Goal: Task Accomplishment & Management: Manage account settings

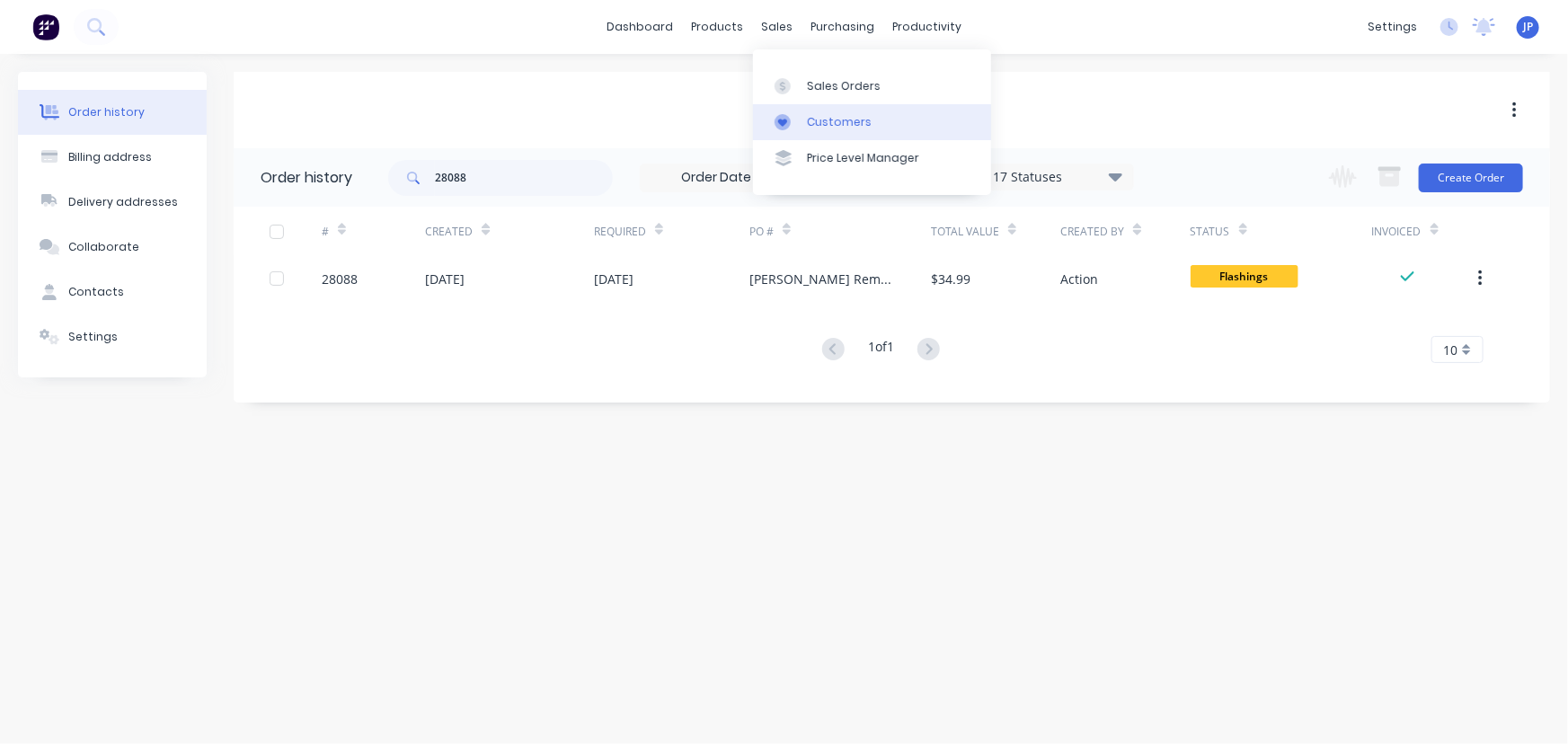
click at [814, 117] on div "Customers" at bounding box center [839, 121] width 65 height 16
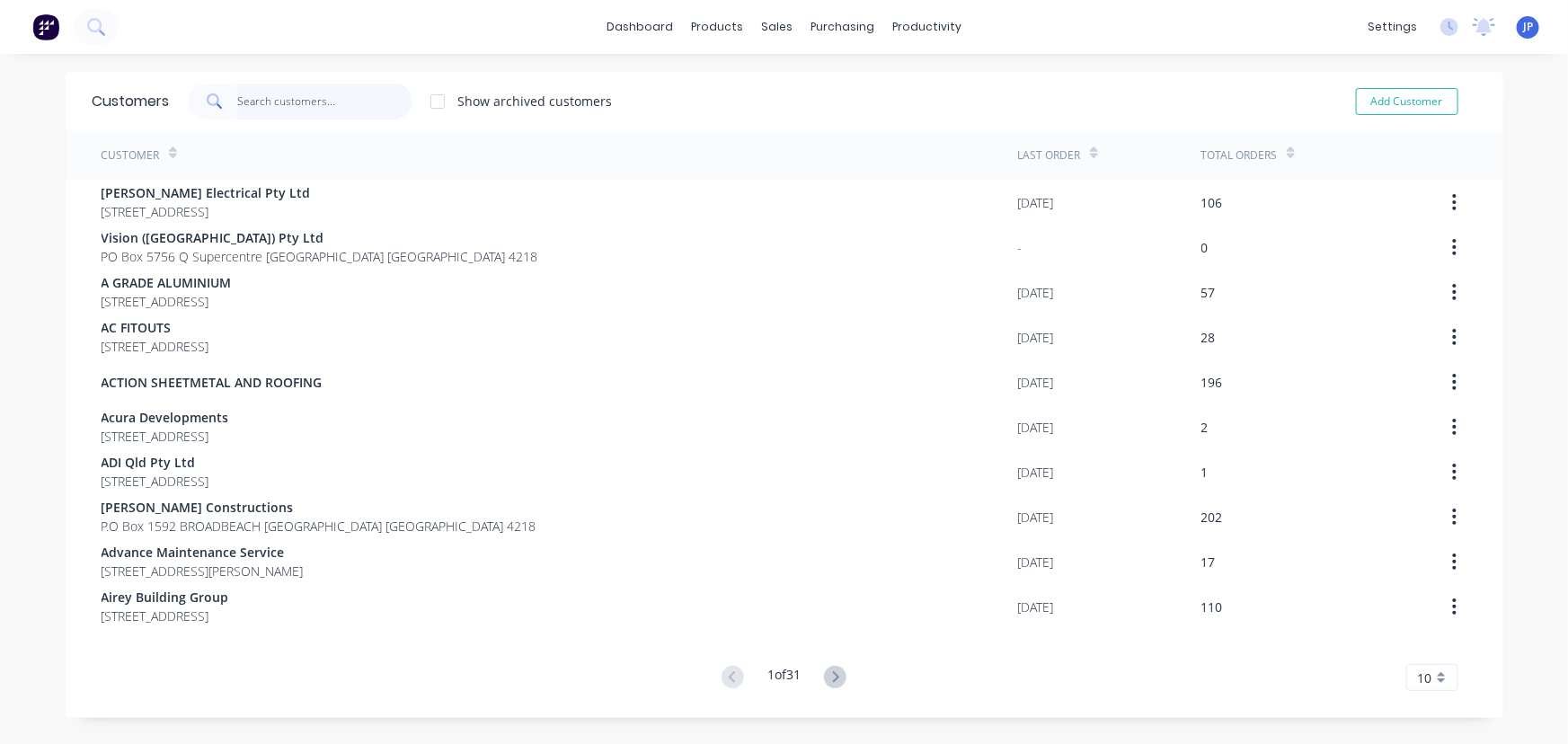
click at [286, 106] on input "text" at bounding box center [324, 102] width 175 height 36
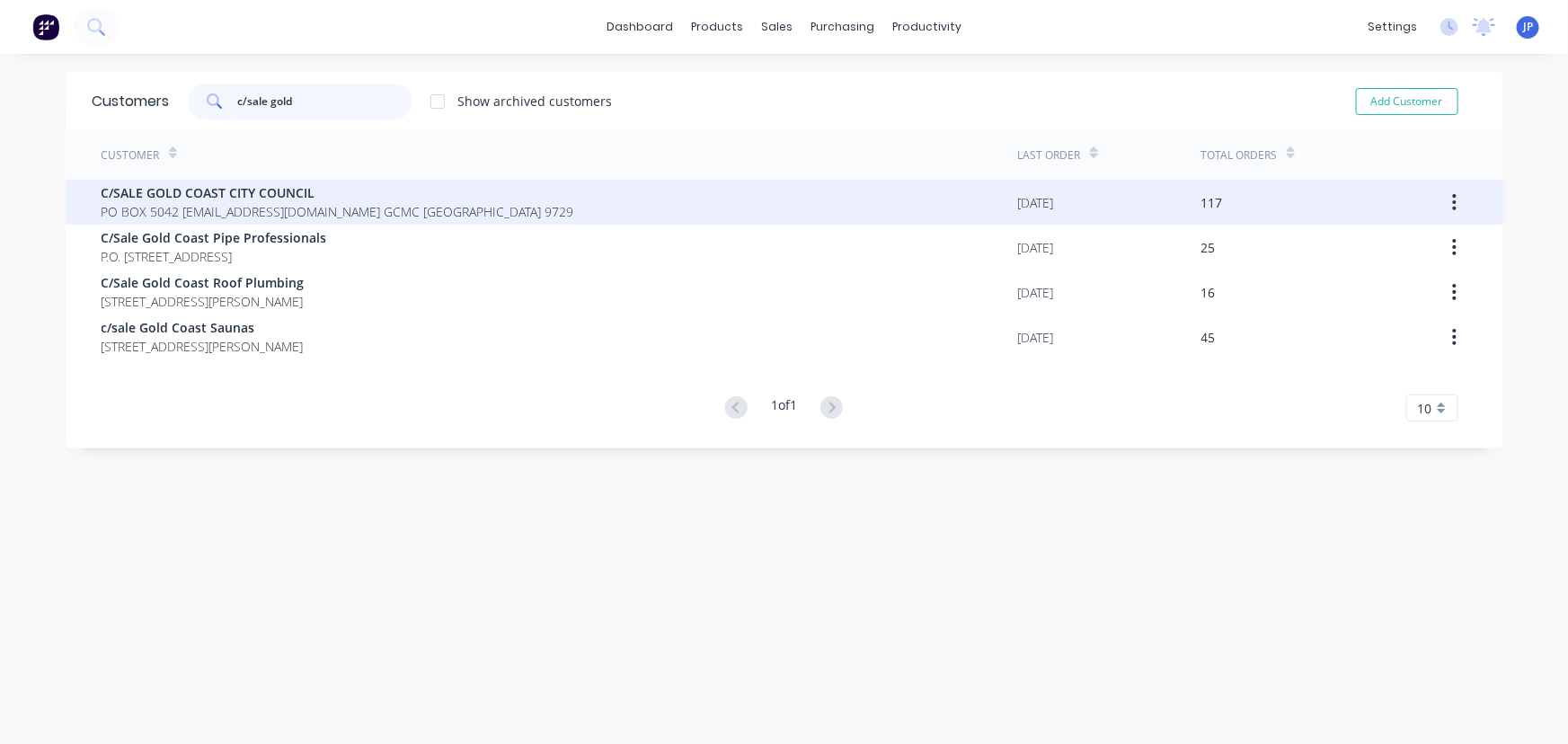
type input "c/sale gold"
click at [261, 202] on span "PO BOX 5042 [EMAIL_ADDRESS][DOMAIN_NAME] GCMC [GEOGRAPHIC_DATA] 9729" at bounding box center [337, 212] width 473 height 19
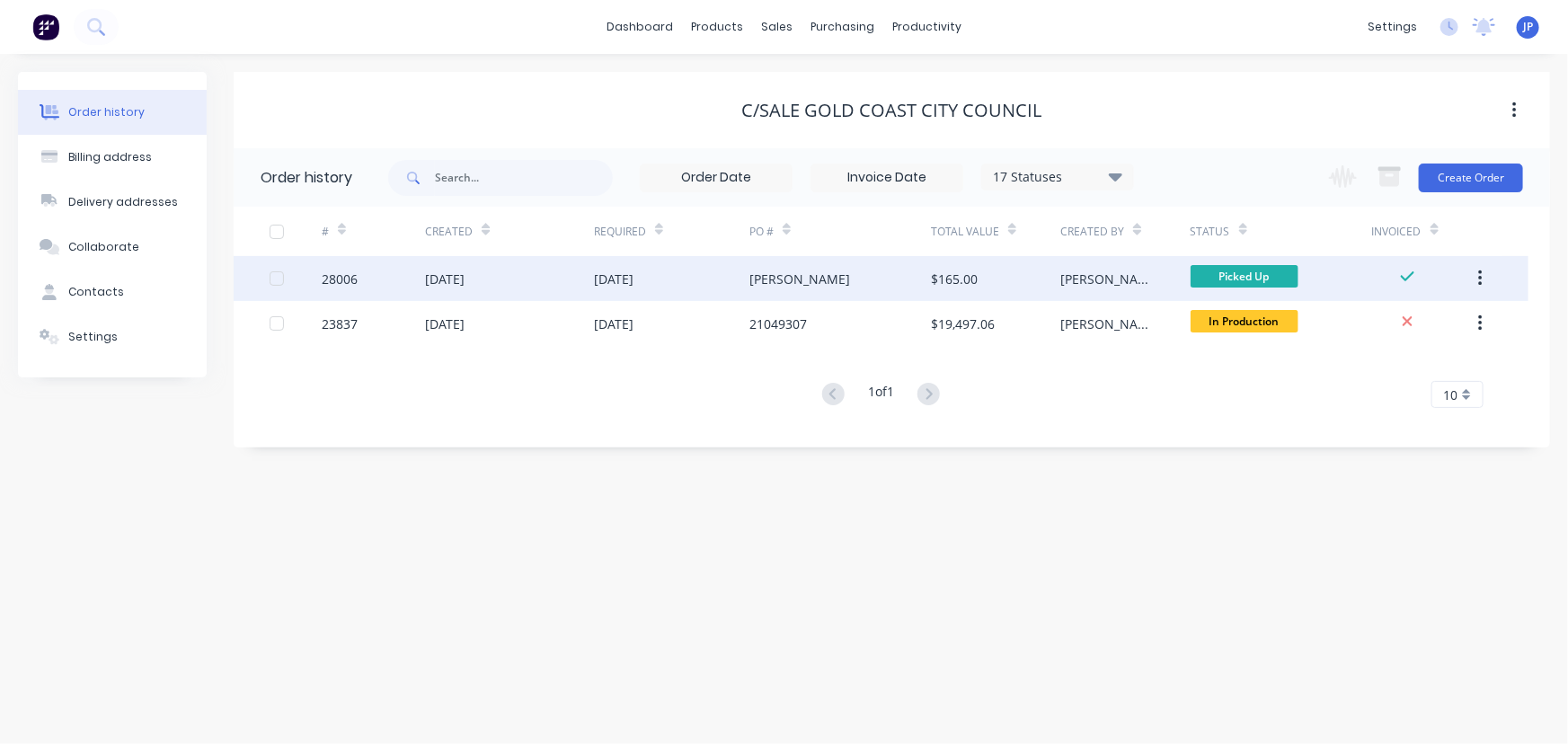
click at [363, 267] on div "28006" at bounding box center [373, 278] width 103 height 45
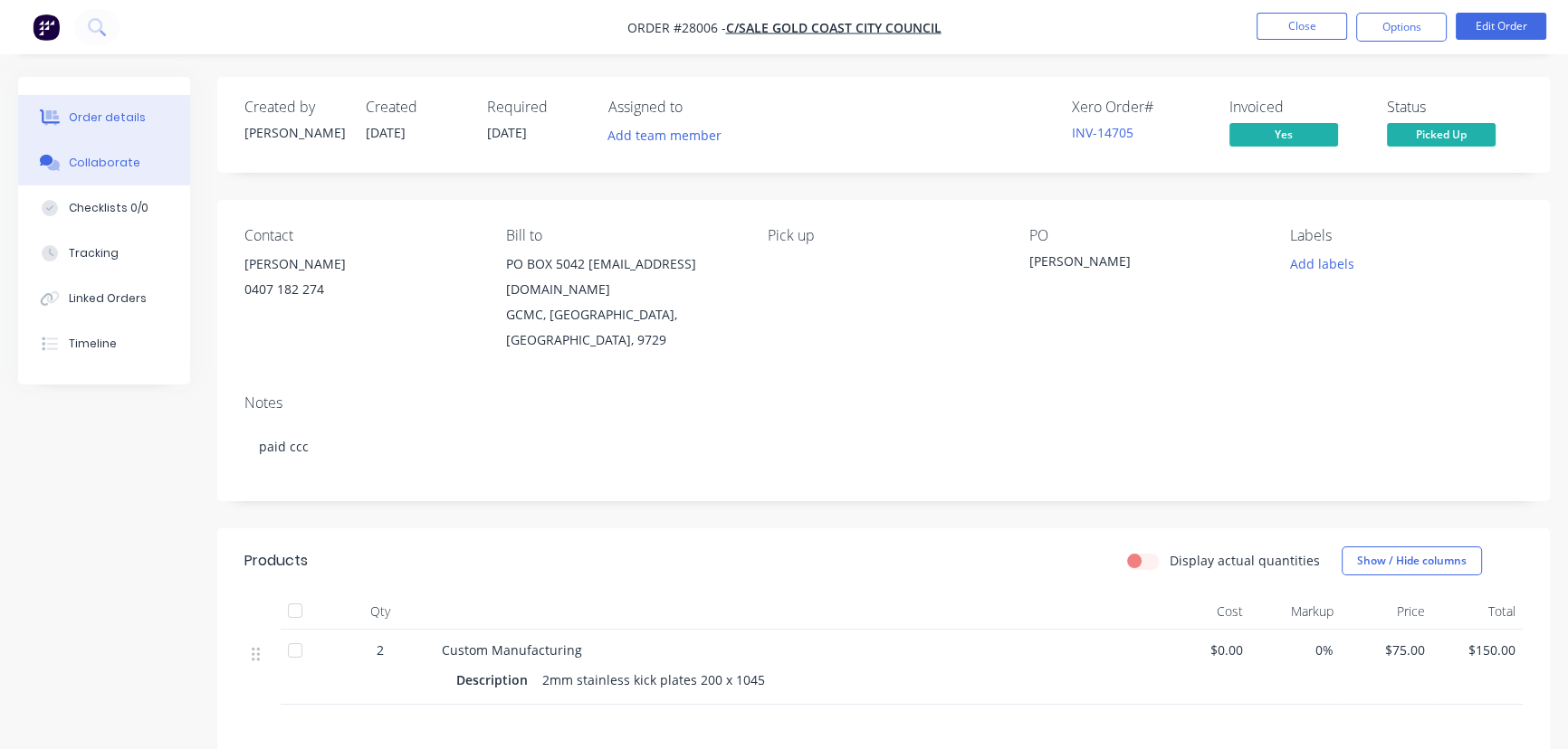
click at [138, 162] on button "Collaborate" at bounding box center [104, 162] width 172 height 45
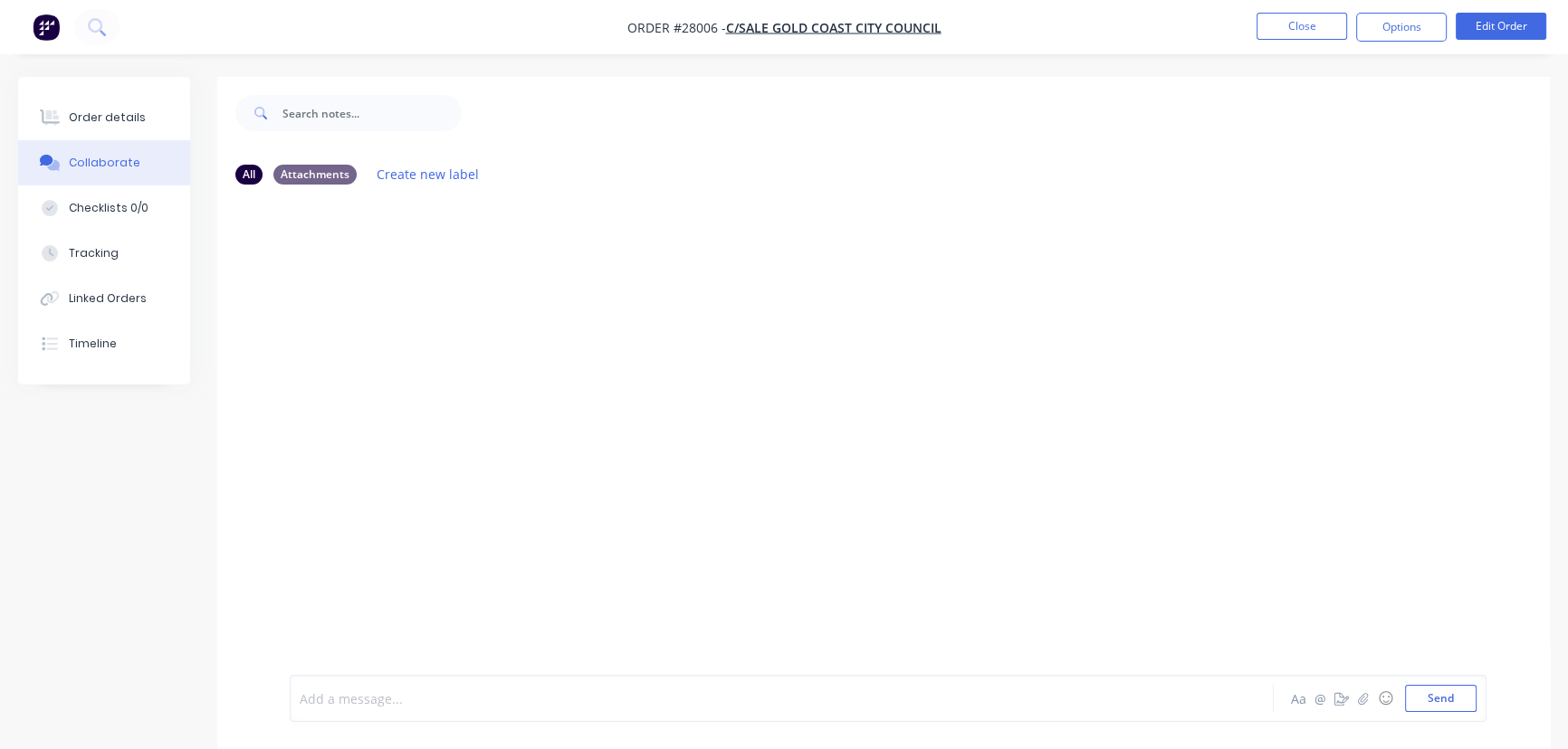
click at [396, 706] on div at bounding box center [741, 699] width 881 height 19
click at [1439, 696] on button "Send" at bounding box center [1440, 698] width 71 height 27
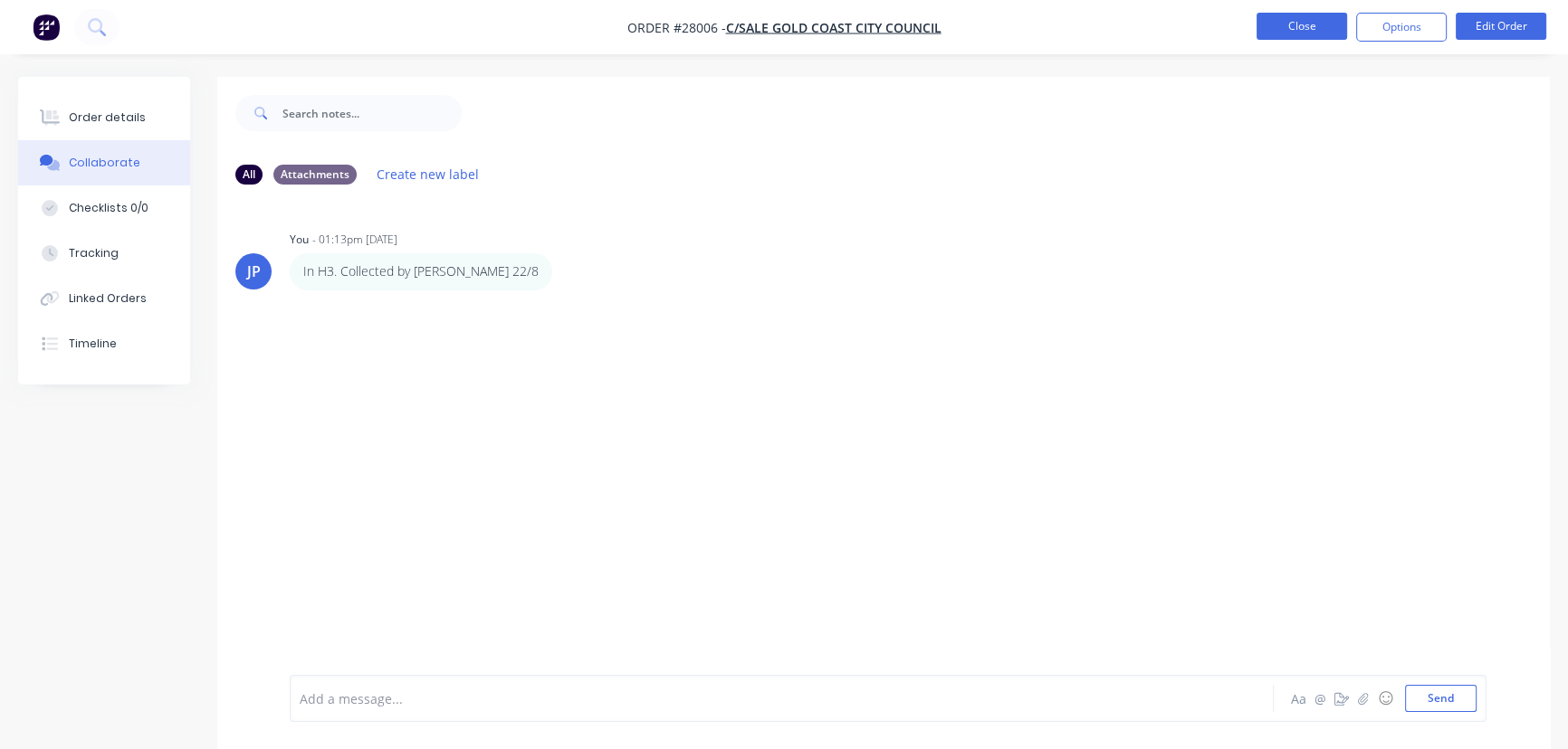
click at [1290, 26] on button "Close" at bounding box center [1302, 26] width 90 height 27
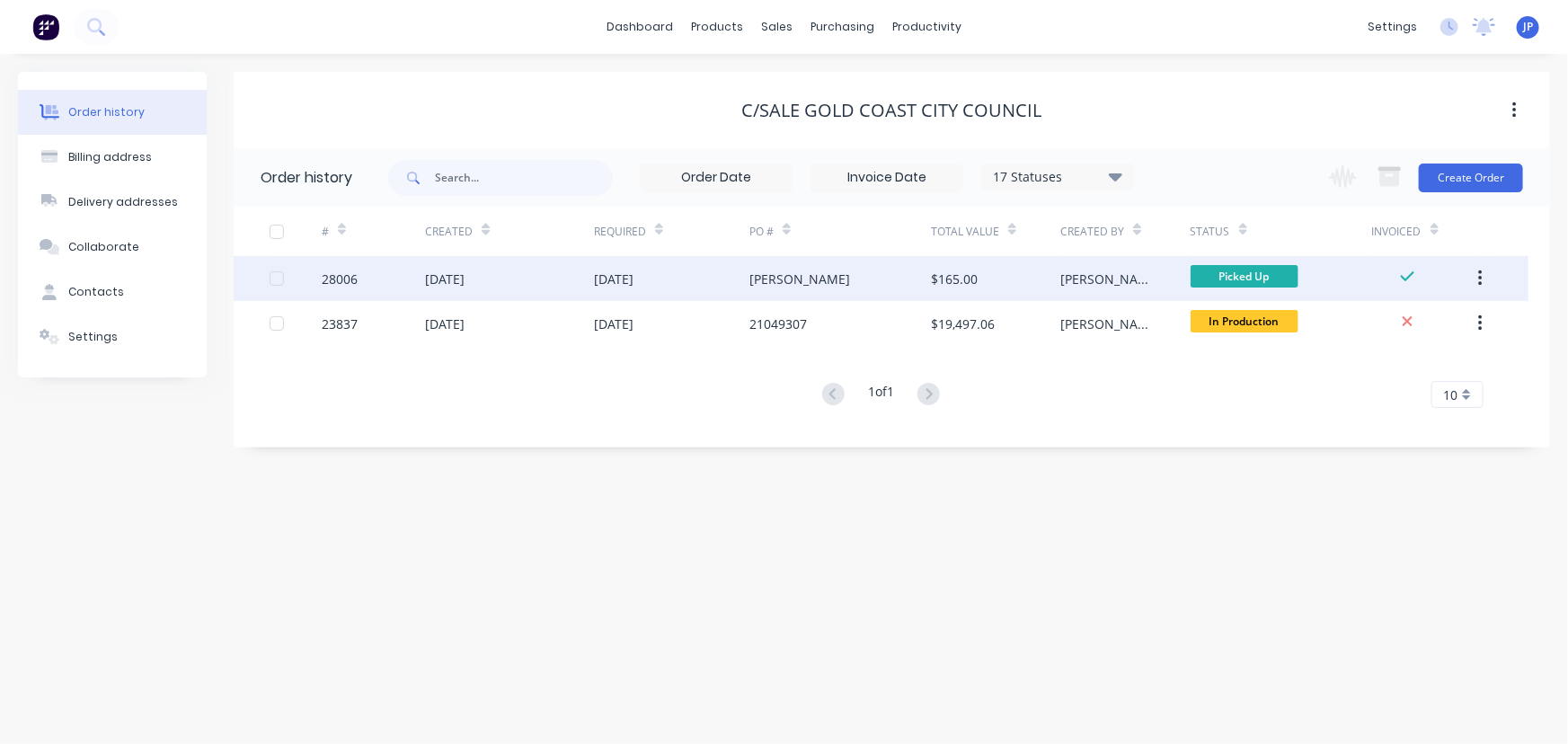
click at [1475, 271] on button "button" at bounding box center [1480, 279] width 42 height 32
click at [1389, 323] on div "Archive" at bounding box center [1415, 325] width 138 height 26
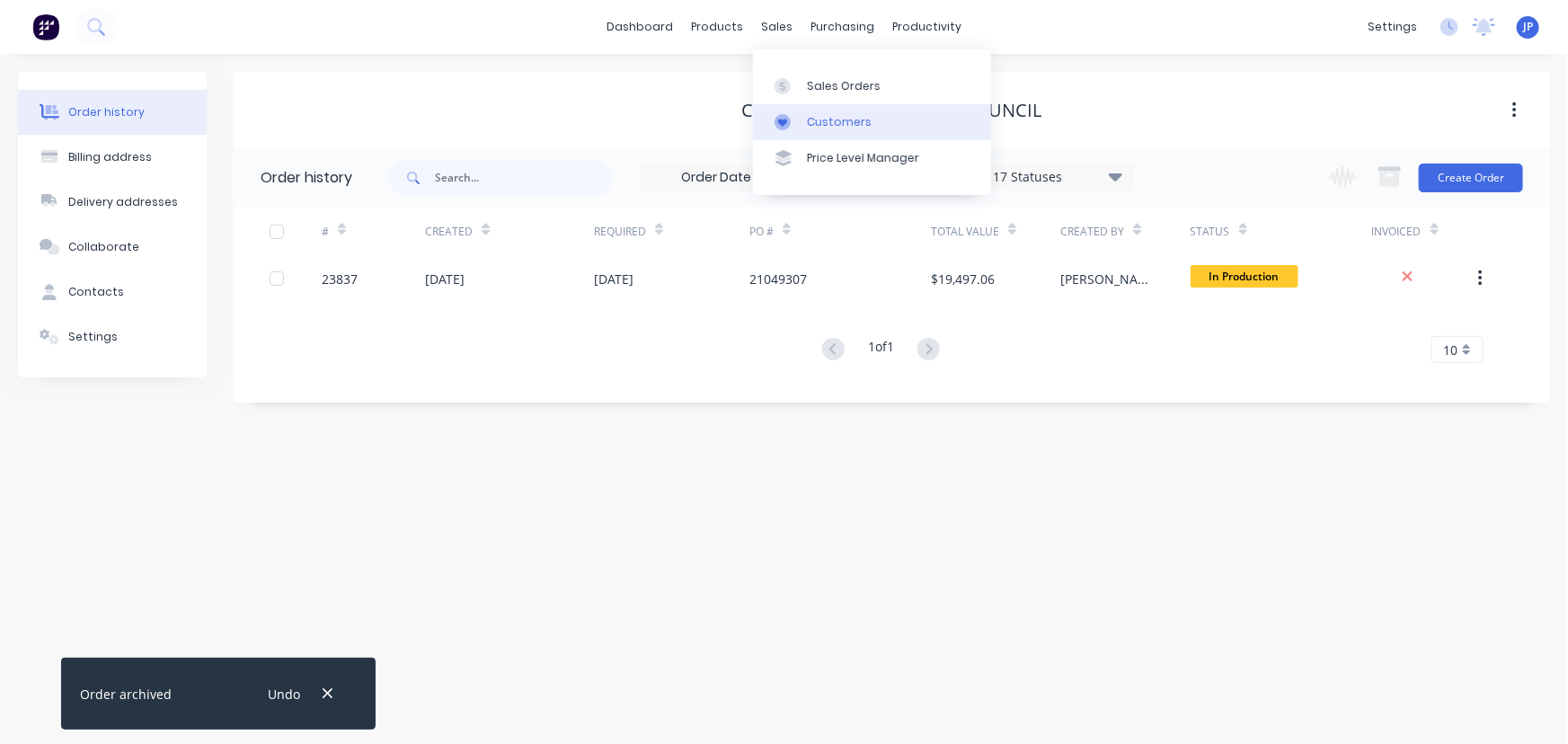
click at [816, 119] on div "Customers" at bounding box center [839, 121] width 65 height 16
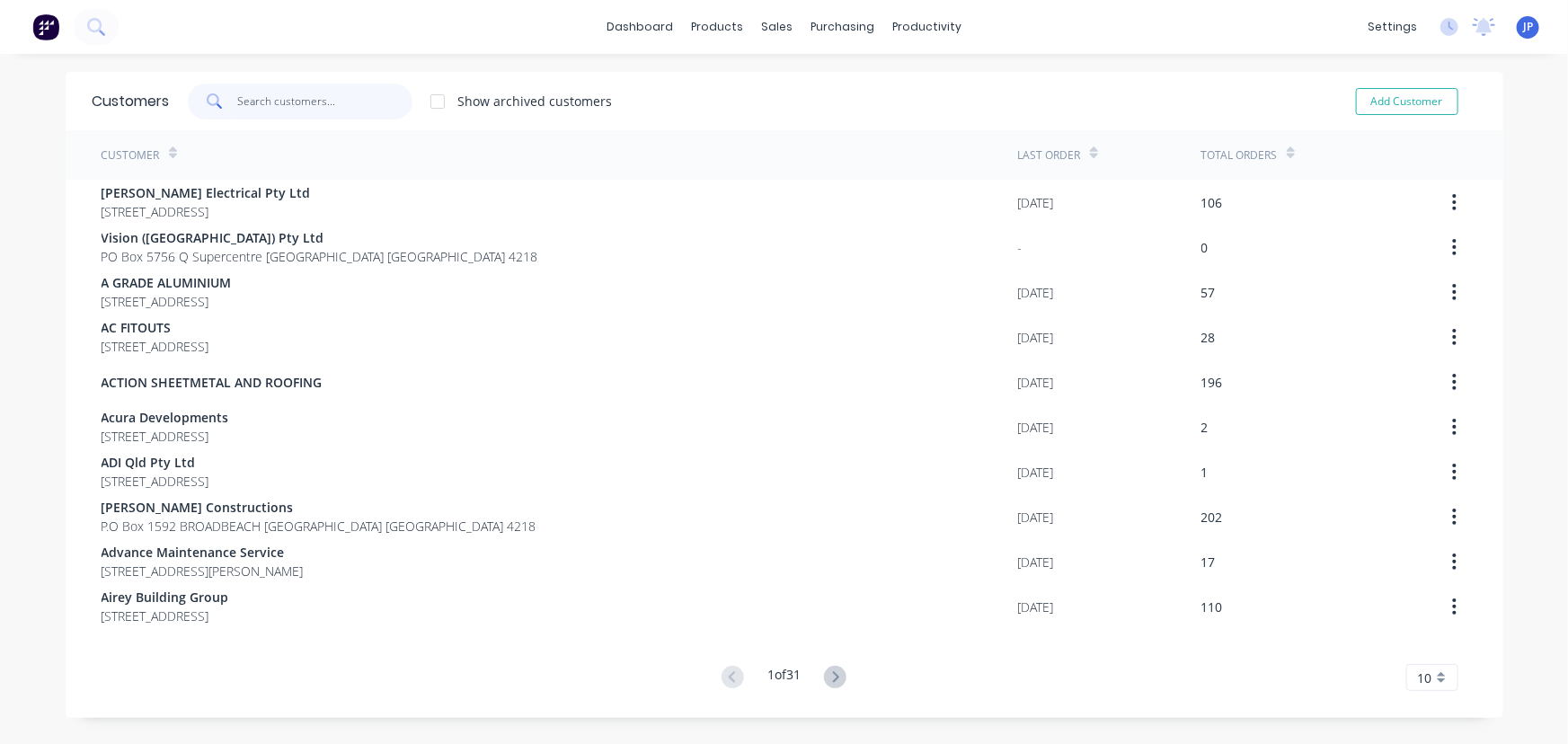
click at [296, 94] on input "text" at bounding box center [324, 102] width 175 height 36
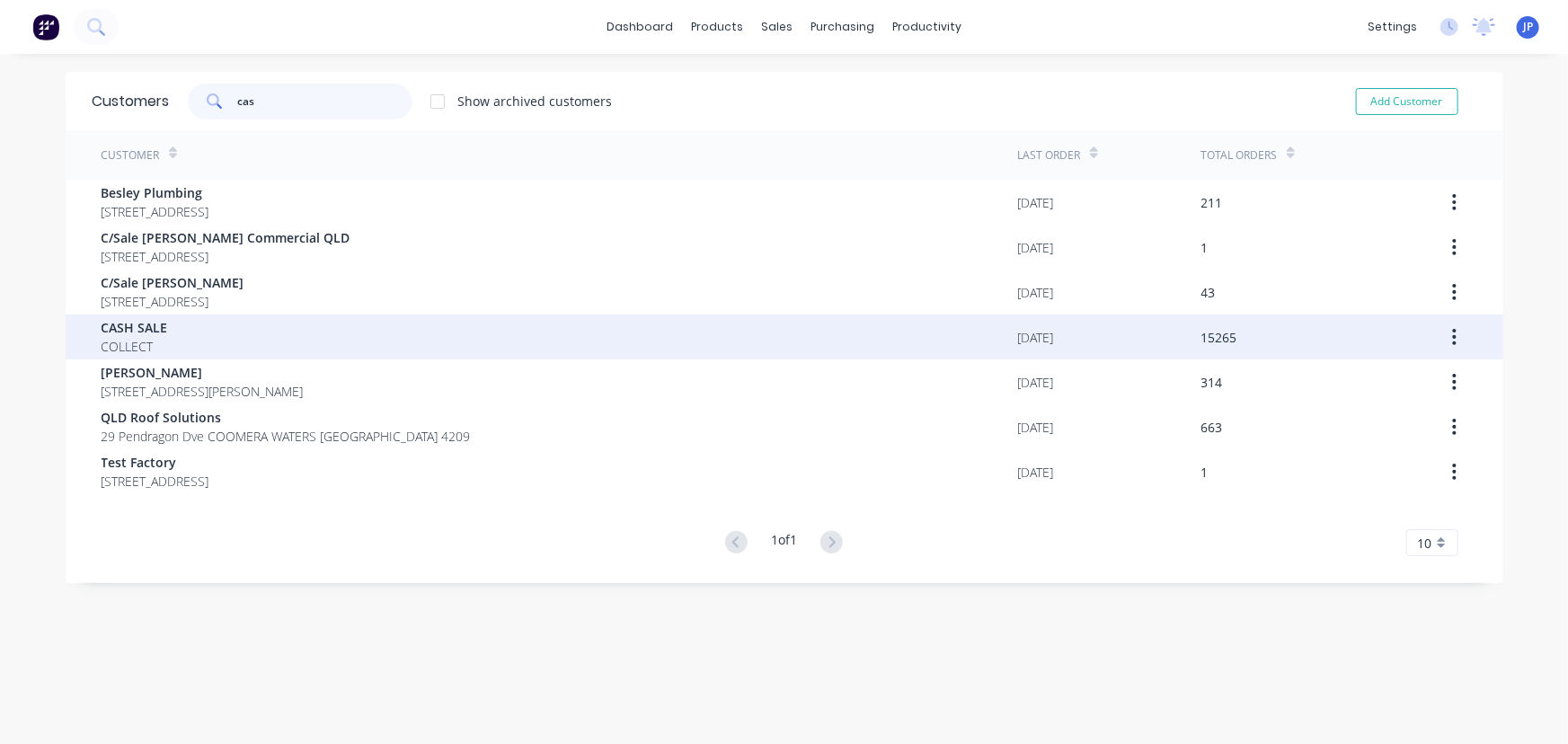
type input "cas"
click at [184, 326] on div "CASH SALE COLLECT" at bounding box center [560, 336] width 917 height 45
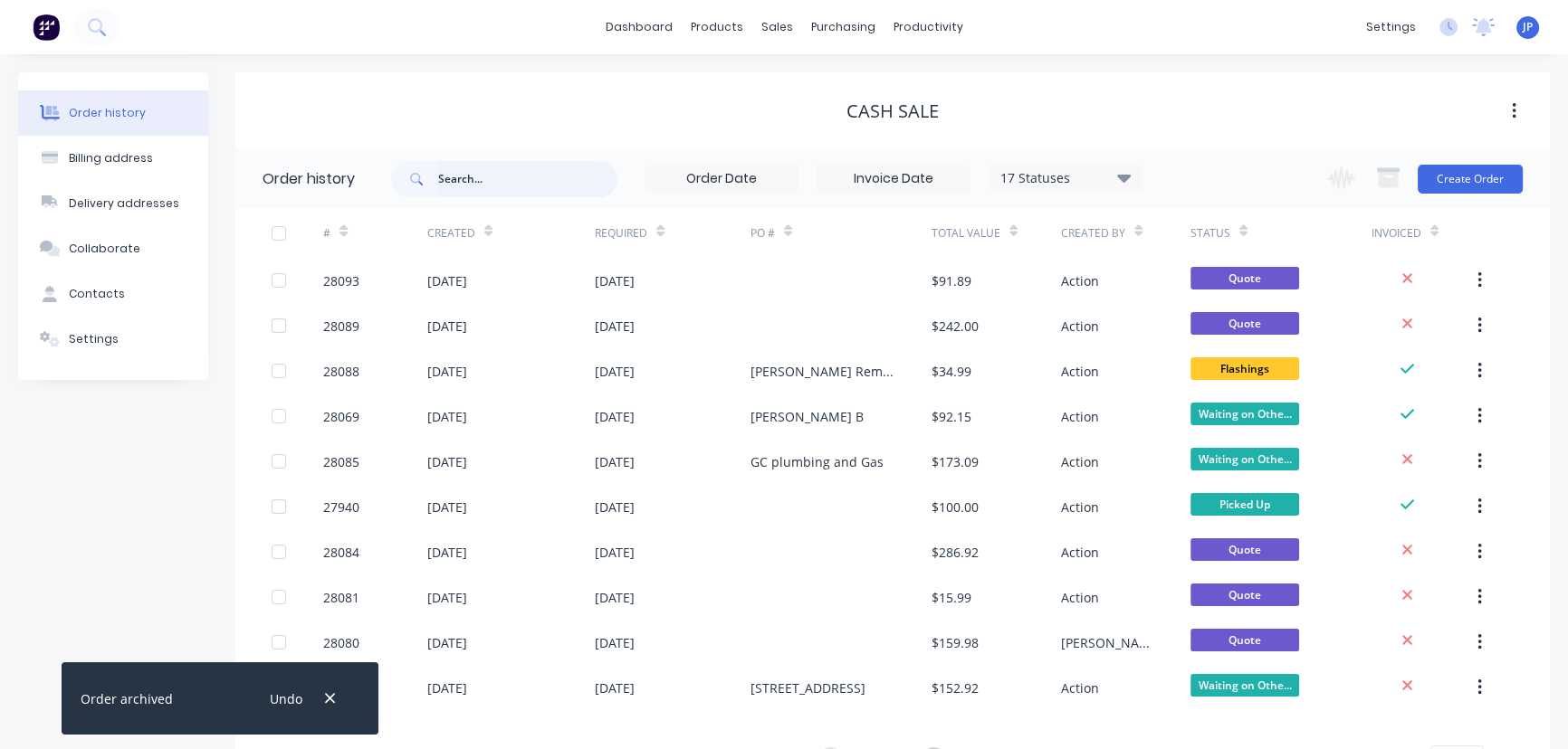
click at [466, 181] on input "text" at bounding box center [527, 179] width 179 height 37
type input "26931"
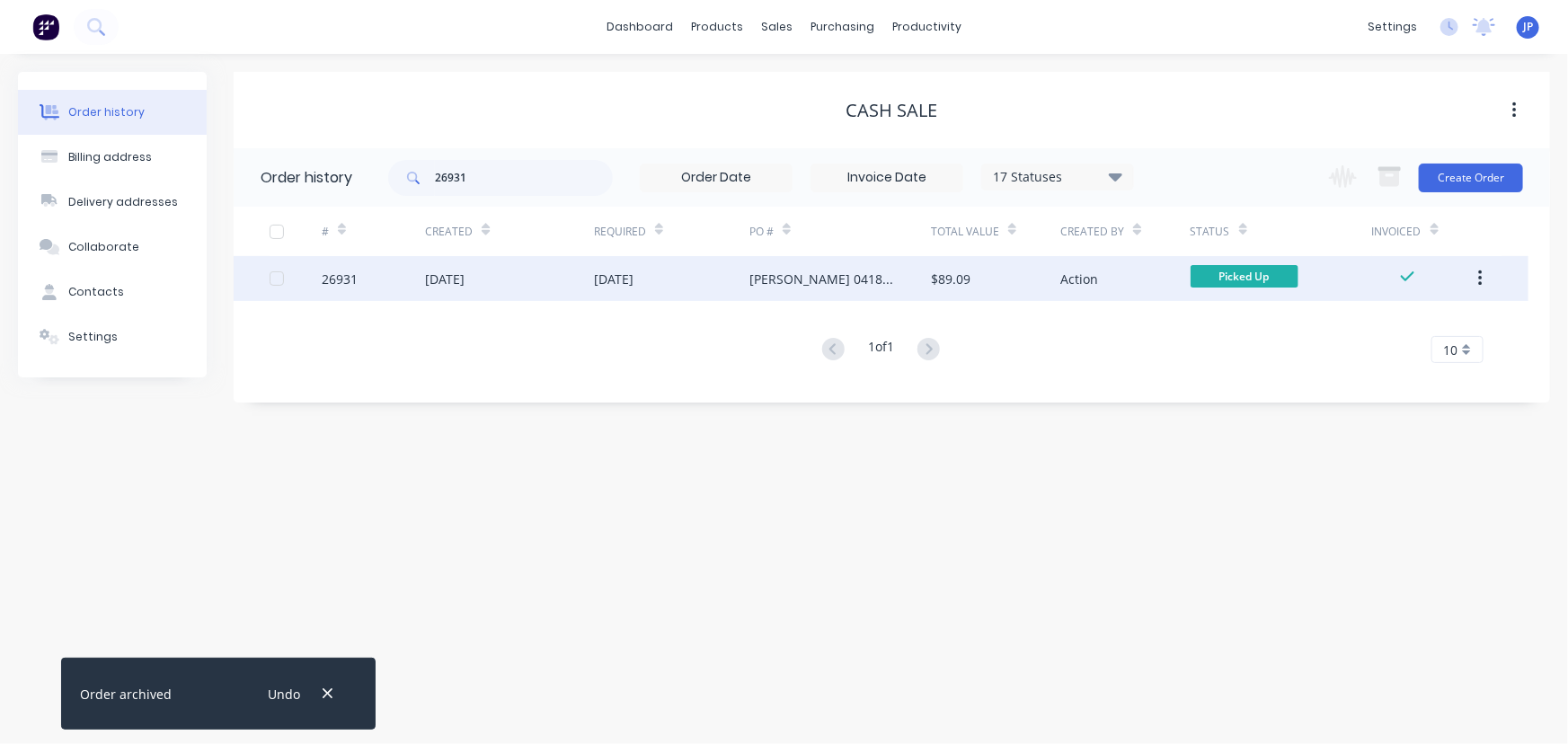
click at [462, 281] on div "[DATE]" at bounding box center [444, 279] width 39 height 19
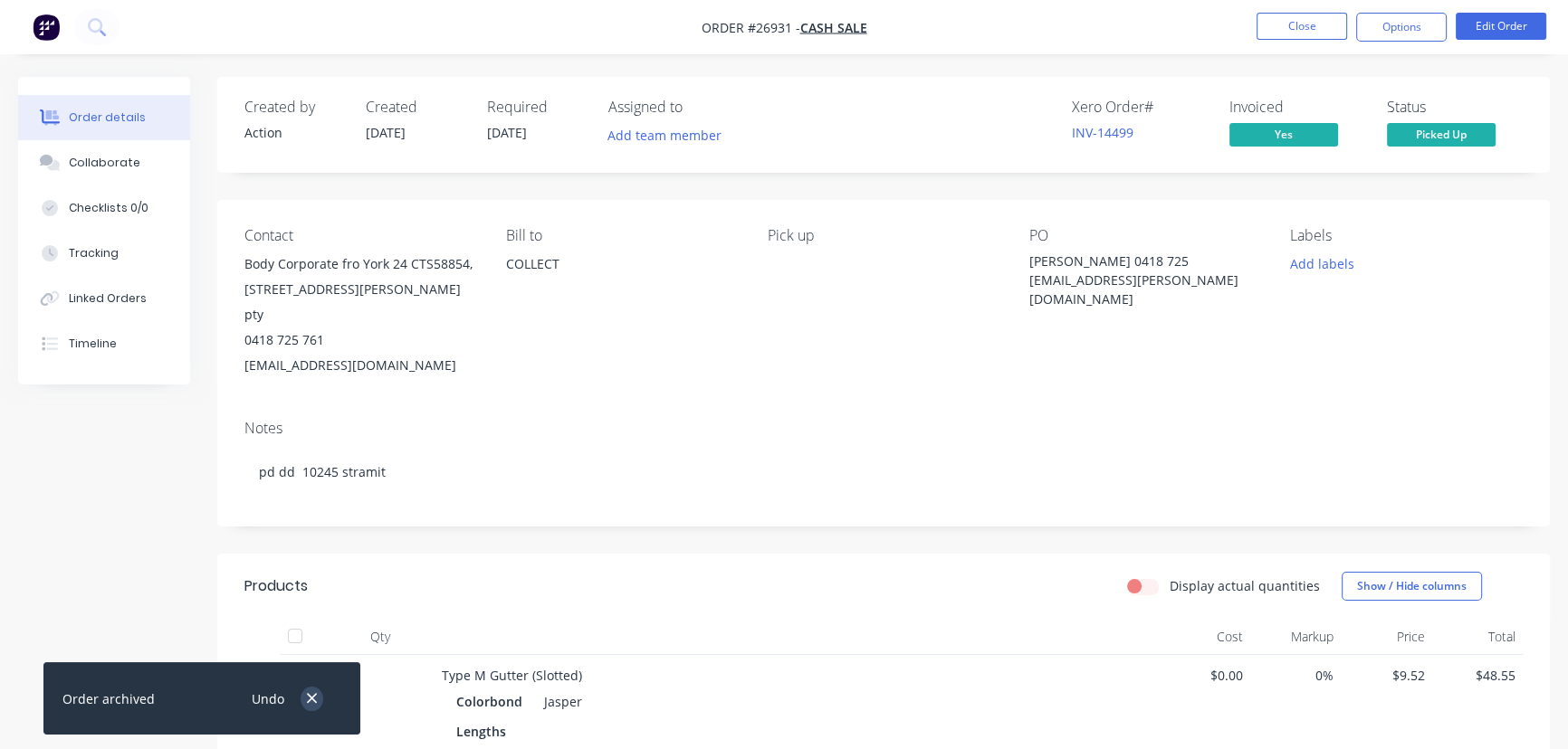
click at [315, 697] on icon "button" at bounding box center [312, 698] width 12 height 16
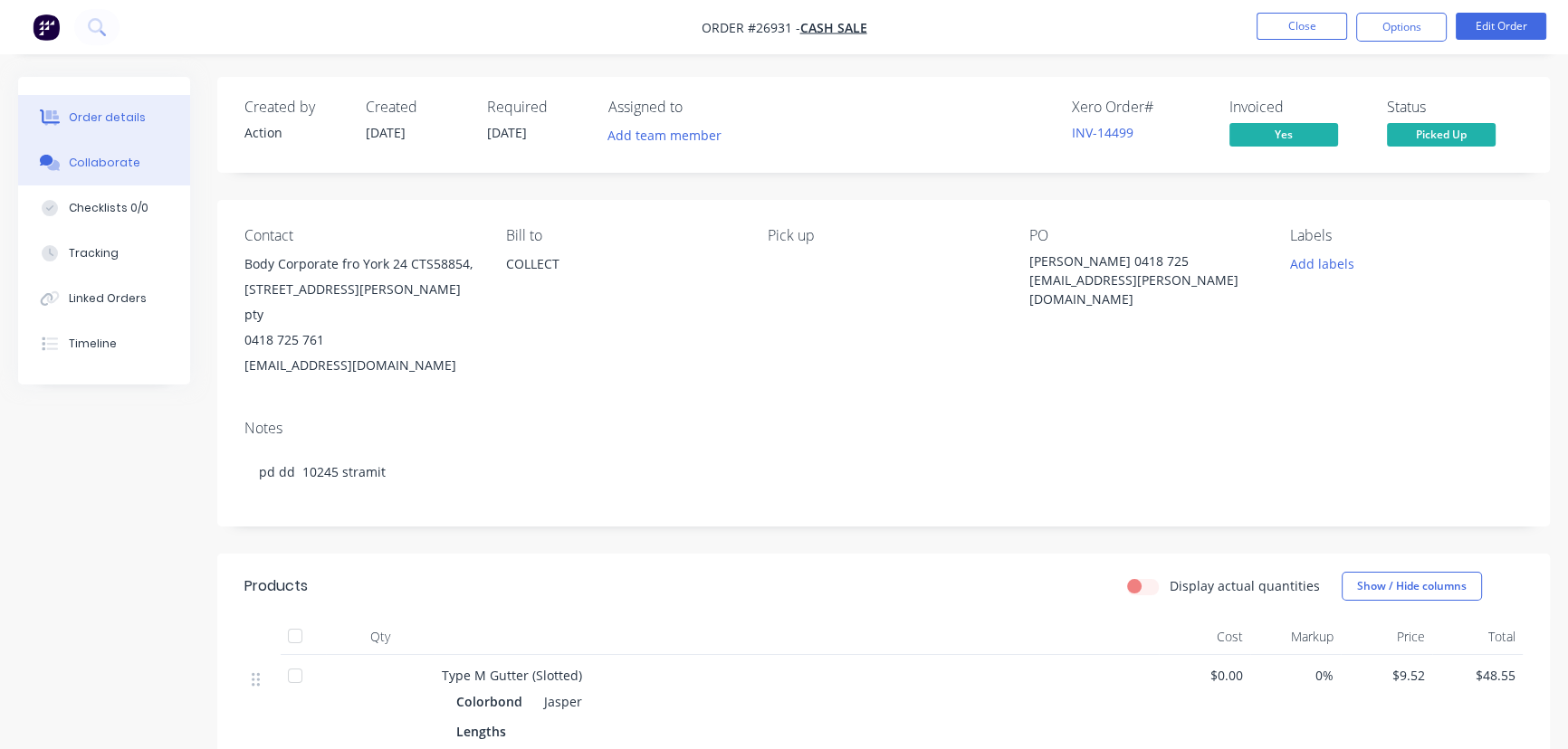
click at [103, 160] on div "Collaborate" at bounding box center [105, 162] width 71 height 16
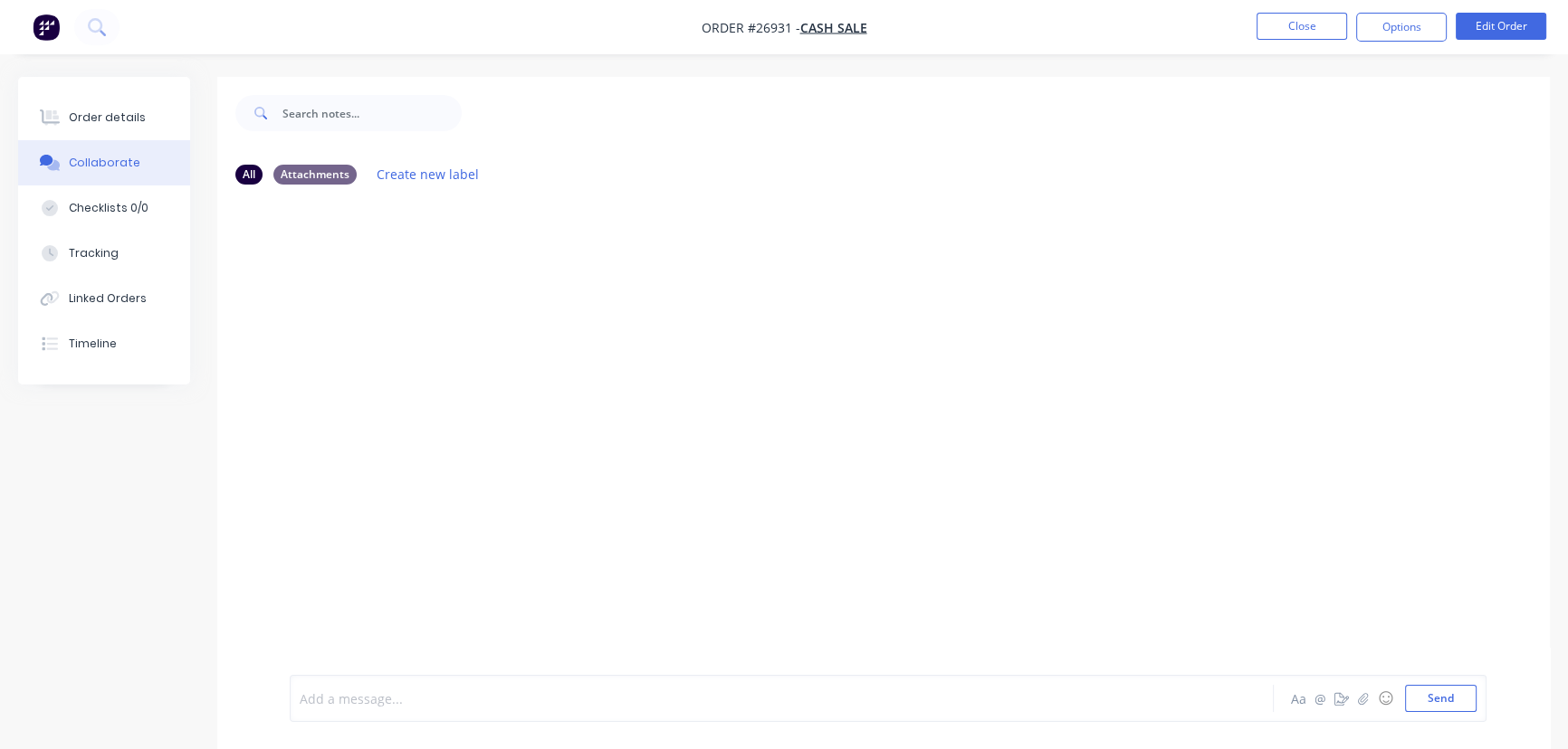
click at [365, 696] on div at bounding box center [741, 699] width 881 height 19
click at [1433, 701] on button "Send" at bounding box center [1440, 698] width 71 height 27
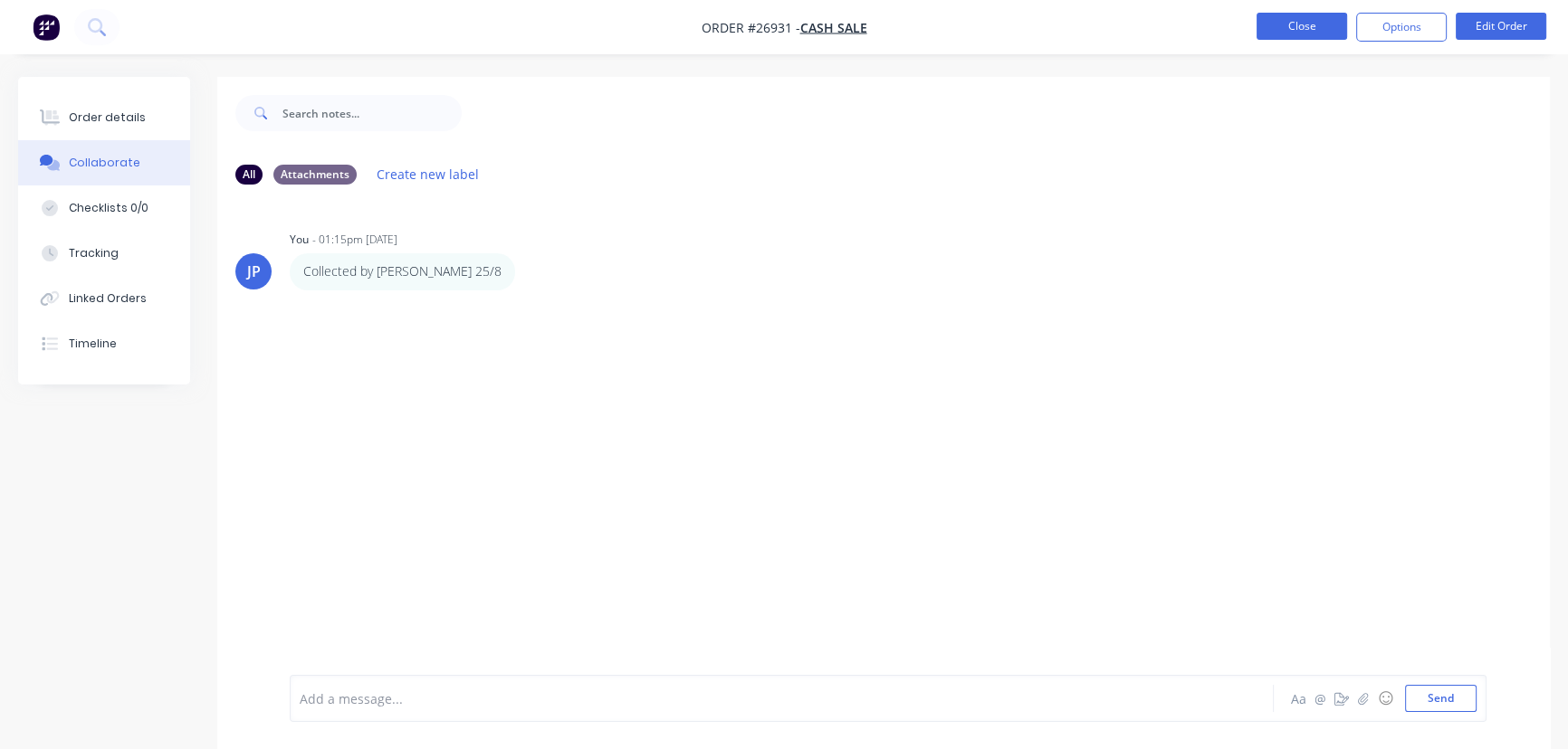
click at [1302, 27] on button "Close" at bounding box center [1302, 26] width 90 height 27
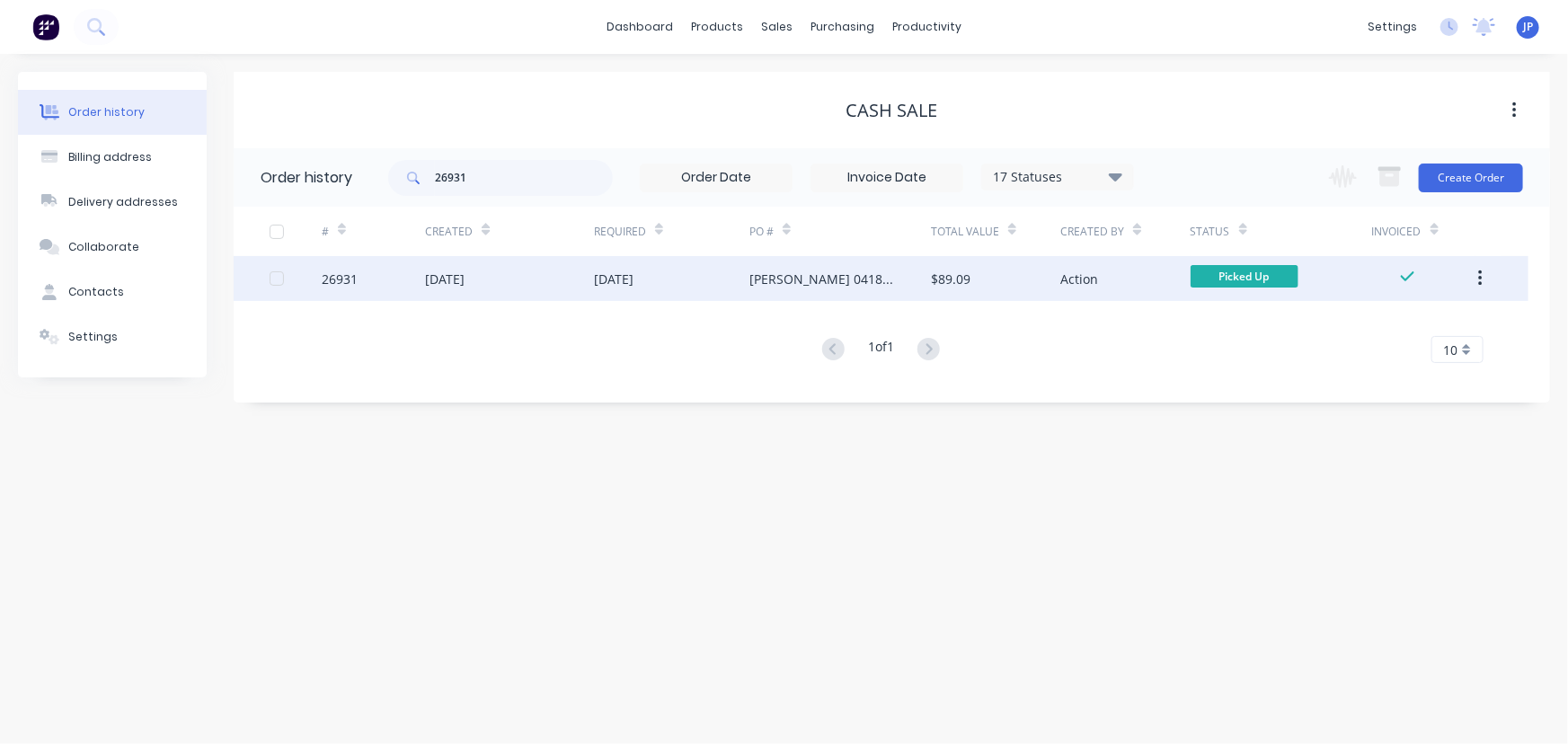
click at [1478, 278] on icon "button" at bounding box center [1480, 278] width 5 height 20
click at [1387, 339] on button "Archive" at bounding box center [1415, 327] width 171 height 36
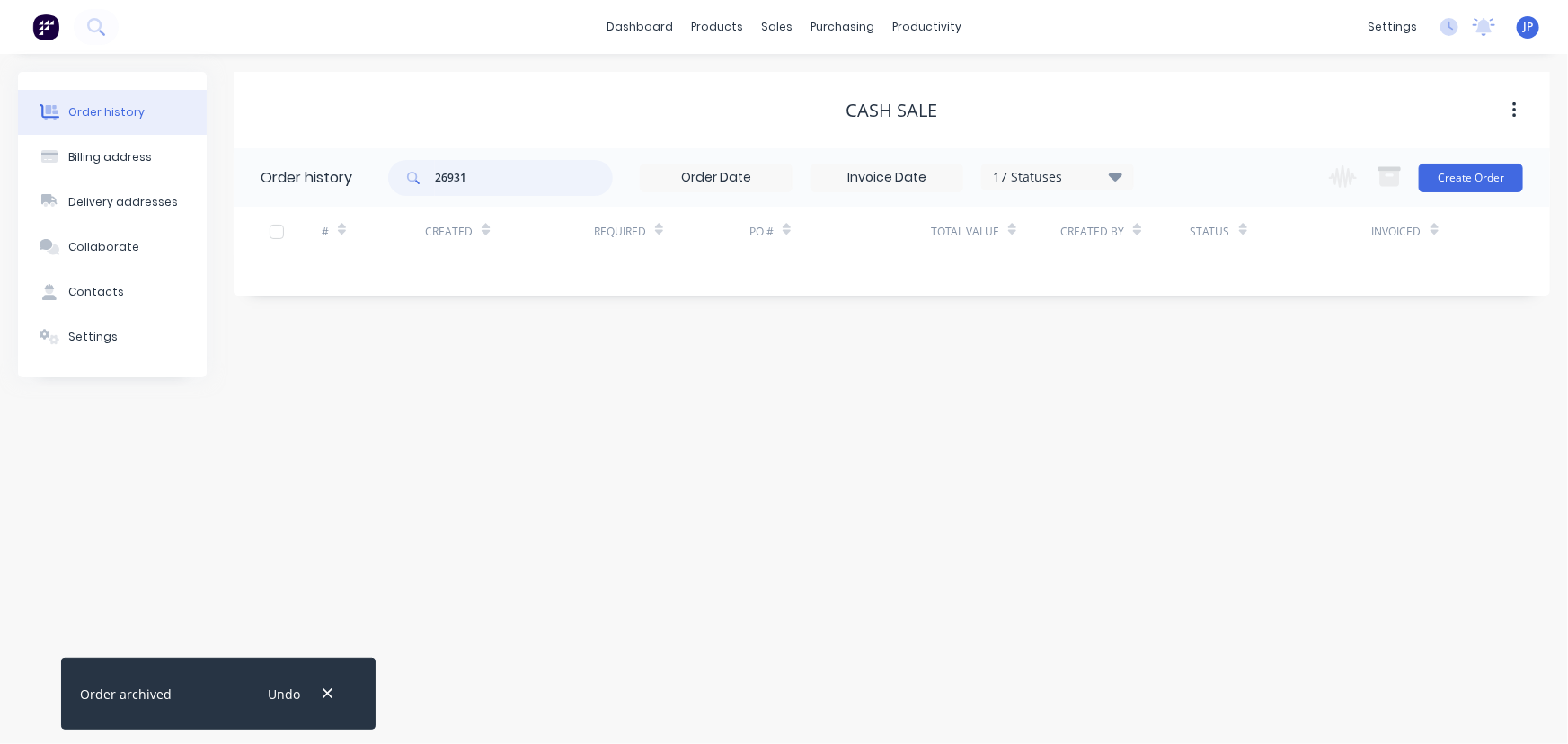
drag, startPoint x: 494, startPoint y: 183, endPoint x: 415, endPoint y: 190, distance: 79.3
click at [424, 190] on div "26931" at bounding box center [499, 178] width 224 height 36
type input "28021"
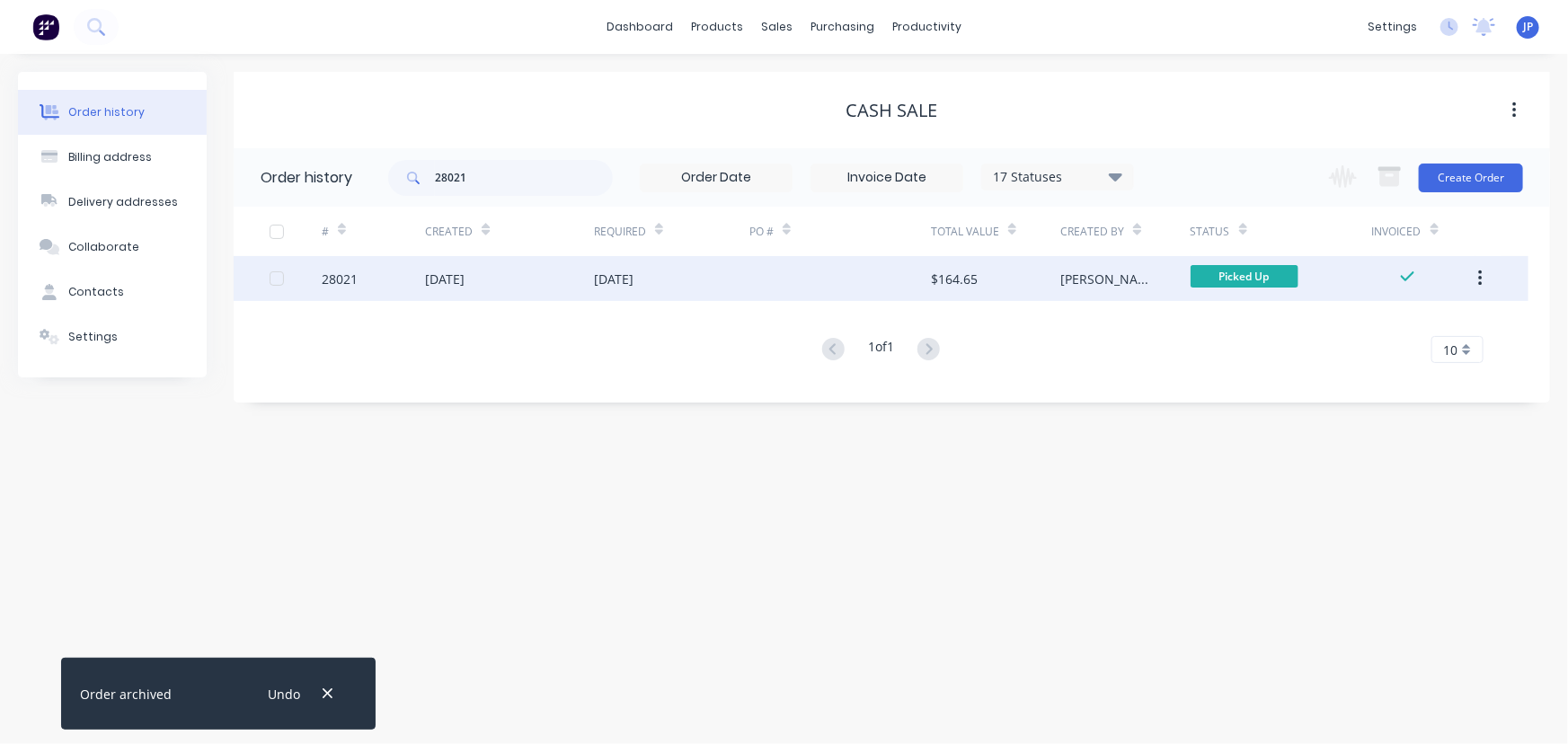
click at [511, 284] on div "[DATE]" at bounding box center [509, 278] width 169 height 45
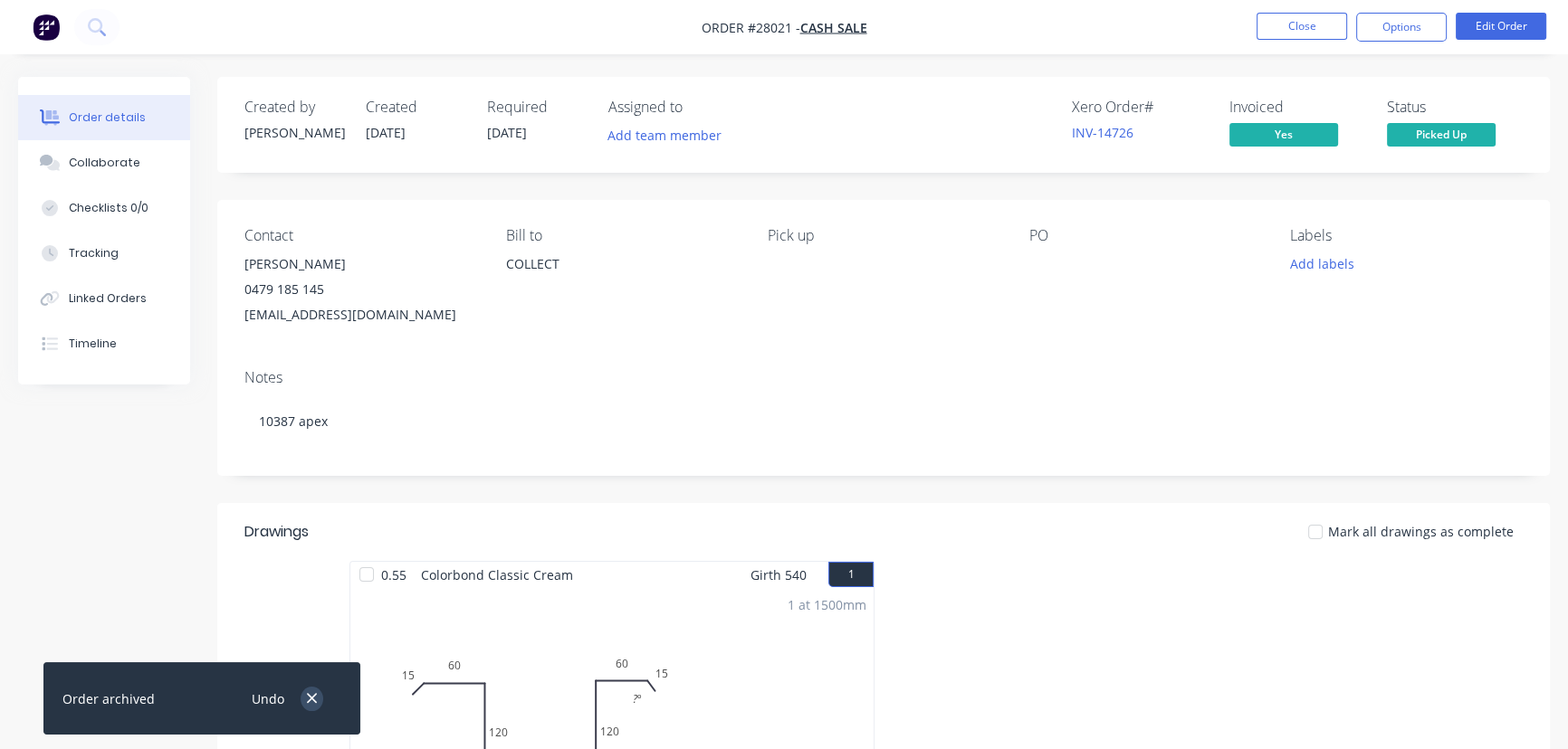
click at [306, 702] on icon "button" at bounding box center [312, 698] width 12 height 16
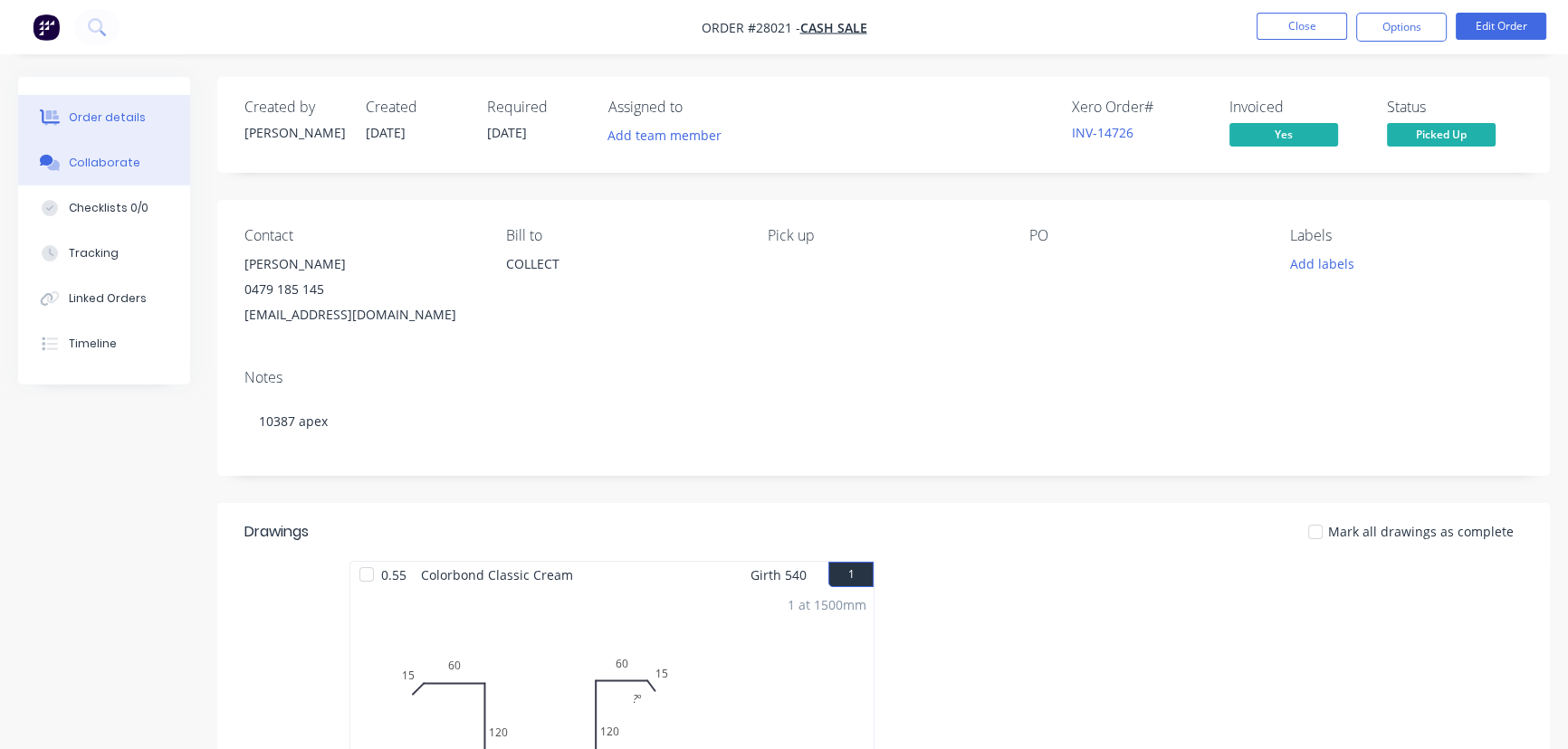
drag, startPoint x: 119, startPoint y: 155, endPoint x: 119, endPoint y: 169, distance: 14.0
click at [119, 157] on div "Collaborate" at bounding box center [105, 162] width 71 height 16
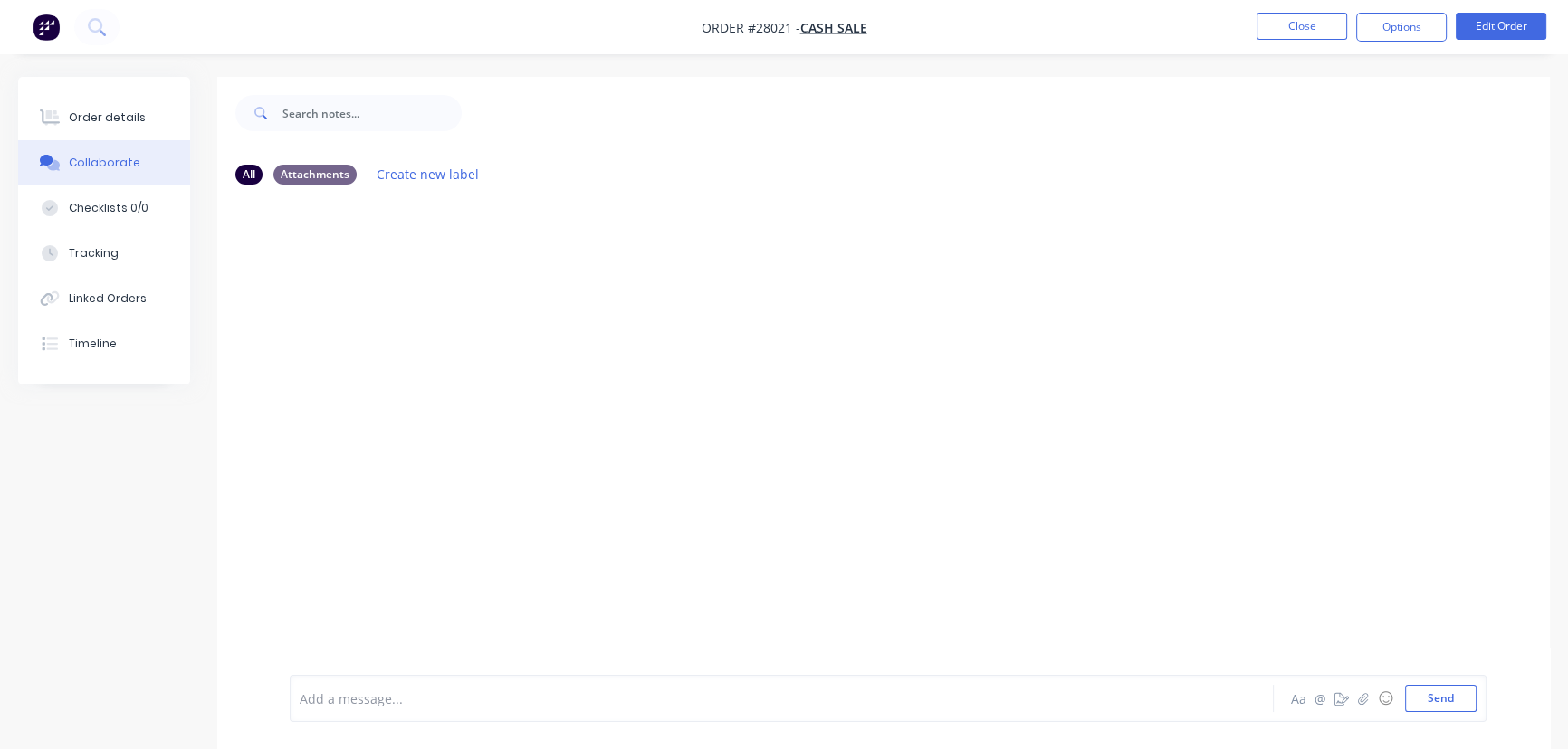
click at [357, 711] on div "Add a message..." at bounding box center [740, 698] width 882 height 27
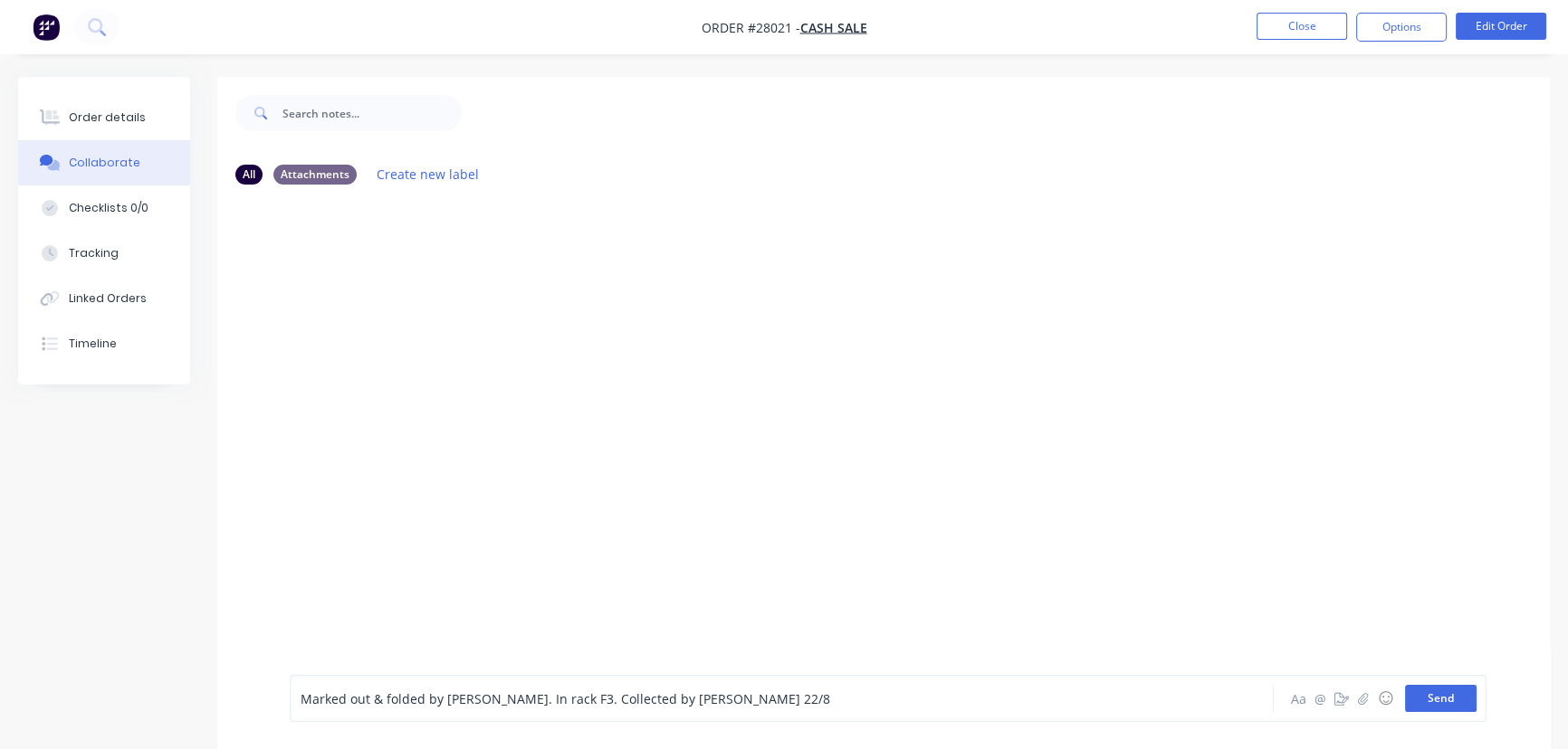
click at [1421, 694] on button "Send" at bounding box center [1440, 698] width 71 height 27
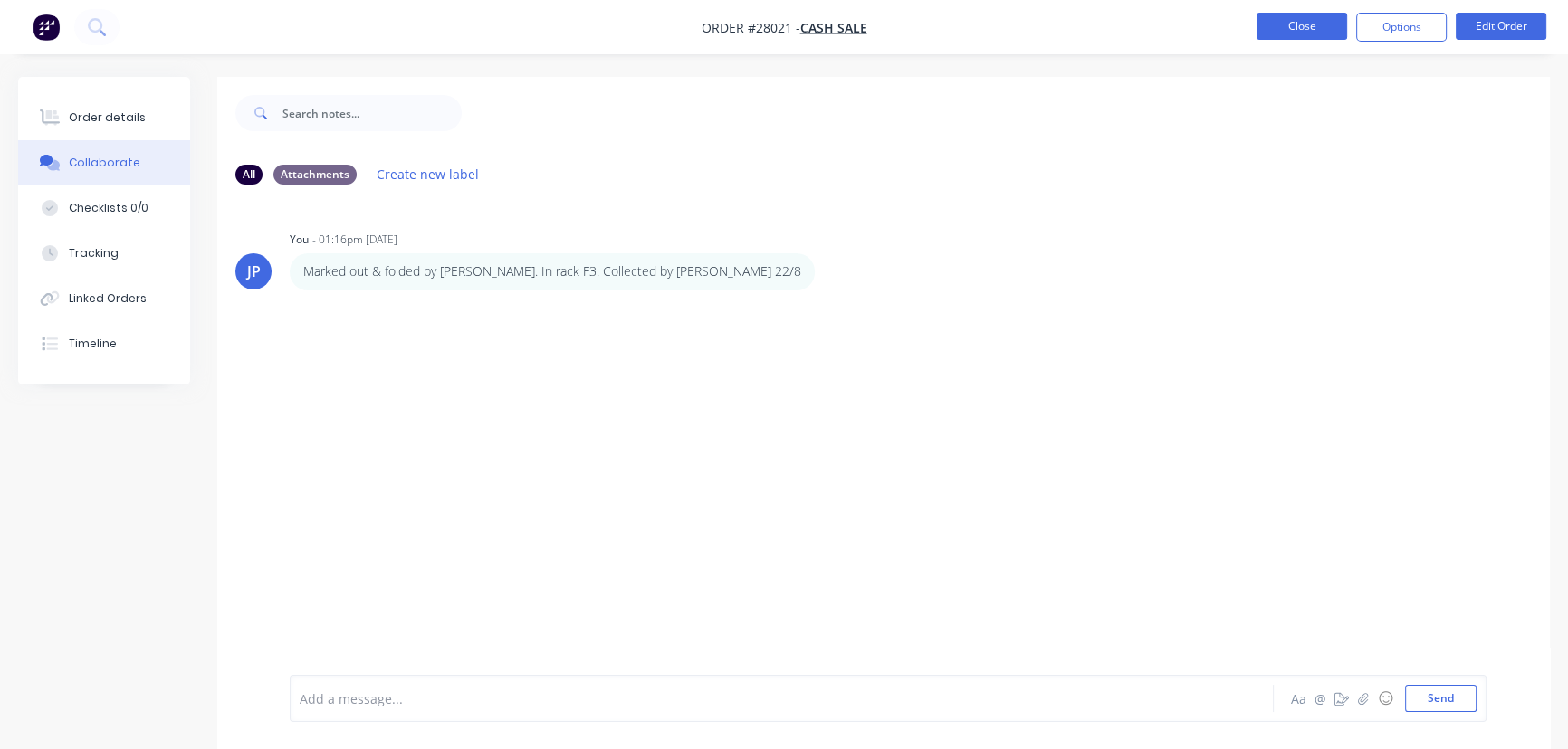
click at [1321, 26] on button "Close" at bounding box center [1302, 26] width 90 height 27
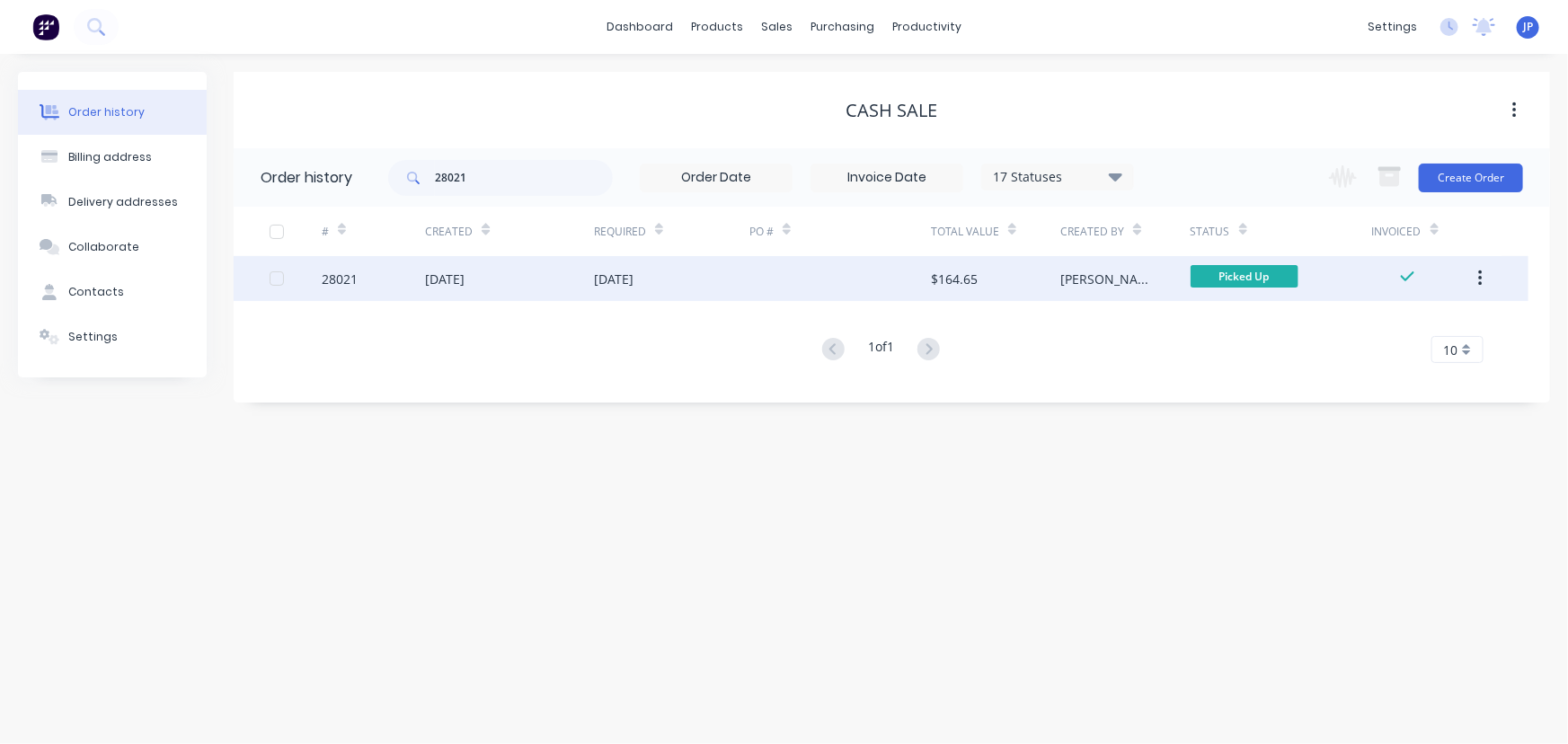
click at [1474, 284] on button "button" at bounding box center [1480, 279] width 42 height 32
click at [1406, 324] on div "Archive" at bounding box center [1415, 325] width 138 height 26
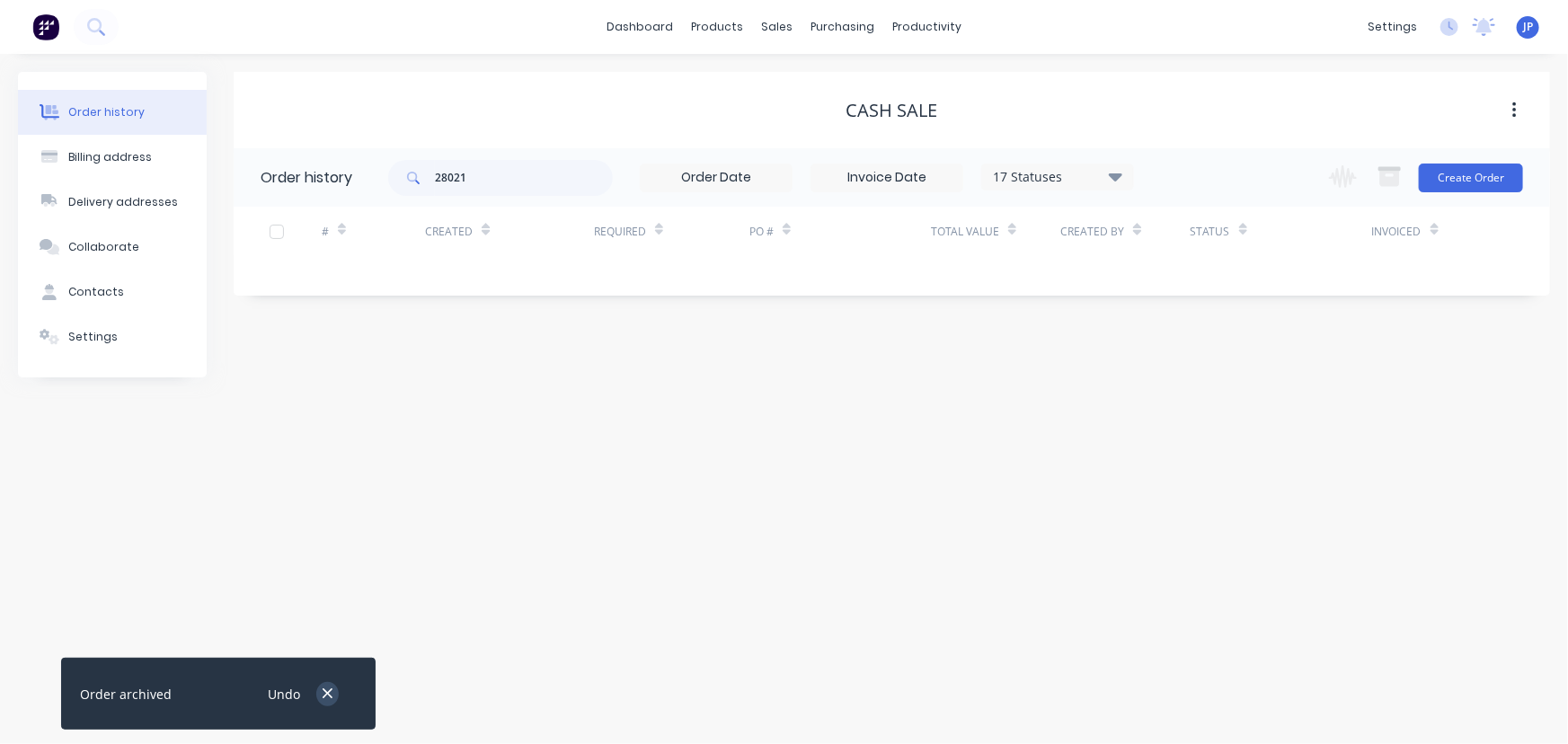
drag, startPoint x: 324, startPoint y: 697, endPoint x: 338, endPoint y: 645, distance: 53.9
click at [324, 697] on icon "button" at bounding box center [328, 694] width 10 height 10
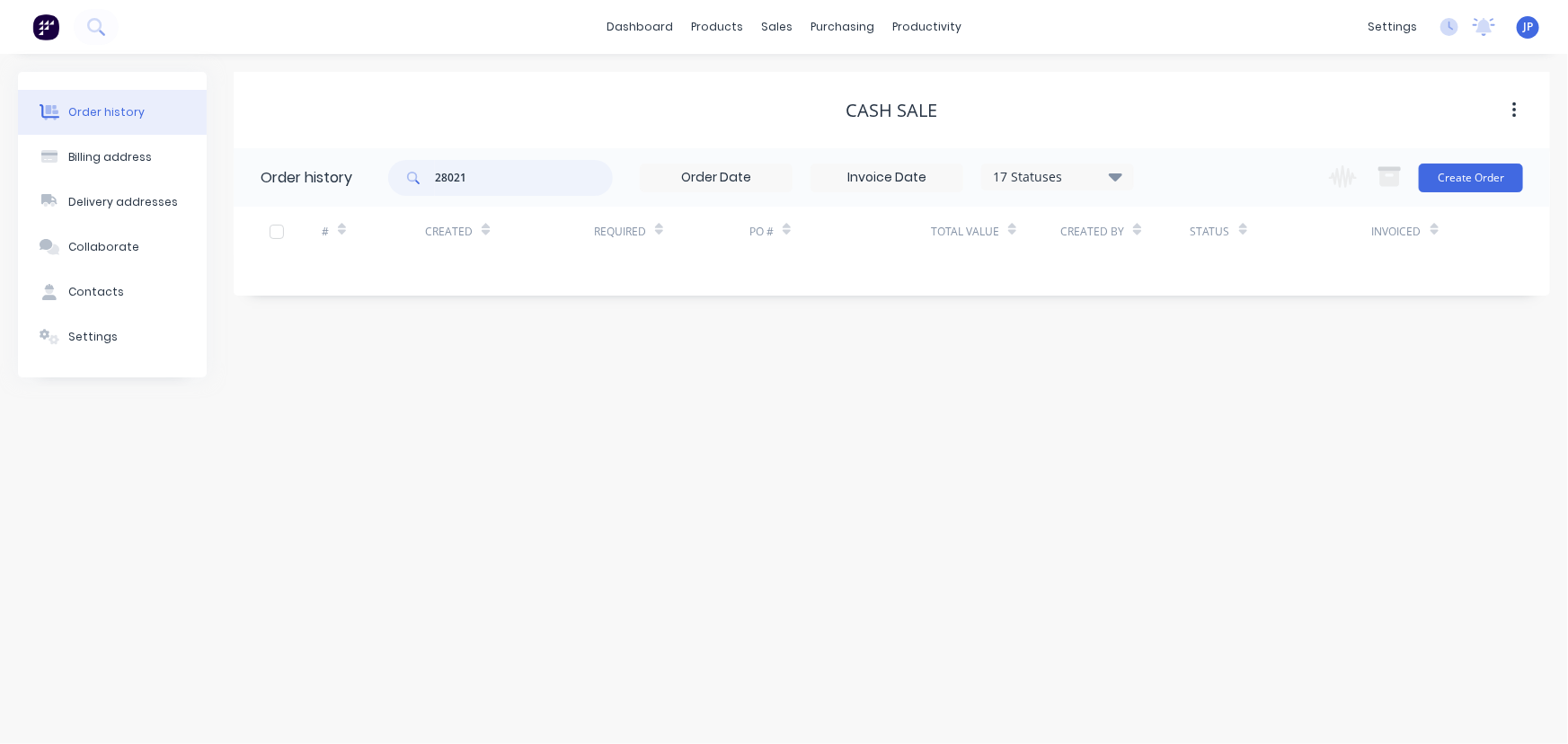
drag, startPoint x: 491, startPoint y: 177, endPoint x: 421, endPoint y: 208, distance: 76.6
click at [421, 208] on div "Order history 28021 17 Statuses Invoice Status Invoiced Not Invoiced Partial Or…" at bounding box center [892, 212] width 1316 height 129
type input "28027"
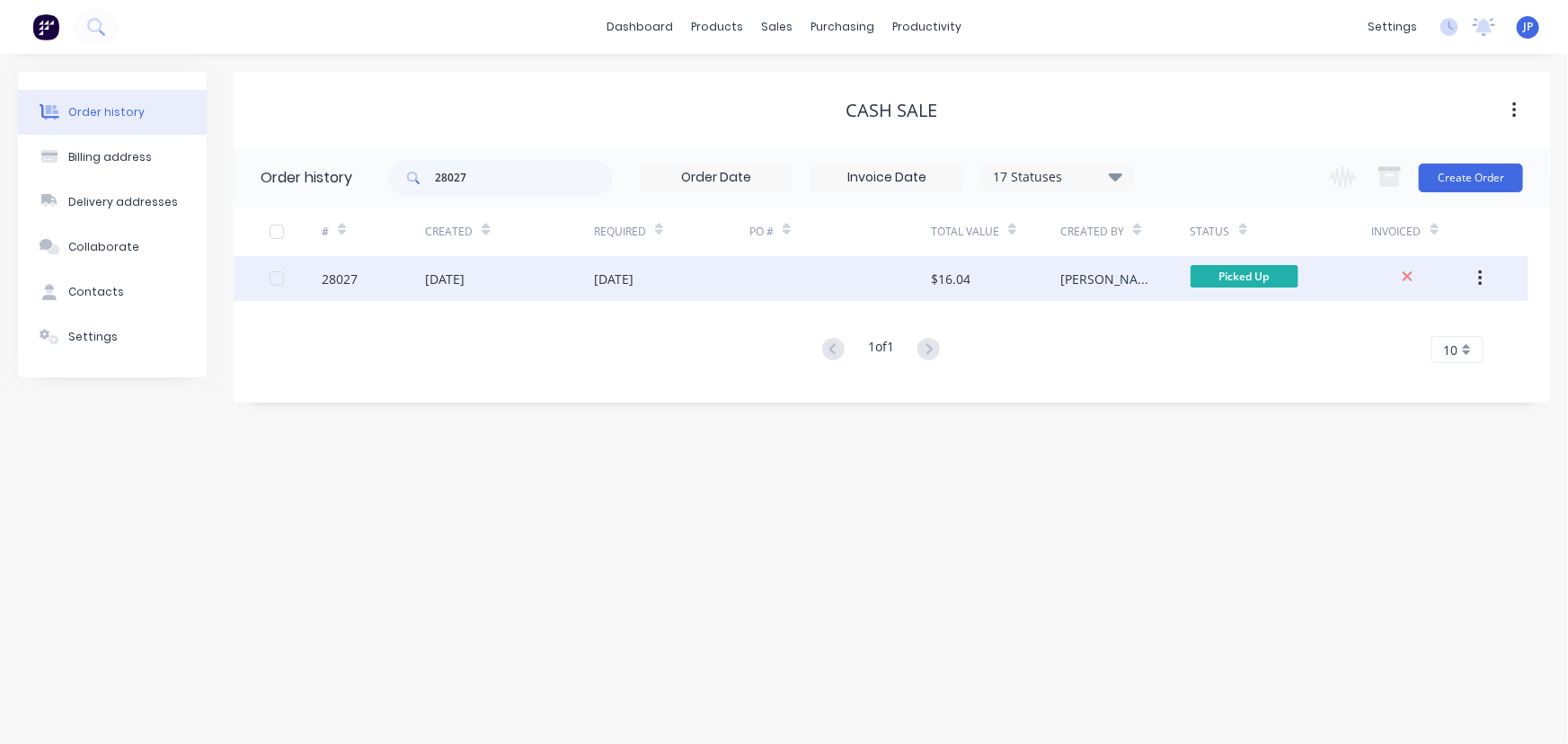
click at [449, 289] on div "[DATE]" at bounding box center [509, 278] width 169 height 45
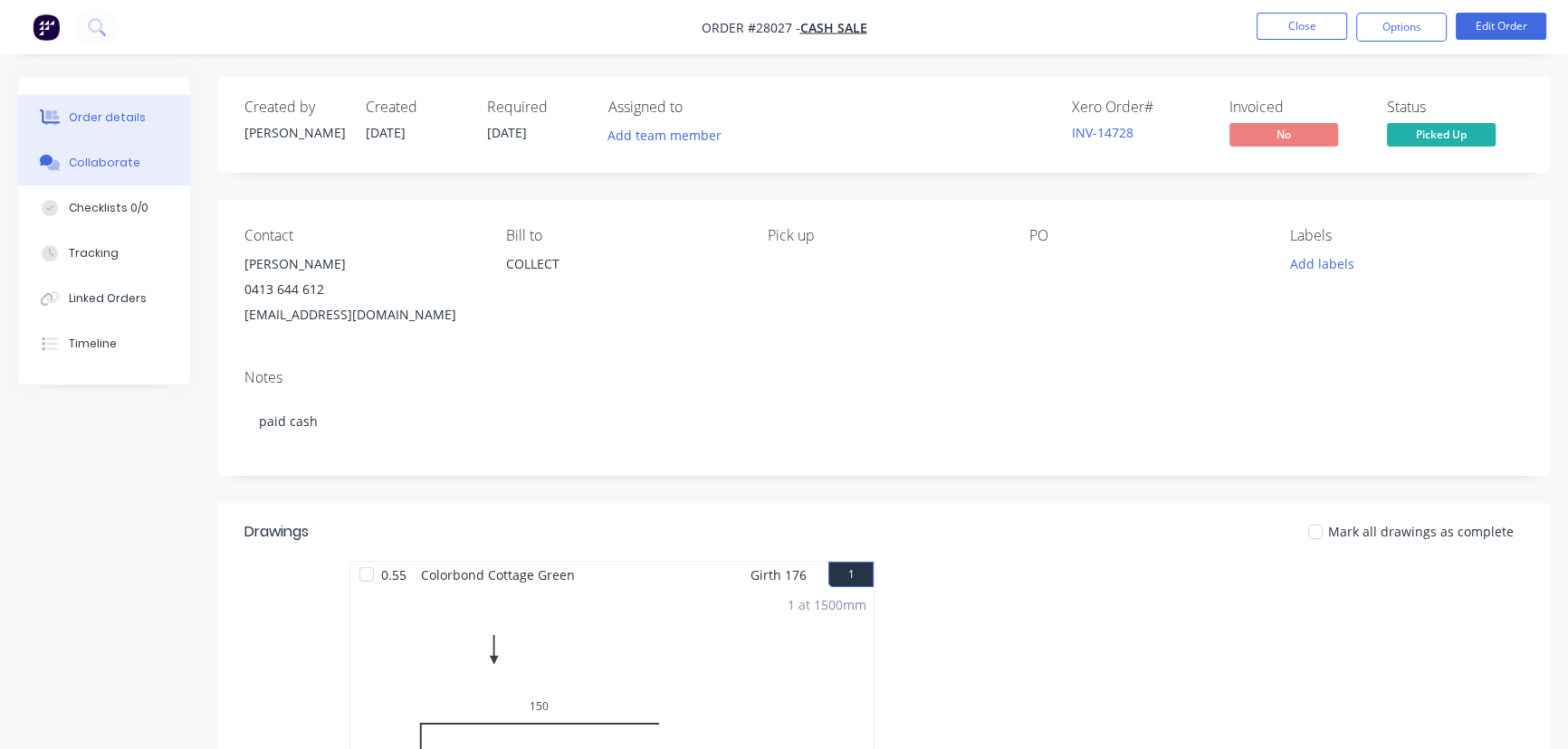
click at [140, 158] on button "Collaborate" at bounding box center [104, 162] width 172 height 45
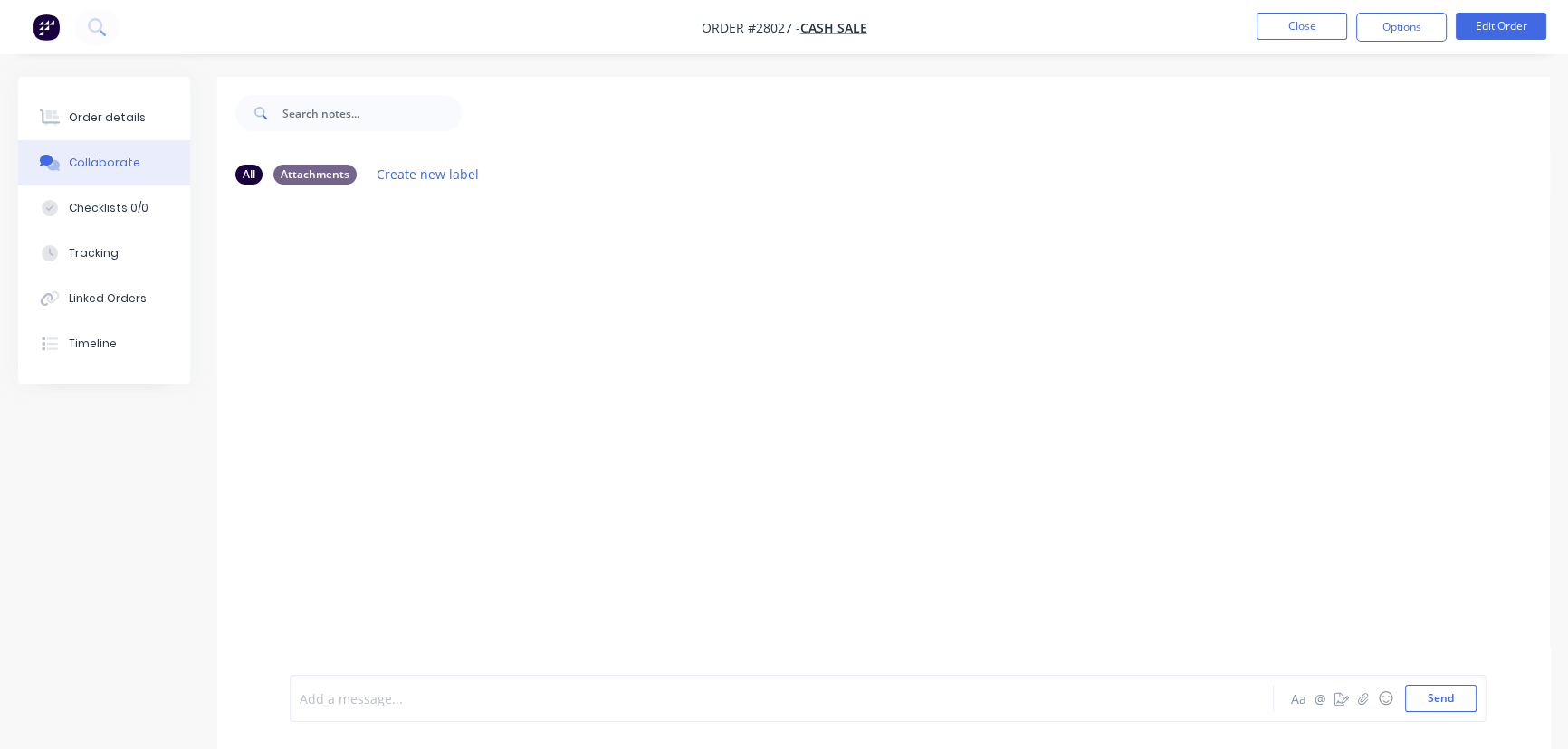
click at [321, 701] on div at bounding box center [741, 699] width 881 height 19
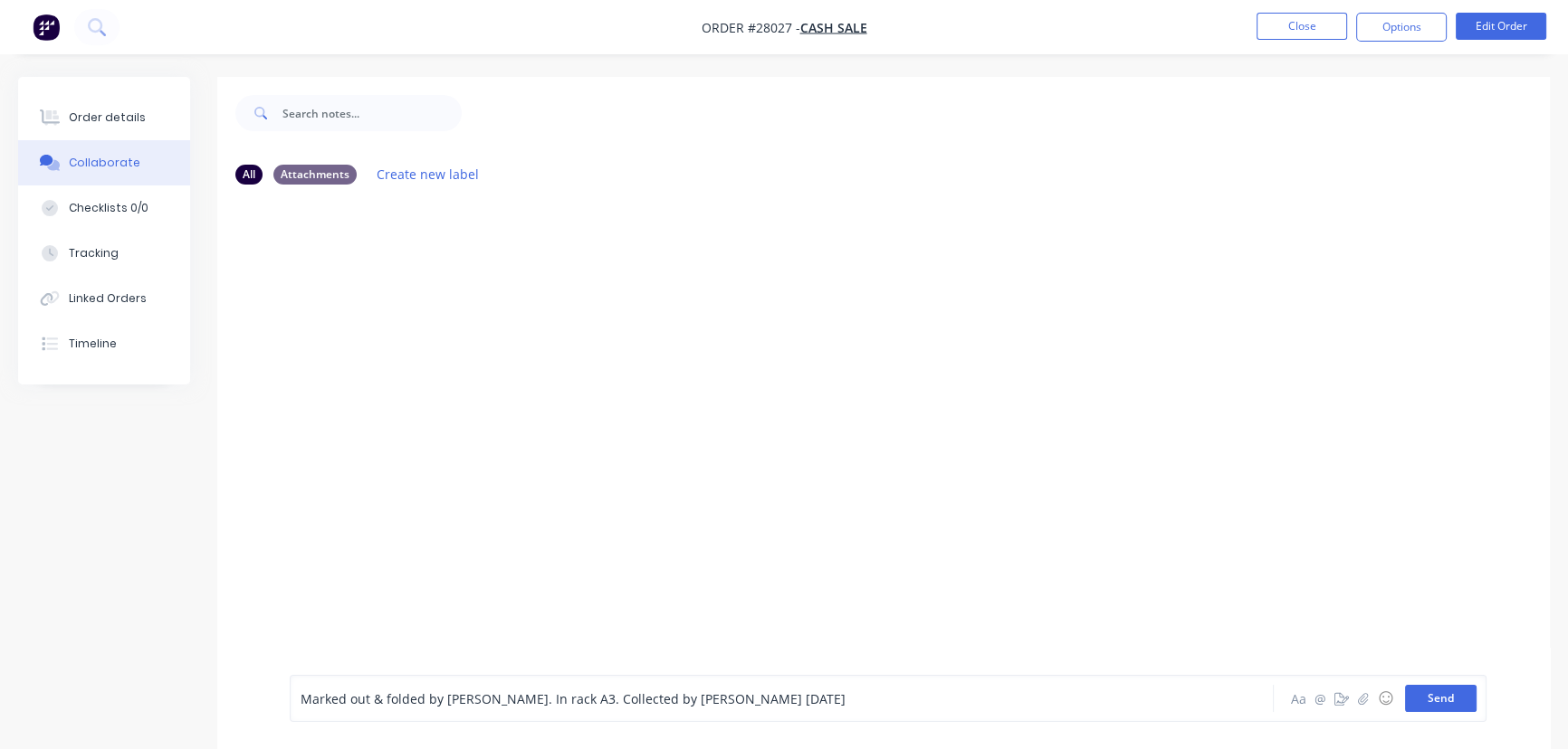
click at [1439, 700] on button "Send" at bounding box center [1440, 698] width 71 height 27
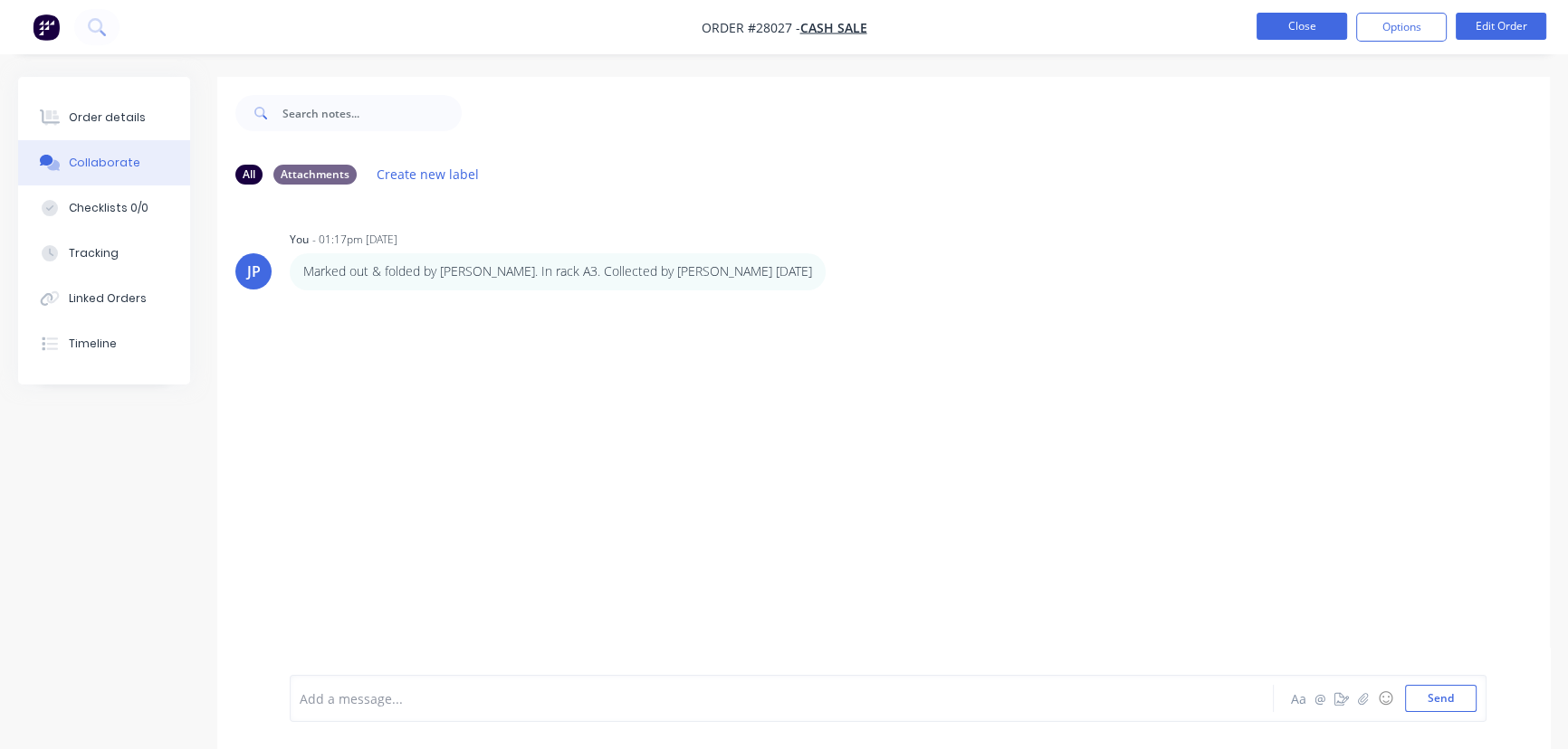
click at [1290, 27] on button "Close" at bounding box center [1302, 26] width 90 height 27
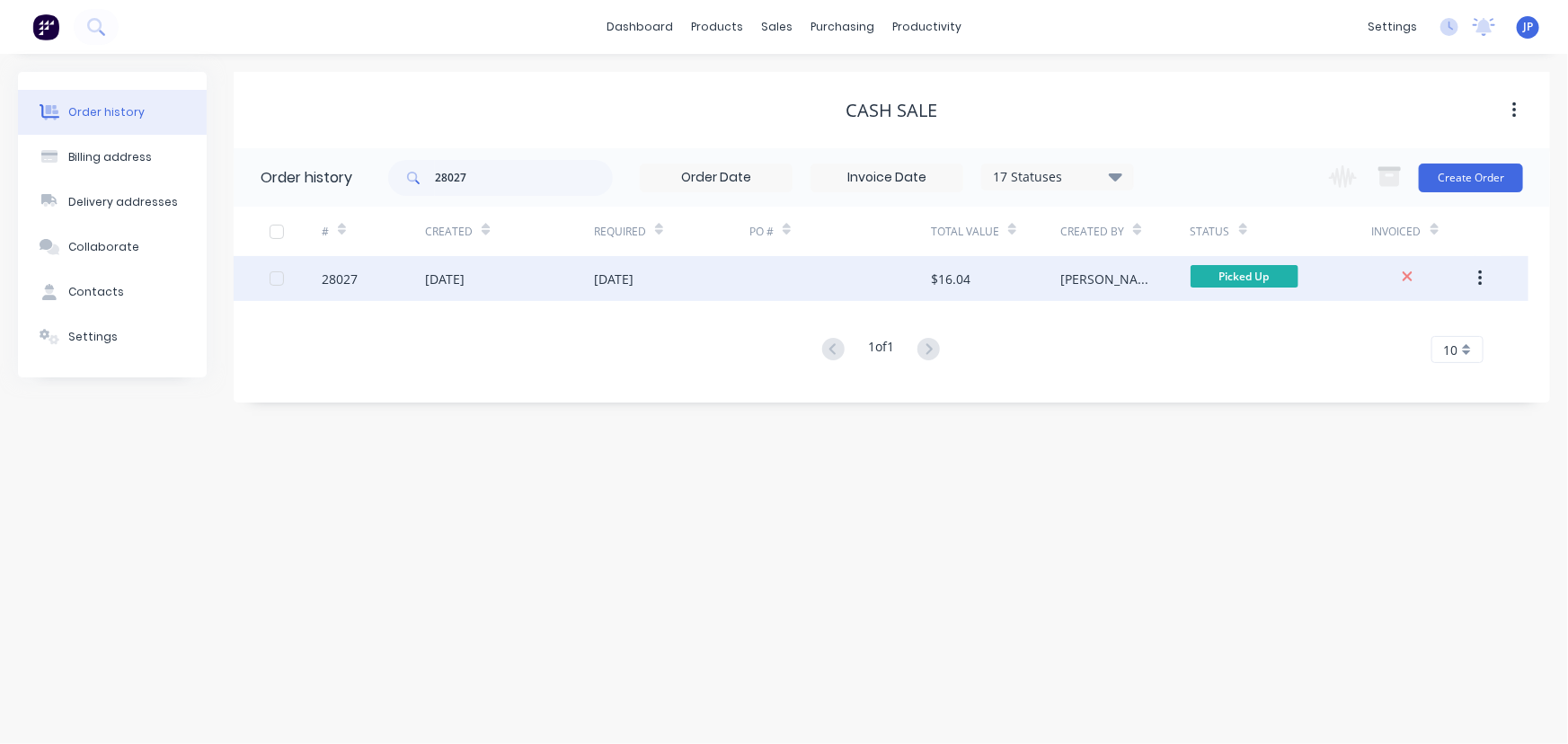
click at [612, 283] on div "[DATE]" at bounding box center [613, 279] width 39 height 19
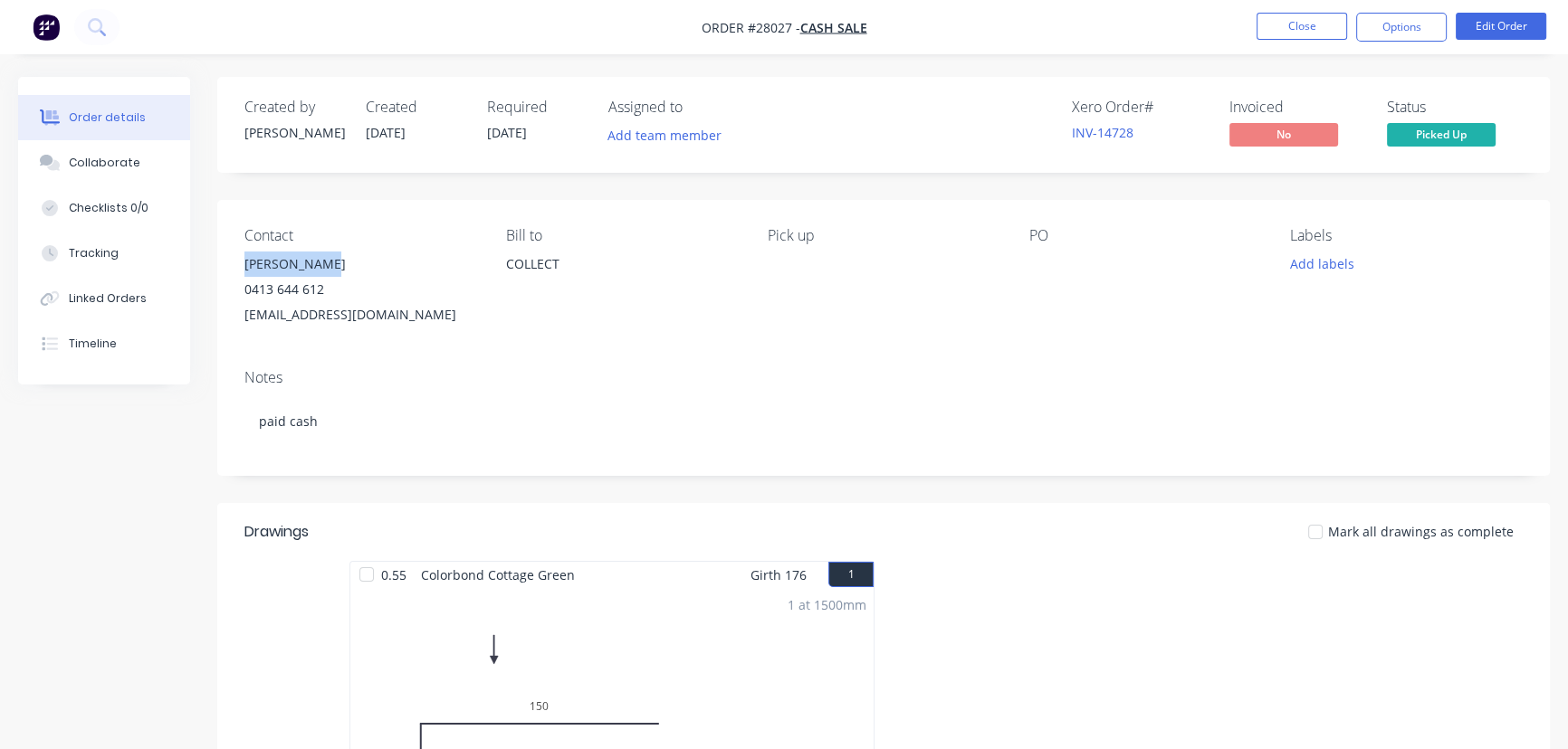
drag, startPoint x: 324, startPoint y: 260, endPoint x: 227, endPoint y: 263, distance: 97.0
click at [227, 263] on div "Contact [PERSON_NAME] [PHONE_NUMBER] [EMAIL_ADDRESS][DOMAIN_NAME] Bill to COLLE…" at bounding box center [883, 277] width 1332 height 155
copy div "[PERSON_NAME]"
drag, startPoint x: 1432, startPoint y: 27, endPoint x: 1395, endPoint y: 47, distance: 42.1
click at [1431, 29] on button "Options" at bounding box center [1401, 27] width 90 height 29
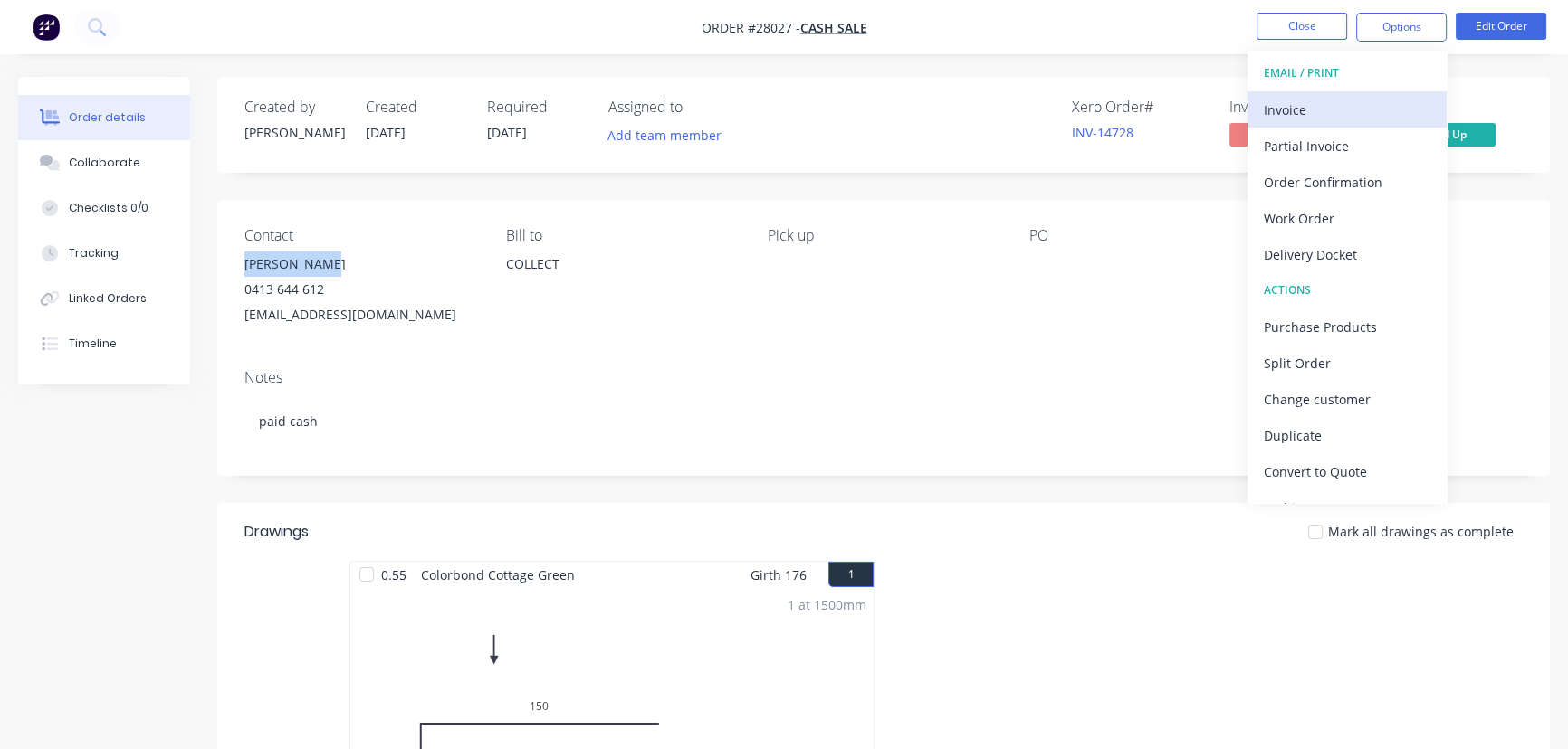
click at [1316, 110] on div "Invoice" at bounding box center [1346, 110] width 166 height 26
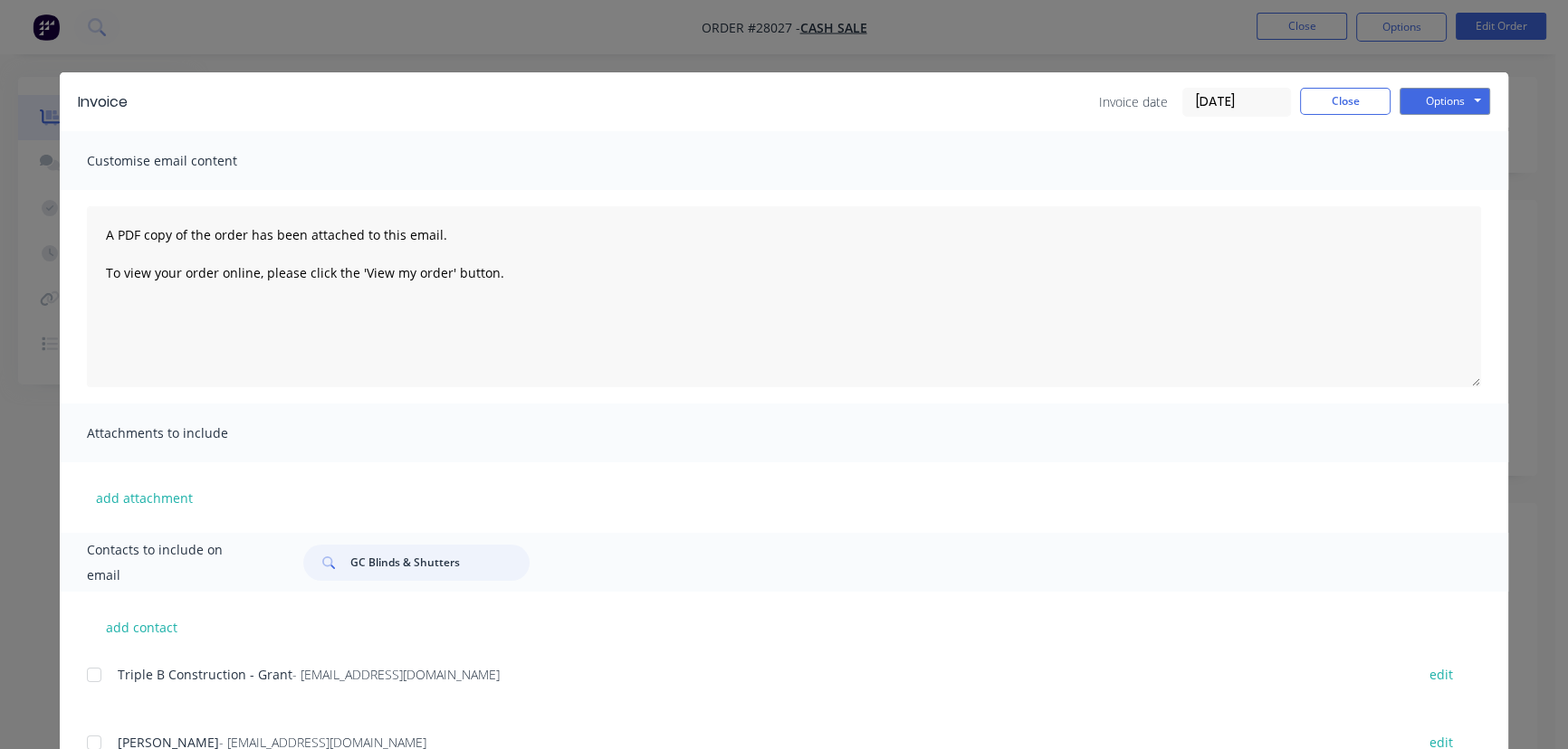
drag, startPoint x: 467, startPoint y: 555, endPoint x: 311, endPoint y: 574, distance: 157.2
click at [311, 574] on div "GC Blinds & Shutters" at bounding box center [416, 562] width 226 height 37
paste input "[PERSON_NAME]"
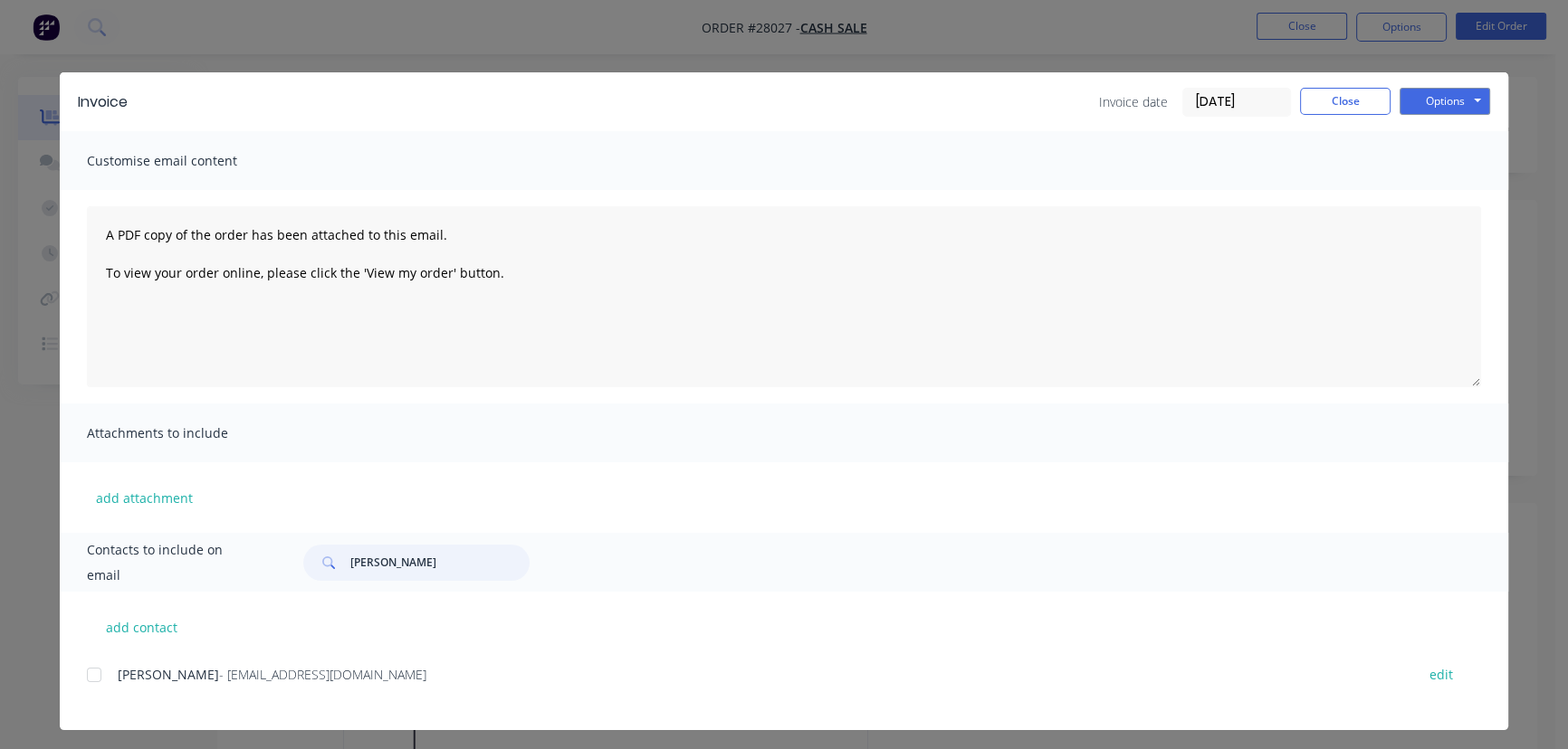
type input "[PERSON_NAME]"
drag, startPoint x: 331, startPoint y: 677, endPoint x: 132, endPoint y: 681, distance: 199.0
click at [104, 687] on div "[PERSON_NAME] - [EMAIL_ADDRESS][DOMAIN_NAME] edit" at bounding box center [797, 674] width 1421 height 24
copy div "[PERSON_NAME] - [EMAIL_ADDRESS][DOMAIN_NAME]"
click at [1413, 99] on button "Options" at bounding box center [1445, 101] width 90 height 27
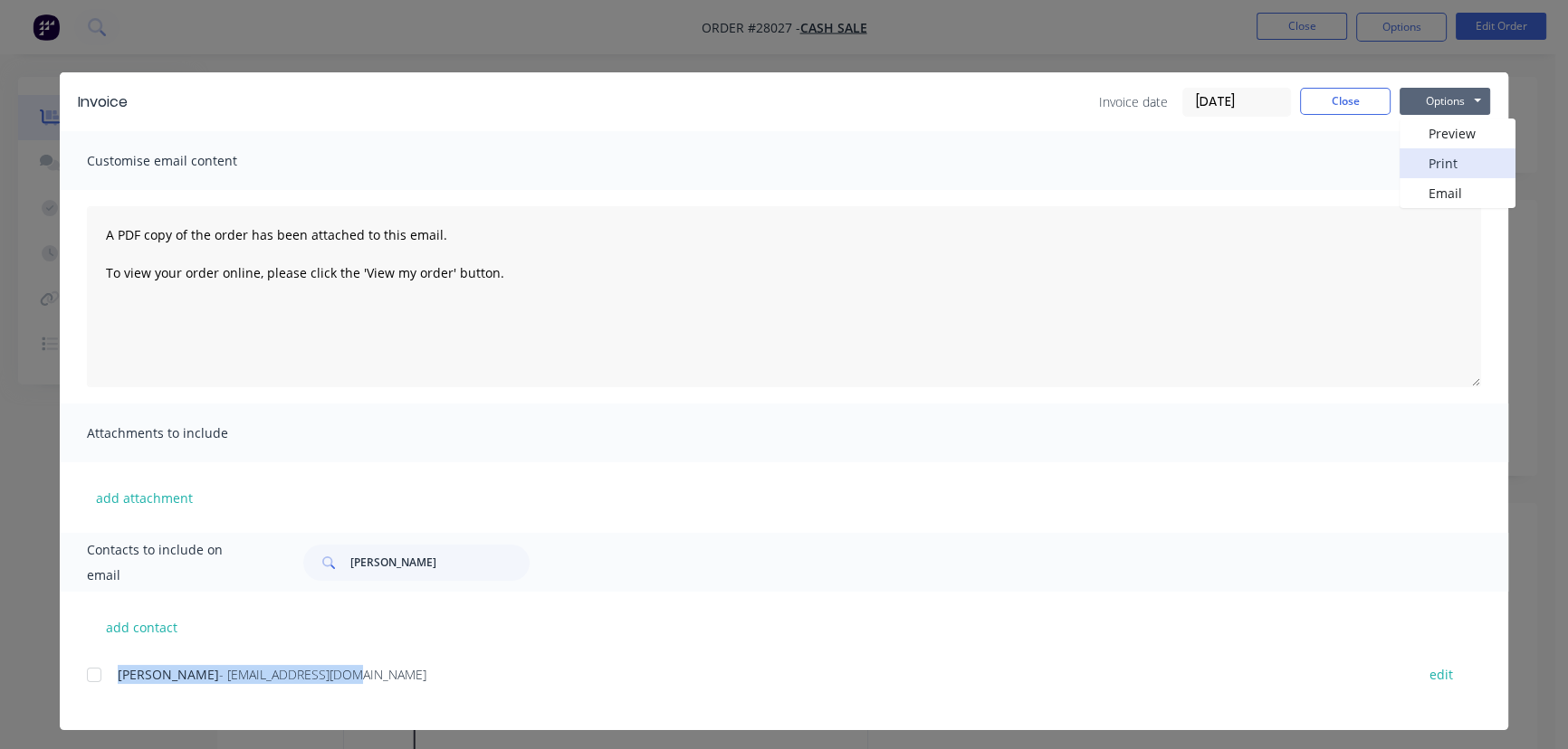
click at [1414, 164] on button "Print" at bounding box center [1457, 162] width 115 height 30
click at [1308, 108] on button "Close" at bounding box center [1345, 101] width 90 height 27
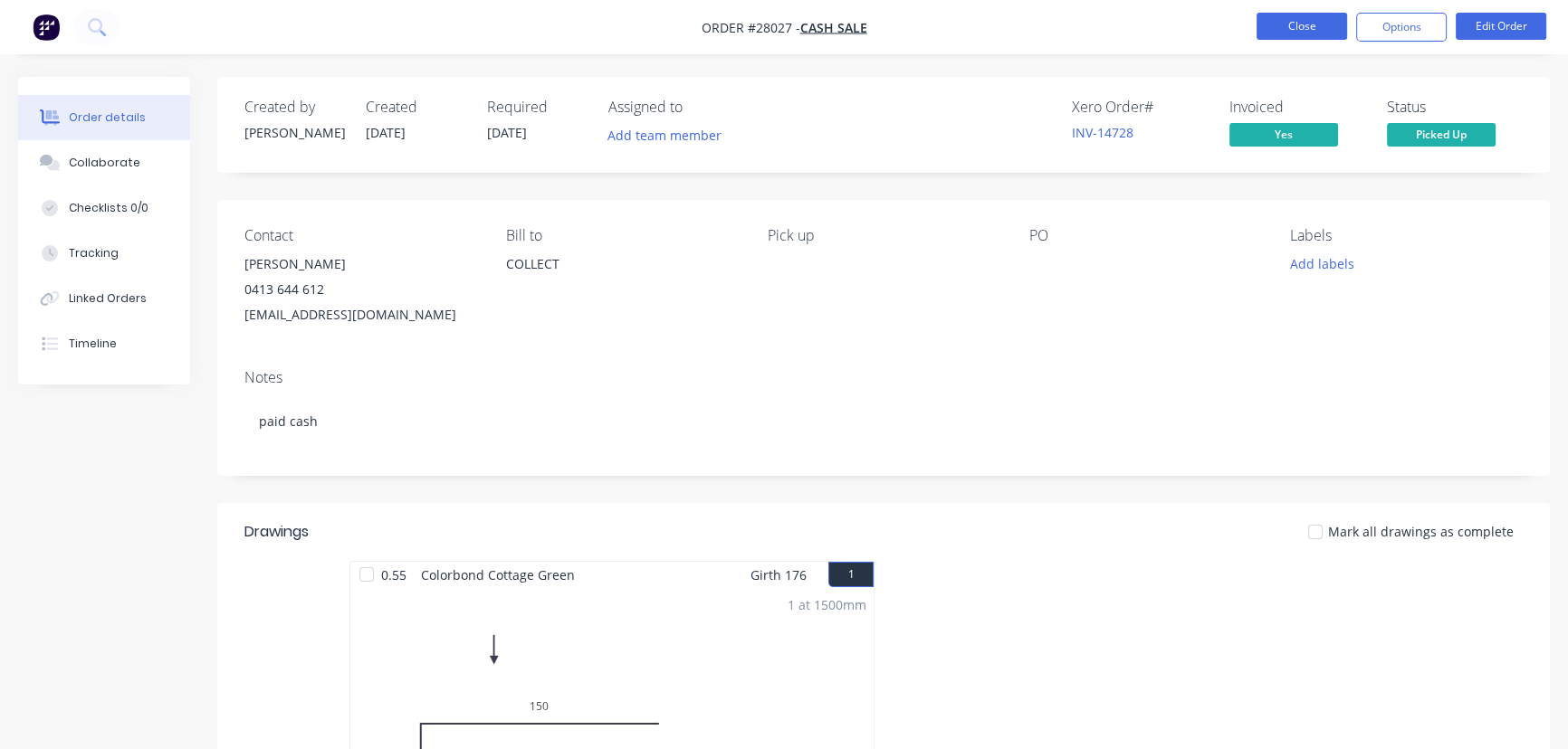
click at [1310, 32] on button "Close" at bounding box center [1302, 26] width 90 height 27
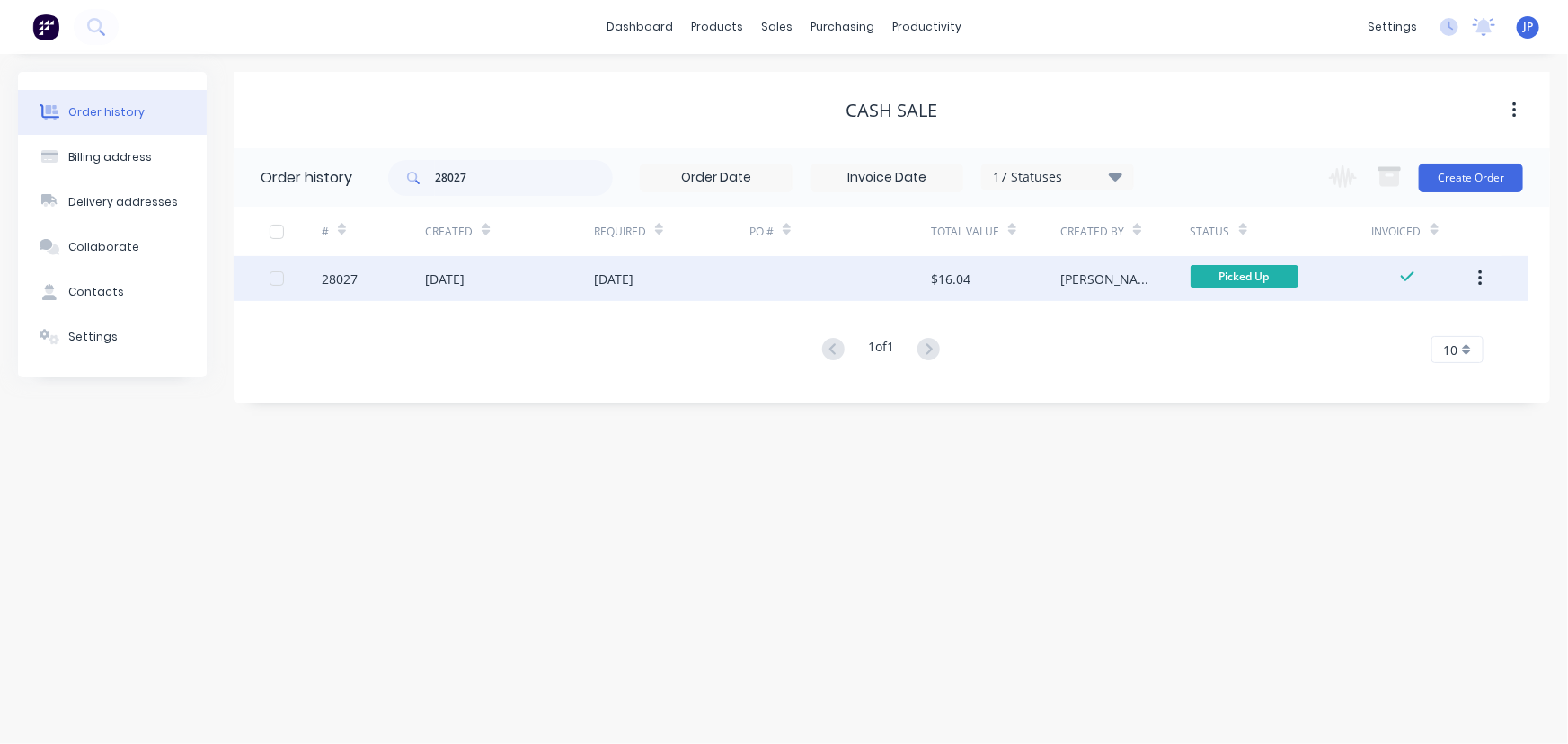
click at [1484, 279] on button "button" at bounding box center [1480, 279] width 42 height 32
click at [1425, 325] on div "Archive" at bounding box center [1415, 325] width 138 height 26
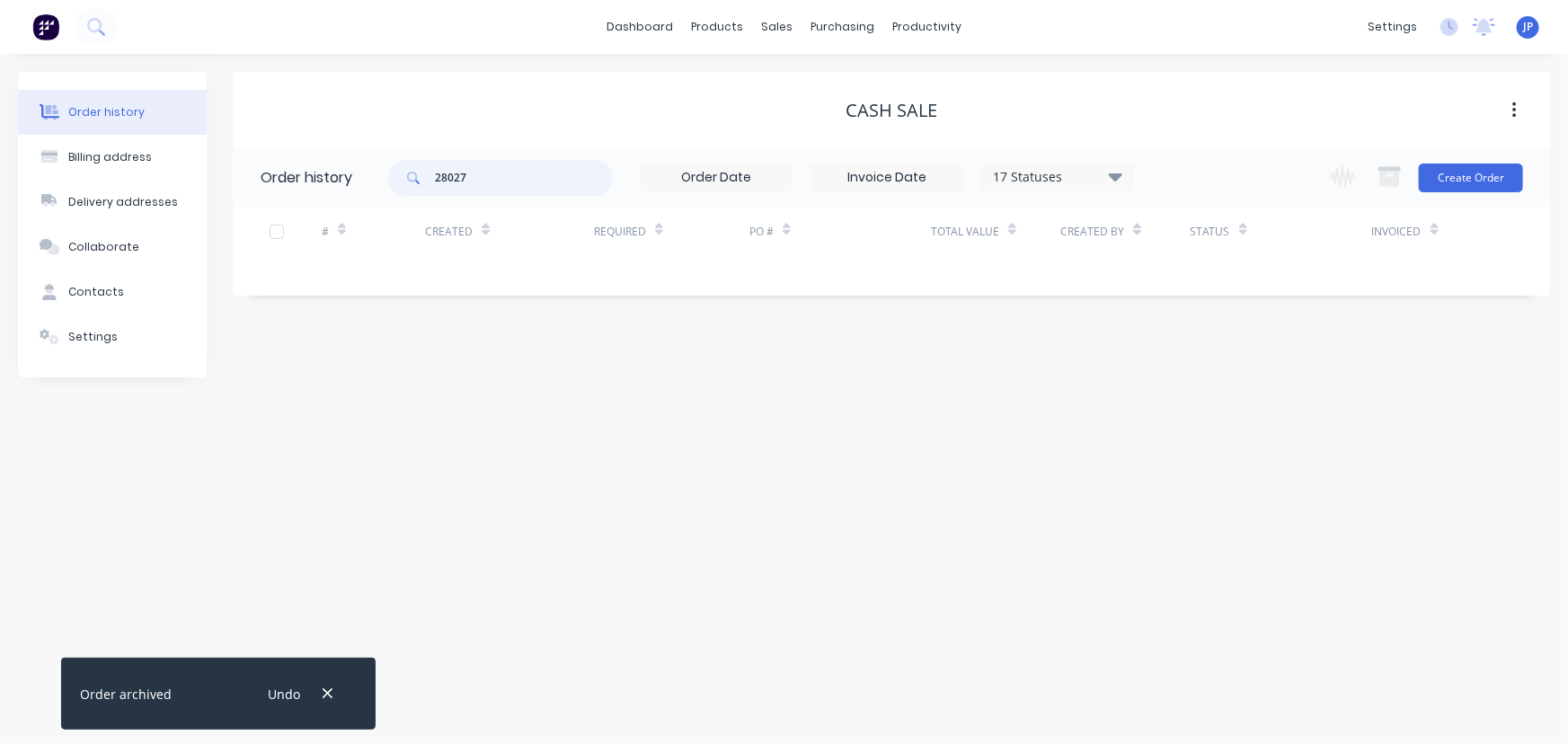
drag, startPoint x: 509, startPoint y: 174, endPoint x: 414, endPoint y: 178, distance: 95.1
click at [414, 178] on div "28027" at bounding box center [499, 178] width 224 height 36
type input "28022"
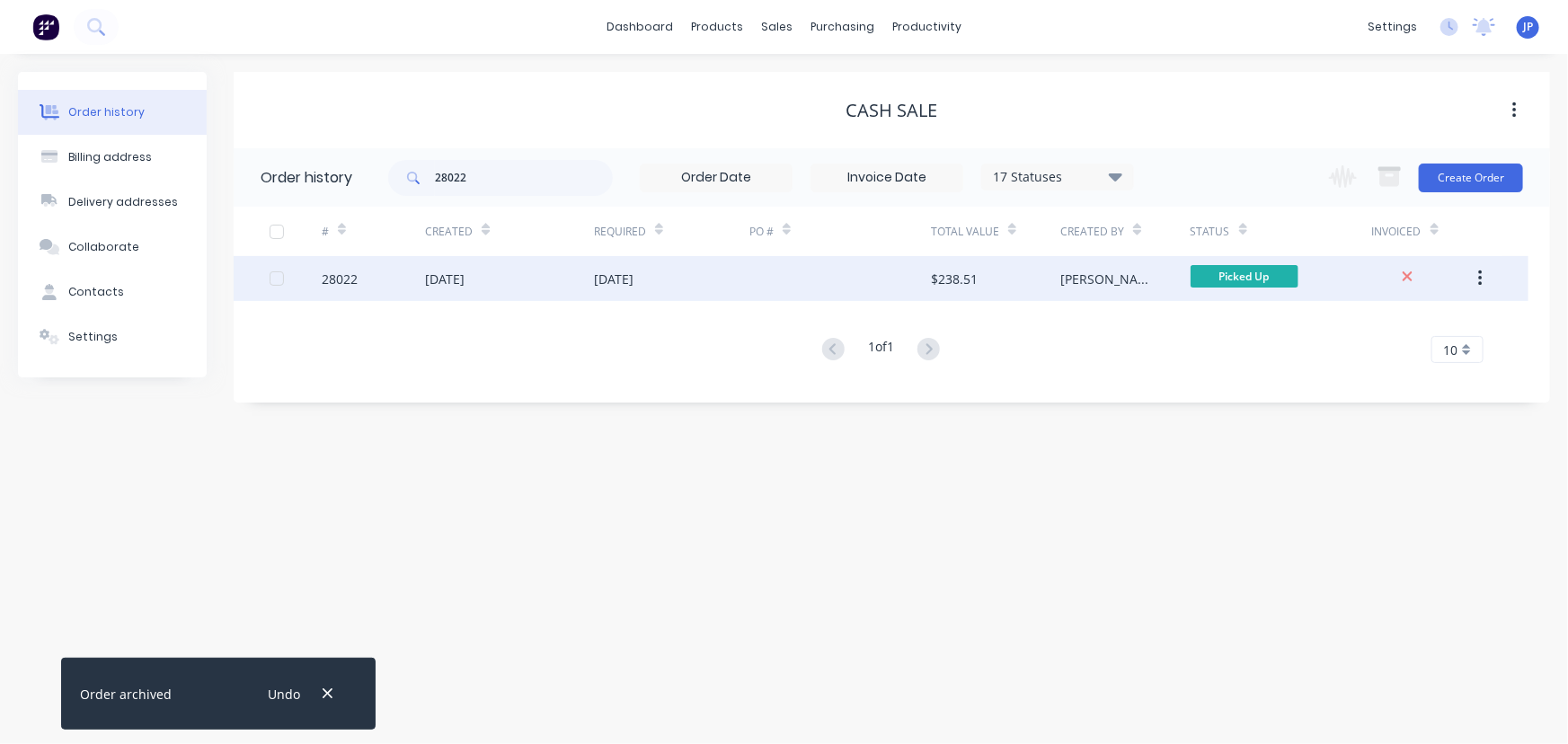
click at [516, 283] on div "[DATE]" at bounding box center [509, 278] width 169 height 45
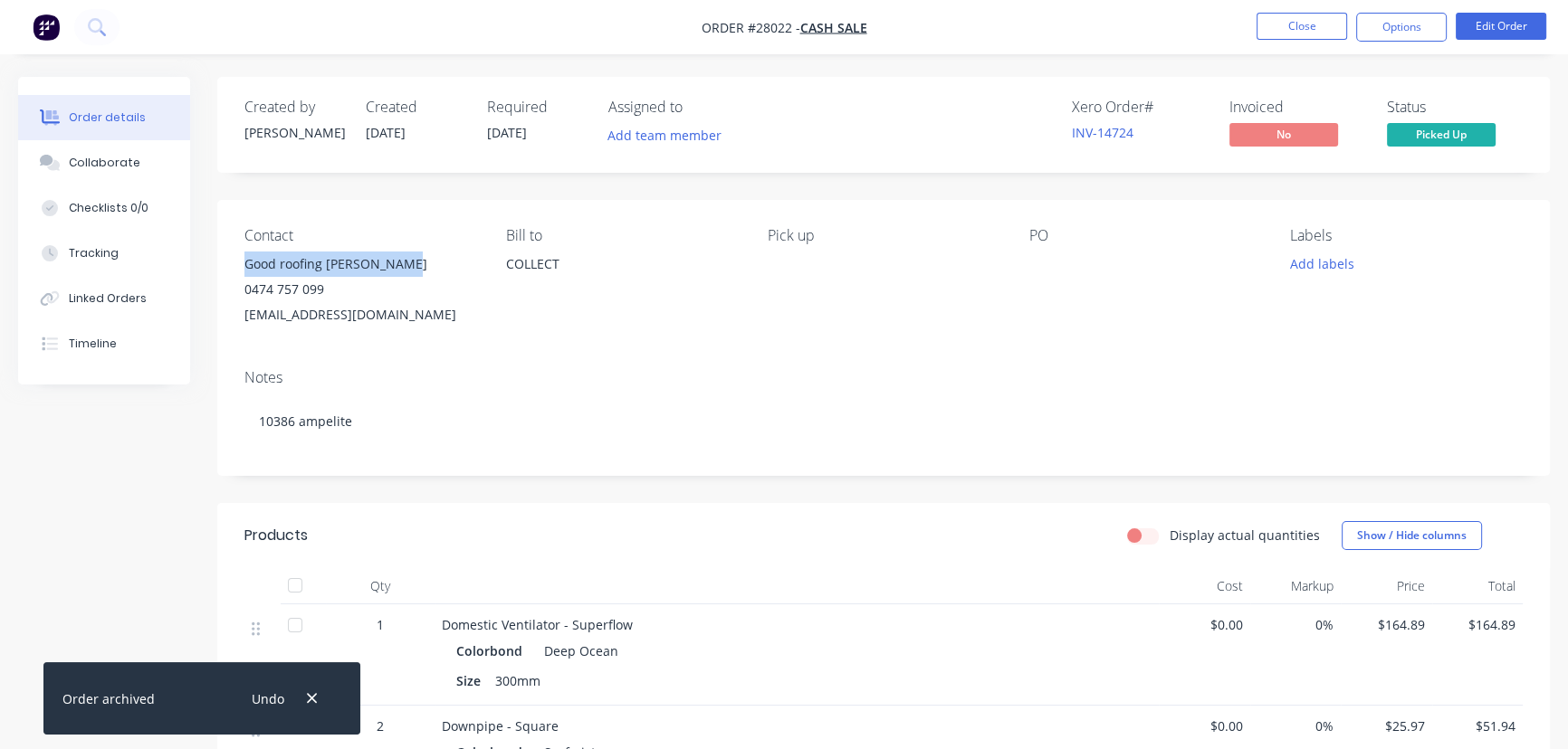
drag, startPoint x: 417, startPoint y: 263, endPoint x: 231, endPoint y: 275, distance: 186.4
click at [231, 275] on div "Contact Good roofing [PERSON_NAME] 0474 757 099 [EMAIL_ADDRESS][DOMAIN_NAME] [P…" at bounding box center [883, 277] width 1332 height 155
copy div "Good roofing [PERSON_NAME]"
click at [1416, 31] on button "Options" at bounding box center [1401, 27] width 90 height 29
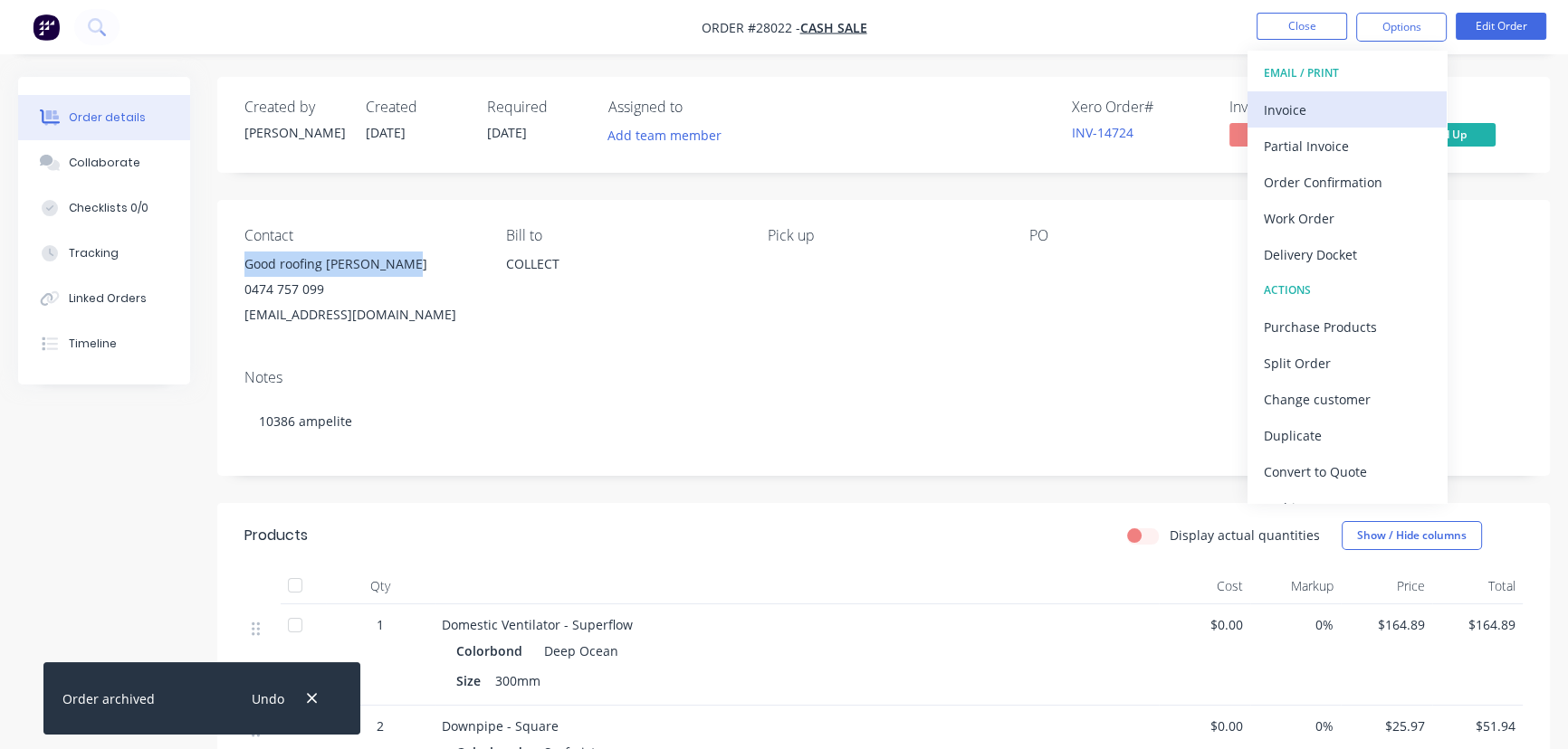
click at [1308, 107] on div "Invoice" at bounding box center [1346, 110] width 166 height 26
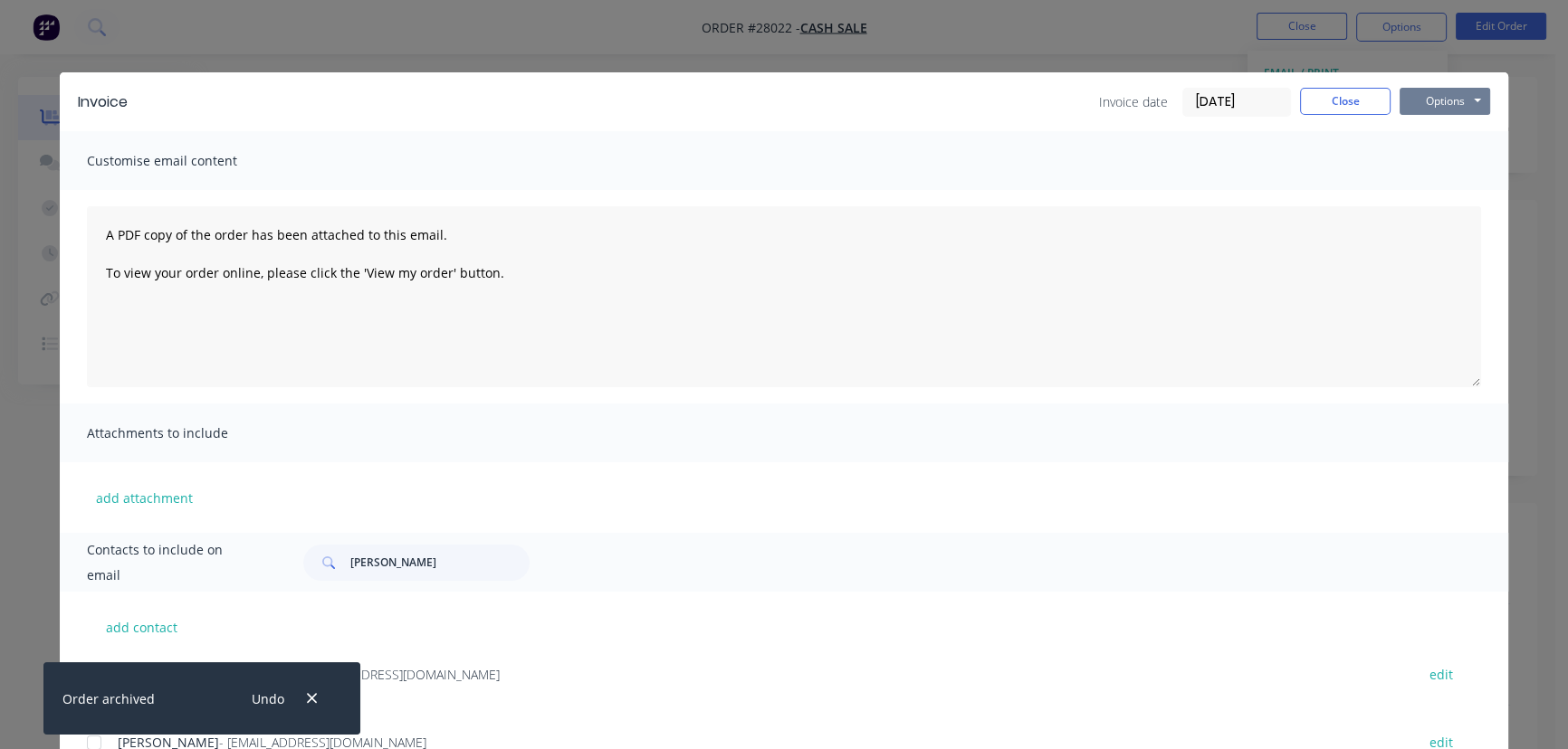
click at [1430, 110] on button "Options" at bounding box center [1445, 101] width 90 height 27
click at [309, 707] on button "button" at bounding box center [312, 698] width 23 height 24
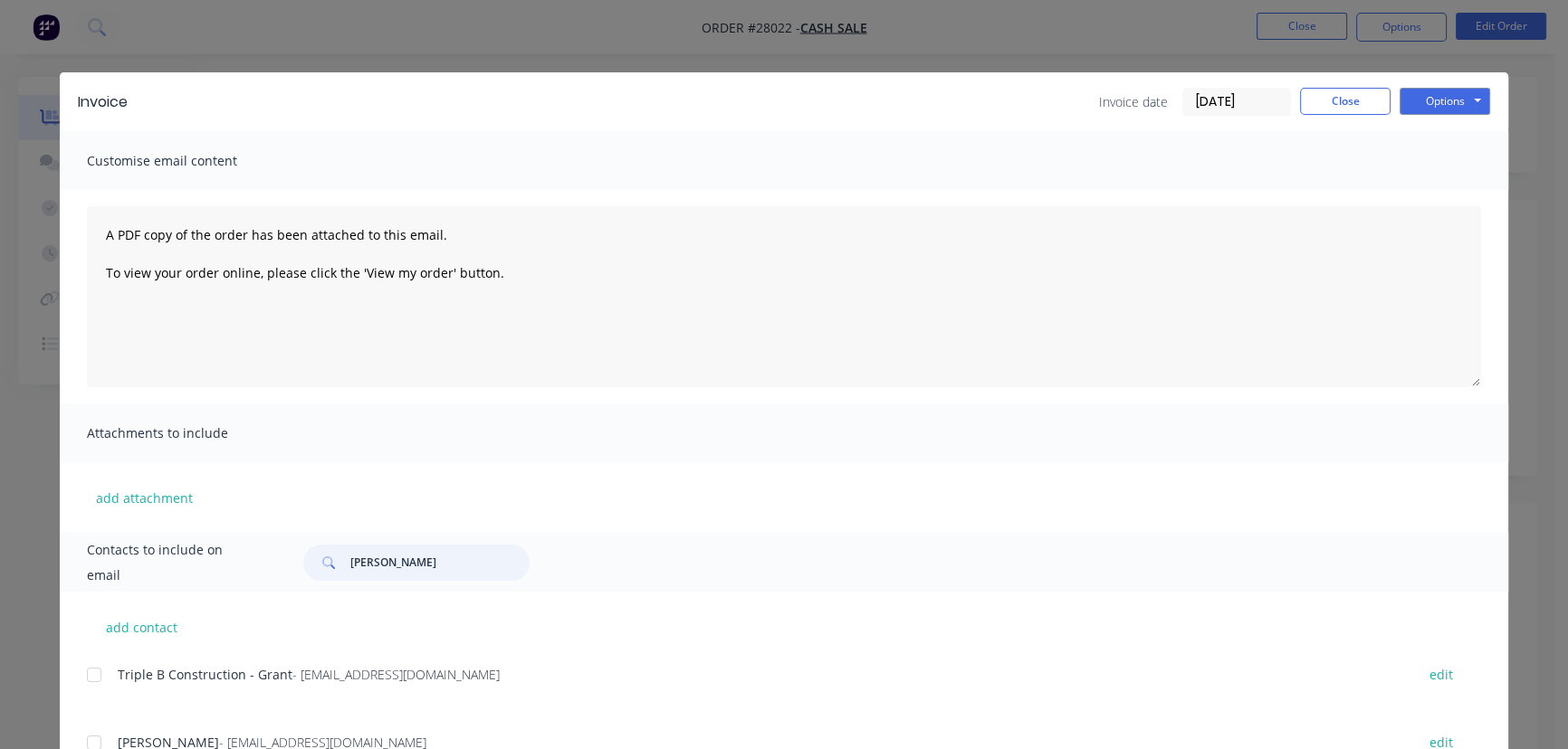
drag, startPoint x: 437, startPoint y: 572, endPoint x: 302, endPoint y: 579, distance: 135.2
click at [303, 579] on div "[PERSON_NAME]" at bounding box center [416, 562] width 226 height 37
paste input "Good roofing [PERSON_NAME]"
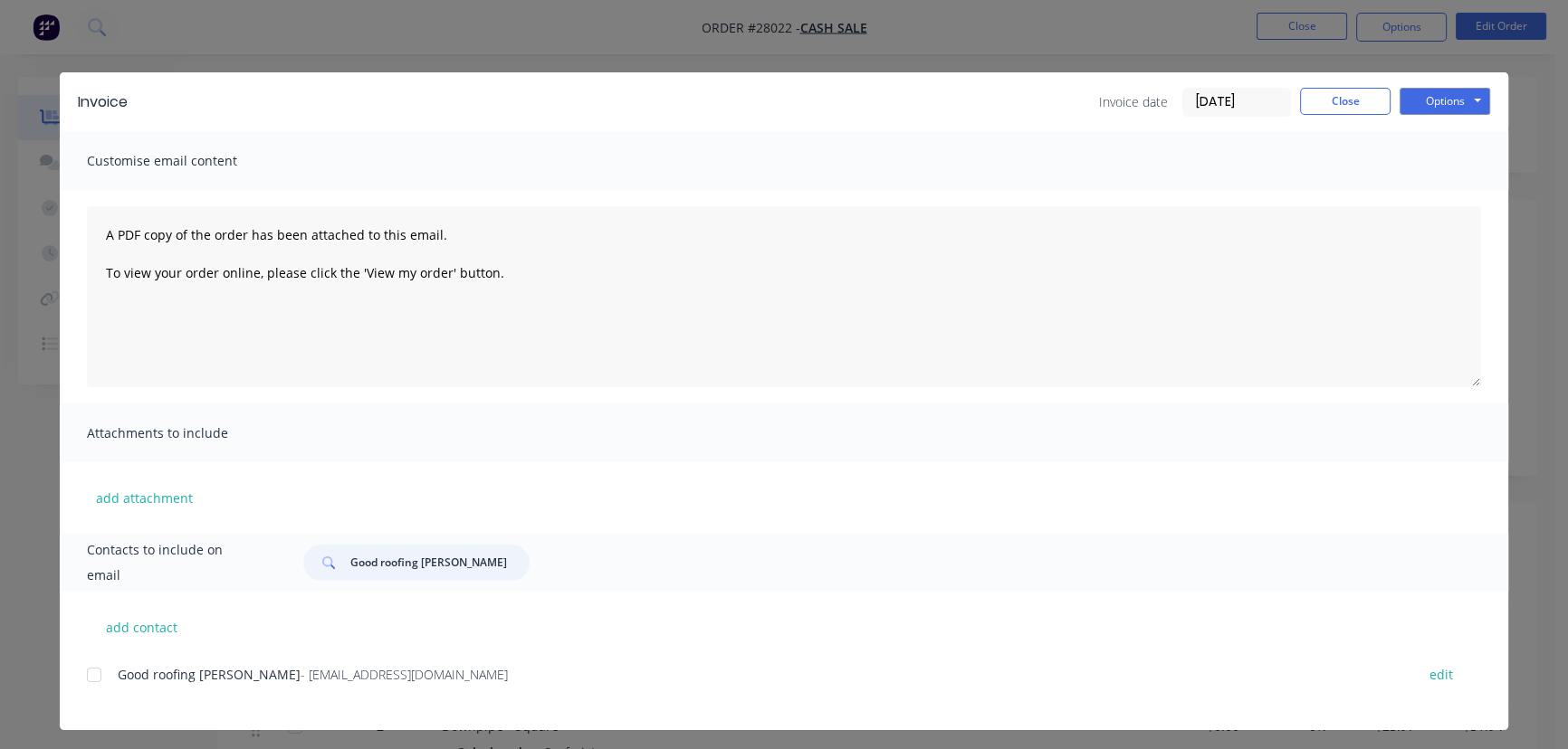
type input "Good roofing [PERSON_NAME]"
drag, startPoint x: 461, startPoint y: 680, endPoint x: 87, endPoint y: 719, distance: 376.0
click at [88, 720] on div "Good roofing [PERSON_NAME] - [EMAIL_ADDRESS][DOMAIN_NAME] edit" at bounding box center [797, 696] width 1421 height 68
copy div "Good roofing [PERSON_NAME] - [EMAIL_ADDRESS][DOMAIN_NAME]"
click at [1414, 95] on button "Options" at bounding box center [1445, 101] width 90 height 27
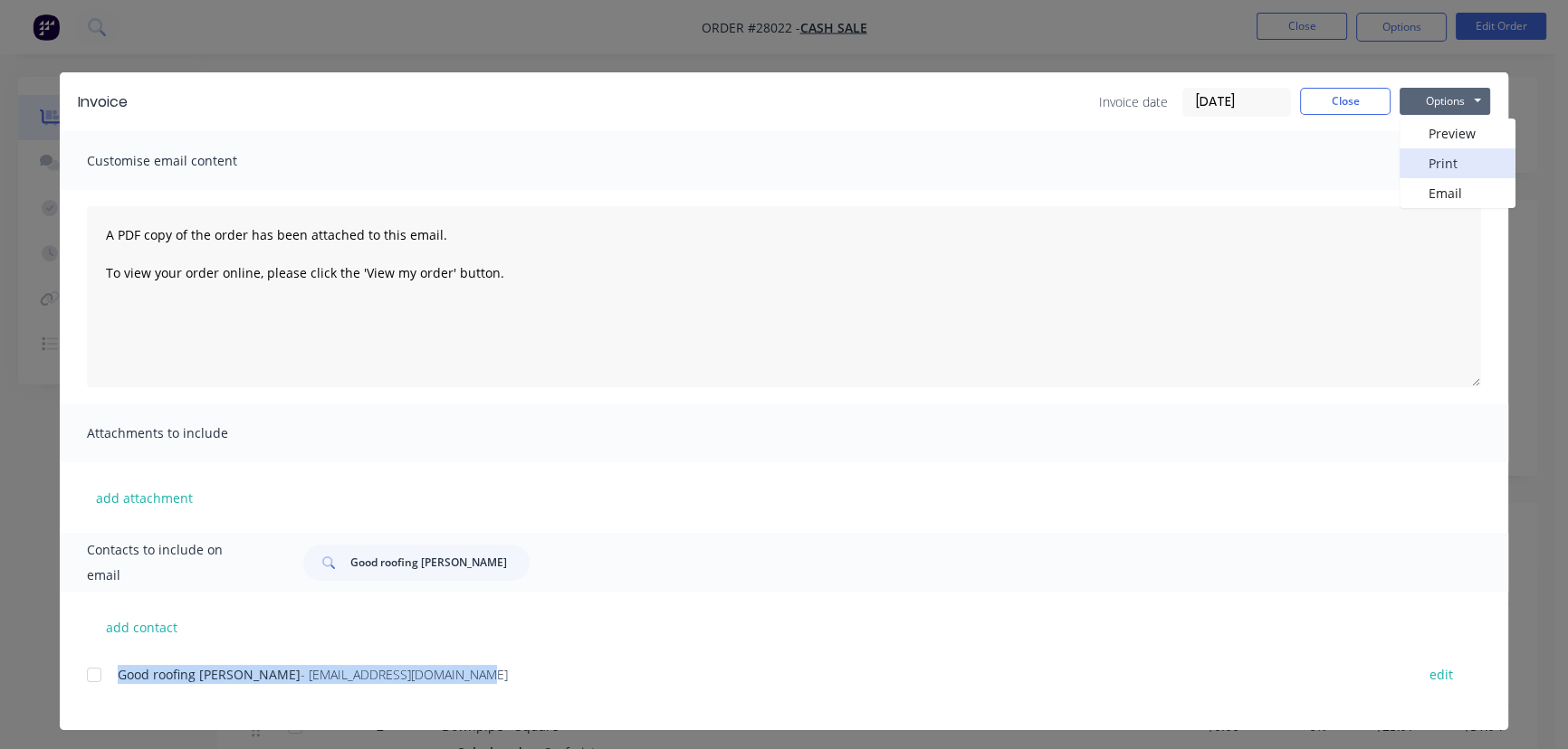
click at [1417, 171] on button "Print" at bounding box center [1457, 162] width 115 height 30
click at [1336, 100] on button "Close" at bounding box center [1345, 101] width 90 height 27
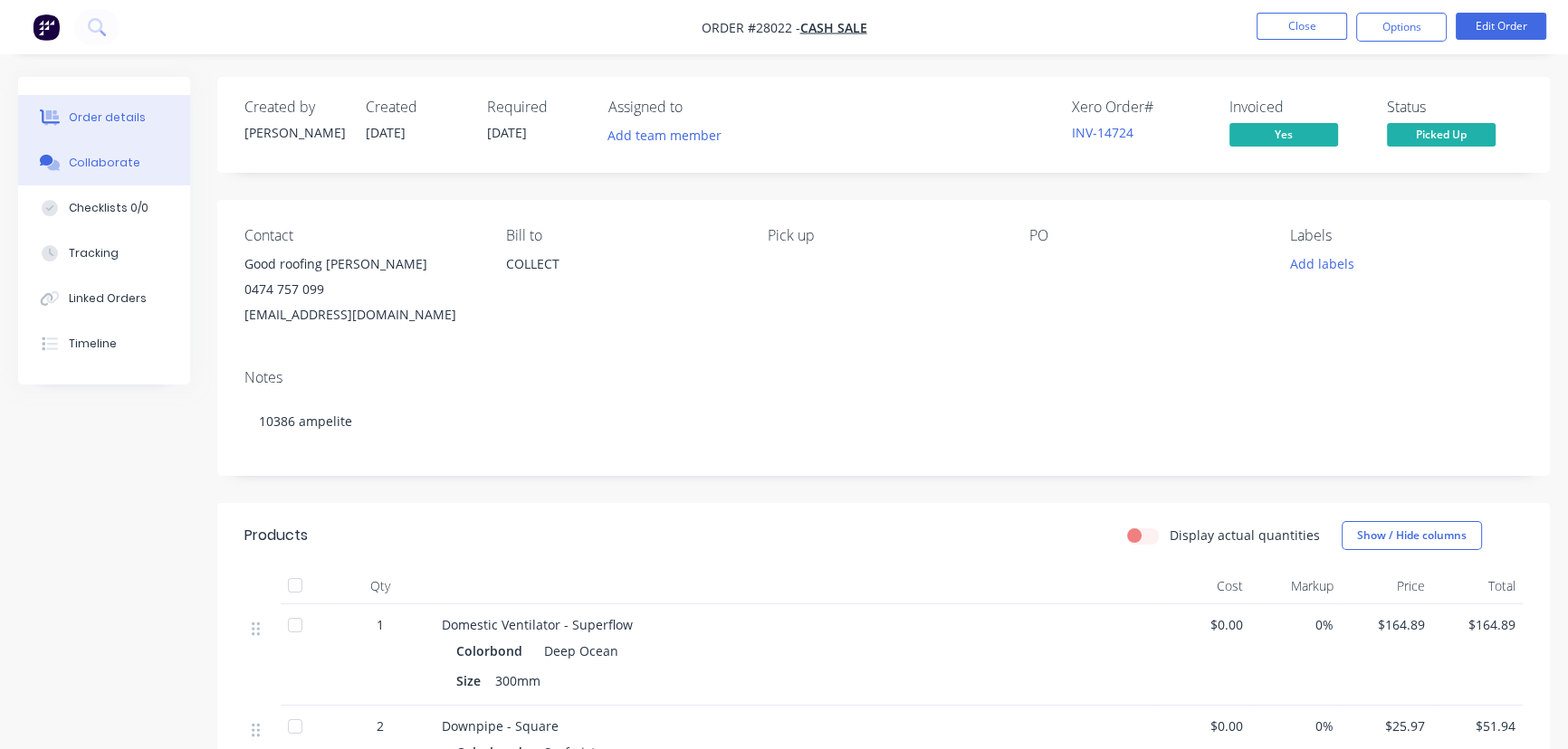
click at [136, 166] on button "Collaborate" at bounding box center [104, 162] width 172 height 45
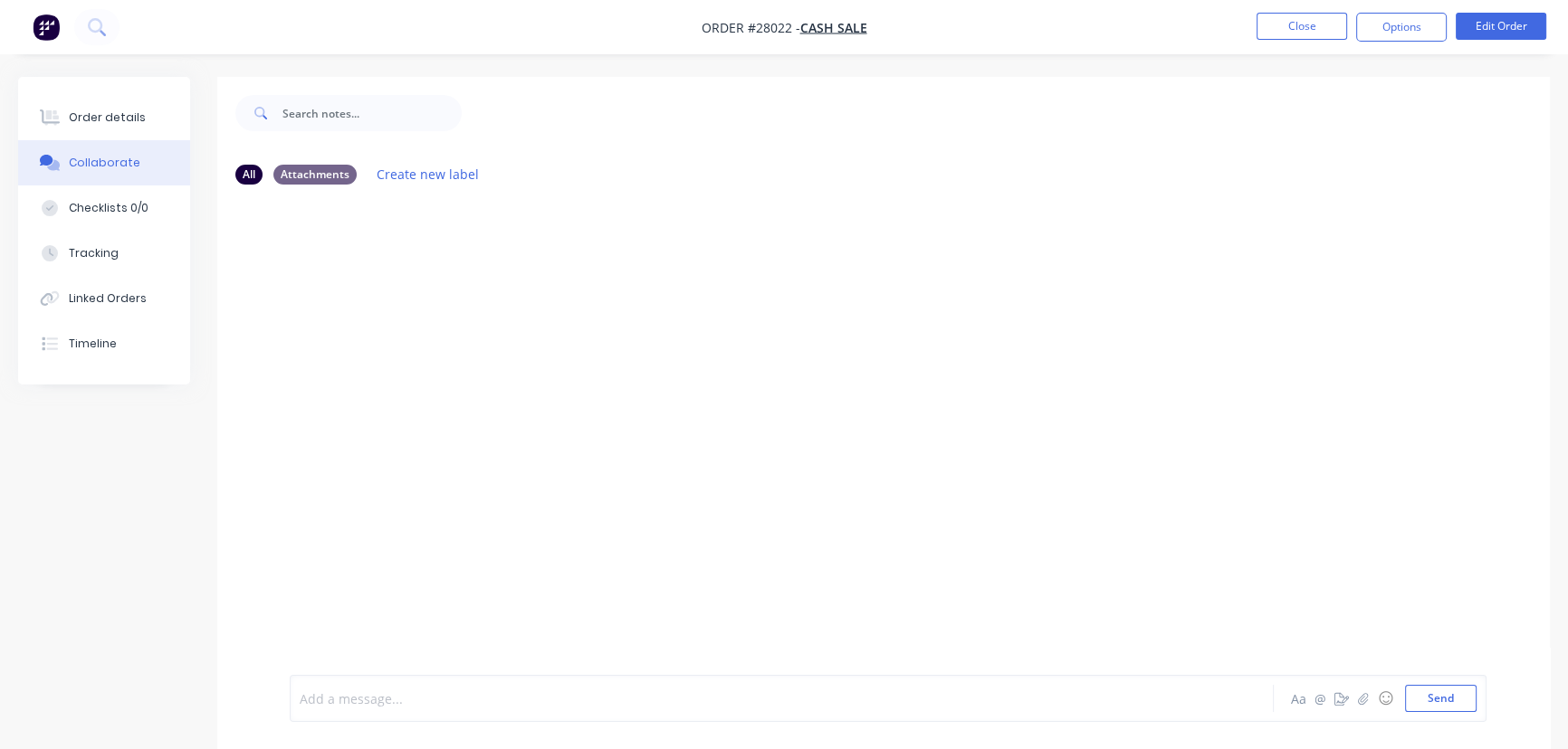
click at [335, 704] on div at bounding box center [741, 699] width 881 height 19
click at [1425, 697] on button "Send" at bounding box center [1440, 698] width 71 height 27
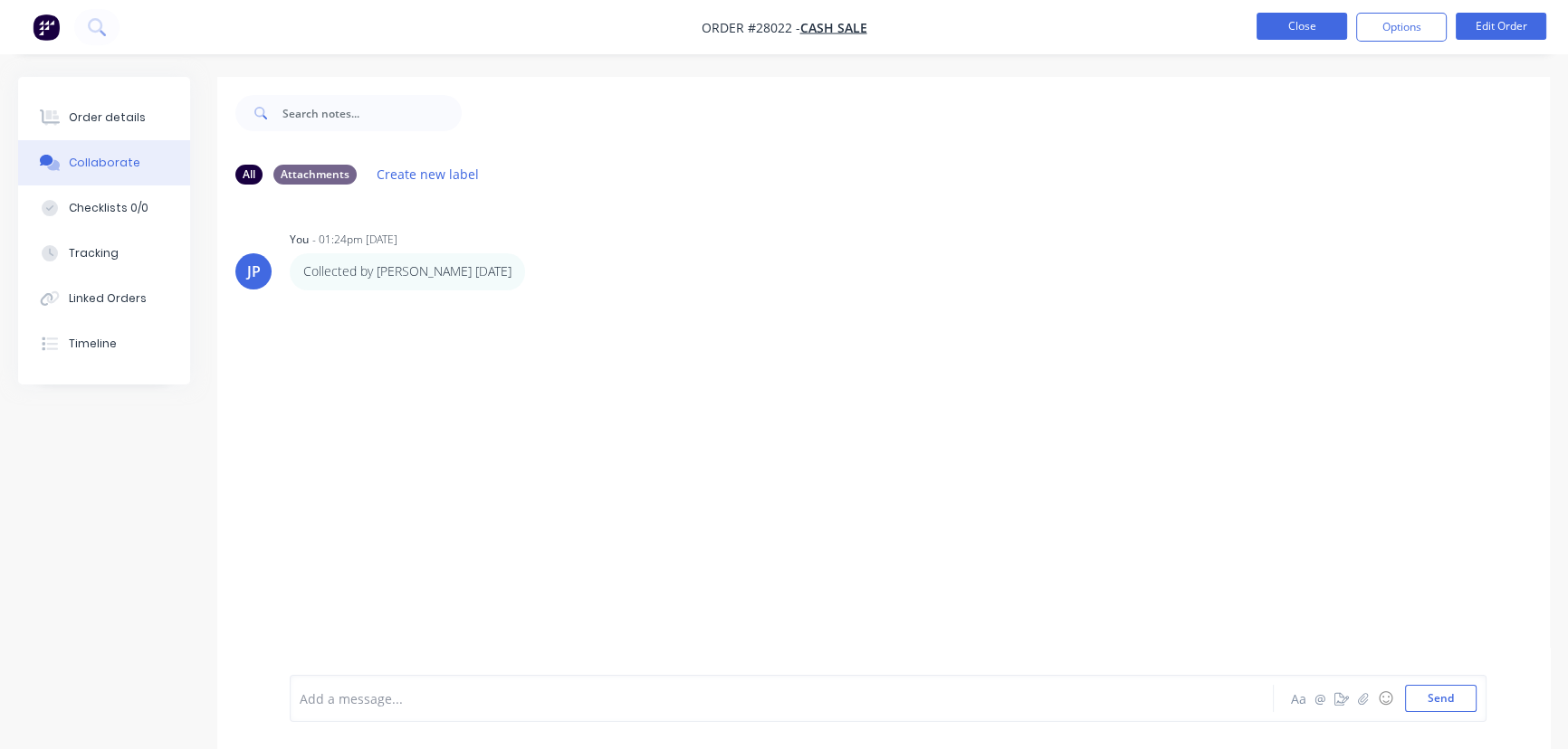
click at [1296, 31] on button "Close" at bounding box center [1302, 26] width 90 height 27
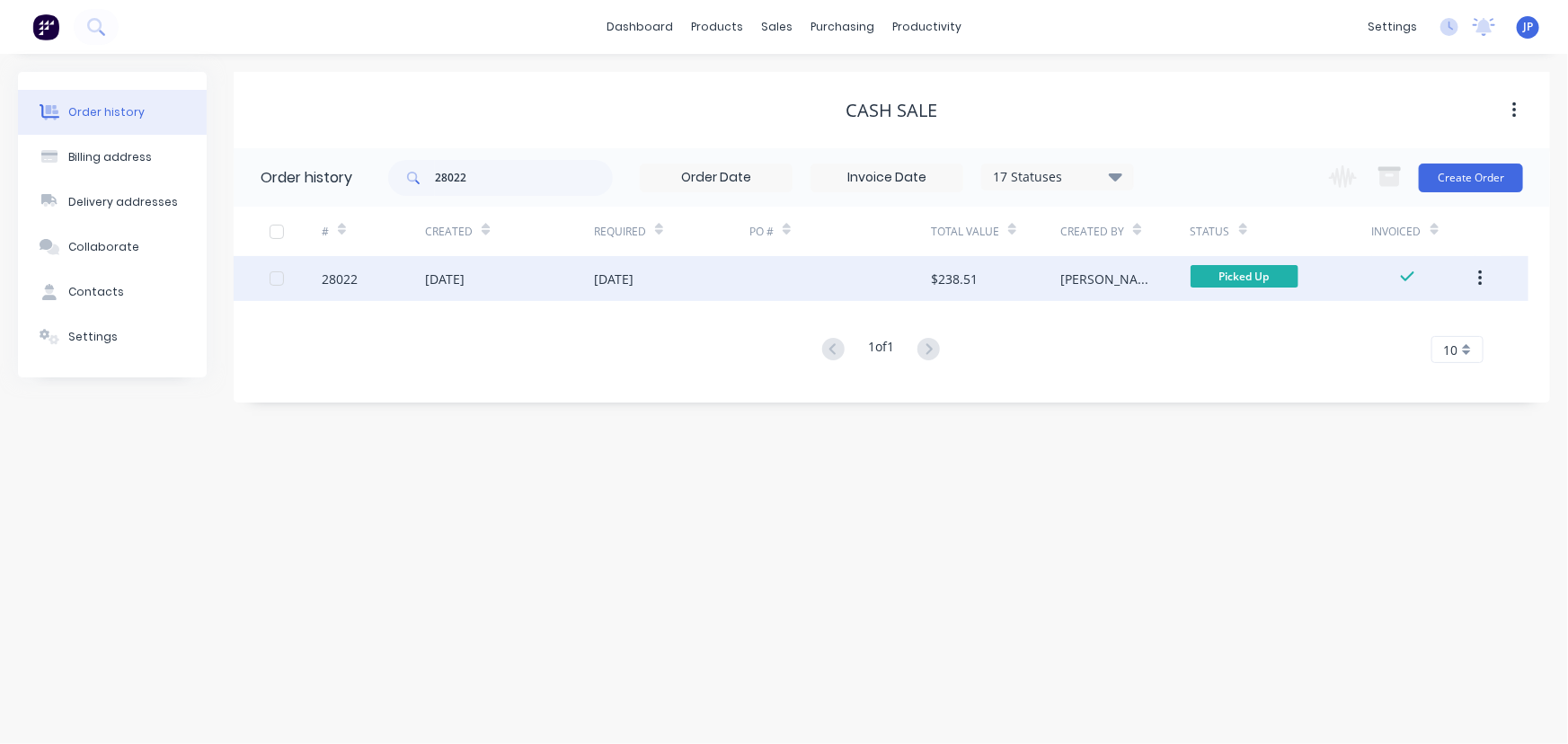
click at [1488, 279] on button "button" at bounding box center [1480, 279] width 42 height 32
click at [1404, 323] on div "Archive" at bounding box center [1415, 325] width 138 height 26
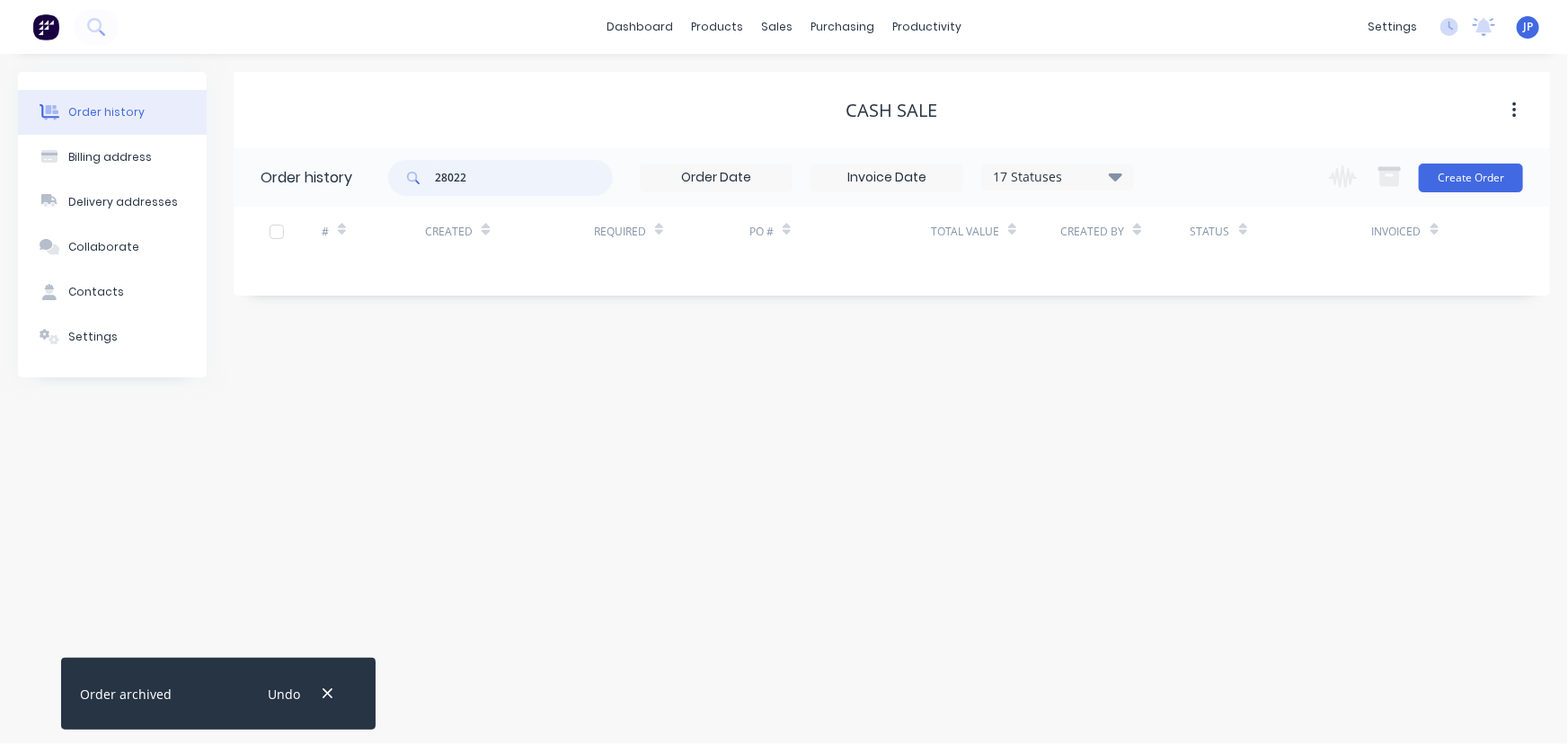
drag, startPoint x: 519, startPoint y: 172, endPoint x: 386, endPoint y: 173, distance: 133.0
click at [388, 173] on div "28022" at bounding box center [499, 178] width 224 height 36
type input "27964"
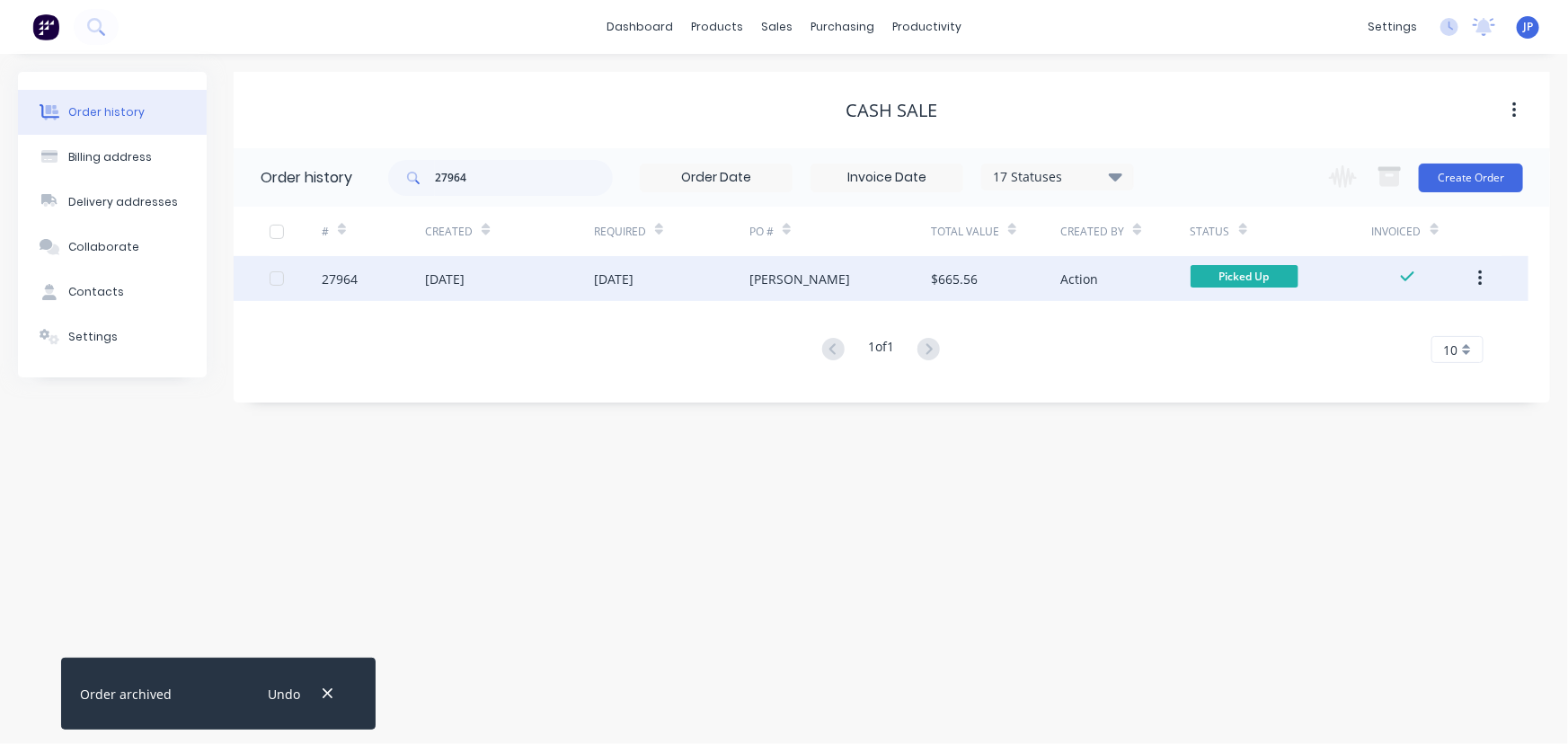
click at [426, 272] on div "[DATE]" at bounding box center [444, 279] width 39 height 19
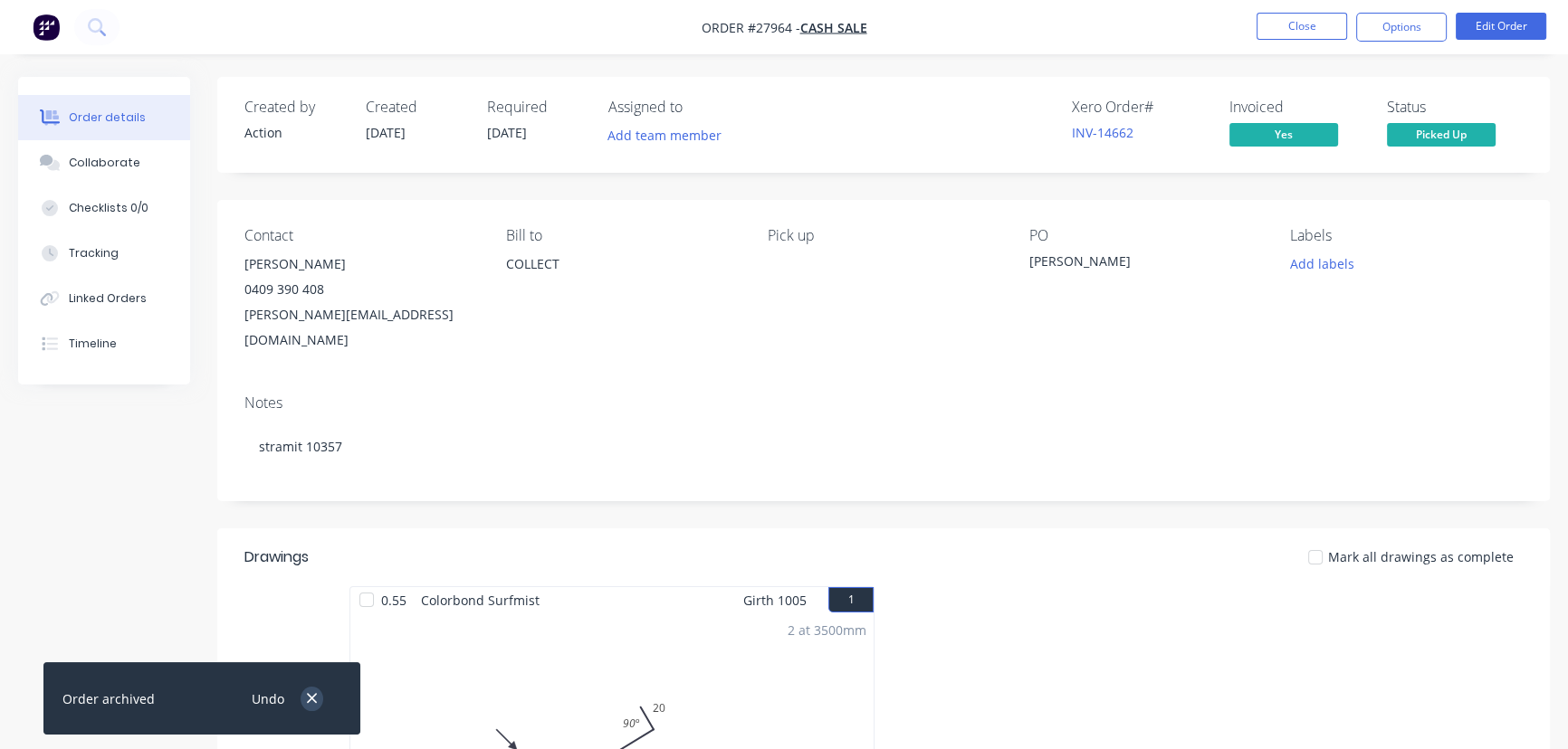
click at [308, 695] on icon "button" at bounding box center [312, 699] width 10 height 10
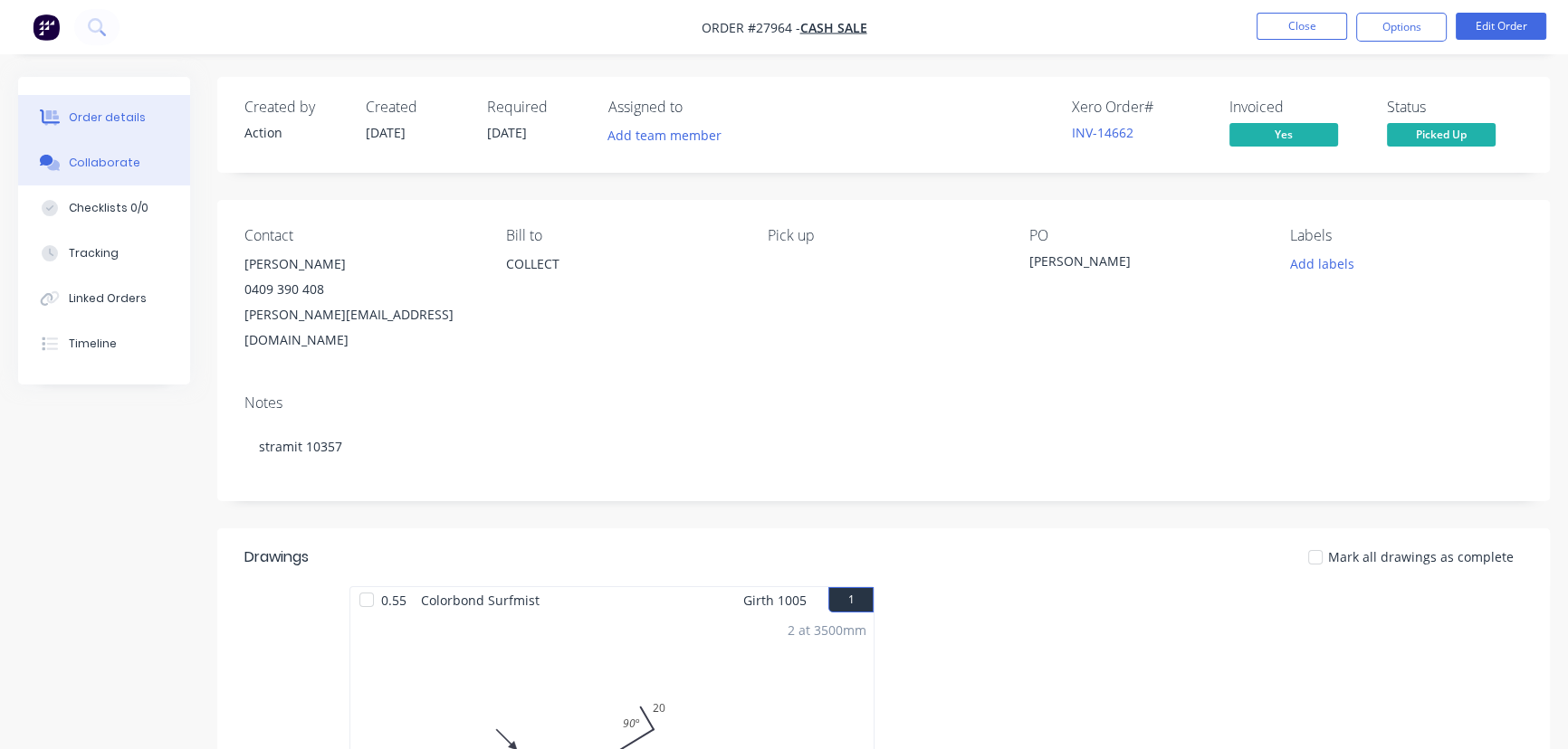
click at [139, 172] on button "Collaborate" at bounding box center [104, 162] width 172 height 45
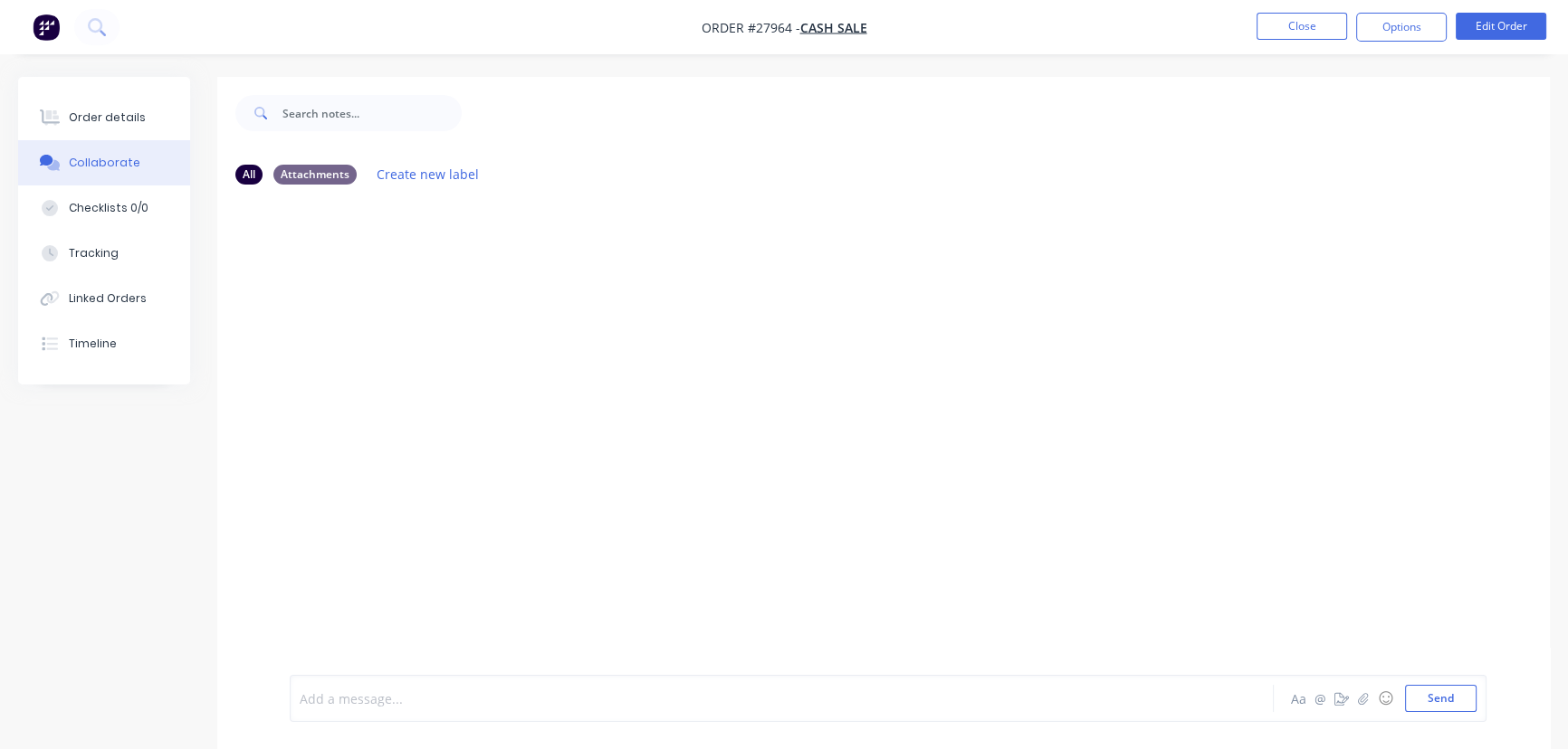
click at [329, 699] on div at bounding box center [741, 699] width 881 height 19
click at [1431, 703] on button "Send" at bounding box center [1440, 698] width 71 height 27
click at [1309, 29] on button "Close" at bounding box center [1302, 26] width 90 height 27
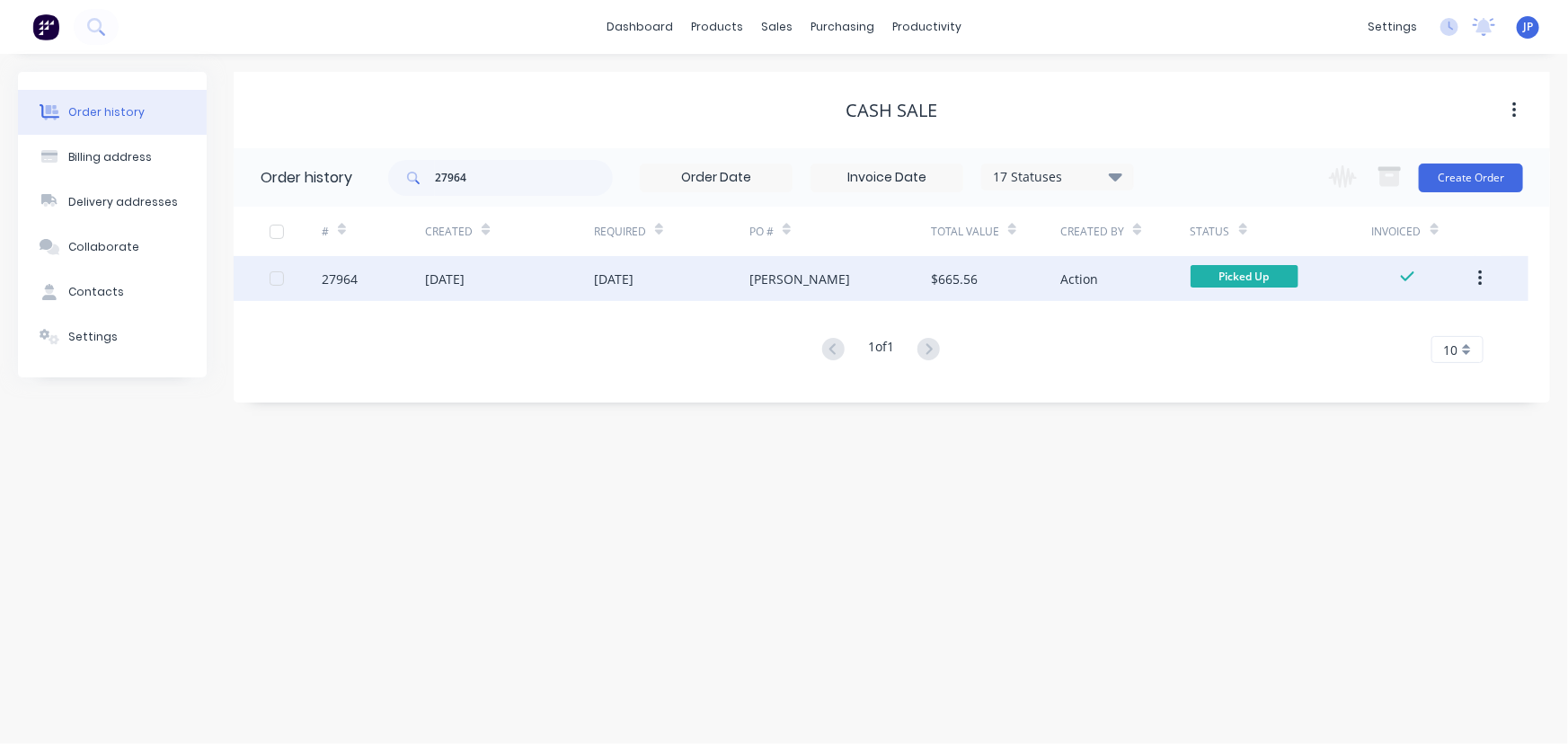
click at [1482, 274] on icon "button" at bounding box center [1480, 278] width 5 height 20
click at [1424, 320] on div "Archive" at bounding box center [1415, 325] width 138 height 26
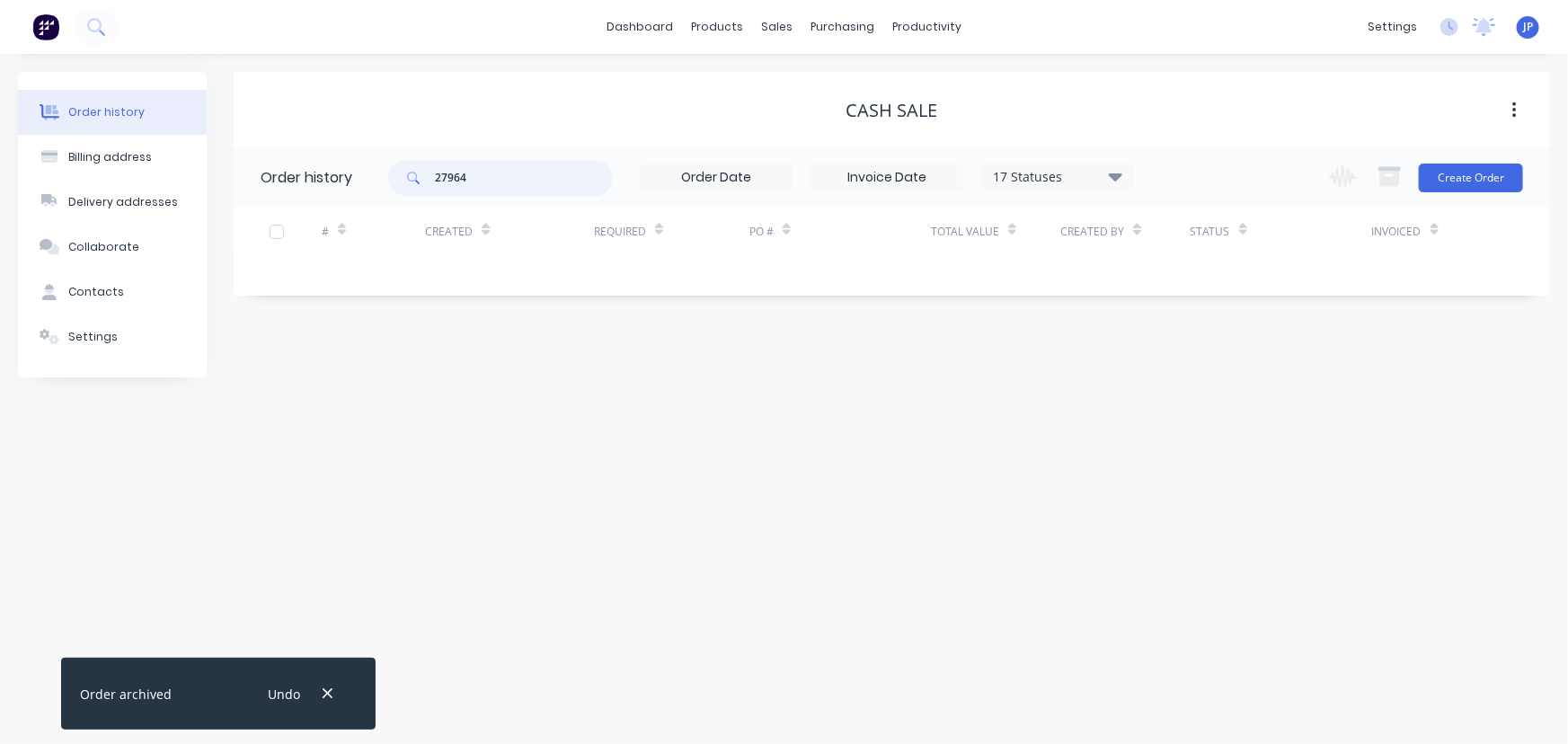
drag, startPoint x: 478, startPoint y: 173, endPoint x: 404, endPoint y: 180, distance: 74.3
click at [404, 180] on div "27964" at bounding box center [499, 178] width 224 height 36
type input "27384"
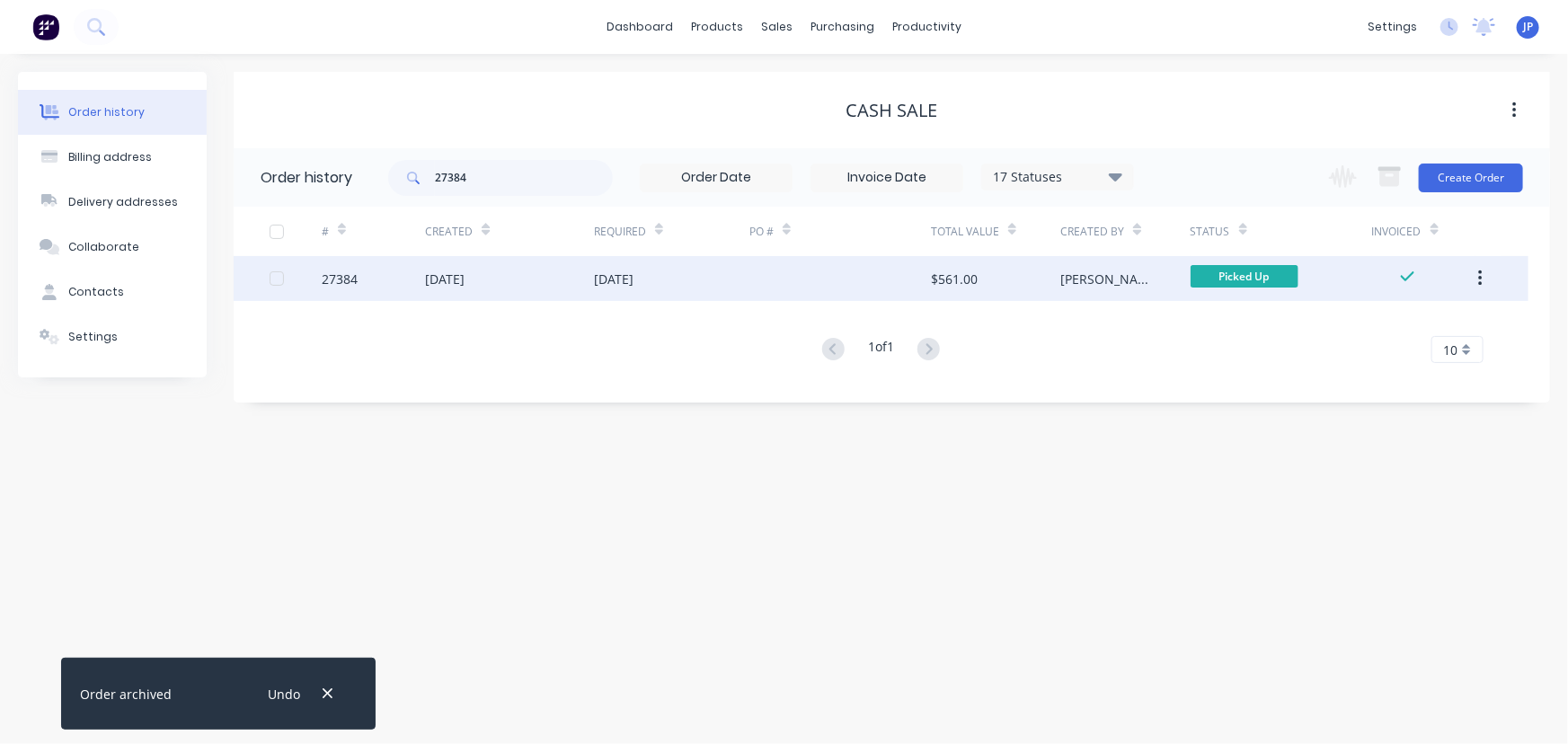
click at [432, 284] on div "[DATE]" at bounding box center [444, 279] width 39 height 19
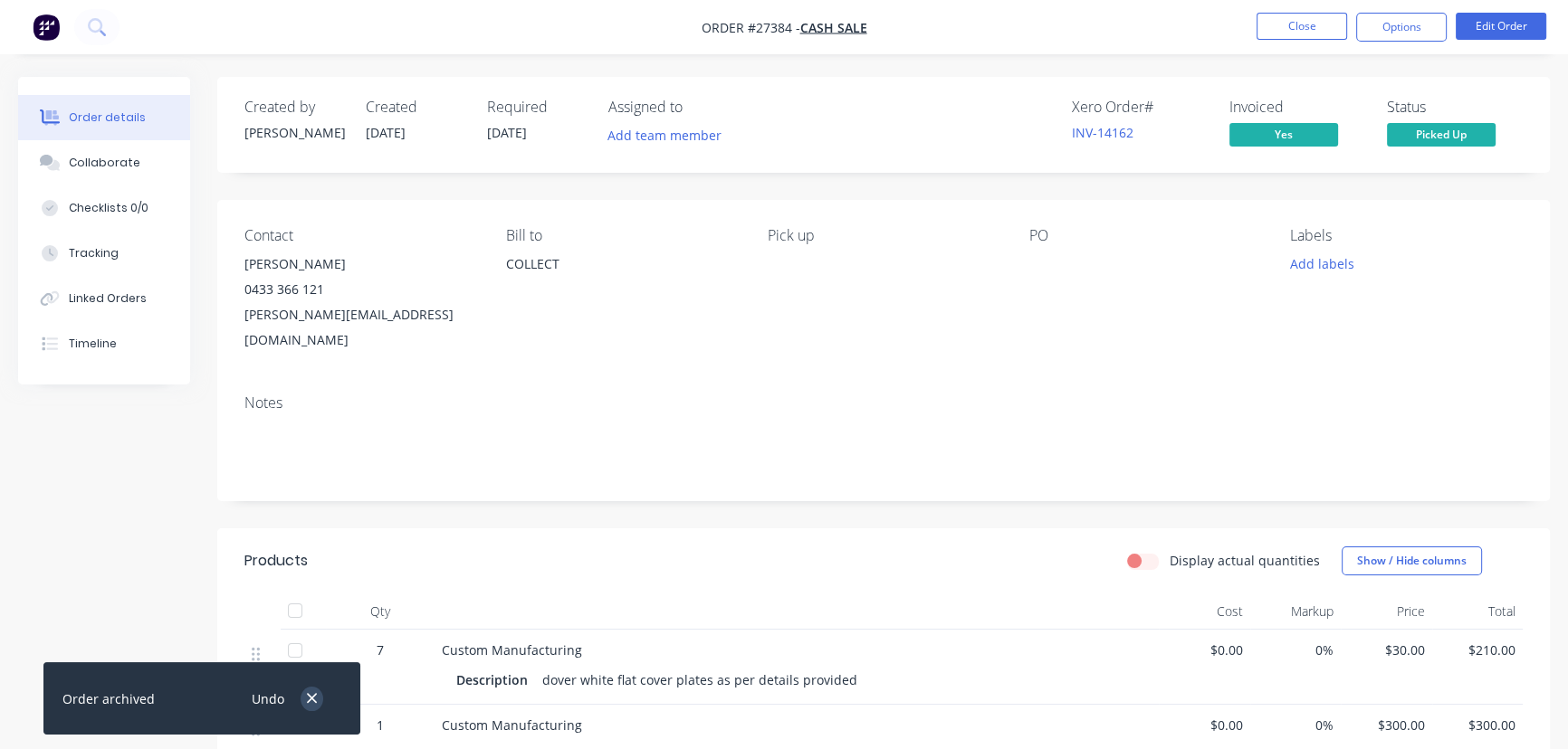
click at [313, 704] on icon "button" at bounding box center [312, 698] width 12 height 16
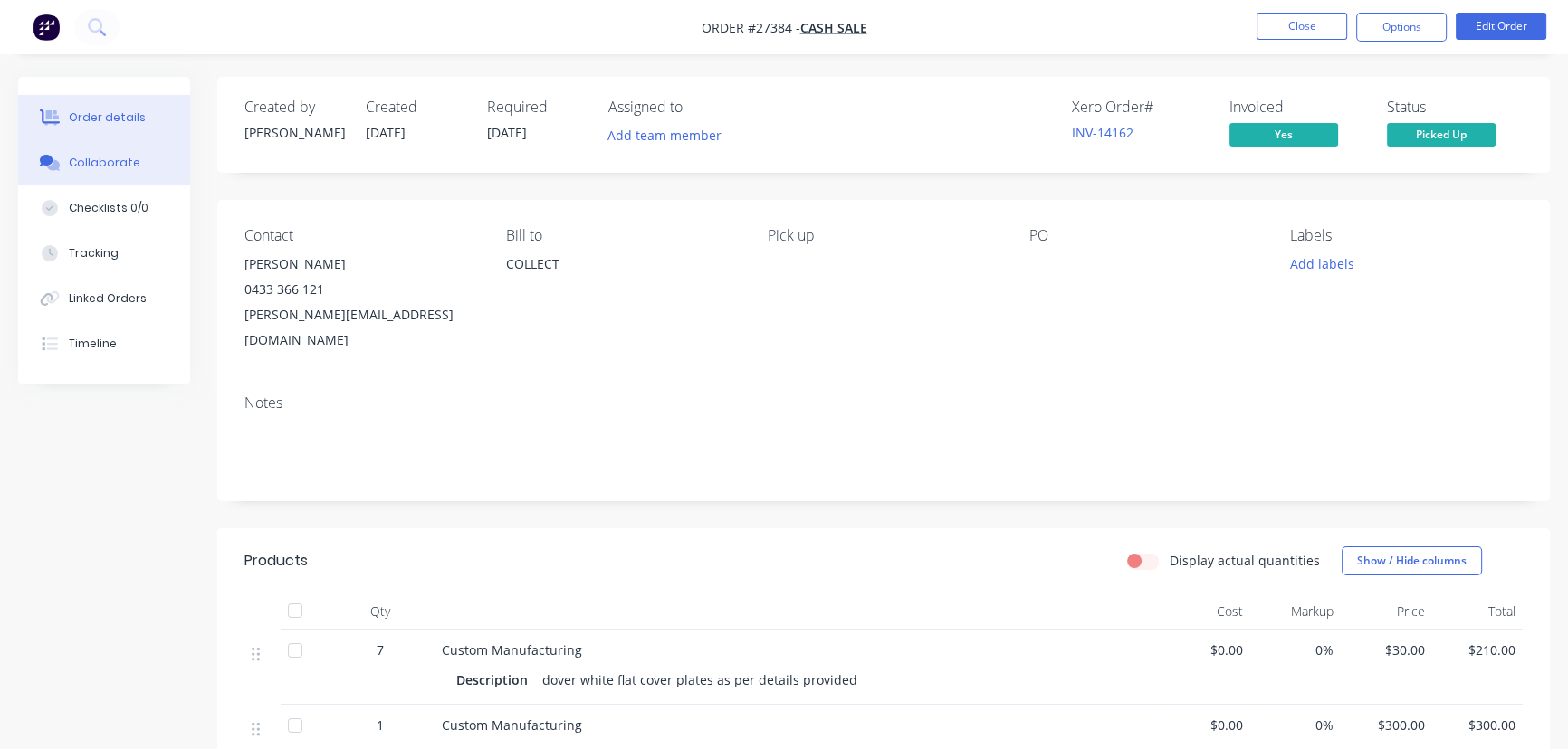
click at [129, 166] on div "Collaborate" at bounding box center [105, 162] width 71 height 16
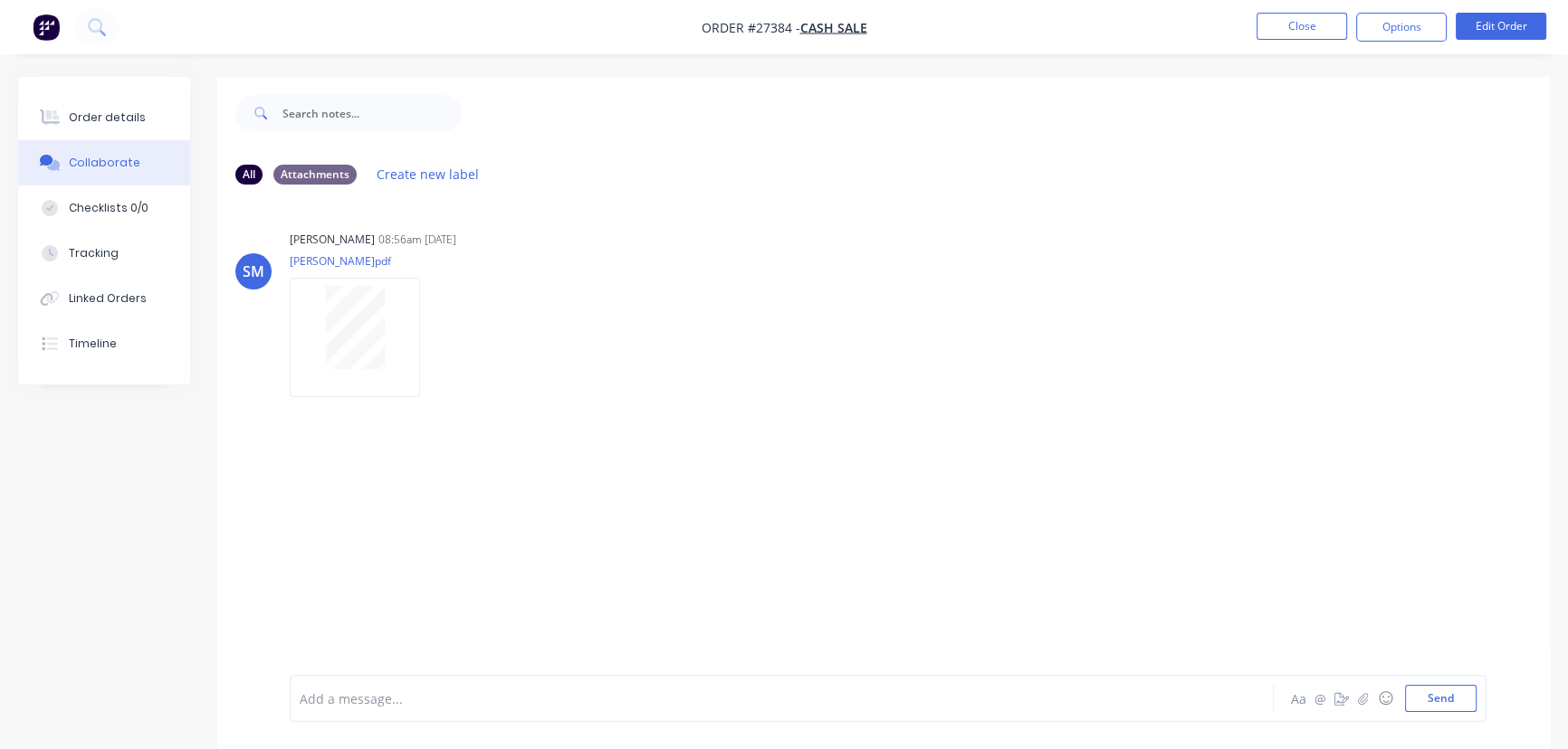
click at [328, 706] on div at bounding box center [741, 699] width 881 height 19
click at [406, 706] on span "Collected by [PERSON_NAME] 25/8" at bounding box center [404, 699] width 209 height 17
click at [1429, 701] on button "Send" at bounding box center [1440, 698] width 71 height 27
click at [1296, 24] on button "Close" at bounding box center [1302, 26] width 90 height 27
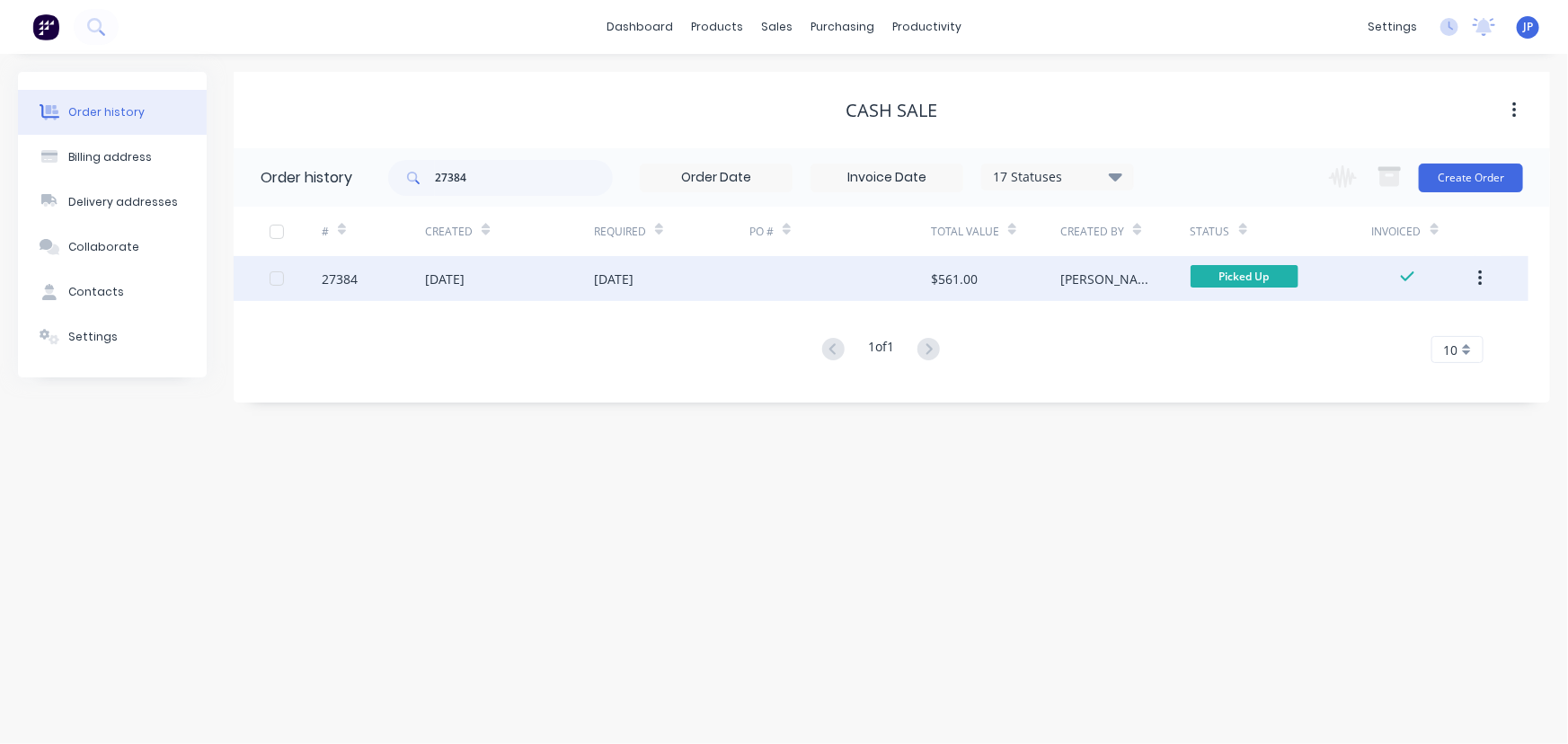
click at [1482, 280] on icon "button" at bounding box center [1480, 278] width 5 height 20
click at [1384, 323] on div "Archive" at bounding box center [1415, 325] width 138 height 26
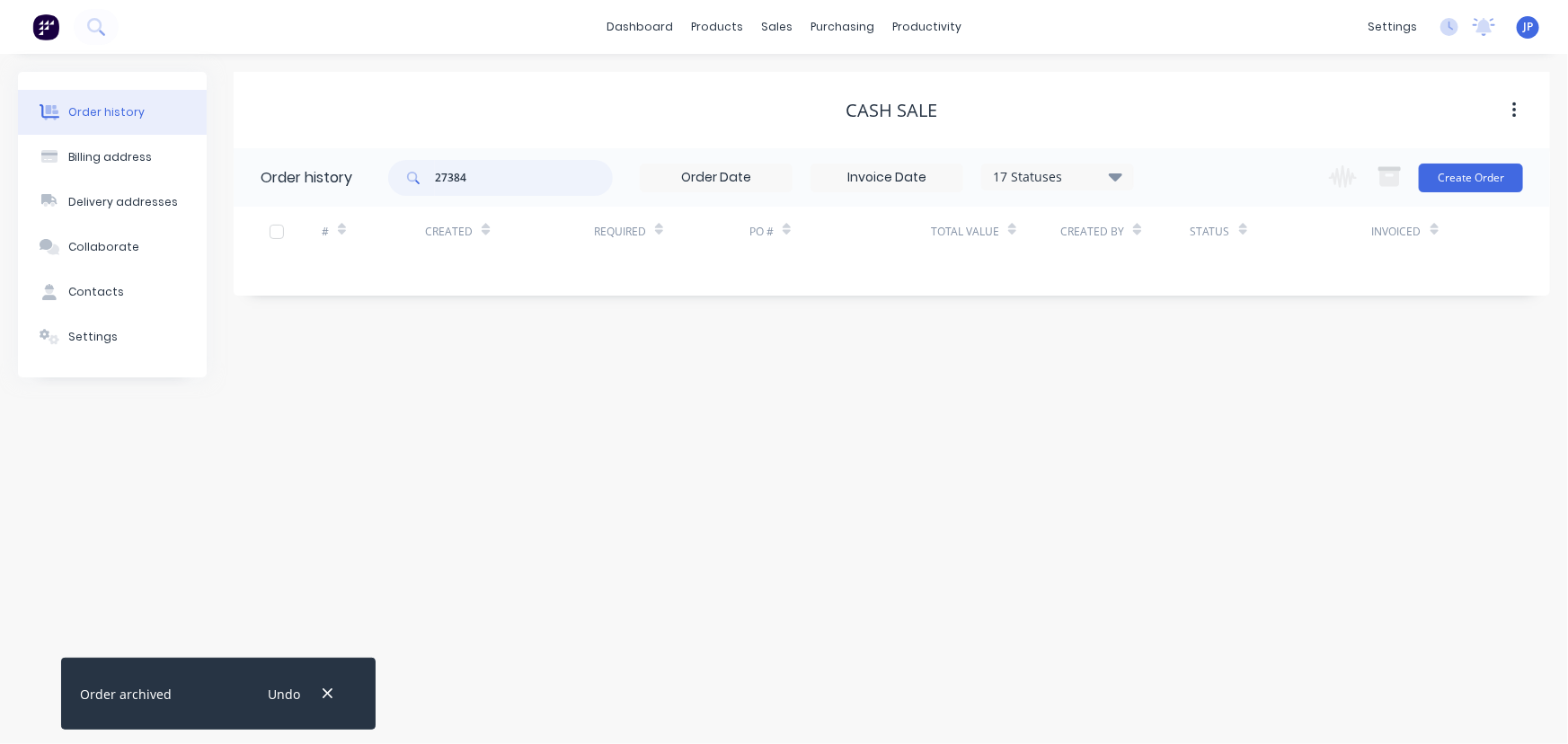
drag, startPoint x: 449, startPoint y: 184, endPoint x: 408, endPoint y: 184, distance: 41.0
click at [408, 184] on div "27384" at bounding box center [499, 178] width 224 height 36
type input "146"
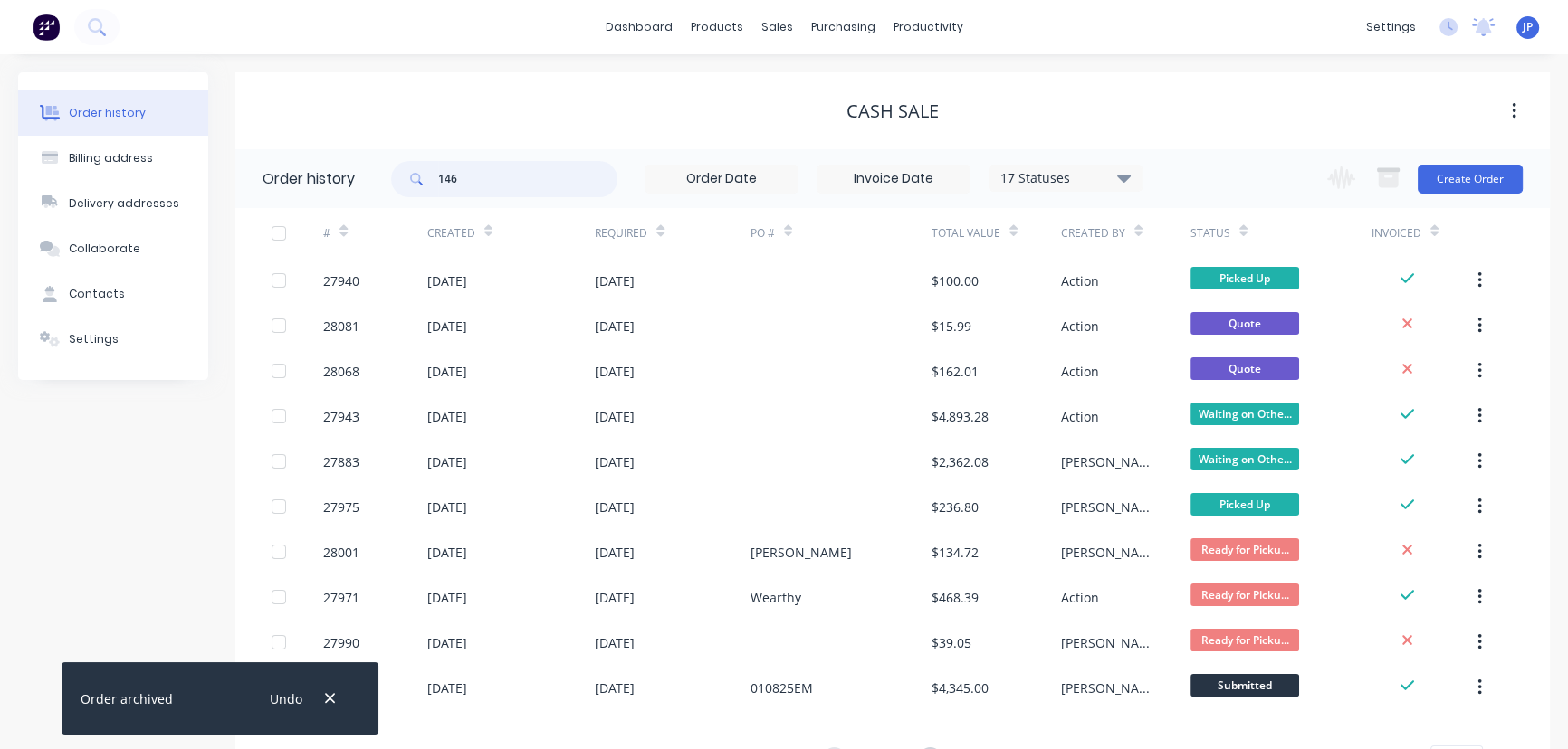
drag, startPoint x: 481, startPoint y: 175, endPoint x: 416, endPoint y: 186, distance: 65.9
click at [423, 188] on div "146" at bounding box center [503, 179] width 226 height 37
type input "27946"
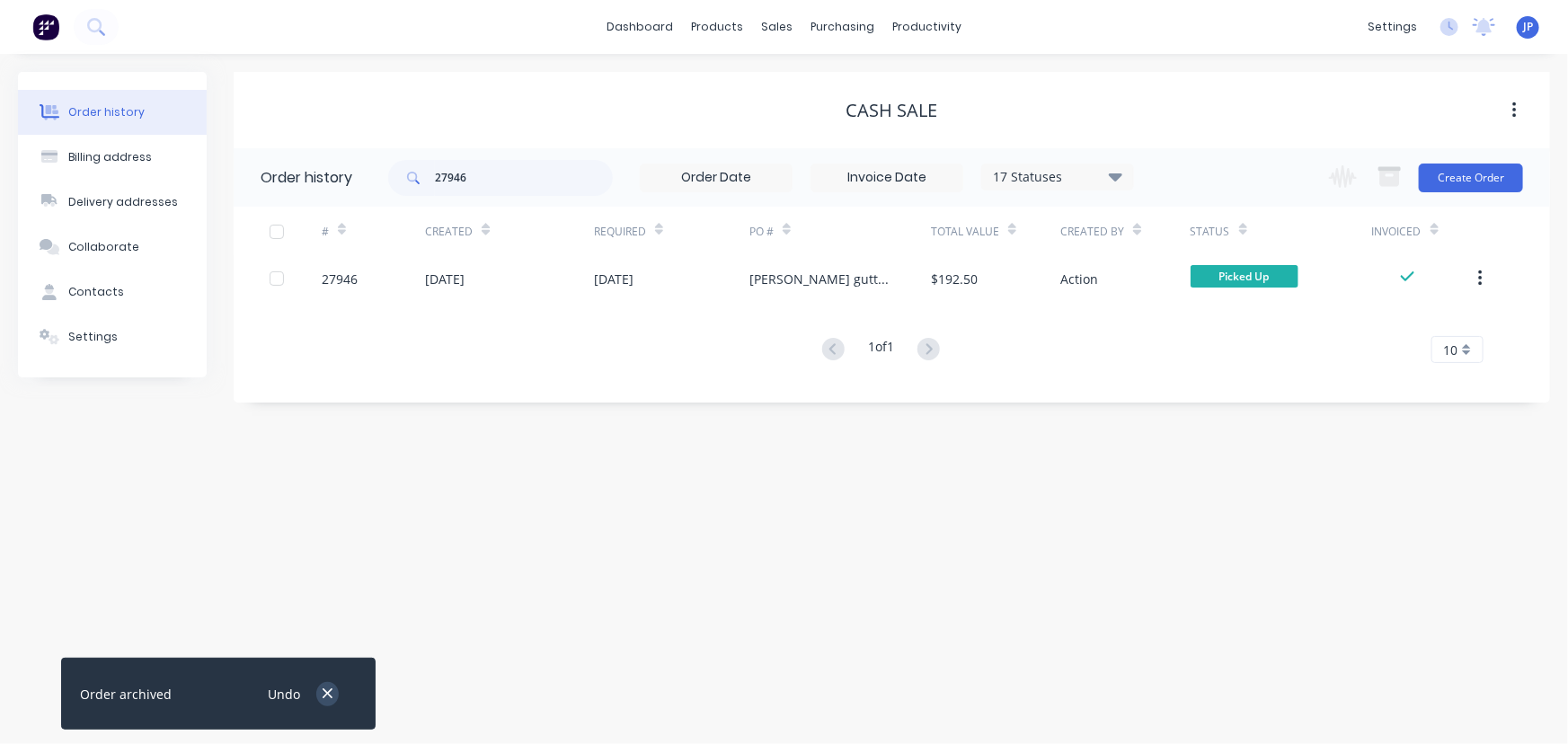
click at [328, 698] on icon "button" at bounding box center [328, 693] width 11 height 16
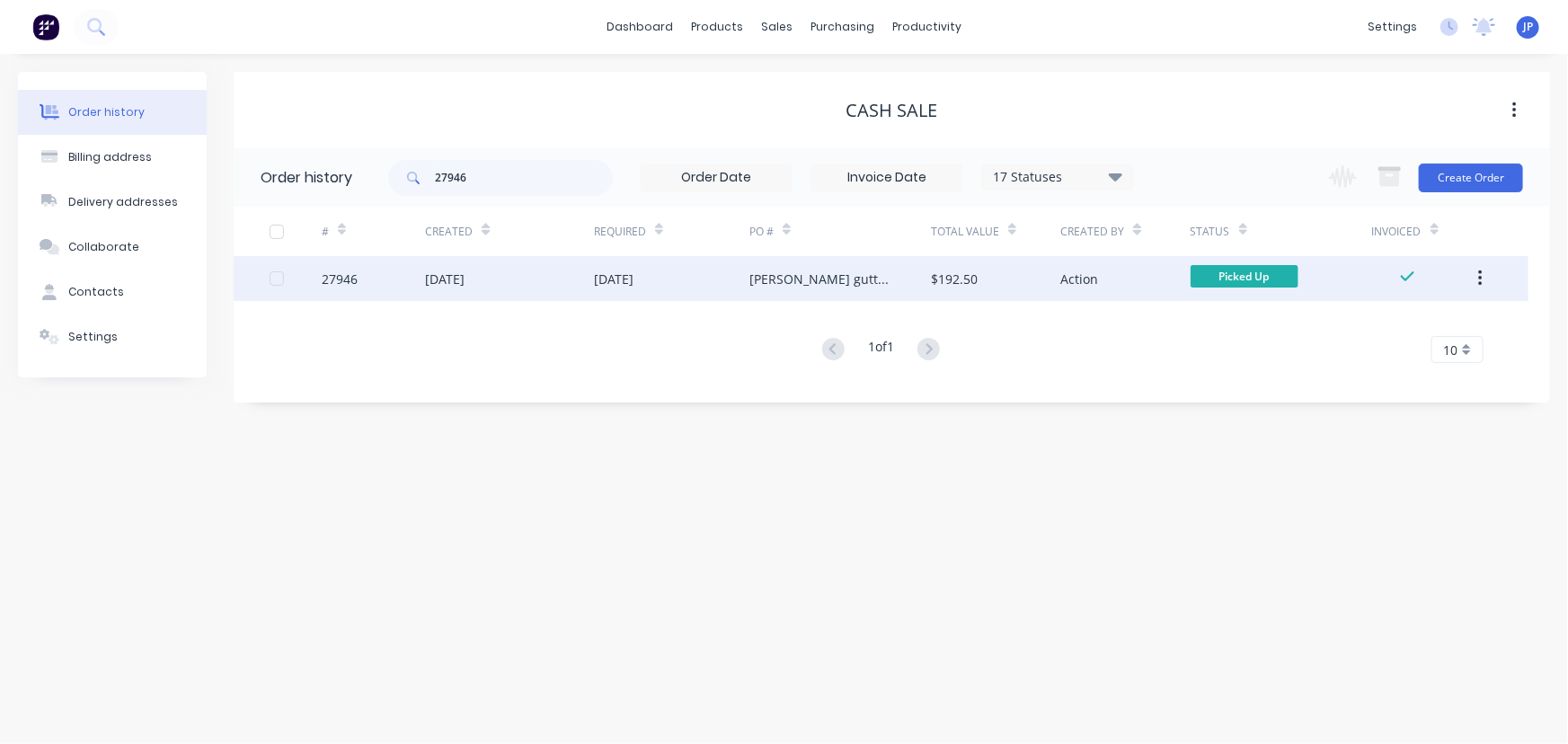
click at [461, 287] on div "[DATE]" at bounding box center [509, 278] width 169 height 45
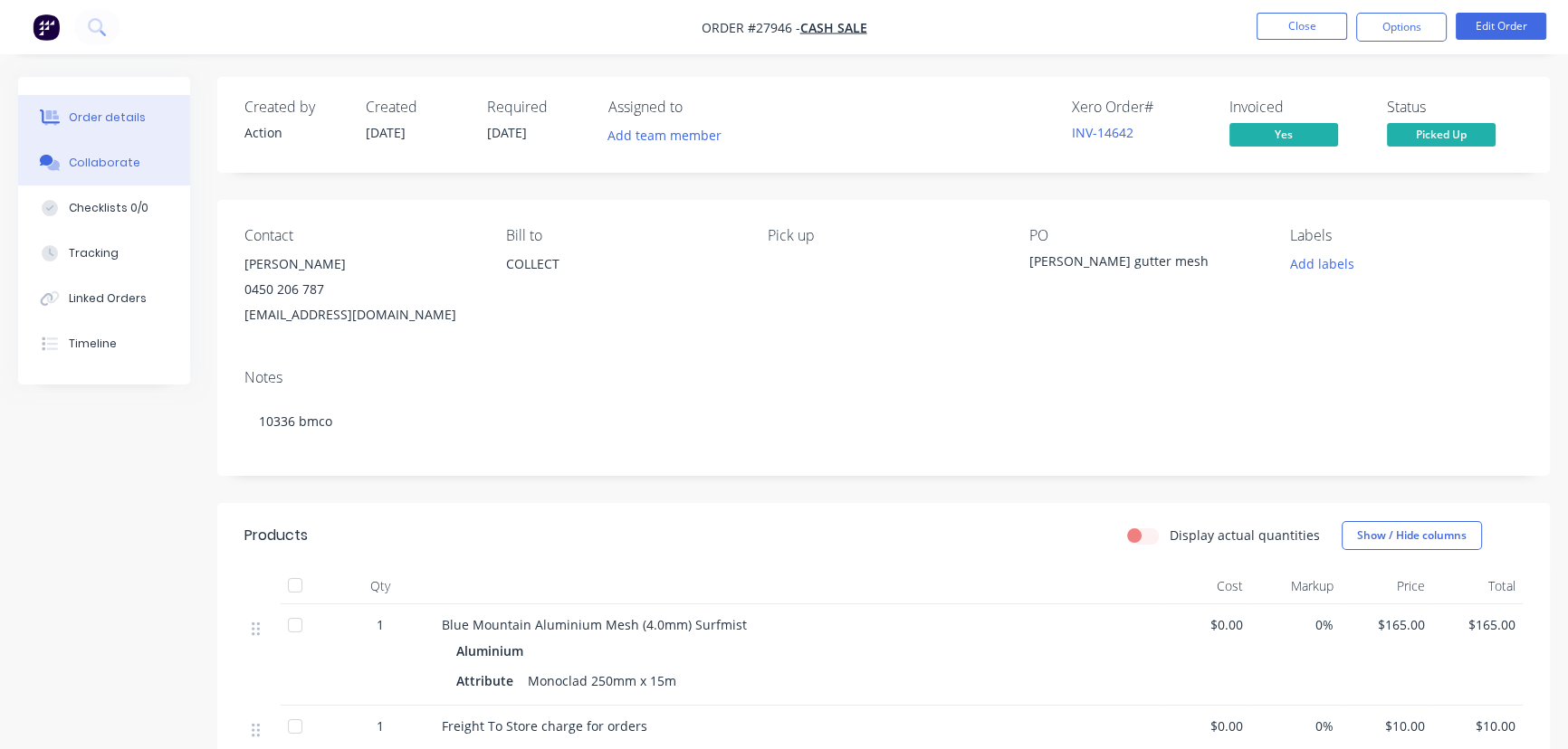
click at [123, 157] on div "Collaborate" at bounding box center [105, 162] width 71 height 16
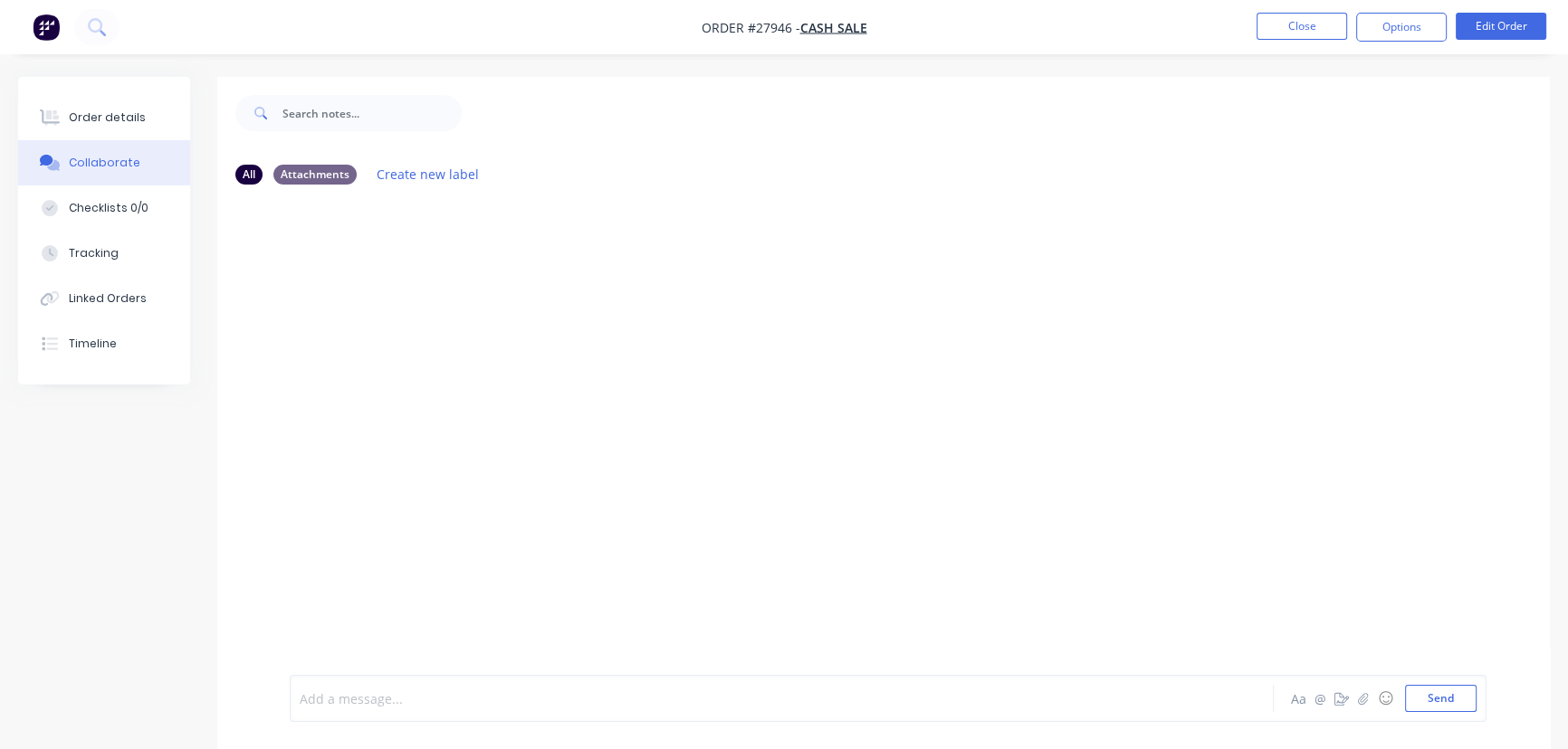
click at [316, 698] on div at bounding box center [741, 699] width 881 height 19
click at [1424, 697] on button "Send" at bounding box center [1440, 698] width 71 height 27
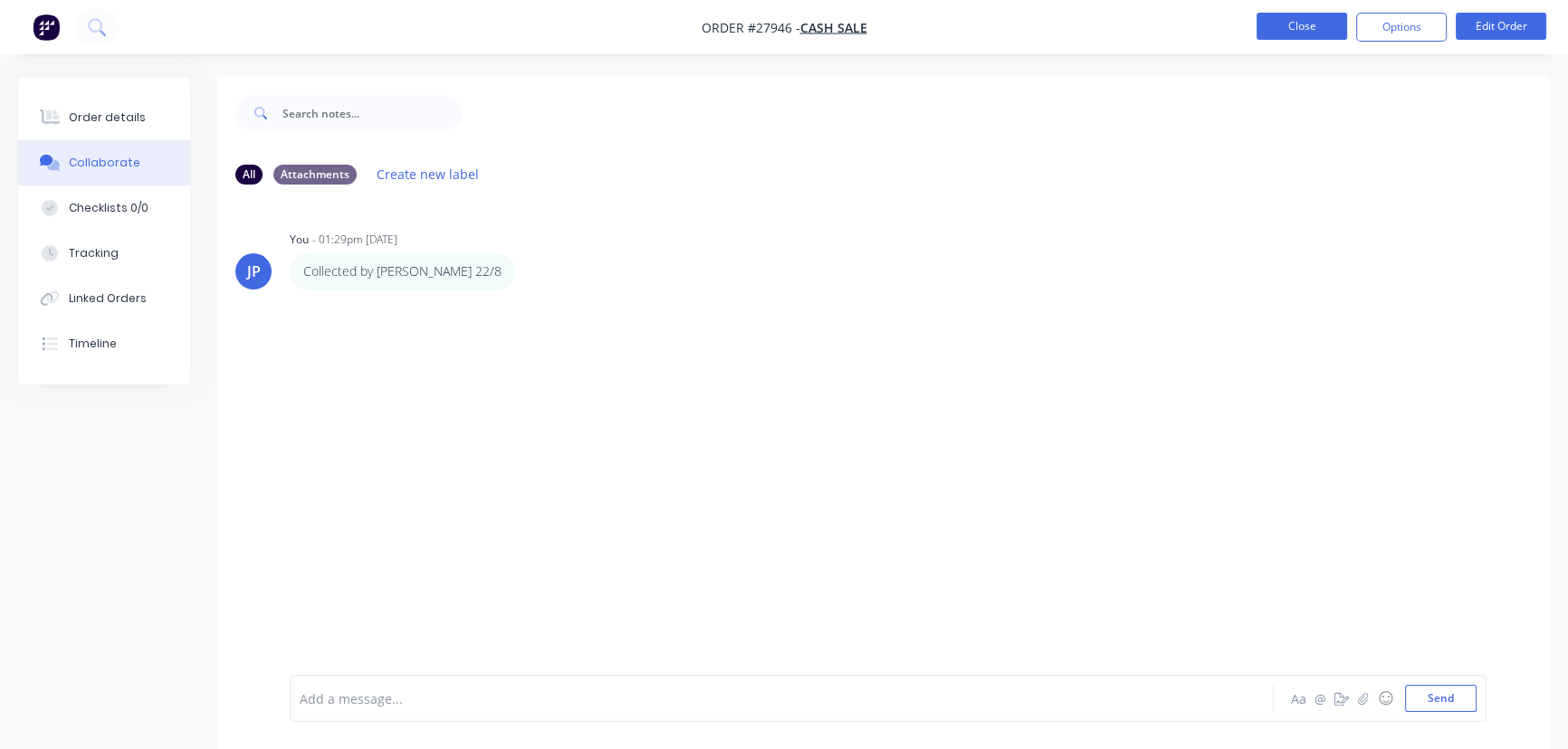
click at [1279, 23] on button "Close" at bounding box center [1302, 26] width 90 height 27
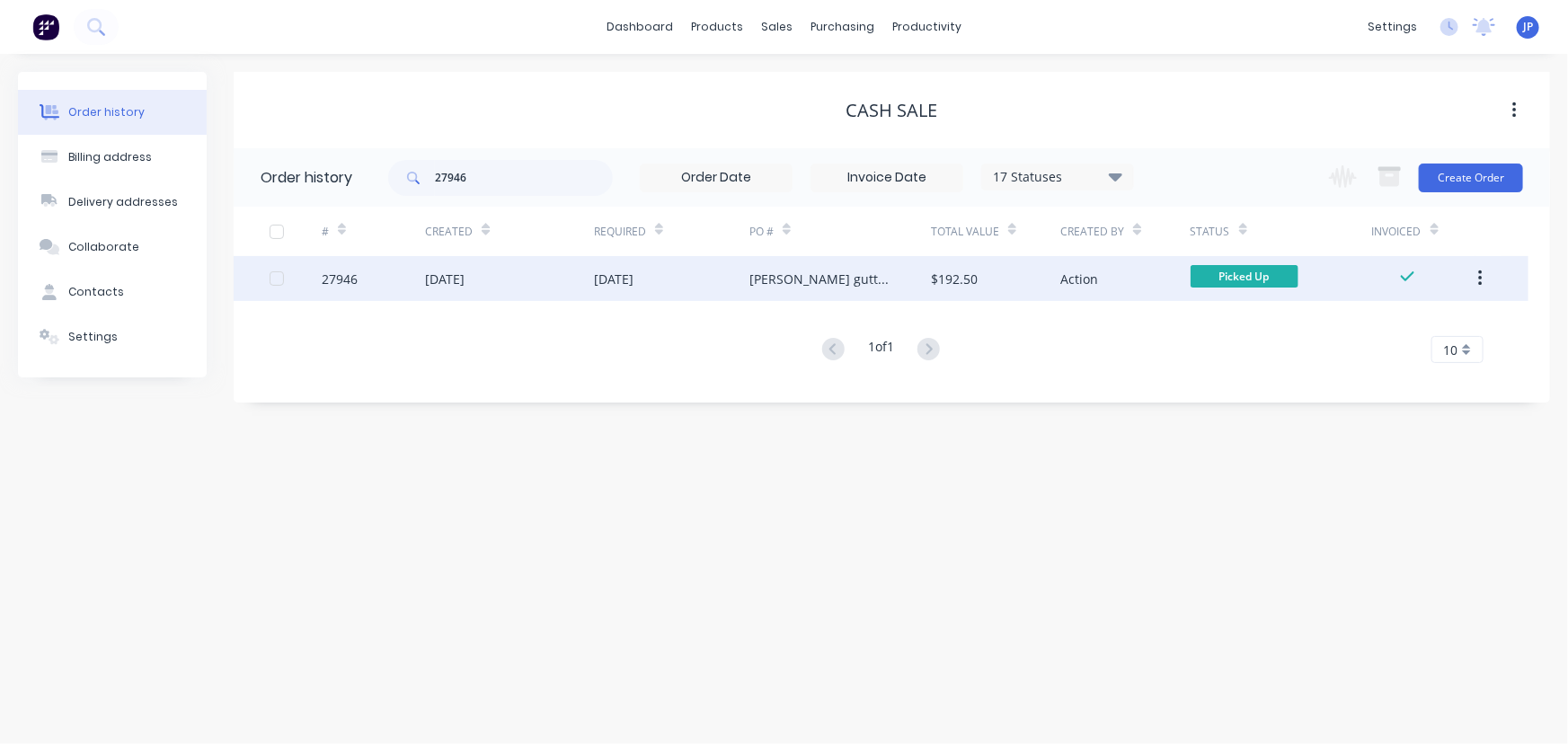
click at [1475, 272] on button "button" at bounding box center [1480, 279] width 42 height 32
click at [1391, 333] on div "Archive" at bounding box center [1415, 325] width 138 height 26
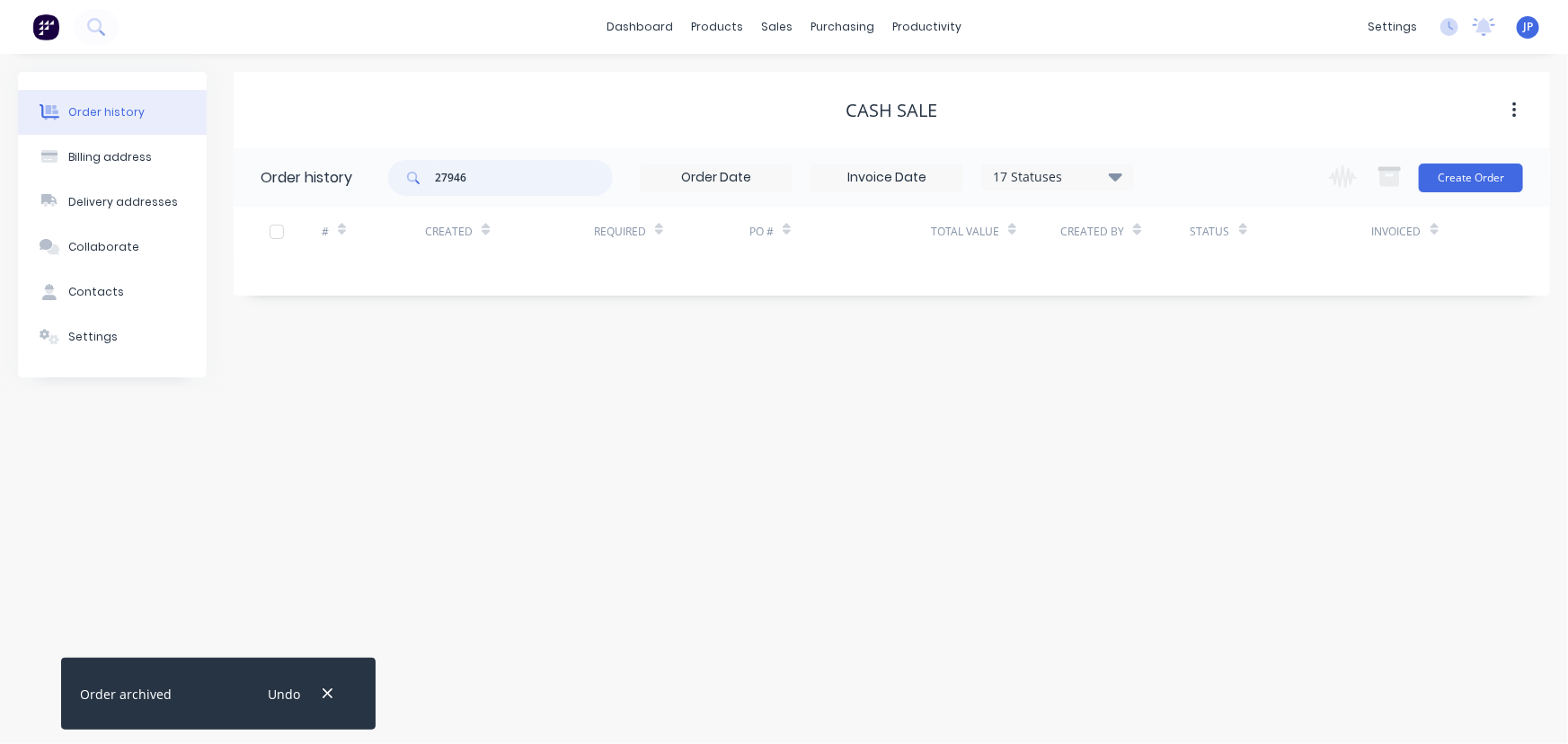
drag, startPoint x: 494, startPoint y: 182, endPoint x: 429, endPoint y: 180, distance: 65.0
click at [429, 180] on div "27946" at bounding box center [499, 178] width 224 height 36
type input "27940"
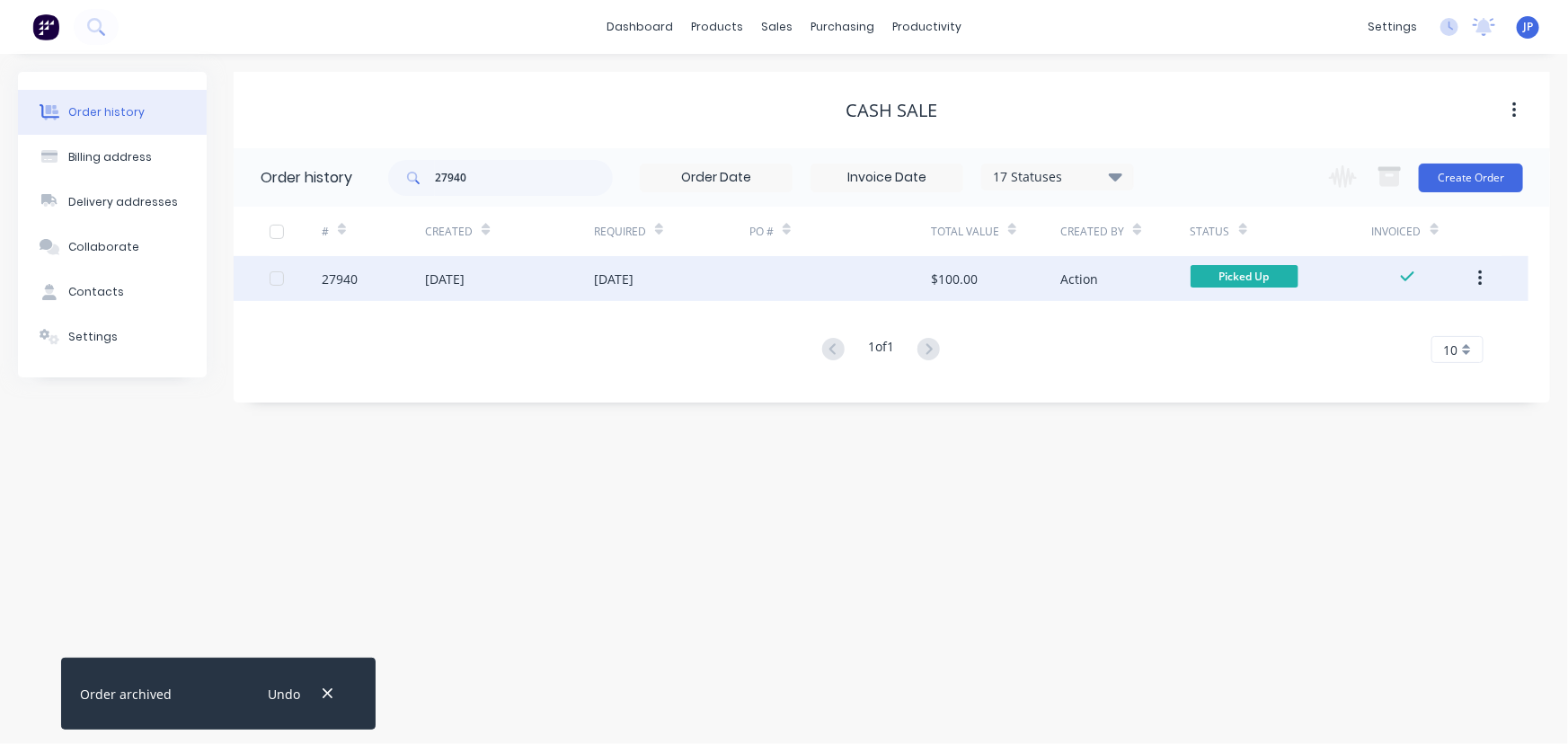
click at [464, 277] on div "[DATE]" at bounding box center [444, 279] width 39 height 19
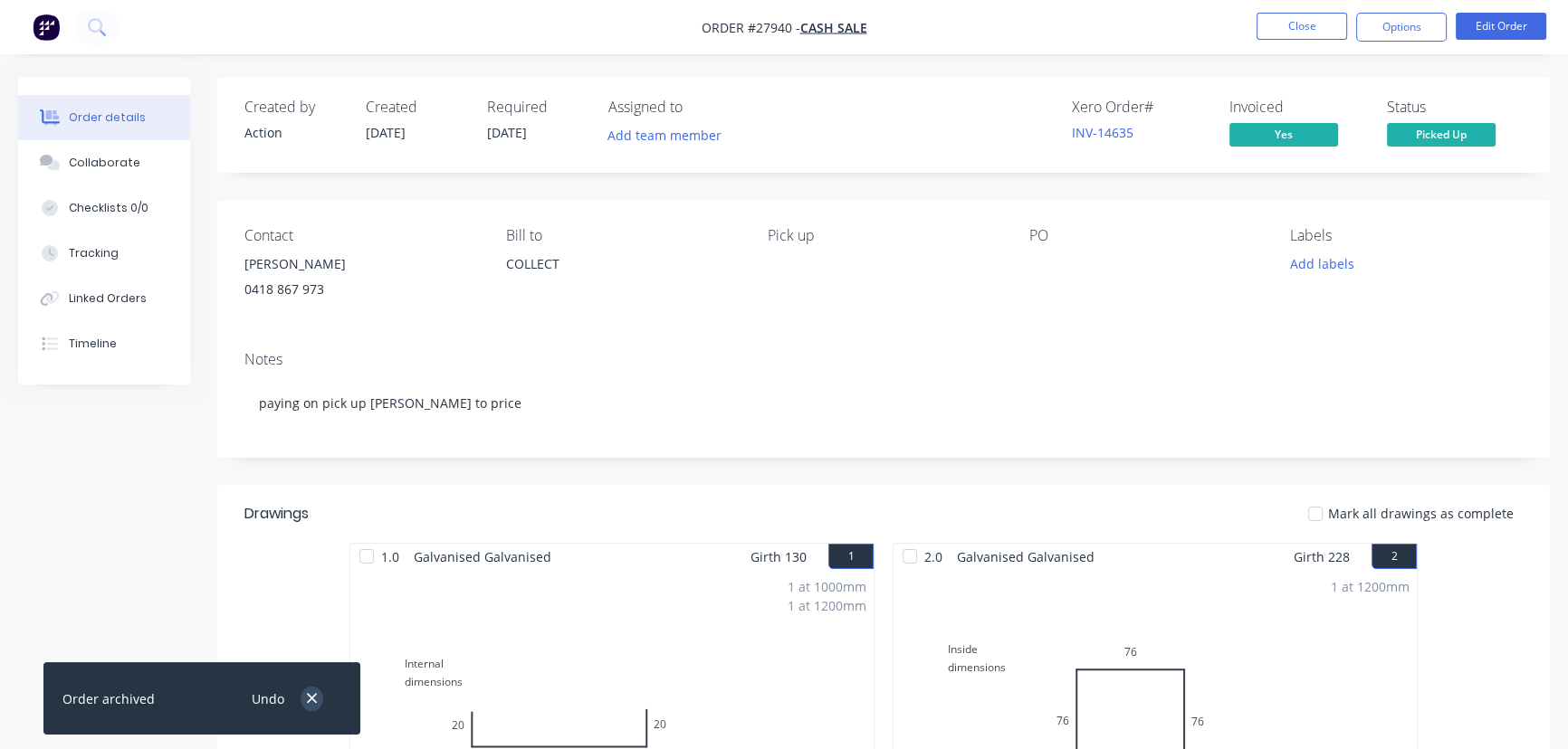
click at [312, 691] on icon "button" at bounding box center [312, 698] width 12 height 16
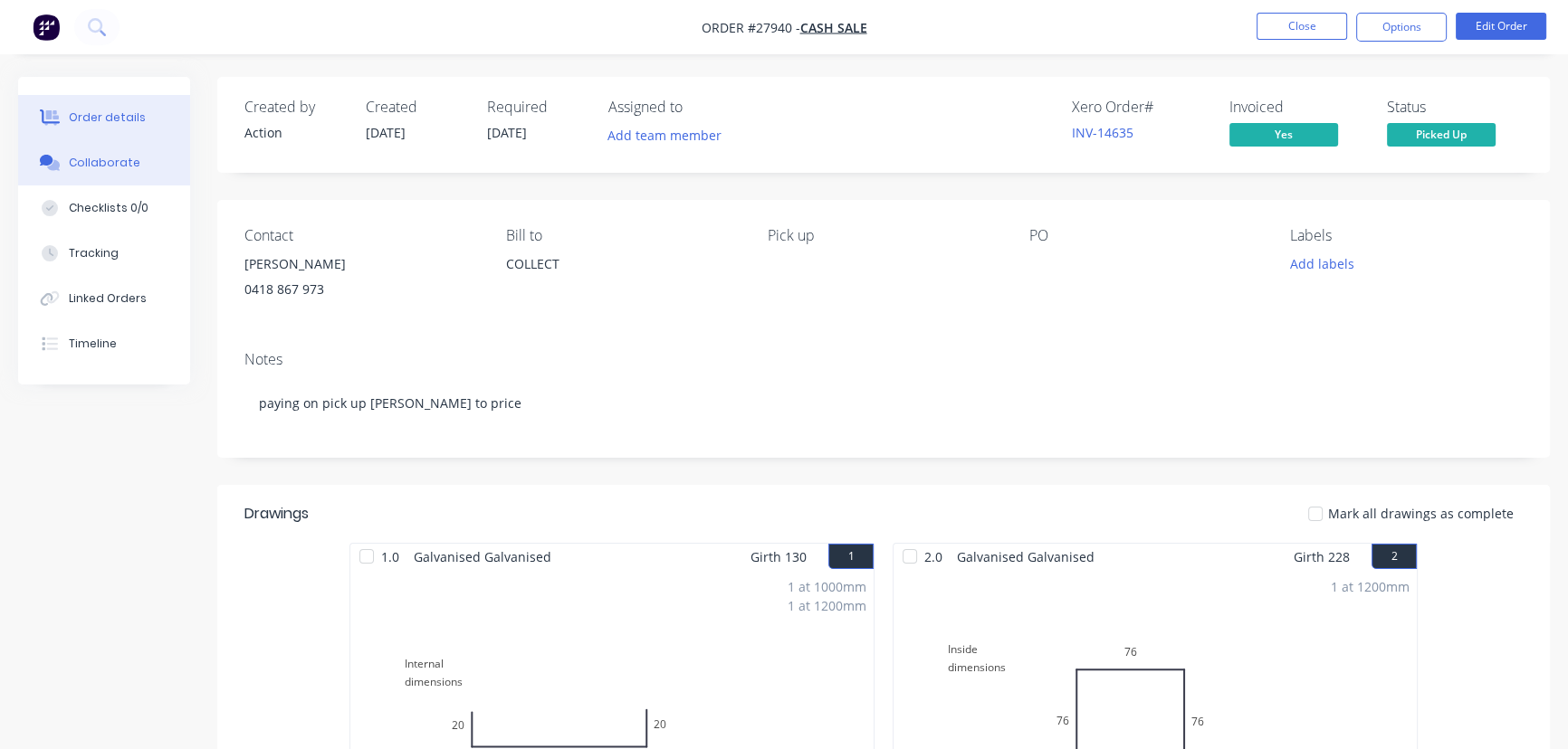
click at [143, 166] on button "Collaborate" at bounding box center [104, 162] width 172 height 45
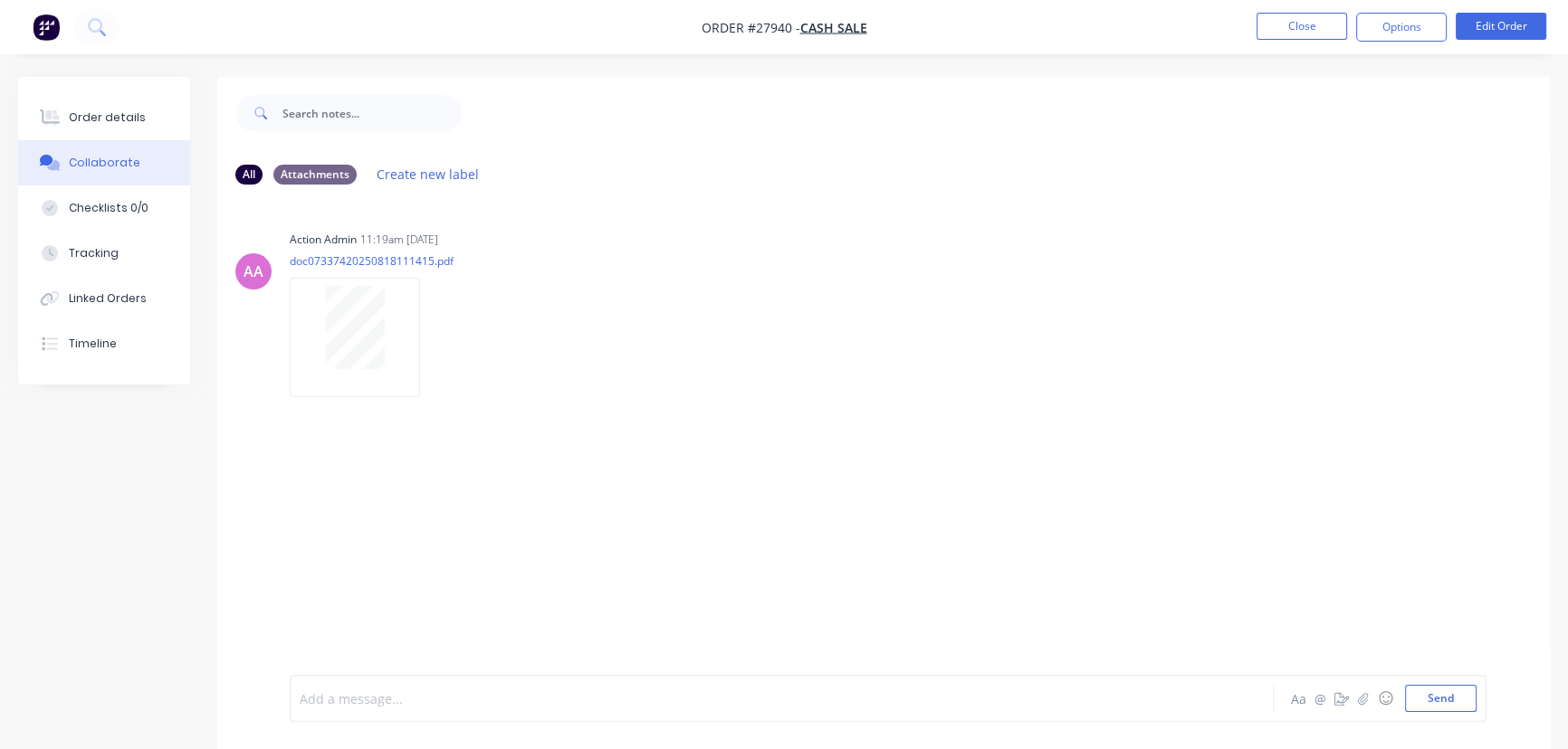
click at [356, 696] on div at bounding box center [741, 699] width 881 height 19
click at [1425, 697] on button "Send" at bounding box center [1440, 698] width 71 height 27
click at [1293, 23] on button "Close" at bounding box center [1302, 26] width 90 height 27
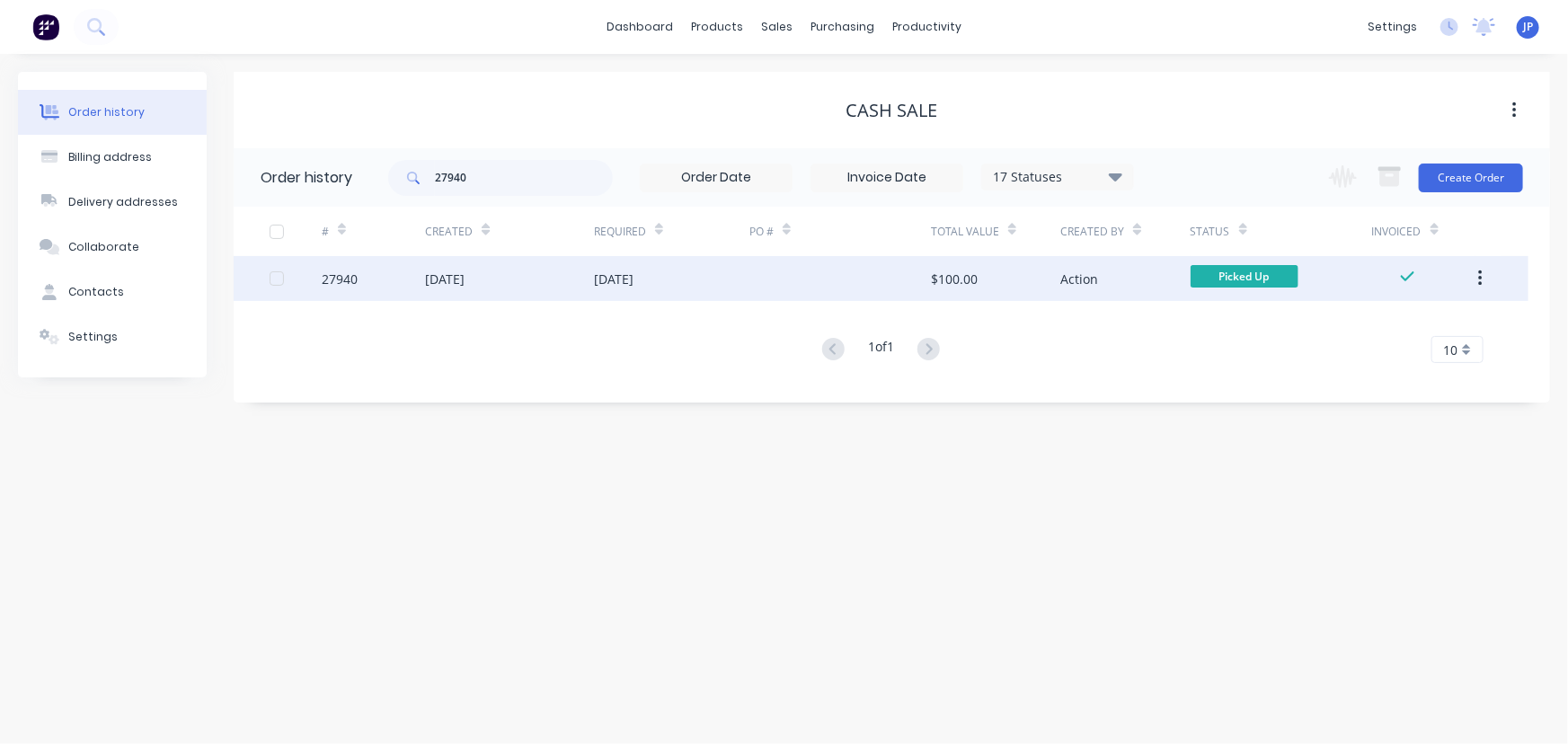
click at [1476, 281] on button "button" at bounding box center [1480, 279] width 42 height 32
click at [1365, 333] on div "Archive" at bounding box center [1415, 325] width 138 height 26
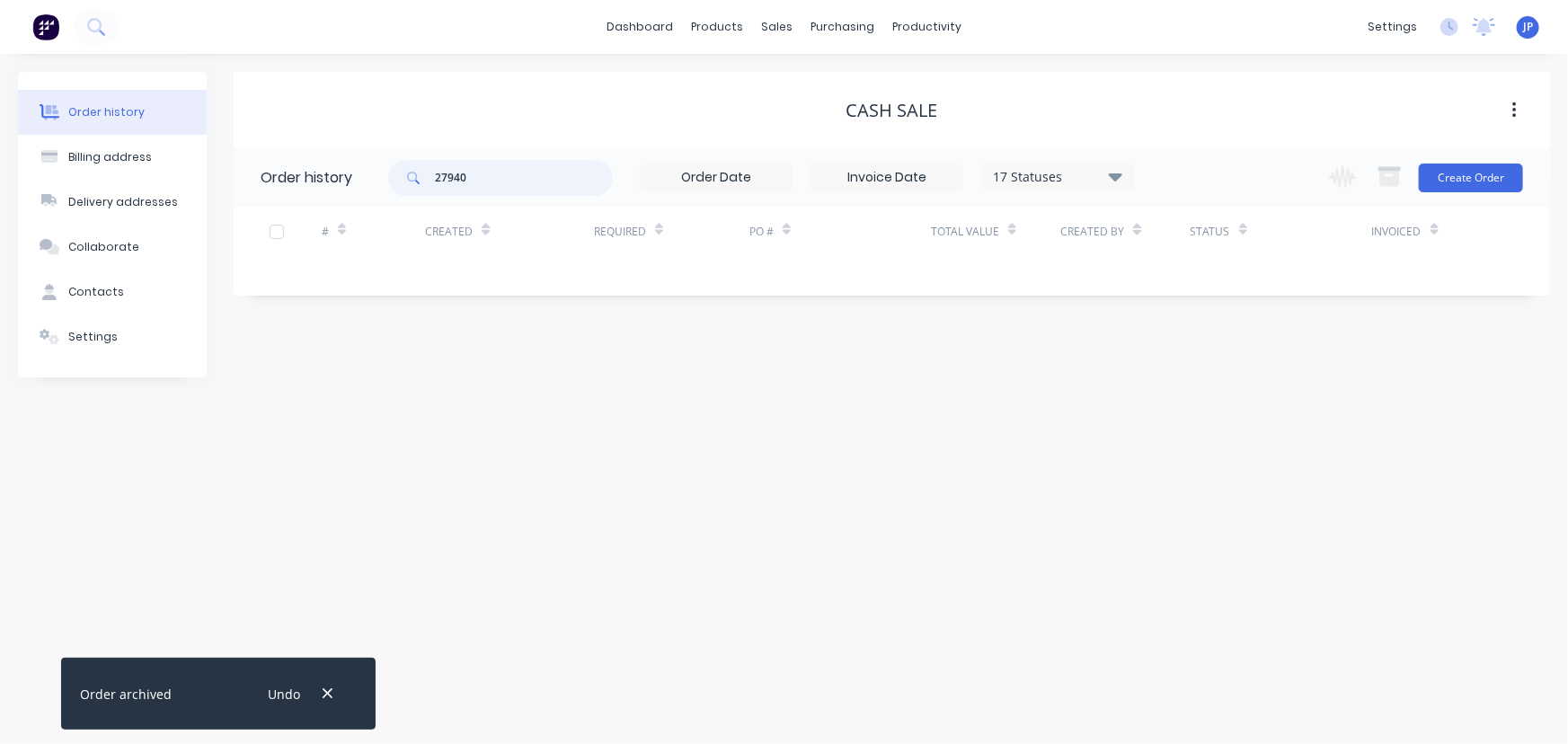
drag, startPoint x: 503, startPoint y: 173, endPoint x: 432, endPoint y: 183, distance: 71.7
click at [432, 183] on div "27940" at bounding box center [499, 178] width 224 height 36
type input "27914"
click at [322, 697] on icon "button" at bounding box center [328, 693] width 11 height 16
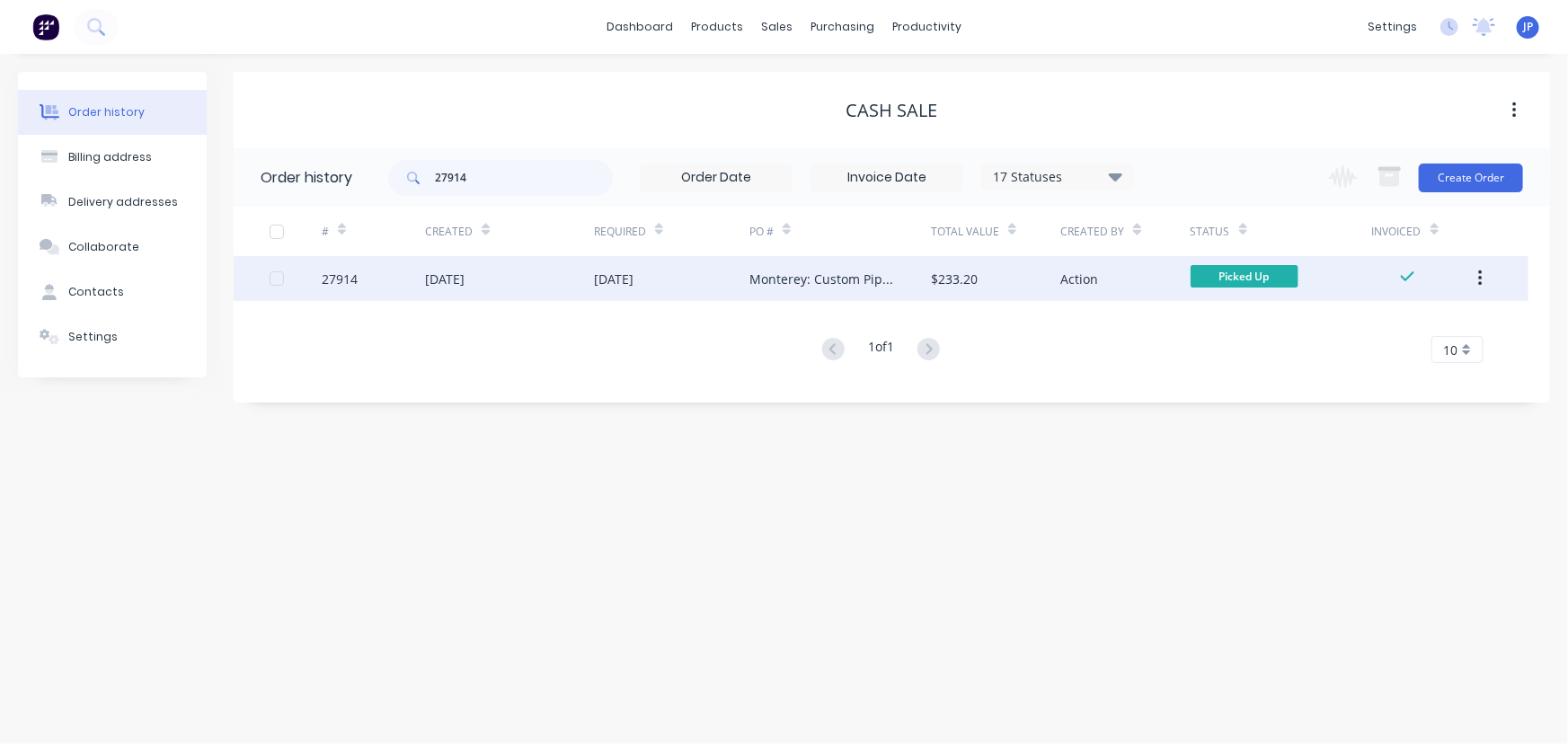
click at [449, 266] on div "[DATE]" at bounding box center [509, 278] width 169 height 45
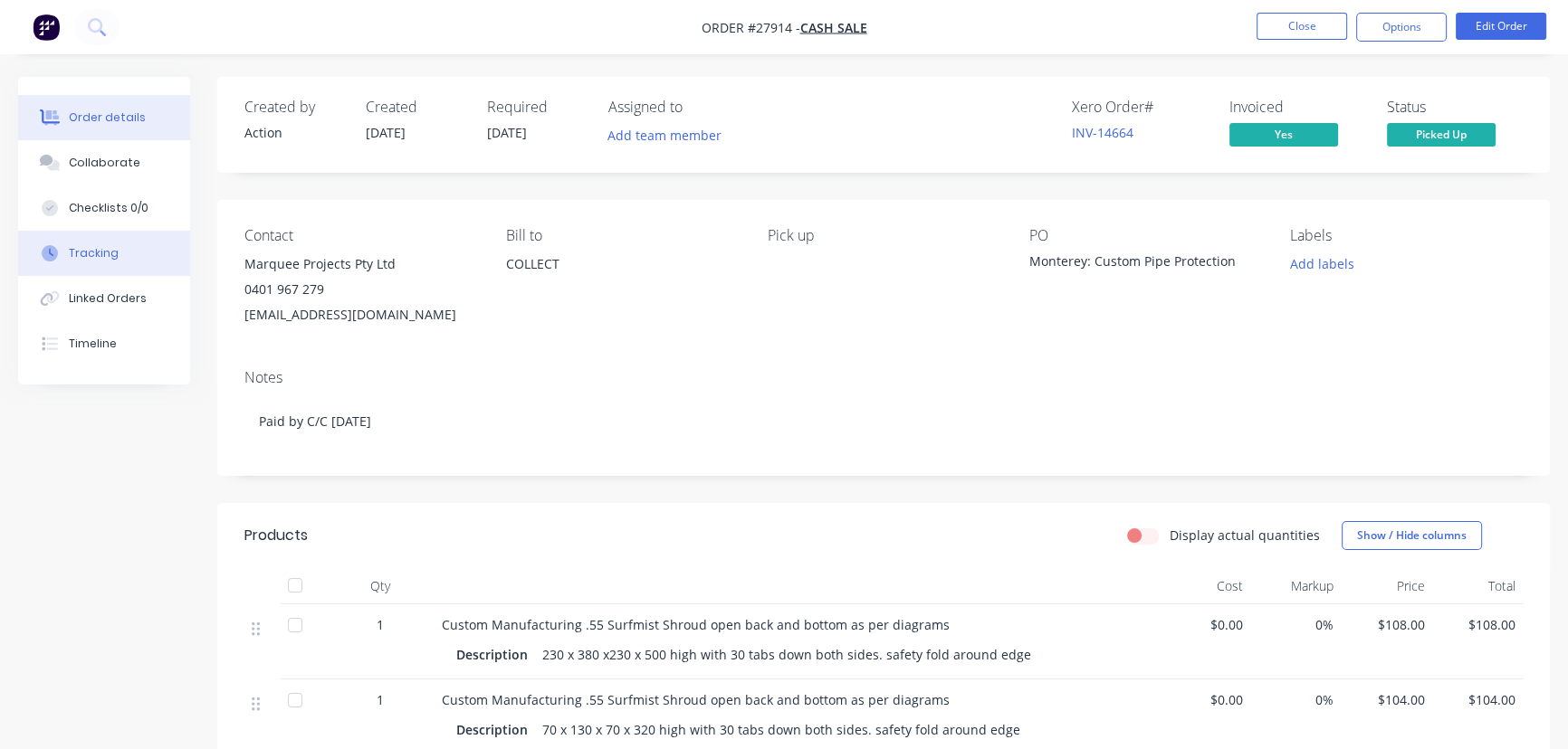
drag, startPoint x: 115, startPoint y: 163, endPoint x: 153, endPoint y: 273, distance: 116.4
click at [115, 168] on div "Collaborate" at bounding box center [105, 162] width 71 height 16
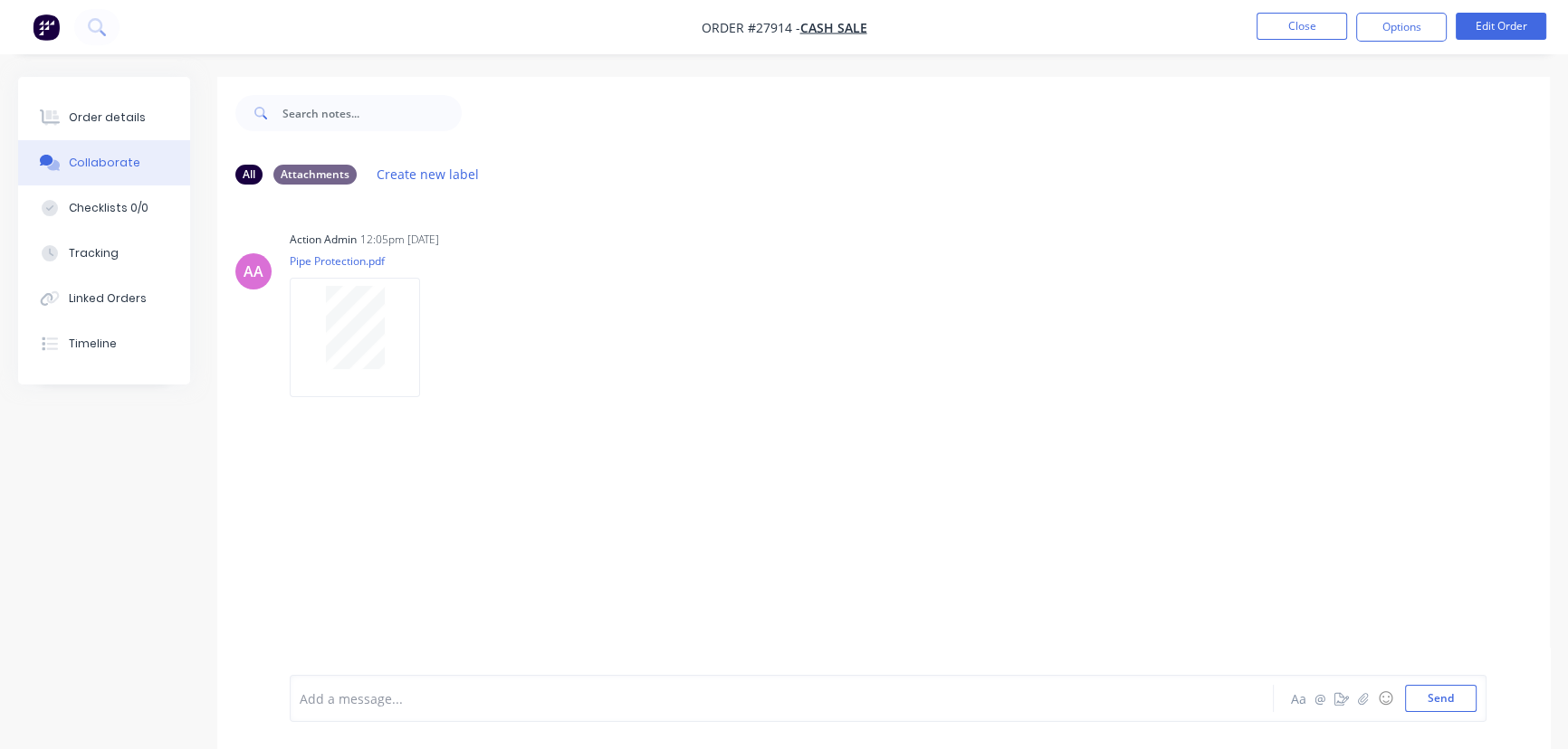
click at [337, 711] on div "Add a message..." at bounding box center [740, 698] width 882 height 27
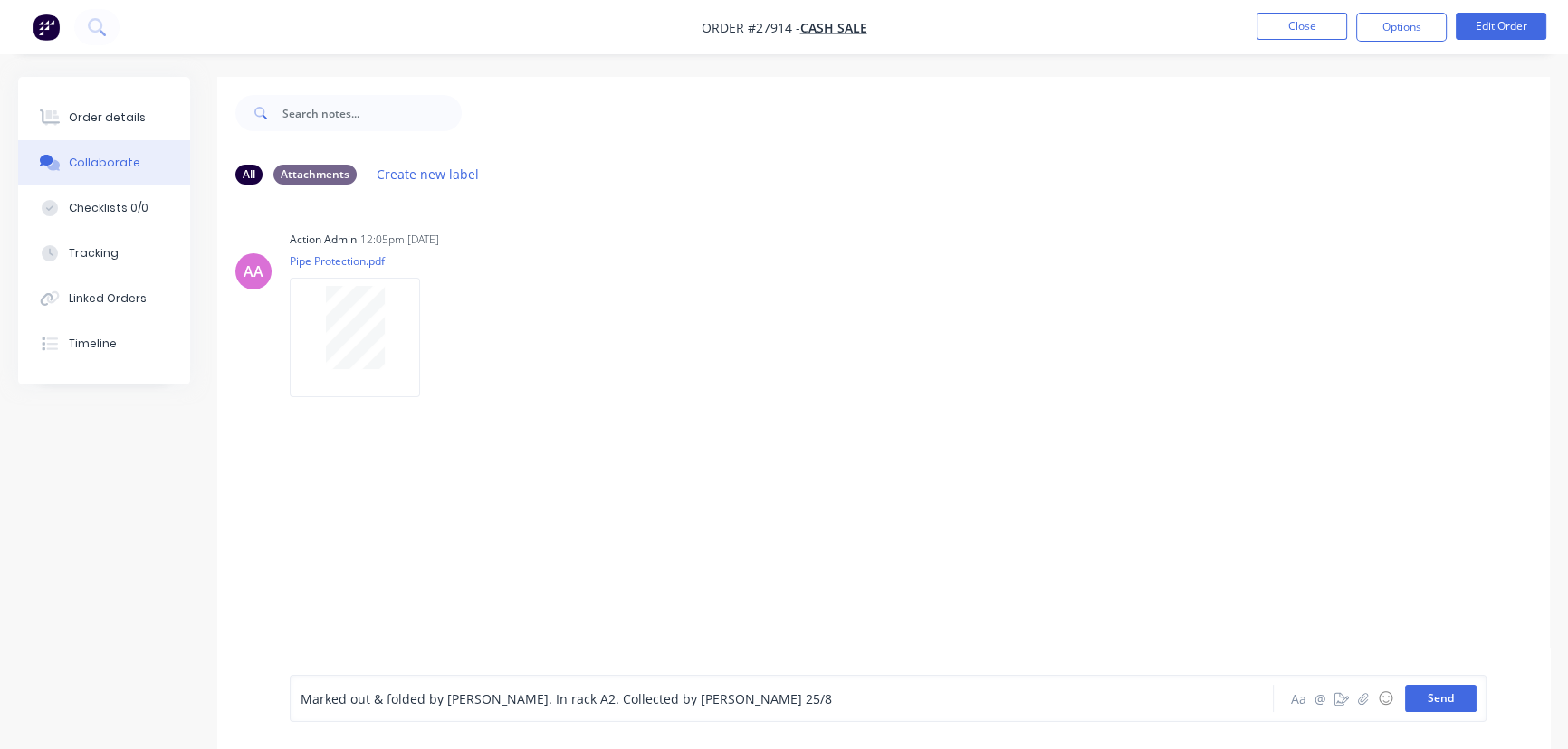
click at [1442, 693] on button "Send" at bounding box center [1440, 698] width 71 height 27
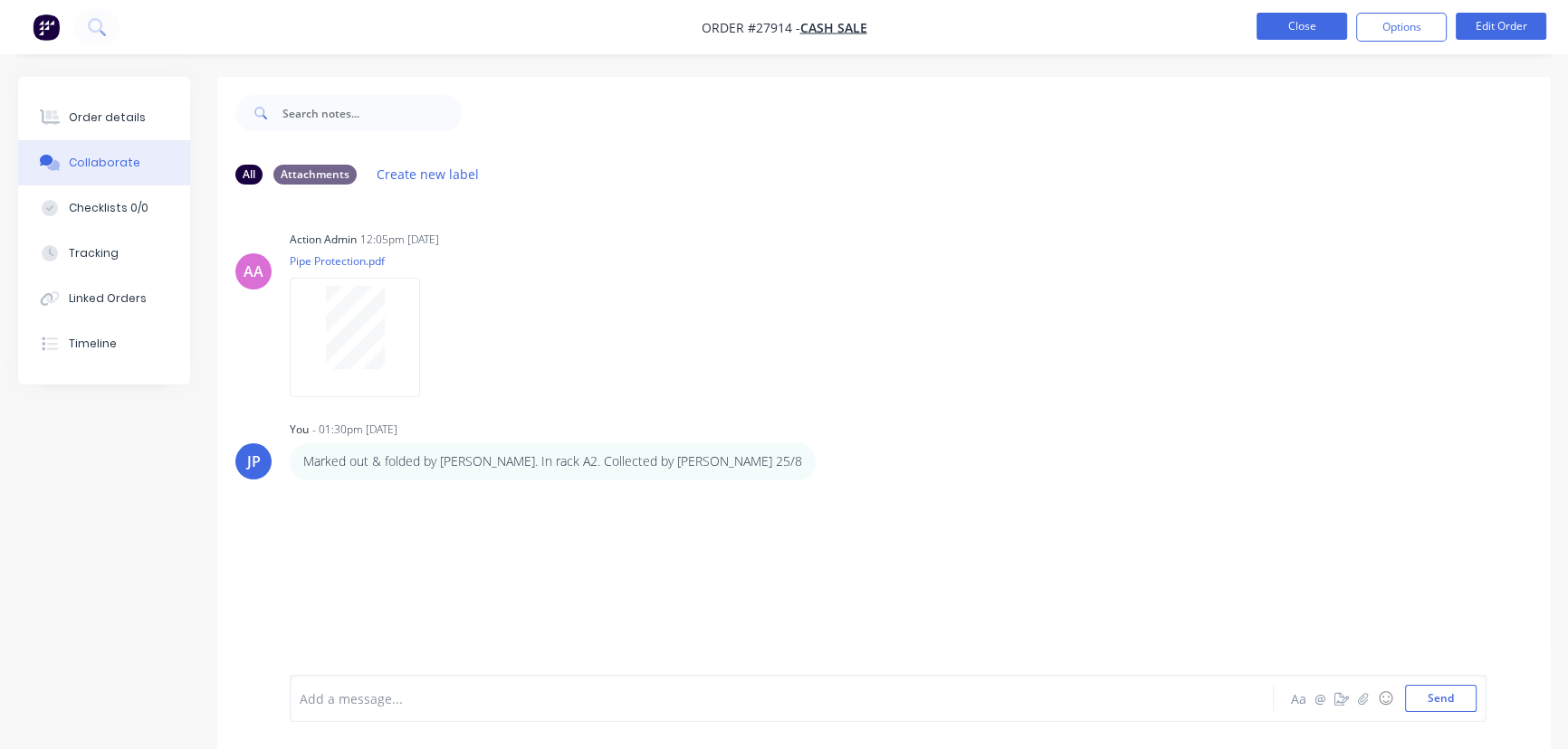
click at [1276, 30] on button "Close" at bounding box center [1302, 26] width 90 height 27
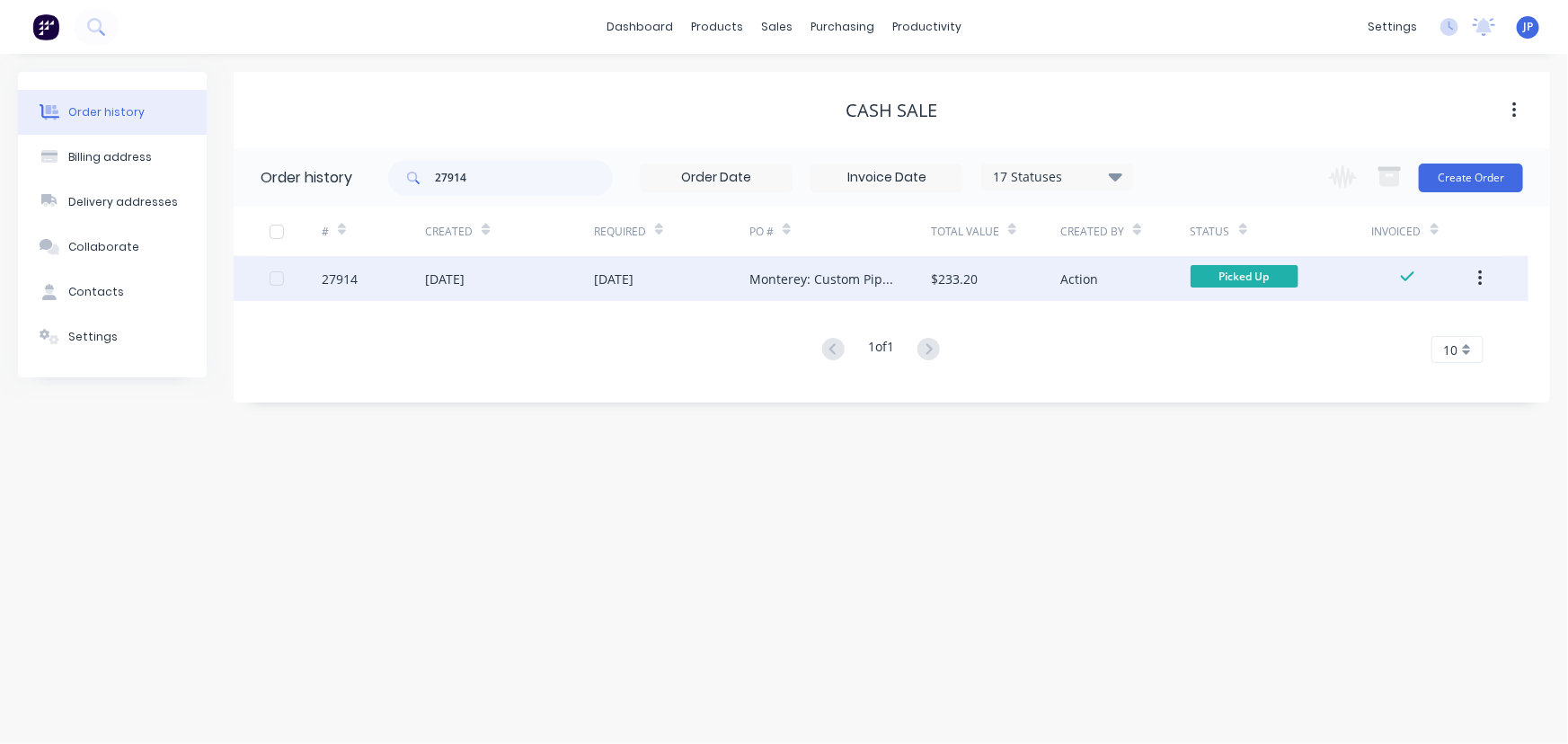
click at [1474, 281] on button "button" at bounding box center [1480, 279] width 42 height 32
click at [1439, 318] on div "Archive" at bounding box center [1415, 325] width 138 height 26
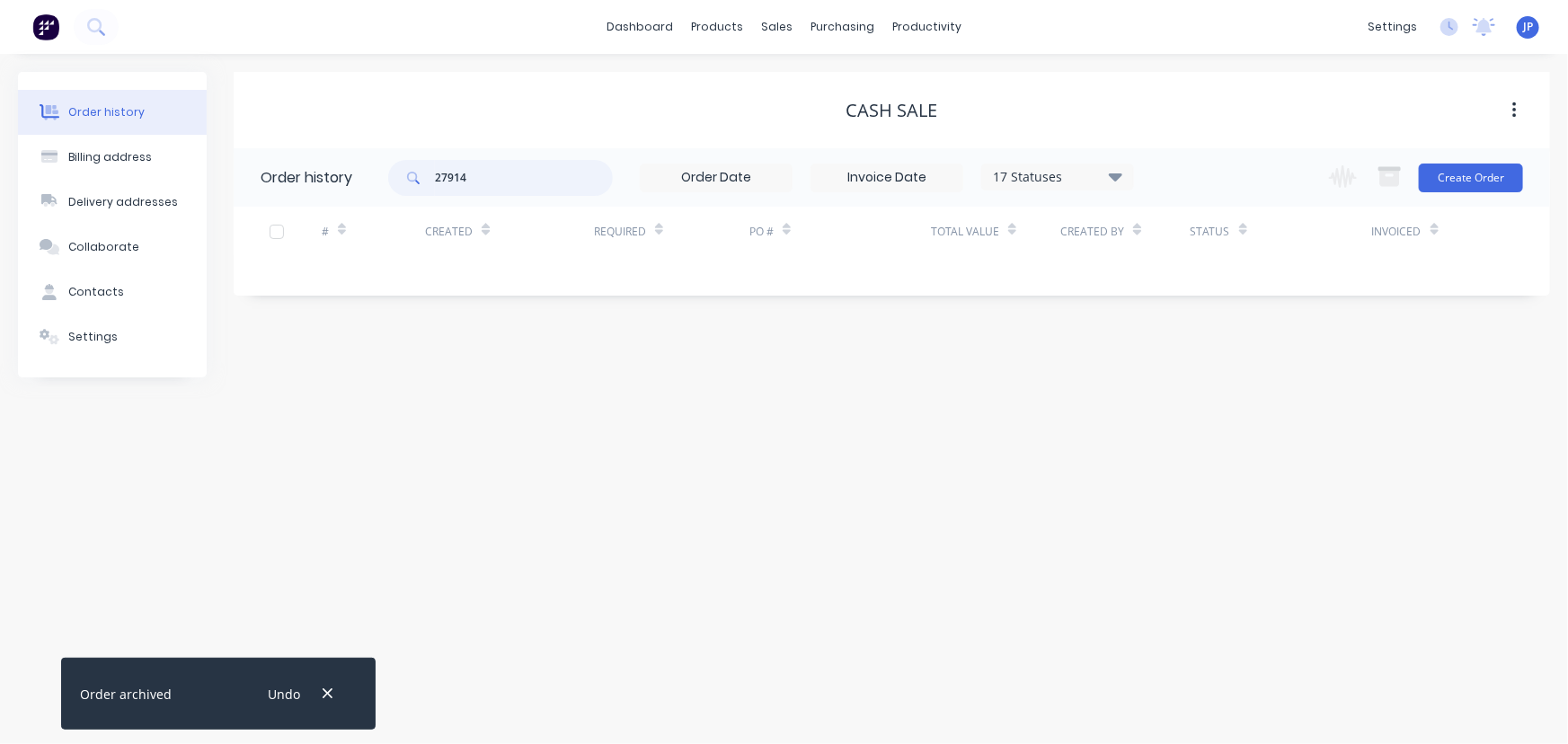
drag, startPoint x: 494, startPoint y: 186, endPoint x: 425, endPoint y: 181, distance: 69.2
click at [425, 181] on div "27914" at bounding box center [499, 178] width 224 height 36
type input "27690"
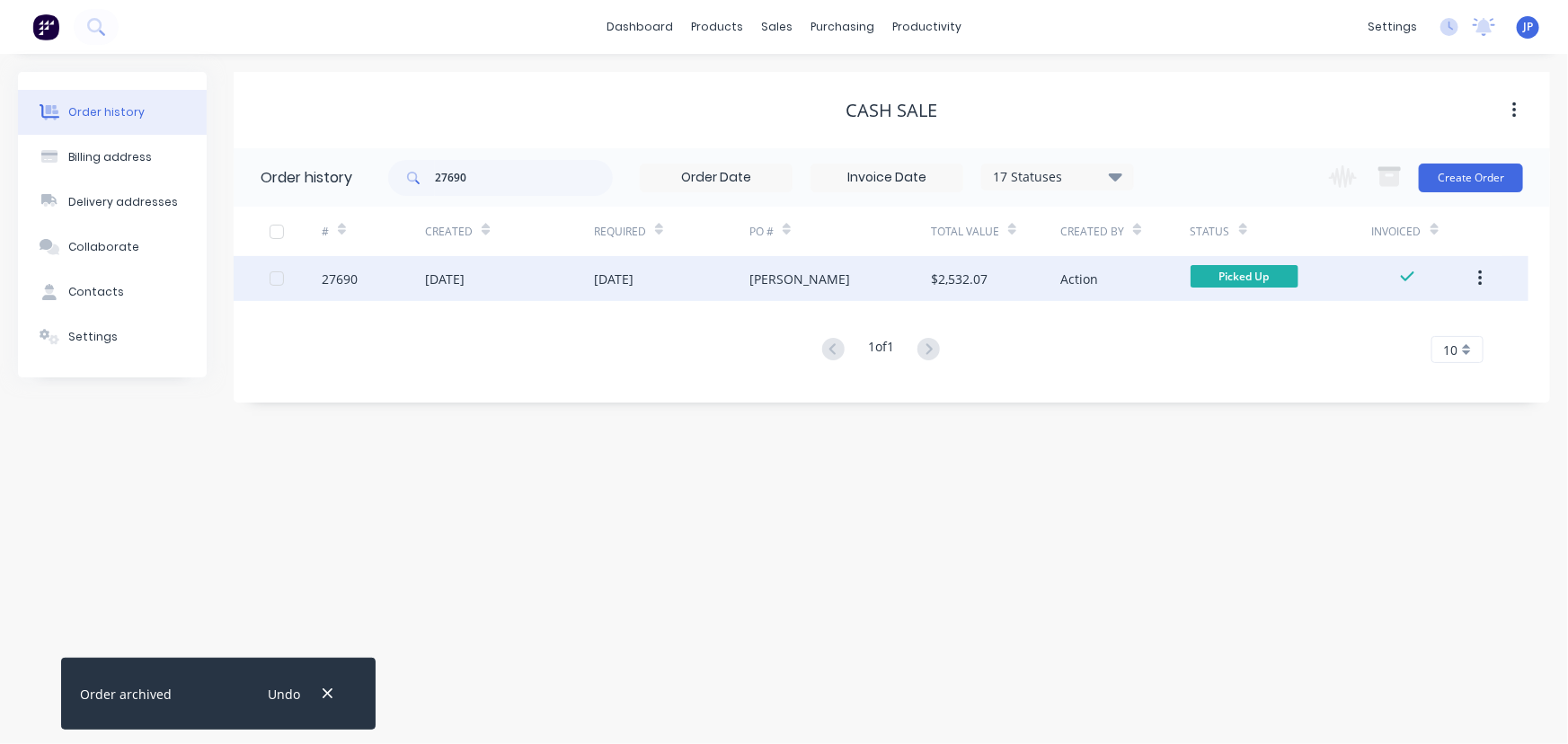
click at [462, 281] on div "[DATE]" at bounding box center [444, 279] width 39 height 19
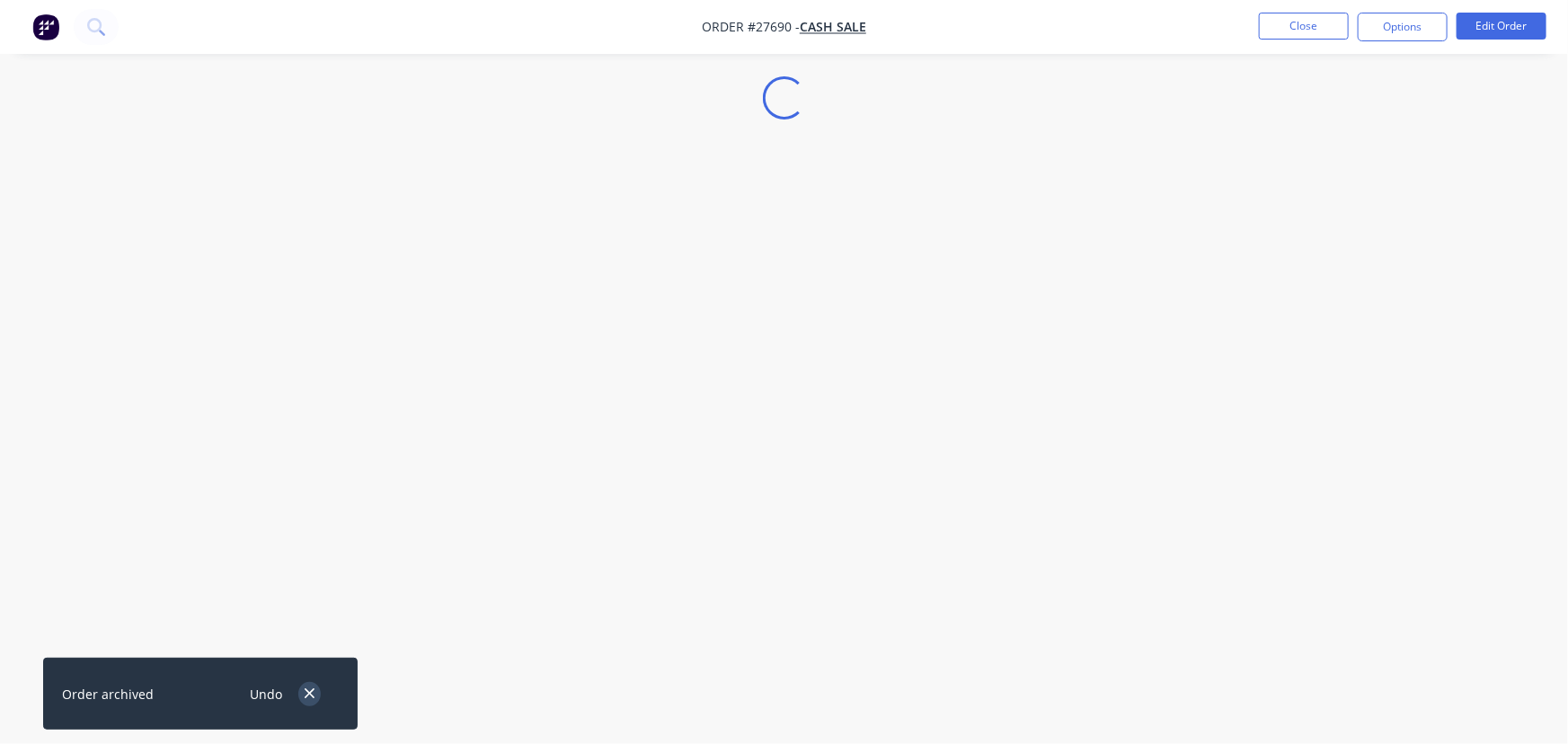
click at [308, 691] on icon "button" at bounding box center [309, 693] width 11 height 16
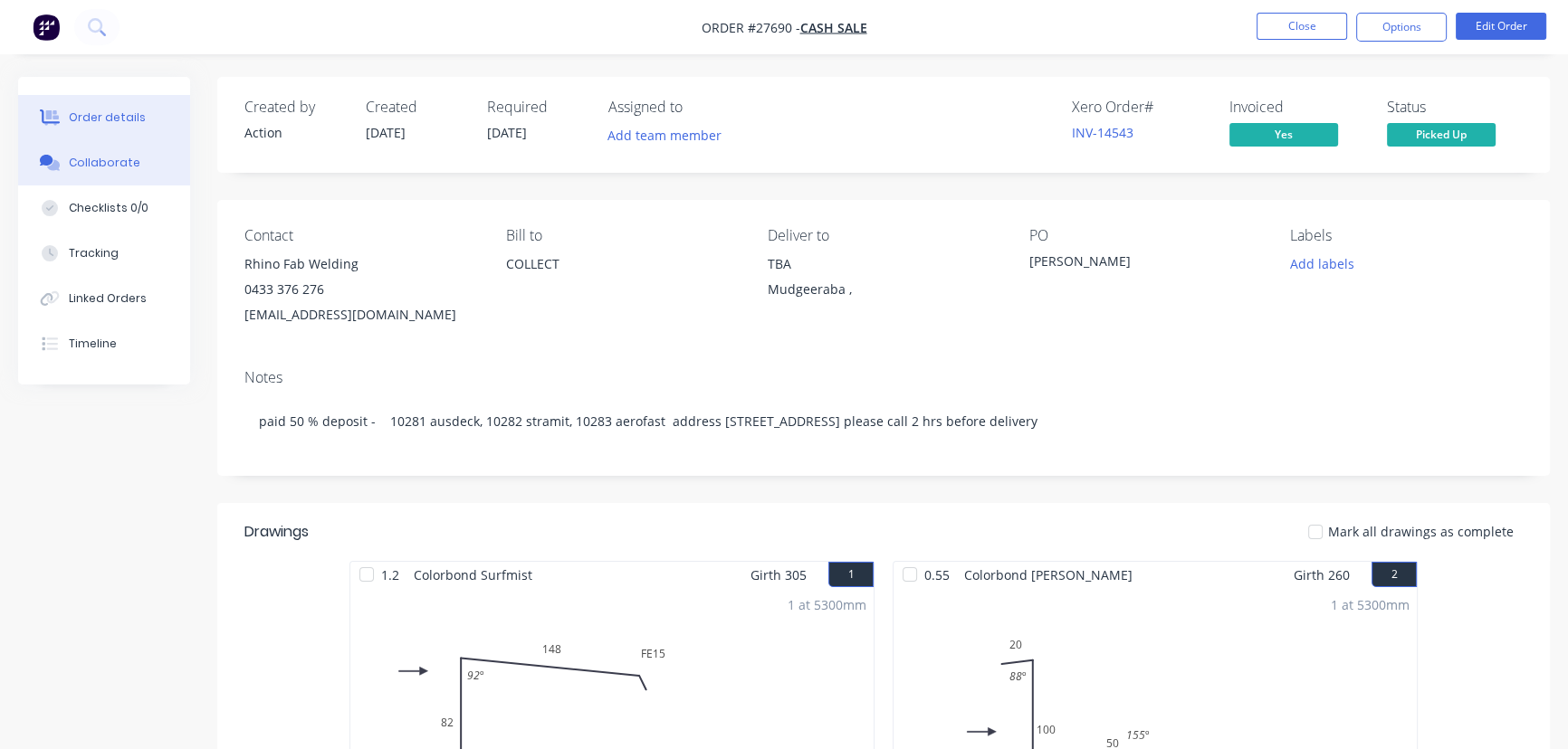
drag, startPoint x: 145, startPoint y: 160, endPoint x: 215, endPoint y: 293, distance: 150.3
click at [145, 162] on button "Collaborate" at bounding box center [104, 162] width 172 height 45
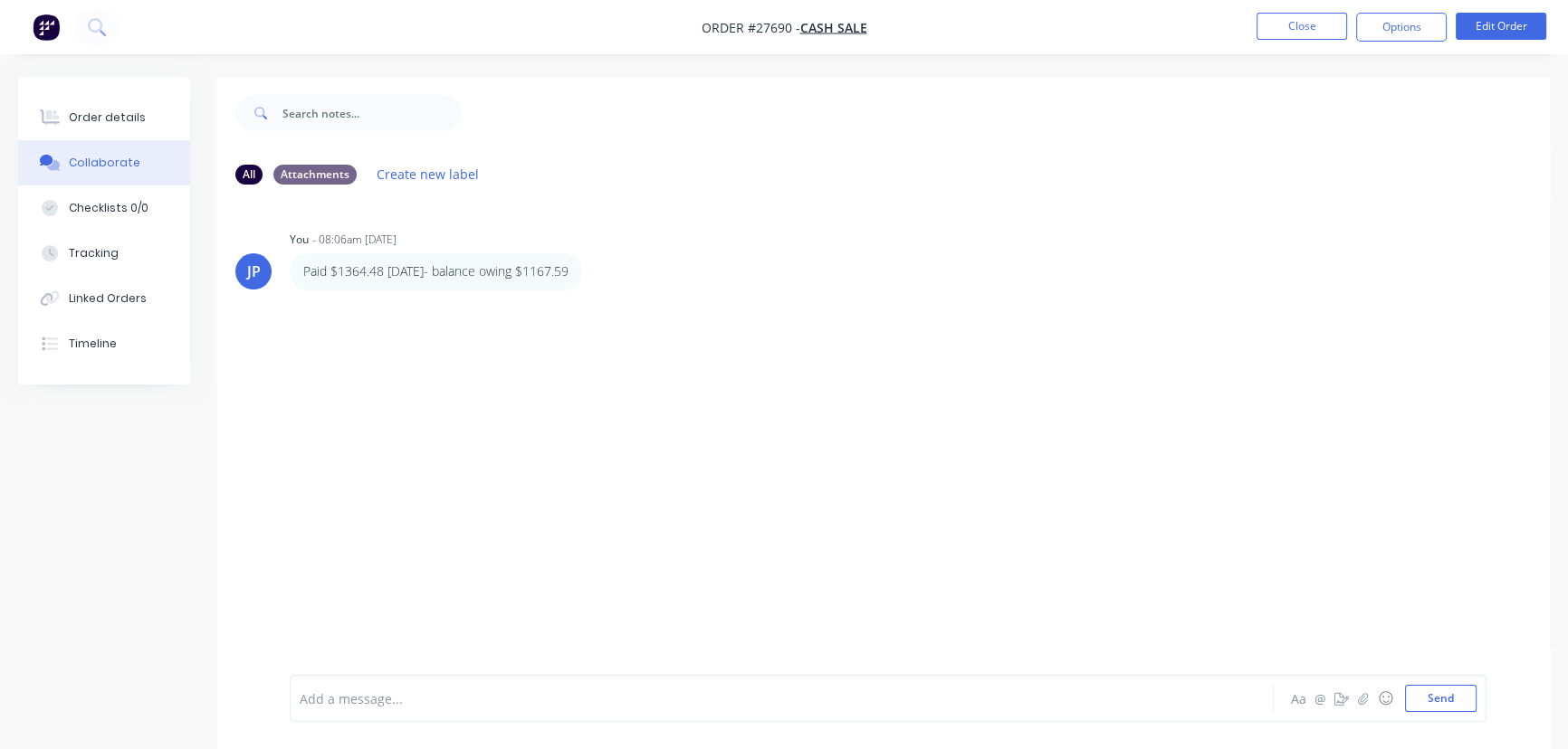
click at [451, 690] on div at bounding box center [741, 699] width 881 height 19
click at [1425, 712] on button "Send" at bounding box center [1440, 698] width 71 height 27
click at [1321, 27] on button "Close" at bounding box center [1302, 26] width 90 height 27
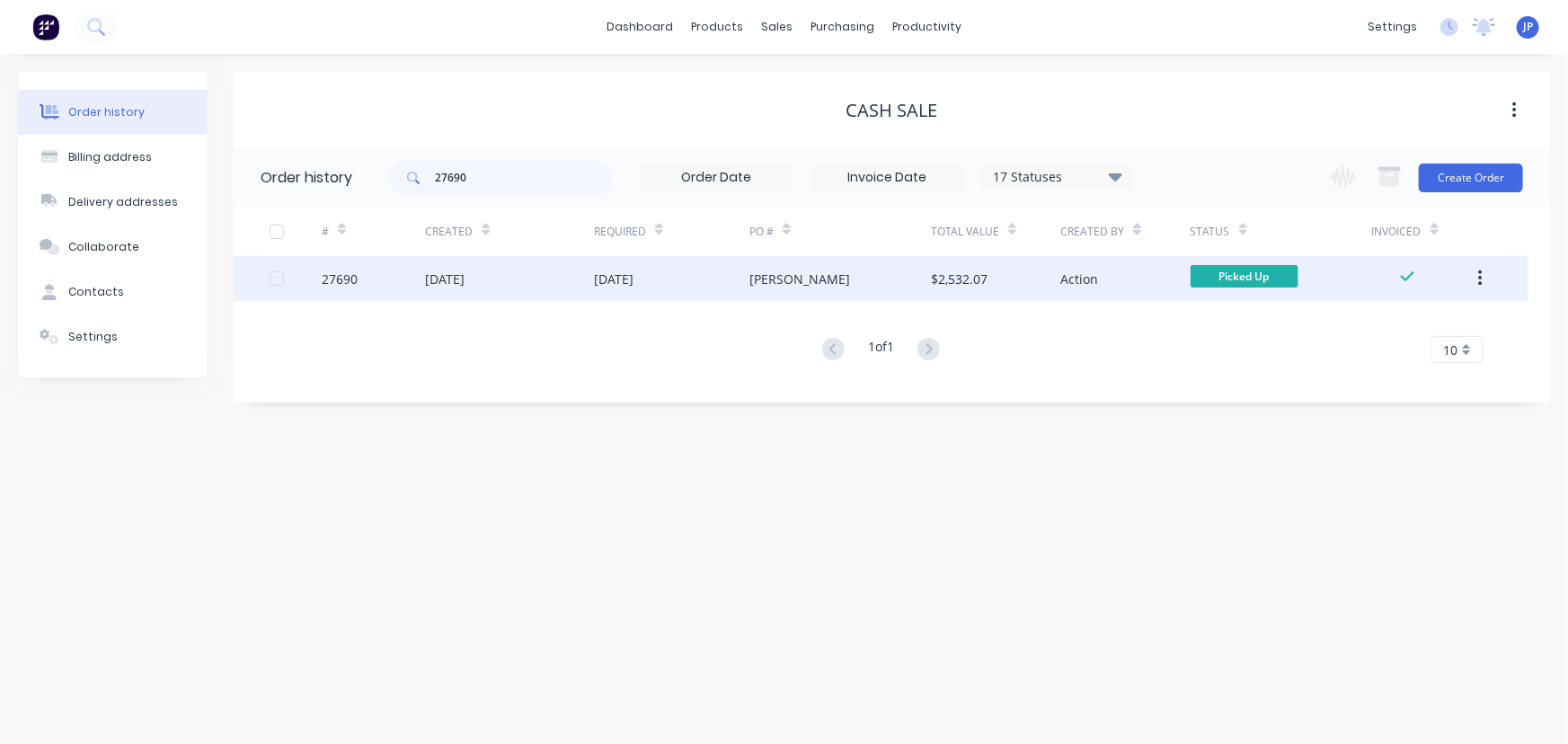
click at [1486, 275] on button "button" at bounding box center [1480, 279] width 42 height 32
click at [1450, 314] on div "Archive" at bounding box center [1415, 325] width 138 height 26
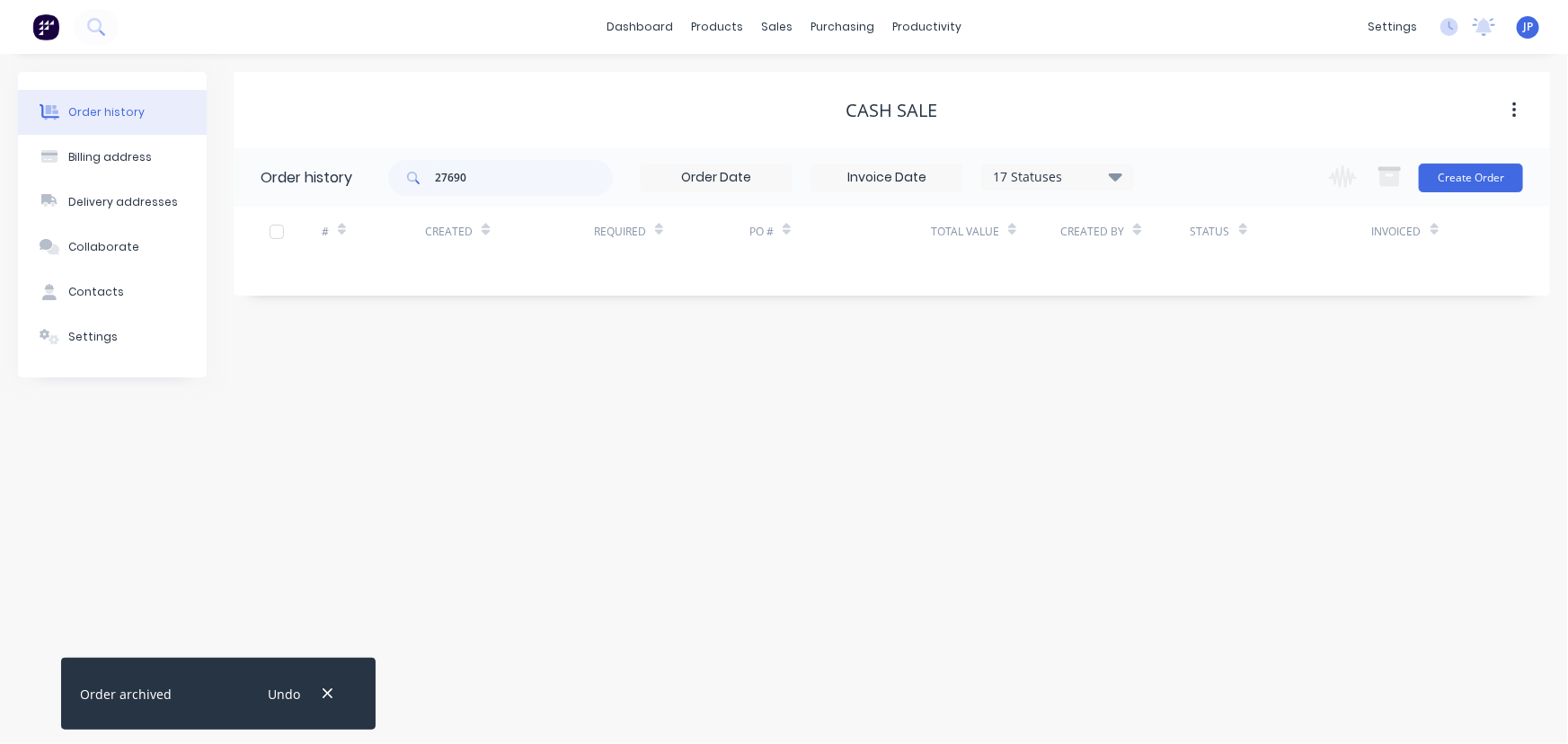
drag, startPoint x: 453, startPoint y: 197, endPoint x: 418, endPoint y: 192, distance: 35.4
click at [413, 197] on div "27690 17 Statuses Invoice Status Invoiced Not Invoiced Partial Order Status All…" at bounding box center [760, 177] width 746 height 58
drag, startPoint x: 490, startPoint y: 173, endPoint x: 385, endPoint y: 171, distance: 105.0
click at [385, 171] on header "Order history 27690 17 Statuses Invoice Status Invoiced Not Invoiced Partial Or…" at bounding box center [892, 177] width 1316 height 58
type input "28034"
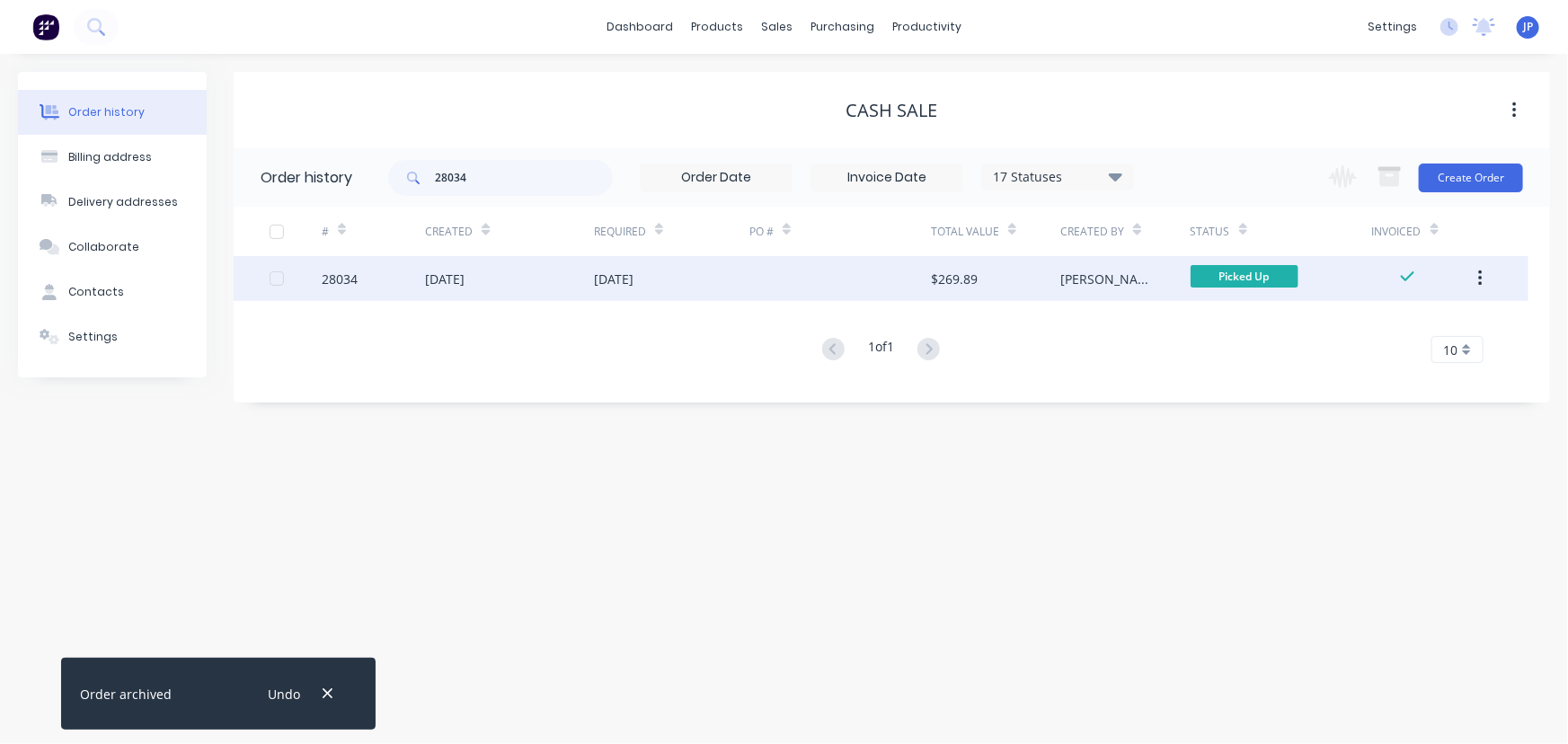
click at [456, 284] on div "[DATE]" at bounding box center [444, 279] width 39 height 19
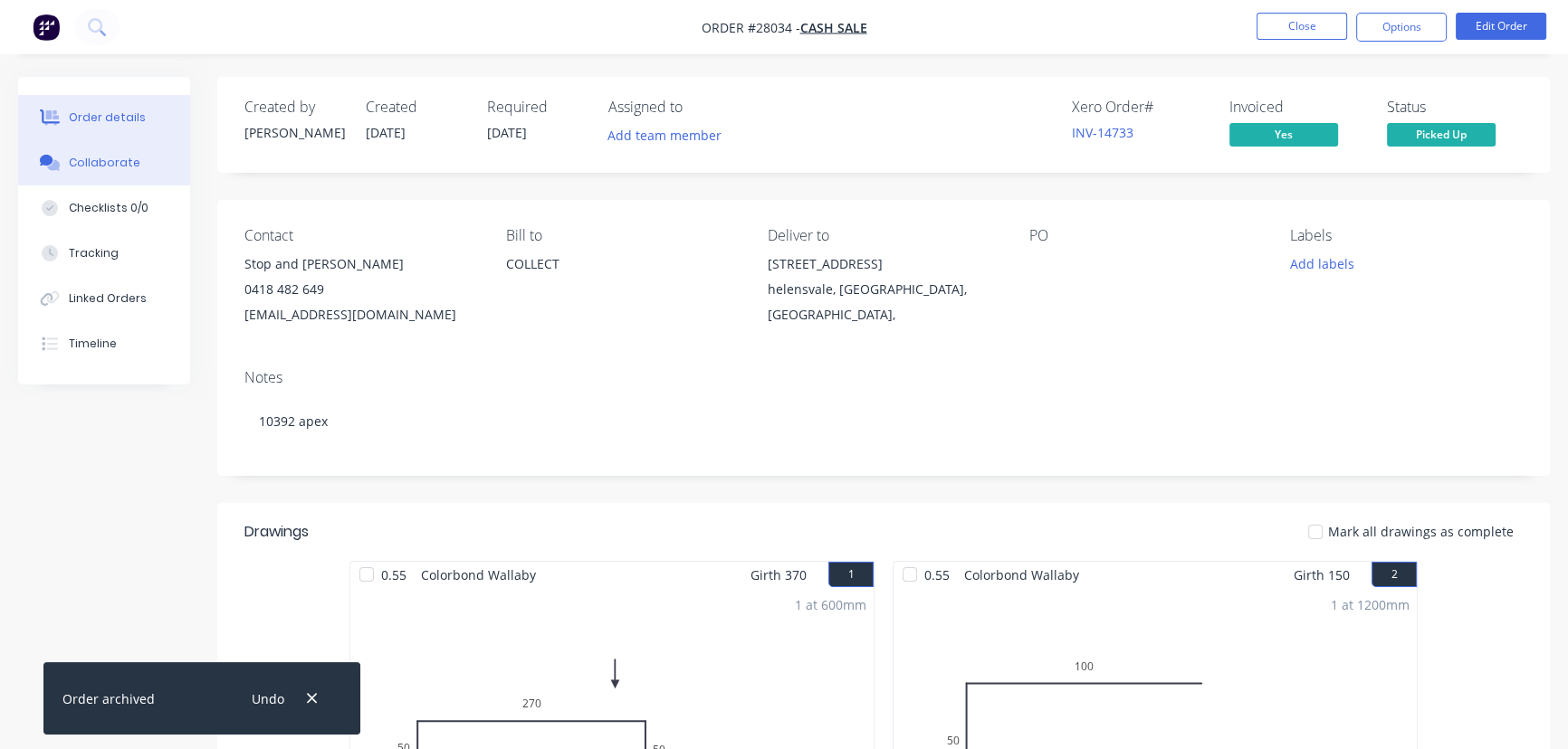
click at [149, 168] on button "Collaborate" at bounding box center [104, 162] width 172 height 45
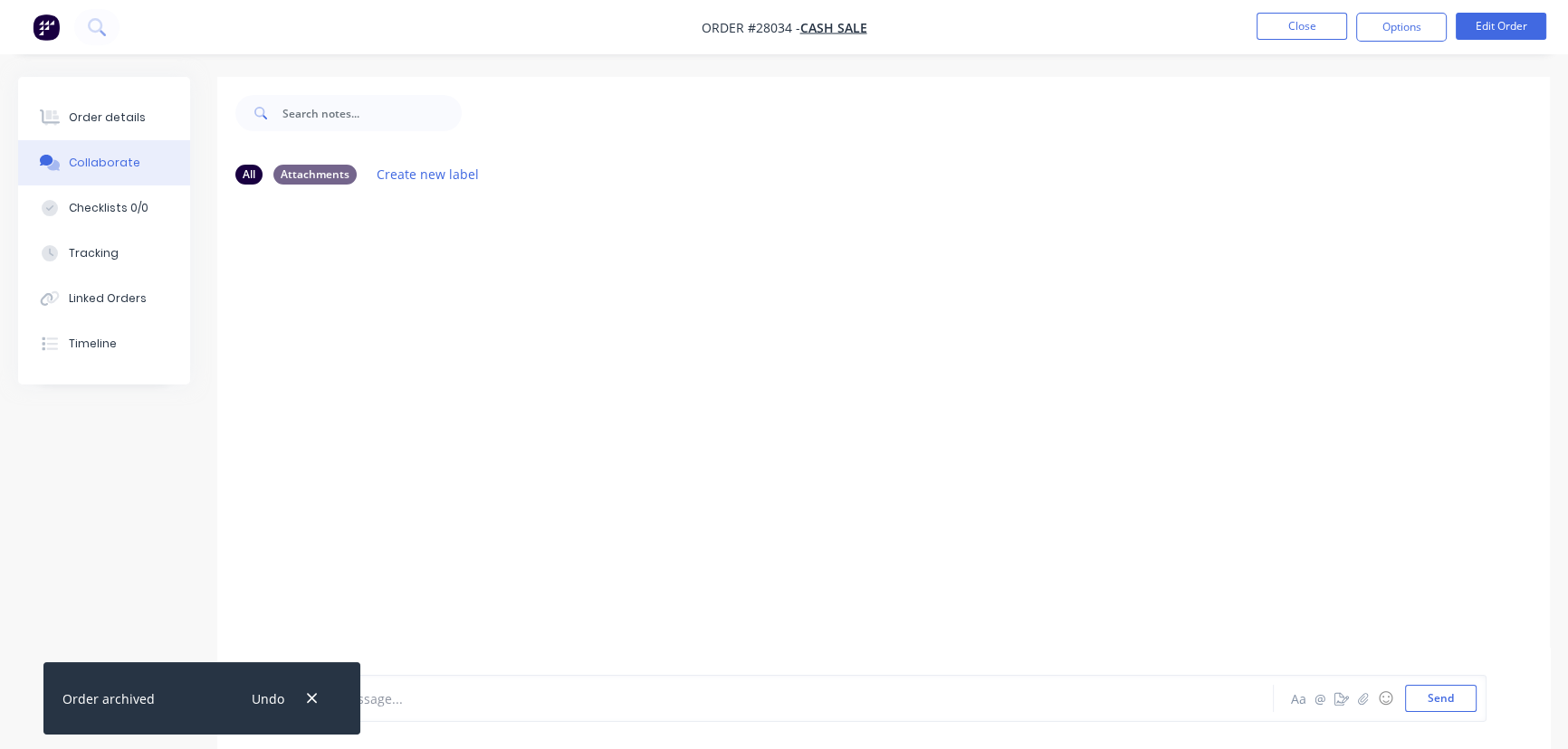
drag, startPoint x: 298, startPoint y: 694, endPoint x: 335, endPoint y: 691, distance: 37.1
click at [298, 694] on div "Undo" at bounding box center [282, 699] width 117 height 46
drag, startPoint x: 310, startPoint y: 700, endPoint x: 343, endPoint y: 691, distance: 34.2
click at [311, 700] on icon "button" at bounding box center [312, 699] width 10 height 10
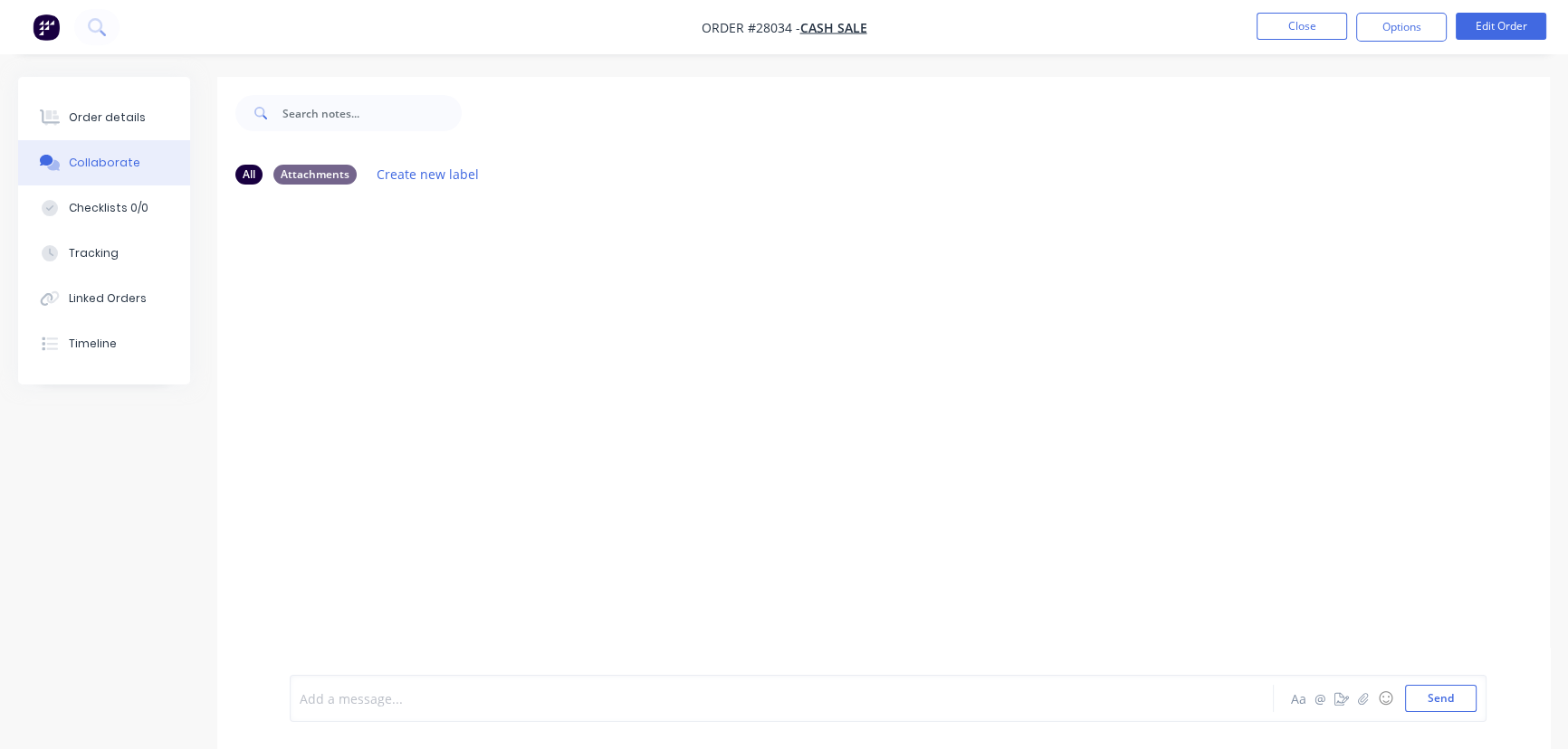
click at [354, 690] on div at bounding box center [741, 699] width 881 height 19
click at [1432, 688] on button "Send" at bounding box center [1440, 698] width 71 height 27
click at [1306, 24] on button "Close" at bounding box center [1302, 26] width 90 height 27
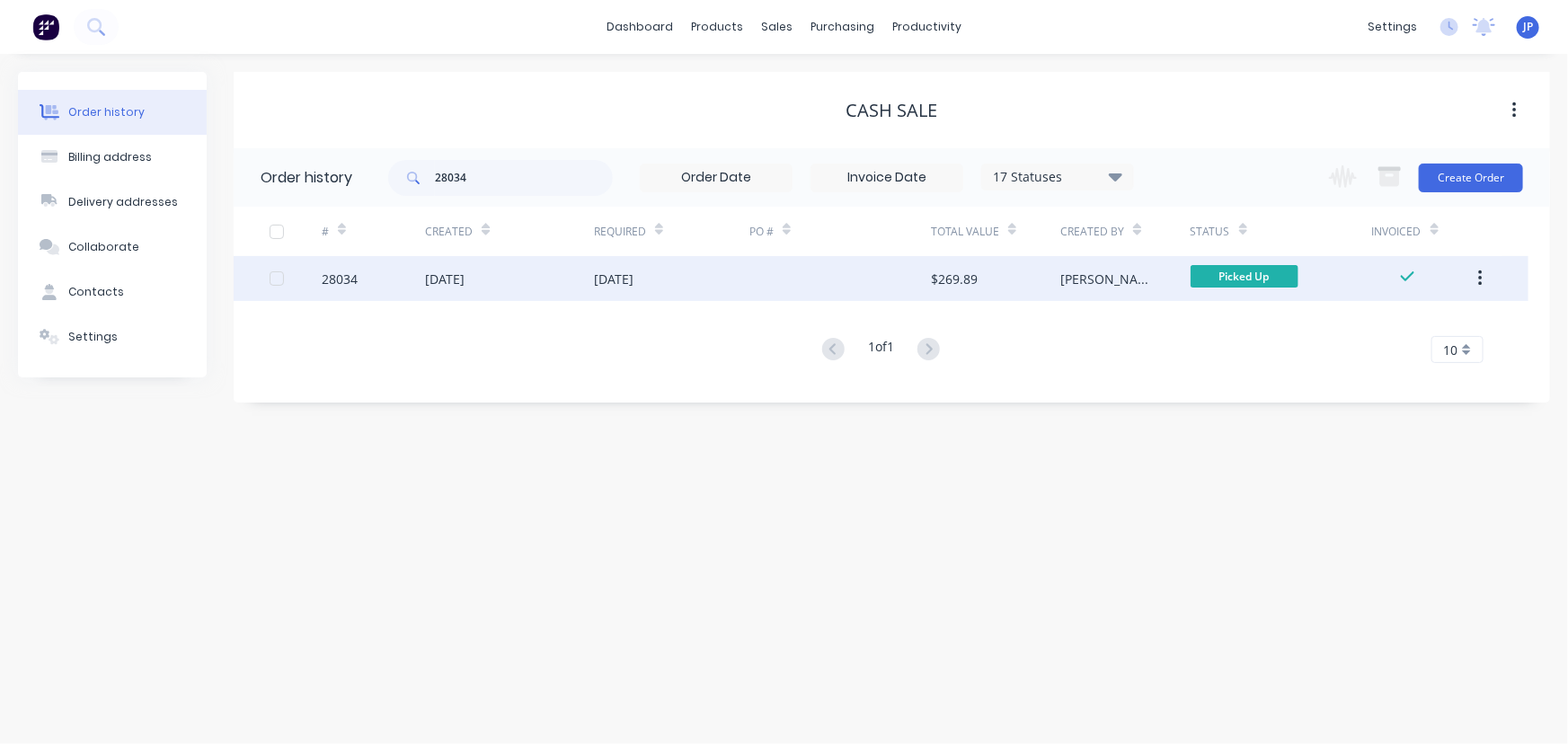
click at [1478, 277] on icon "button" at bounding box center [1480, 278] width 5 height 20
click at [1394, 324] on div "Archive" at bounding box center [1415, 325] width 138 height 26
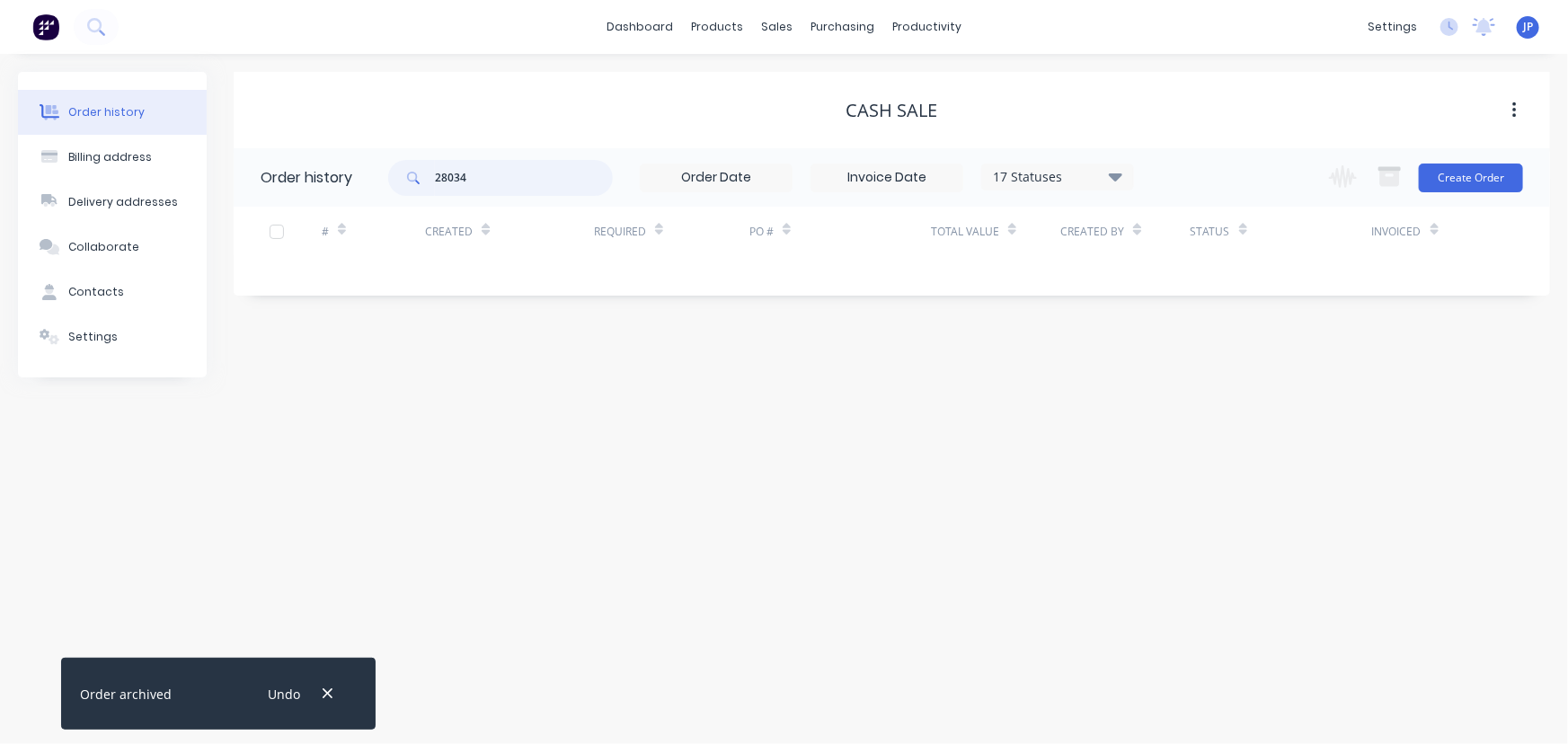
drag, startPoint x: 503, startPoint y: 181, endPoint x: 417, endPoint y: 189, distance: 86.4
click at [417, 189] on div "28034" at bounding box center [499, 178] width 224 height 36
type input "28028"
click at [327, 697] on icon "button" at bounding box center [328, 693] width 11 height 16
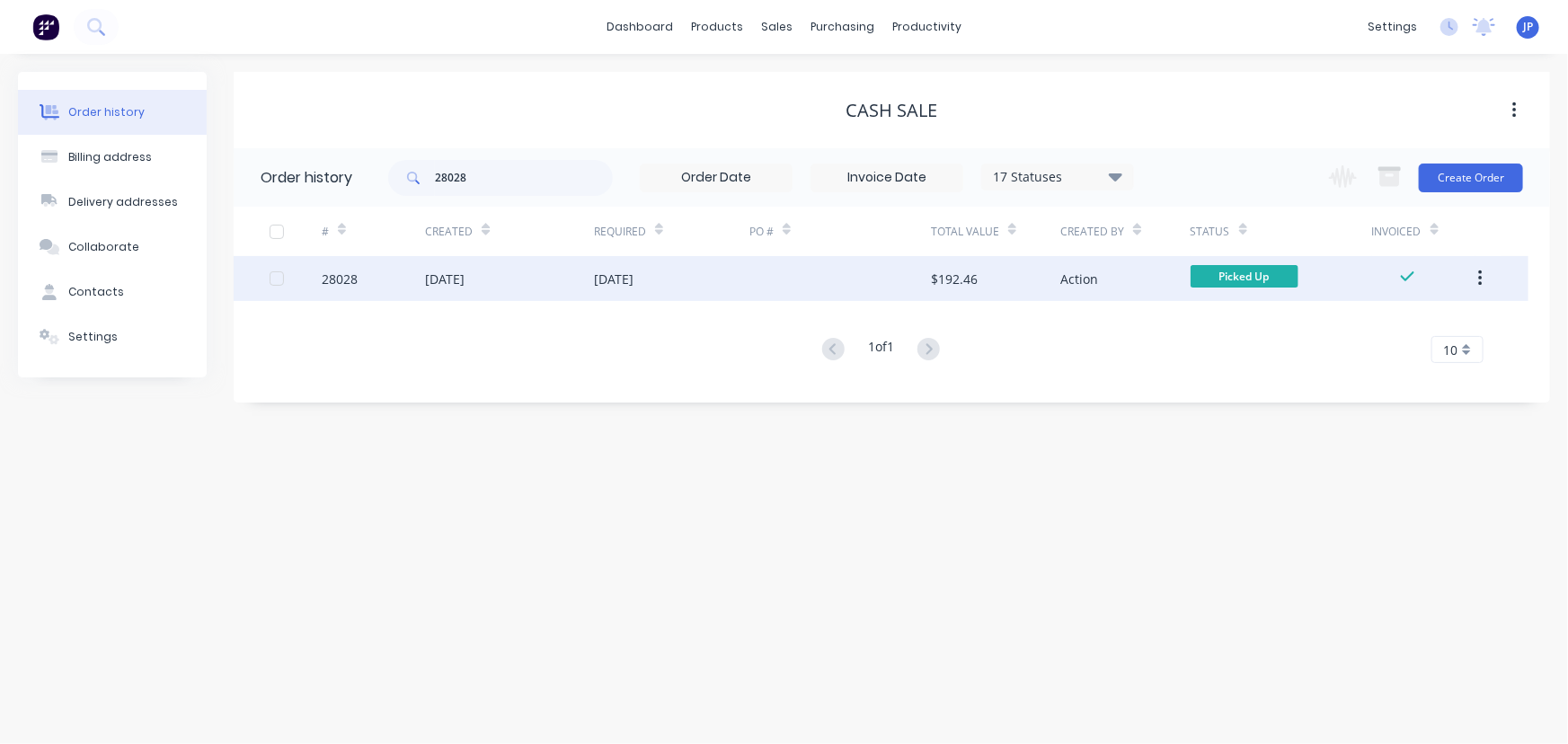
click at [326, 271] on div "28028" at bounding box center [340, 279] width 36 height 19
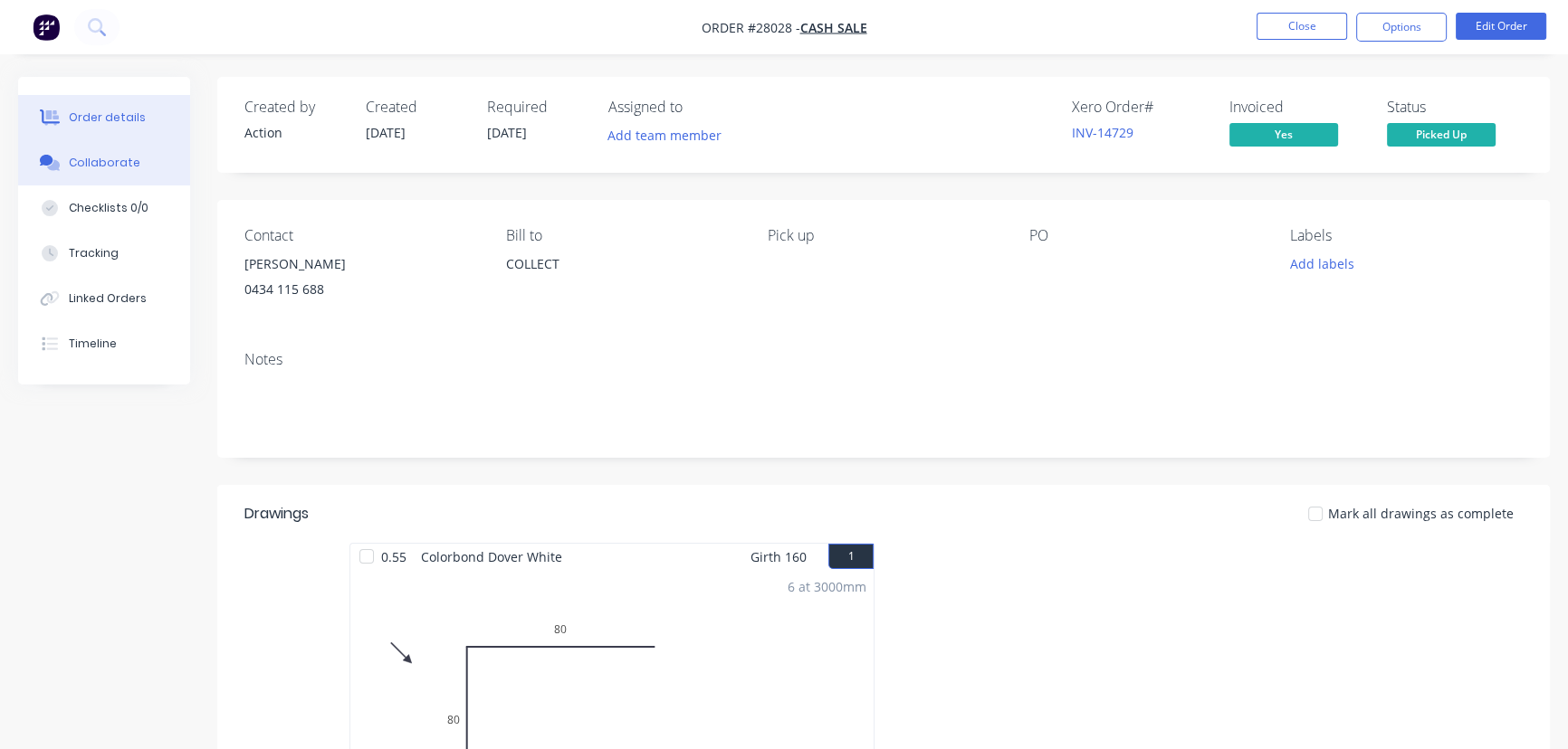
click at [105, 161] on div "Collaborate" at bounding box center [105, 162] width 71 height 16
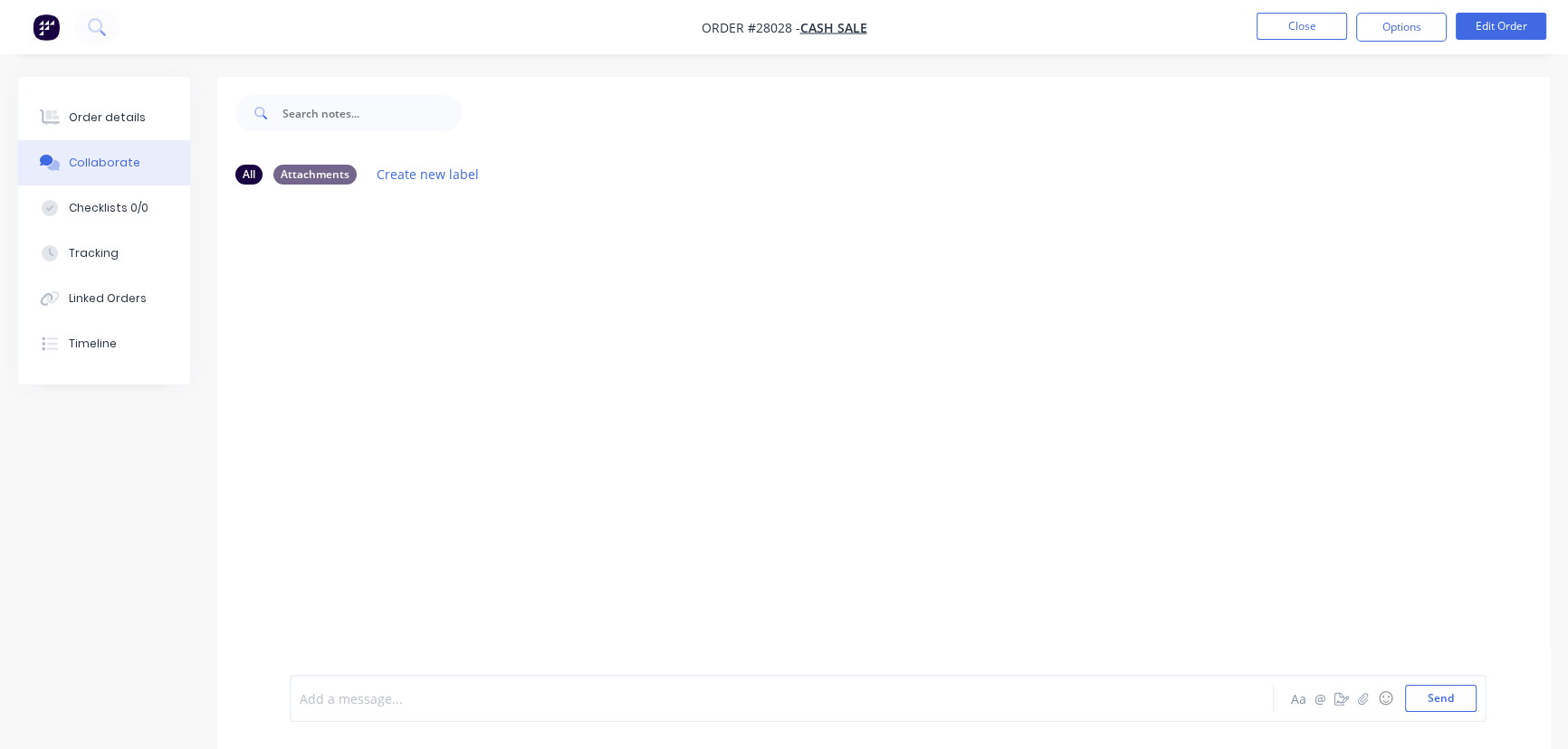
click at [321, 700] on div at bounding box center [741, 699] width 881 height 19
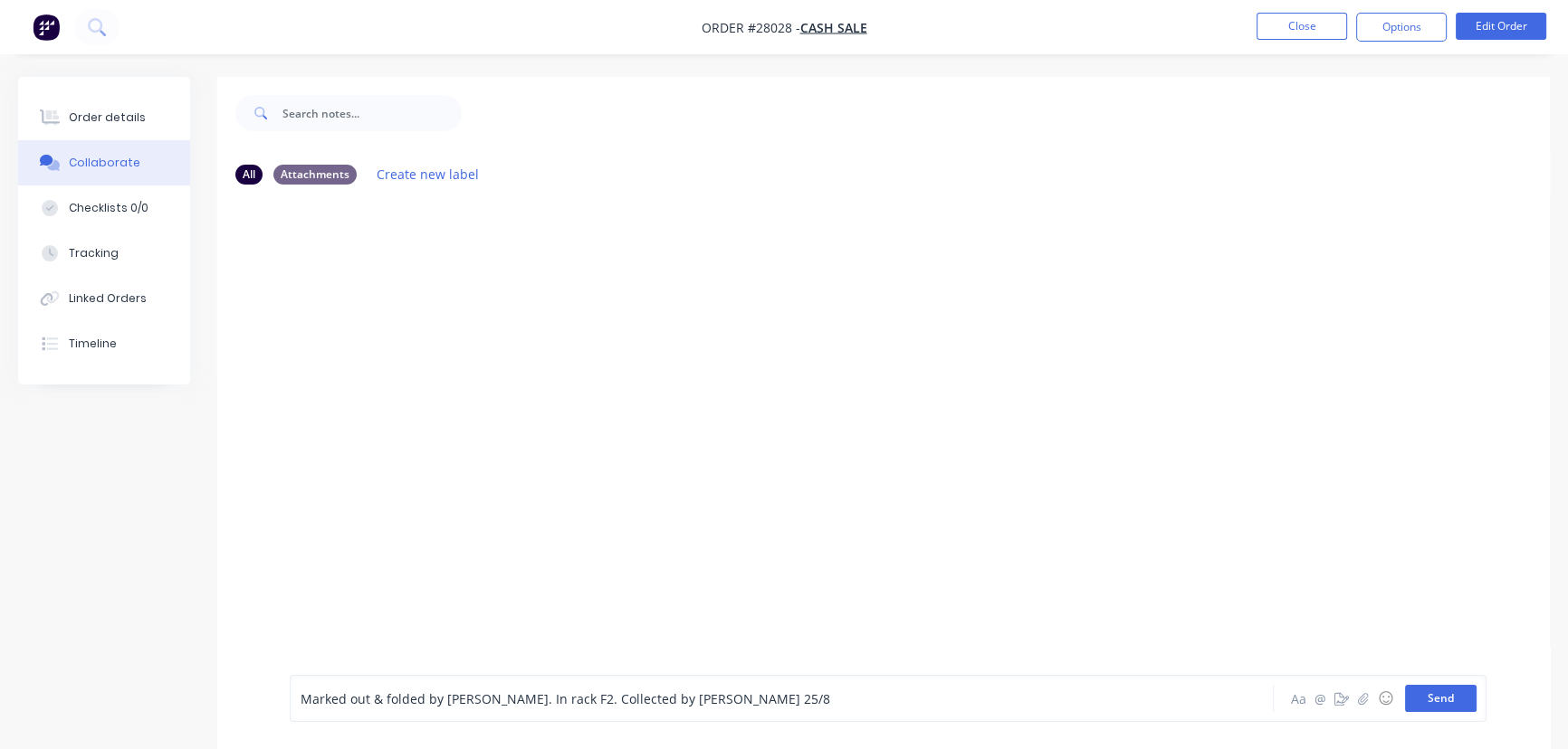
click at [1434, 707] on button "Send" at bounding box center [1440, 698] width 71 height 27
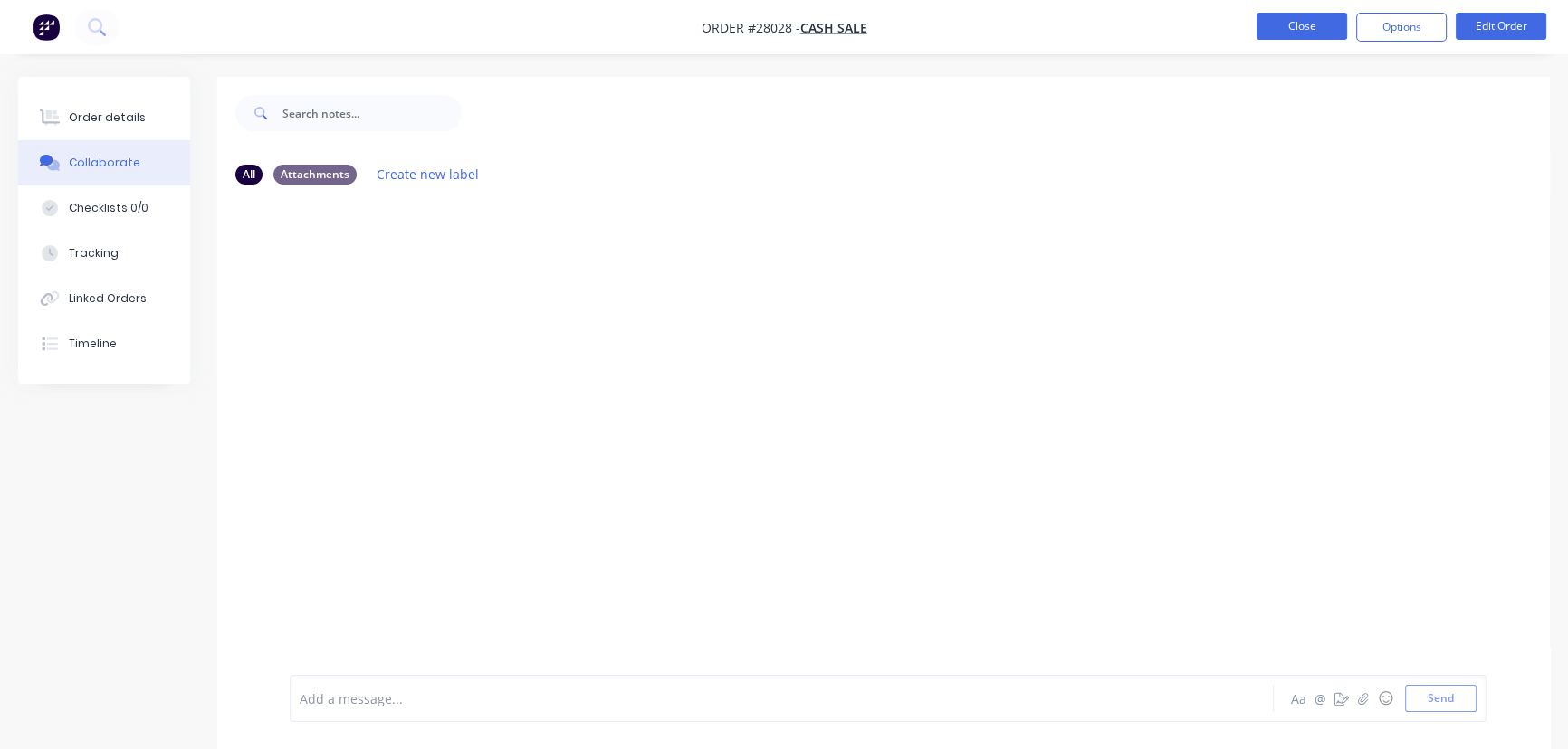
click at [1300, 18] on button "Close" at bounding box center [1302, 26] width 90 height 27
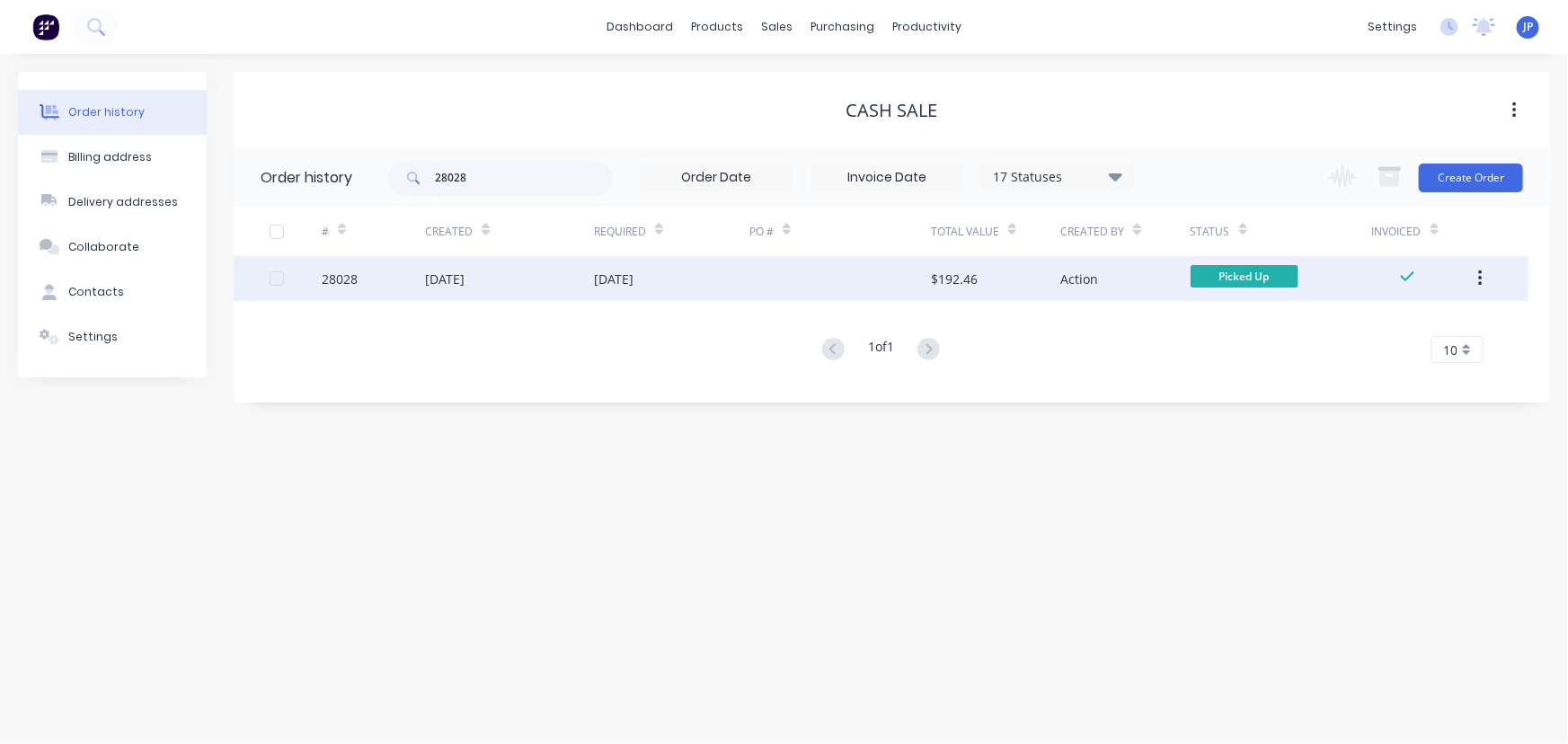
click at [1471, 279] on button "button" at bounding box center [1480, 279] width 42 height 32
click at [1445, 326] on div "Archive" at bounding box center [1415, 325] width 138 height 26
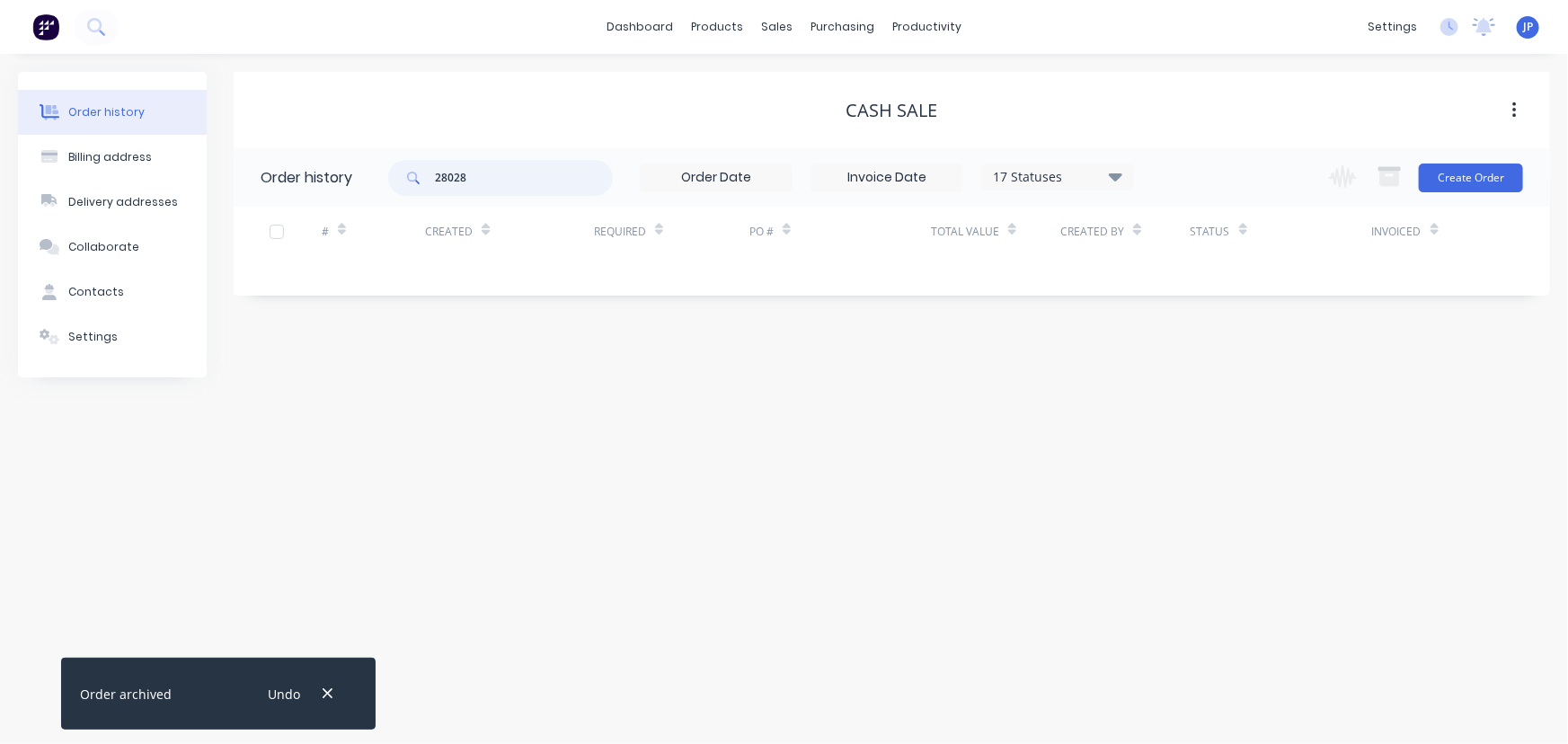
drag, startPoint x: 521, startPoint y: 165, endPoint x: 431, endPoint y: 188, distance: 92.9
click at [431, 188] on div "28028" at bounding box center [499, 178] width 224 height 36
type input "27197"
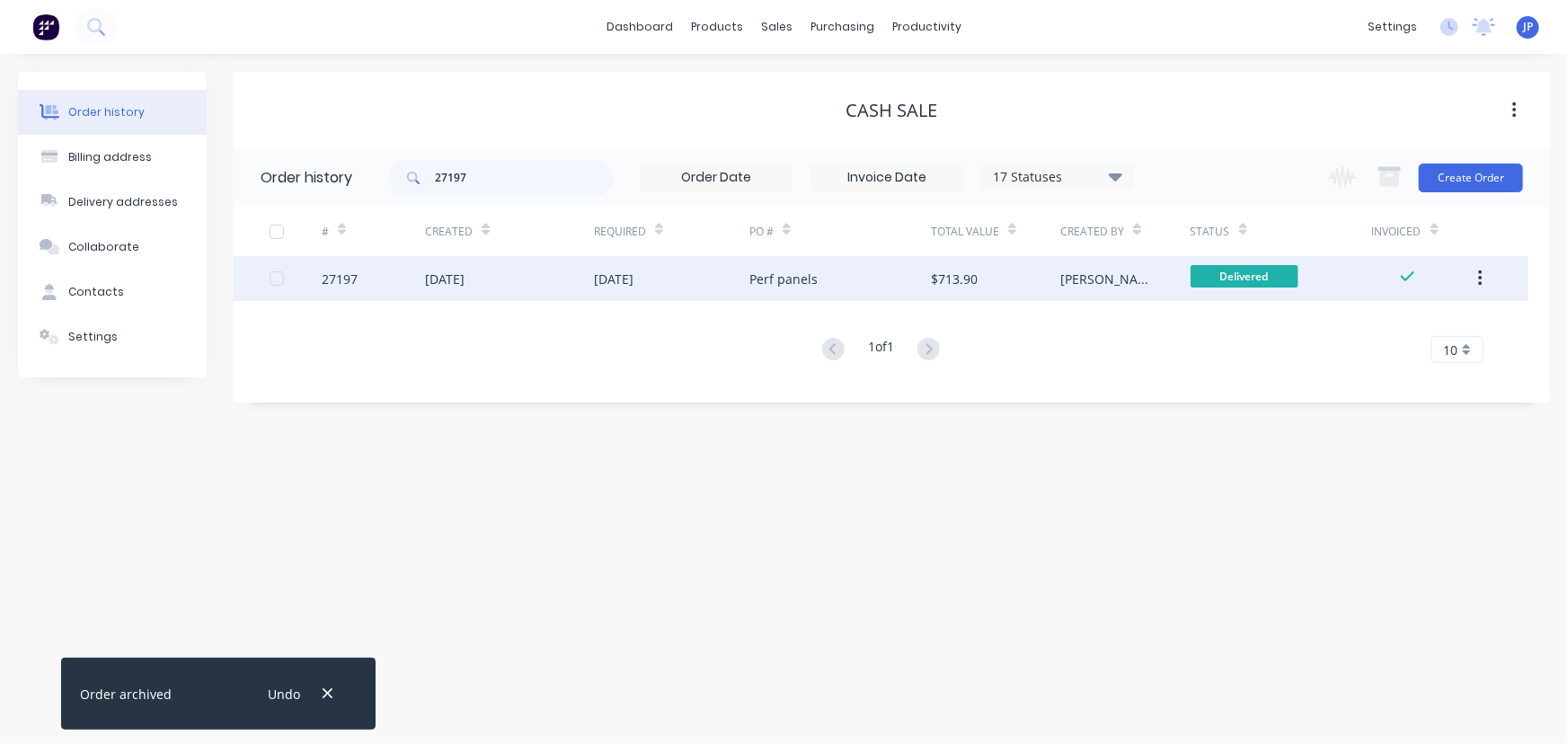
click at [667, 280] on div "[DATE]" at bounding box center [671, 278] width 156 height 45
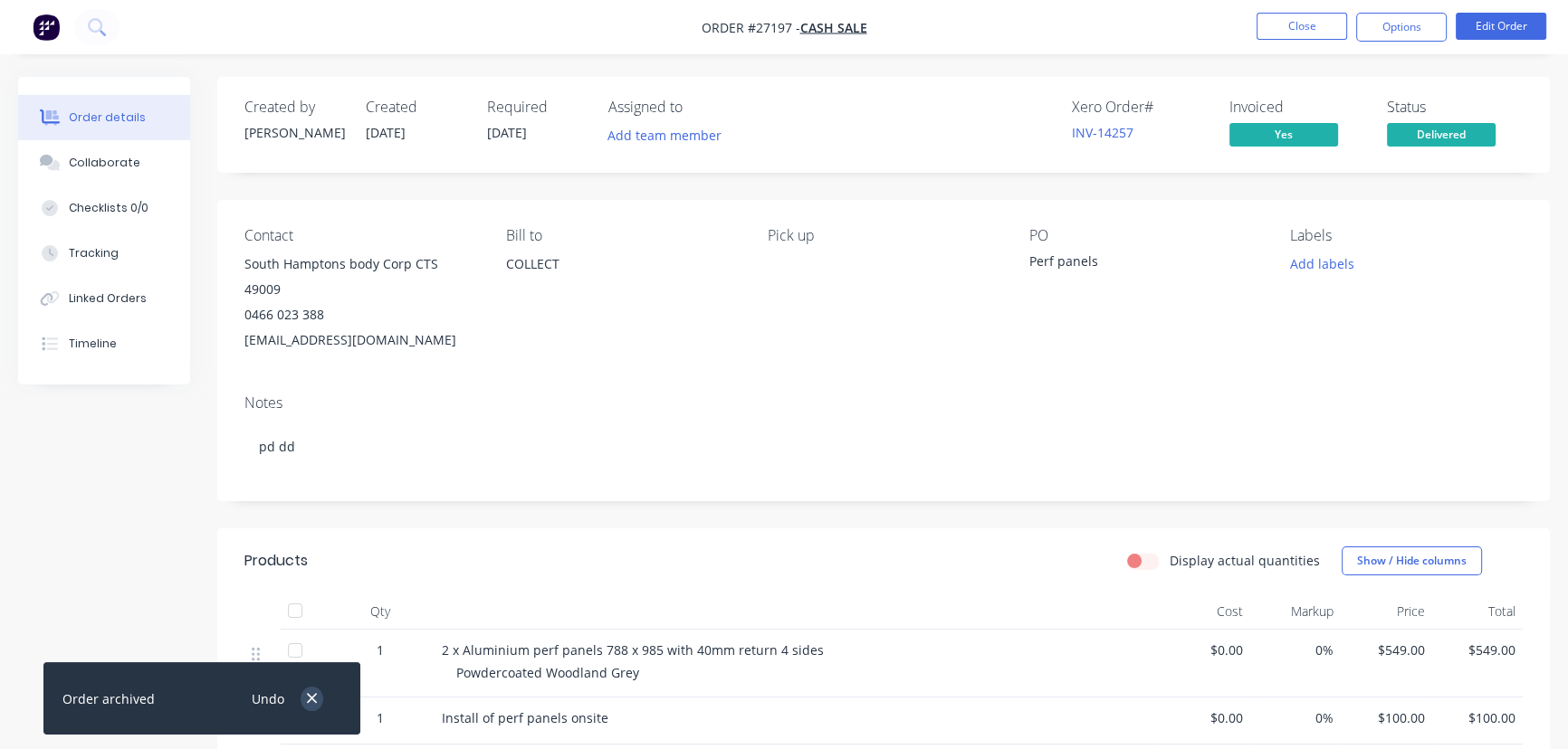
click at [316, 705] on icon "button" at bounding box center [312, 698] width 12 height 16
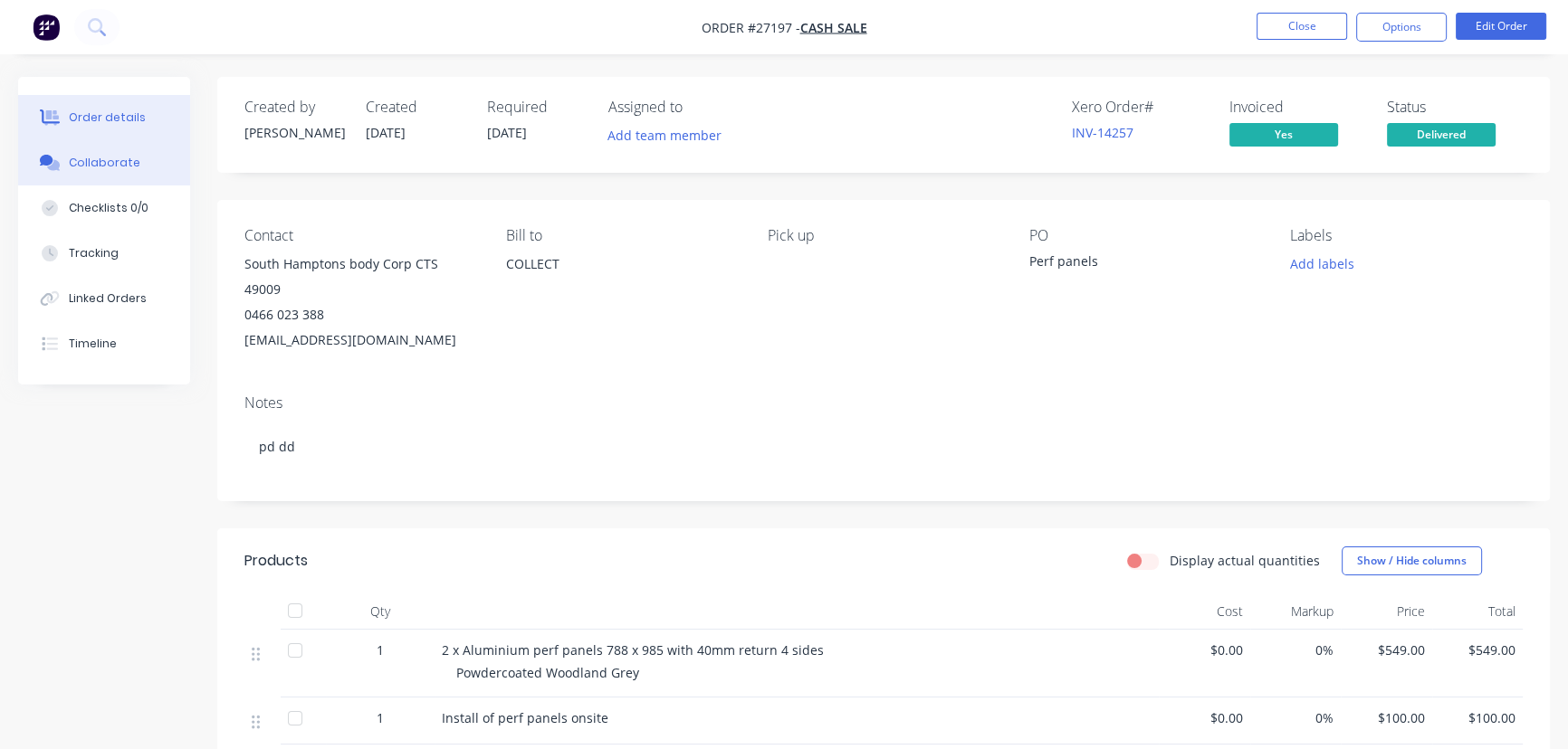
click at [152, 157] on button "Collaborate" at bounding box center [104, 162] width 172 height 45
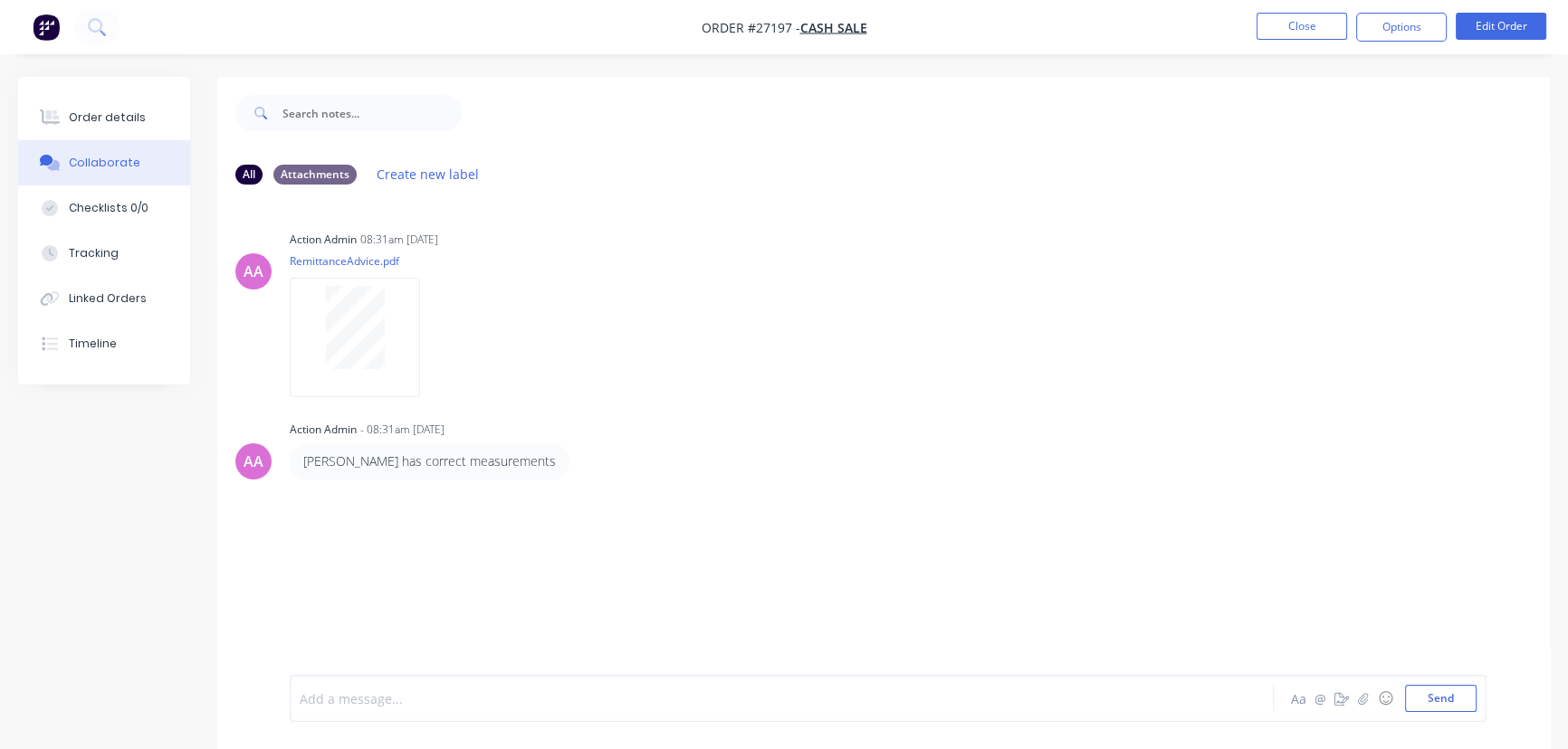
click at [317, 701] on div at bounding box center [741, 699] width 881 height 19
click at [1303, 15] on button "Close" at bounding box center [1302, 26] width 90 height 27
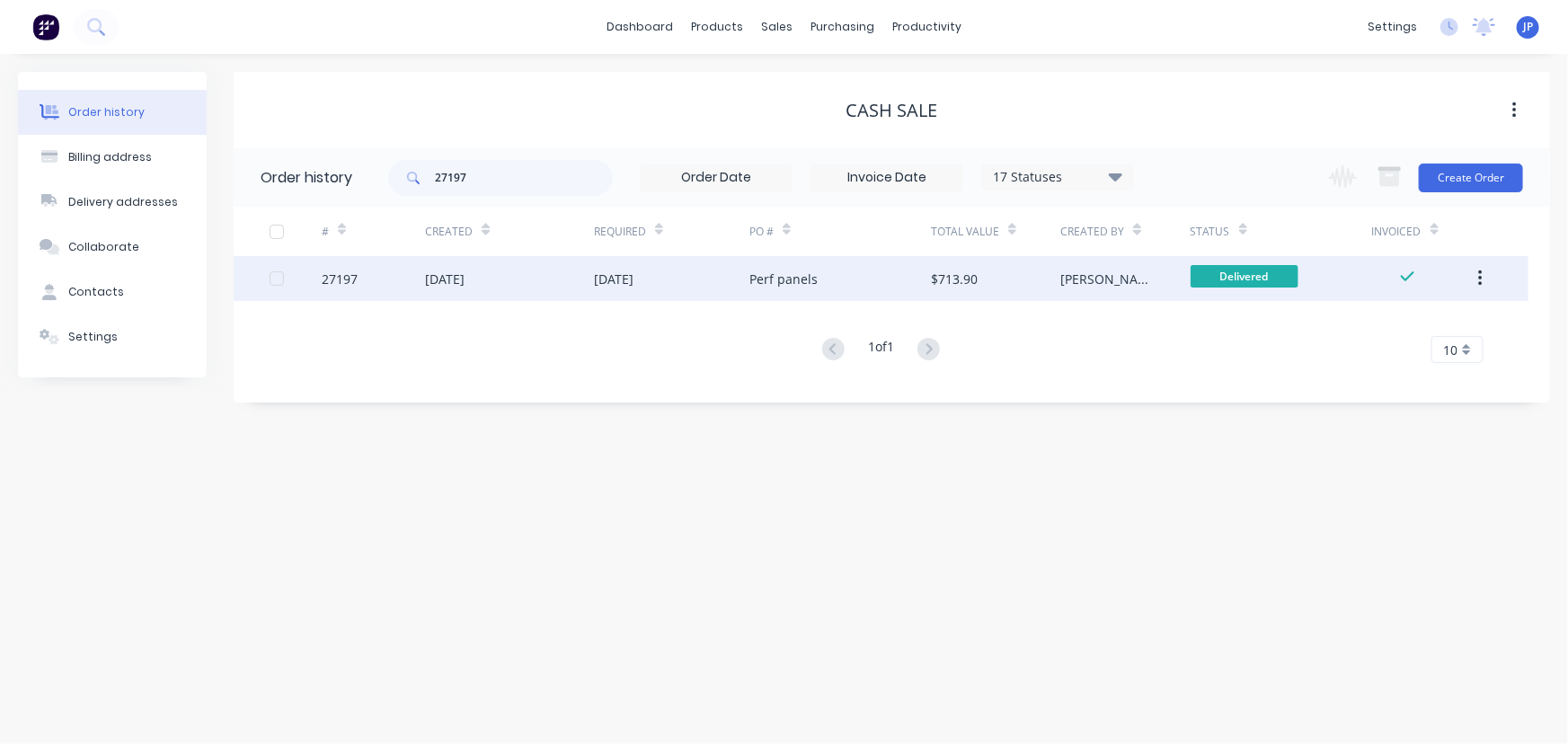
click at [1482, 282] on icon "button" at bounding box center [1480, 278] width 5 height 20
click at [1420, 332] on div "Archive" at bounding box center [1415, 325] width 138 height 26
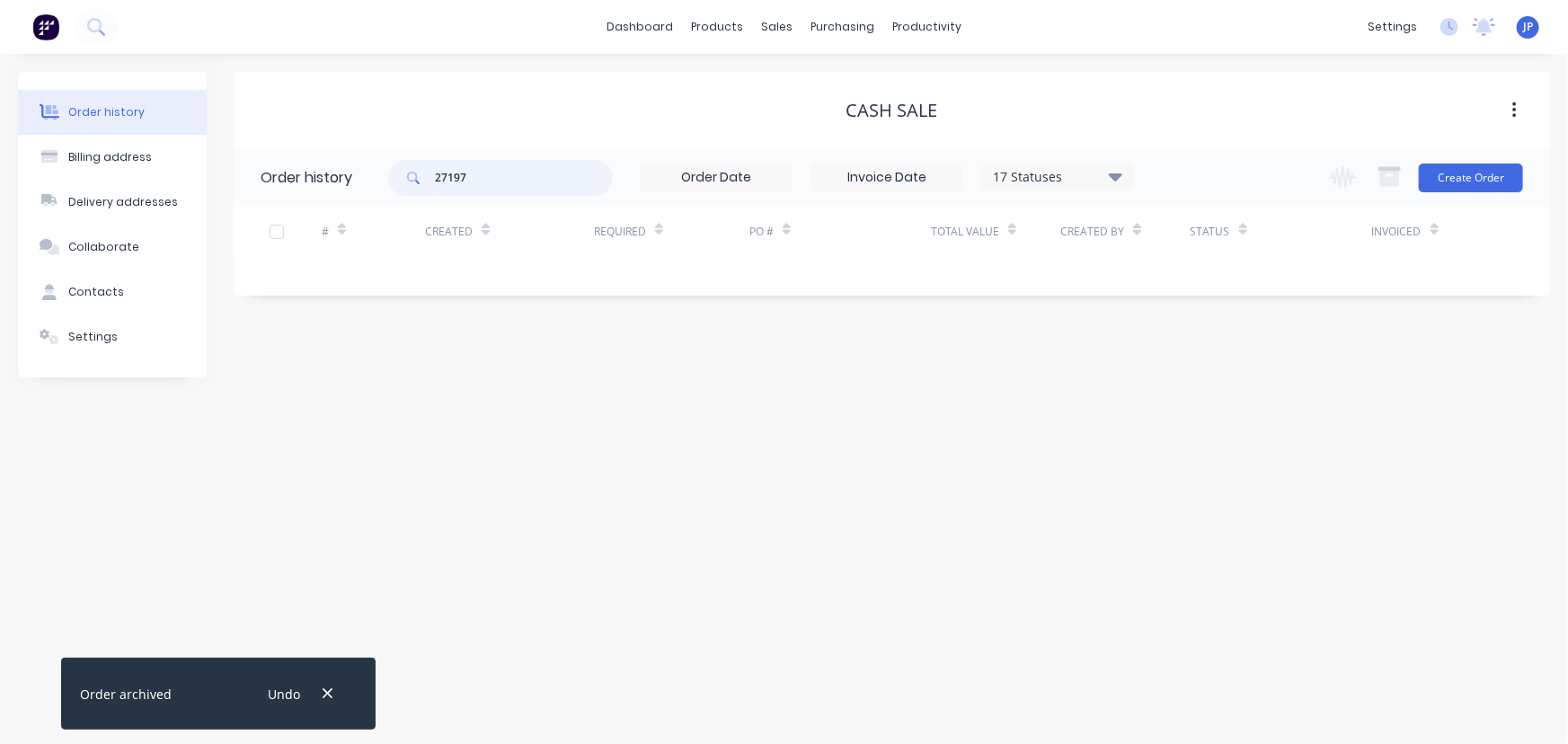
drag, startPoint x: 472, startPoint y: 179, endPoint x: 398, endPoint y: 173, distance: 74.2
click at [418, 179] on div "27197" at bounding box center [499, 178] width 224 height 36
type input "27975"
click at [324, 691] on icon "button" at bounding box center [328, 693] width 11 height 16
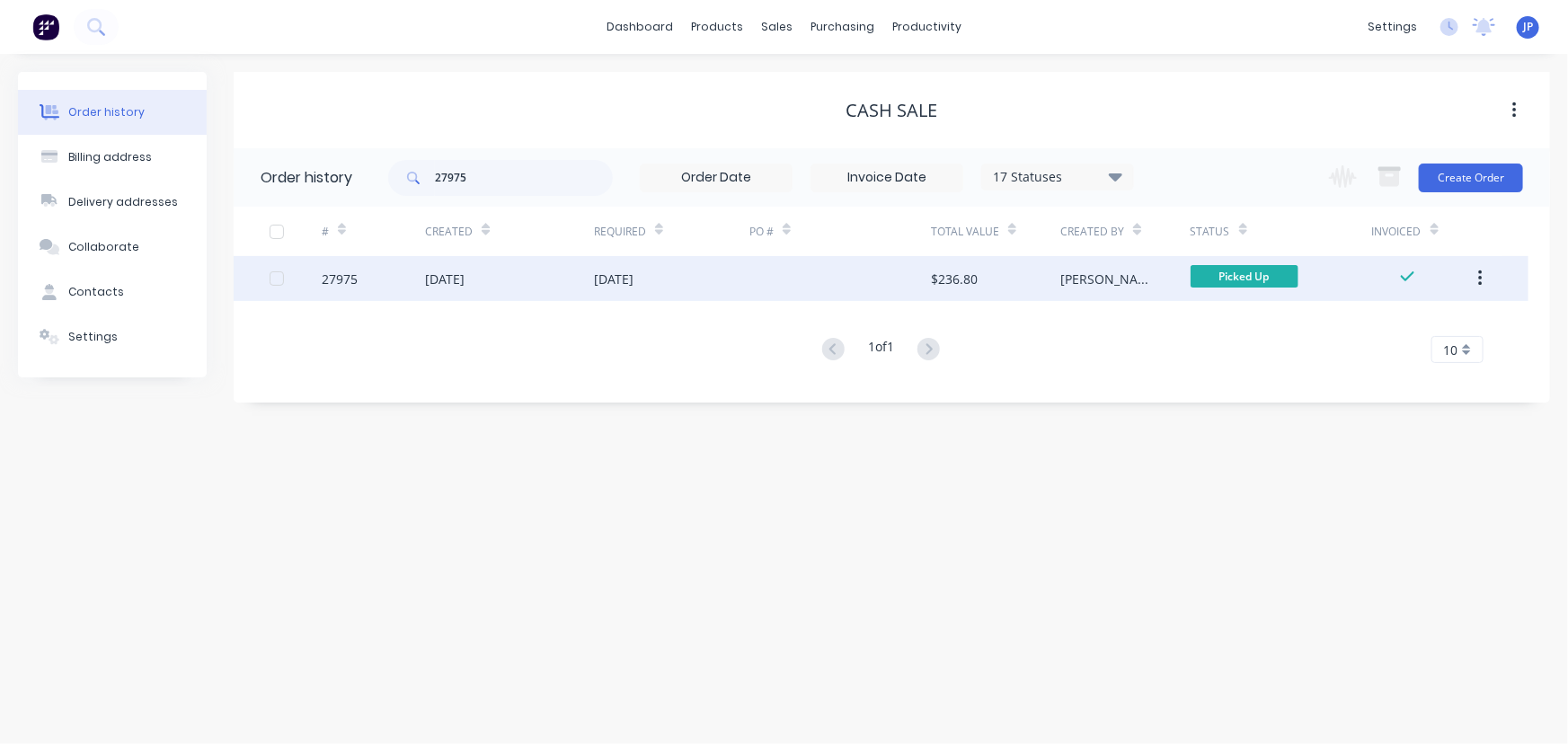
click at [434, 278] on div "[DATE]" at bounding box center [444, 279] width 39 height 19
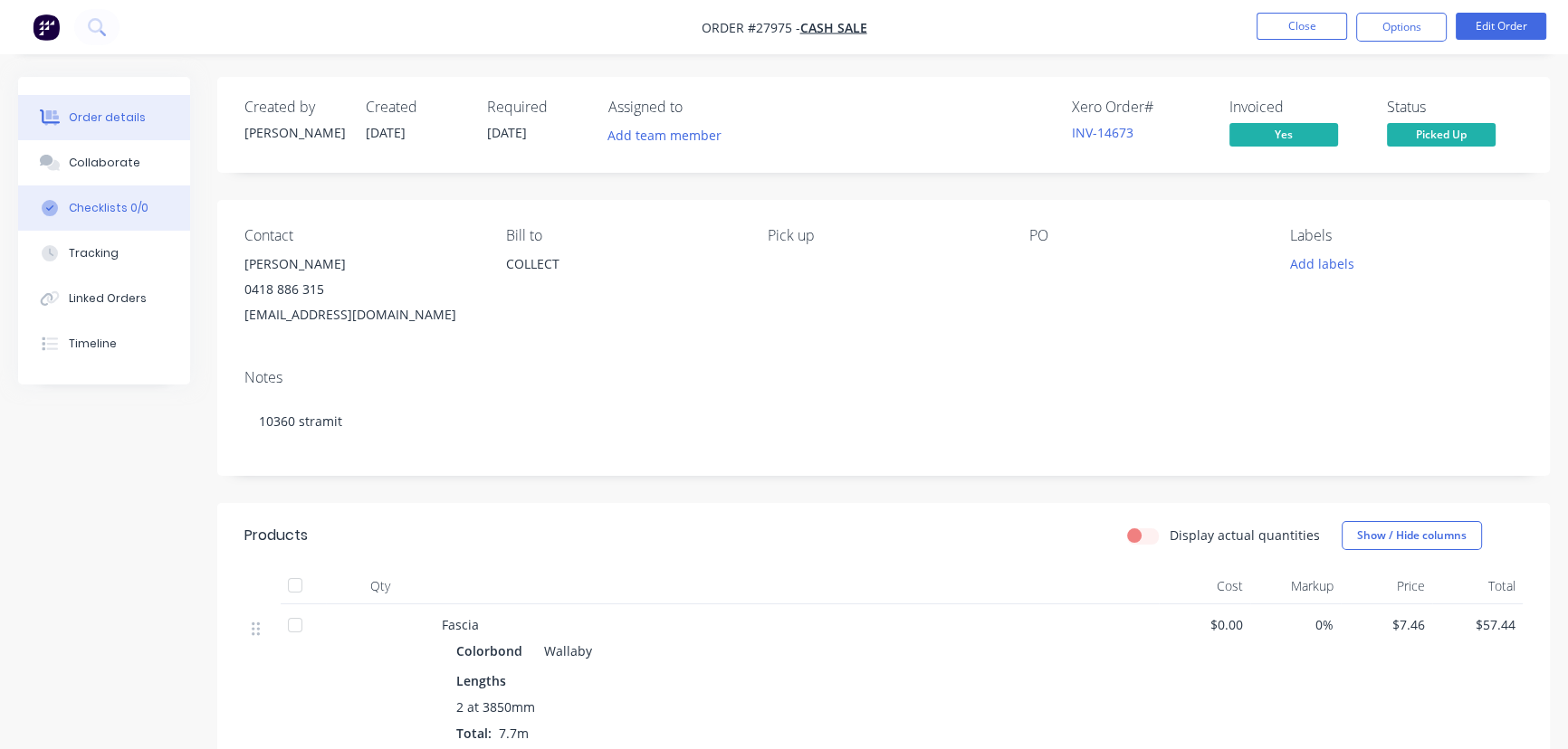
drag, startPoint x: 92, startPoint y: 153, endPoint x: 103, endPoint y: 218, distance: 65.9
click at [92, 154] on button "Collaborate" at bounding box center [104, 162] width 172 height 45
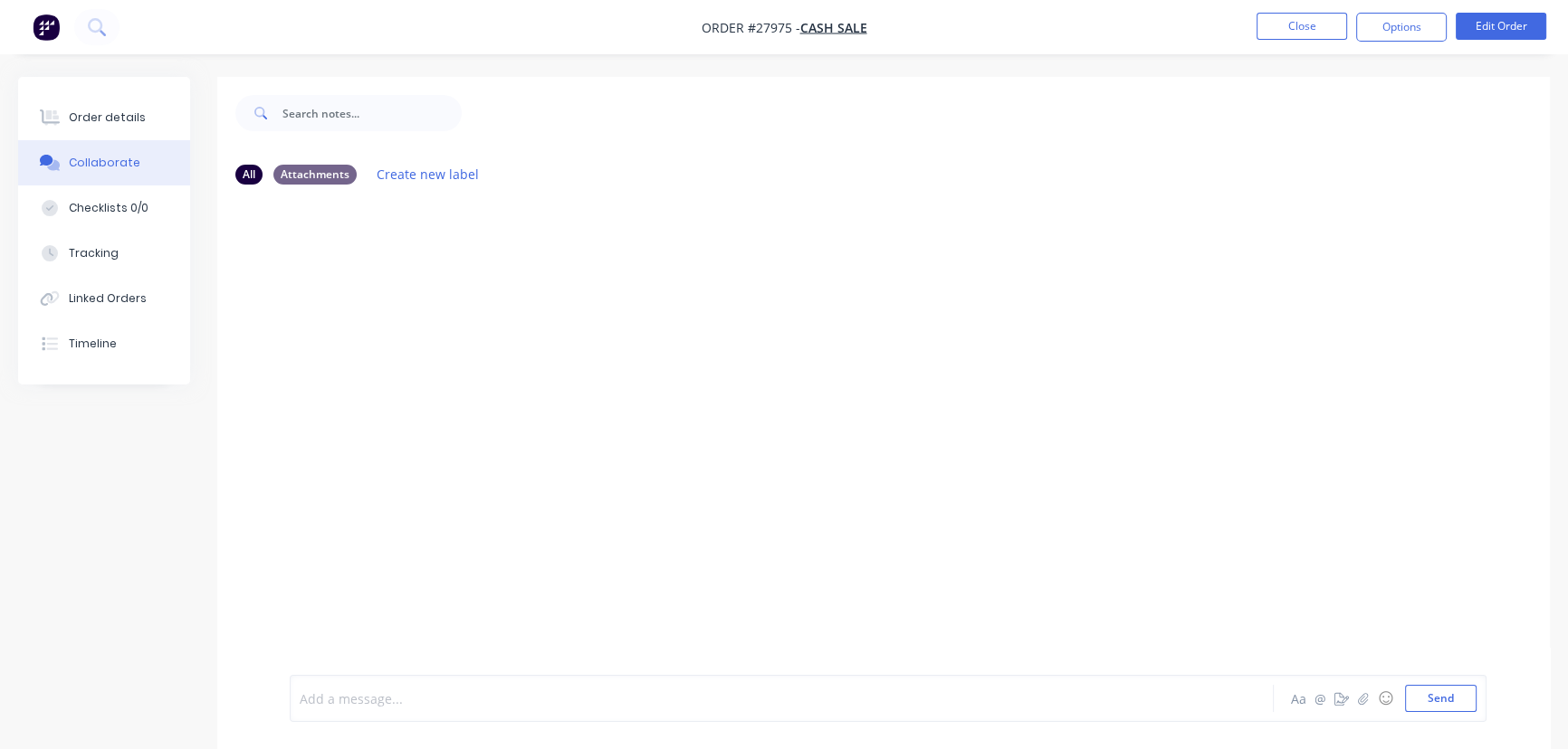
click at [322, 706] on div at bounding box center [741, 699] width 881 height 19
click at [1442, 700] on button "Send" at bounding box center [1440, 698] width 71 height 27
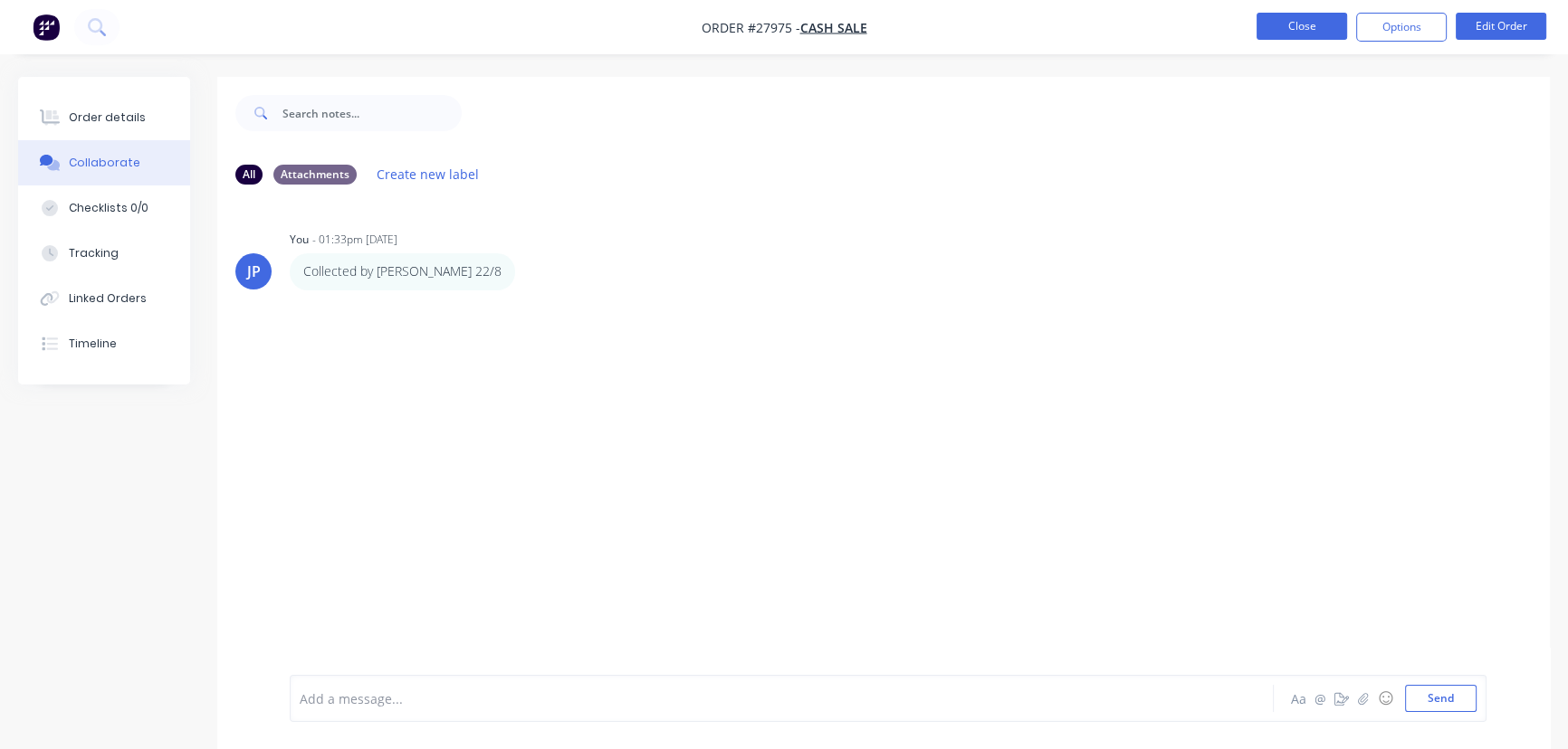
click at [1294, 23] on button "Close" at bounding box center [1302, 26] width 90 height 27
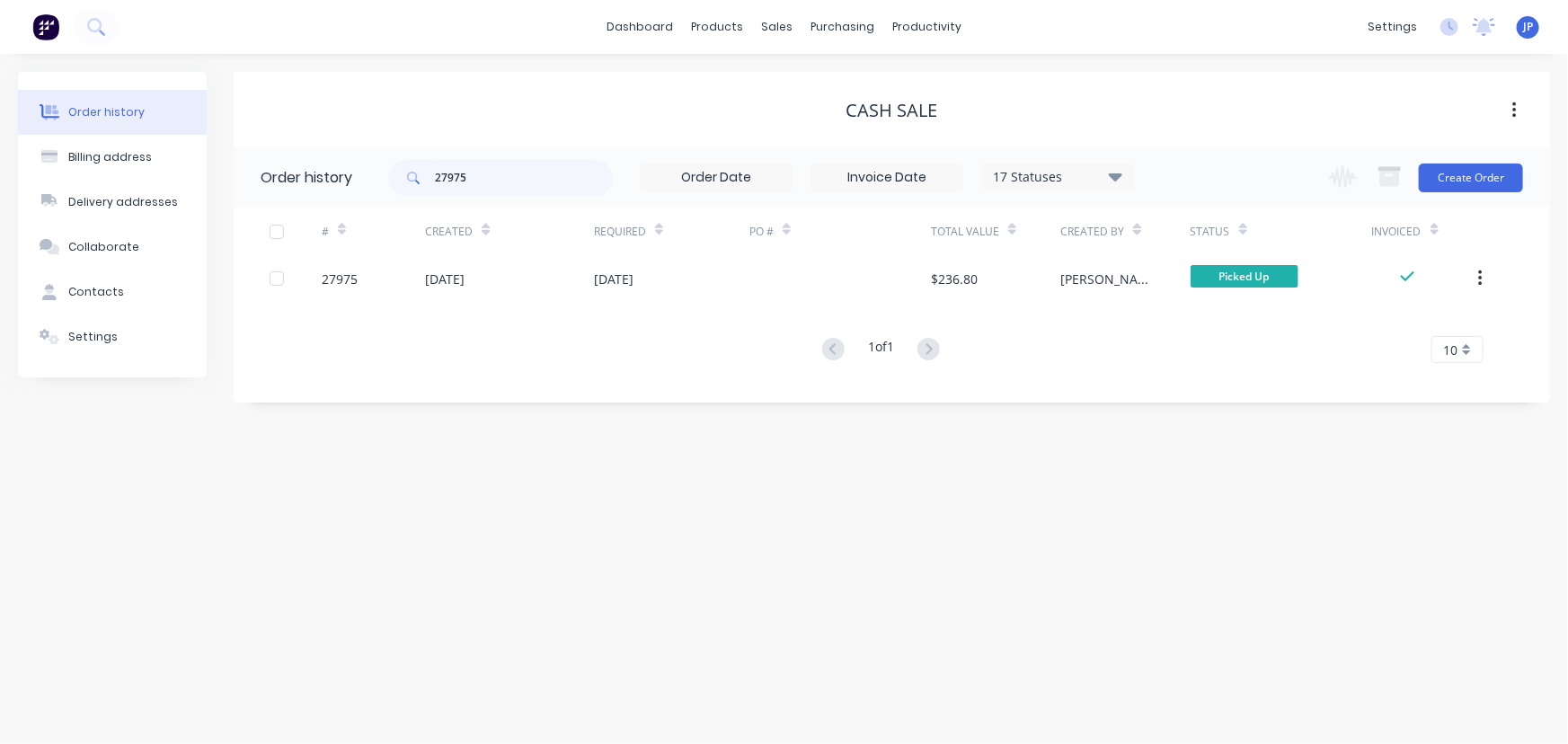
click at [1474, 281] on button "button" at bounding box center [1480, 279] width 42 height 32
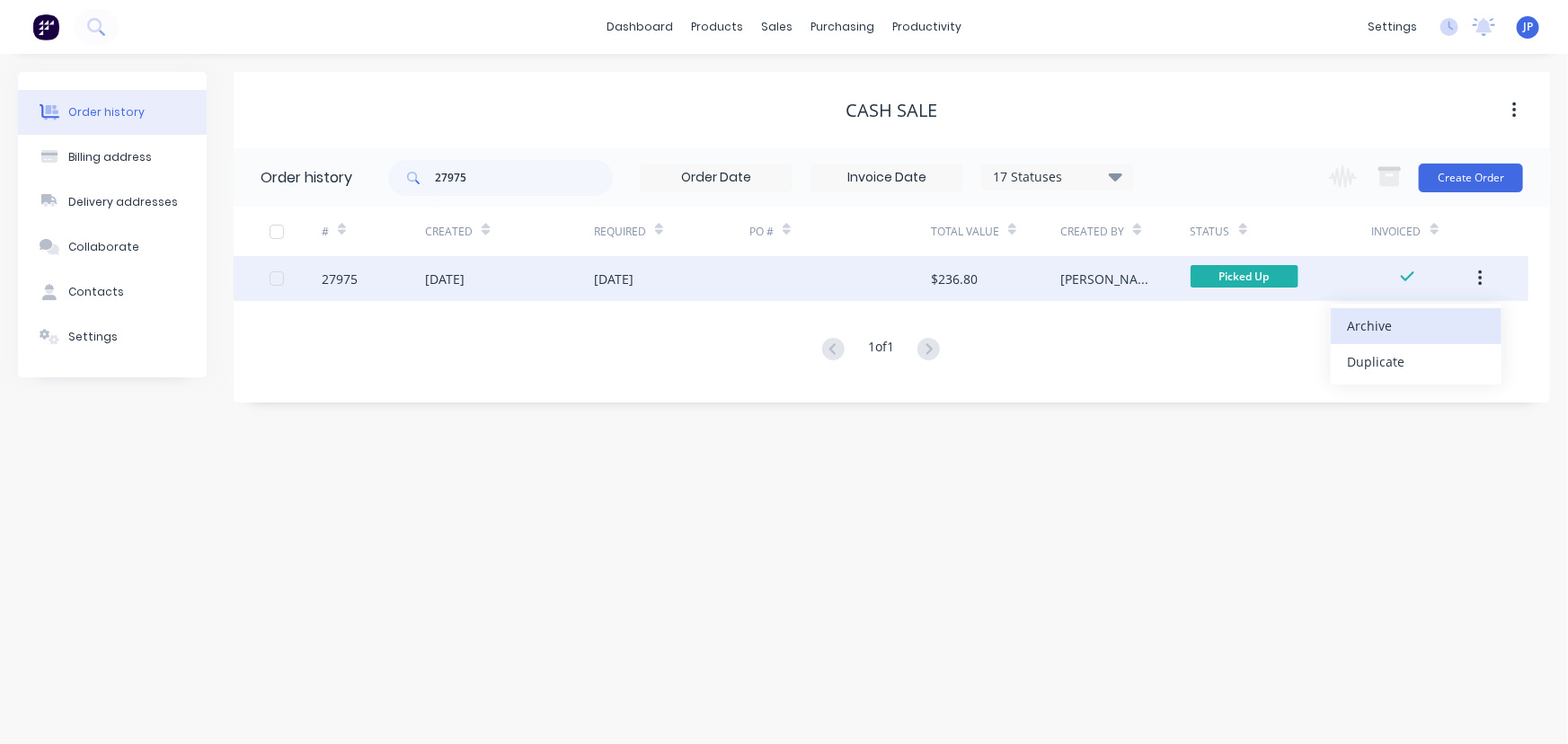
click at [1406, 319] on div "Archive" at bounding box center [1415, 325] width 138 height 26
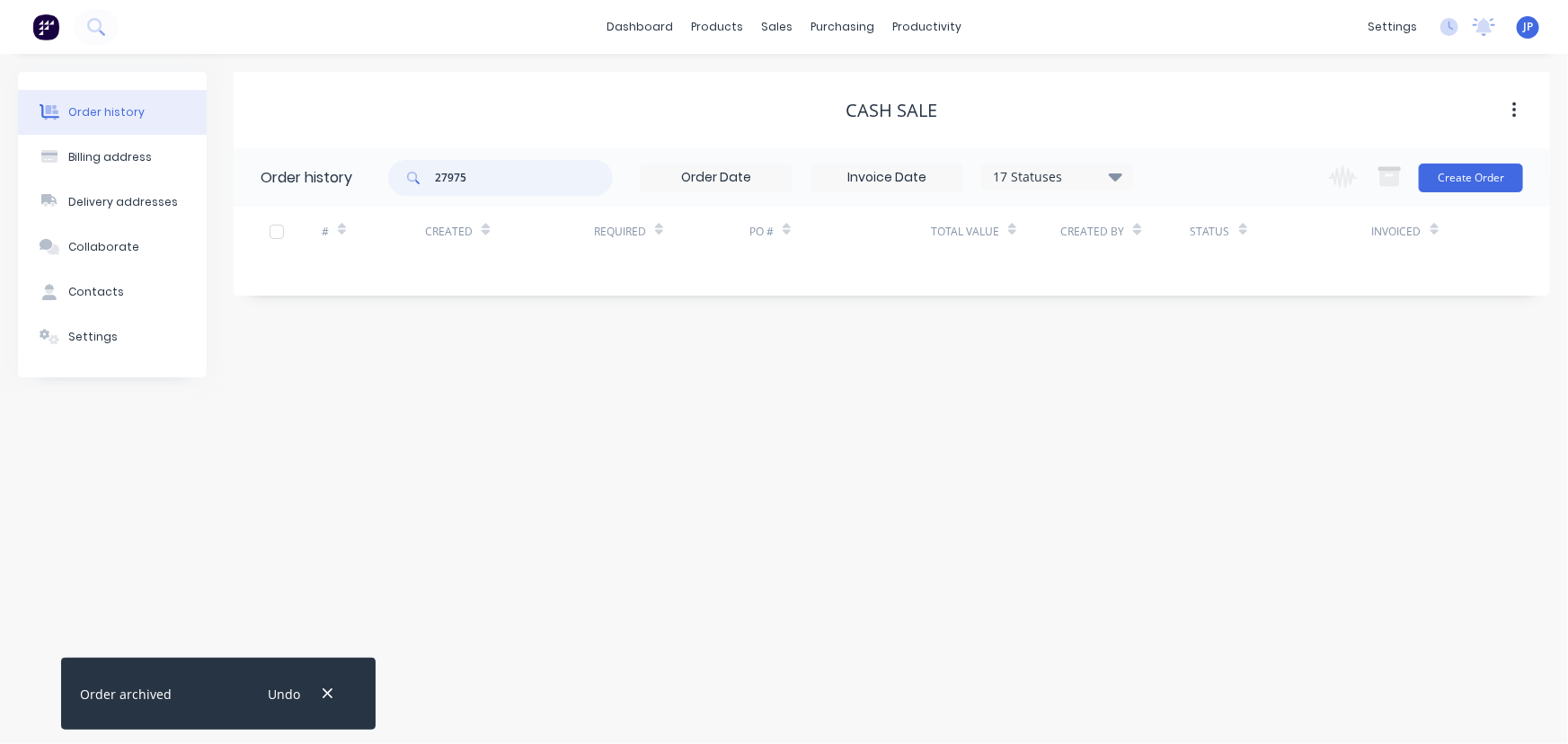
drag, startPoint x: 461, startPoint y: 189, endPoint x: 403, endPoint y: 198, distance: 58.7
click at [405, 198] on div "27975 17 Statuses Invoice Status Invoiced Not Invoiced Partial Order Status All…" at bounding box center [760, 177] width 746 height 58
type input "27929"
click at [326, 691] on icon "button" at bounding box center [328, 693] width 11 height 16
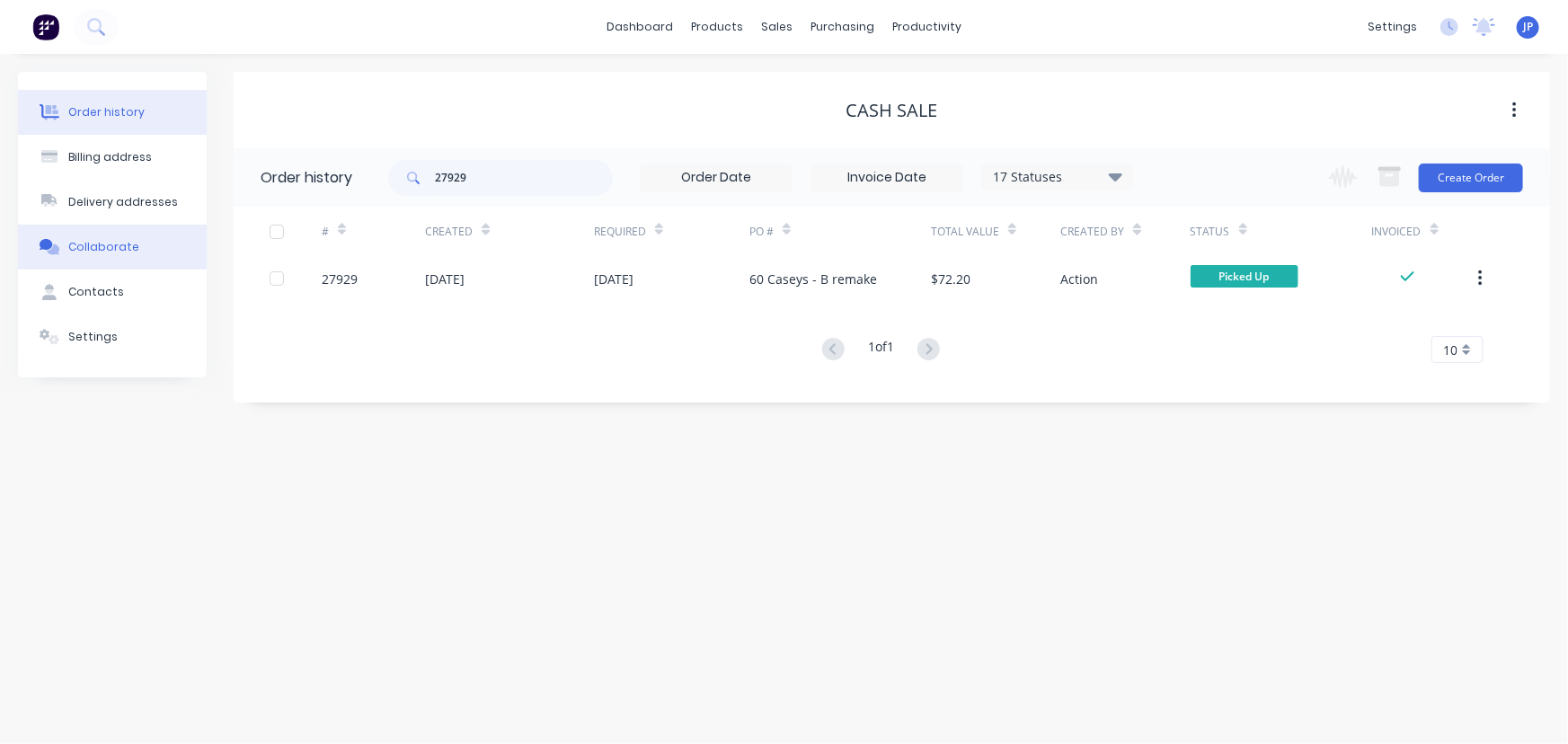
click at [97, 247] on div "Collaborate" at bounding box center [104, 246] width 71 height 16
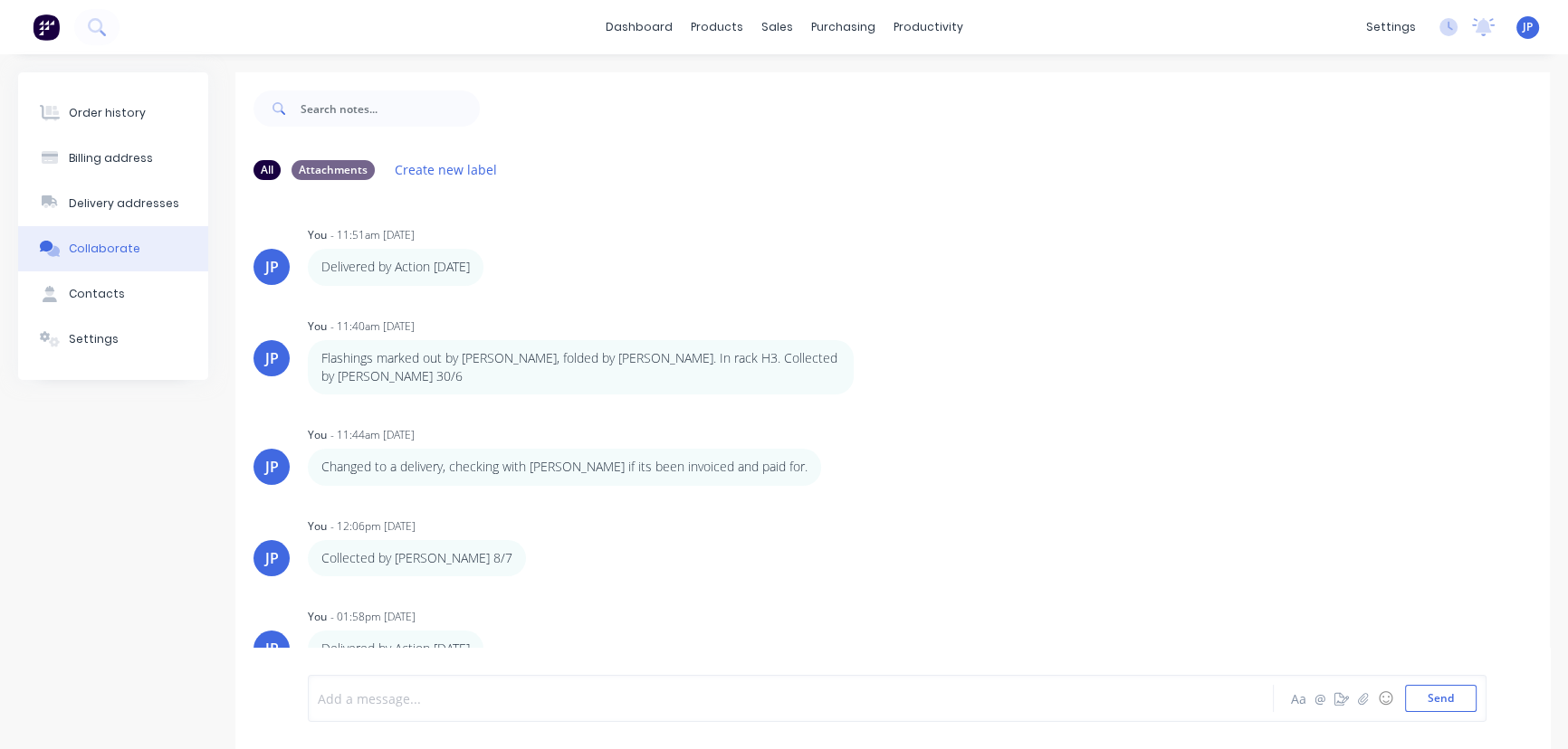
click at [371, 705] on div at bounding box center [752, 699] width 868 height 19
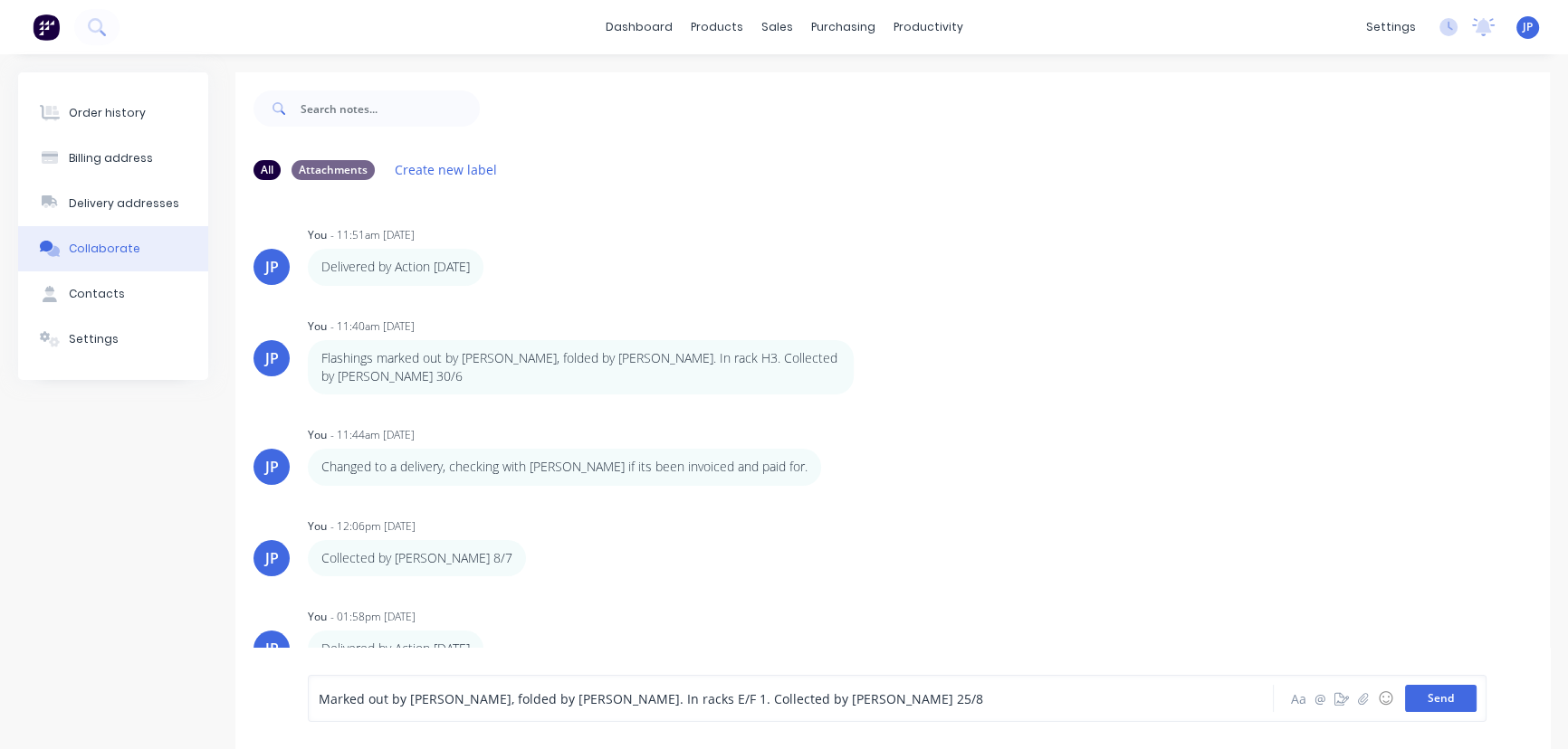
click at [1430, 701] on button "Send" at bounding box center [1440, 698] width 71 height 27
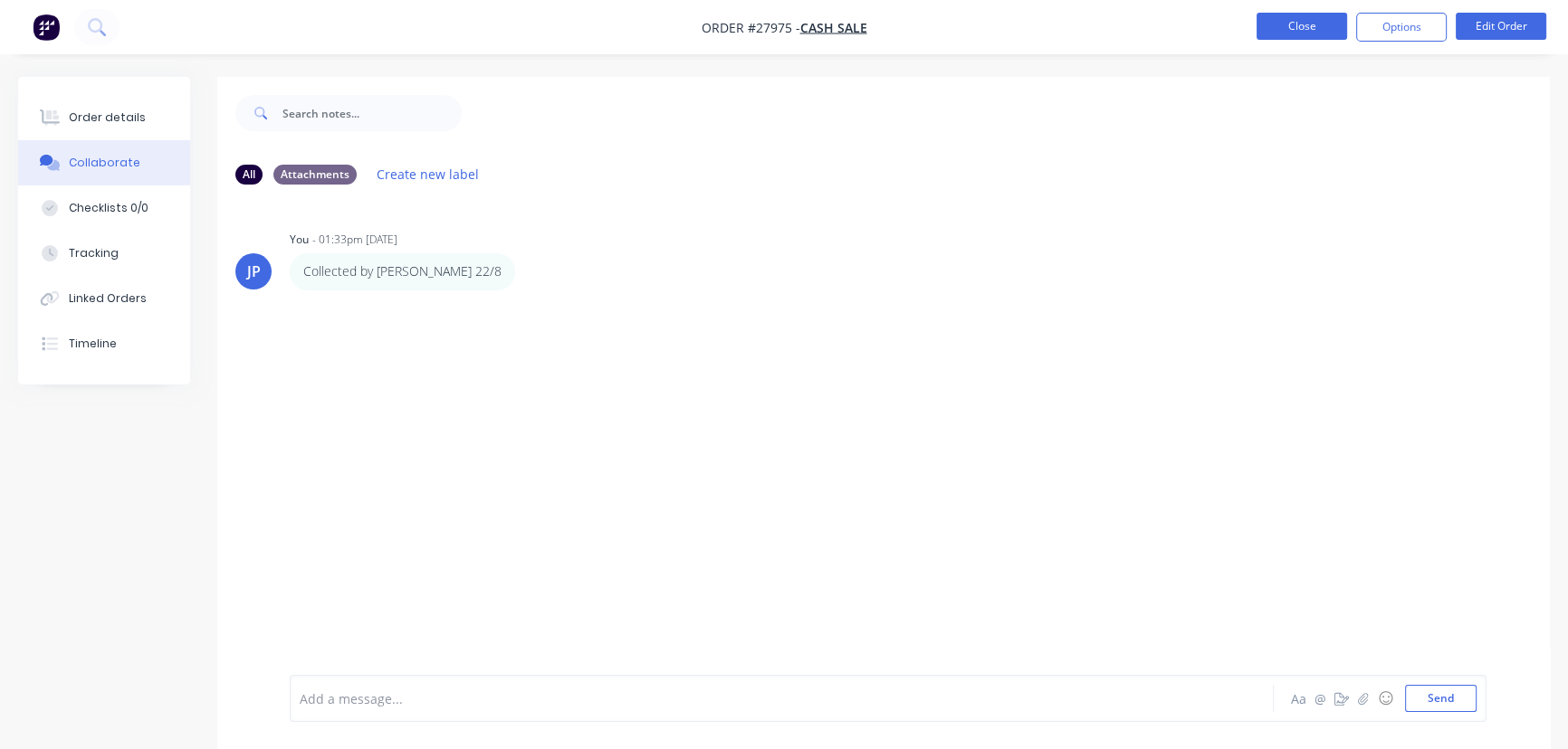
click at [1294, 27] on button "Close" at bounding box center [1302, 26] width 90 height 27
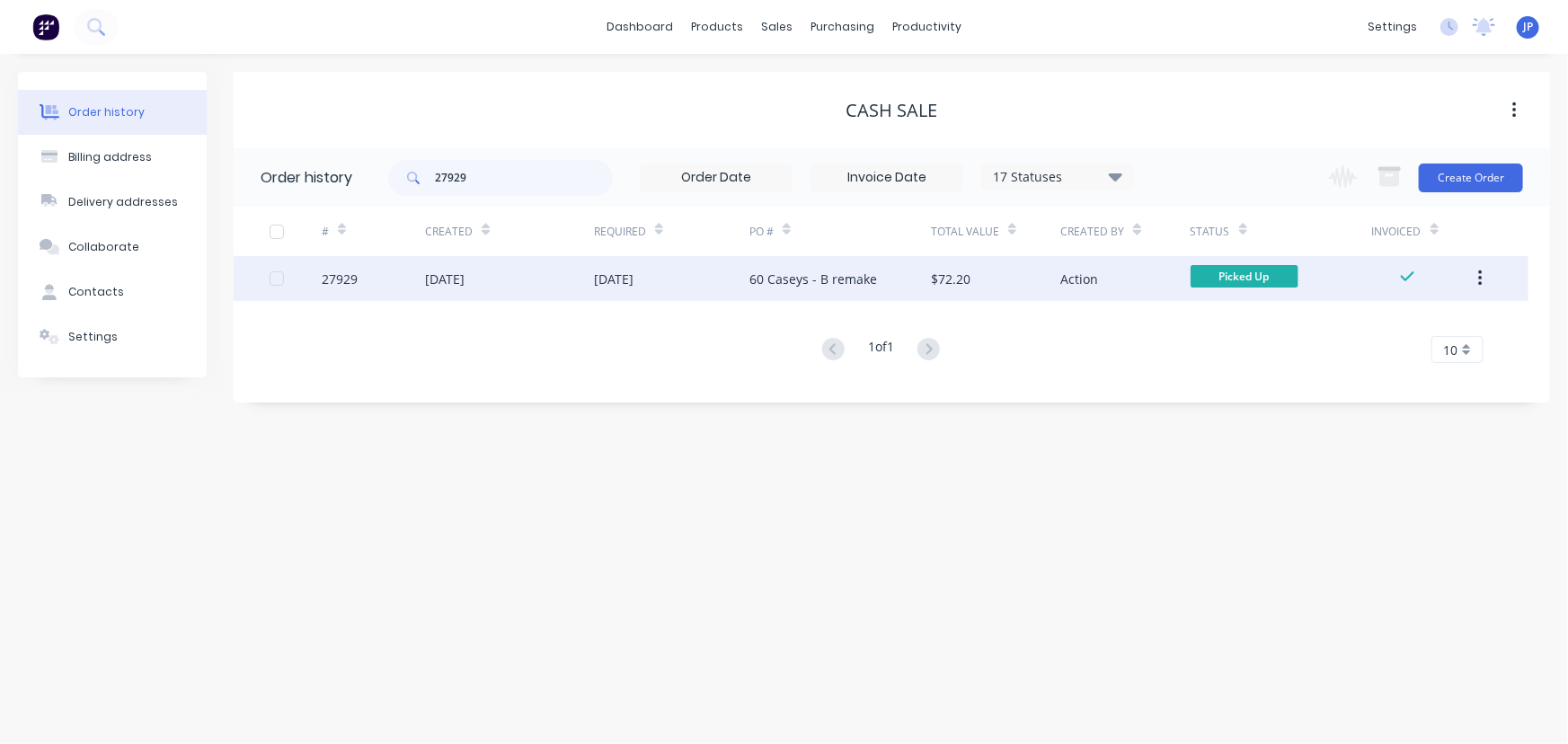
click at [1481, 276] on icon "button" at bounding box center [1480, 278] width 5 height 20
click at [1439, 332] on div "Archive" at bounding box center [1415, 325] width 138 height 26
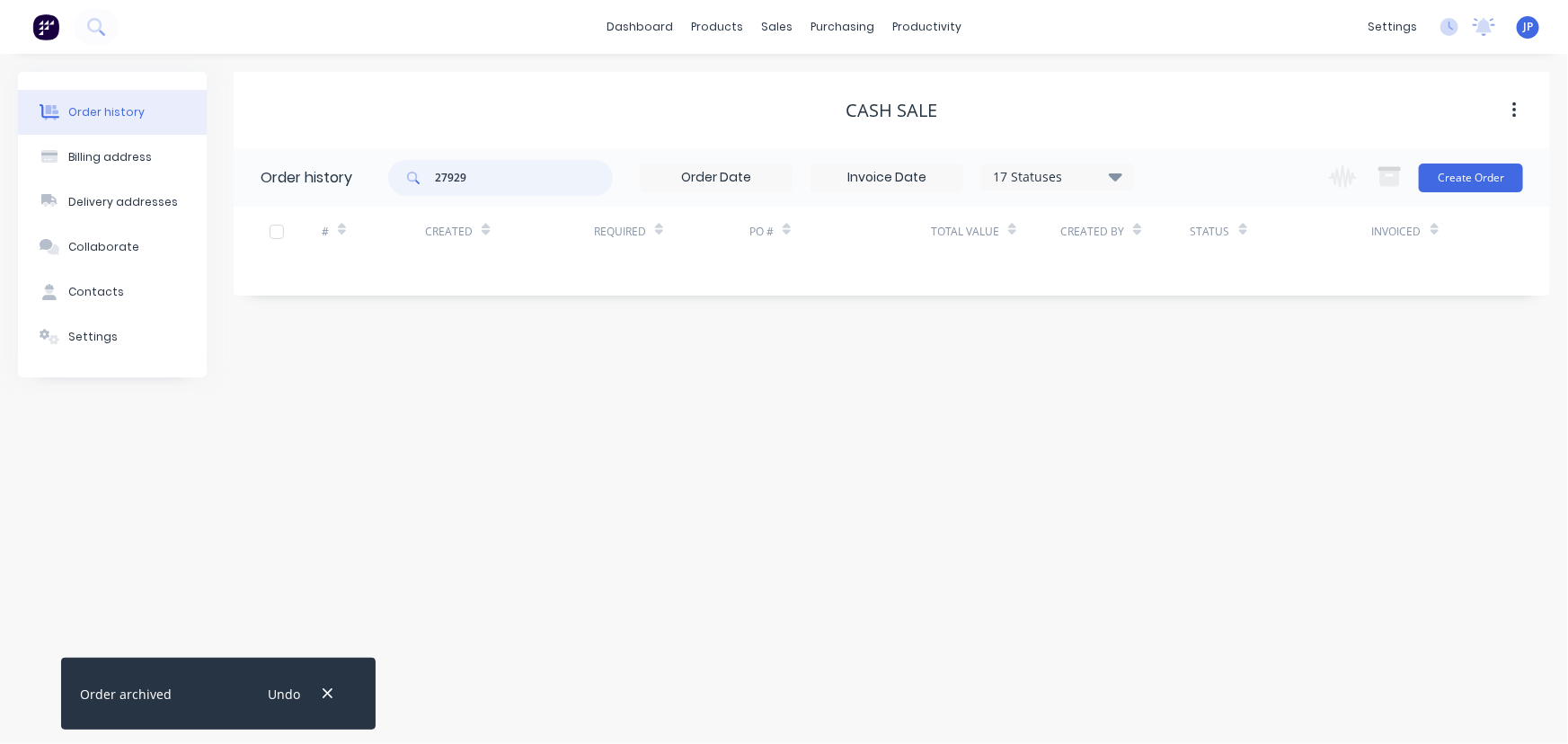
drag, startPoint x: 481, startPoint y: 172, endPoint x: 369, endPoint y: 174, distance: 112.0
click at [411, 188] on div "27929" at bounding box center [499, 178] width 224 height 36
type input "27588"
click at [319, 693] on button "button" at bounding box center [328, 693] width 23 height 24
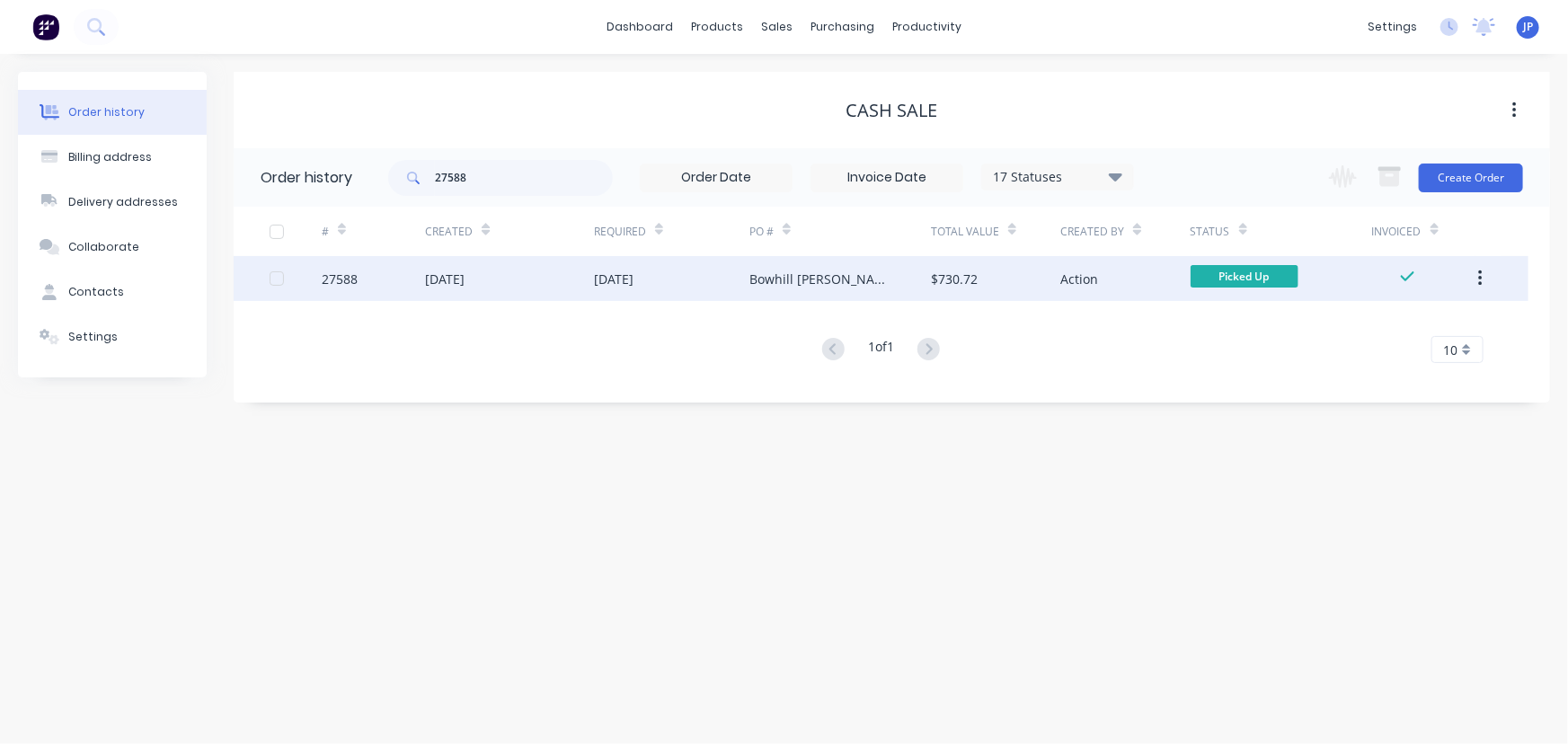
click at [358, 280] on div "27588" at bounding box center [373, 278] width 103 height 45
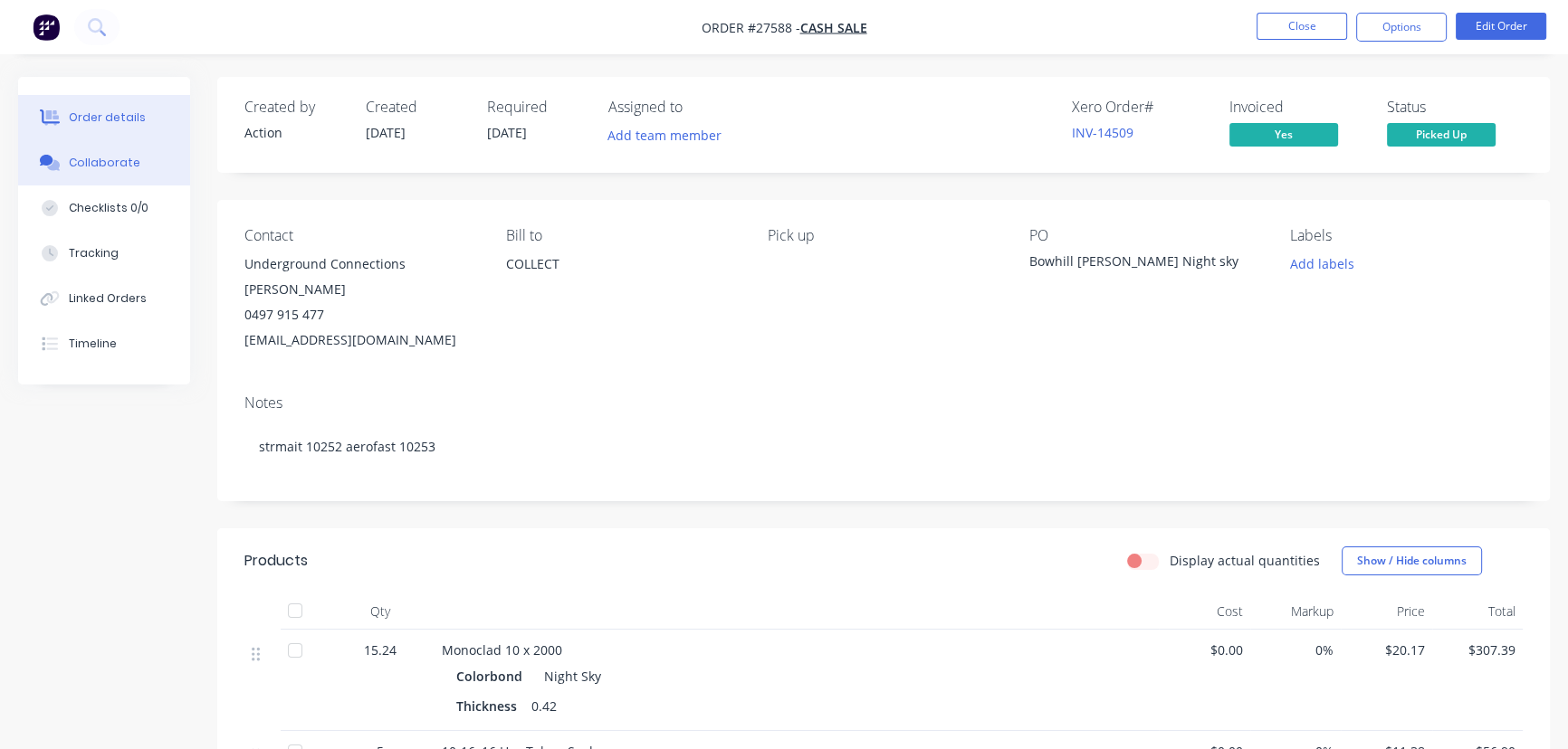
click at [117, 151] on button "Collaborate" at bounding box center [104, 162] width 172 height 45
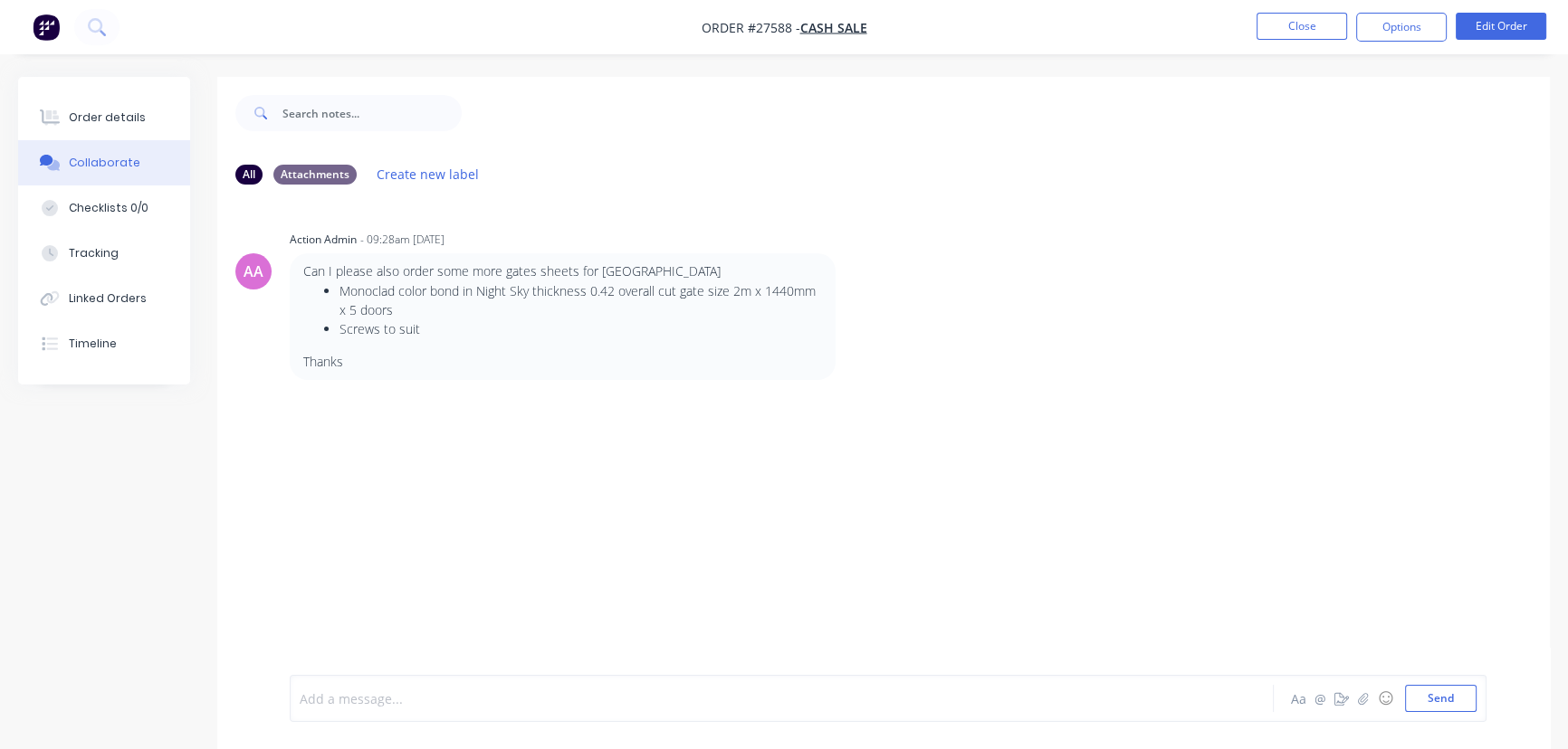
click at [371, 698] on div at bounding box center [741, 699] width 881 height 19
click at [1412, 701] on button "Send" at bounding box center [1440, 698] width 71 height 27
click at [1303, 32] on button "Close" at bounding box center [1302, 26] width 90 height 27
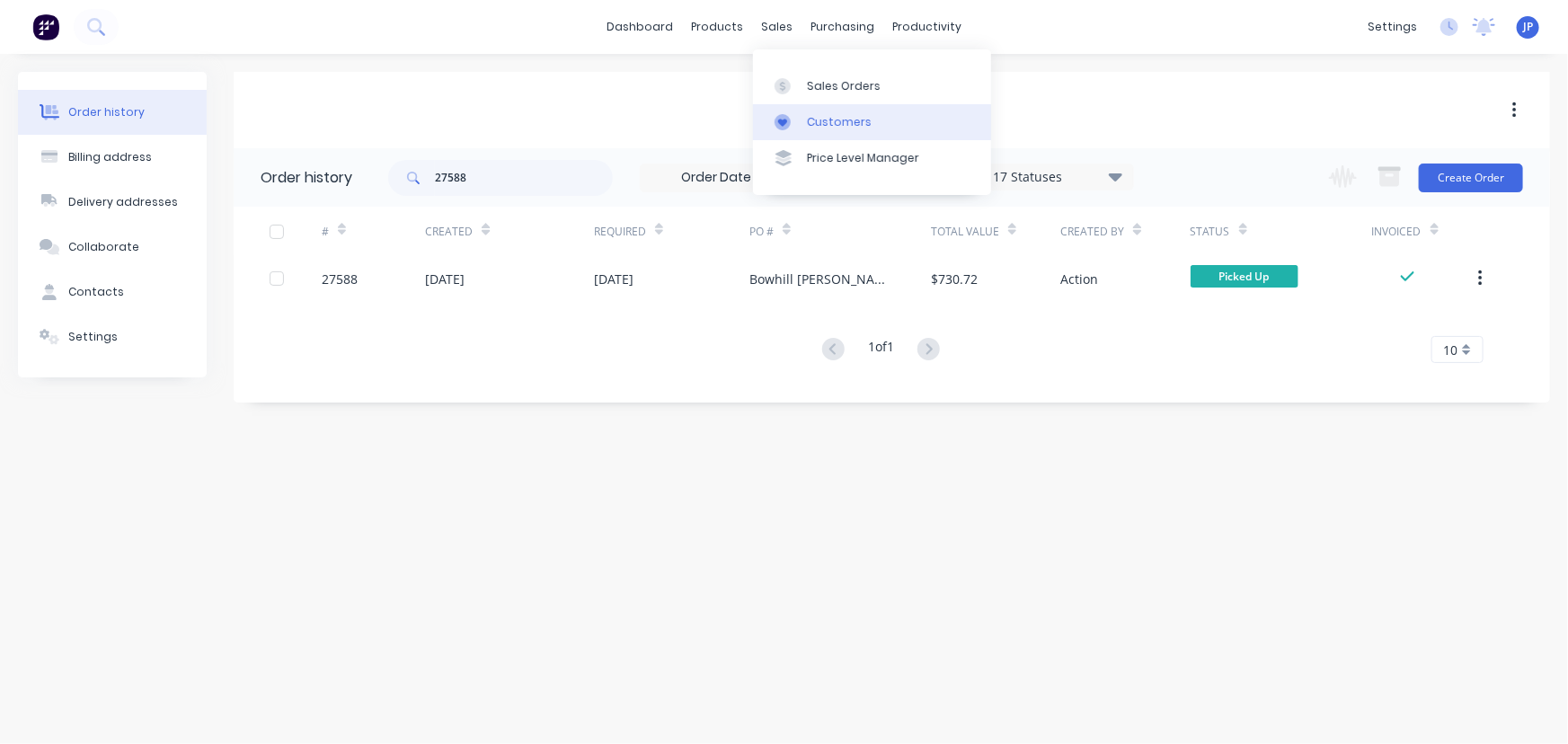
click at [811, 117] on div "Customers" at bounding box center [839, 121] width 65 height 16
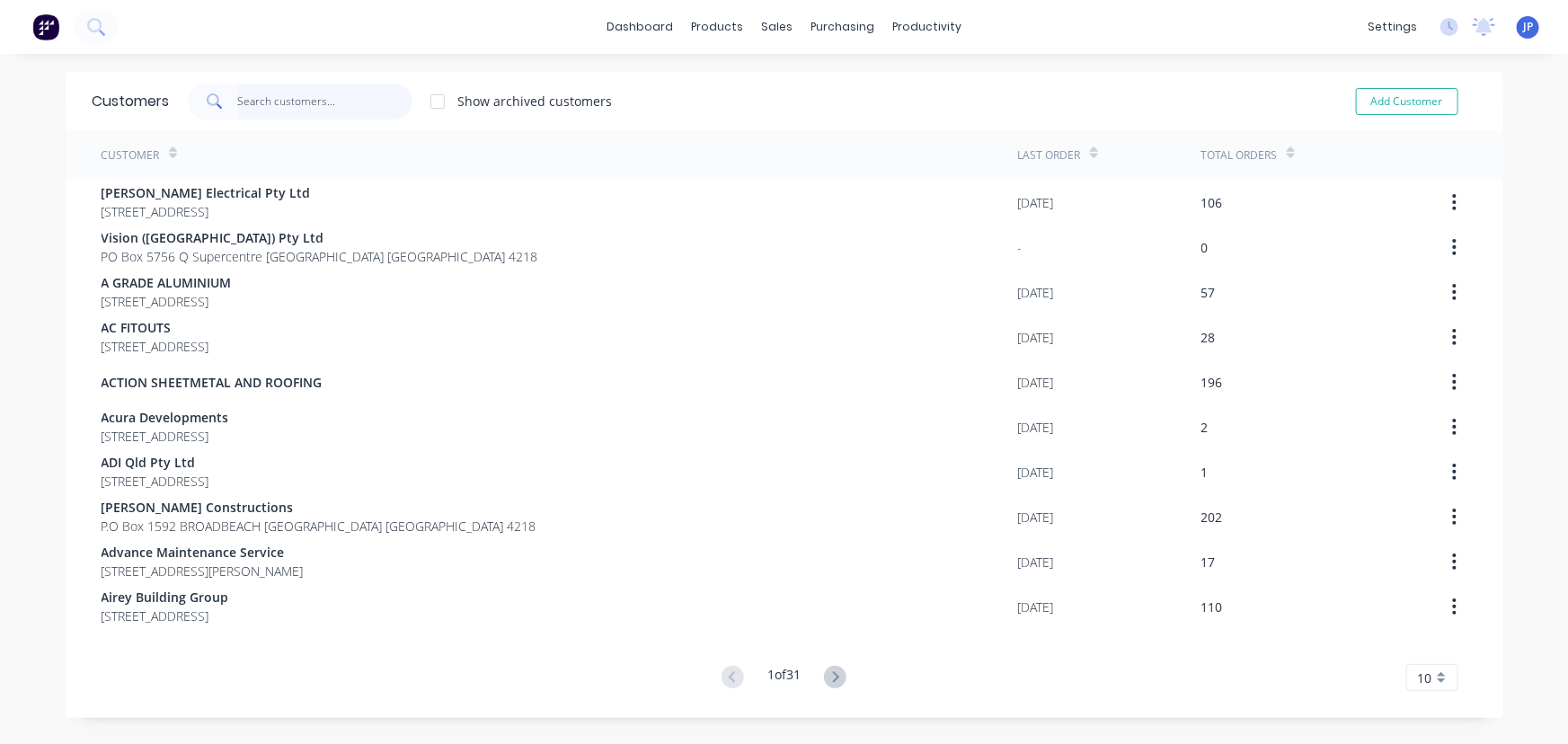
click at [311, 114] on input "text" at bounding box center [324, 102] width 175 height 36
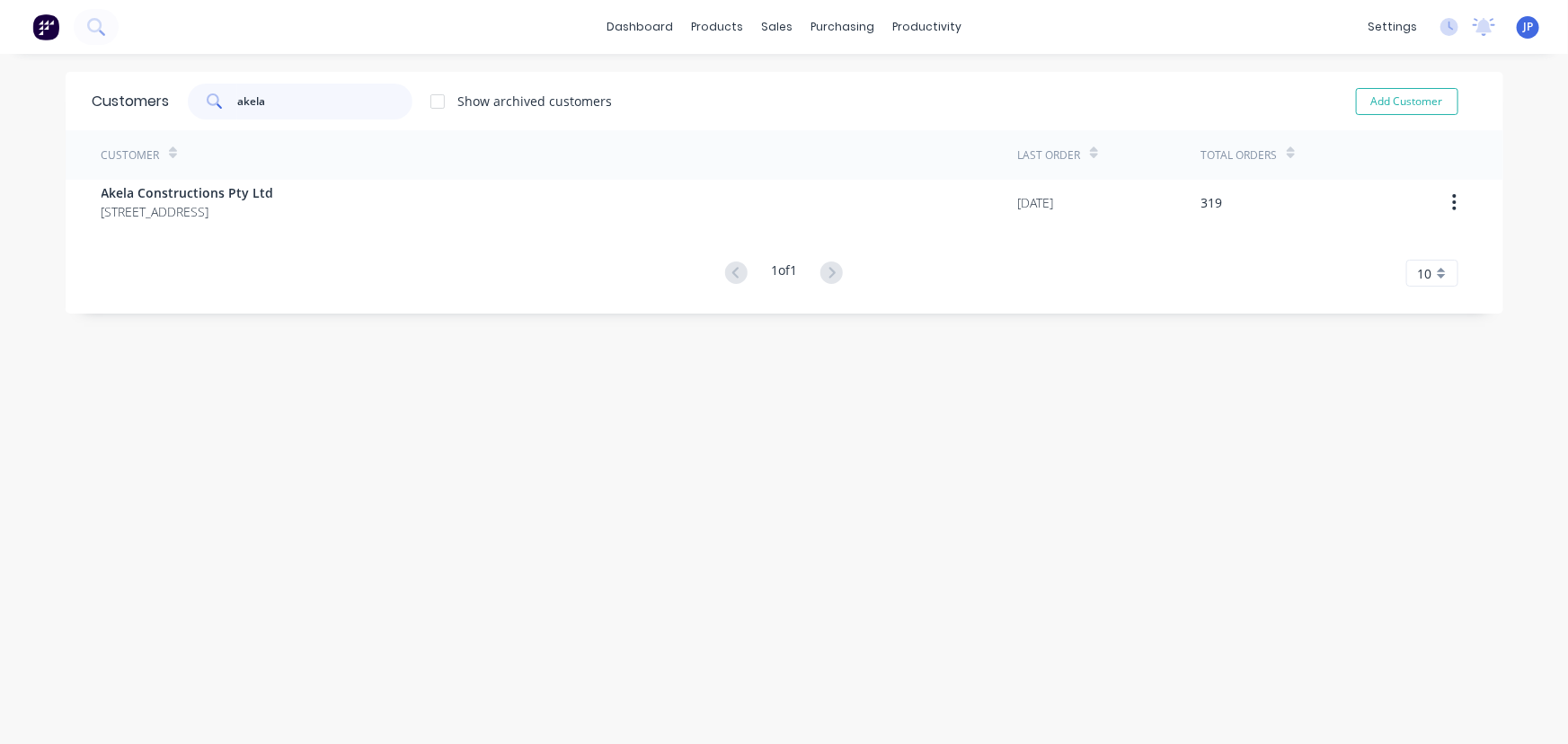
type input "akela"
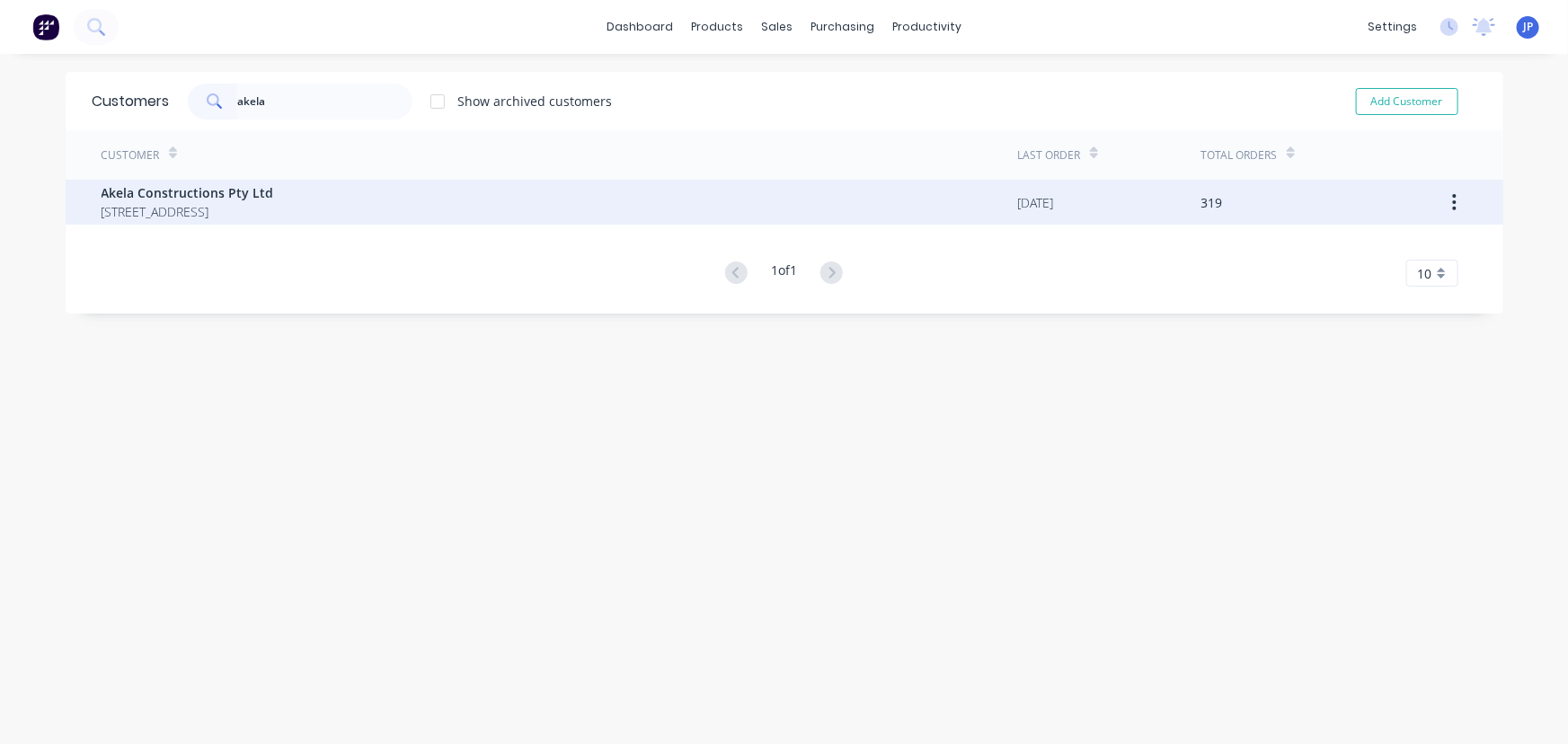
click at [234, 204] on span "[STREET_ADDRESS]" at bounding box center [187, 212] width 173 height 19
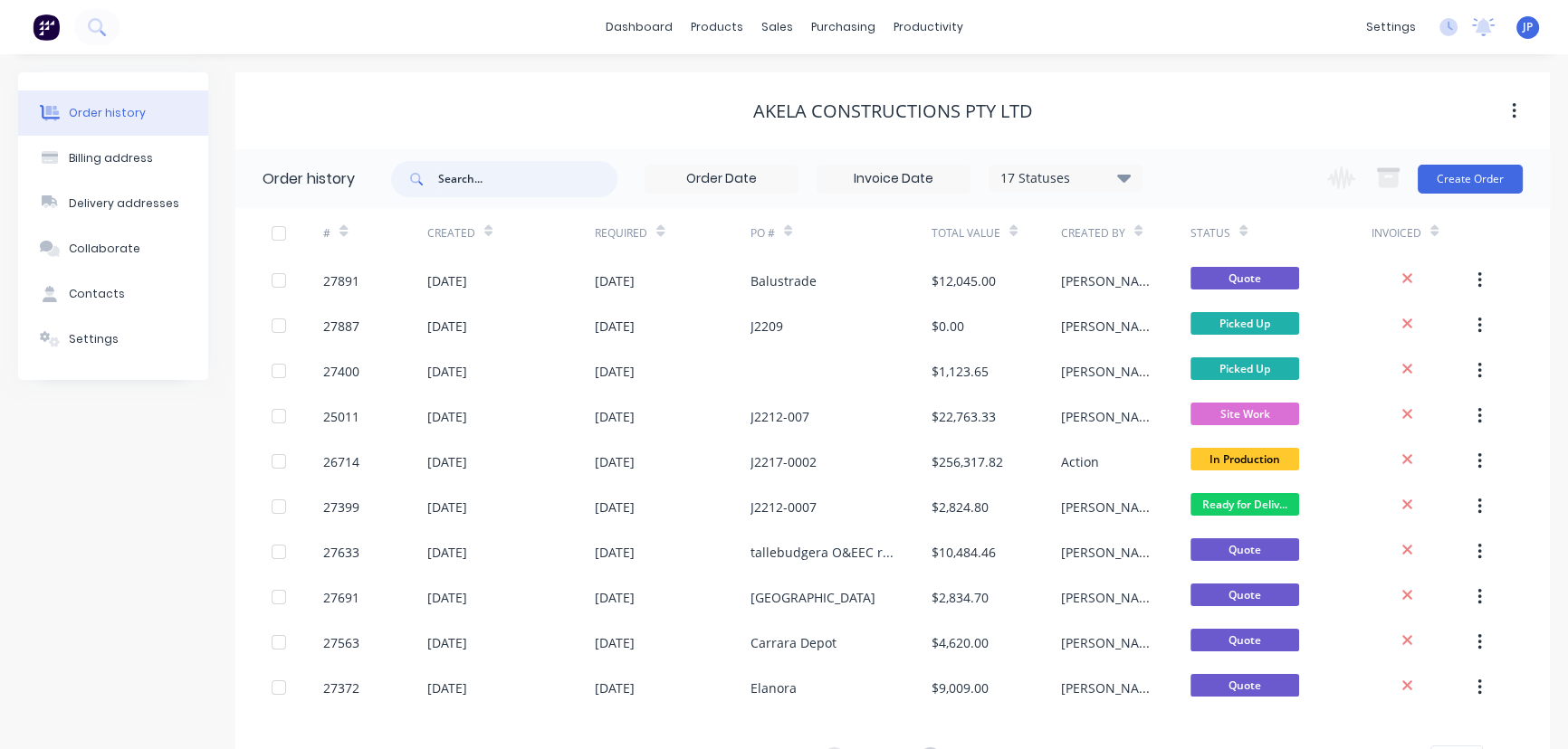
click at [456, 185] on input "text" at bounding box center [527, 179] width 179 height 37
click at [1126, 177] on icon at bounding box center [1124, 178] width 13 height 8
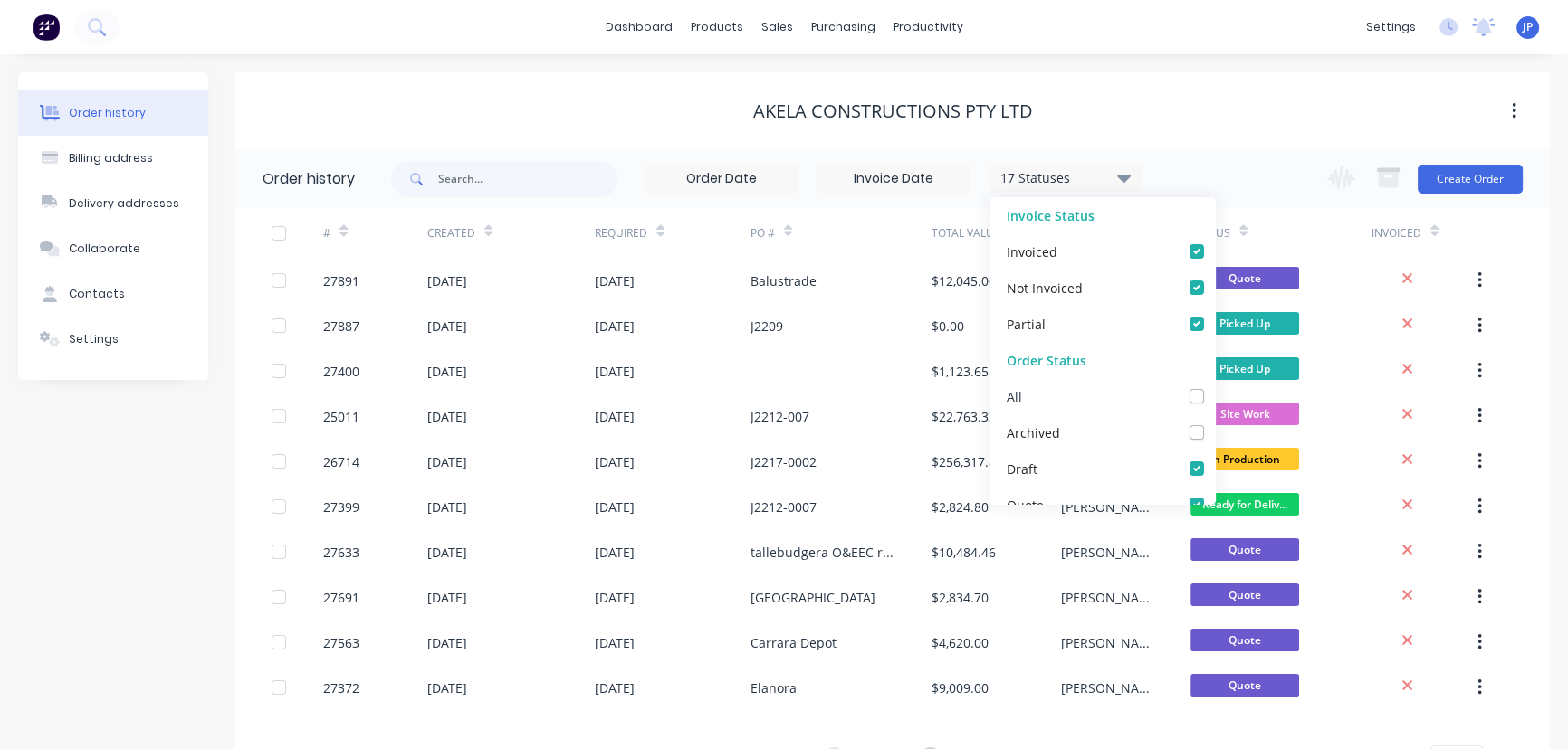
click at [1215, 387] on label at bounding box center [1215, 387] width 0 height 0
click at [1215, 399] on input "checkbox" at bounding box center [1222, 395] width 14 height 17
checkbox input "true"
click at [479, 184] on input "text" at bounding box center [527, 179] width 179 height 37
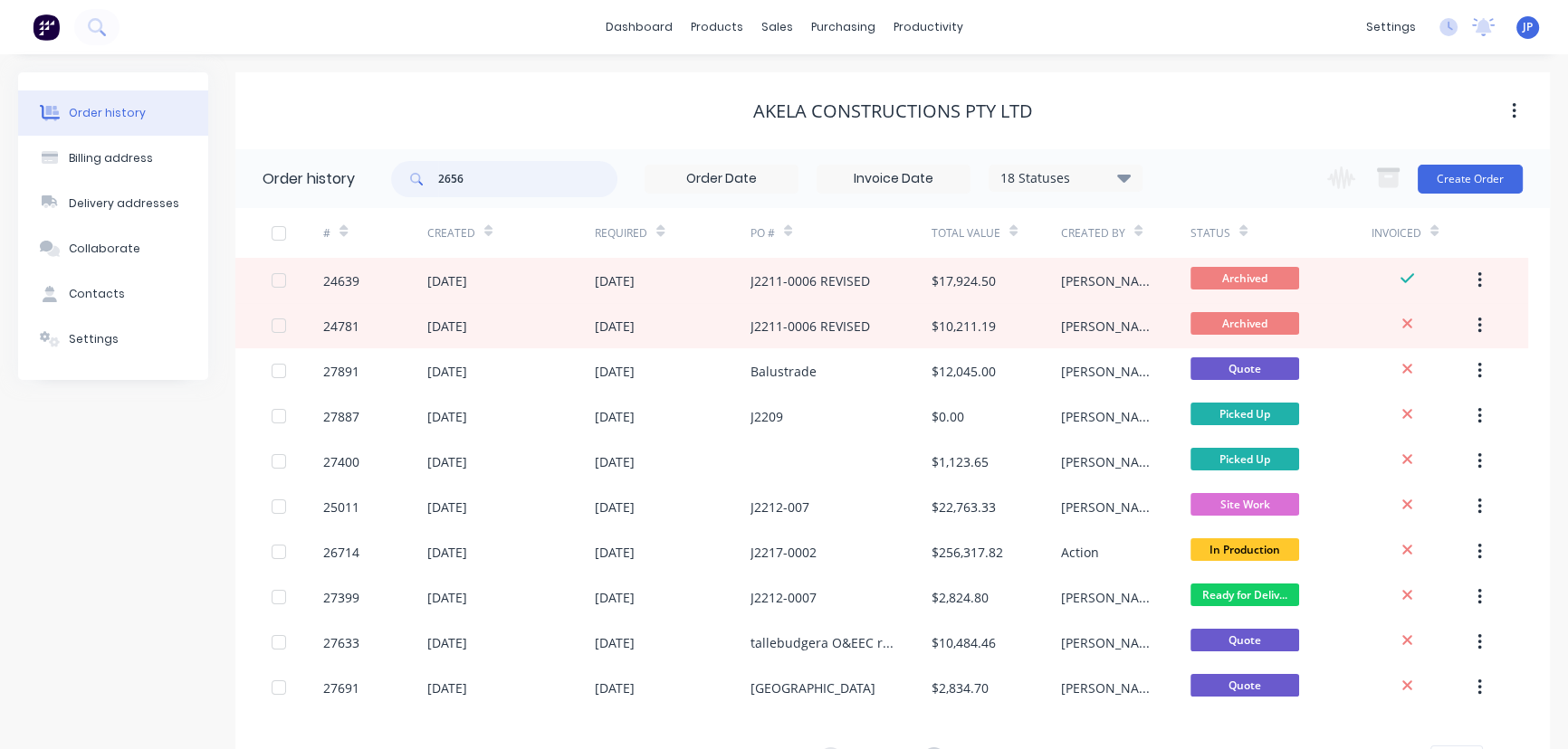
type input "26567"
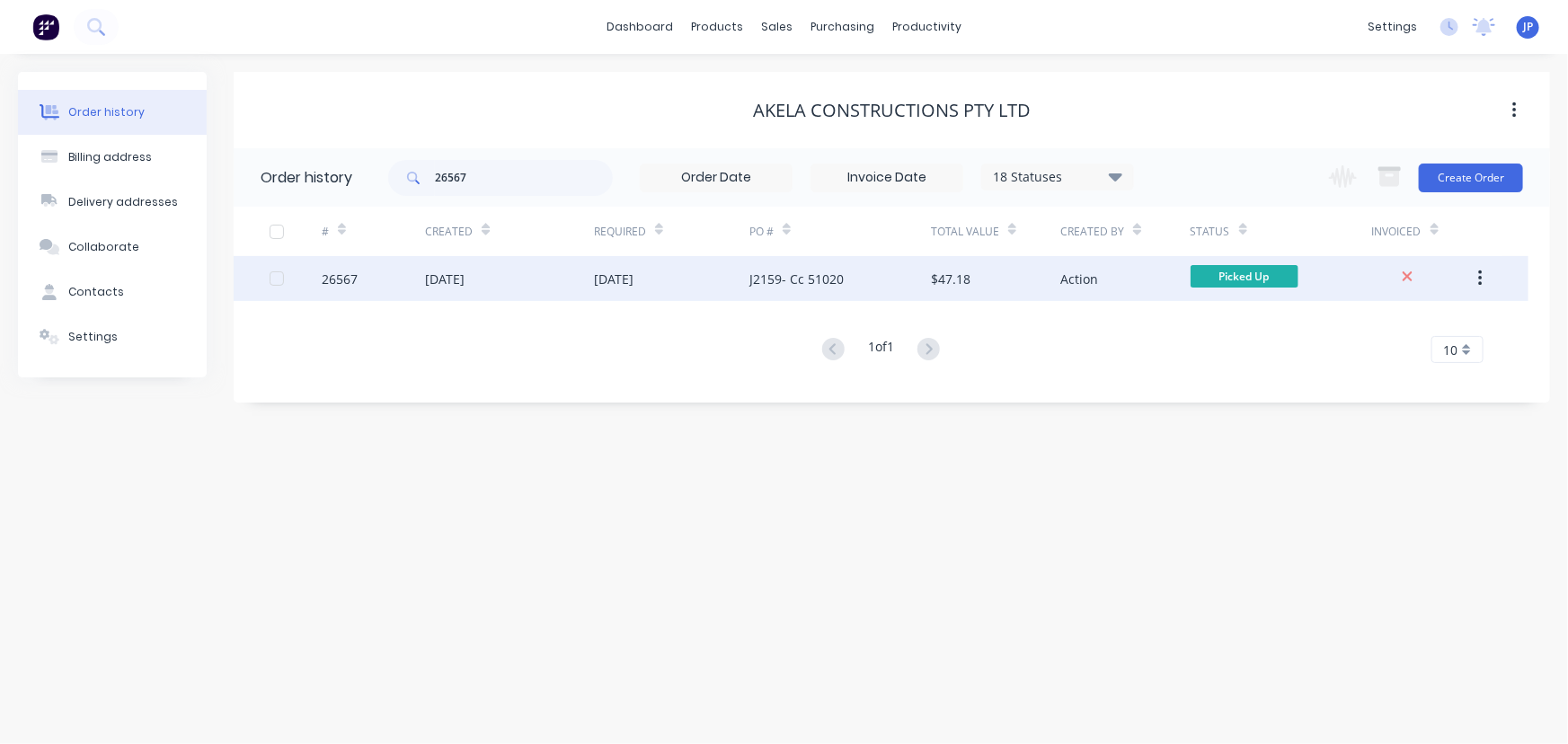
click at [496, 272] on div "[DATE]" at bounding box center [509, 278] width 169 height 45
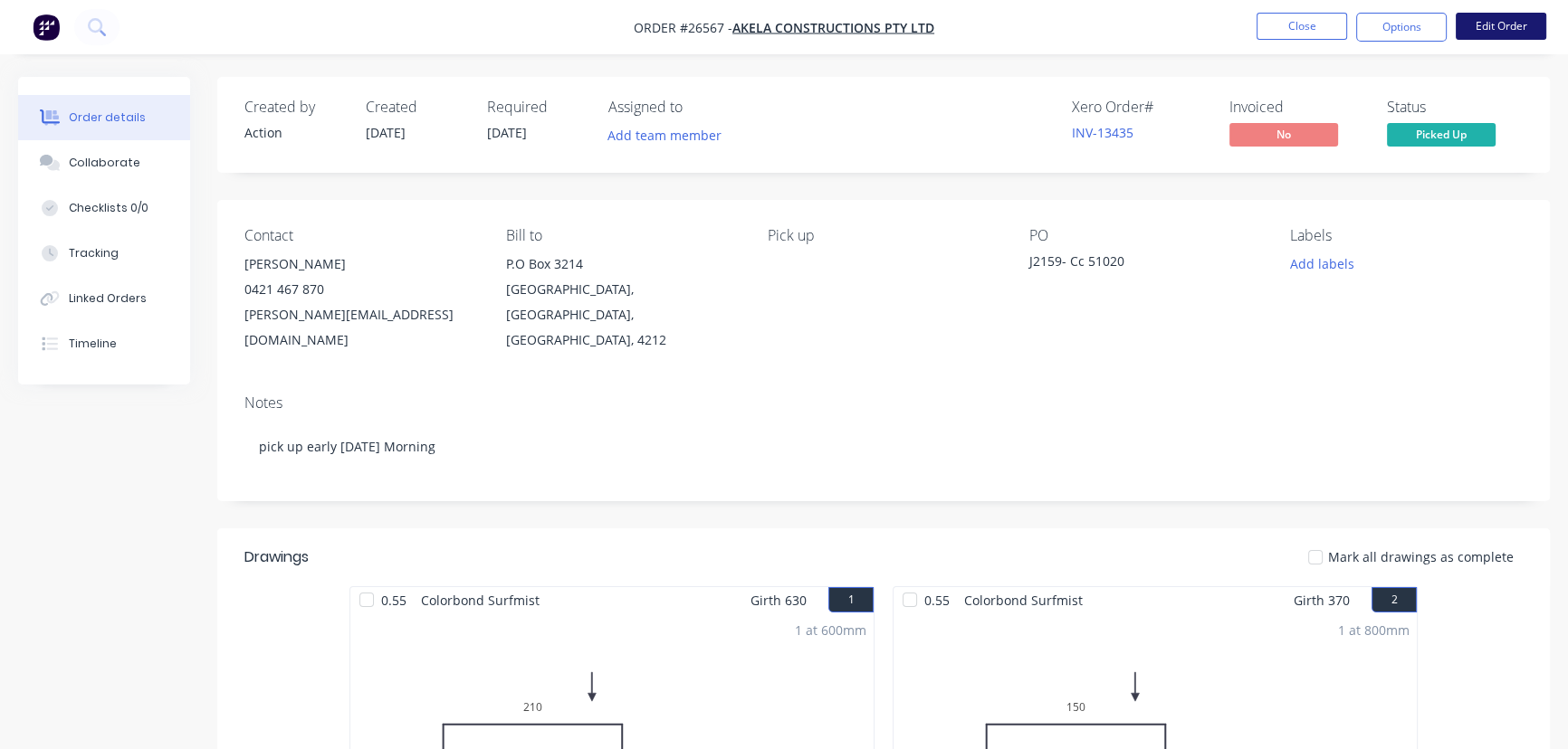
click at [1514, 21] on button "Edit Order" at bounding box center [1501, 26] width 90 height 27
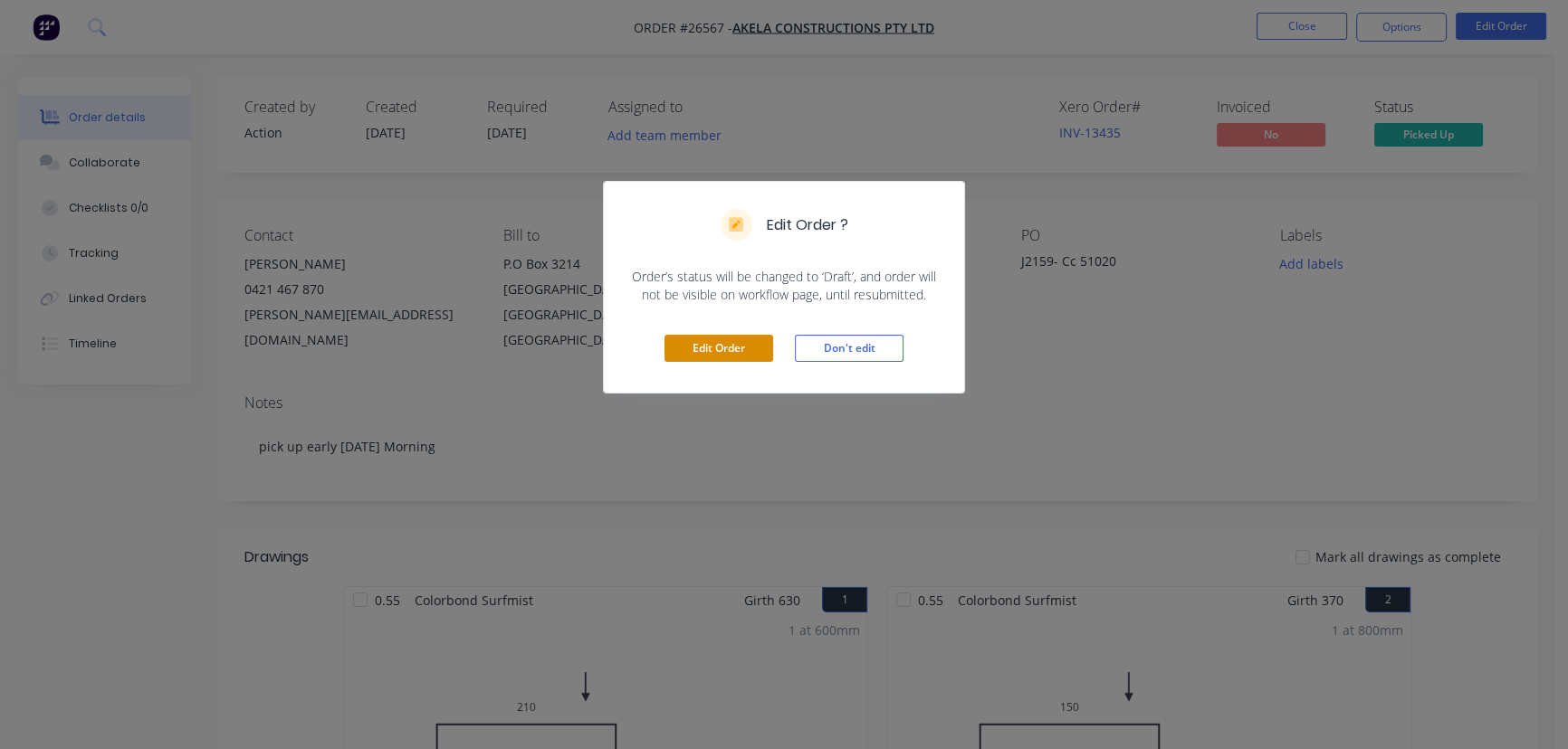
click at [695, 341] on button "Edit Order" at bounding box center [719, 348] width 109 height 27
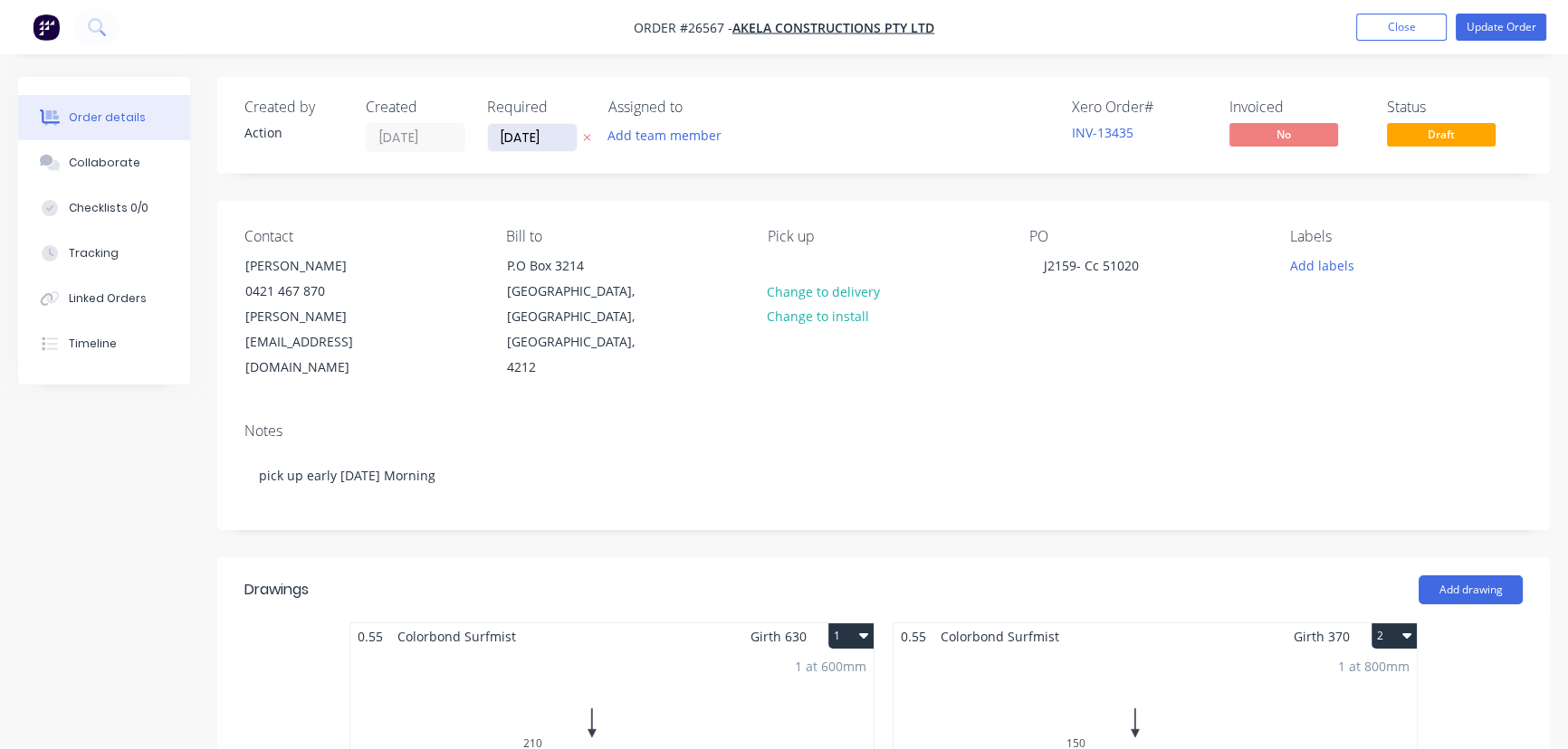
click at [567, 144] on input "[DATE]" at bounding box center [532, 137] width 89 height 27
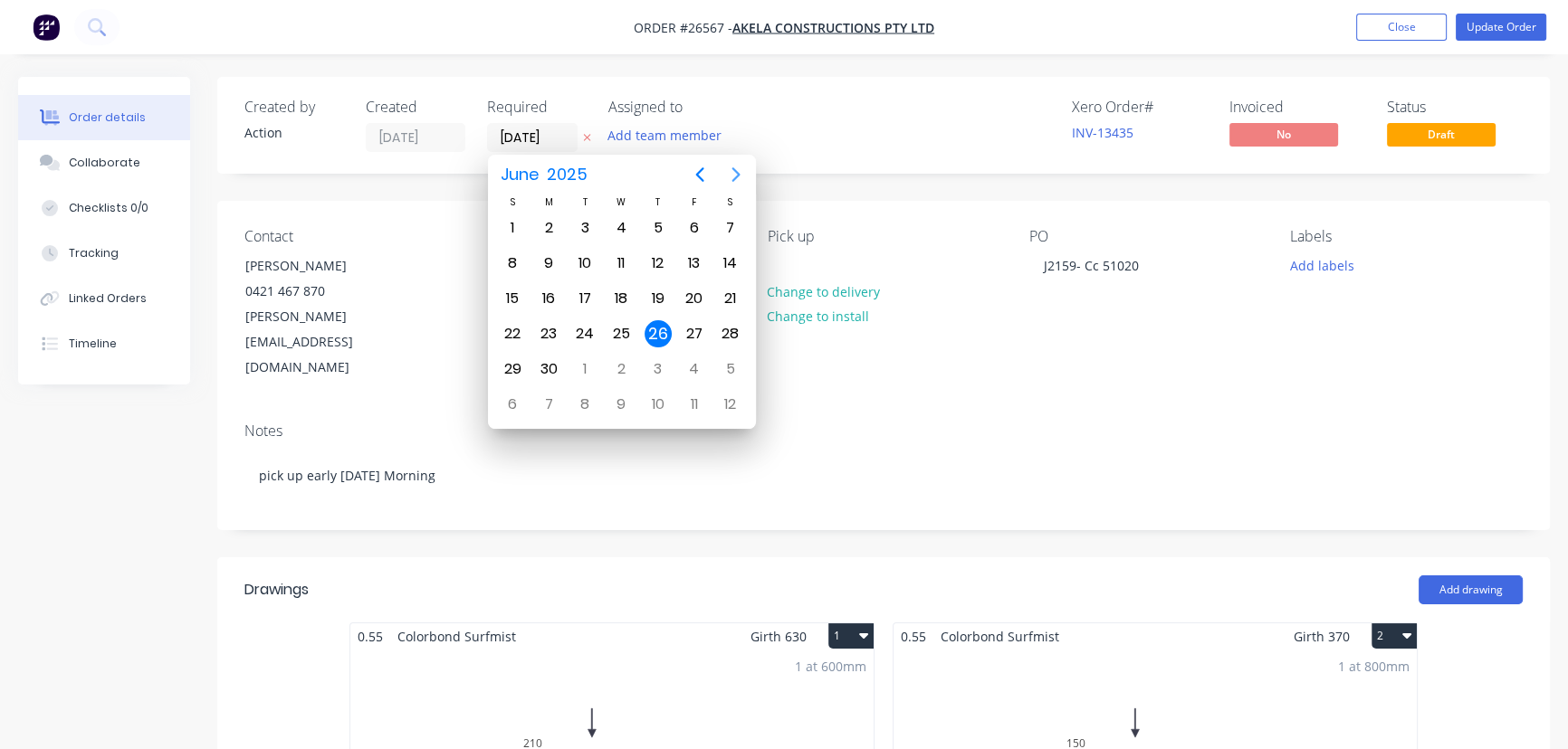
click at [730, 176] on icon "Next page" at bounding box center [736, 174] width 22 height 22
click at [545, 362] on div "25" at bounding box center [548, 369] width 27 height 27
type input "[DATE]"
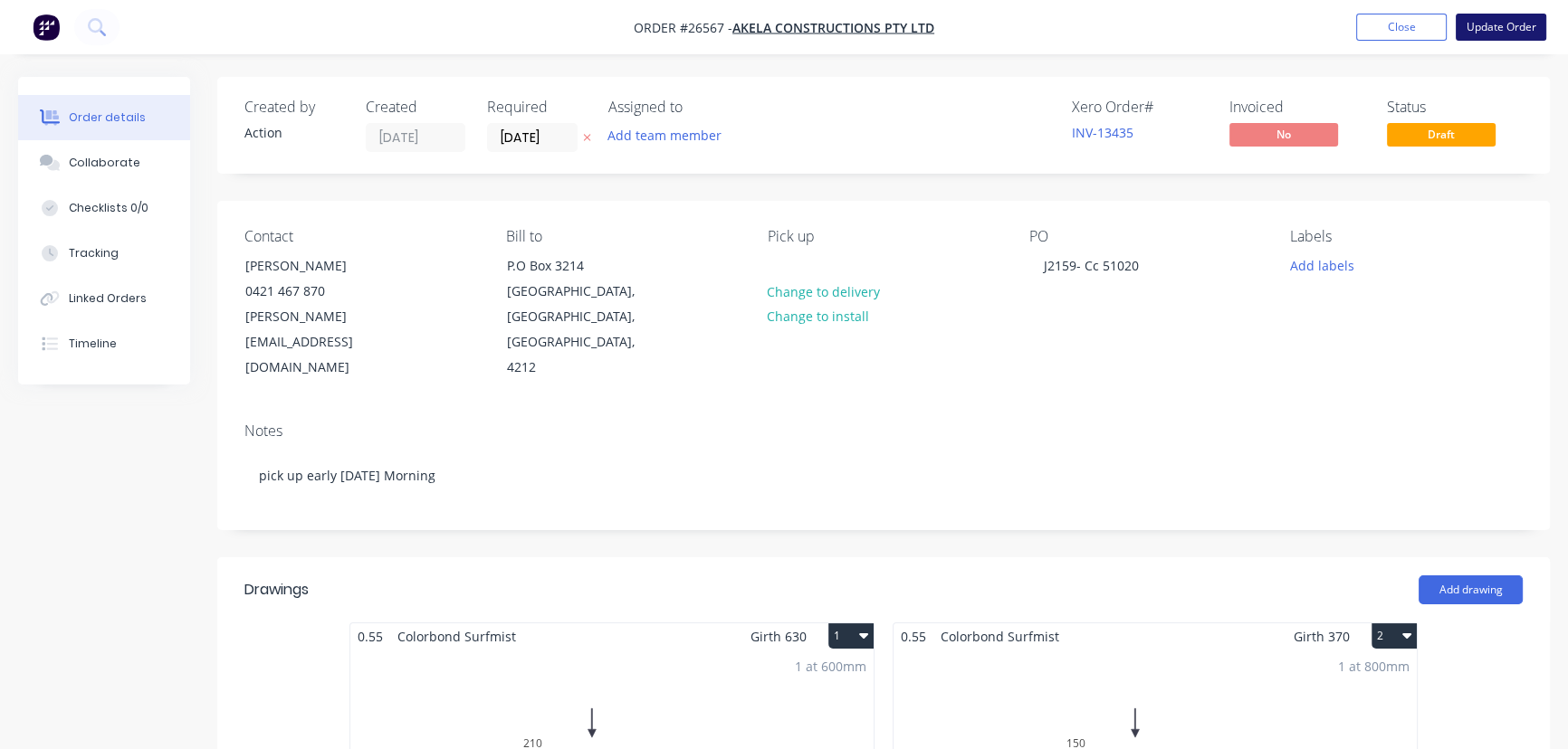
click at [1504, 21] on button "Update Order" at bounding box center [1501, 27] width 90 height 27
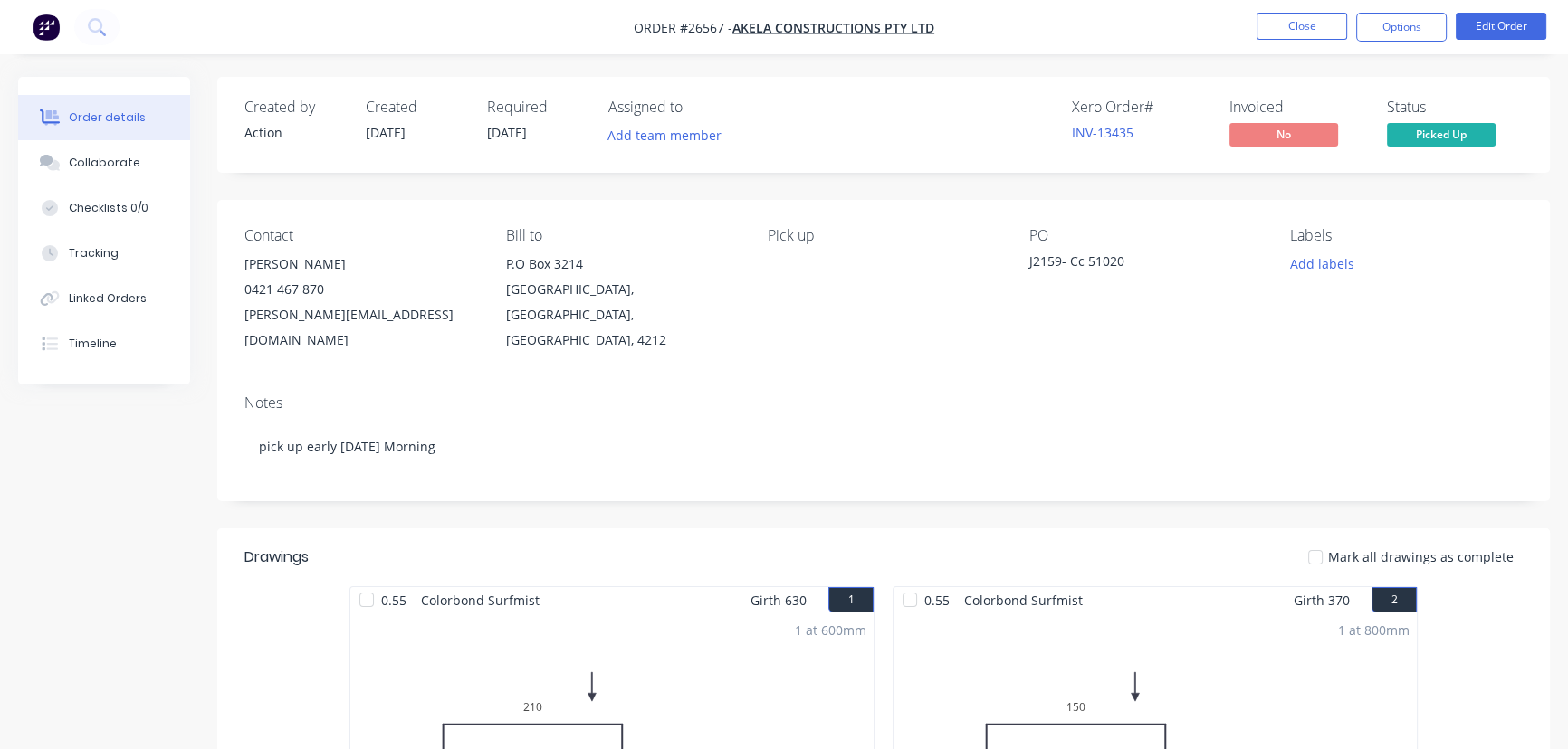
drag, startPoint x: 1382, startPoint y: 32, endPoint x: 1378, endPoint y: 46, distance: 14.6
click at [1382, 33] on button "Options" at bounding box center [1401, 27] width 90 height 29
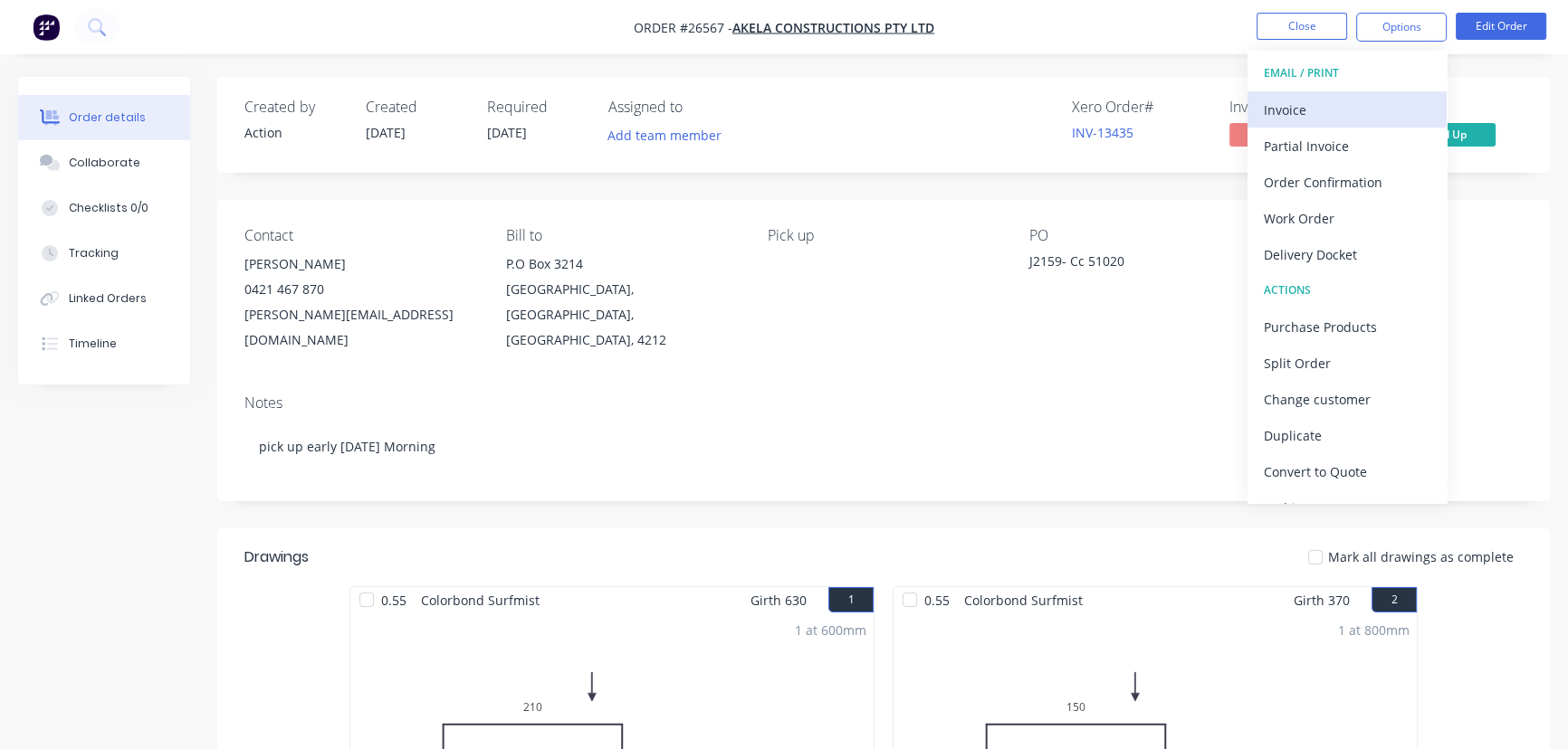
click at [1323, 114] on div "Invoice" at bounding box center [1346, 110] width 166 height 26
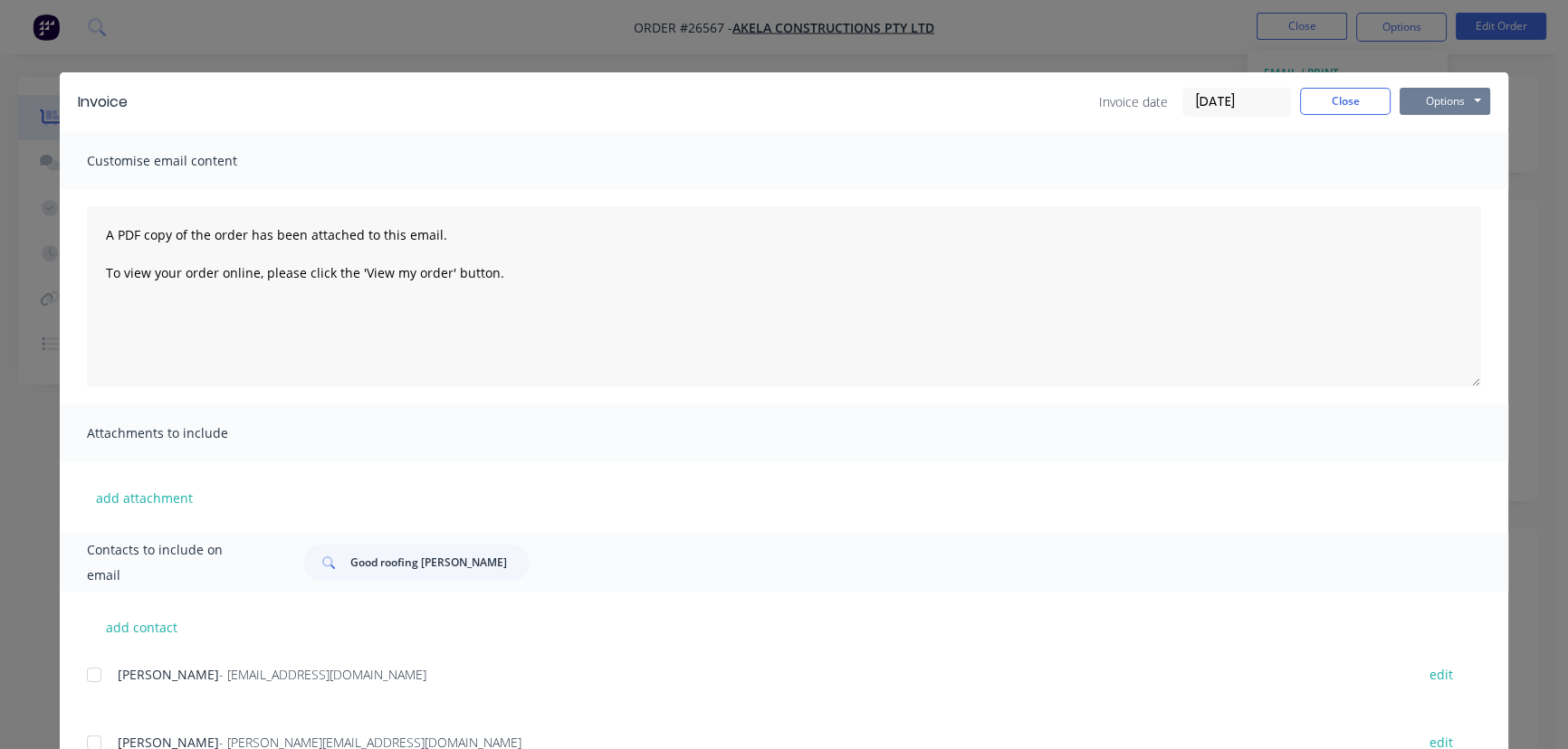
drag, startPoint x: 1415, startPoint y: 102, endPoint x: 1416, endPoint y: 115, distance: 13.0
click at [1416, 105] on button "Options" at bounding box center [1445, 101] width 90 height 27
click at [1409, 156] on button "Print" at bounding box center [1457, 162] width 115 height 30
drag, startPoint x: 1322, startPoint y: 105, endPoint x: 1285, endPoint y: 120, distance: 39.9
click at [1322, 104] on button "Close" at bounding box center [1345, 101] width 90 height 27
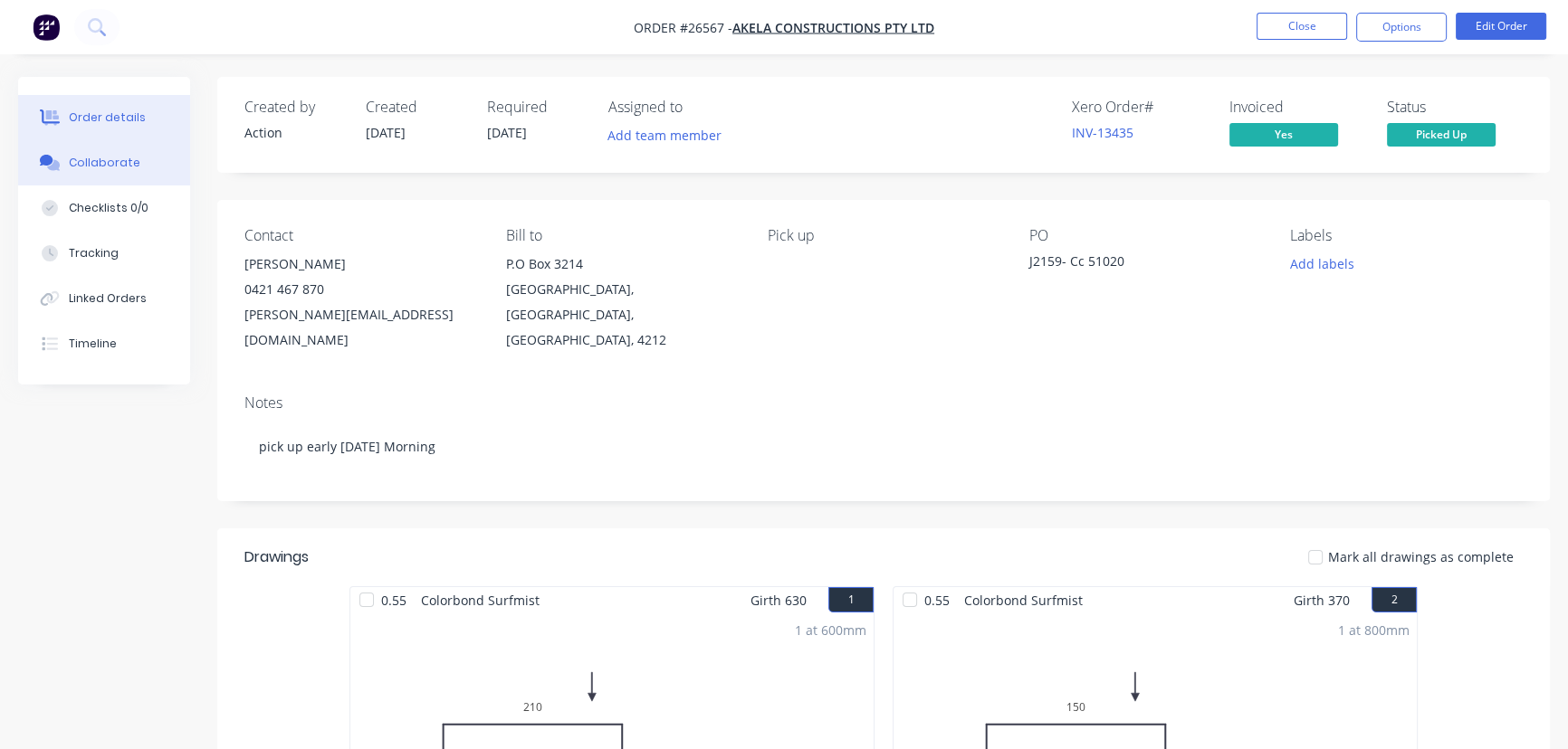
click at [106, 162] on div "Collaborate" at bounding box center [105, 162] width 71 height 16
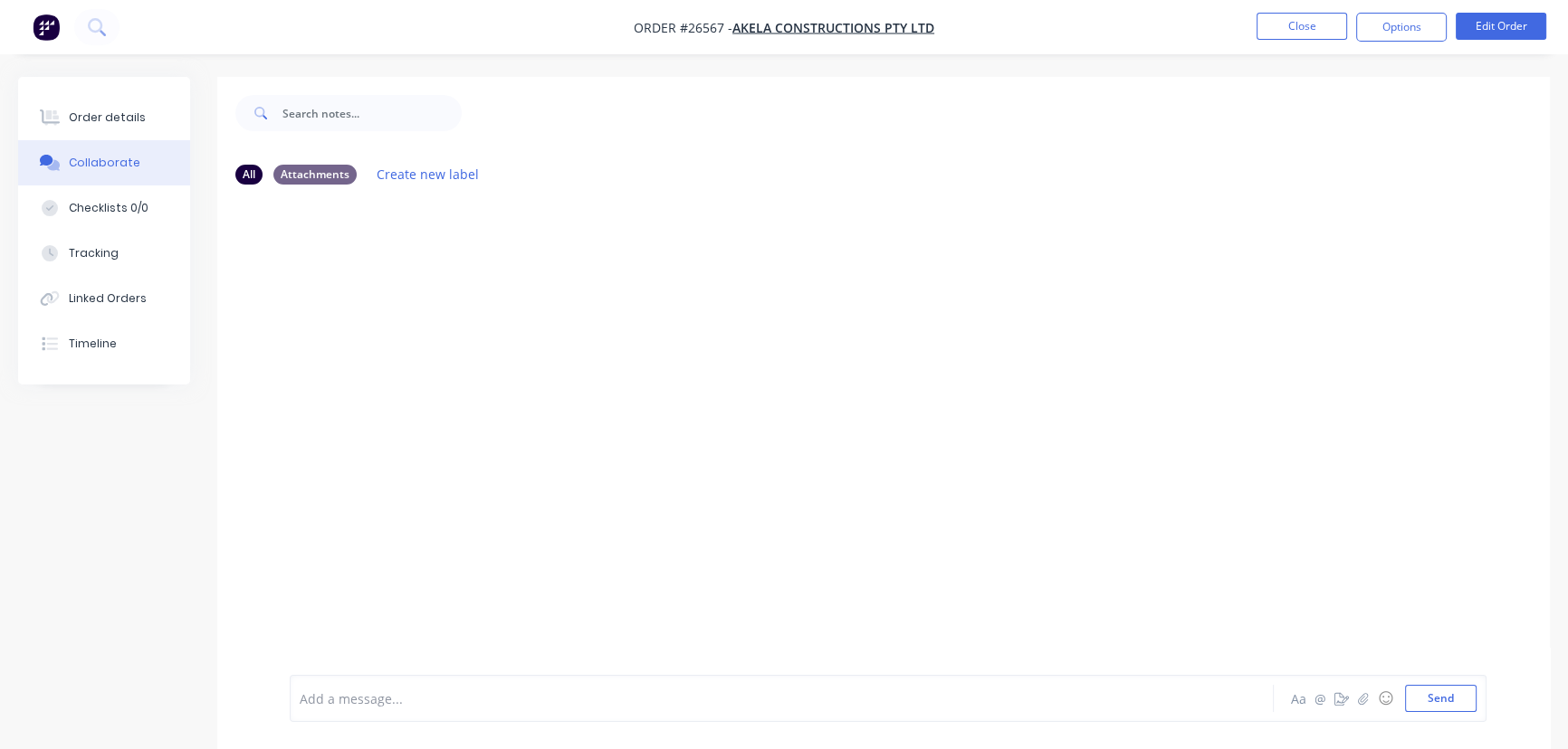
click at [343, 696] on div at bounding box center [741, 699] width 881 height 19
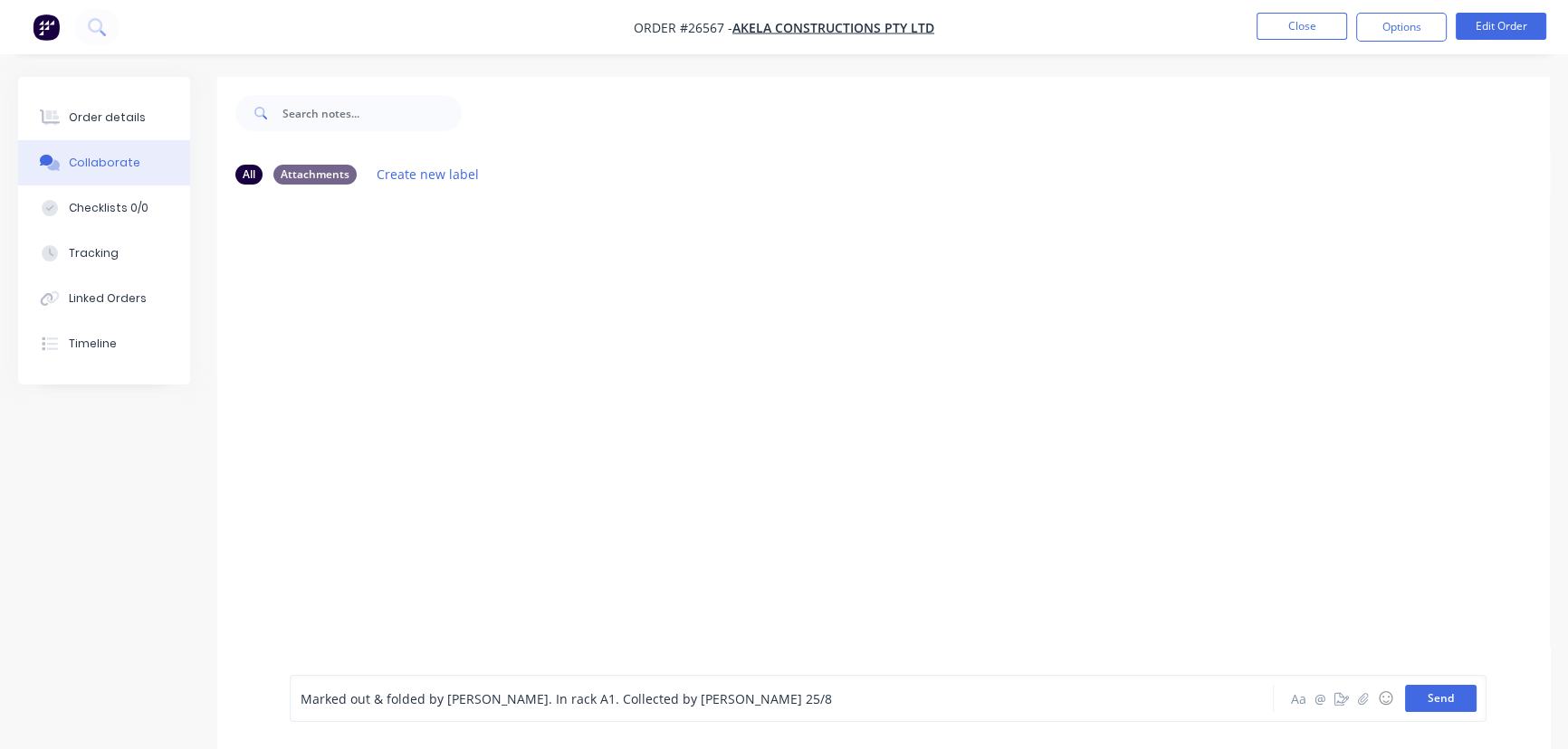
click at [1415, 699] on button "Send" at bounding box center [1440, 698] width 71 height 27
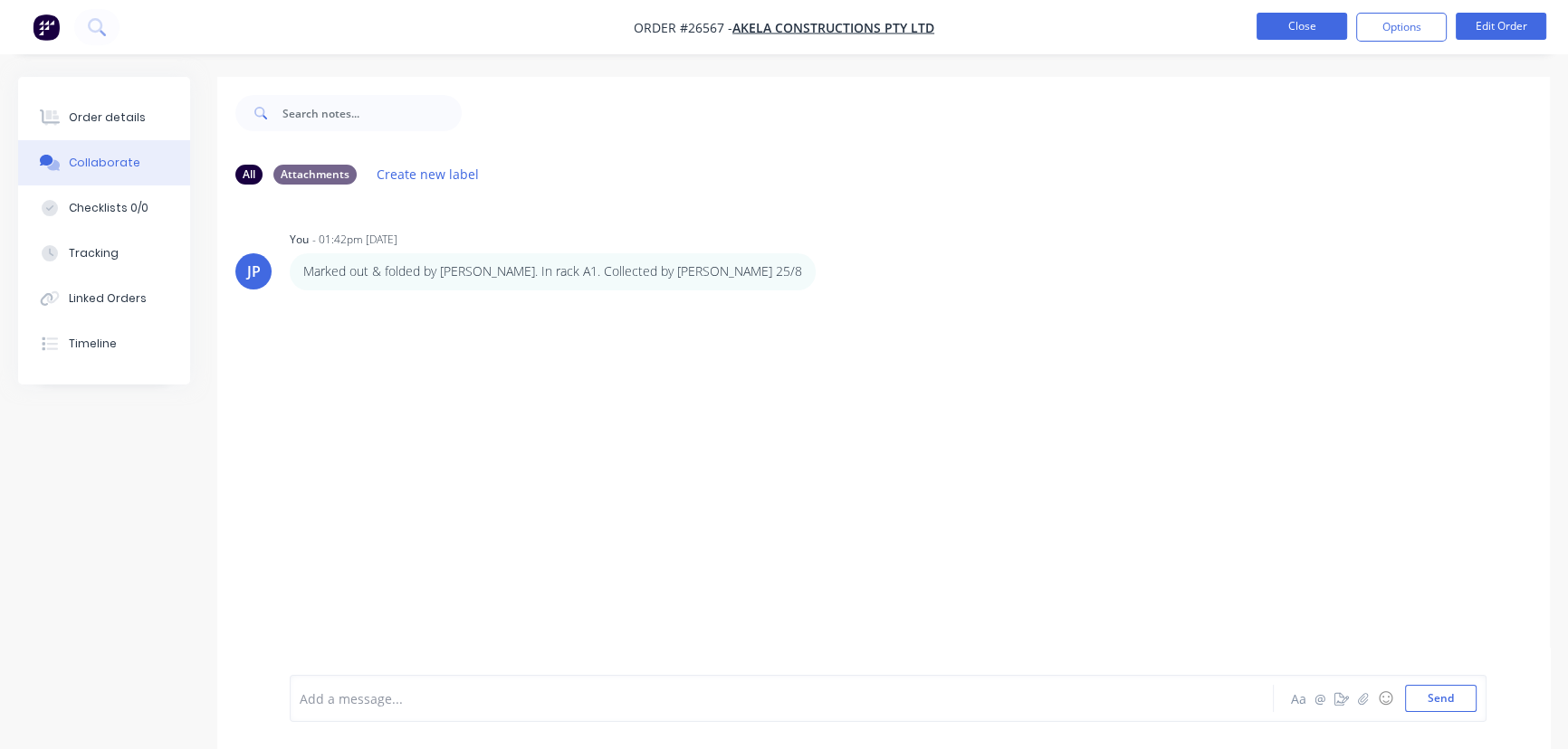
click at [1269, 26] on button "Close" at bounding box center [1302, 26] width 90 height 27
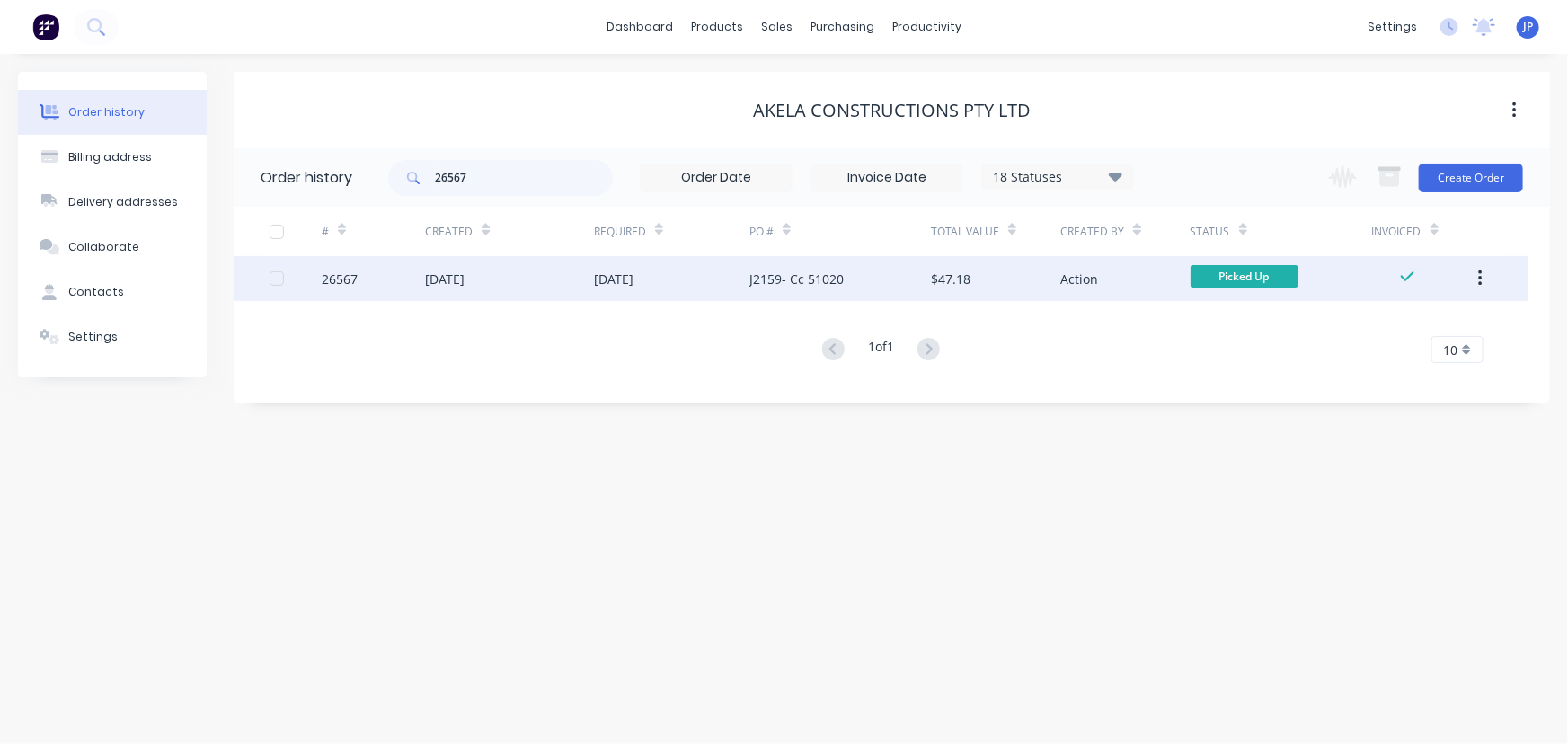
click at [1481, 287] on icon "button" at bounding box center [1480, 278] width 5 height 20
click at [1421, 327] on div "Archive" at bounding box center [1415, 325] width 138 height 26
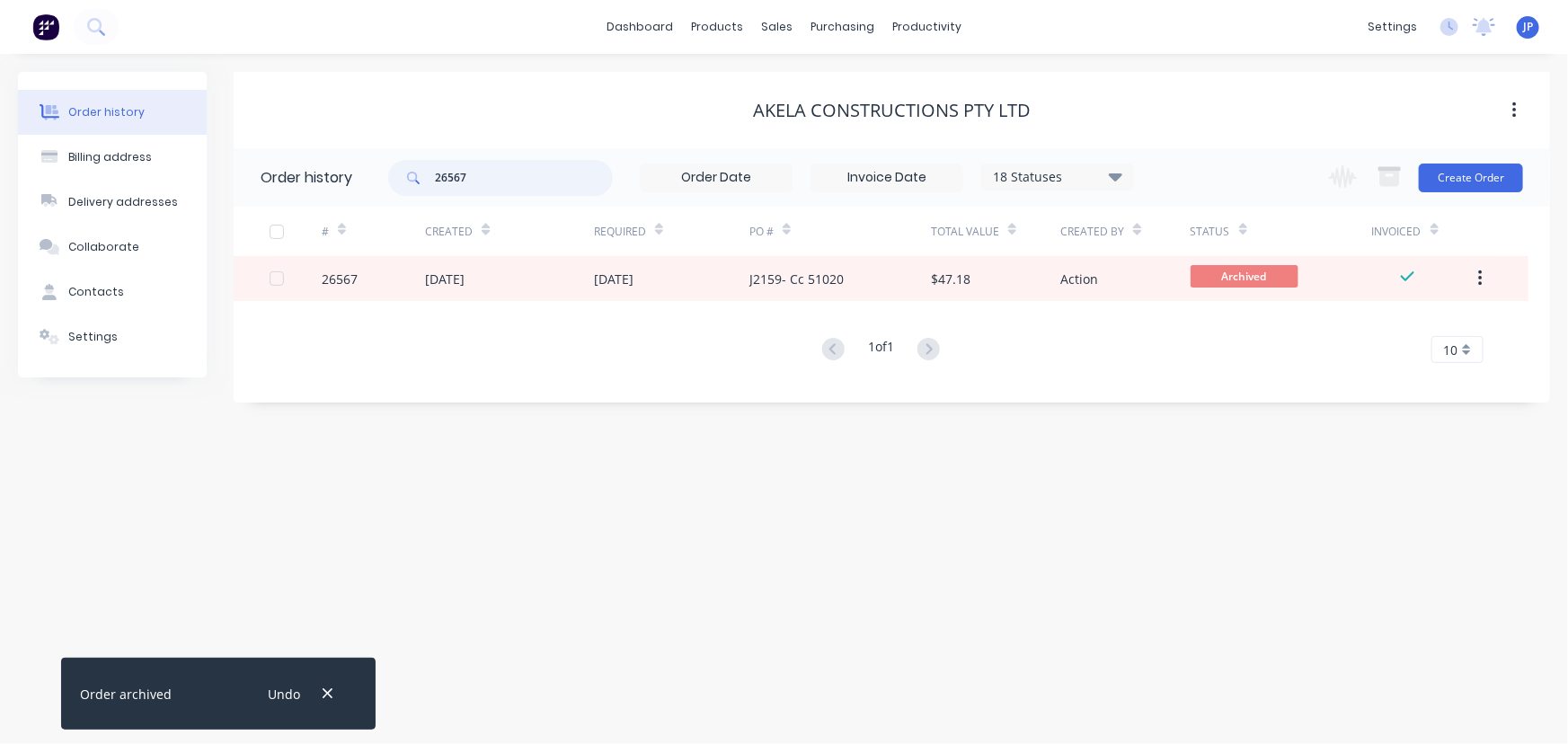
drag, startPoint x: 483, startPoint y: 176, endPoint x: 413, endPoint y: 179, distance: 70.1
click at [413, 179] on div "26567" at bounding box center [499, 178] width 224 height 36
type input "27887"
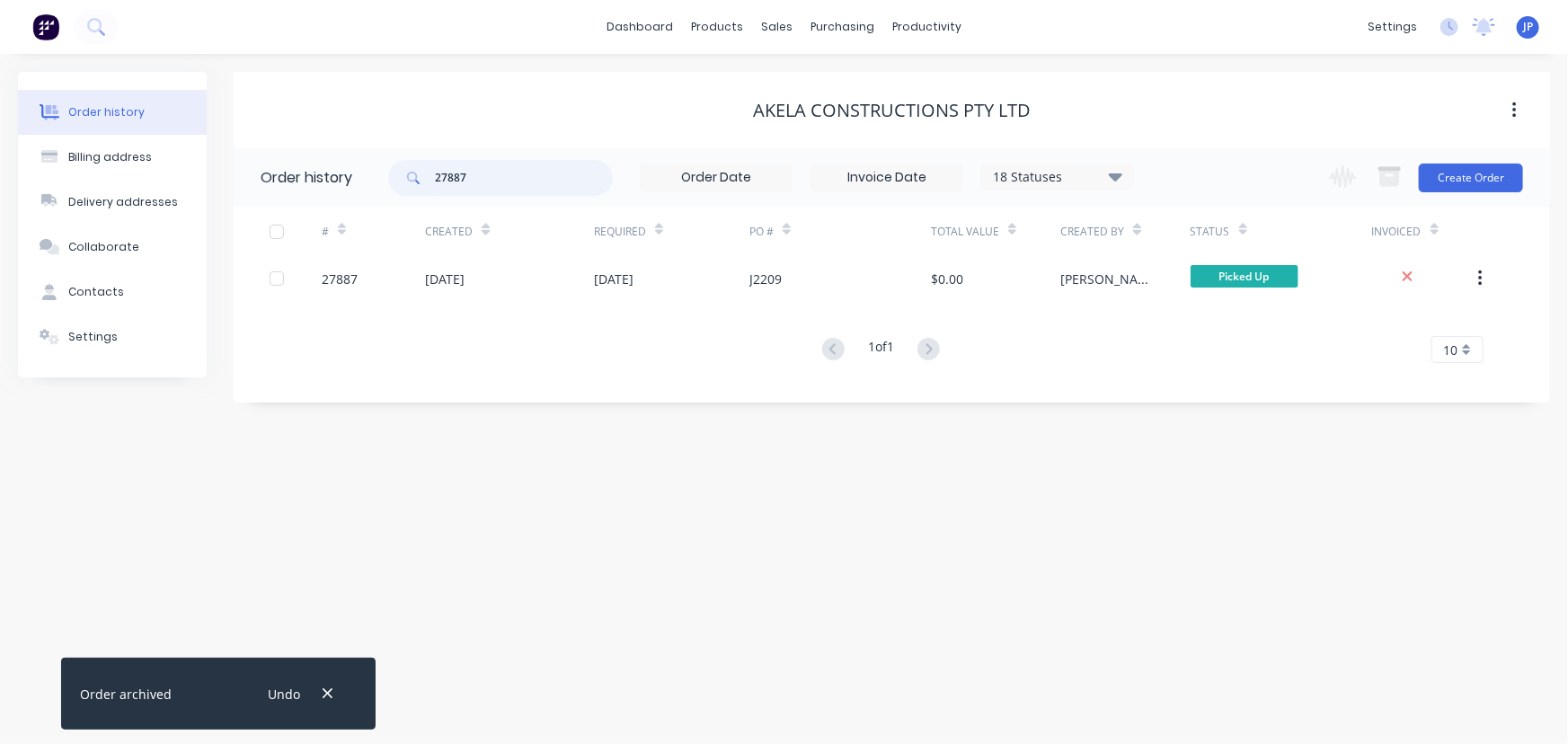
drag, startPoint x: 488, startPoint y: 182, endPoint x: 422, endPoint y: 178, distance: 66.1
click at [422, 178] on div "27887" at bounding box center [499, 178] width 224 height 36
type input "2"
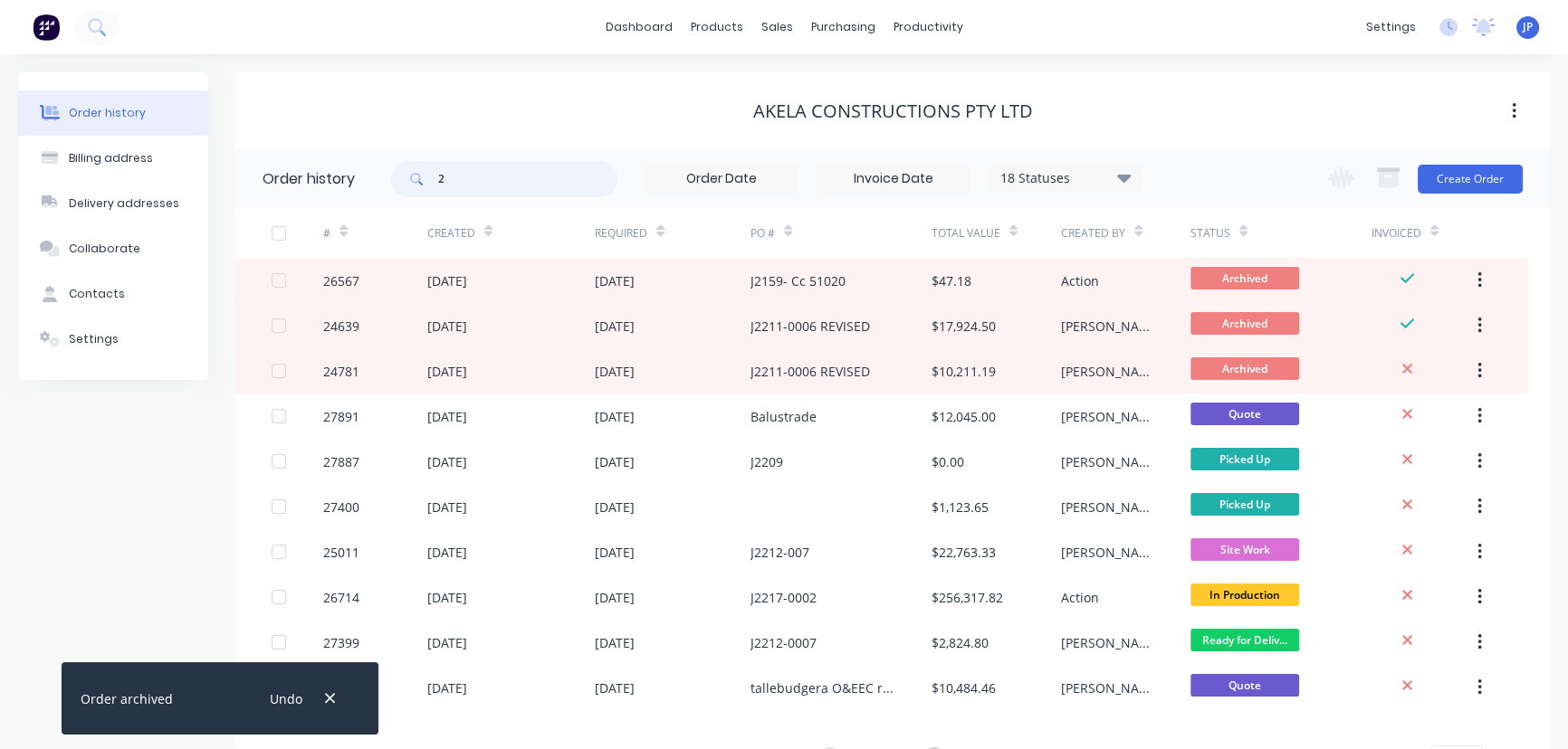
click at [452, 164] on input "2" at bounding box center [527, 179] width 179 height 37
type input "27400"
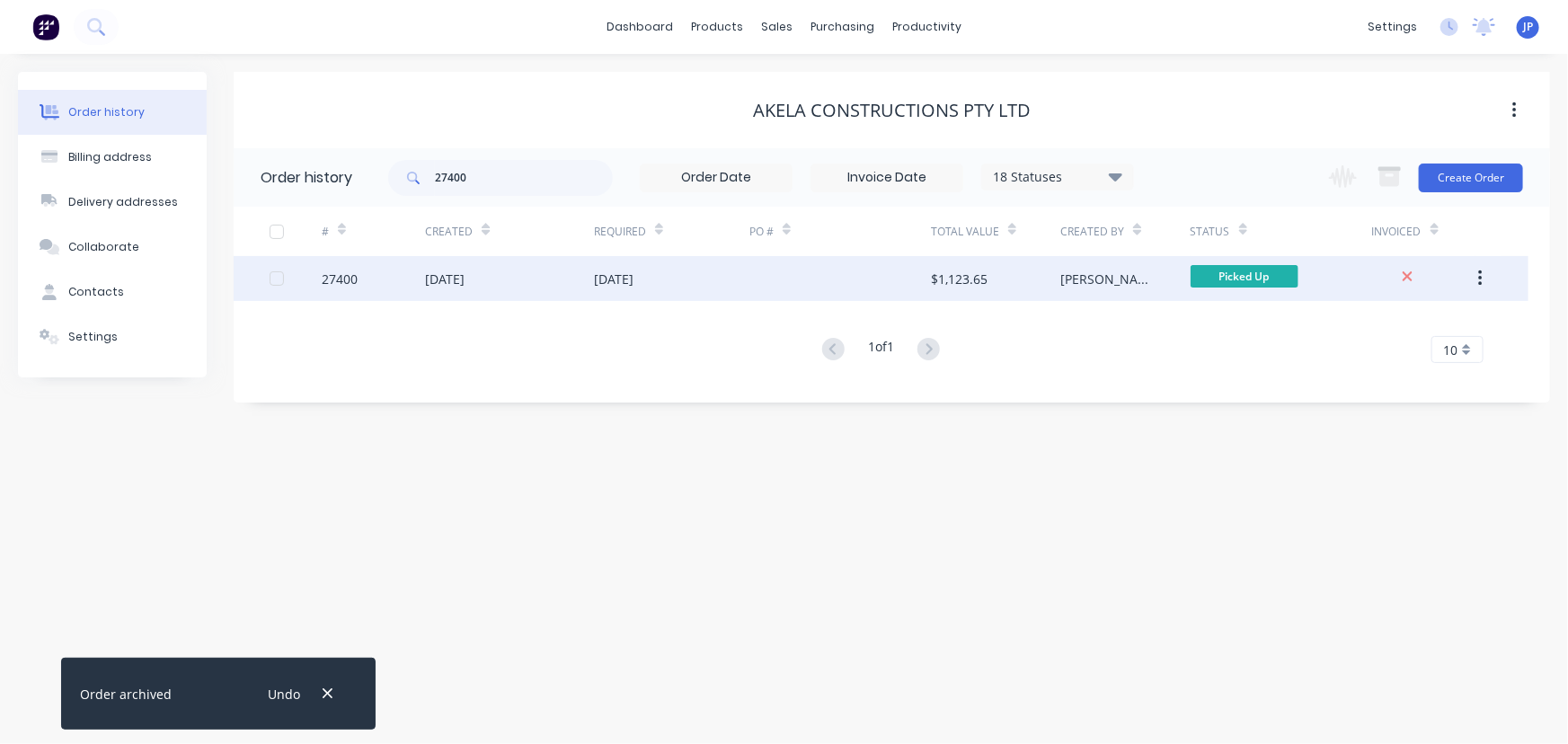
click at [518, 276] on div "[DATE]" at bounding box center [509, 278] width 169 height 45
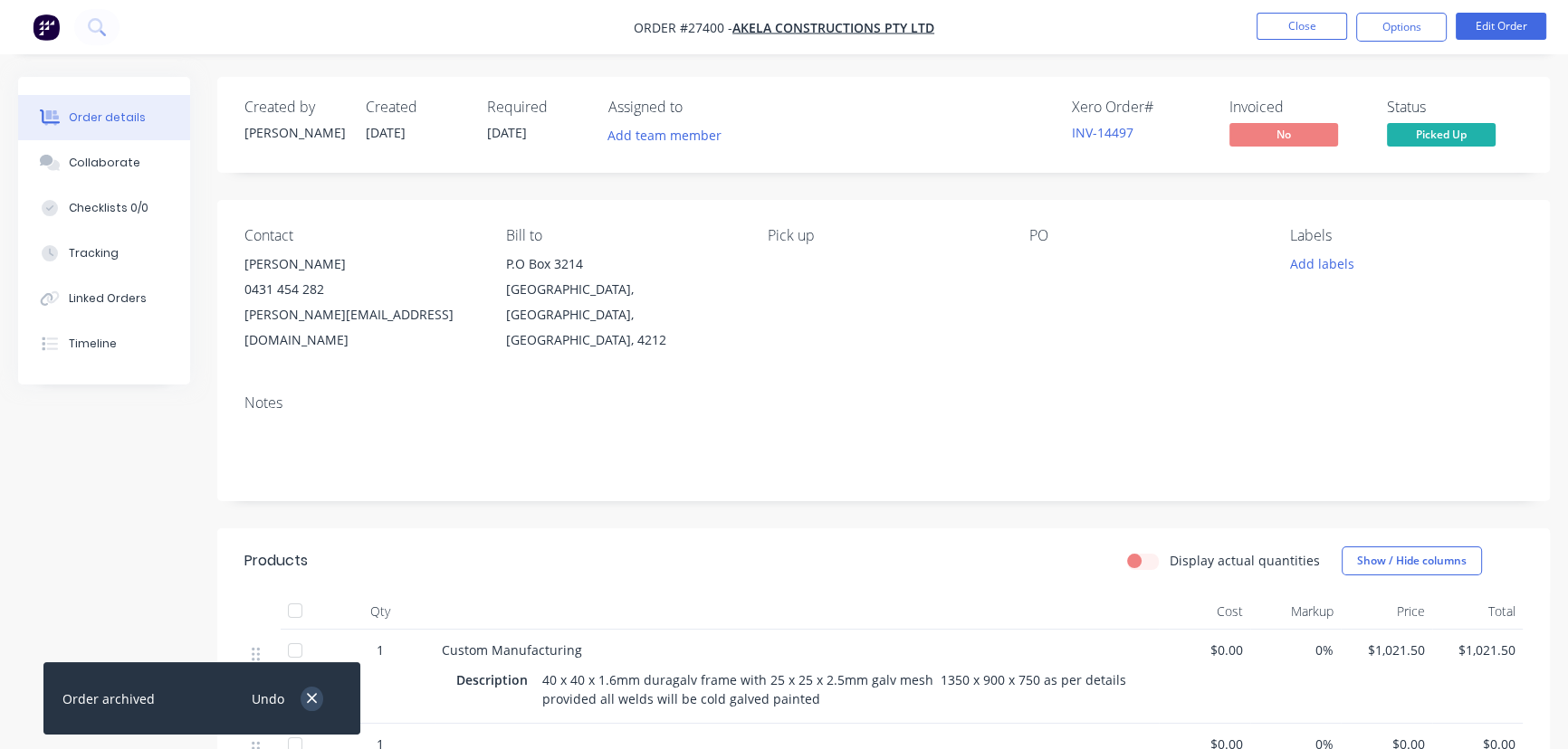
click at [310, 696] on icon "button" at bounding box center [312, 699] width 10 height 10
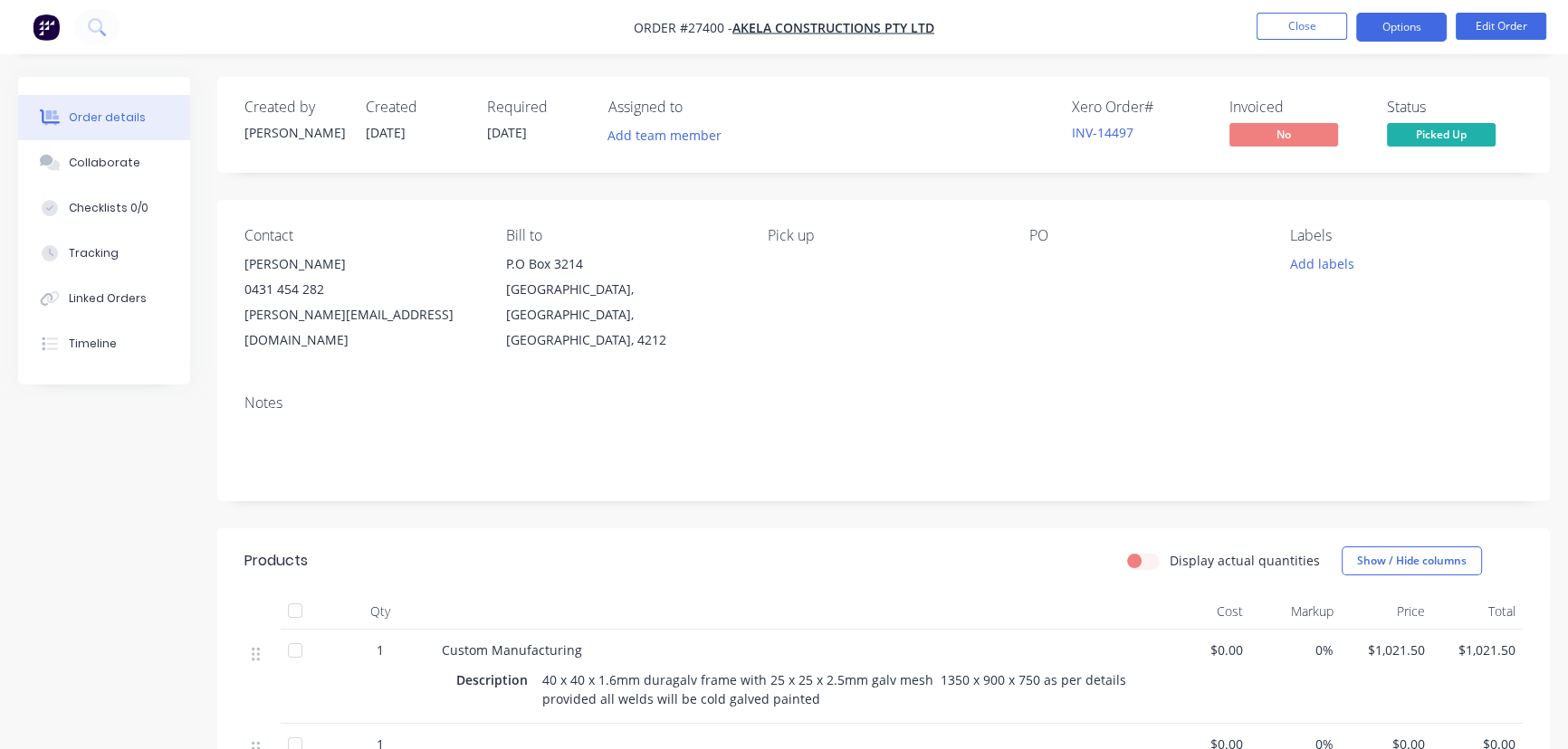
click at [1389, 19] on button "Options" at bounding box center [1401, 27] width 90 height 29
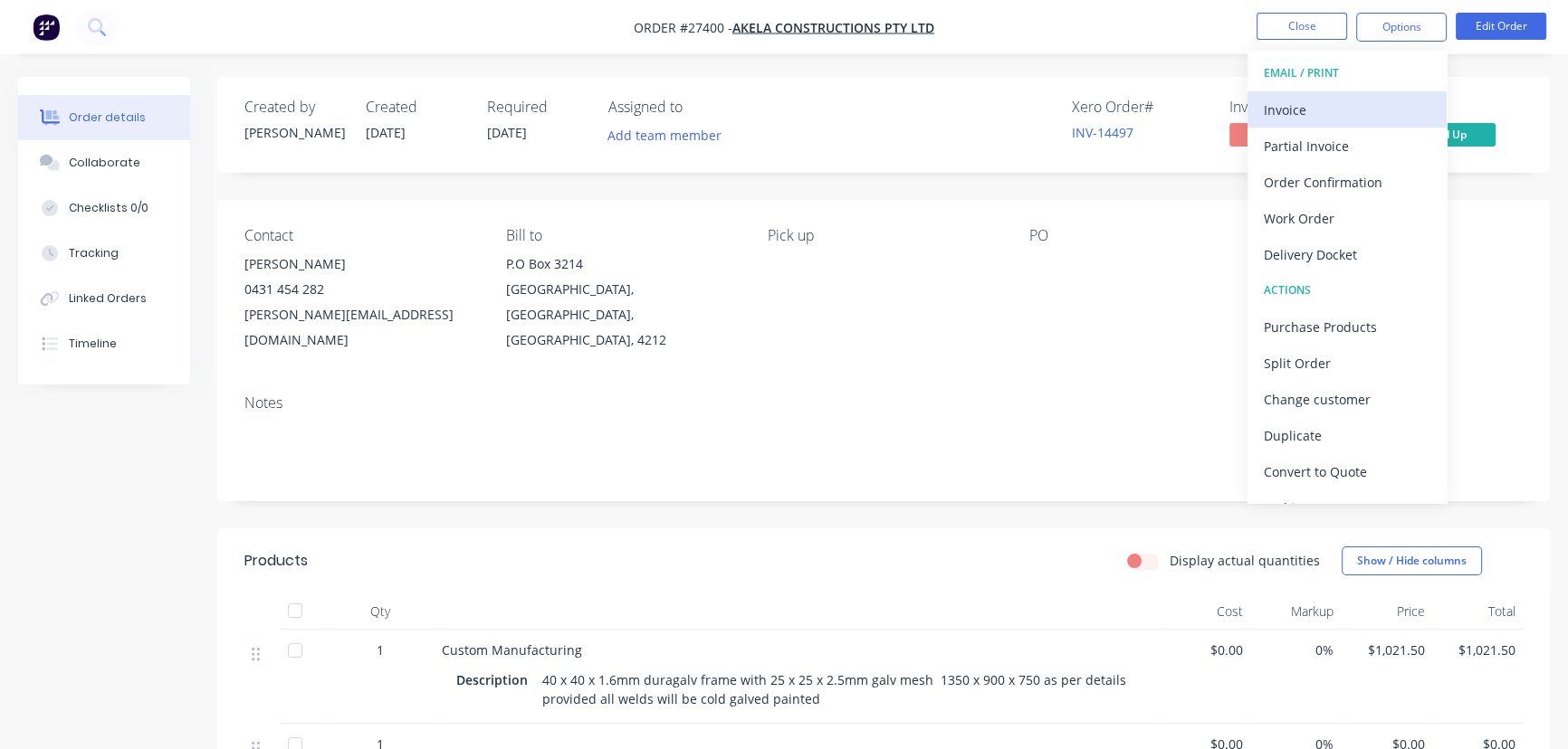
click at [1324, 107] on div "Invoice" at bounding box center [1346, 110] width 166 height 26
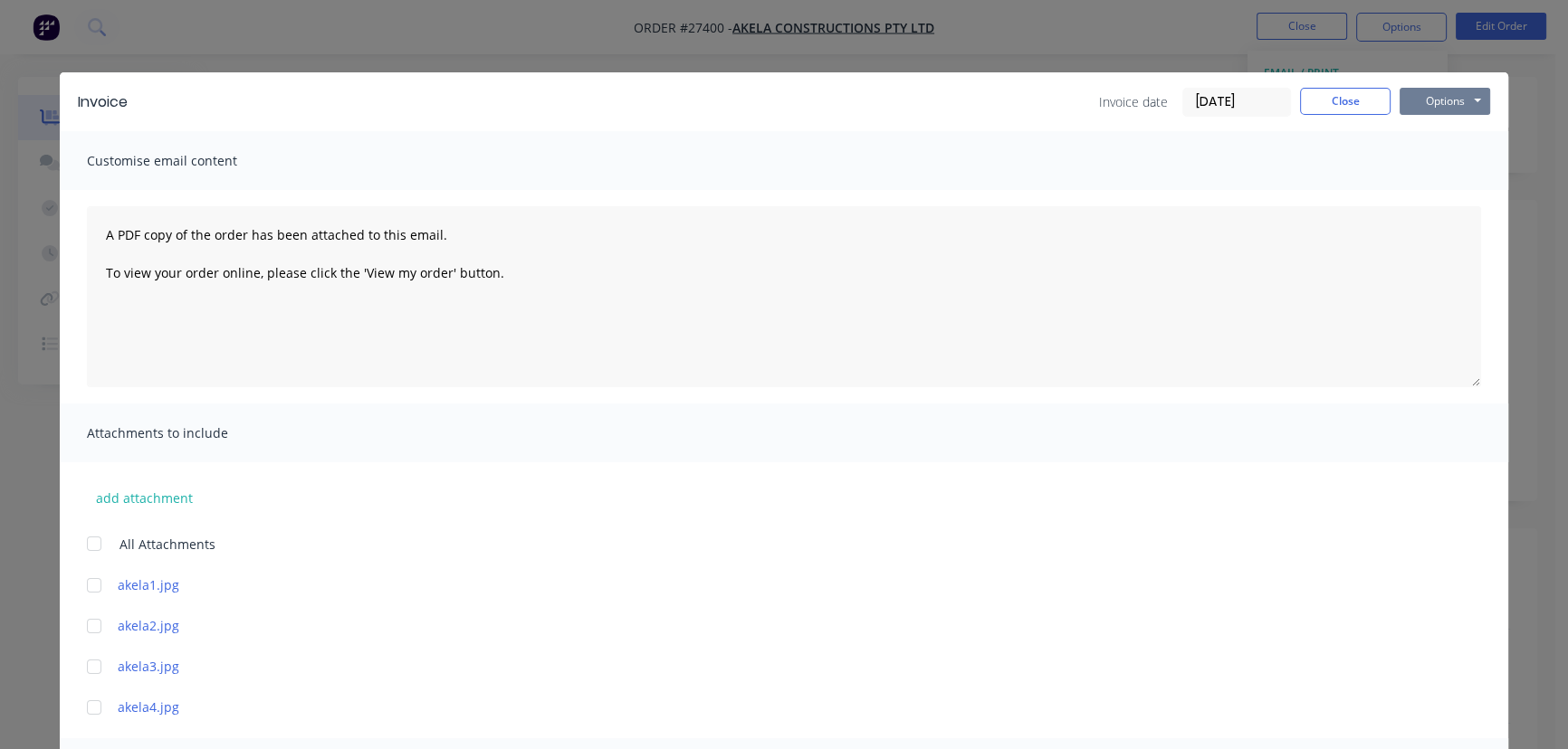
click at [1414, 99] on button "Options" at bounding box center [1445, 101] width 90 height 27
click at [1419, 160] on button "Print" at bounding box center [1457, 162] width 115 height 30
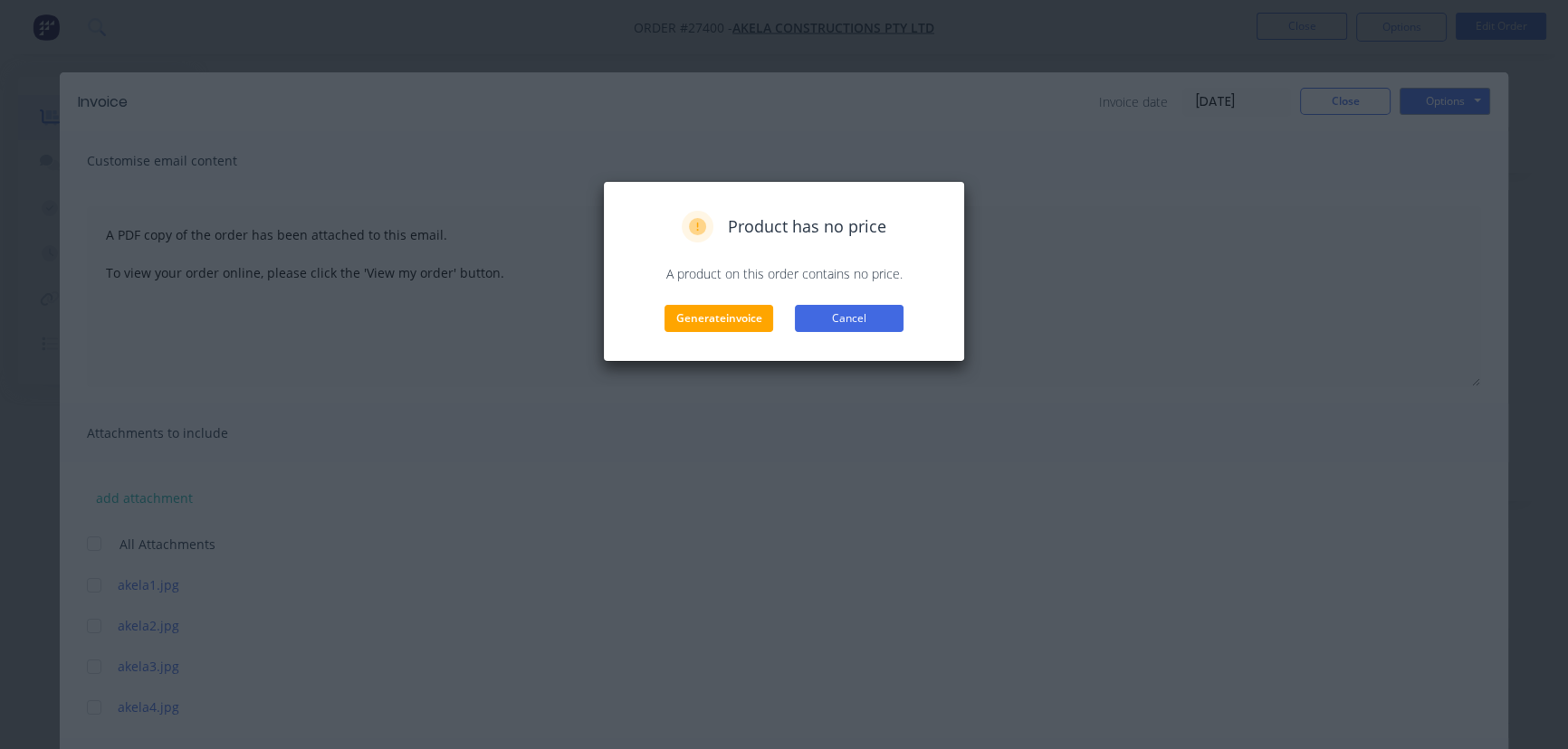
click at [902, 325] on button "Cancel" at bounding box center [848, 318] width 109 height 27
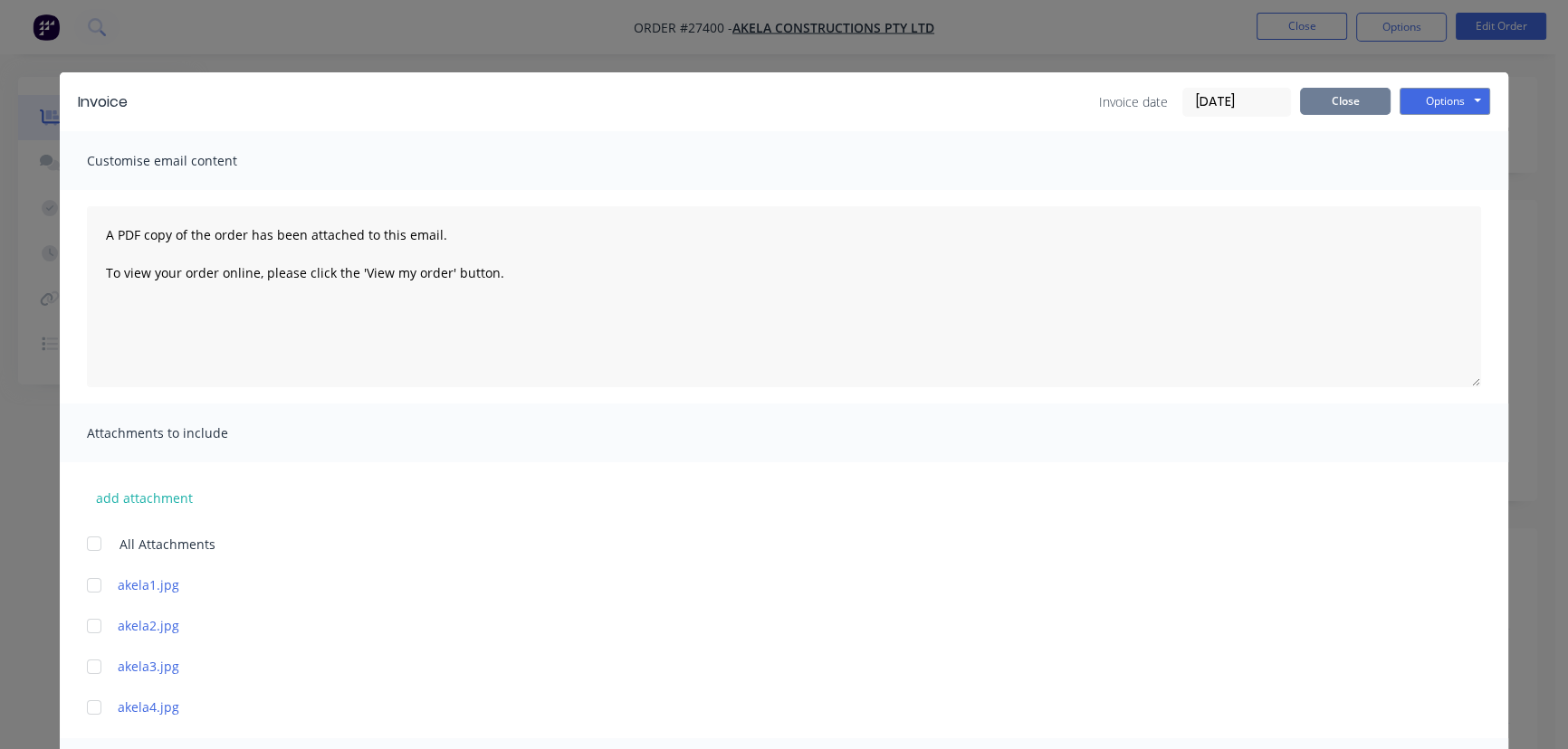
click at [1345, 114] on button "Close" at bounding box center [1345, 101] width 90 height 27
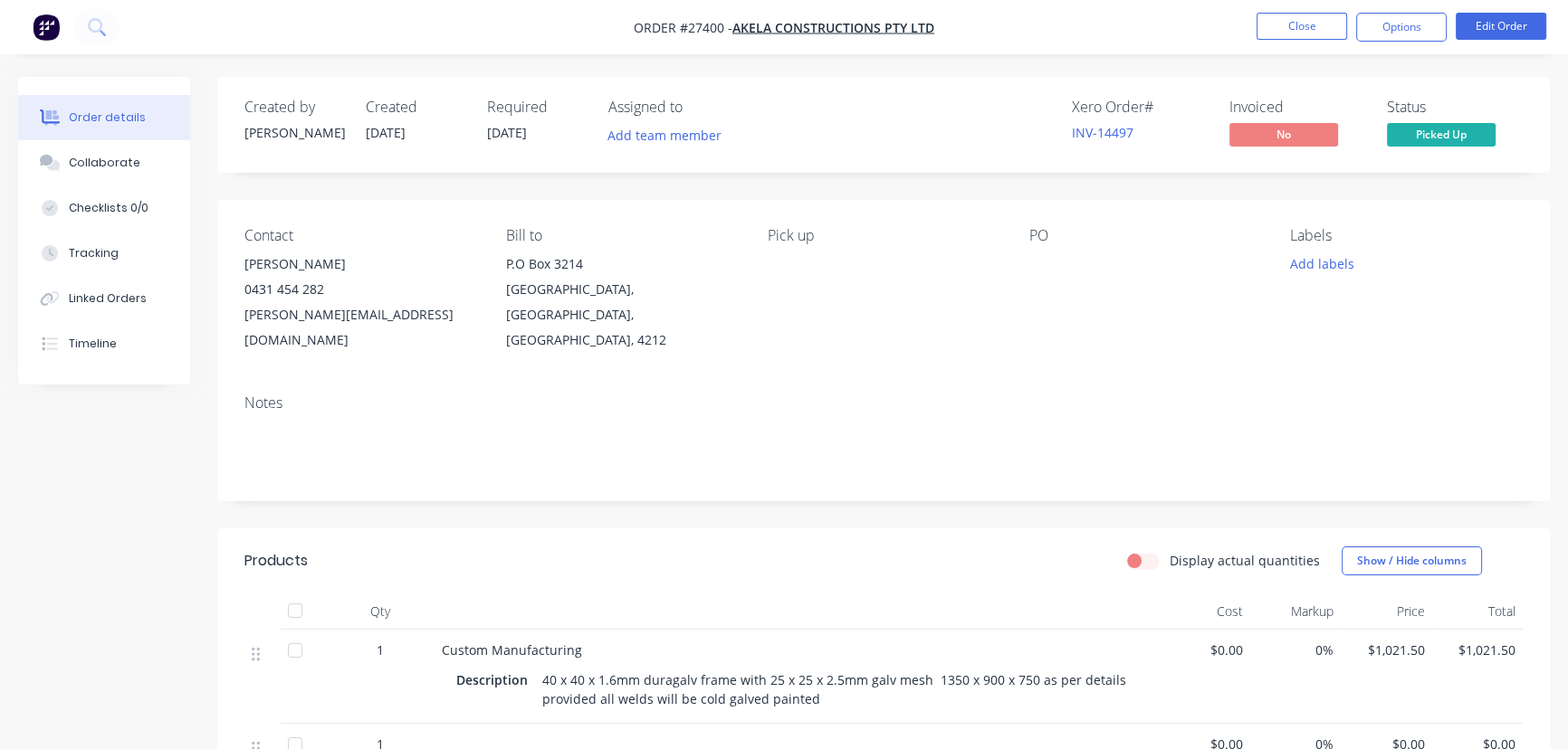
scroll to position [246, 0]
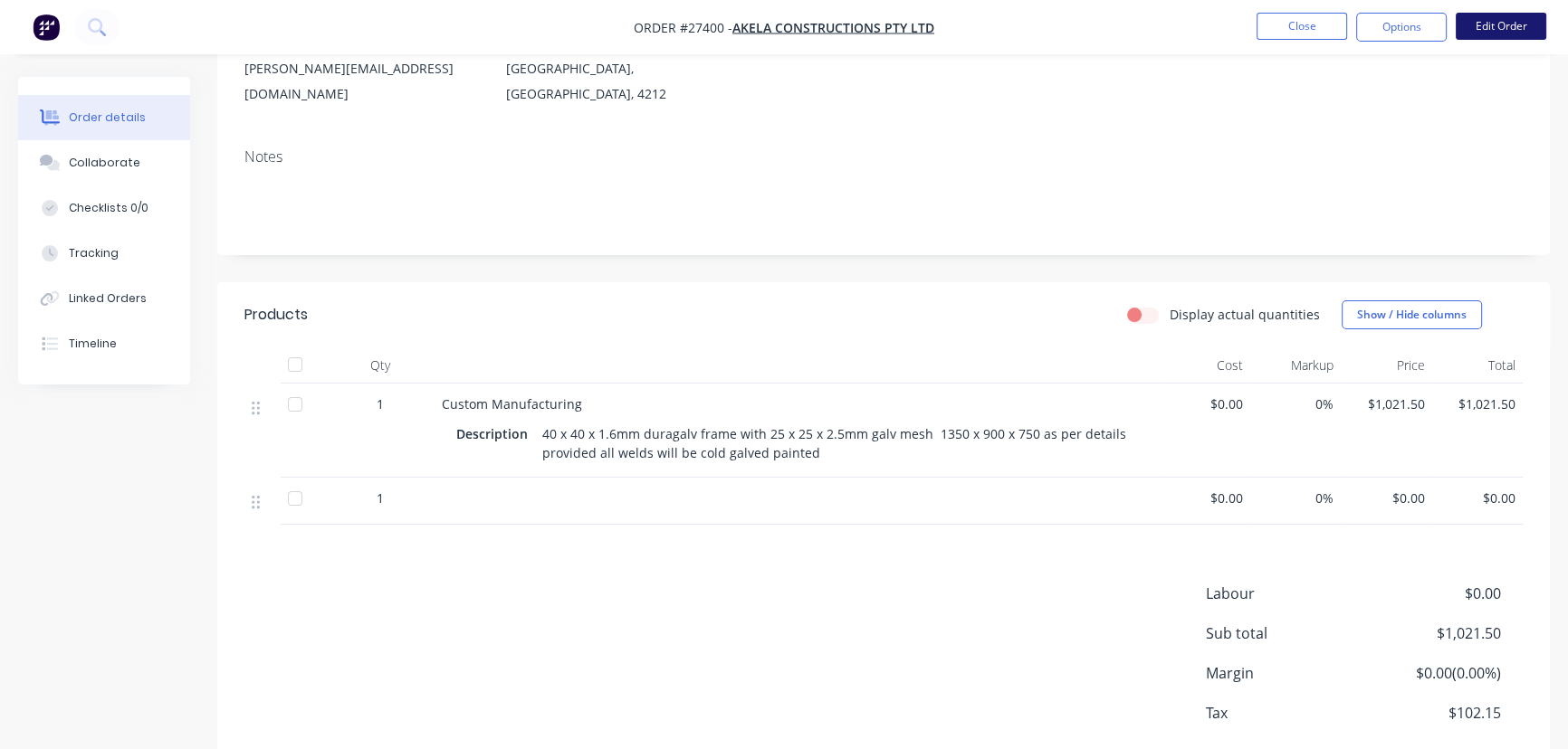
click at [1487, 36] on button "Edit Order" at bounding box center [1501, 26] width 90 height 27
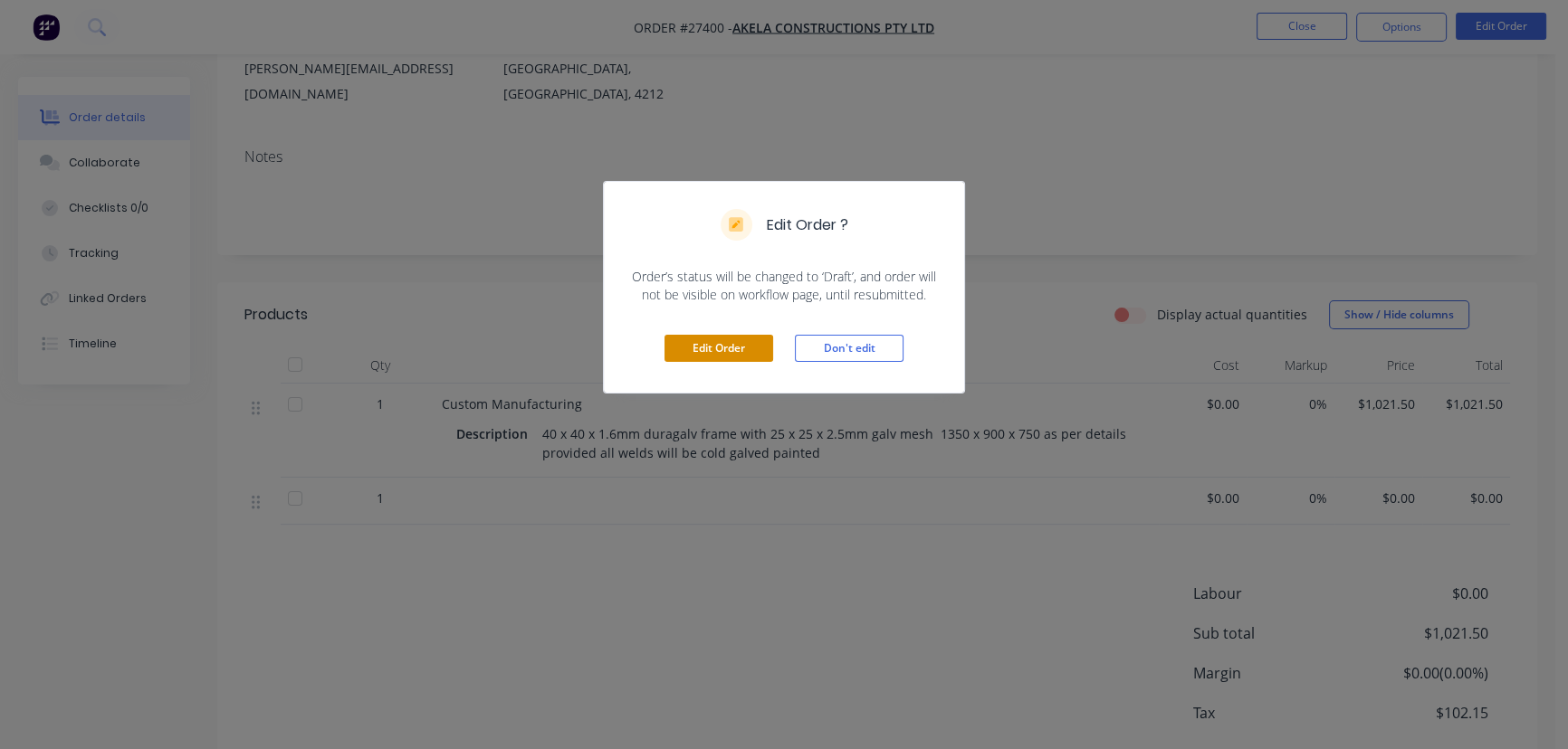
click at [743, 348] on button "Edit Order" at bounding box center [719, 348] width 109 height 27
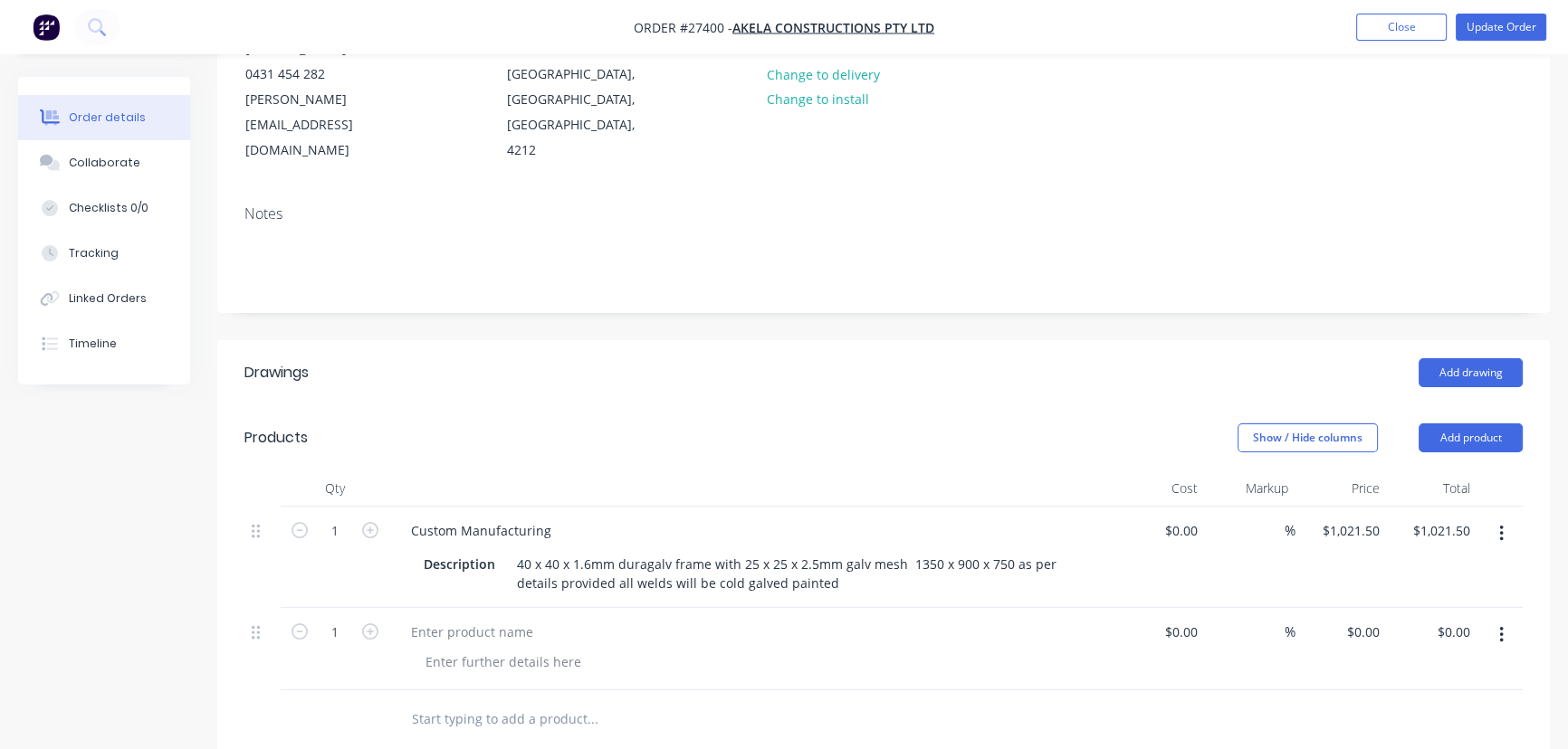
scroll to position [411, 0]
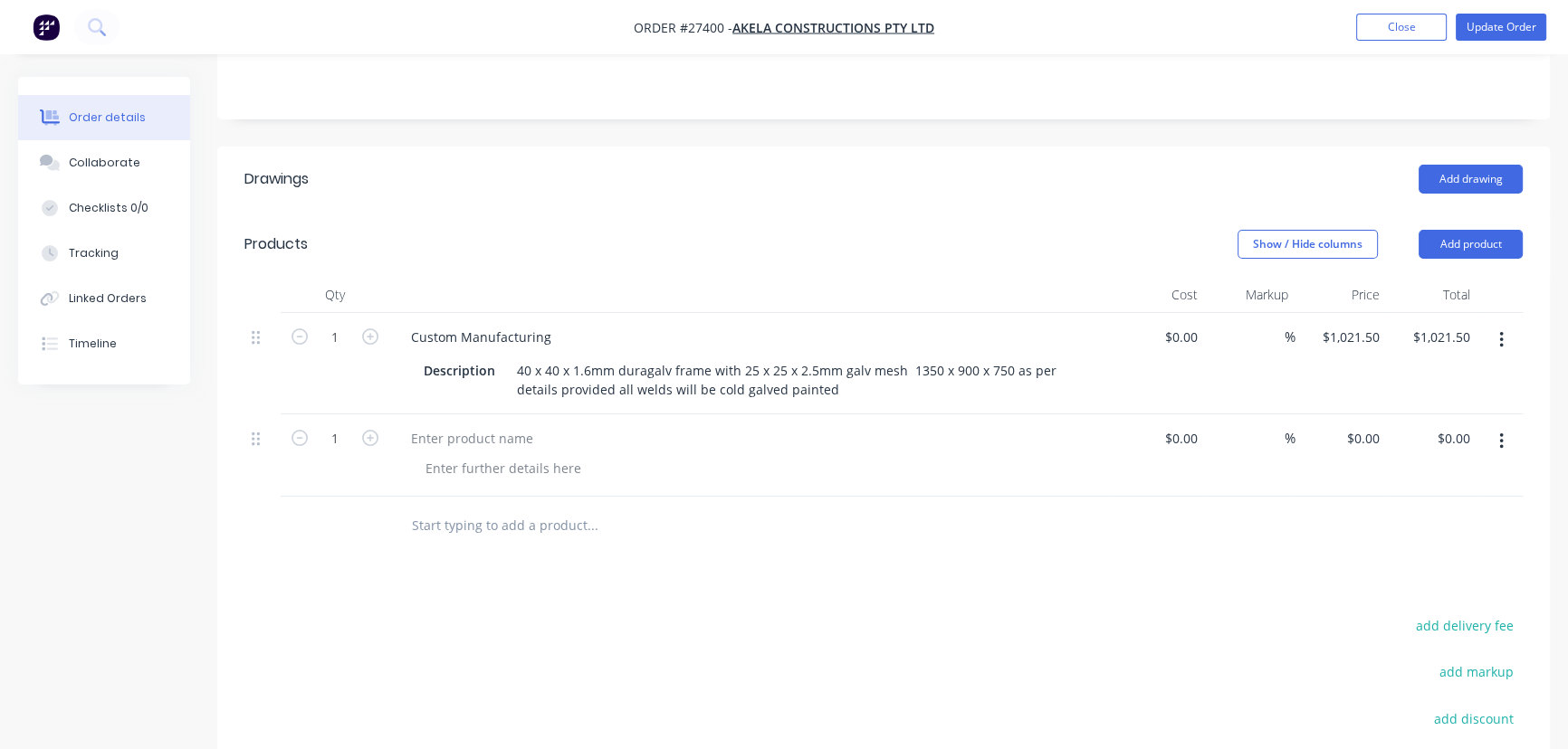
click at [1505, 425] on button "button" at bounding box center [1501, 441] width 42 height 33
click at [1414, 585] on div "Delete" at bounding box center [1436, 597] width 139 height 26
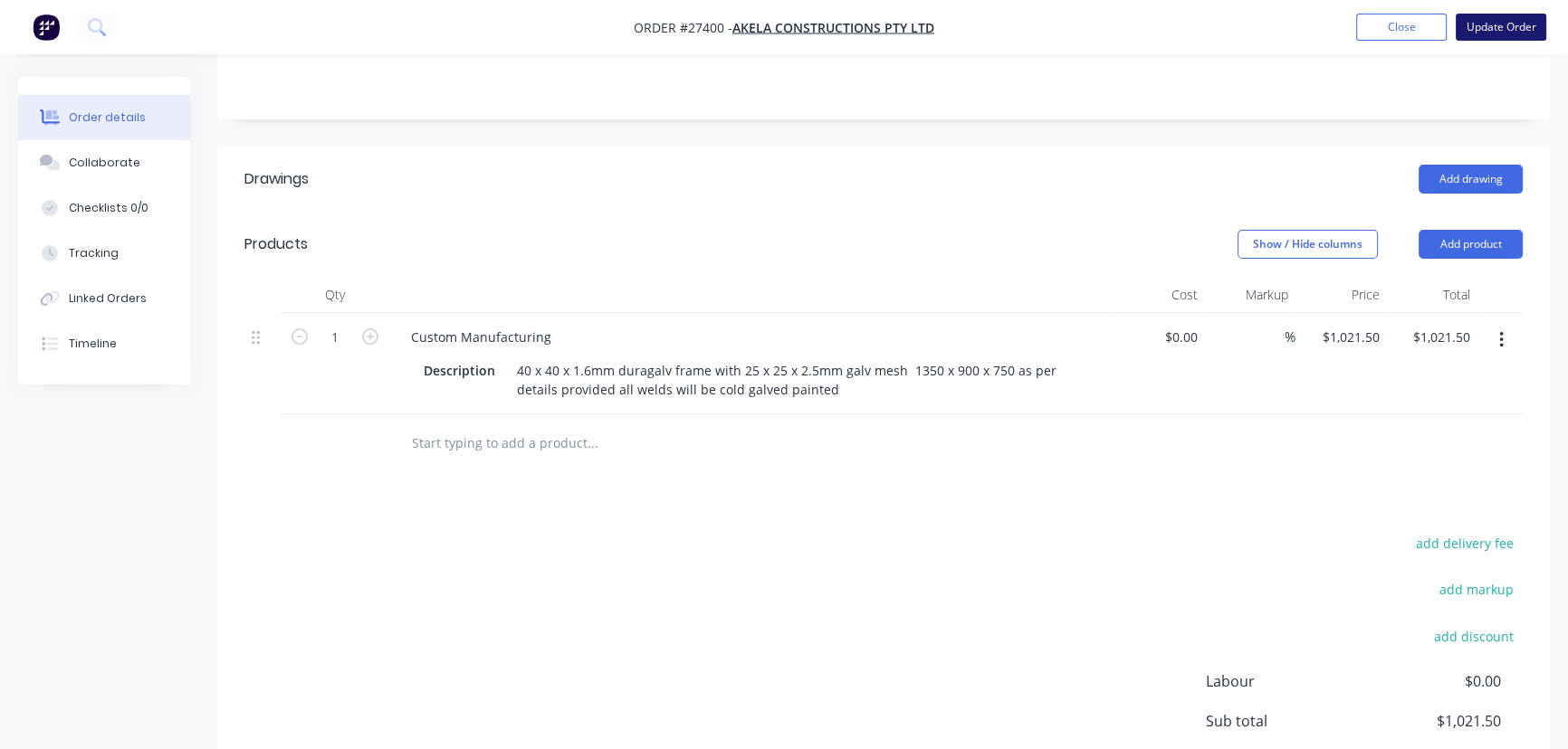
click at [1486, 36] on button "Update Order" at bounding box center [1501, 27] width 90 height 27
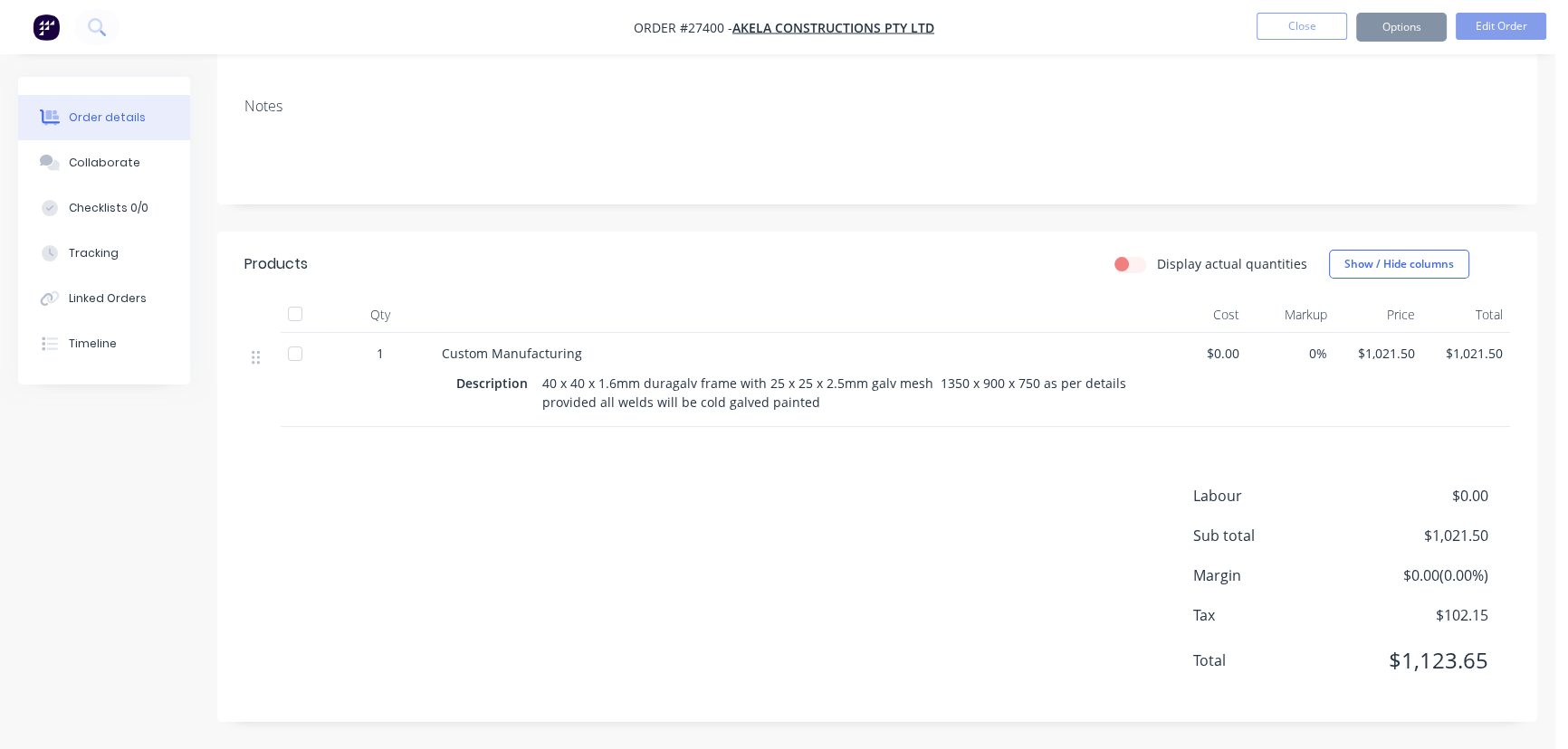
scroll to position [0, 0]
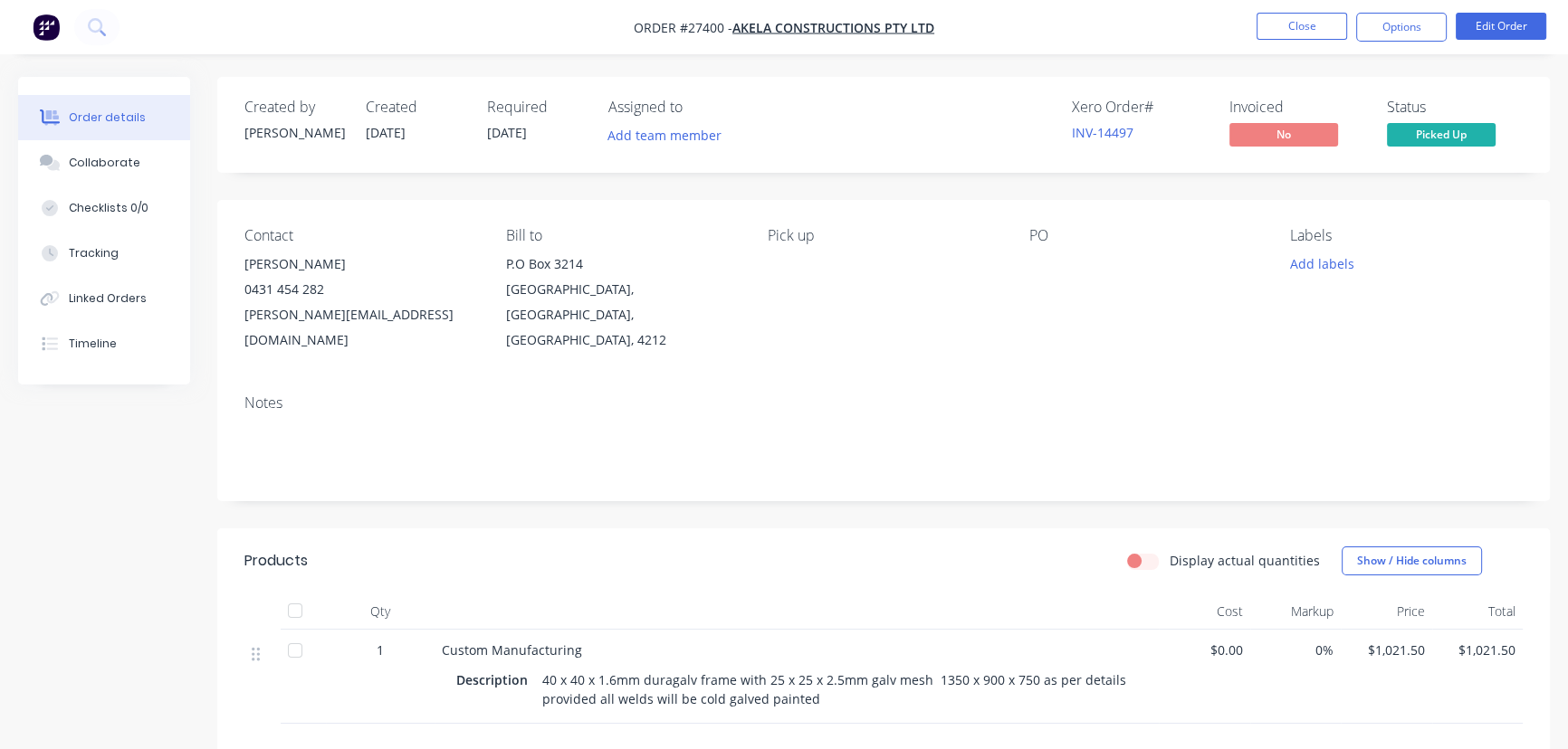
drag, startPoint x: 1385, startPoint y: 29, endPoint x: 1385, endPoint y: 42, distance: 13.0
click at [1385, 34] on button "Options" at bounding box center [1401, 27] width 90 height 29
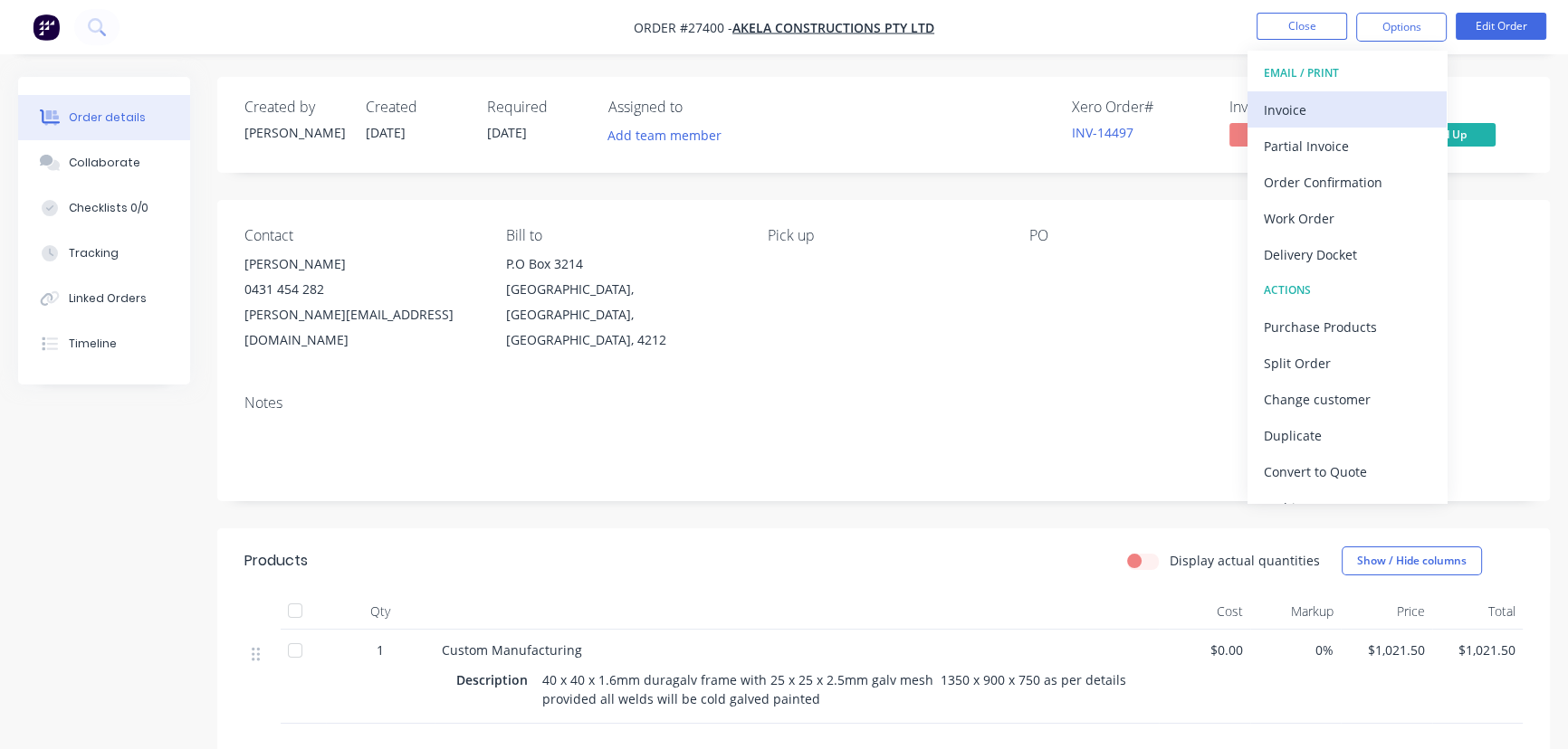
click at [1360, 107] on div "Invoice" at bounding box center [1346, 110] width 166 height 26
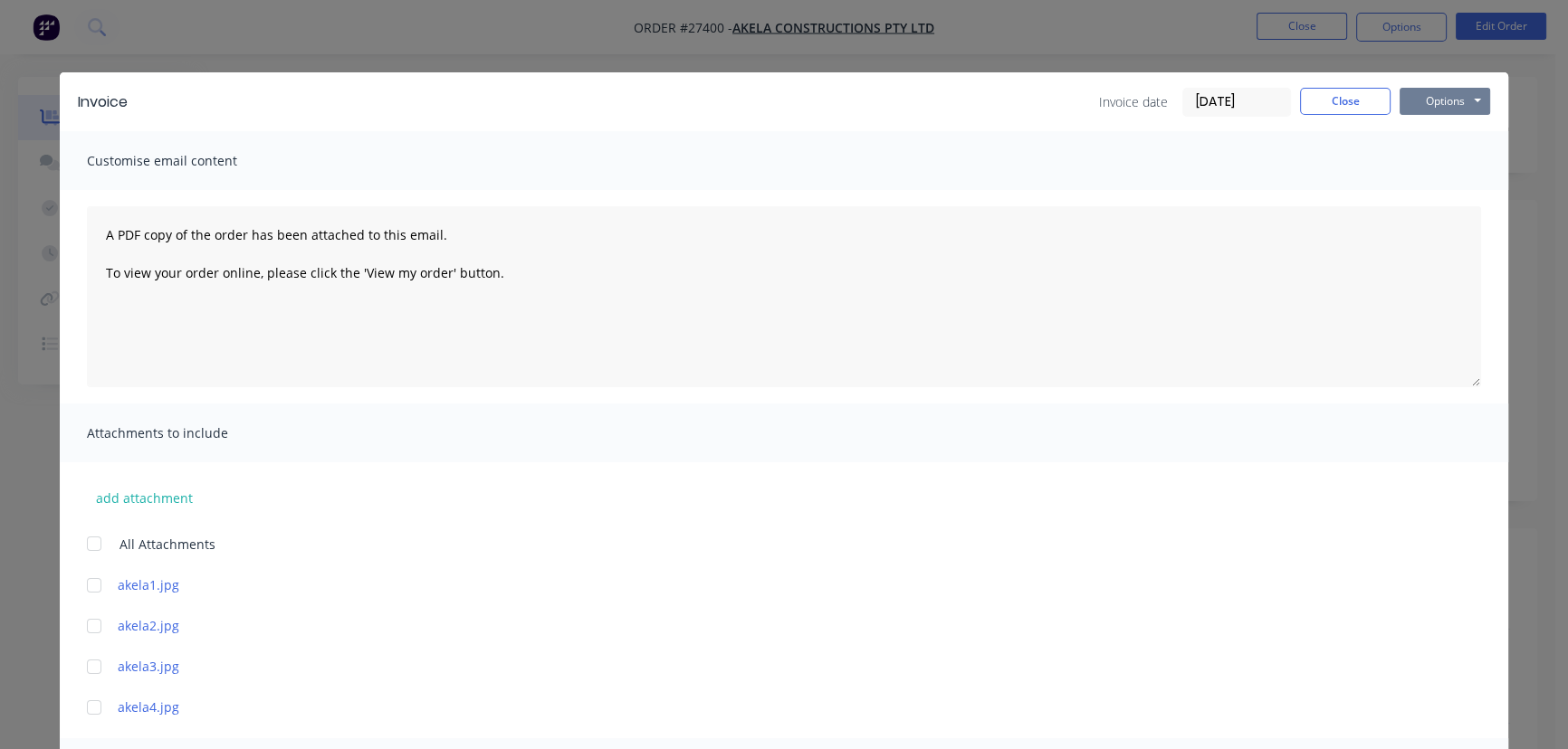
click at [1448, 98] on button "Options" at bounding box center [1445, 101] width 90 height 27
click at [1432, 162] on button "Print" at bounding box center [1457, 162] width 115 height 30
click at [1345, 101] on button "Close" at bounding box center [1345, 101] width 90 height 27
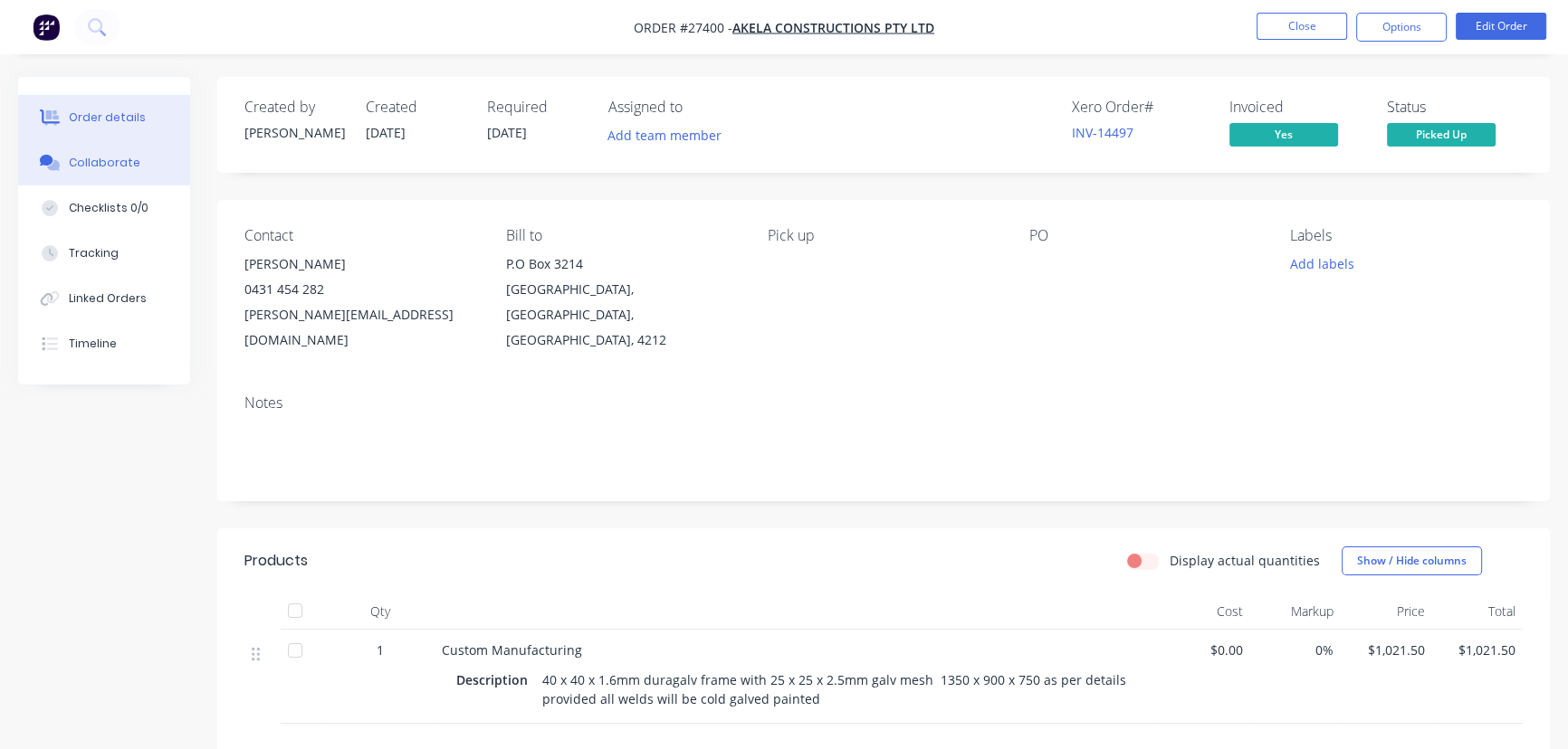
click at [149, 161] on button "Collaborate" at bounding box center [104, 162] width 172 height 45
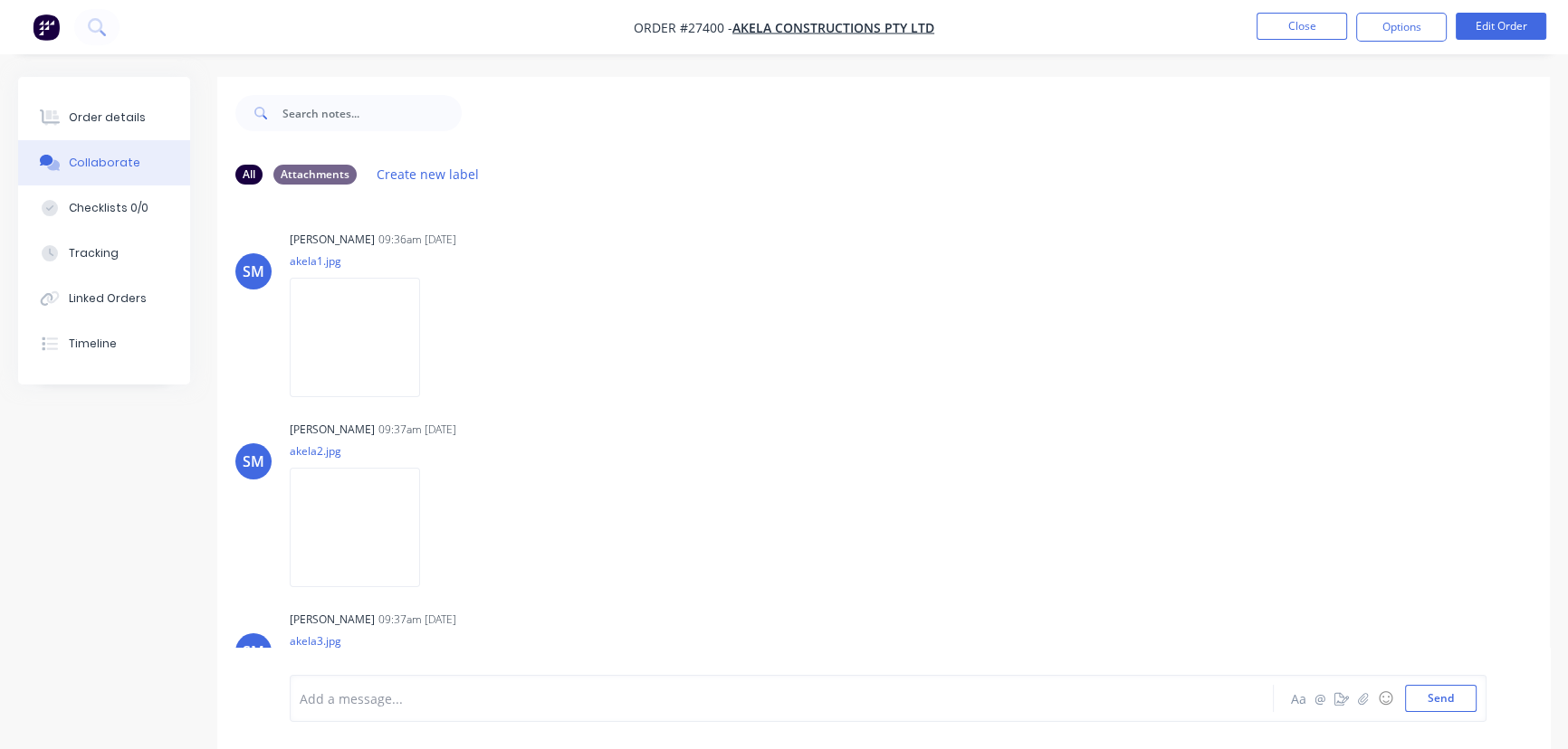
click at [353, 710] on div "Add a message..." at bounding box center [740, 698] width 882 height 27
click at [1439, 696] on button "Send" at bounding box center [1440, 698] width 71 height 27
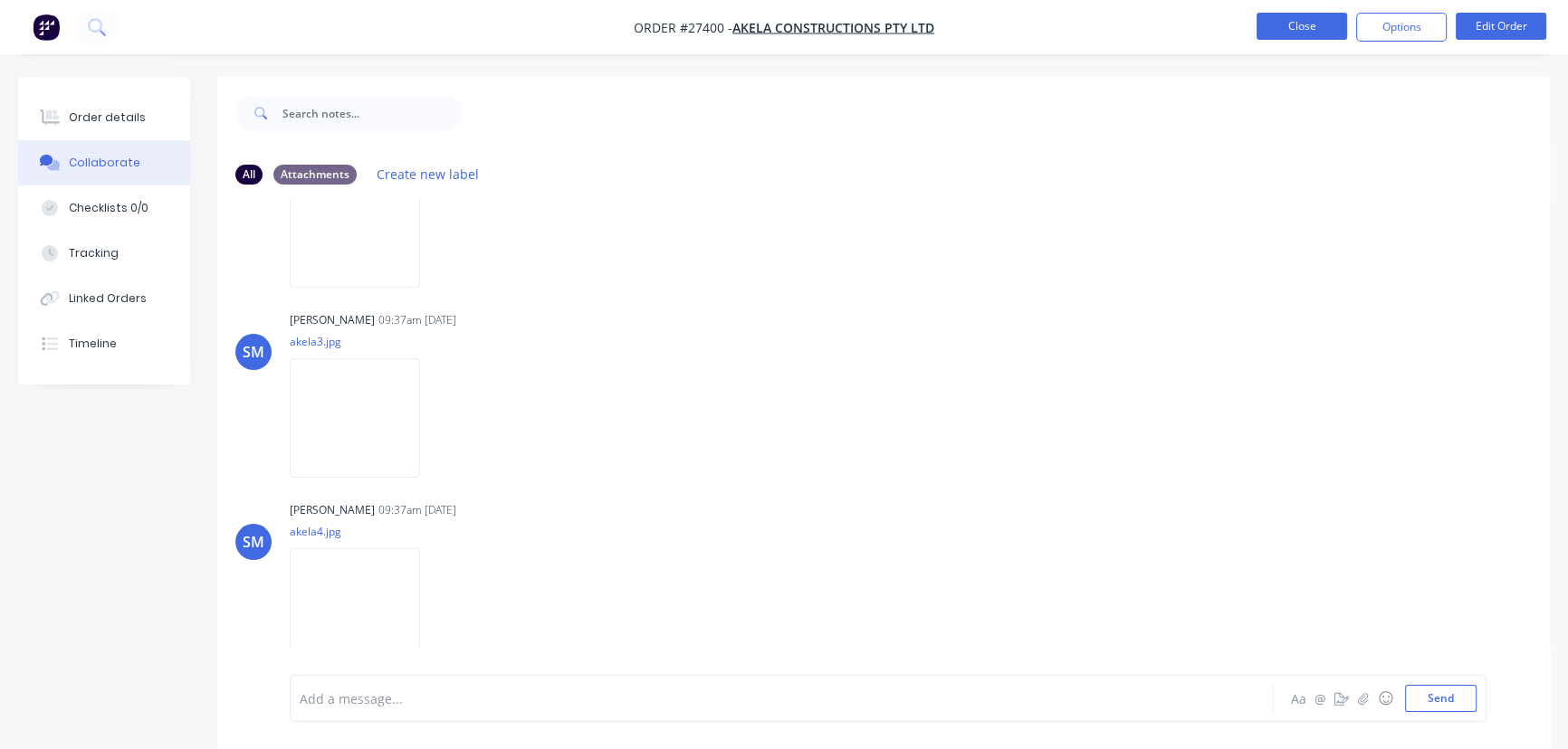
click at [1289, 27] on button "Close" at bounding box center [1302, 26] width 90 height 27
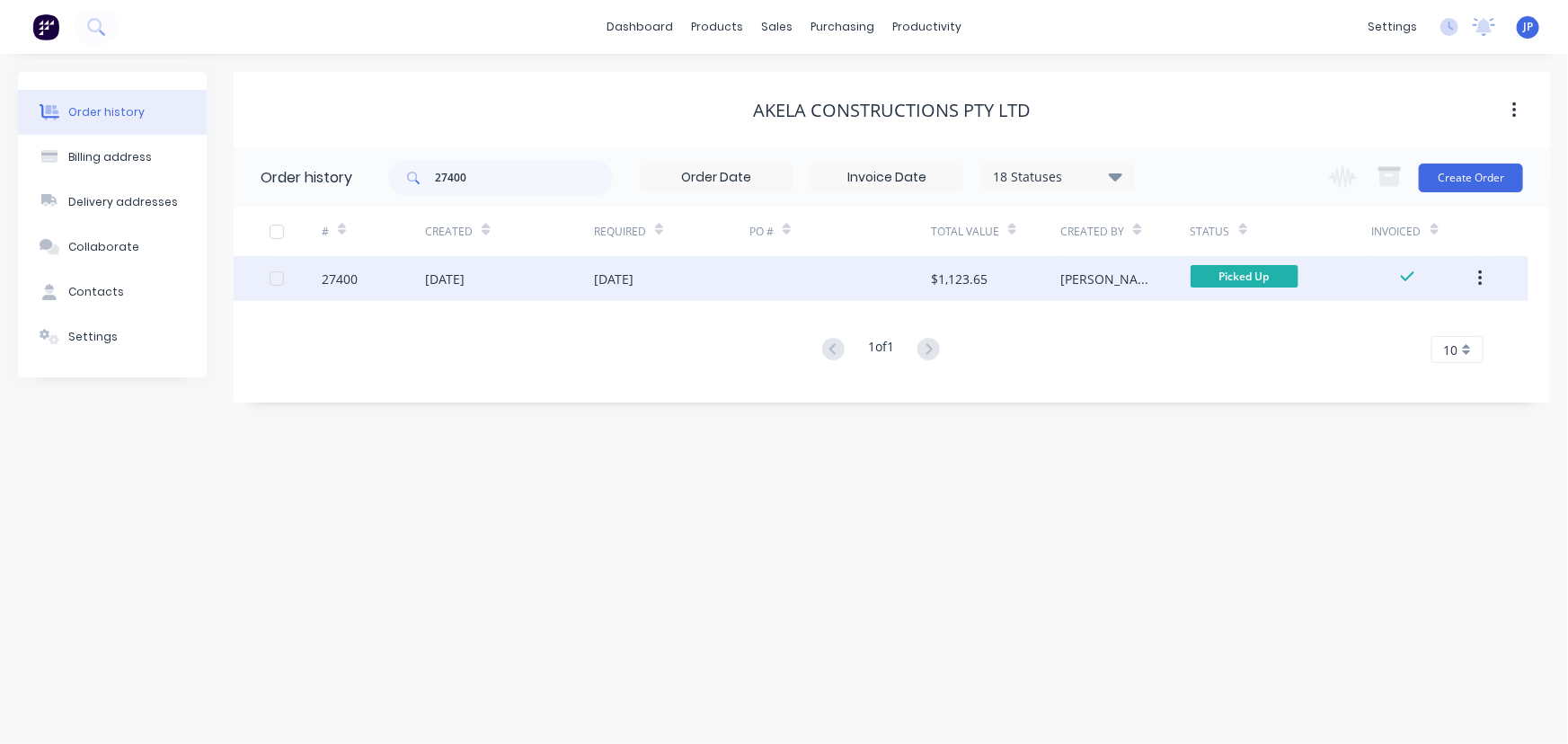
click at [1487, 276] on button "button" at bounding box center [1480, 279] width 42 height 32
click at [1422, 316] on div "Archive" at bounding box center [1415, 325] width 138 height 26
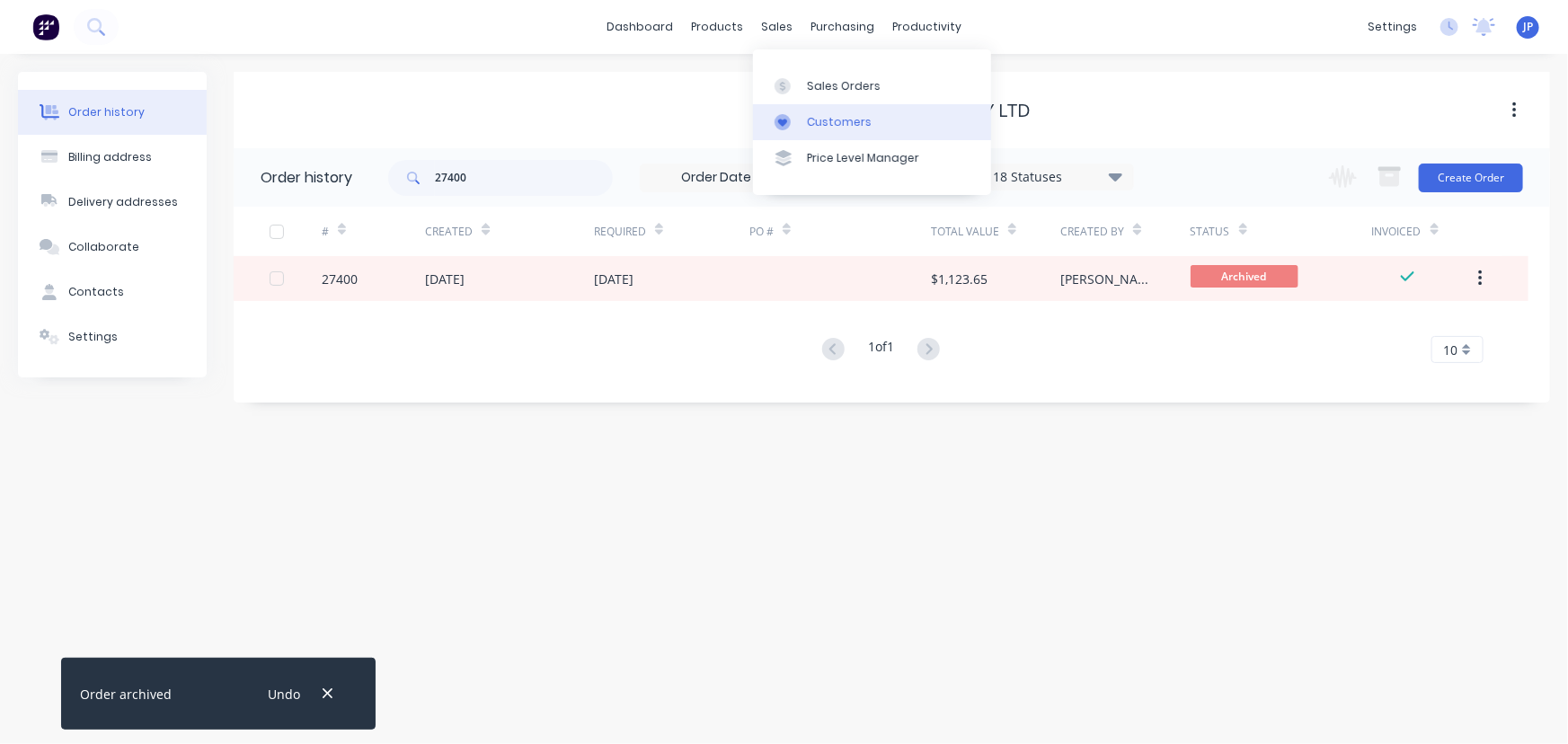
click at [812, 117] on div "Customers" at bounding box center [839, 121] width 65 height 16
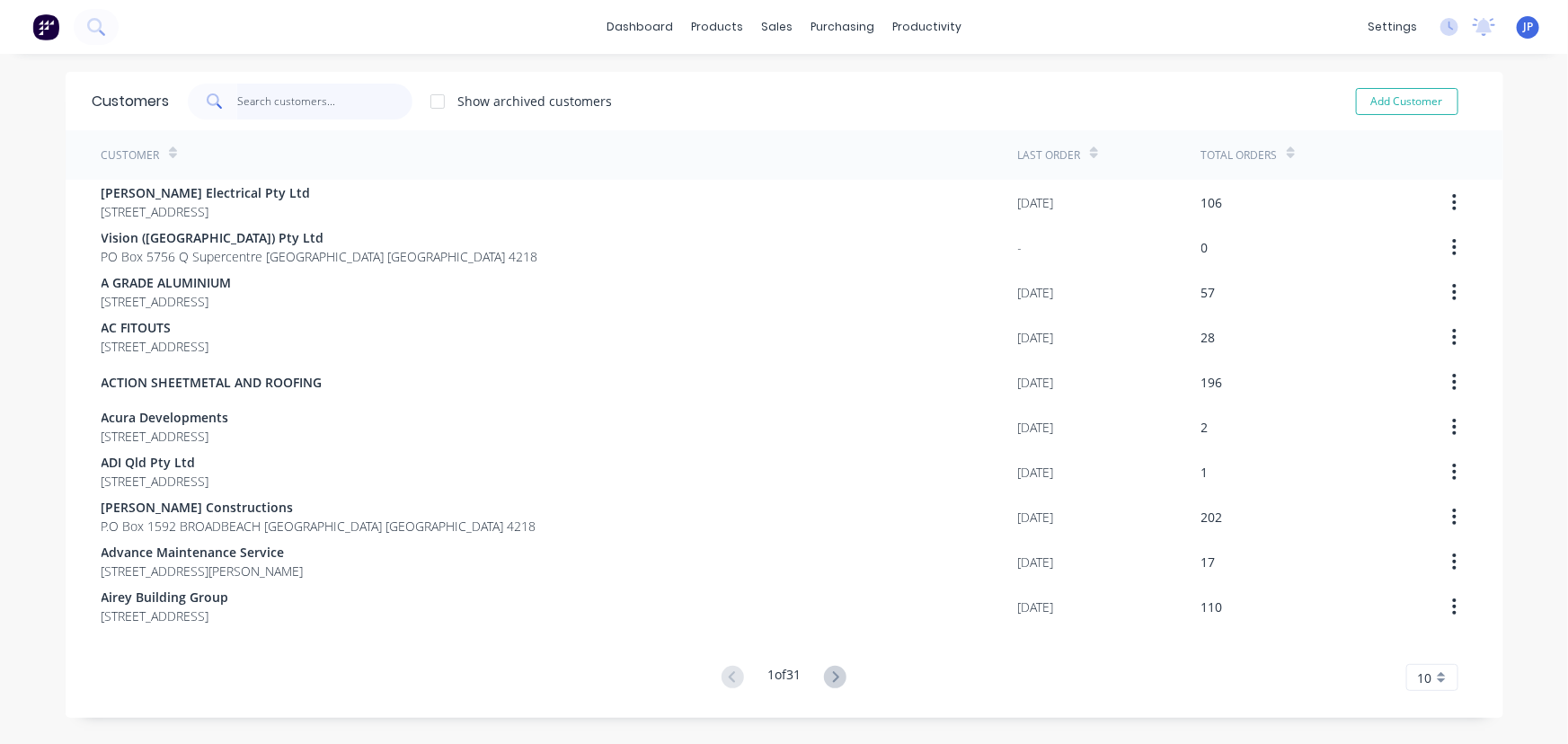
click at [320, 108] on input "text" at bounding box center [324, 102] width 175 height 36
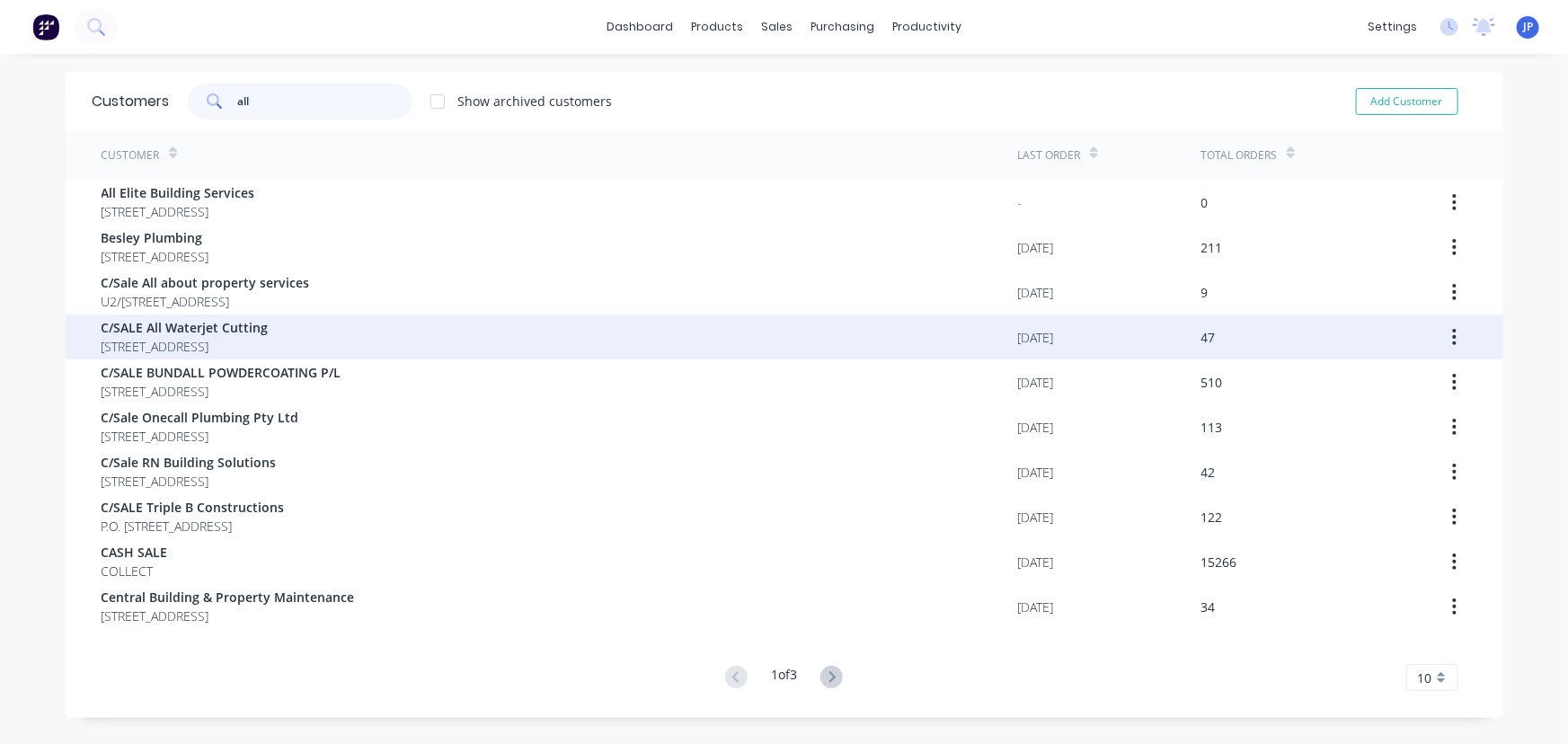
type input "all"
click at [214, 333] on span "C/SALE All Waterjet Cutting" at bounding box center [184, 328] width 167 height 19
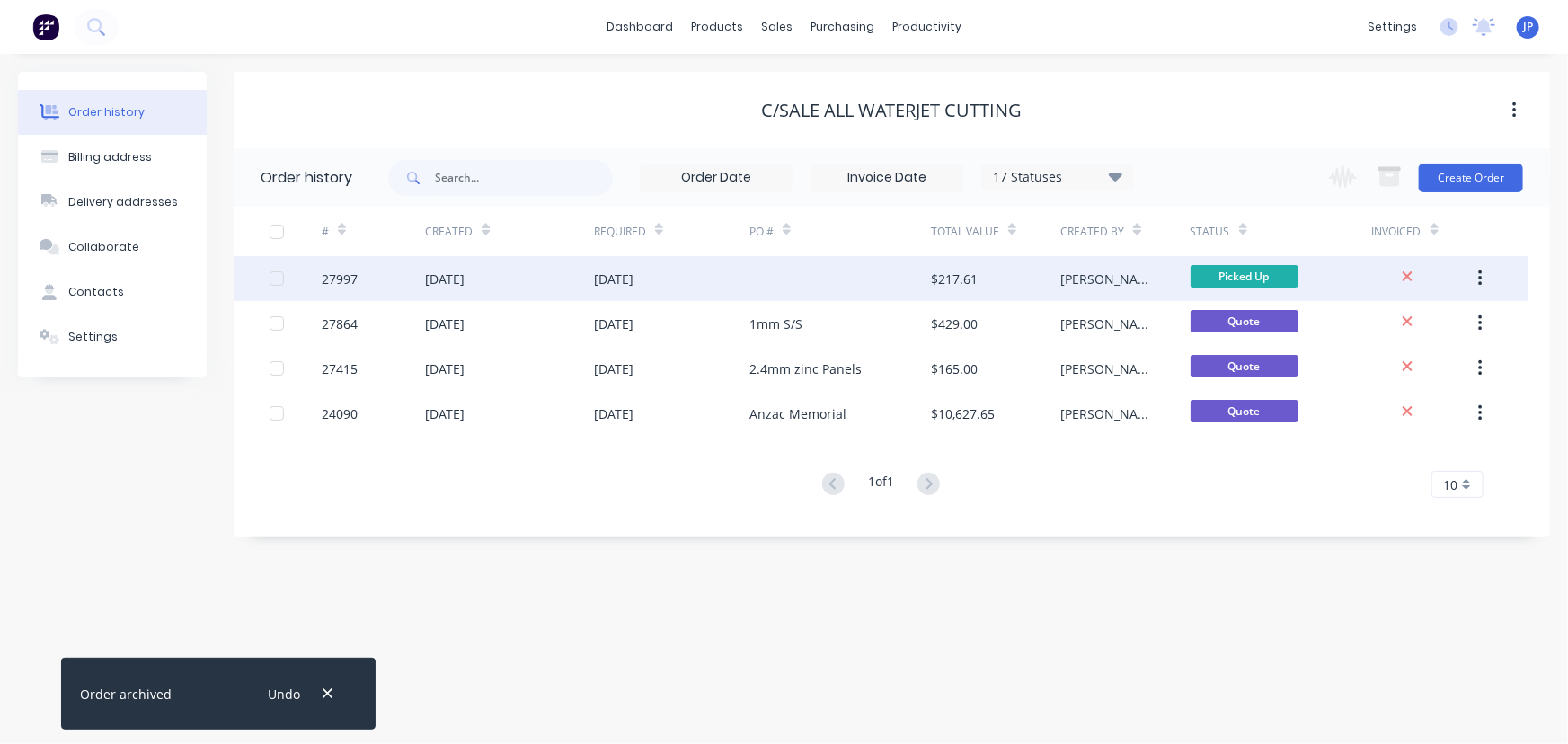
click at [464, 279] on div "[DATE]" at bounding box center [444, 279] width 39 height 19
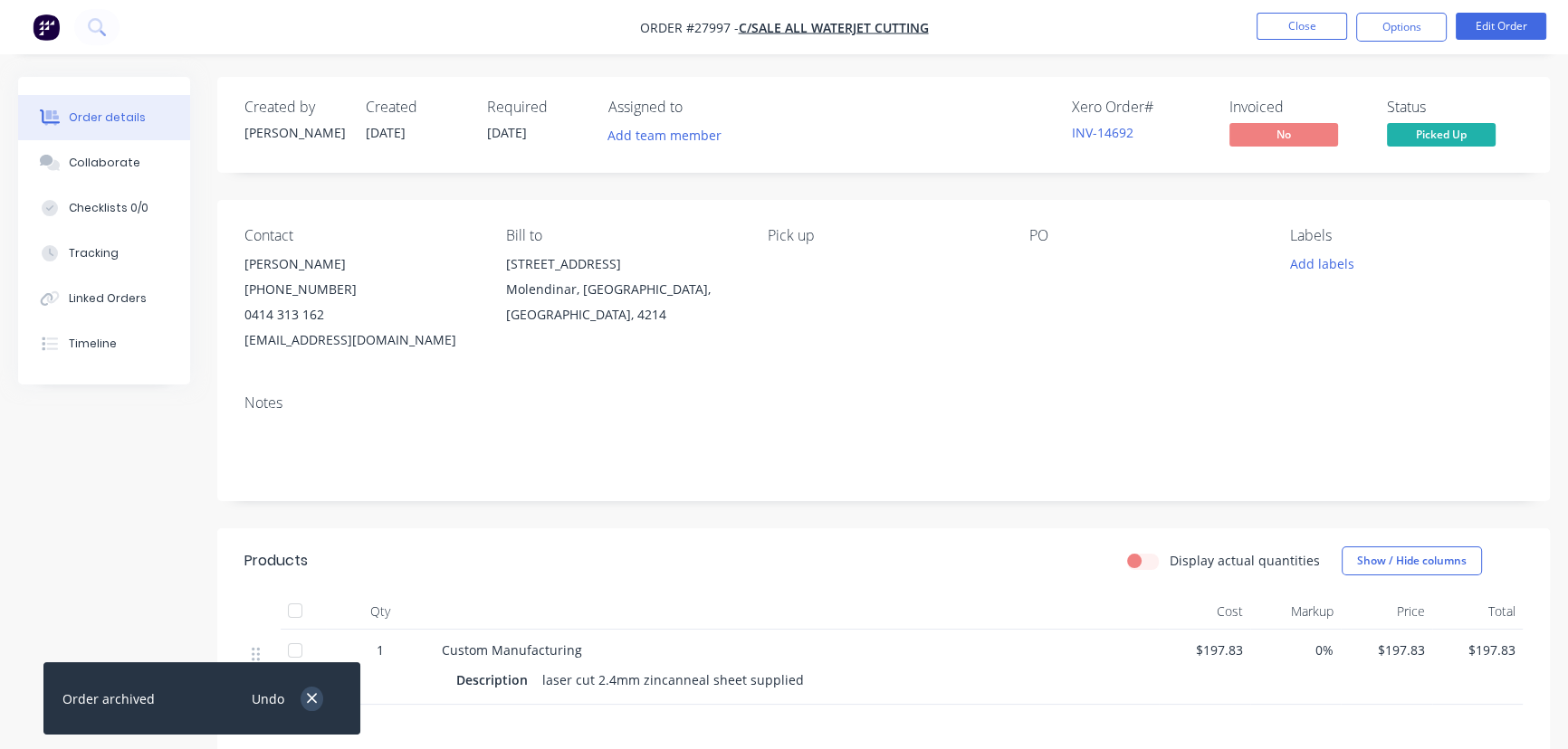
click at [316, 709] on button "button" at bounding box center [312, 698] width 23 height 24
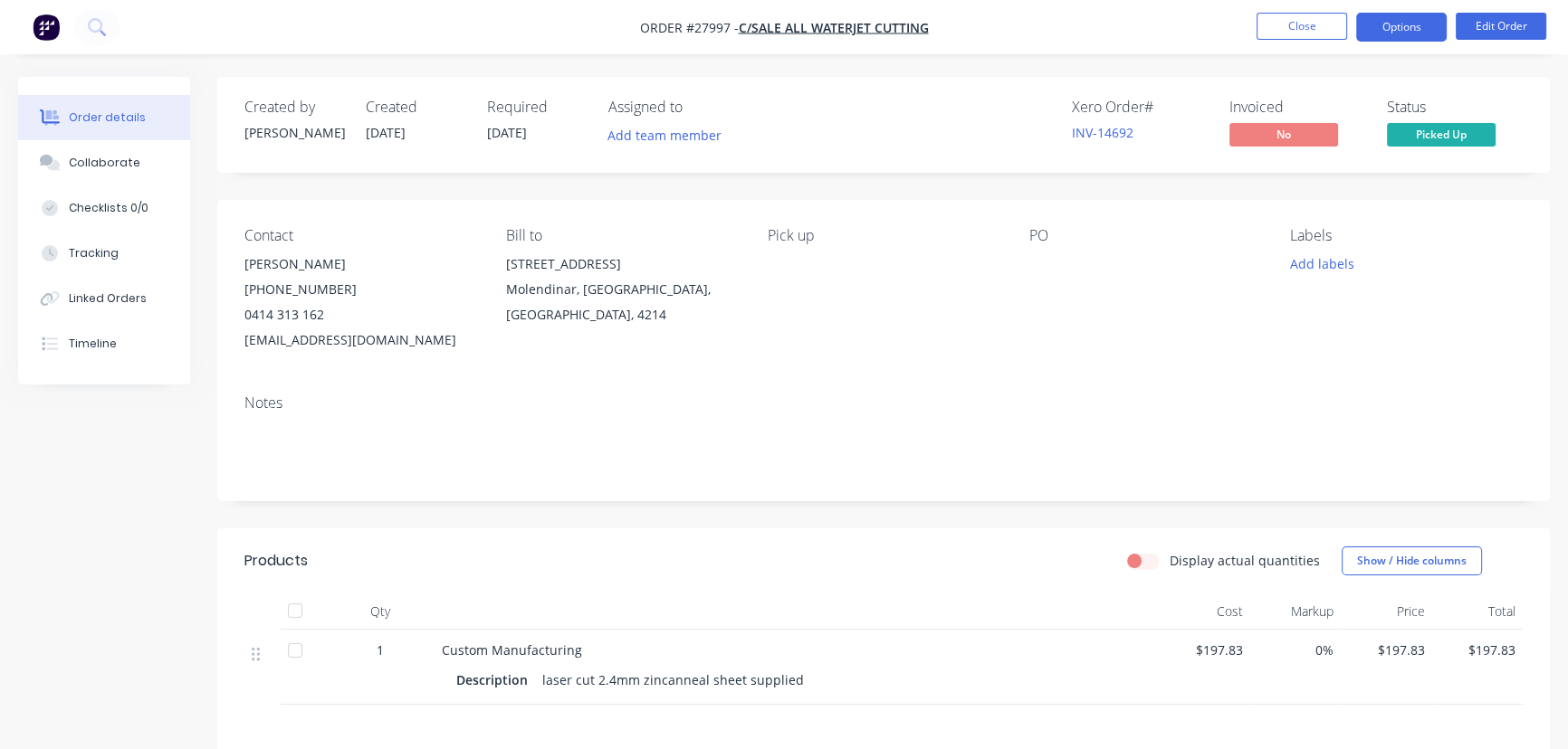
click at [1376, 28] on button "Options" at bounding box center [1401, 27] width 90 height 29
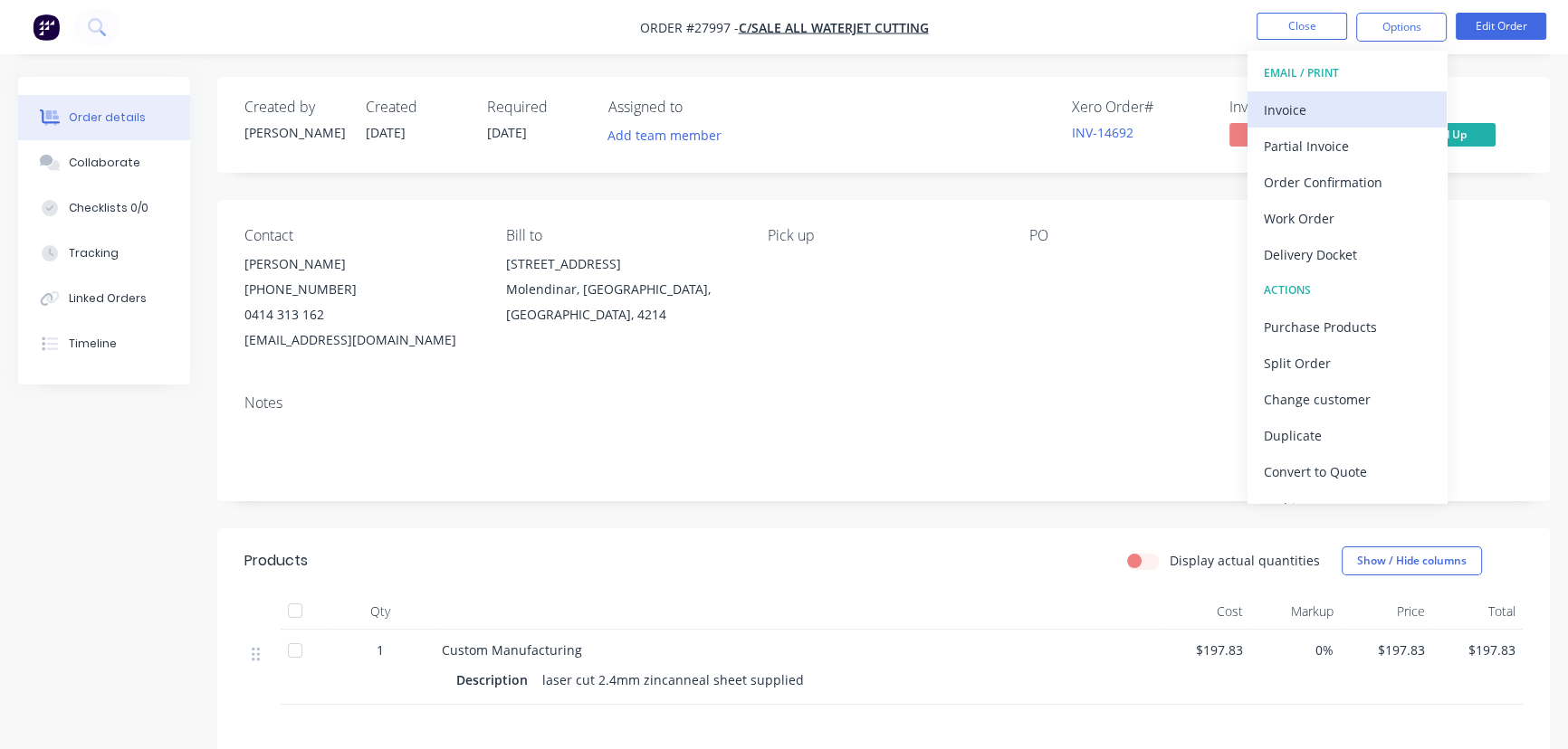
click at [1299, 104] on div "Invoice" at bounding box center [1346, 110] width 166 height 26
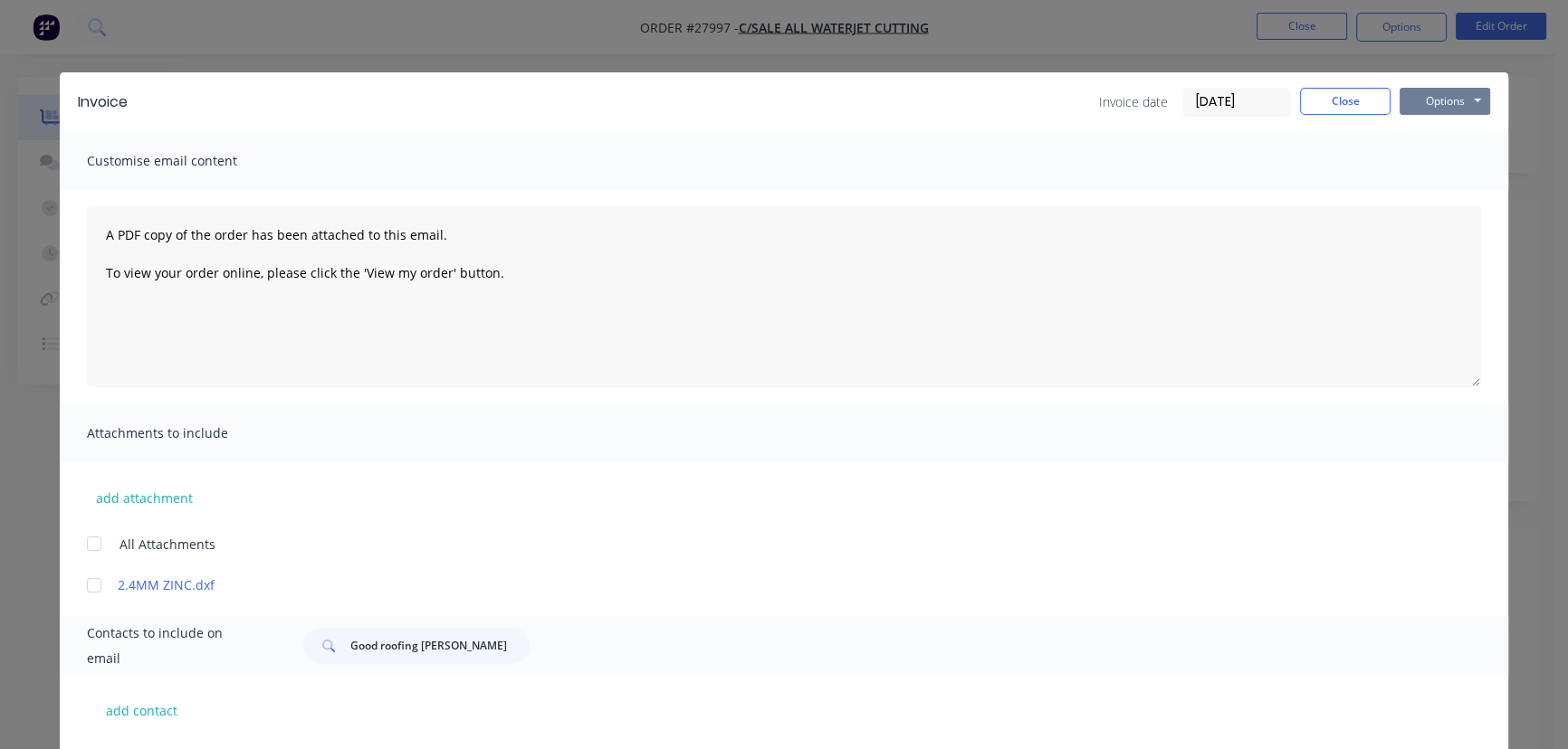
click at [1415, 98] on button "Options" at bounding box center [1445, 101] width 90 height 27
click at [1407, 169] on button "Print" at bounding box center [1457, 162] width 115 height 30
click at [1320, 105] on button "Close" at bounding box center [1345, 101] width 90 height 27
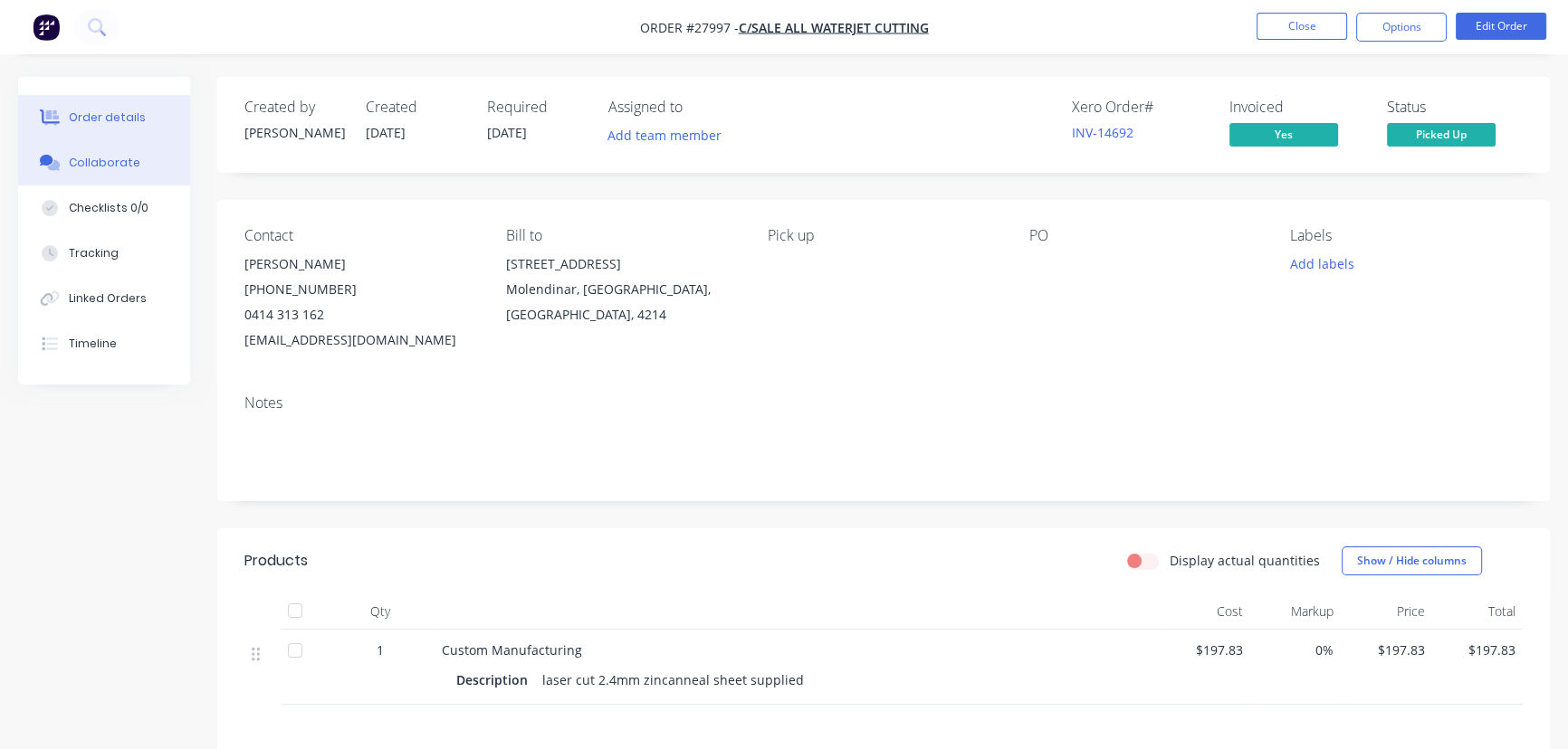
click at [145, 163] on button "Collaborate" at bounding box center [104, 162] width 172 height 45
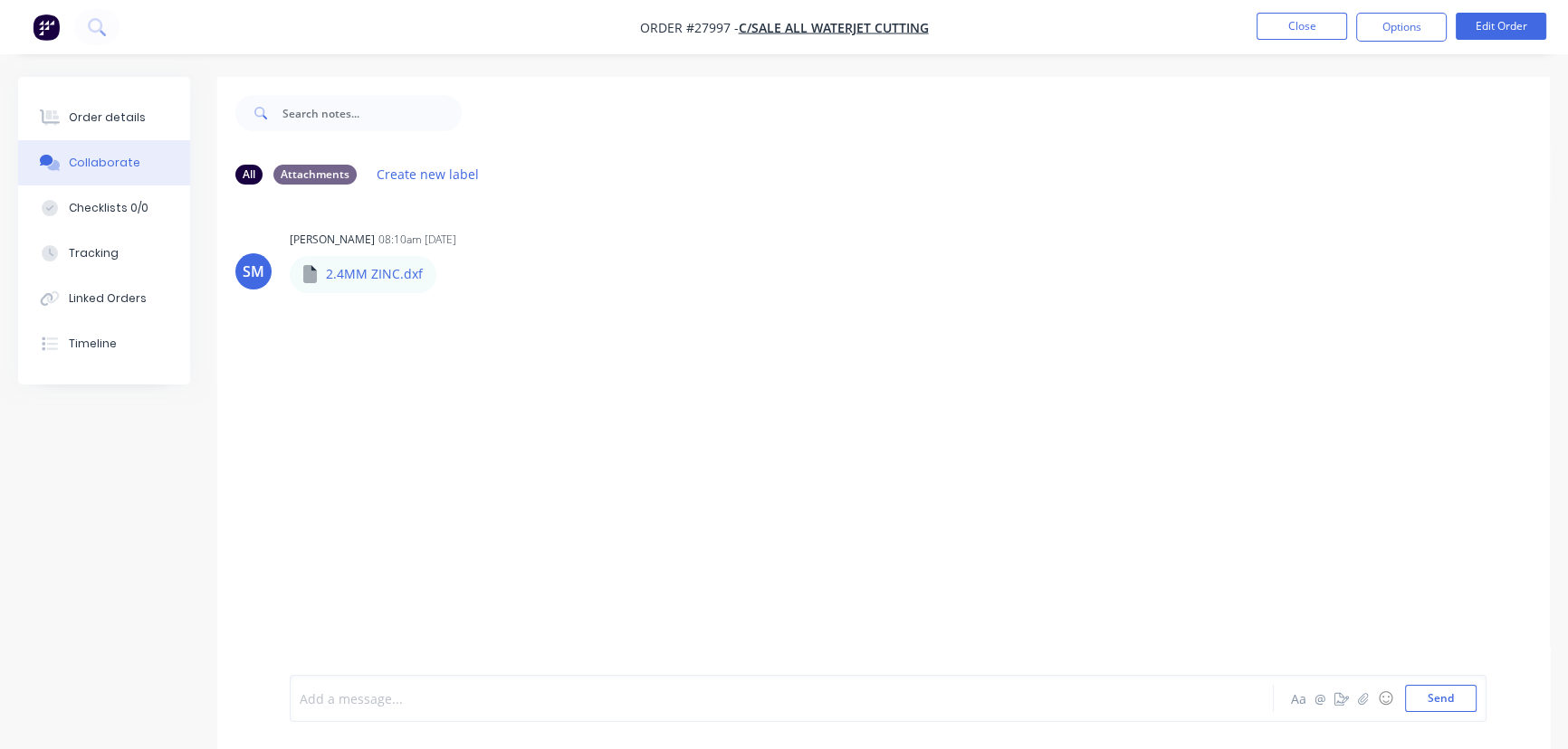
click at [344, 698] on div at bounding box center [741, 699] width 881 height 19
click at [1444, 709] on button "Send" at bounding box center [1440, 698] width 71 height 27
click at [1321, 38] on button "Close" at bounding box center [1302, 26] width 90 height 27
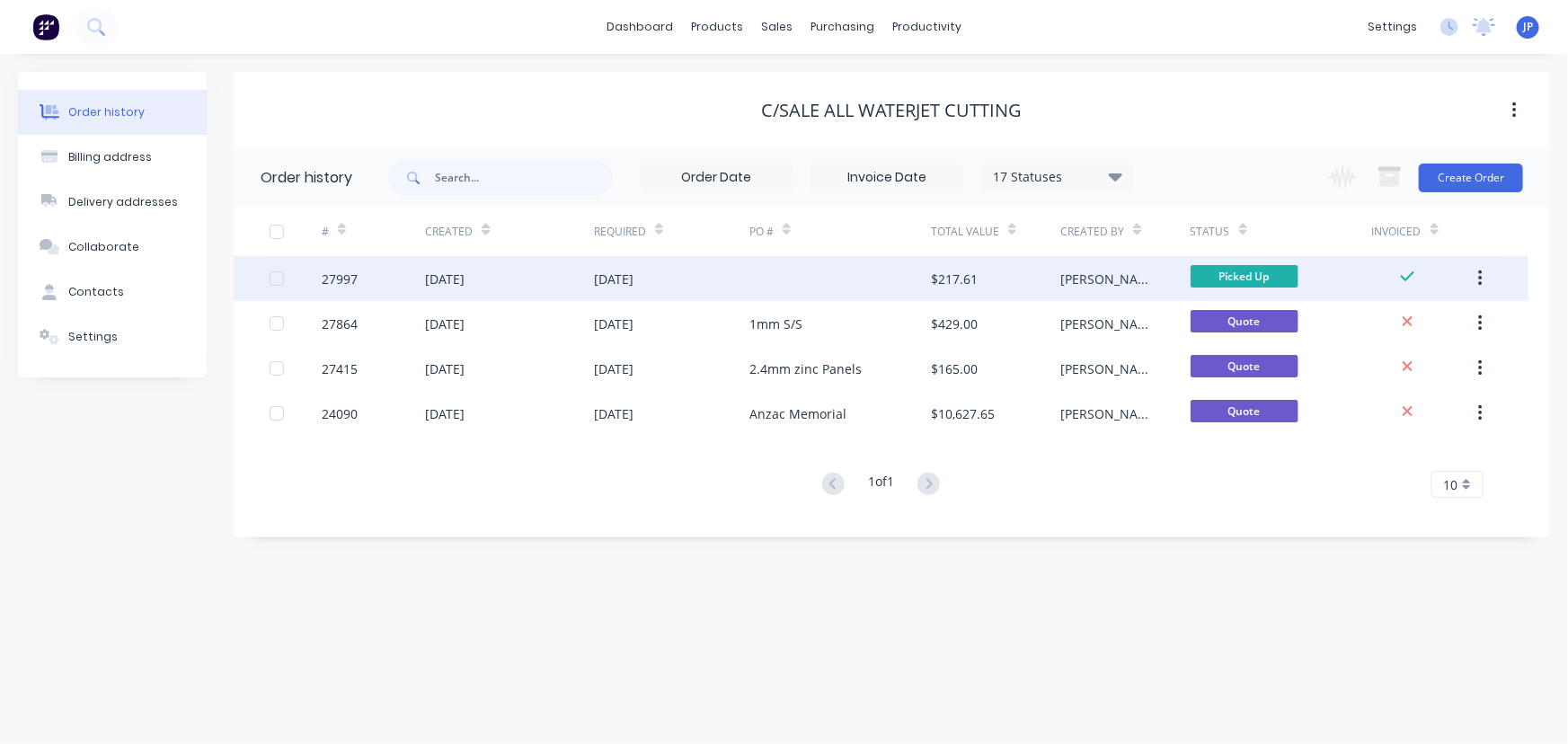
click at [1481, 271] on icon "button" at bounding box center [1480, 278] width 4 height 16
click at [1409, 324] on div "Archive" at bounding box center [1415, 325] width 138 height 26
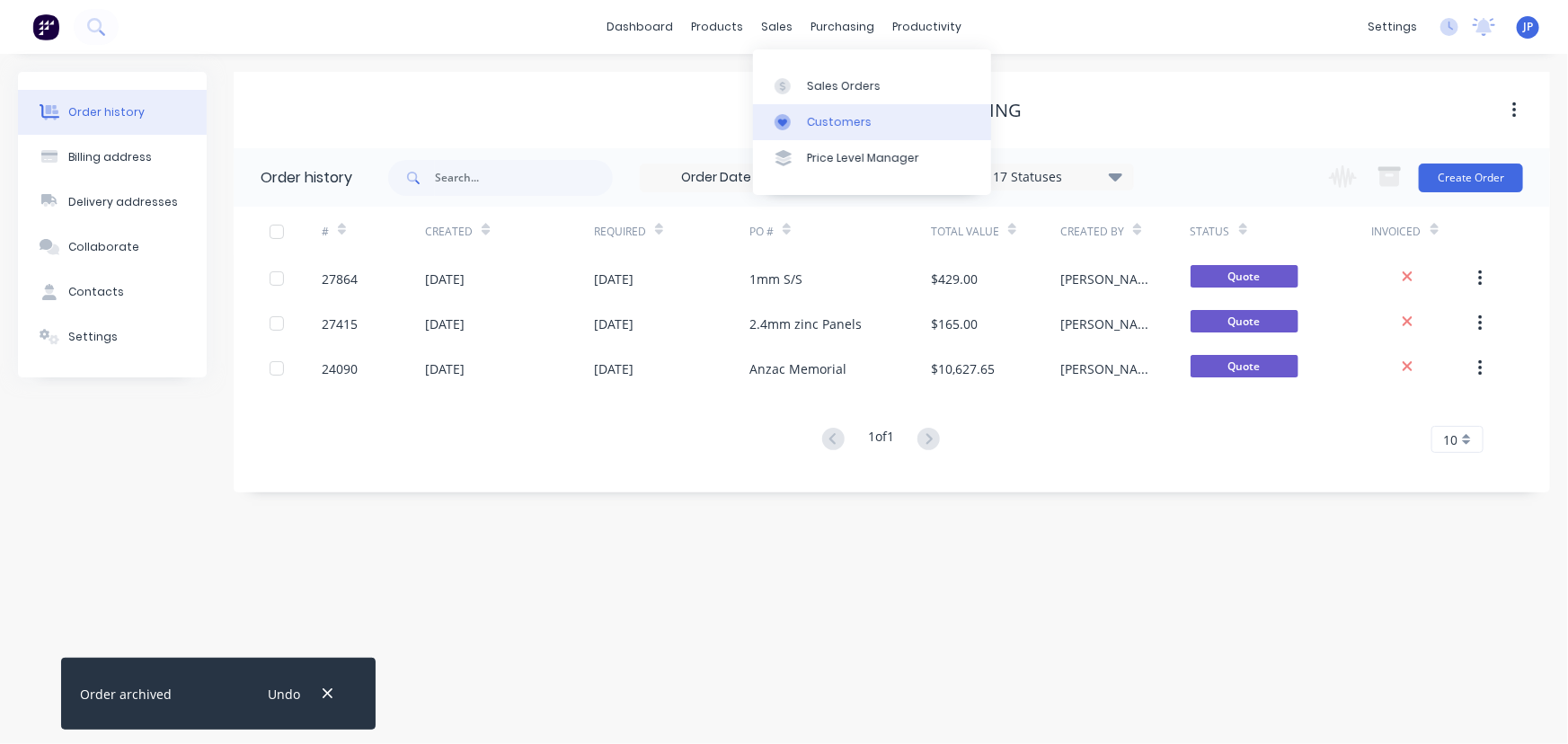
click at [820, 122] on div "Customers" at bounding box center [839, 121] width 65 height 16
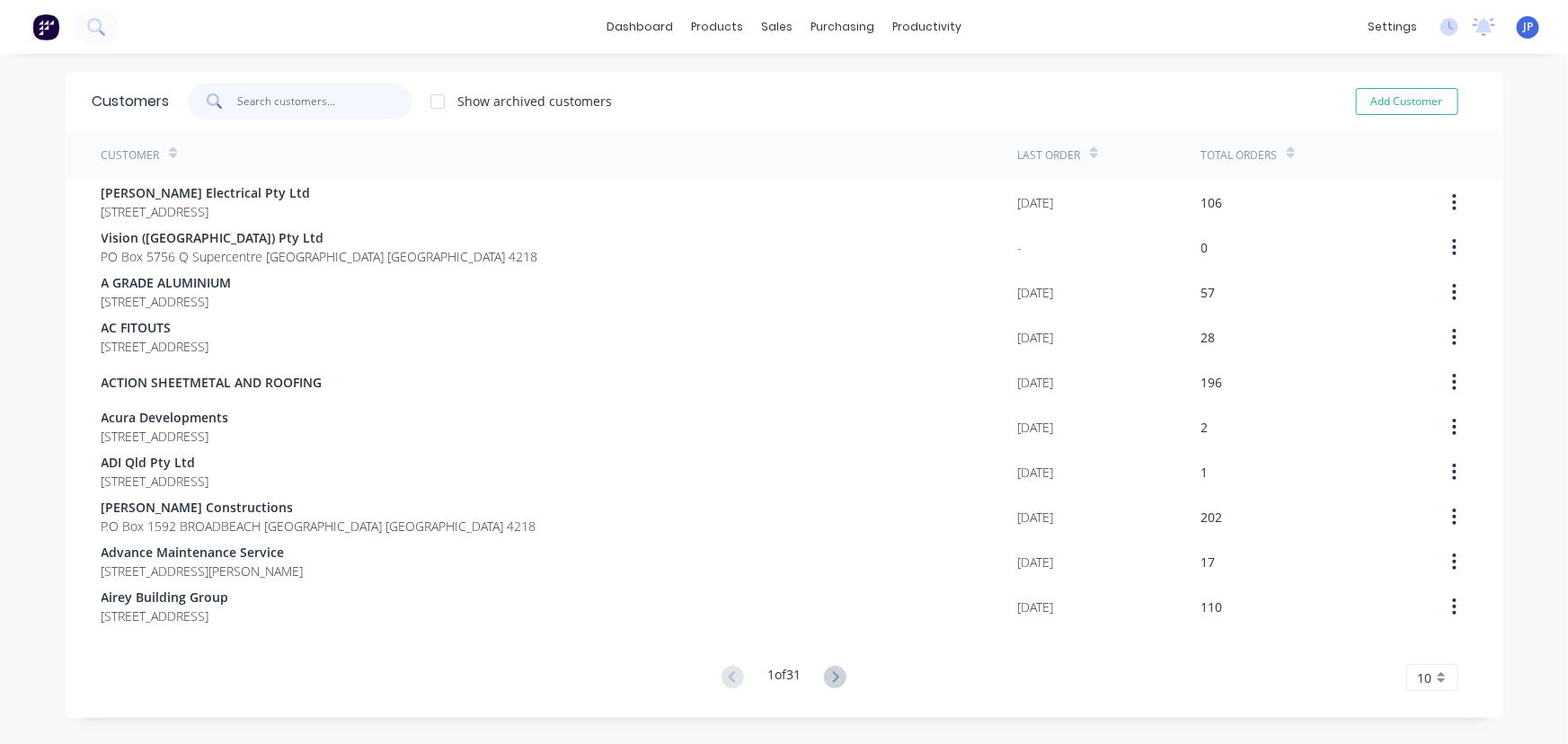
click at [315, 105] on input "text" at bounding box center [324, 102] width 175 height 36
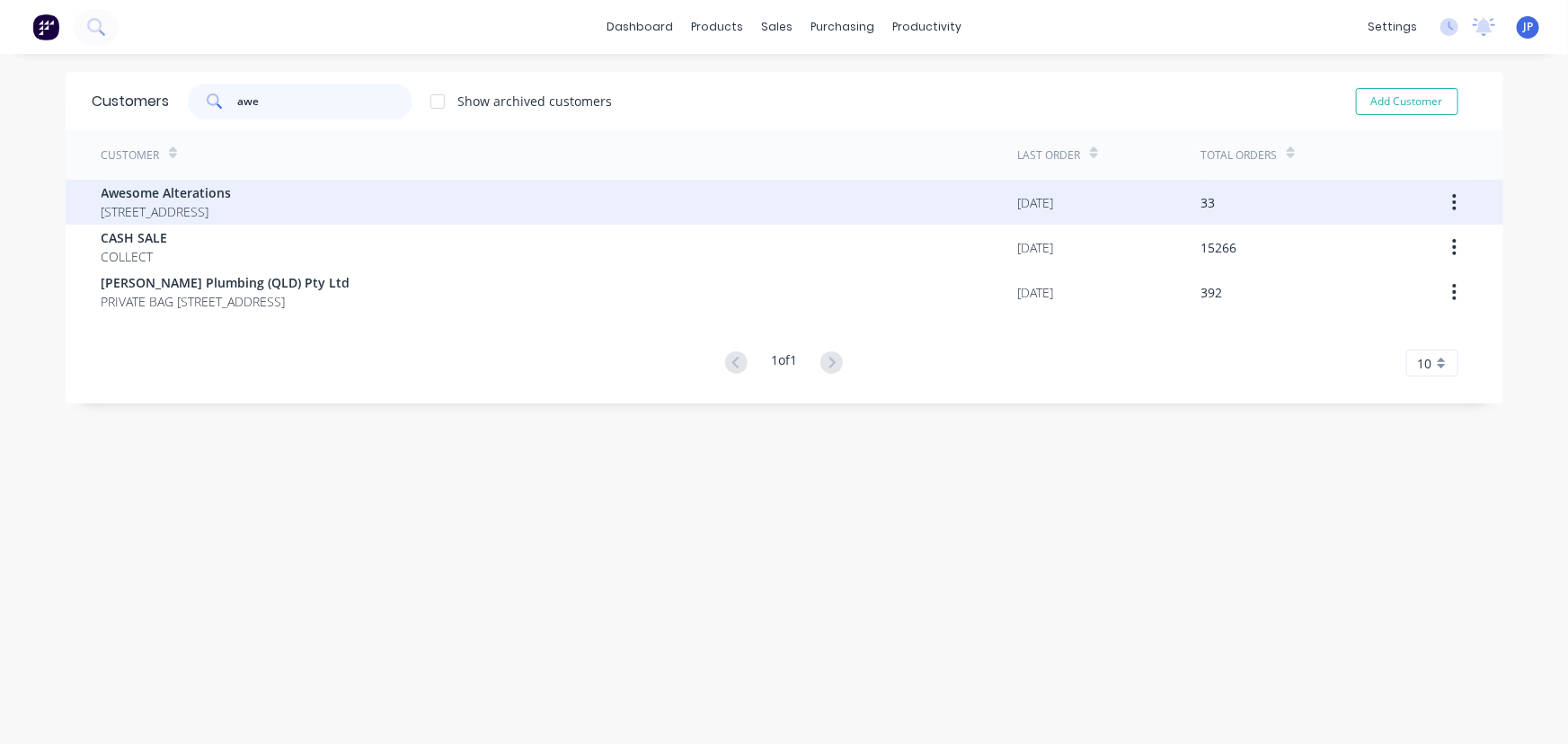
type input "awe"
click at [214, 213] on span "[STREET_ADDRESS]" at bounding box center [166, 212] width 130 height 19
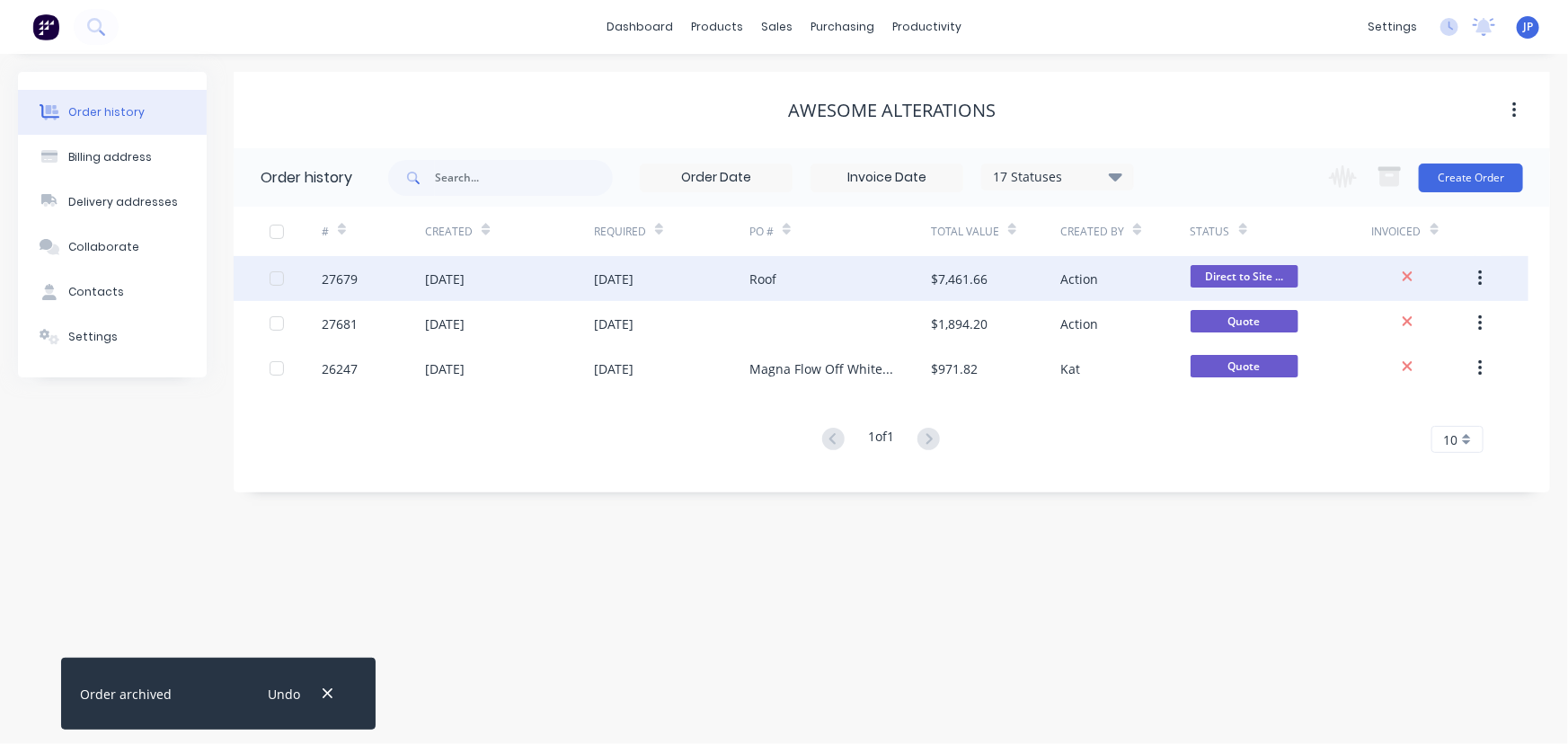
click at [538, 276] on div "[DATE]" at bounding box center [509, 278] width 169 height 45
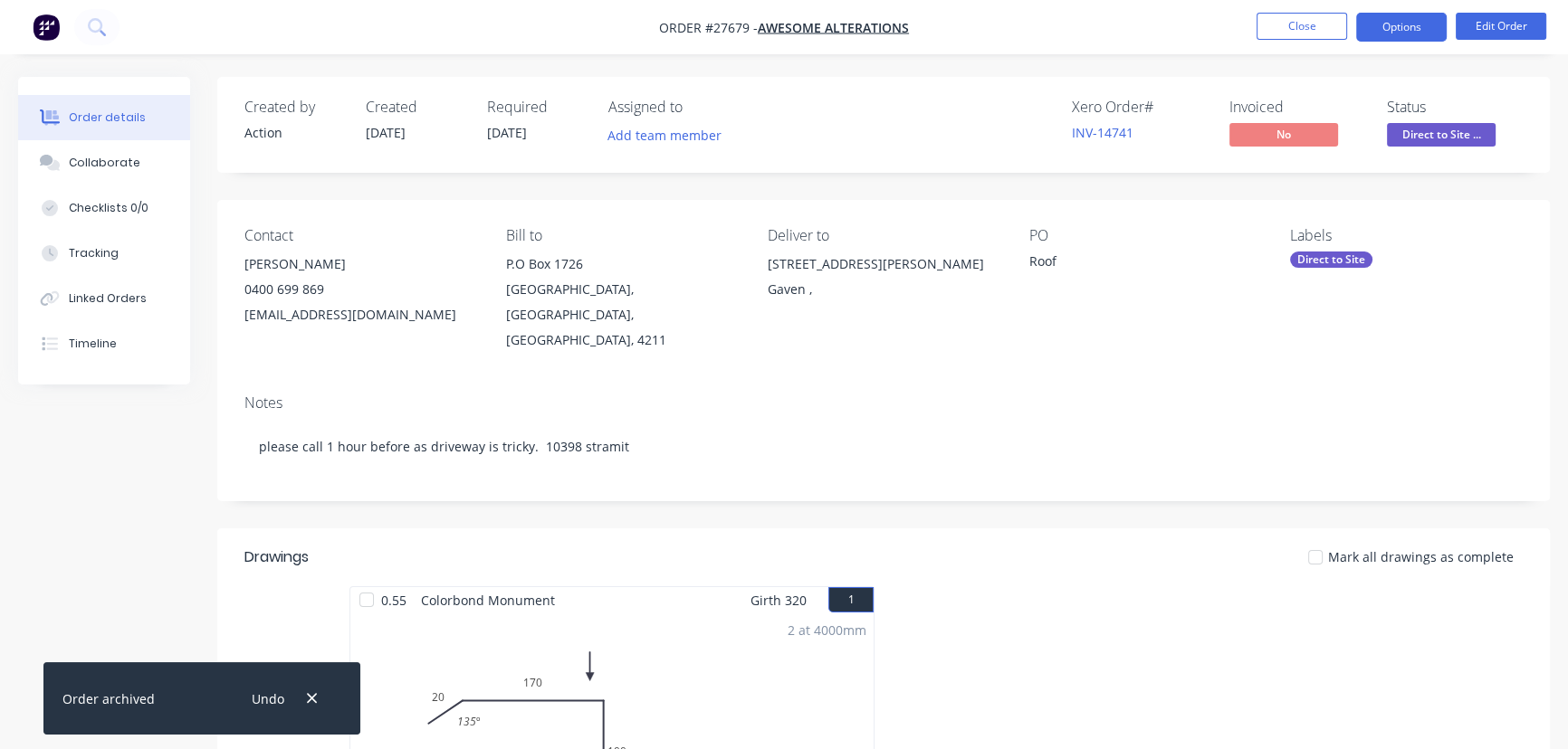
click at [1390, 33] on button "Options" at bounding box center [1401, 27] width 90 height 29
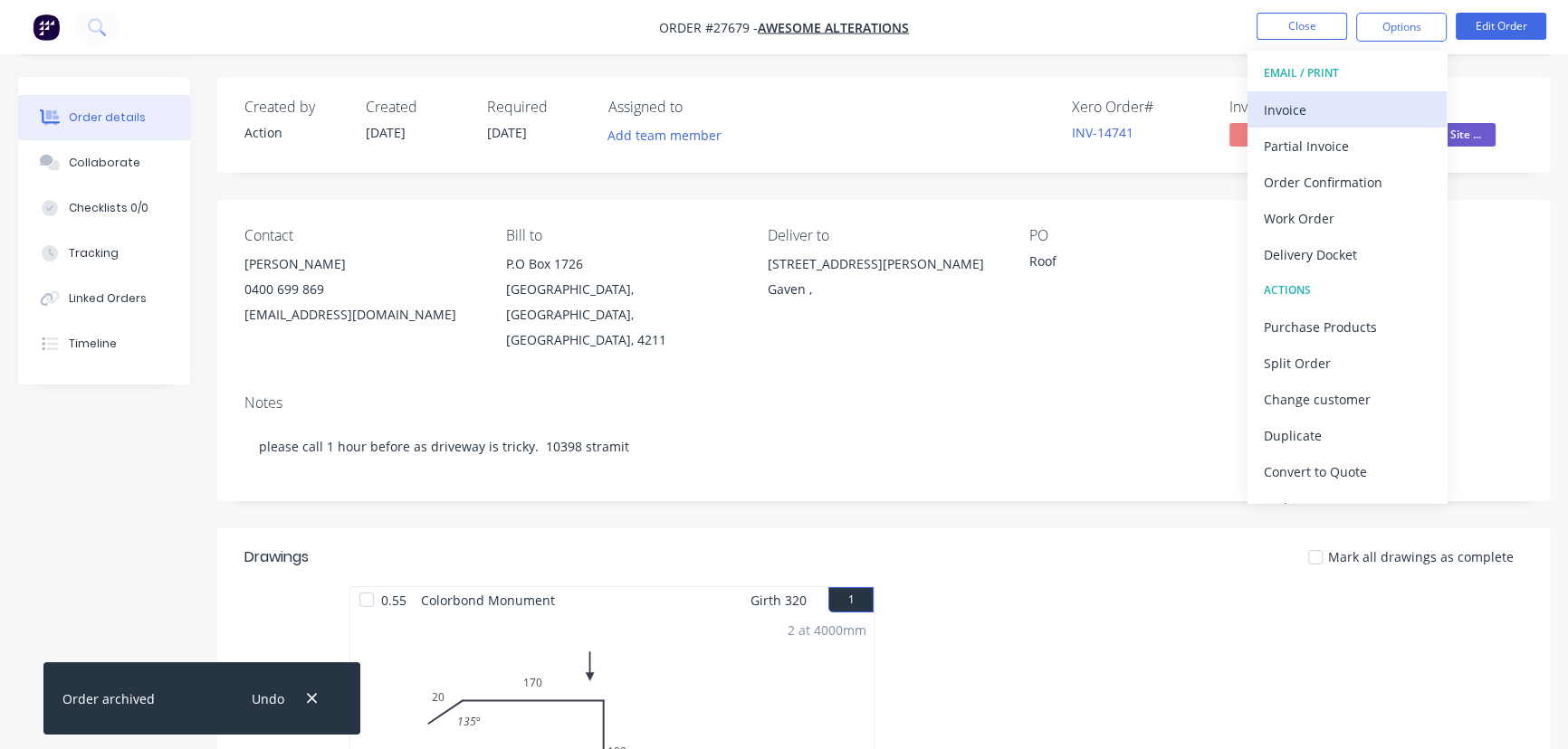
click at [1342, 115] on div "Invoice" at bounding box center [1346, 110] width 166 height 26
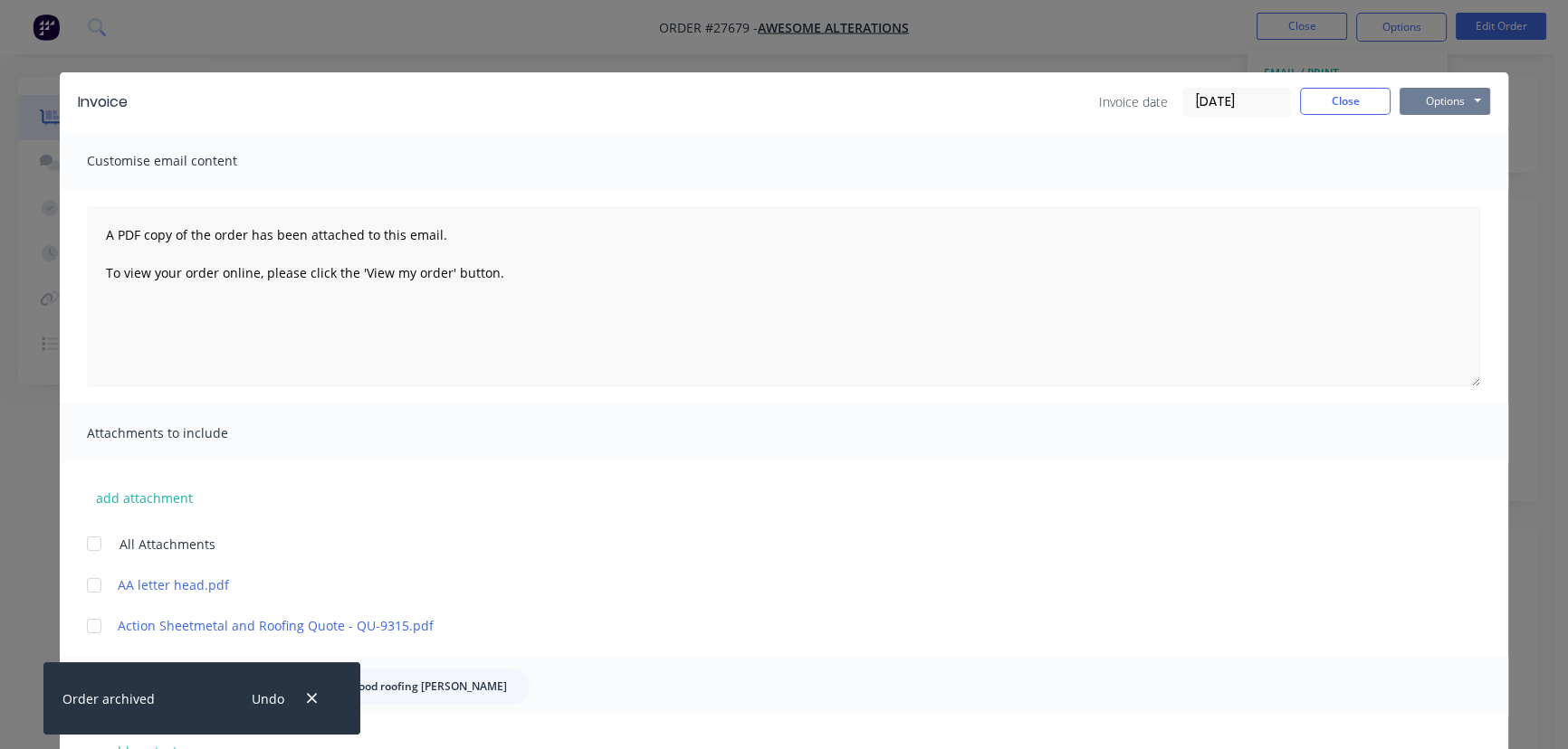
click at [1424, 103] on button "Options" at bounding box center [1445, 101] width 90 height 27
click at [1421, 162] on button "Print" at bounding box center [1457, 162] width 115 height 30
click at [1349, 96] on button "Close" at bounding box center [1345, 101] width 90 height 27
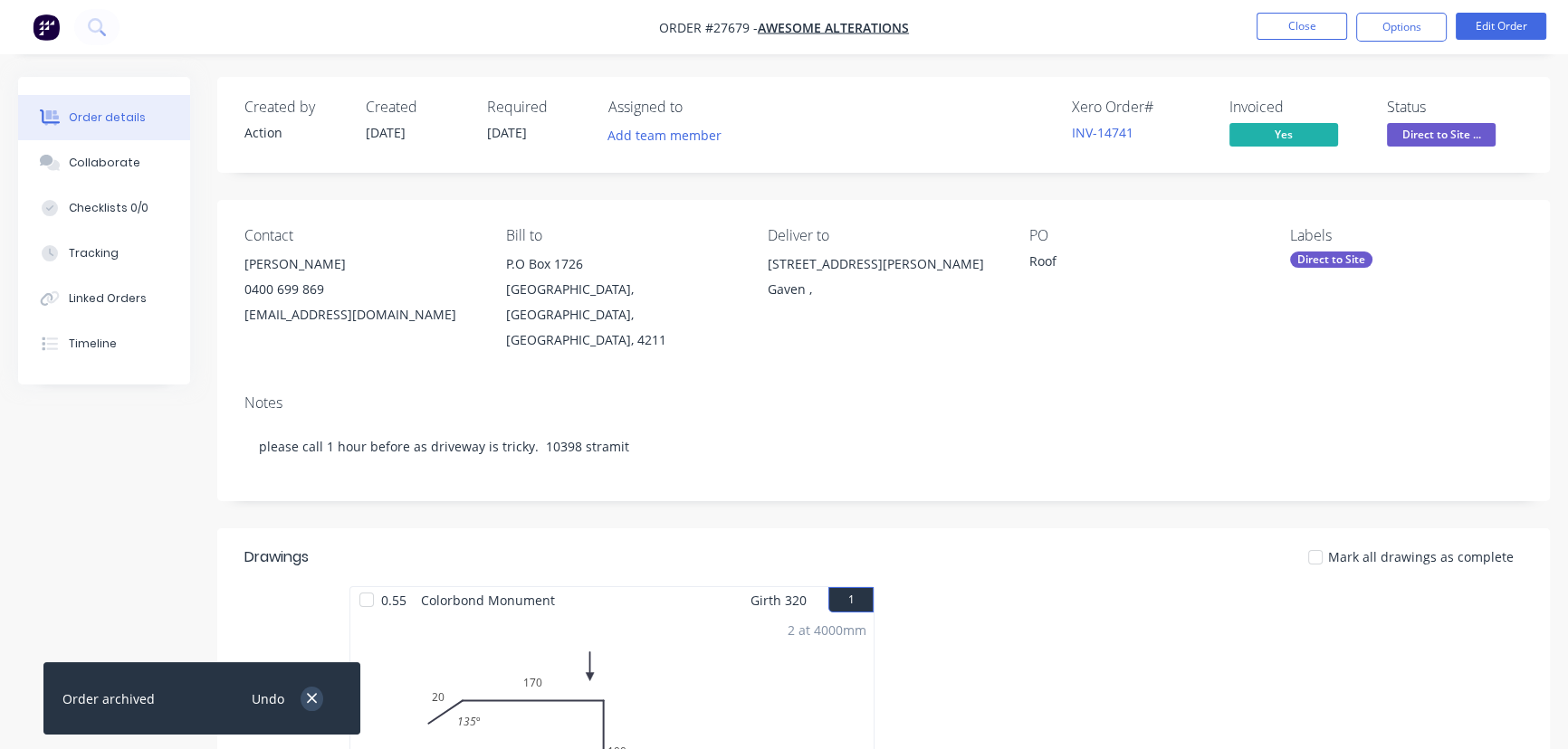
click at [313, 699] on icon "button" at bounding box center [312, 699] width 10 height 10
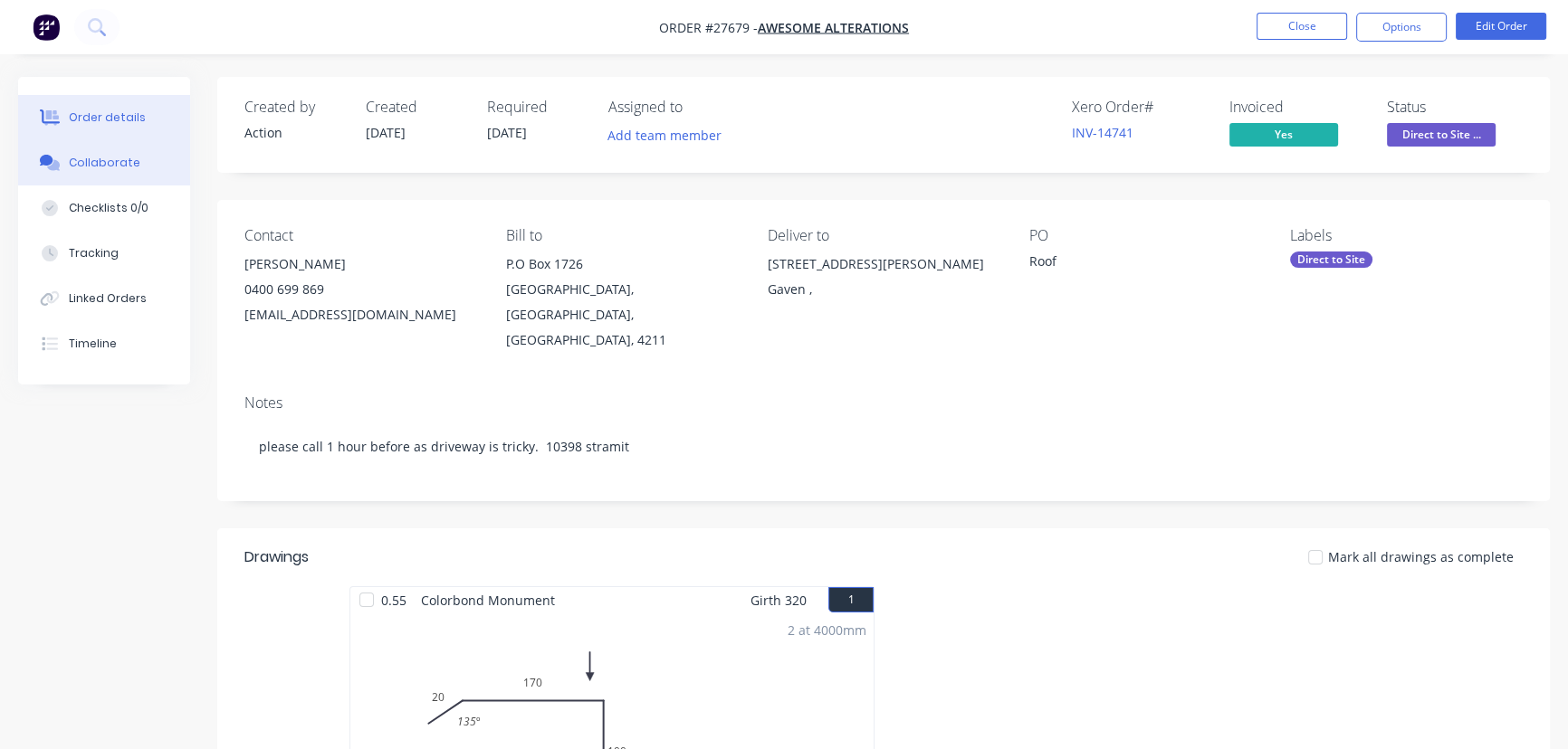
click at [119, 168] on div "Collaborate" at bounding box center [105, 162] width 71 height 16
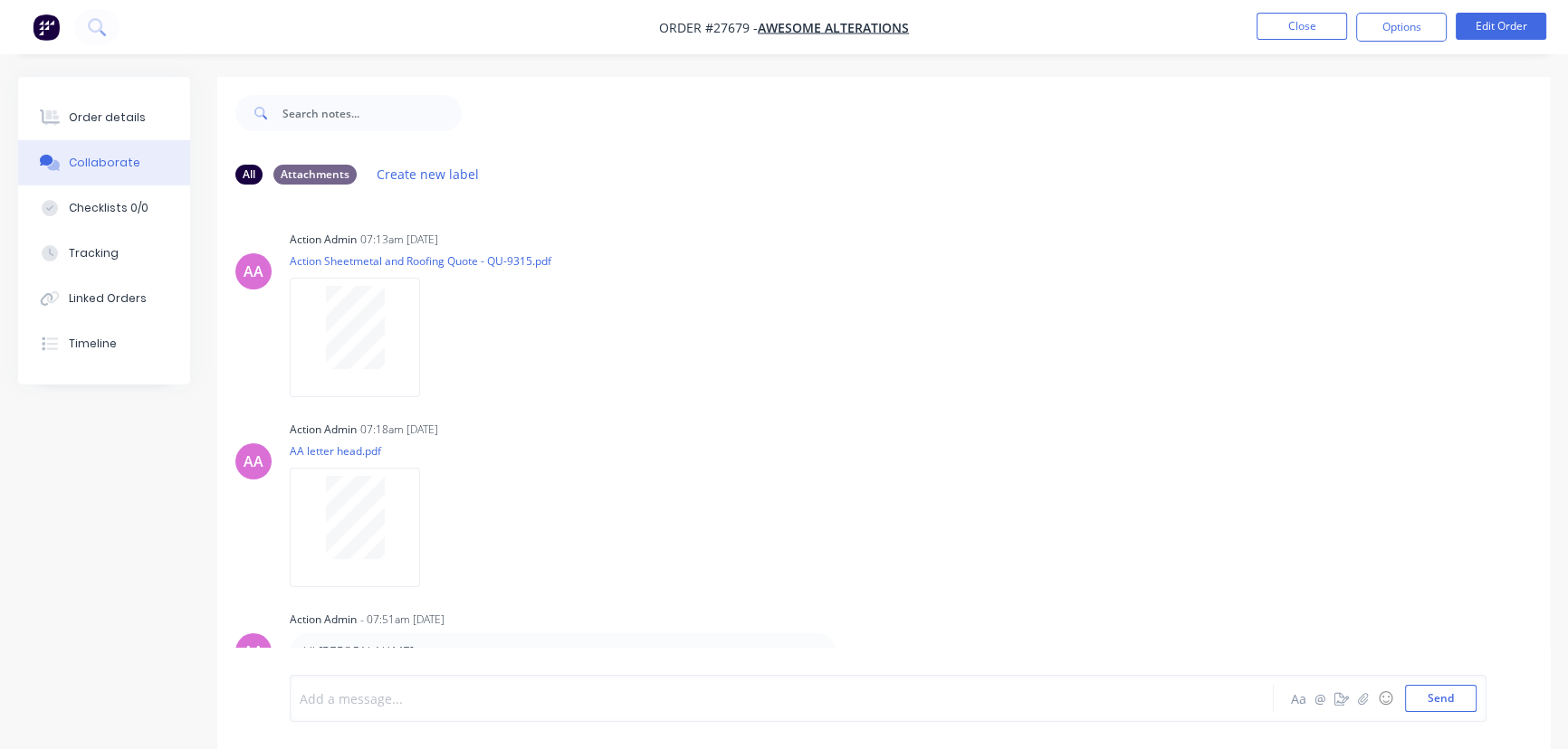
click at [335, 704] on div at bounding box center [741, 699] width 881 height 19
click at [1417, 707] on button "Send" at bounding box center [1440, 698] width 71 height 27
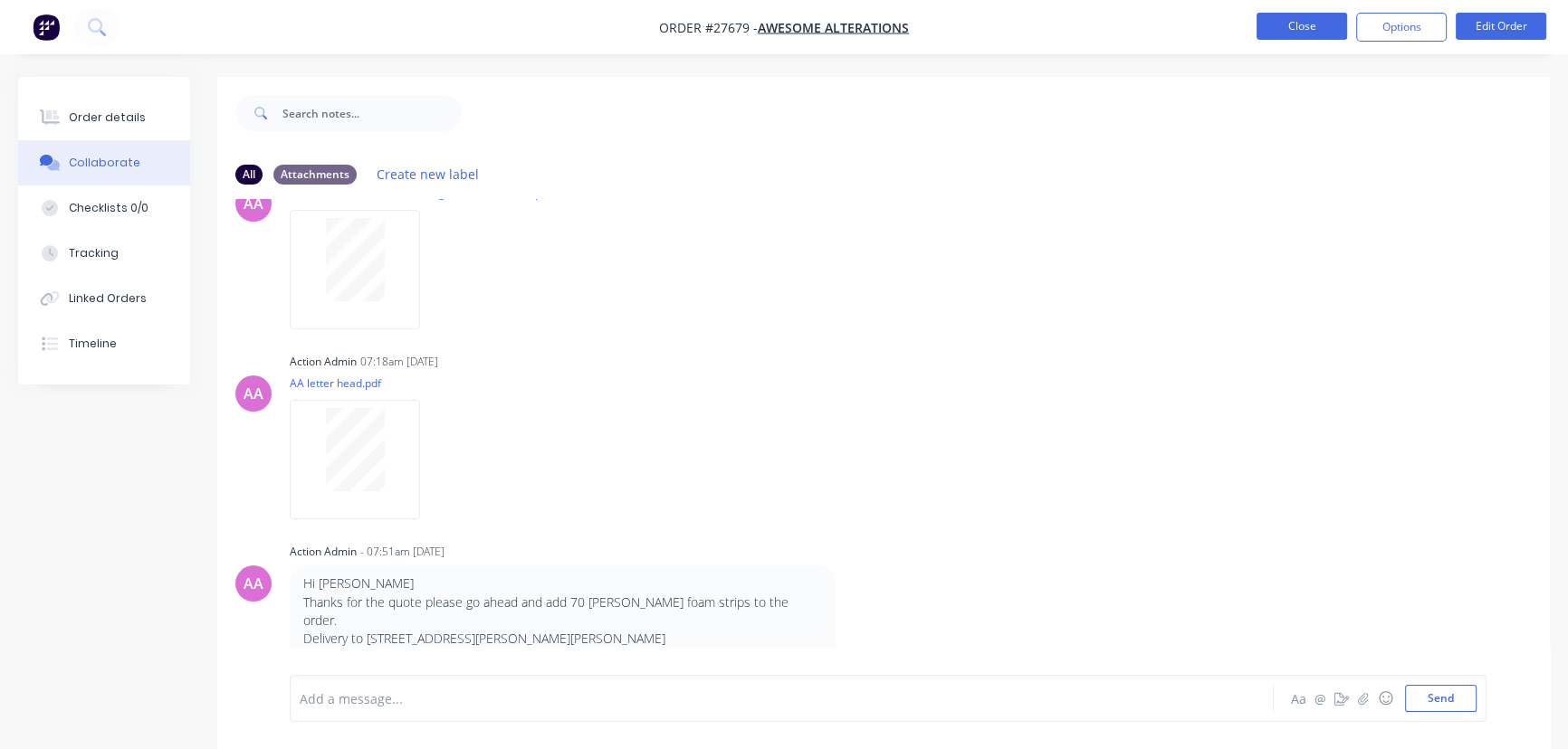
click at [1322, 36] on button "Close" at bounding box center [1302, 26] width 90 height 27
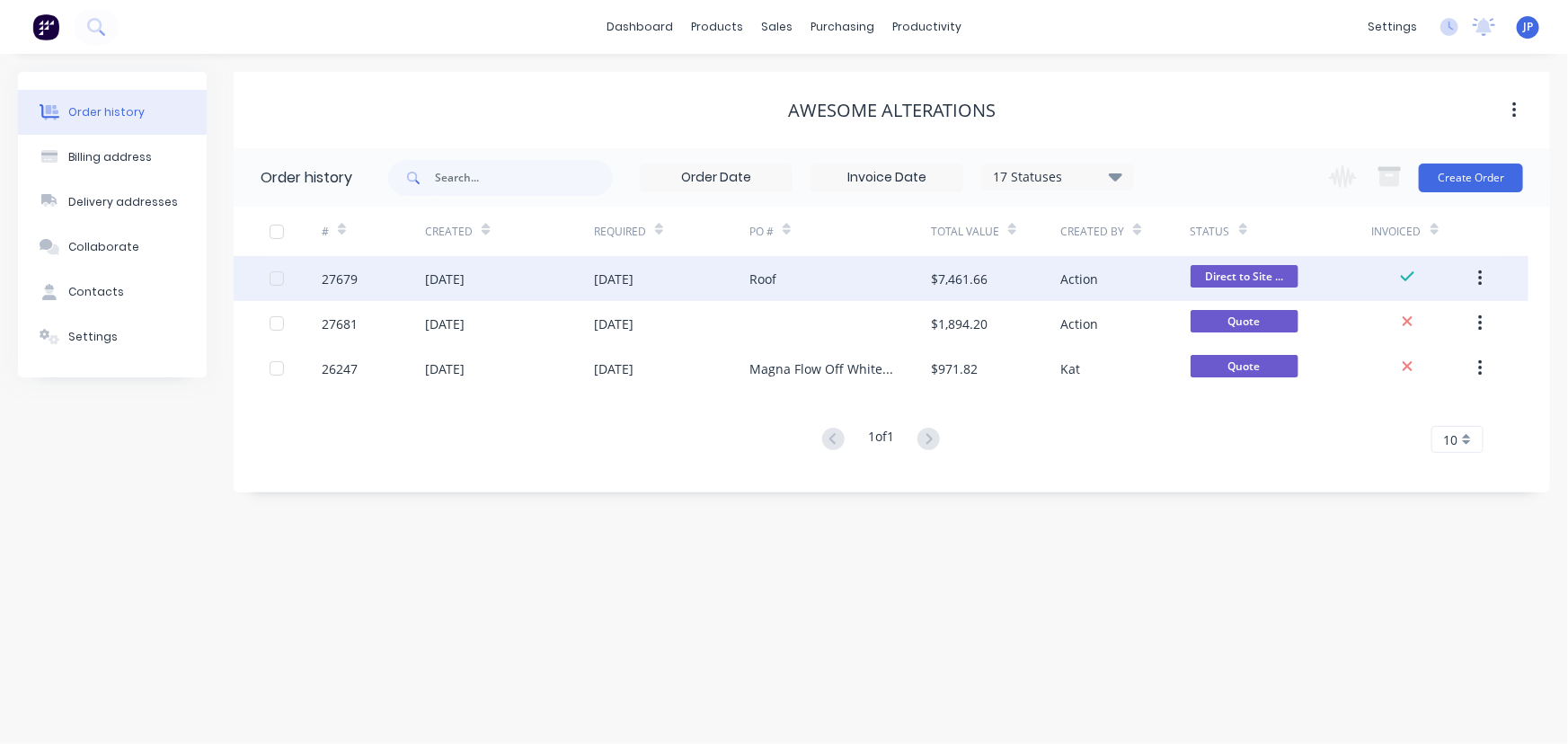
click at [1476, 285] on button "button" at bounding box center [1480, 279] width 42 height 32
click at [1413, 322] on div "Archive" at bounding box center [1415, 325] width 138 height 26
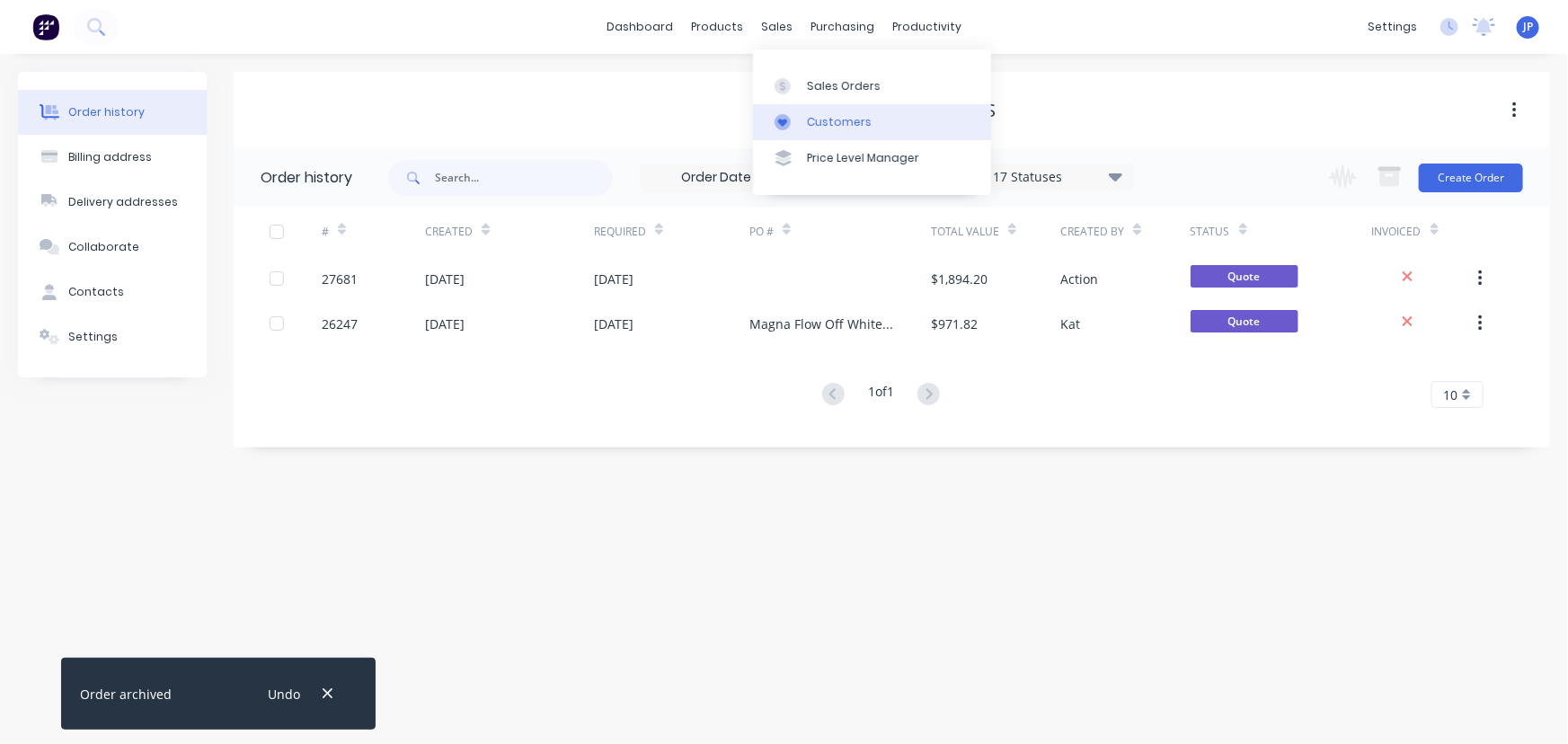
click at [818, 135] on link "Customers" at bounding box center [871, 122] width 238 height 36
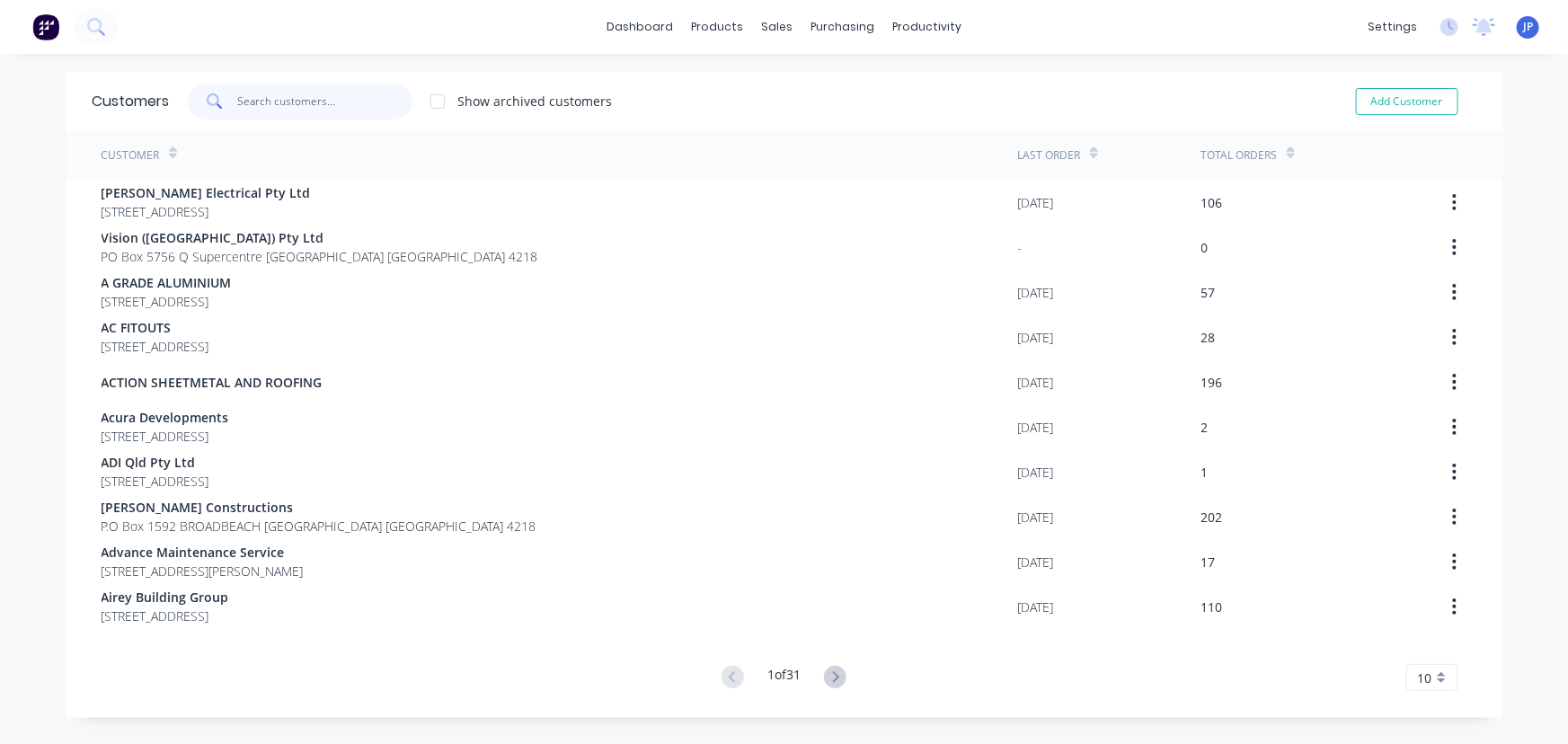
click at [287, 114] on input "text" at bounding box center [324, 102] width 175 height 36
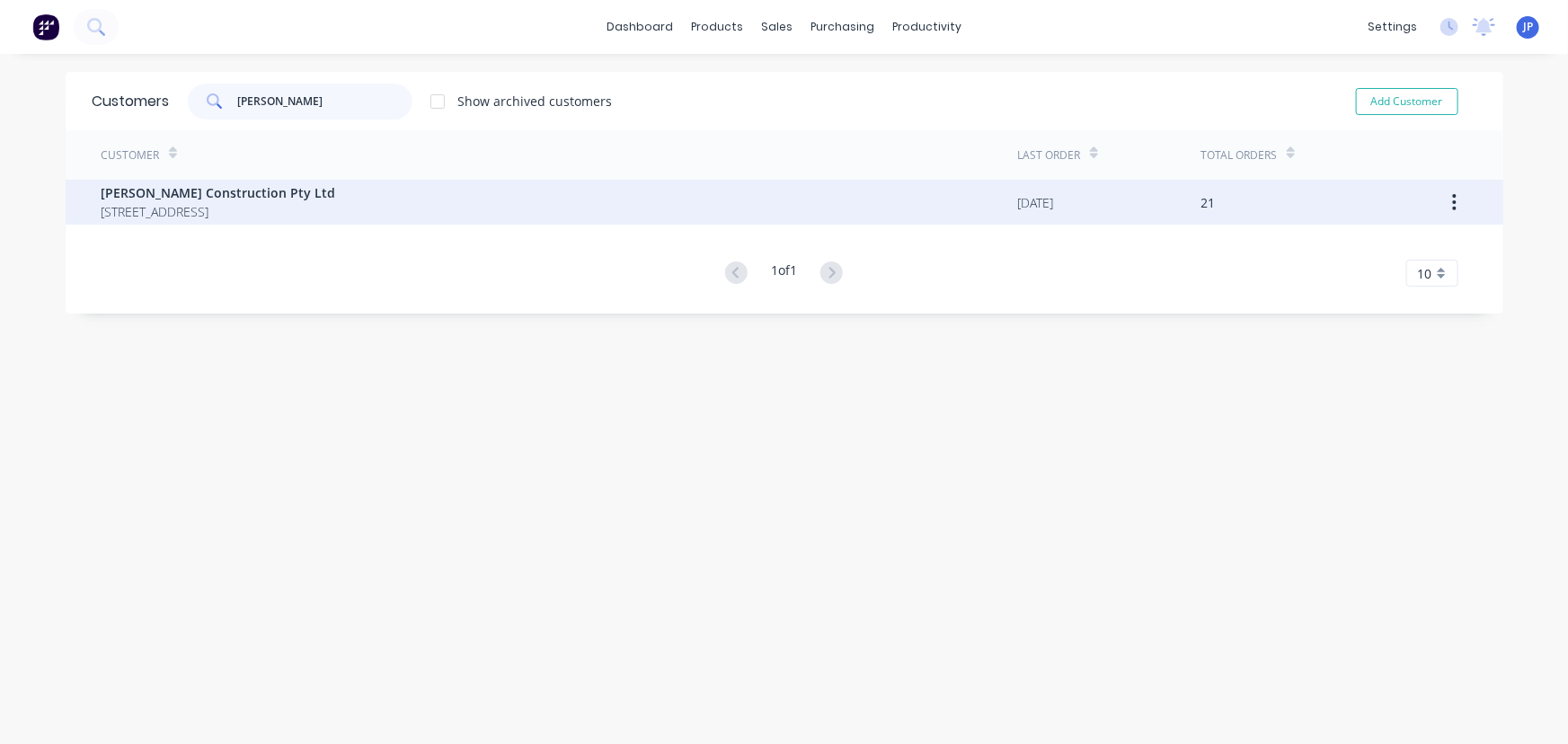
type input "[PERSON_NAME]"
click at [1018, 203] on div "[DATE]" at bounding box center [1036, 202] width 36 height 19
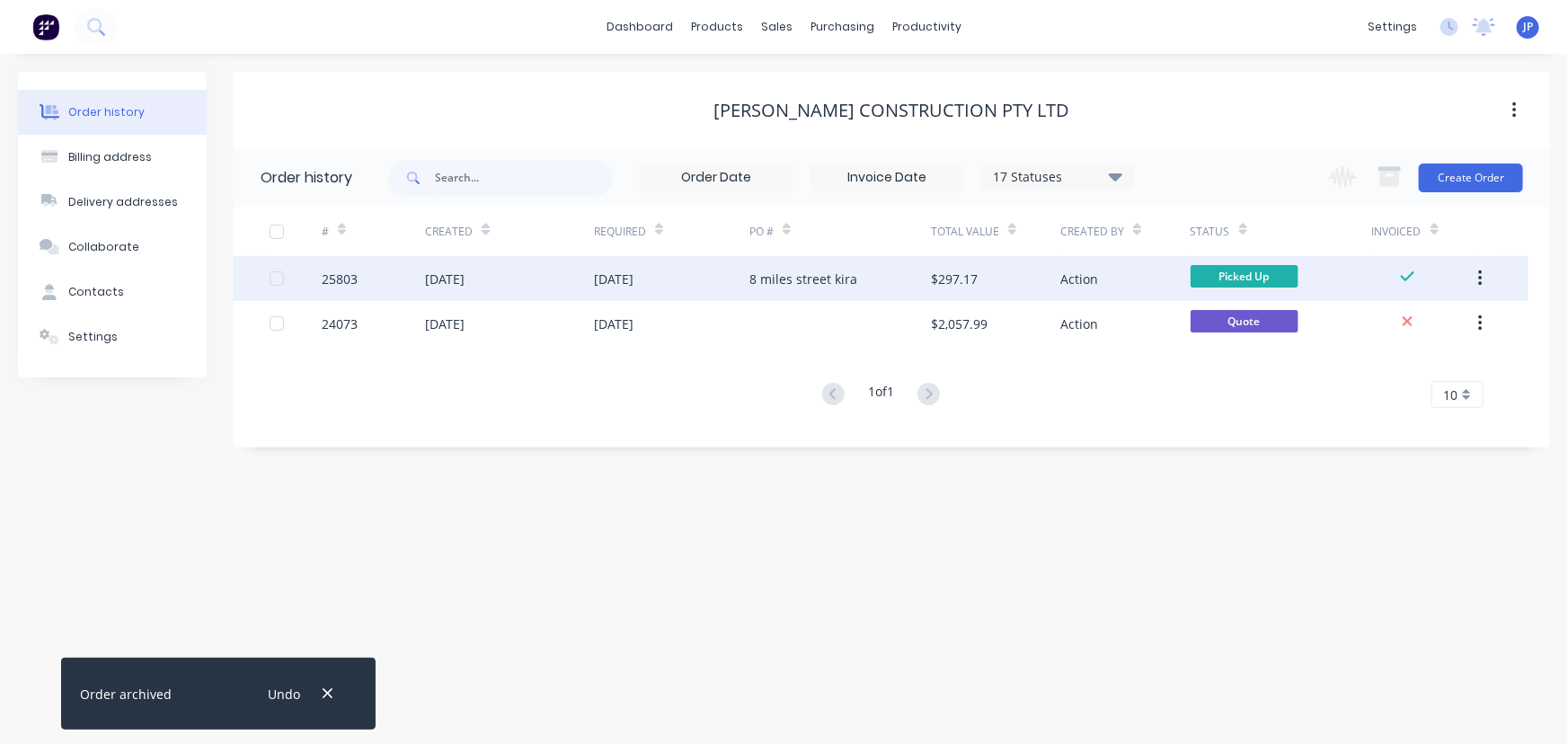
click at [1478, 275] on icon "button" at bounding box center [1480, 278] width 5 height 20
click at [1365, 322] on div "Archive" at bounding box center [1415, 325] width 138 height 26
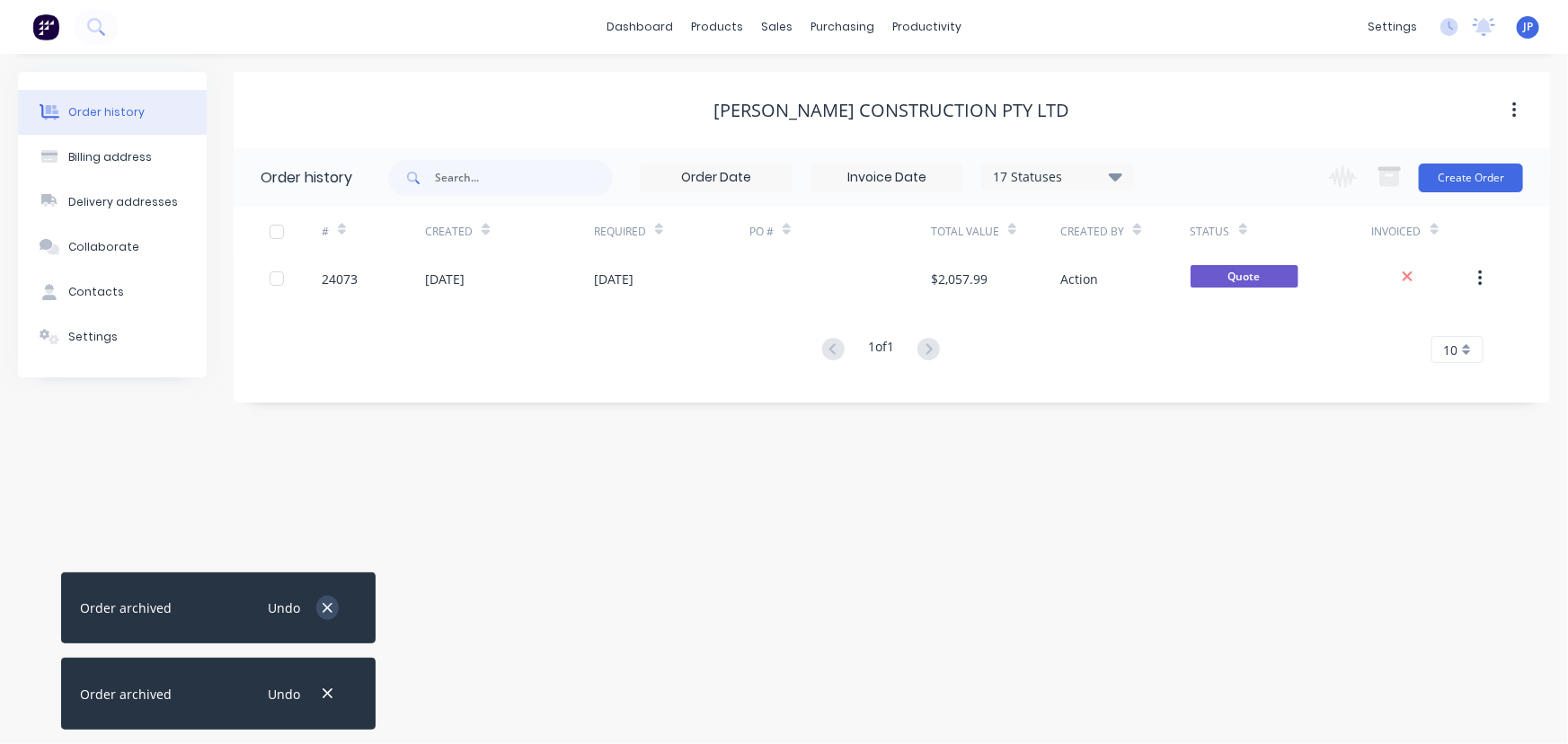
click at [329, 609] on icon "button" at bounding box center [328, 608] width 11 height 16
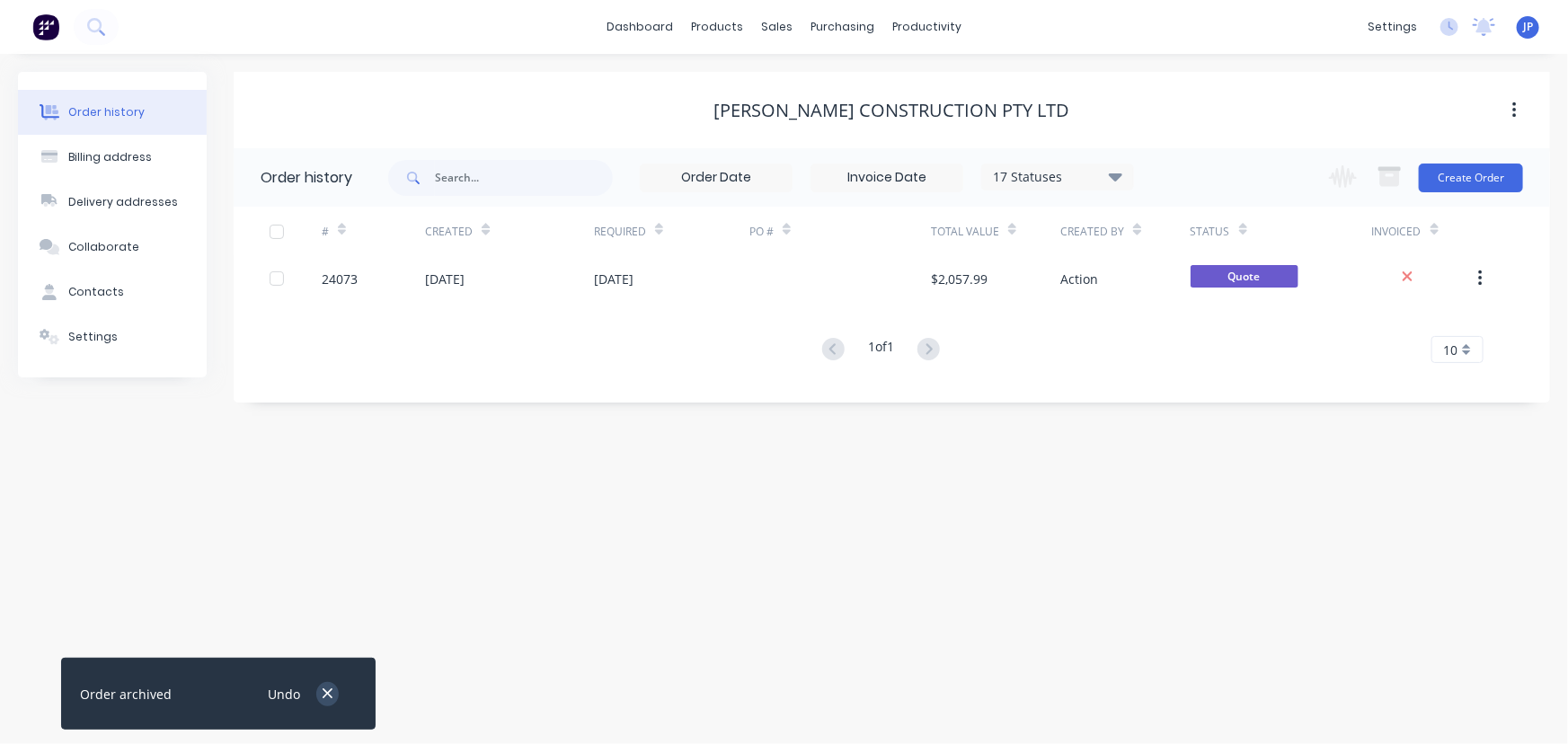
click at [328, 692] on icon "button" at bounding box center [328, 694] width 10 height 10
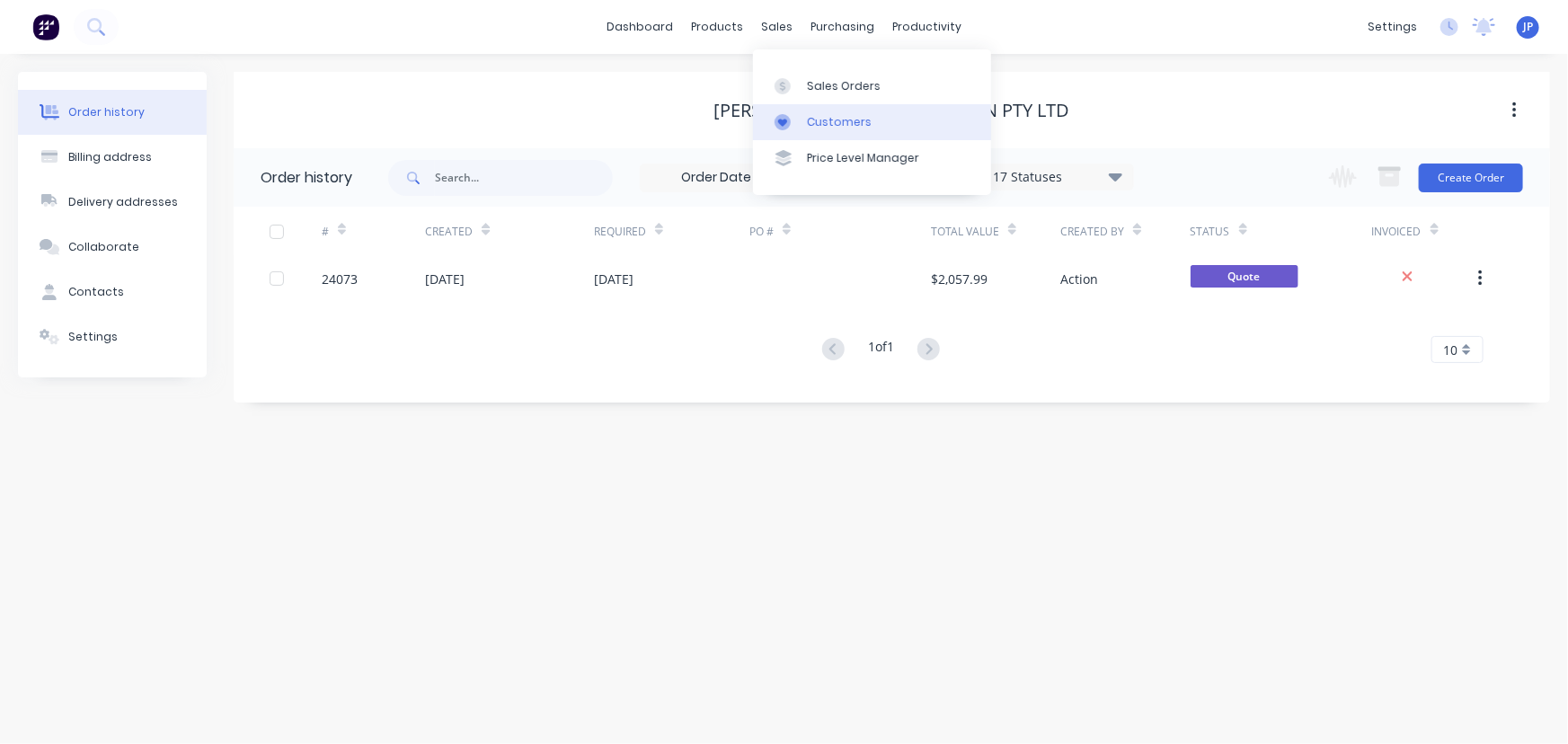
click at [797, 117] on div at bounding box center [788, 121] width 27 height 16
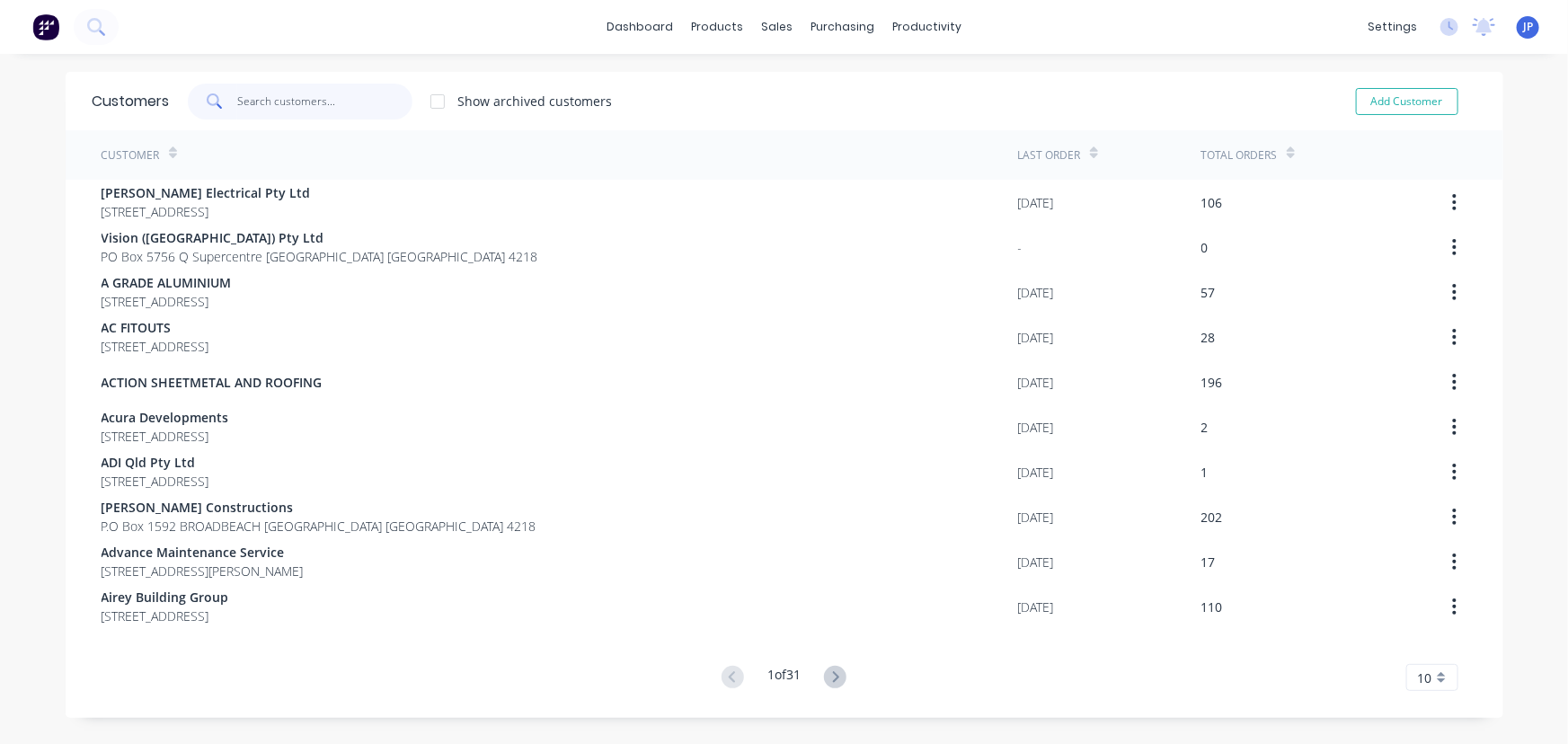
click at [302, 101] on input "text" at bounding box center [324, 102] width 175 height 36
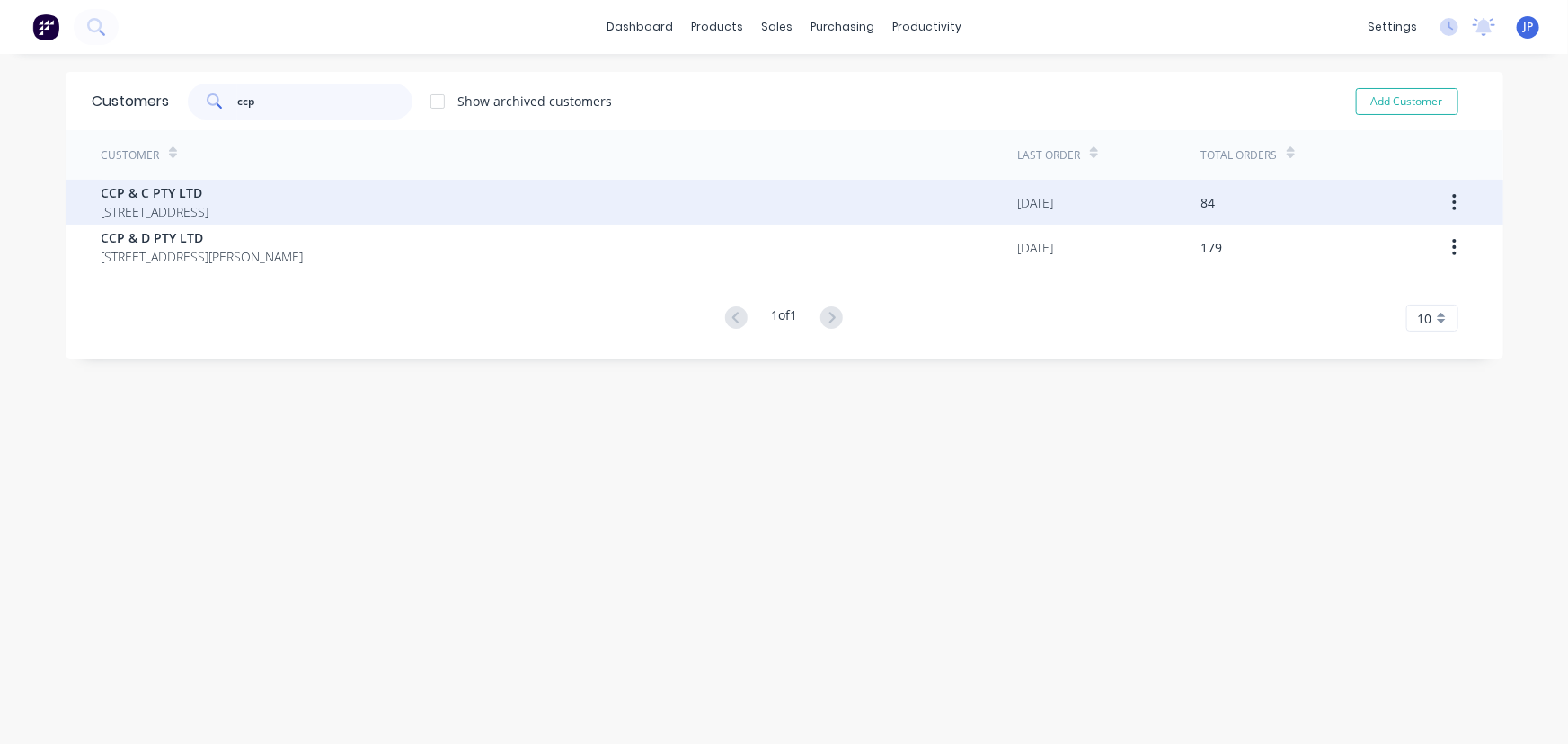
type input "ccp"
click at [209, 201] on span "CCP & C PTY LTD" at bounding box center [155, 193] width 108 height 19
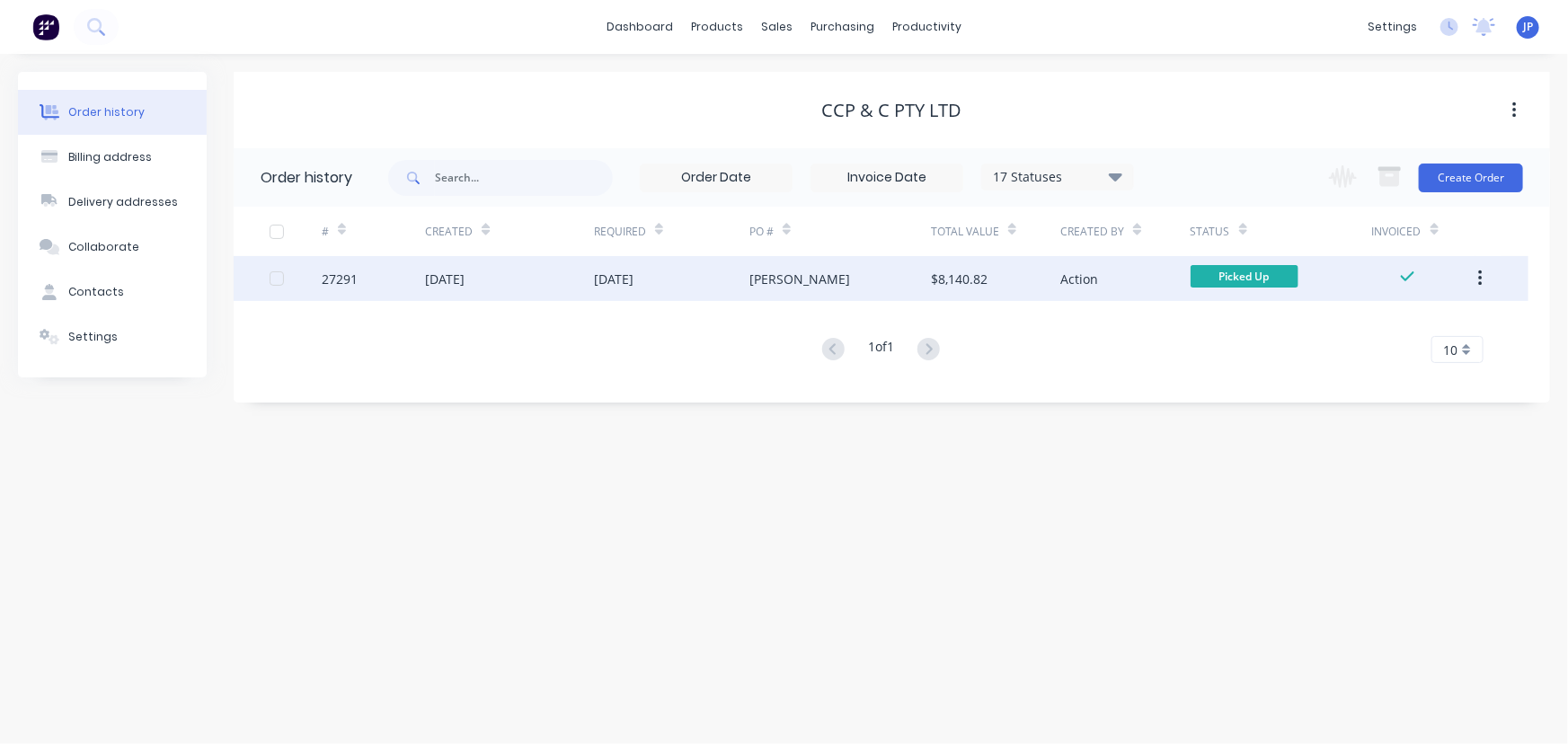
click at [365, 263] on div "27291" at bounding box center [373, 278] width 103 height 45
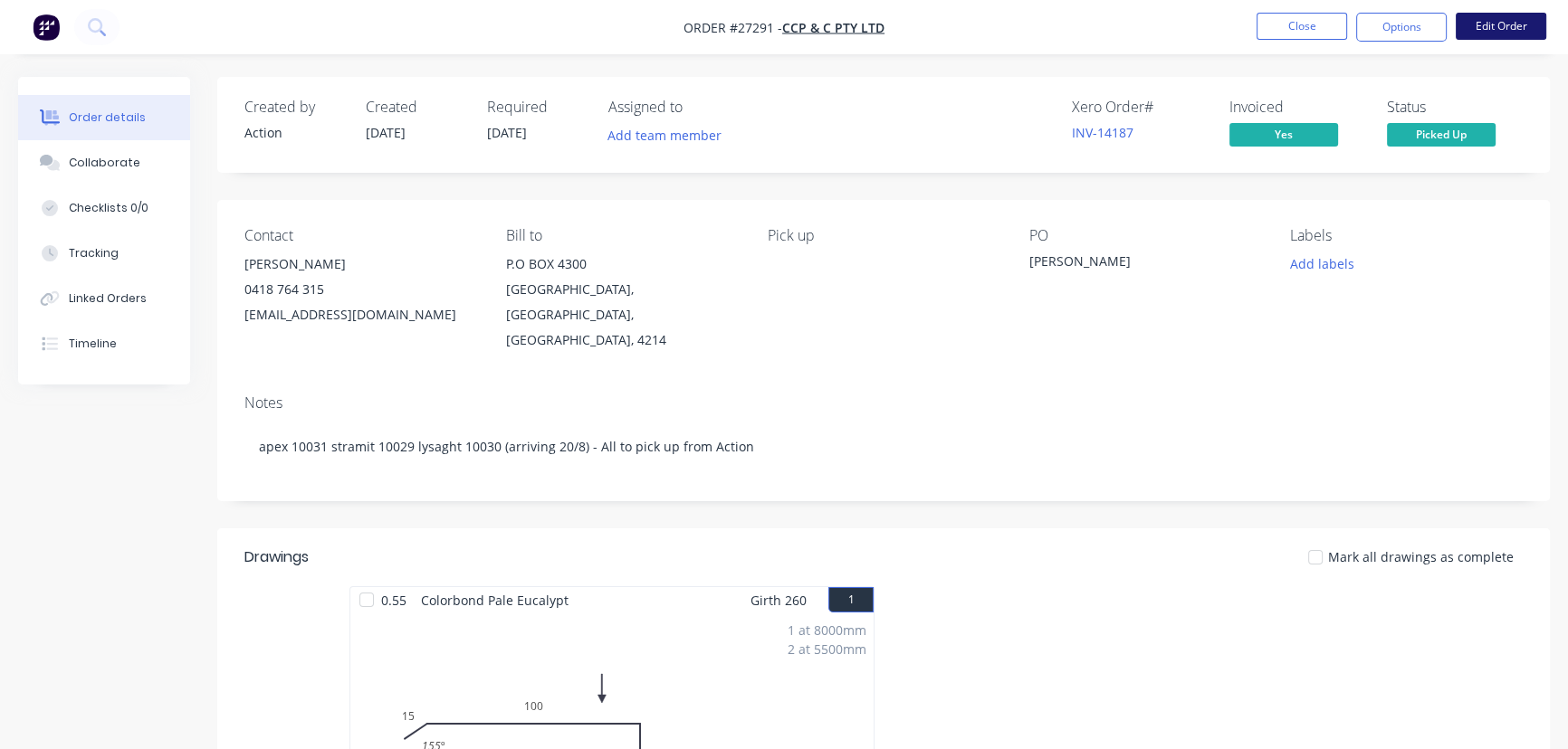
click at [1503, 35] on button "Edit Order" at bounding box center [1501, 26] width 90 height 27
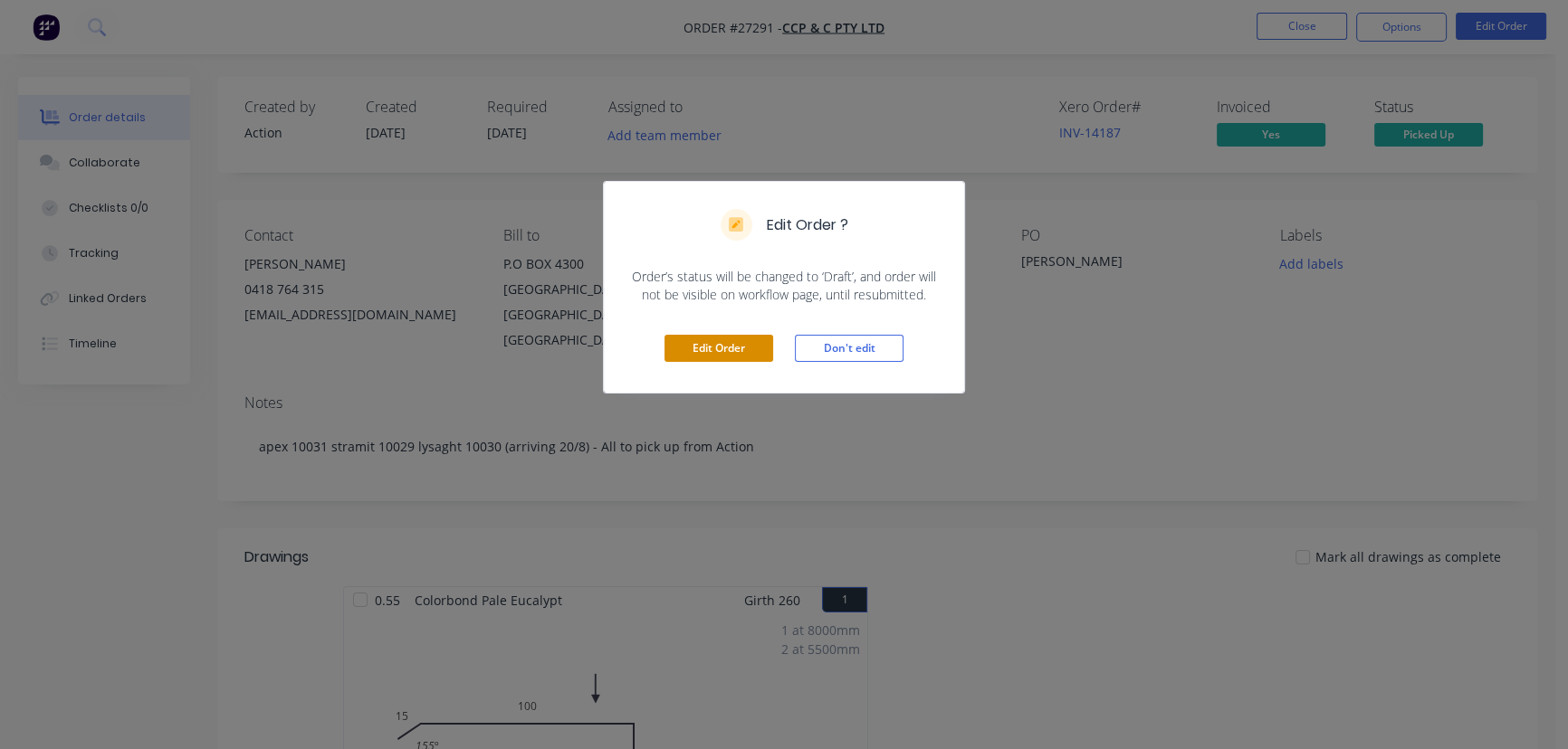
click at [707, 347] on button "Edit Order" at bounding box center [719, 348] width 109 height 27
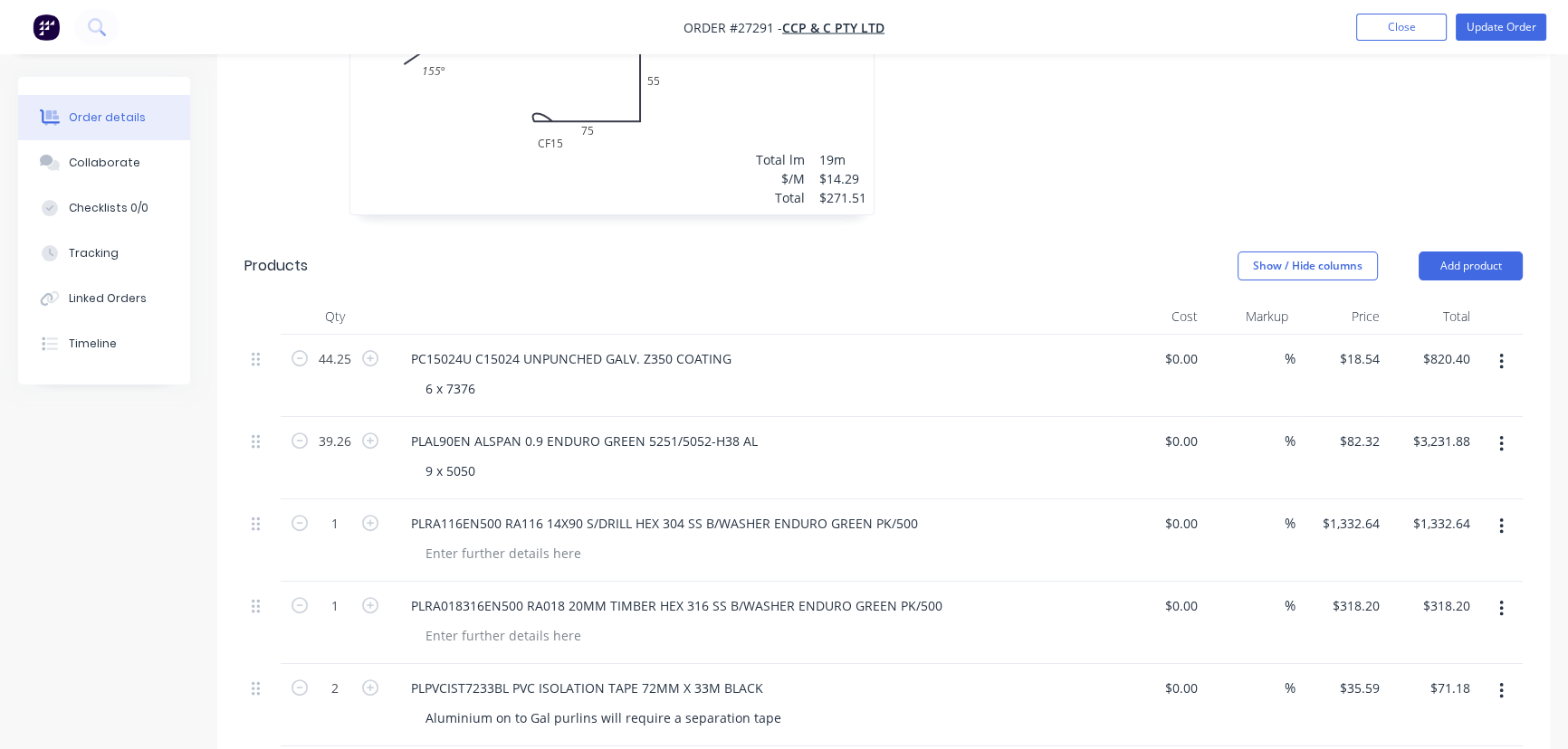
scroll to position [740, 0]
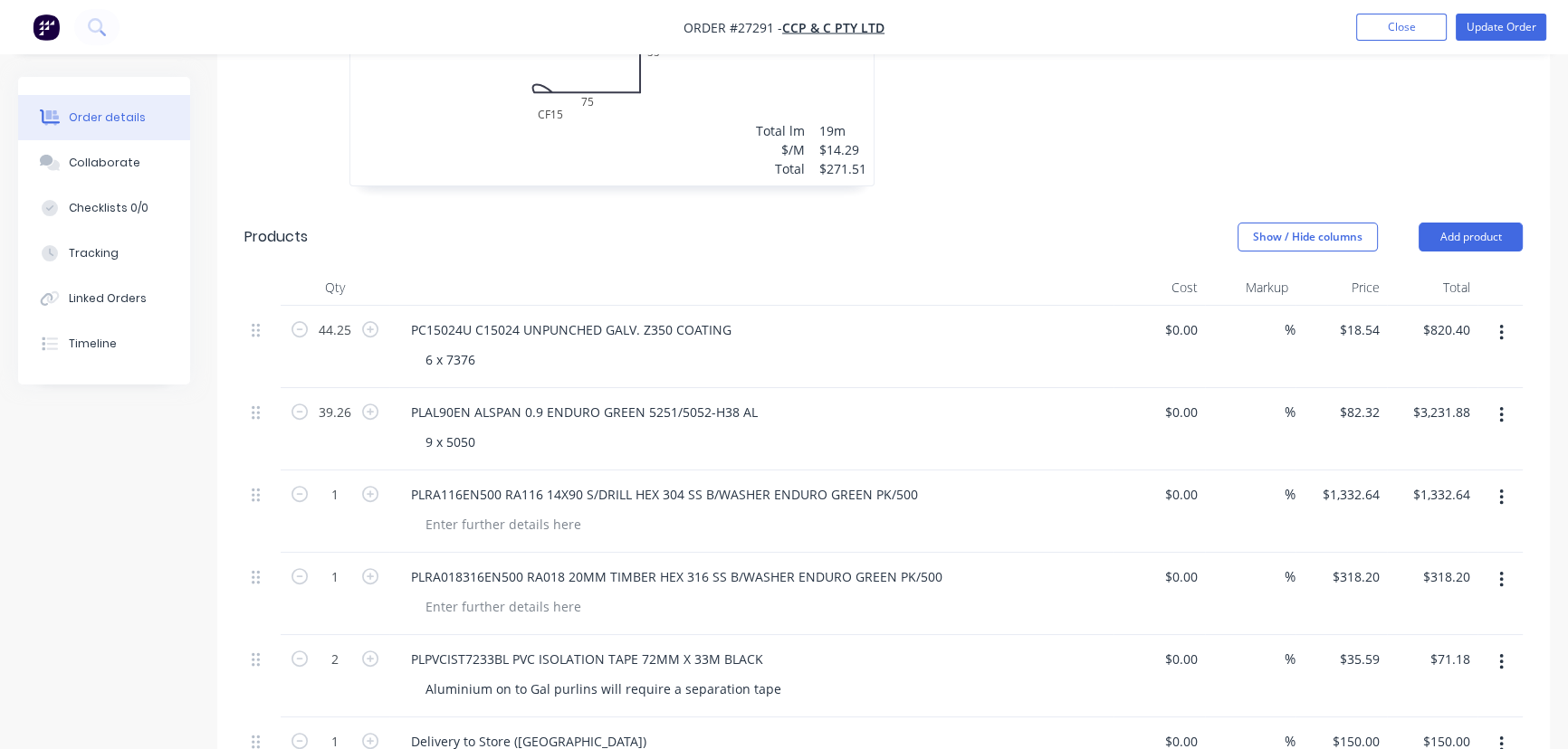
click at [1502, 572] on icon "button" at bounding box center [1501, 580] width 4 height 16
click at [1411, 723] on div "Delete" at bounding box center [1436, 736] width 139 height 26
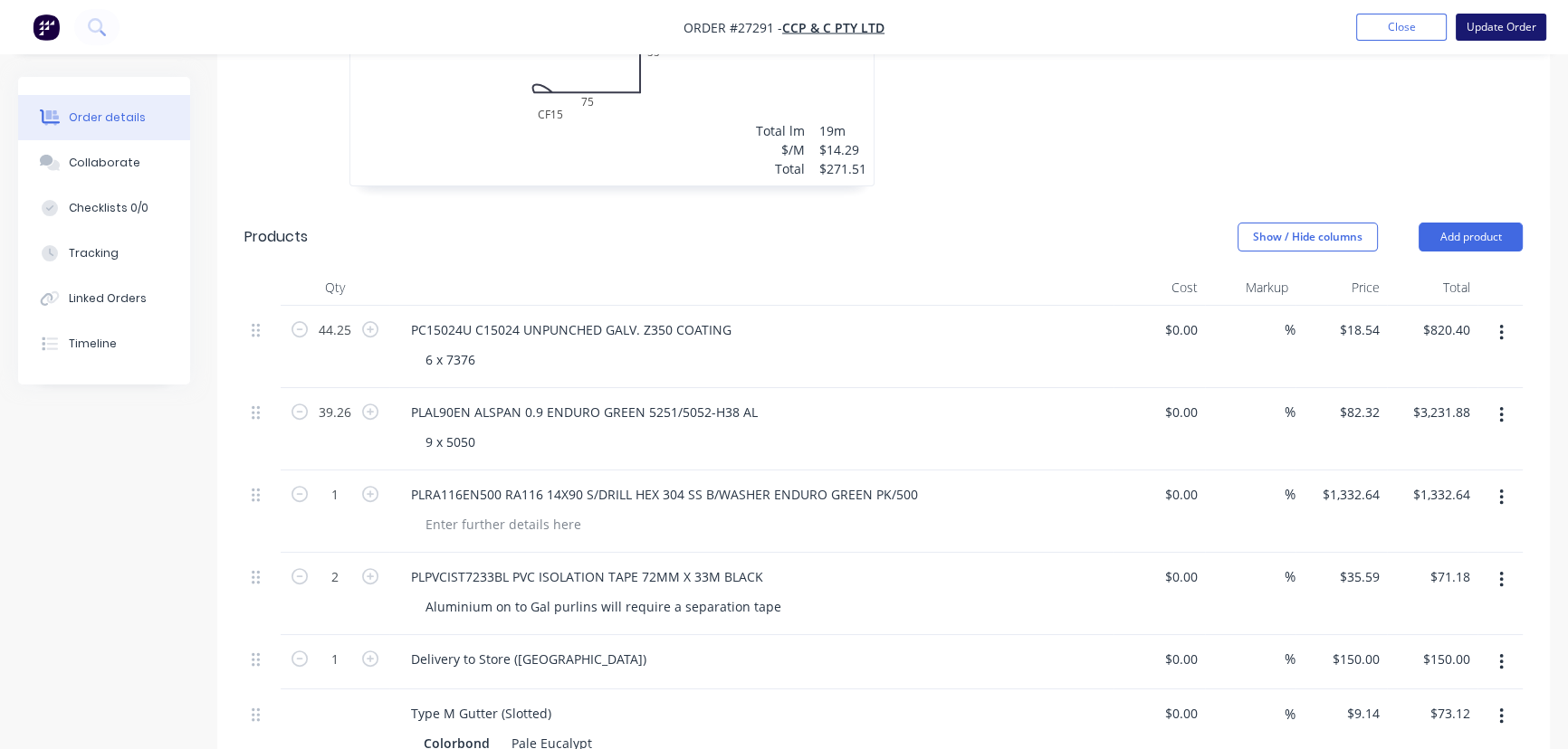
click at [1486, 26] on button "Update Order" at bounding box center [1501, 27] width 90 height 27
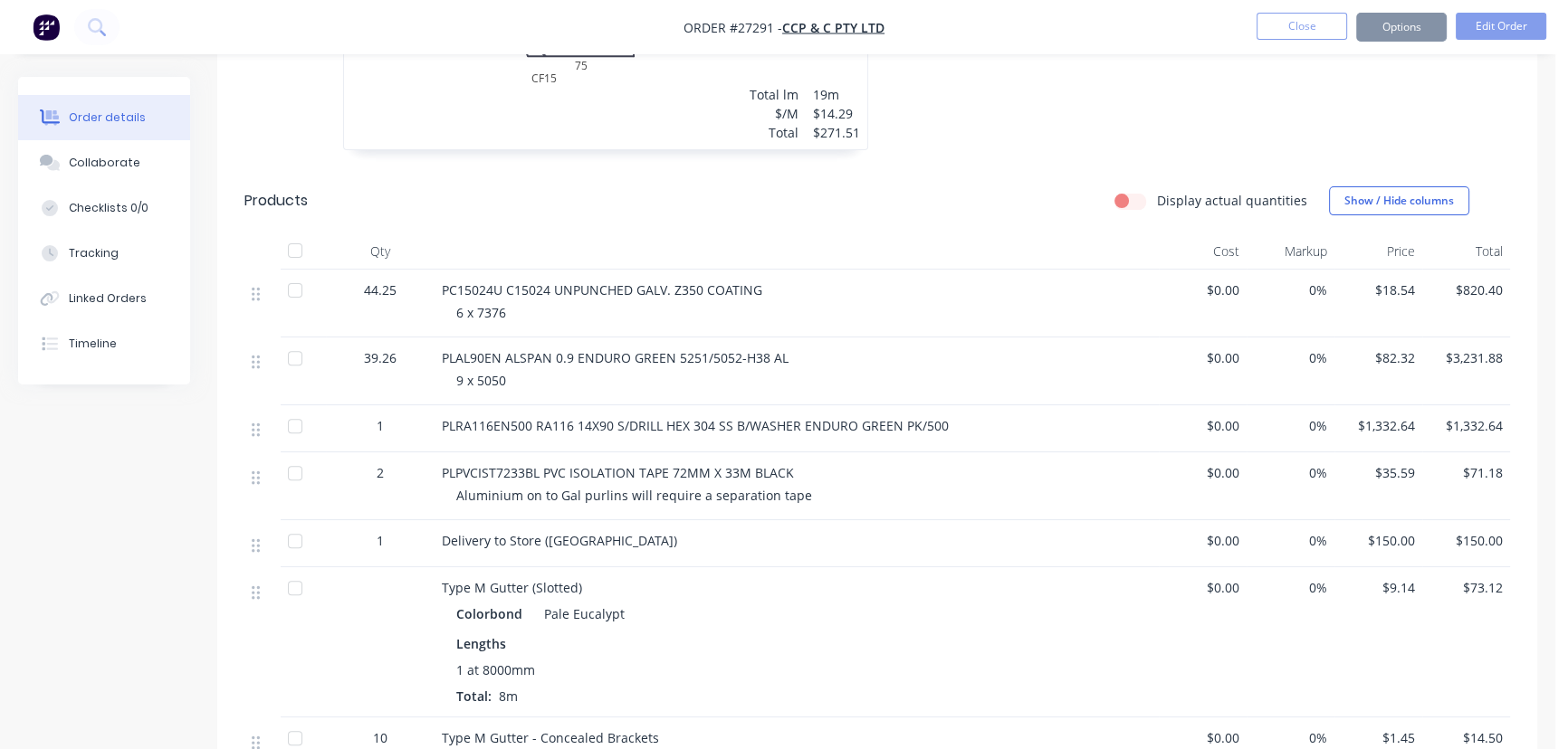
scroll to position [0, 0]
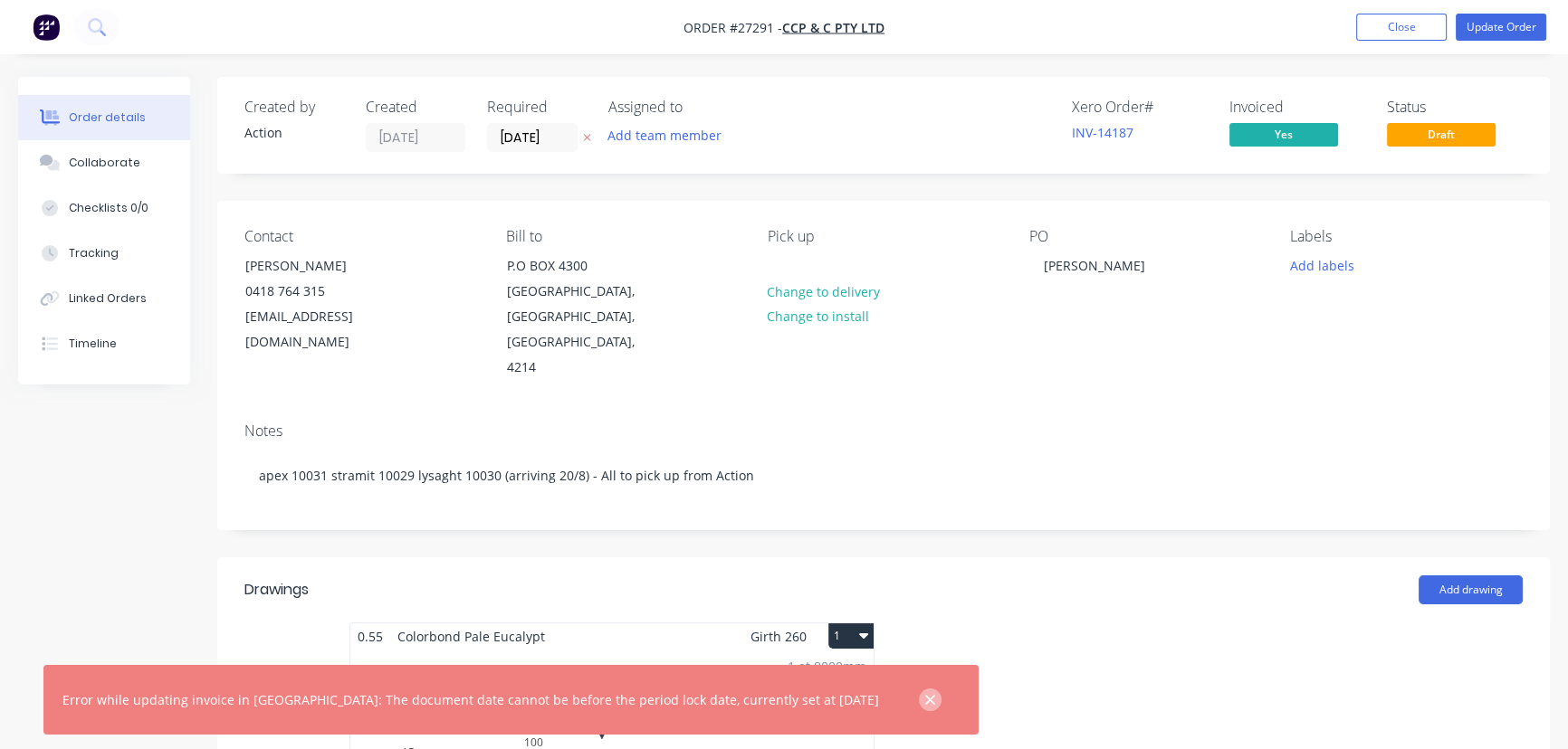
click at [925, 700] on icon "button" at bounding box center [930, 700] width 10 height 10
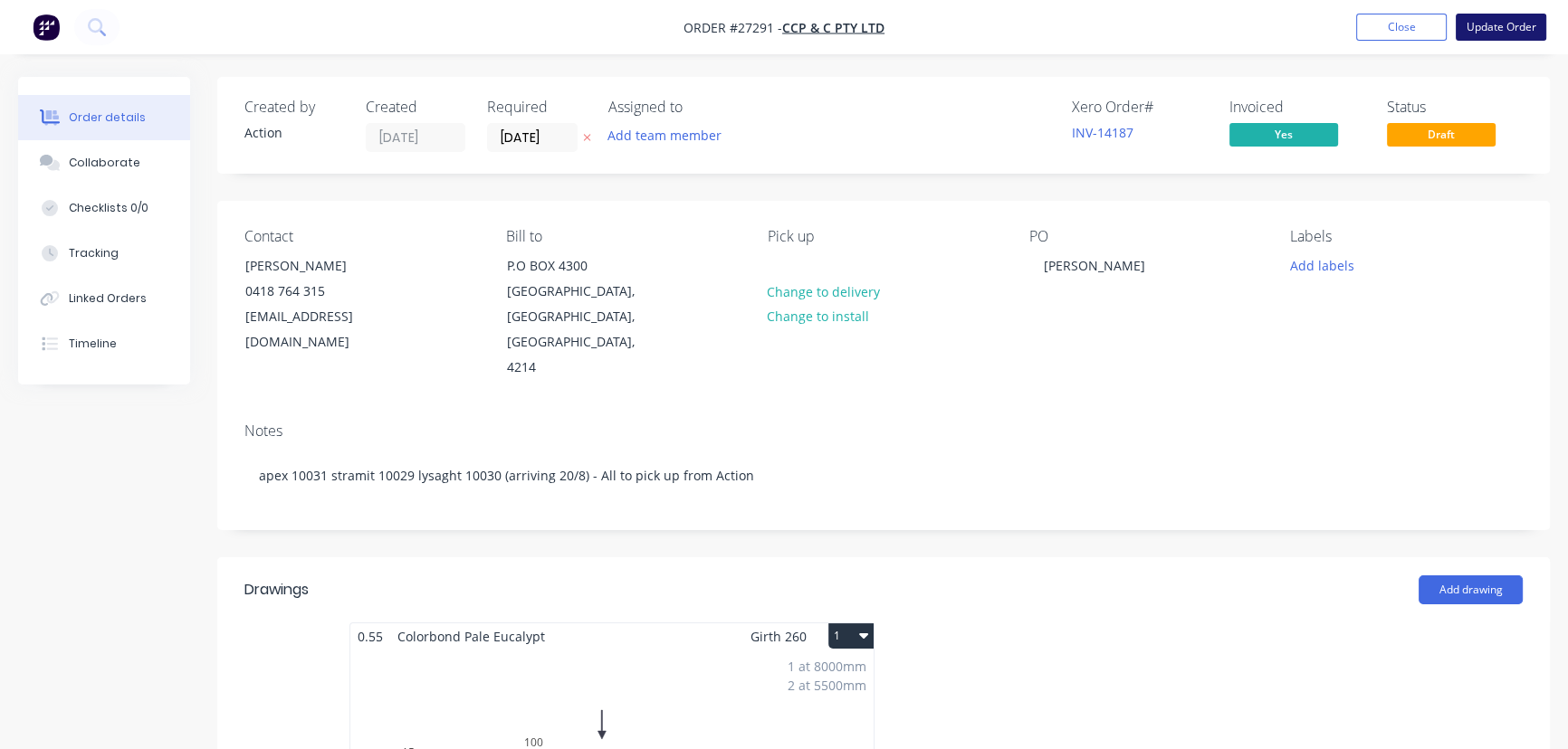
click at [1497, 26] on button "Update Order" at bounding box center [1501, 27] width 90 height 27
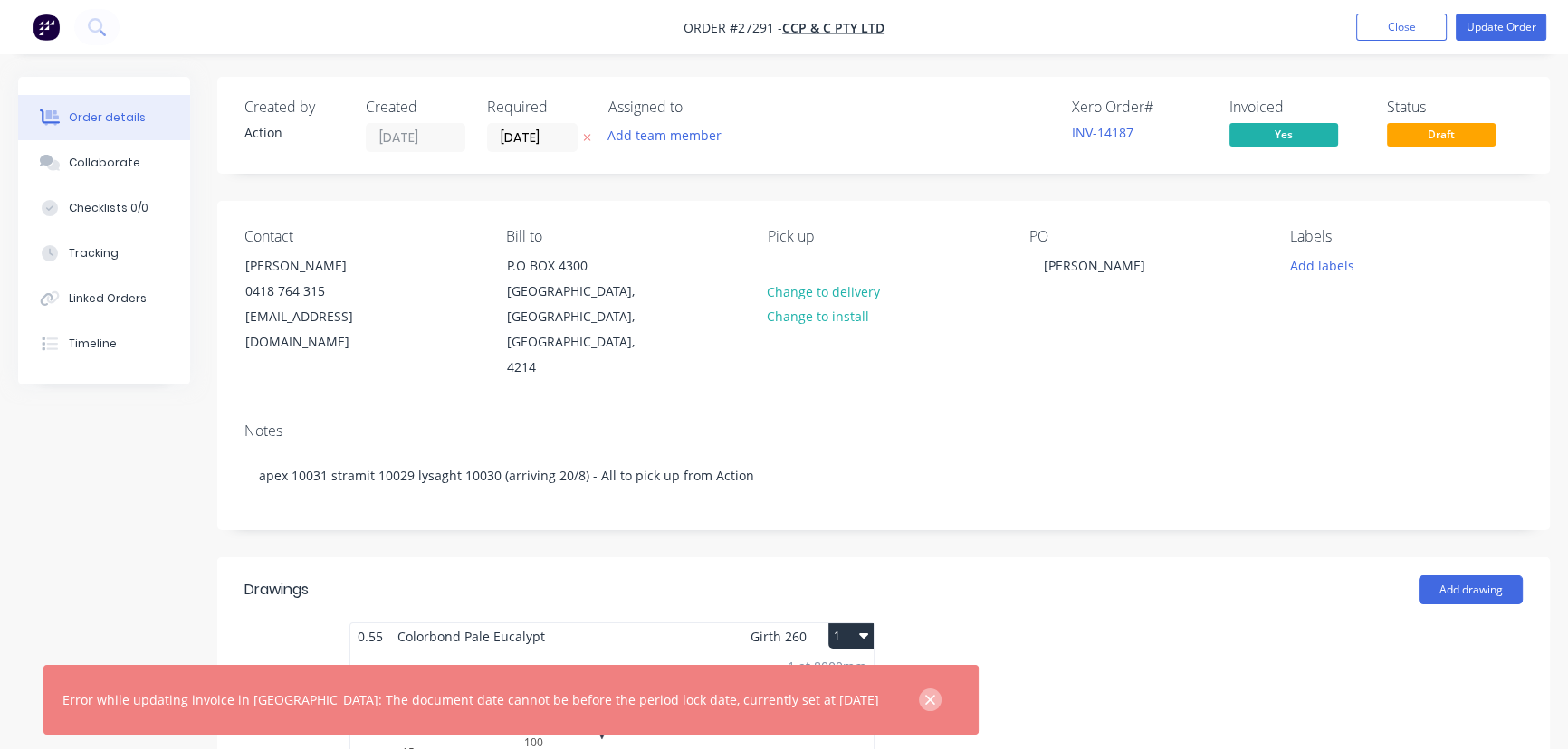
click at [919, 688] on button "button" at bounding box center [930, 700] width 23 height 23
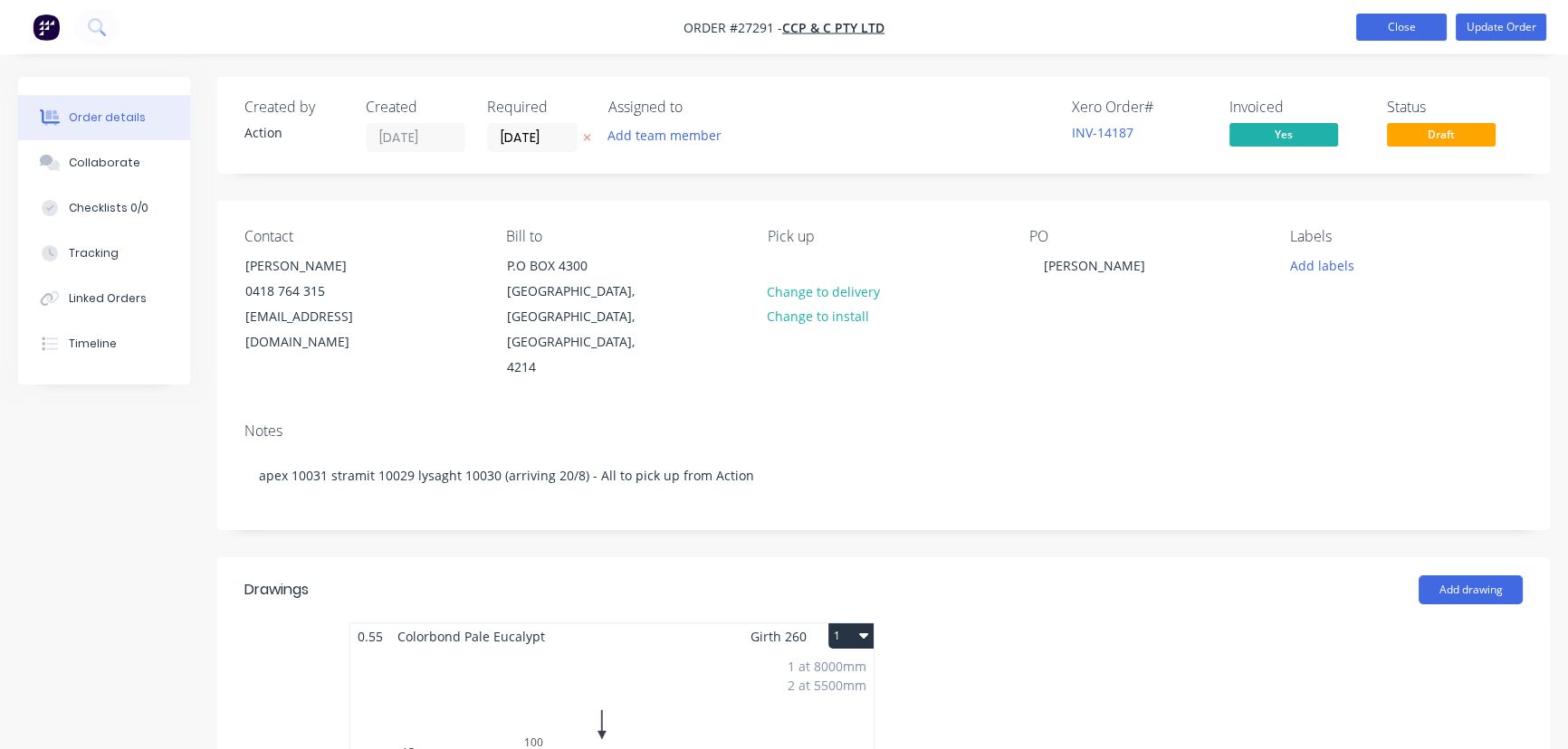
drag, startPoint x: 1413, startPoint y: 13, endPoint x: 1412, endPoint y: 24, distance: 11.0
click at [1413, 16] on button "Close" at bounding box center [1401, 27] width 90 height 27
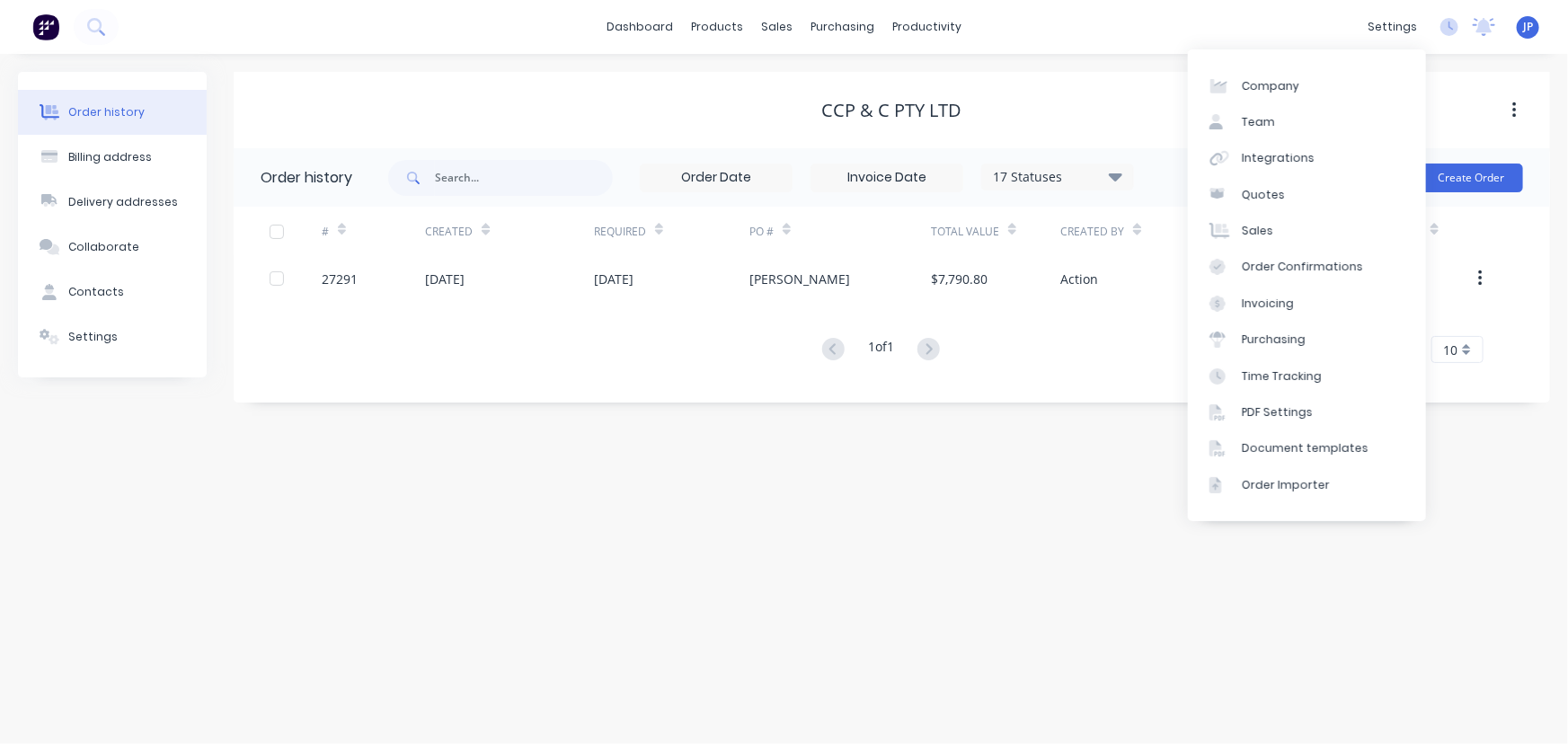
click at [752, 615] on div "Order history Billing address Delivery addresses Collaborate Contacts Settings …" at bounding box center [784, 398] width 1568 height 691
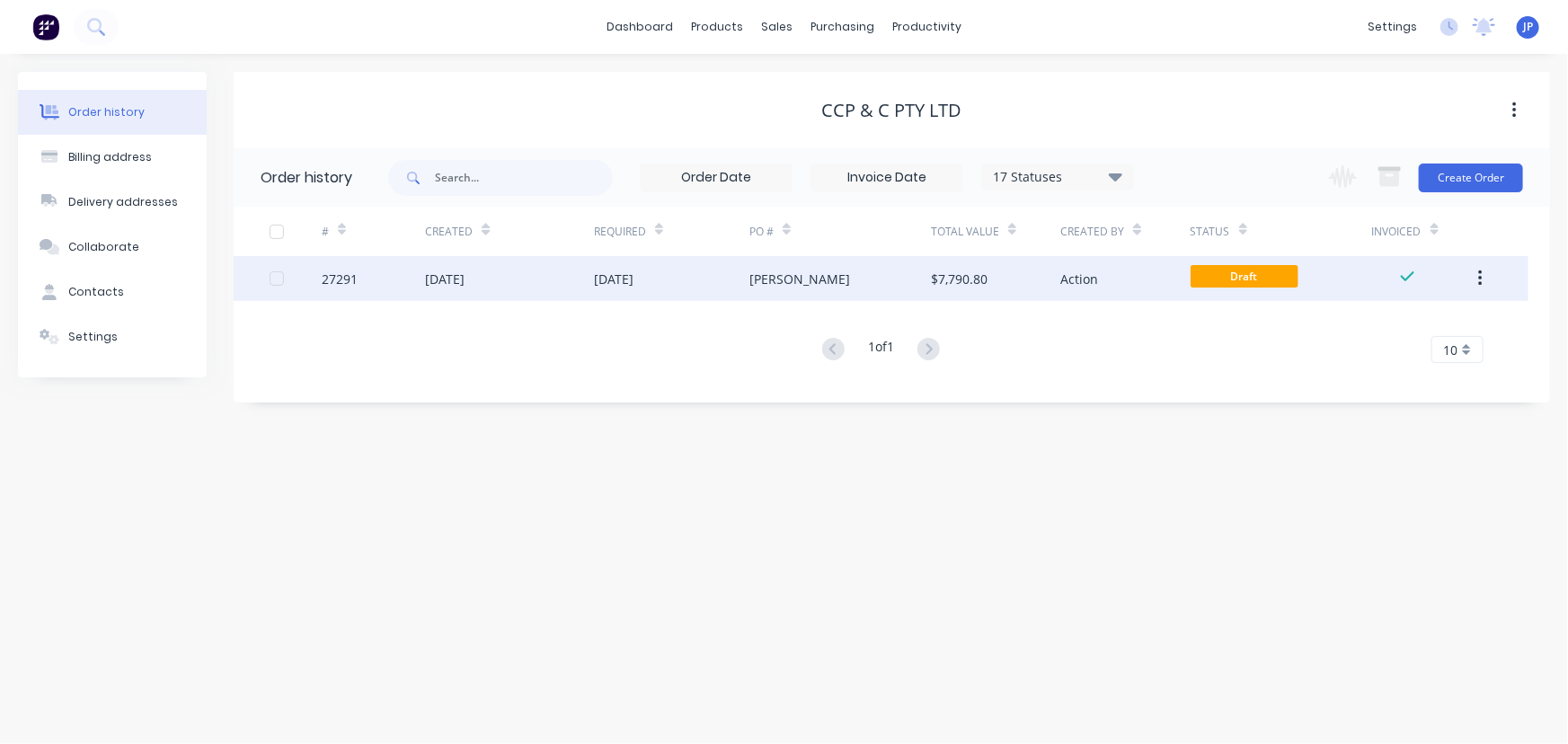
click at [633, 277] on div "[DATE]" at bounding box center [613, 279] width 39 height 19
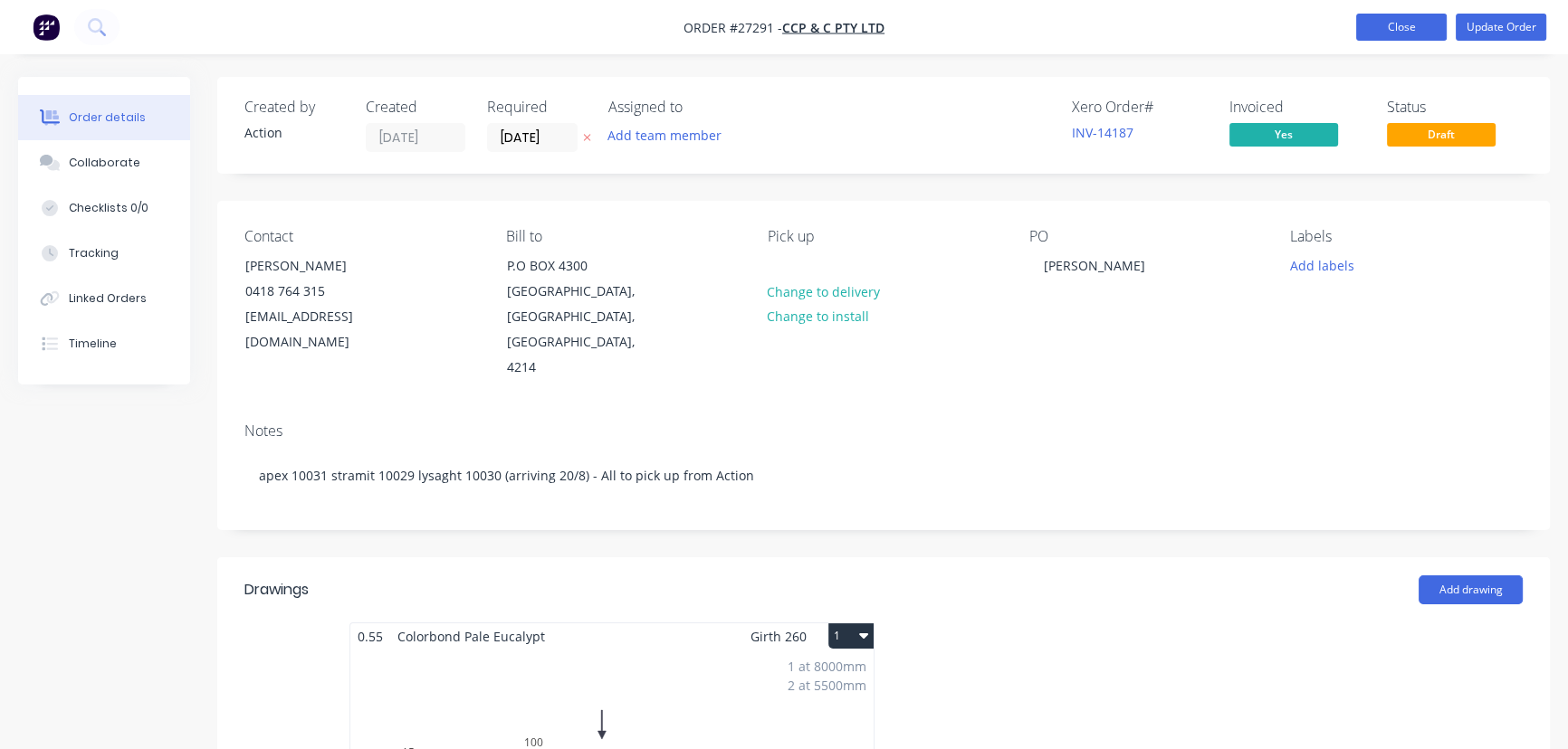
click at [1400, 32] on button "Close" at bounding box center [1401, 27] width 90 height 27
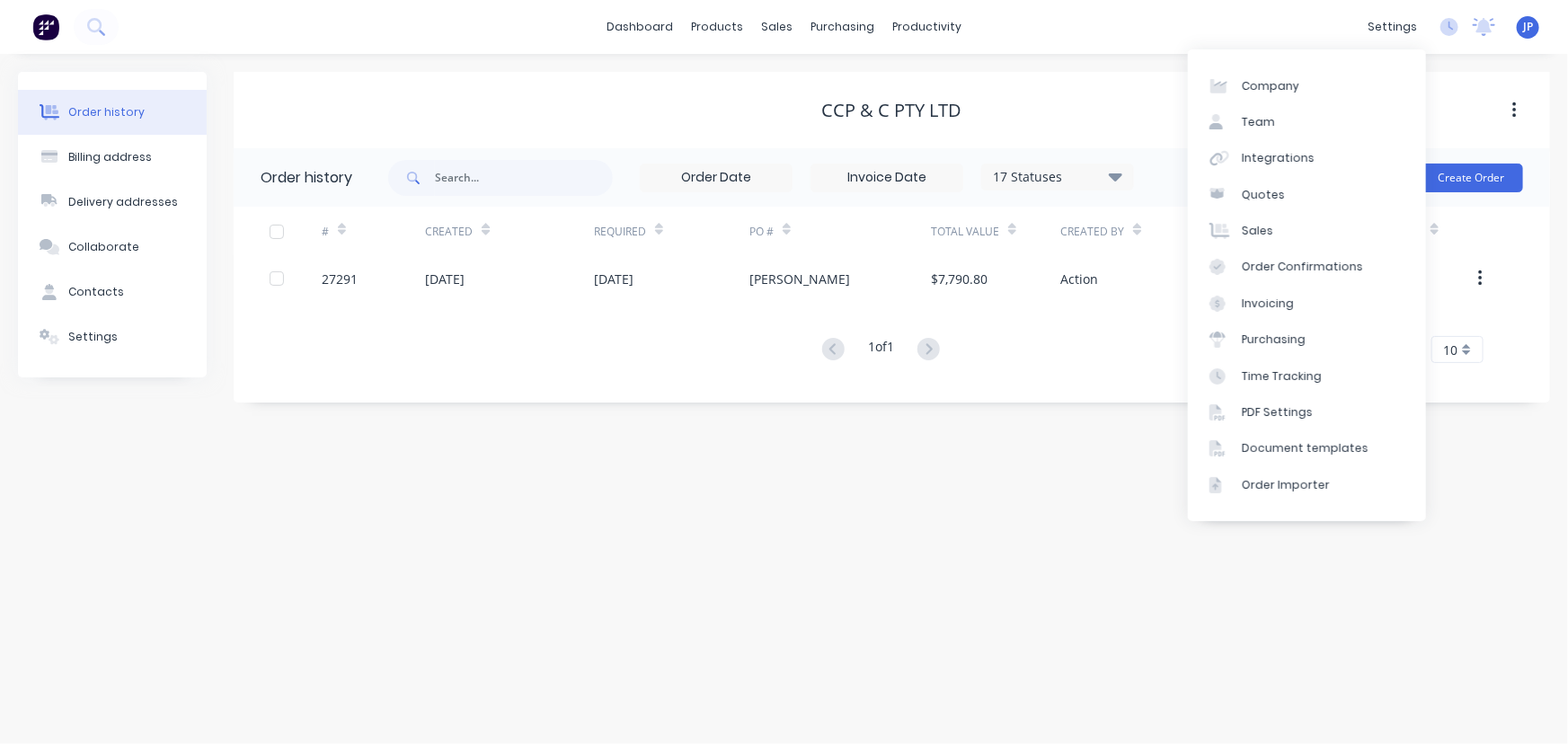
click at [1071, 575] on div "Order history Billing address Delivery addresses Collaborate Contacts Settings …" at bounding box center [784, 398] width 1568 height 691
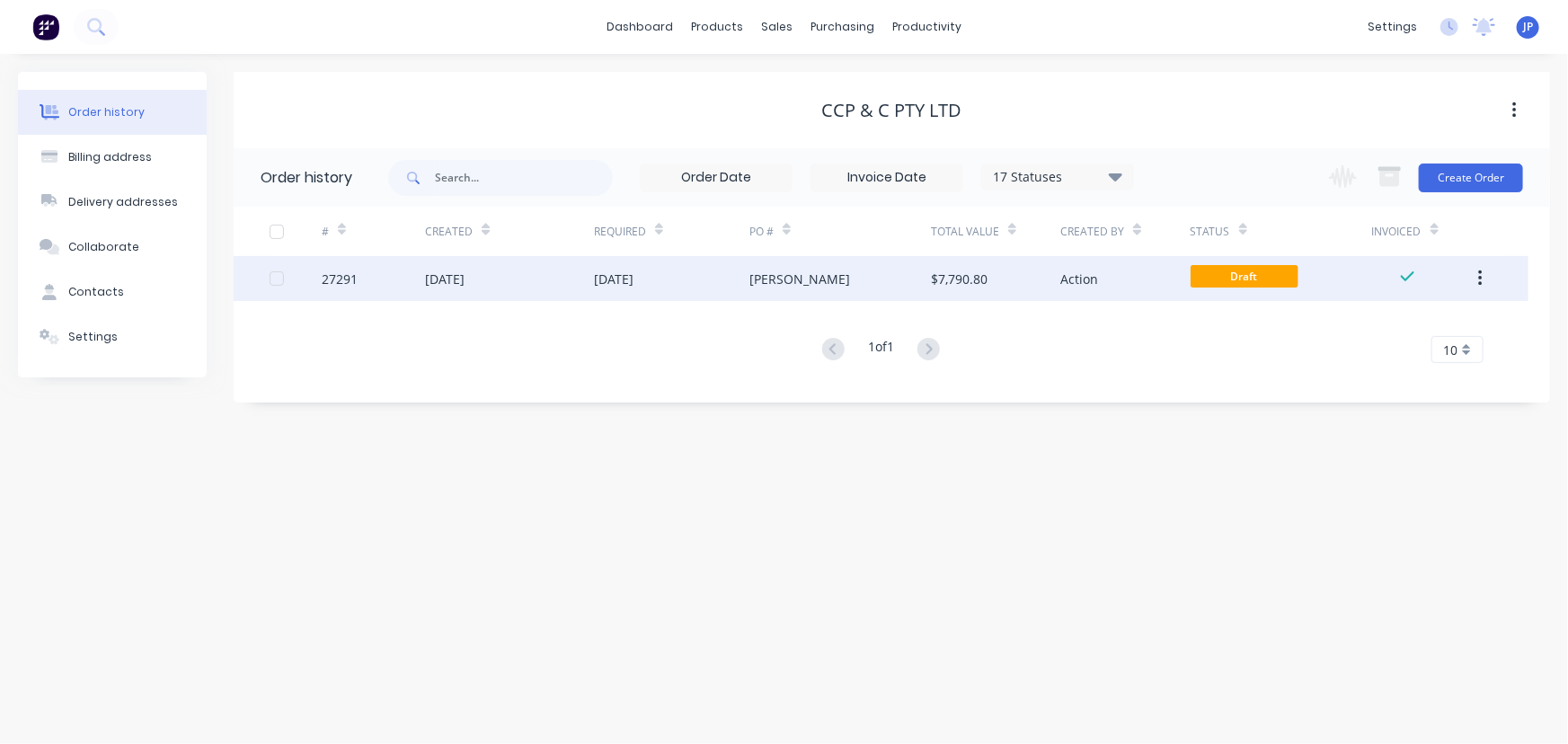
click at [1476, 283] on button "button" at bounding box center [1480, 279] width 42 height 32
click at [1425, 327] on div "Archive" at bounding box center [1415, 325] width 138 height 26
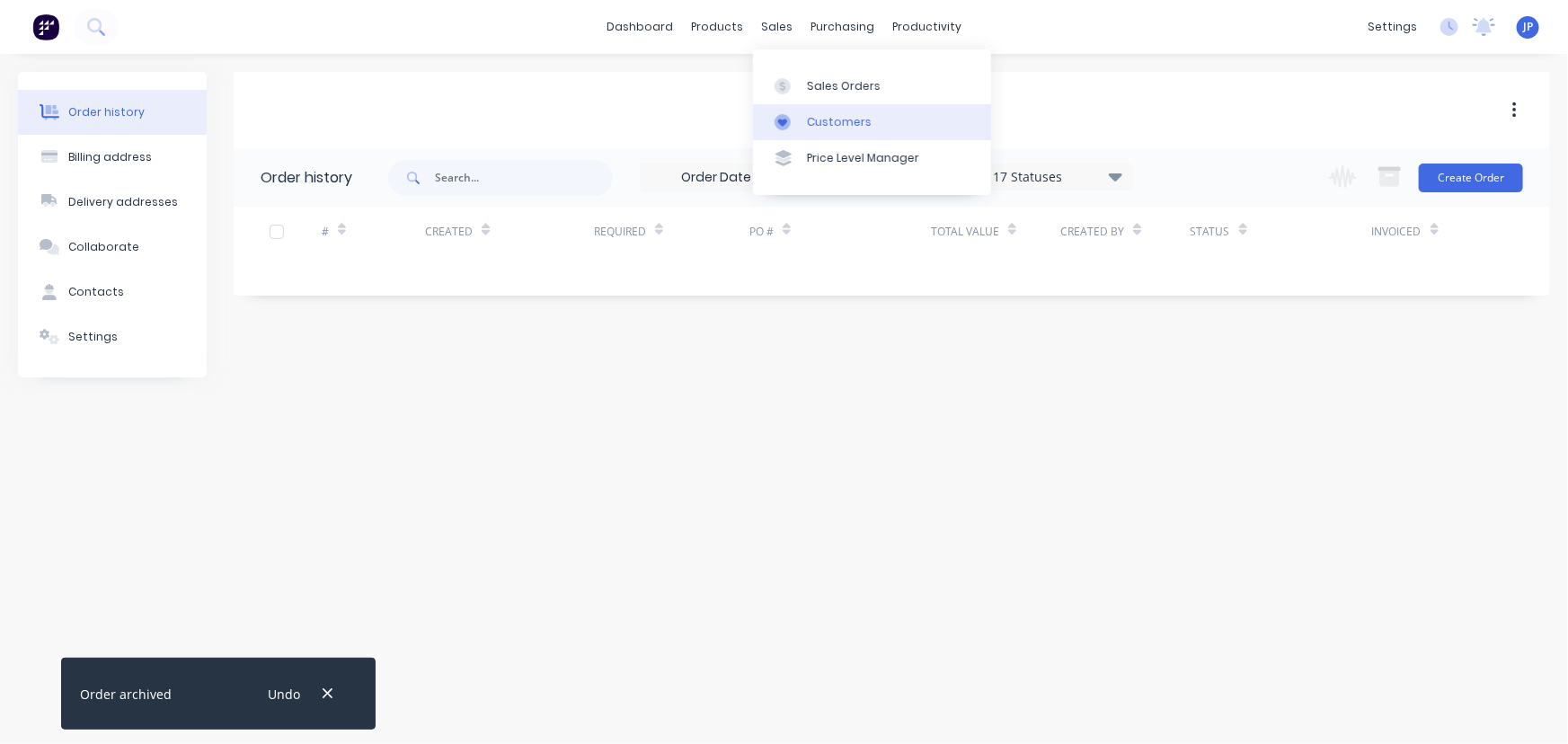
click at [837, 125] on div "Customers" at bounding box center [839, 121] width 65 height 16
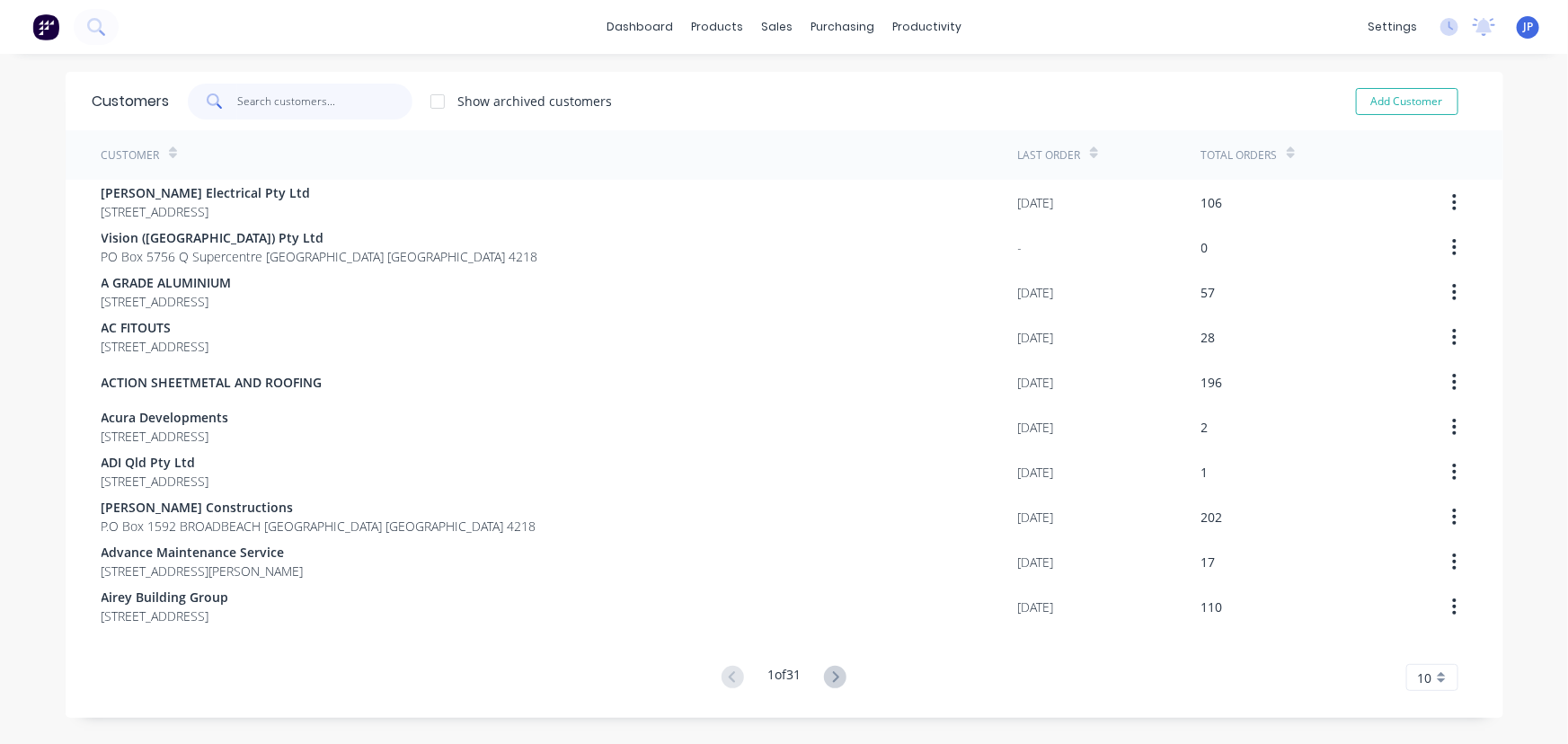
click at [241, 98] on input "text" at bounding box center [324, 102] width 175 height 36
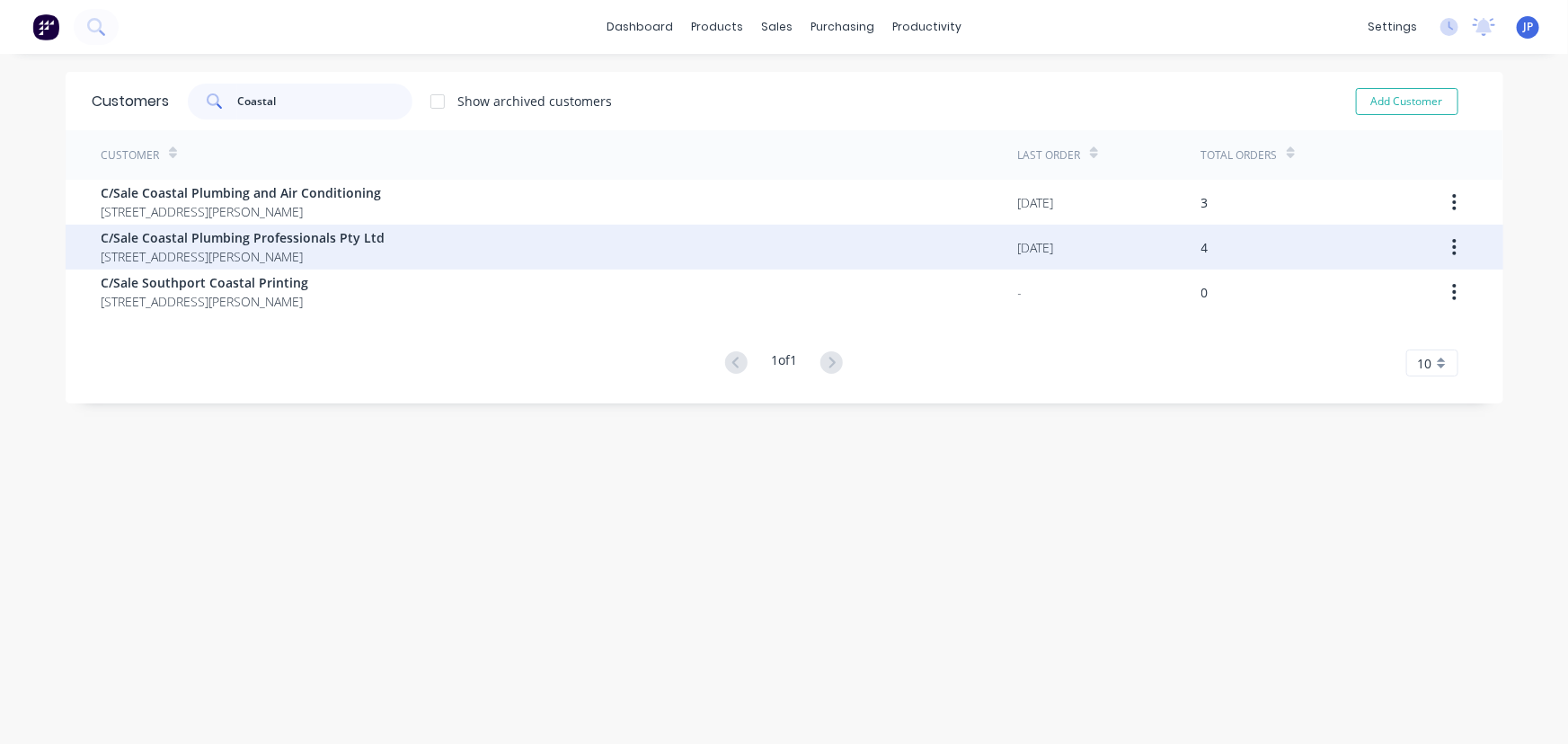
type input "Coastal"
click at [259, 251] on span "[STREET_ADDRESS][PERSON_NAME]" at bounding box center [243, 257] width 284 height 19
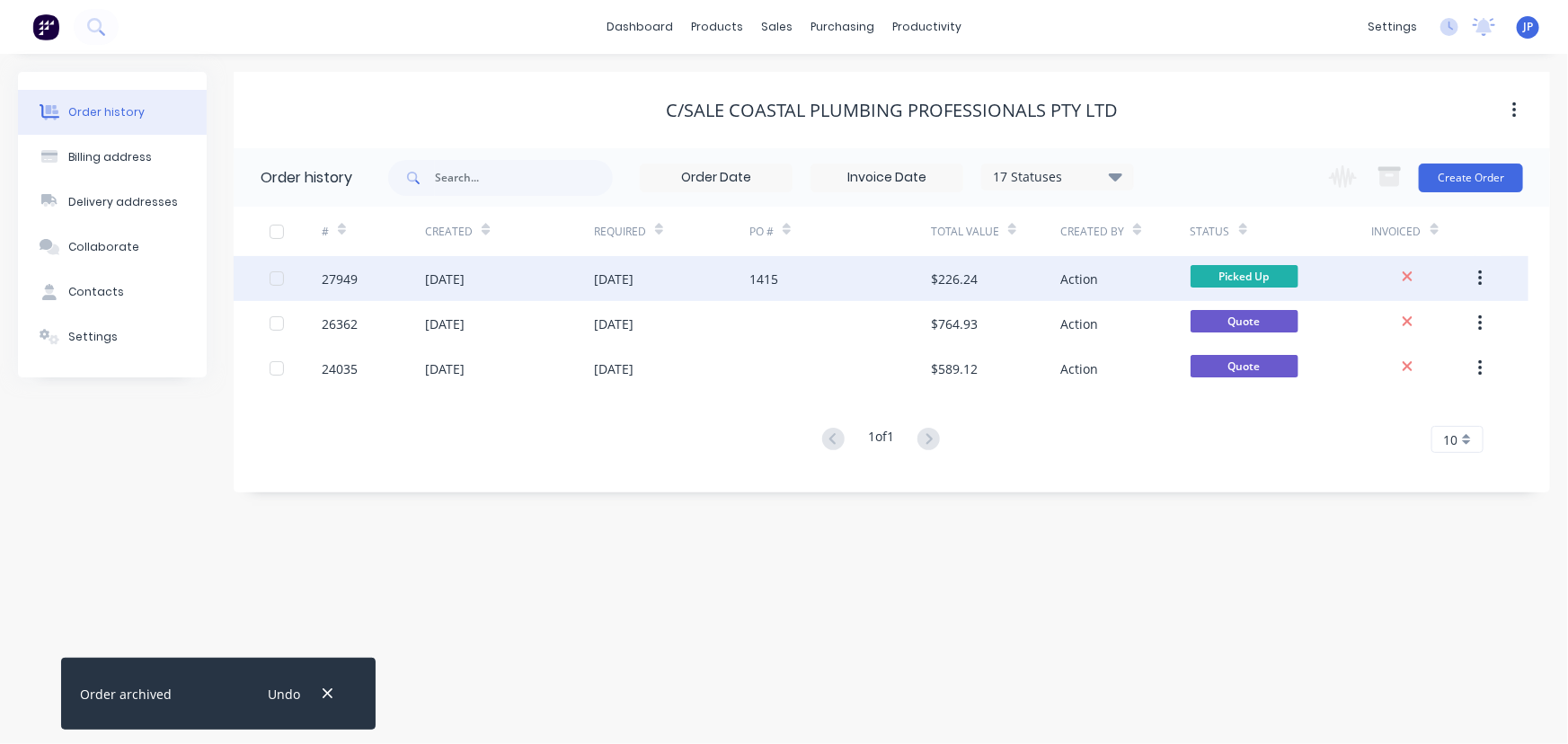
click at [454, 284] on div "[DATE]" at bounding box center [444, 279] width 39 height 19
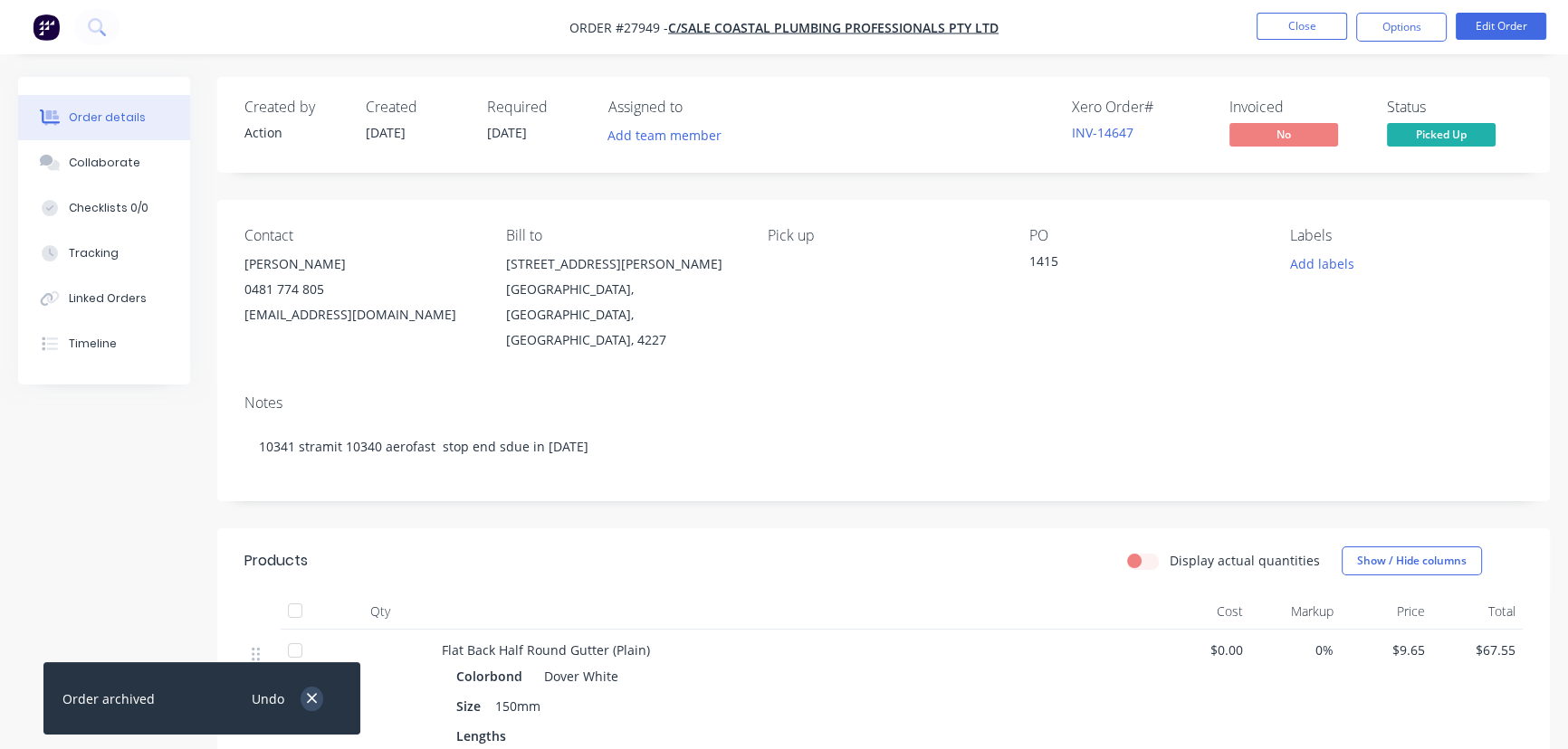
click at [307, 697] on icon "button" at bounding box center [312, 698] width 12 height 16
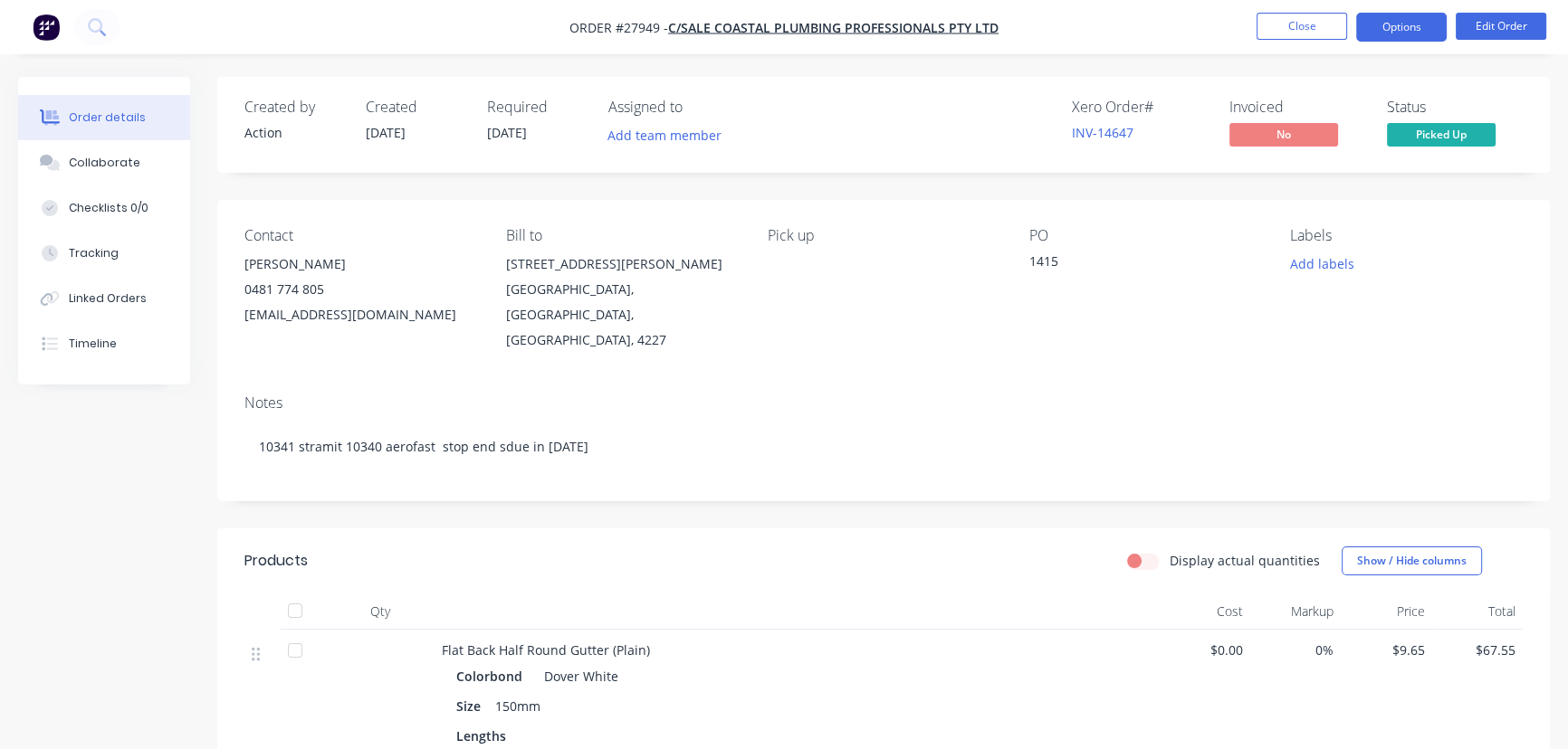
drag, startPoint x: 1385, startPoint y: 25, endPoint x: 1384, endPoint y: 37, distance: 12.0
click at [1385, 29] on button "Options" at bounding box center [1401, 27] width 90 height 29
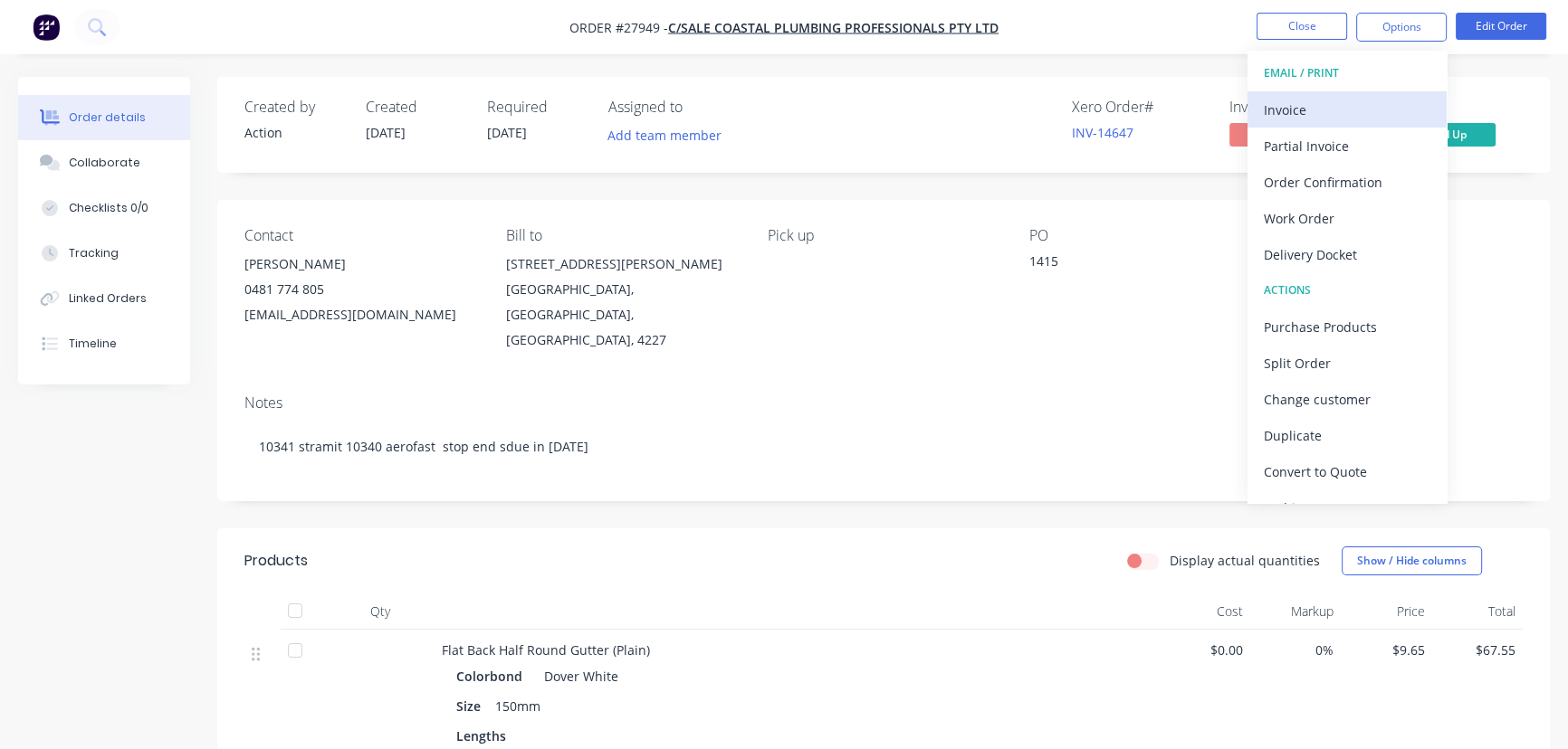
click at [1333, 114] on div "Invoice" at bounding box center [1346, 110] width 166 height 26
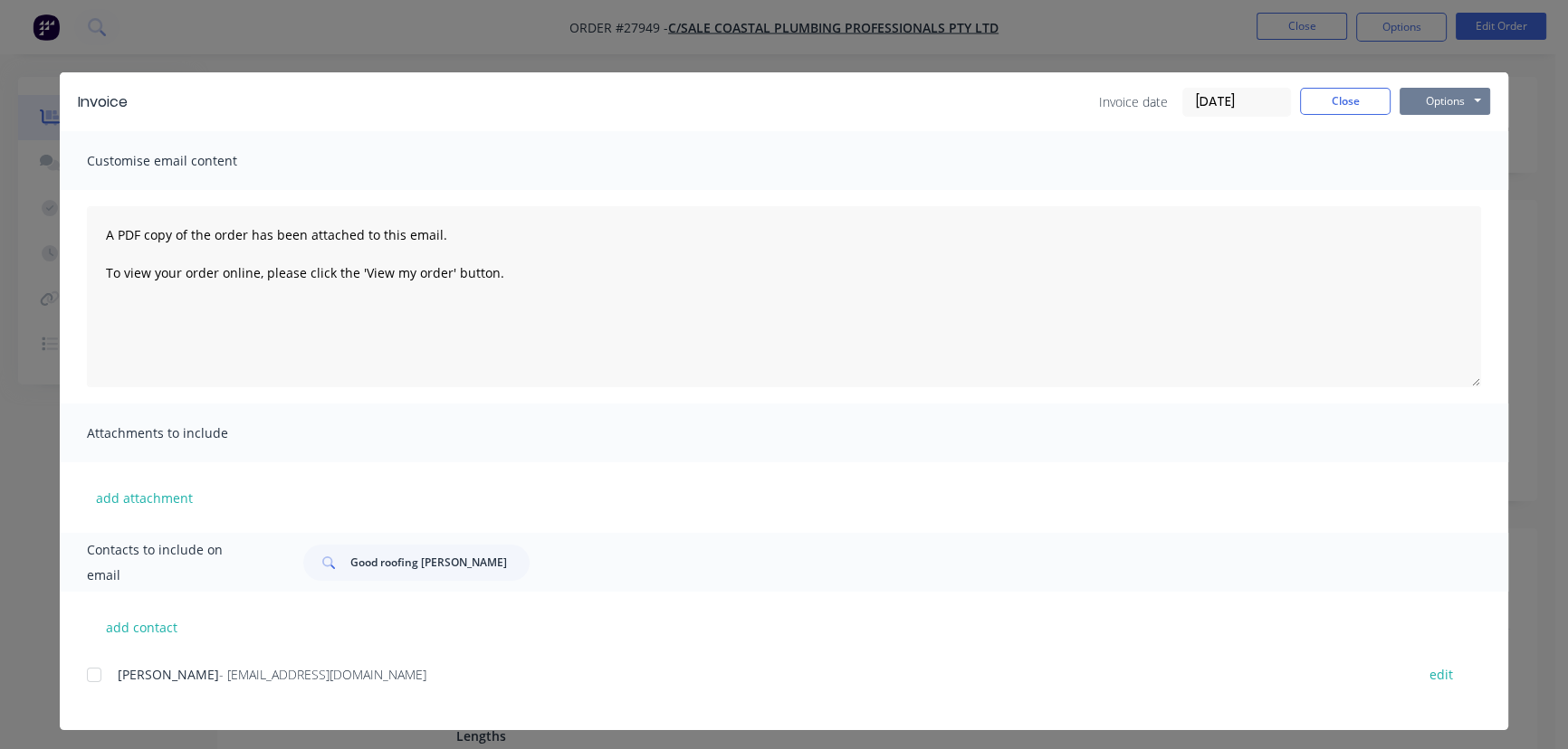
click at [1428, 104] on button "Options" at bounding box center [1445, 101] width 90 height 27
click at [1429, 162] on button "Print" at bounding box center [1457, 162] width 115 height 30
click at [1300, 106] on button "Close" at bounding box center [1345, 101] width 90 height 27
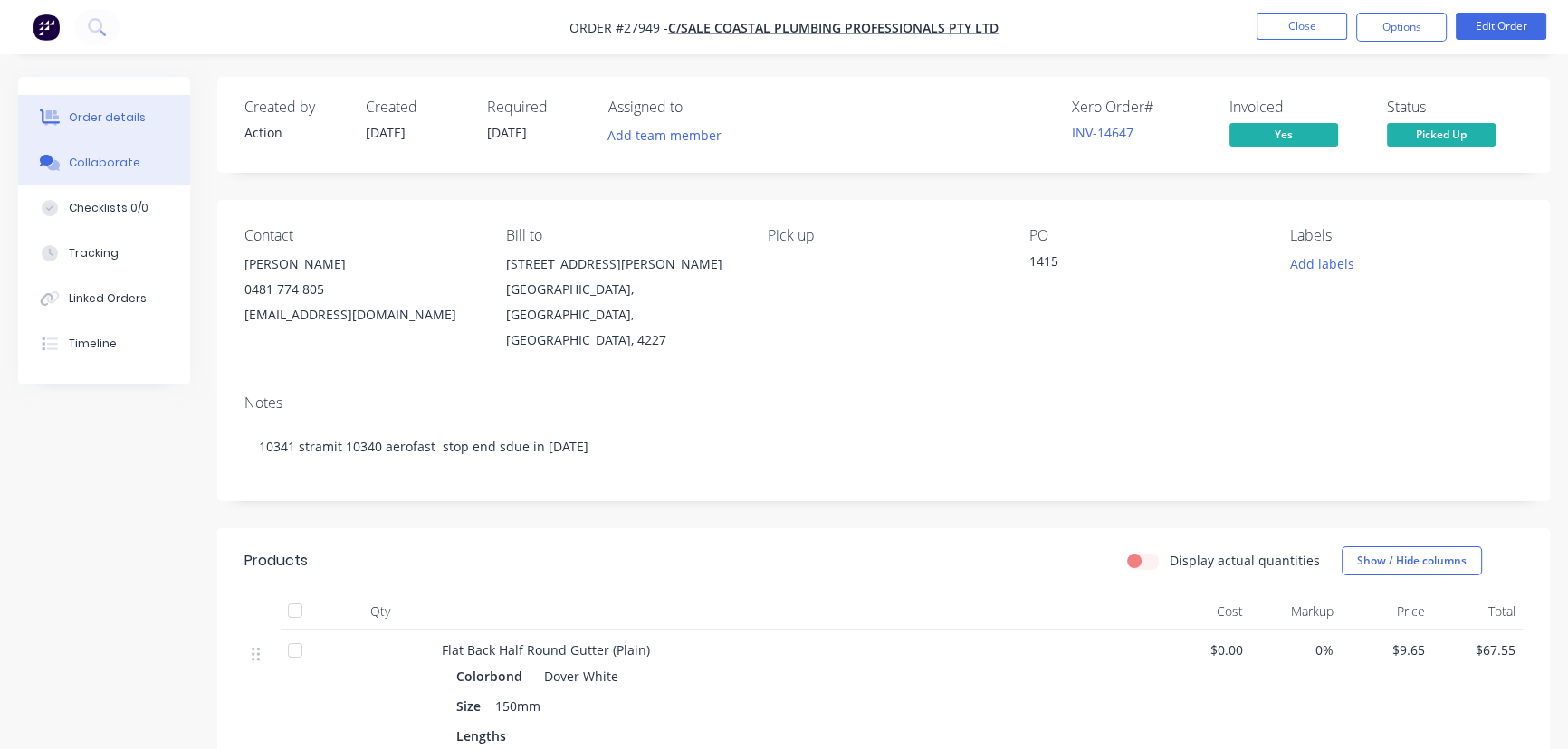
click at [69, 150] on button "Collaborate" at bounding box center [104, 162] width 172 height 45
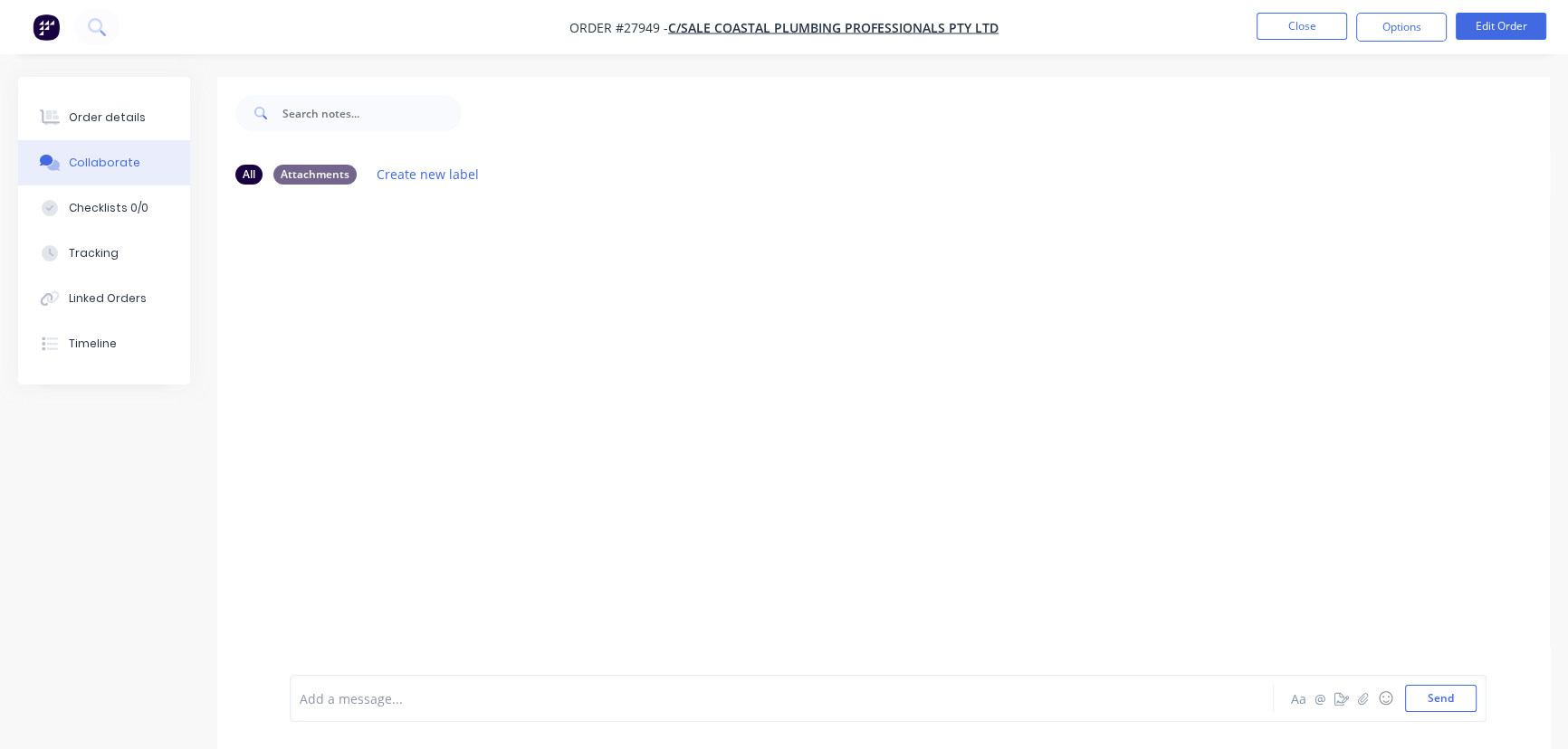
click at [324, 707] on div at bounding box center [741, 699] width 881 height 19
click at [1439, 698] on button "Send" at bounding box center [1440, 698] width 71 height 27
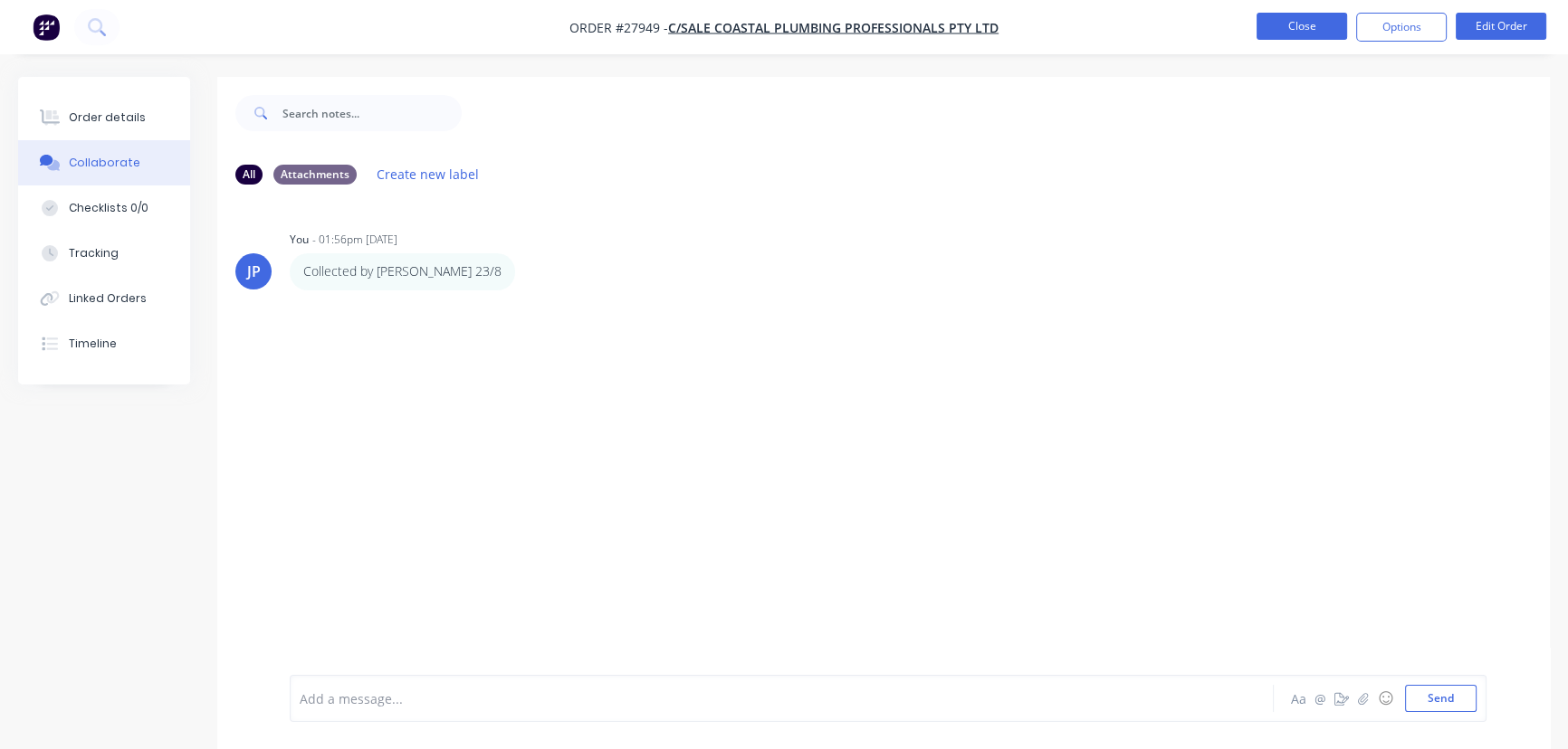
click at [1278, 26] on button "Close" at bounding box center [1302, 26] width 90 height 27
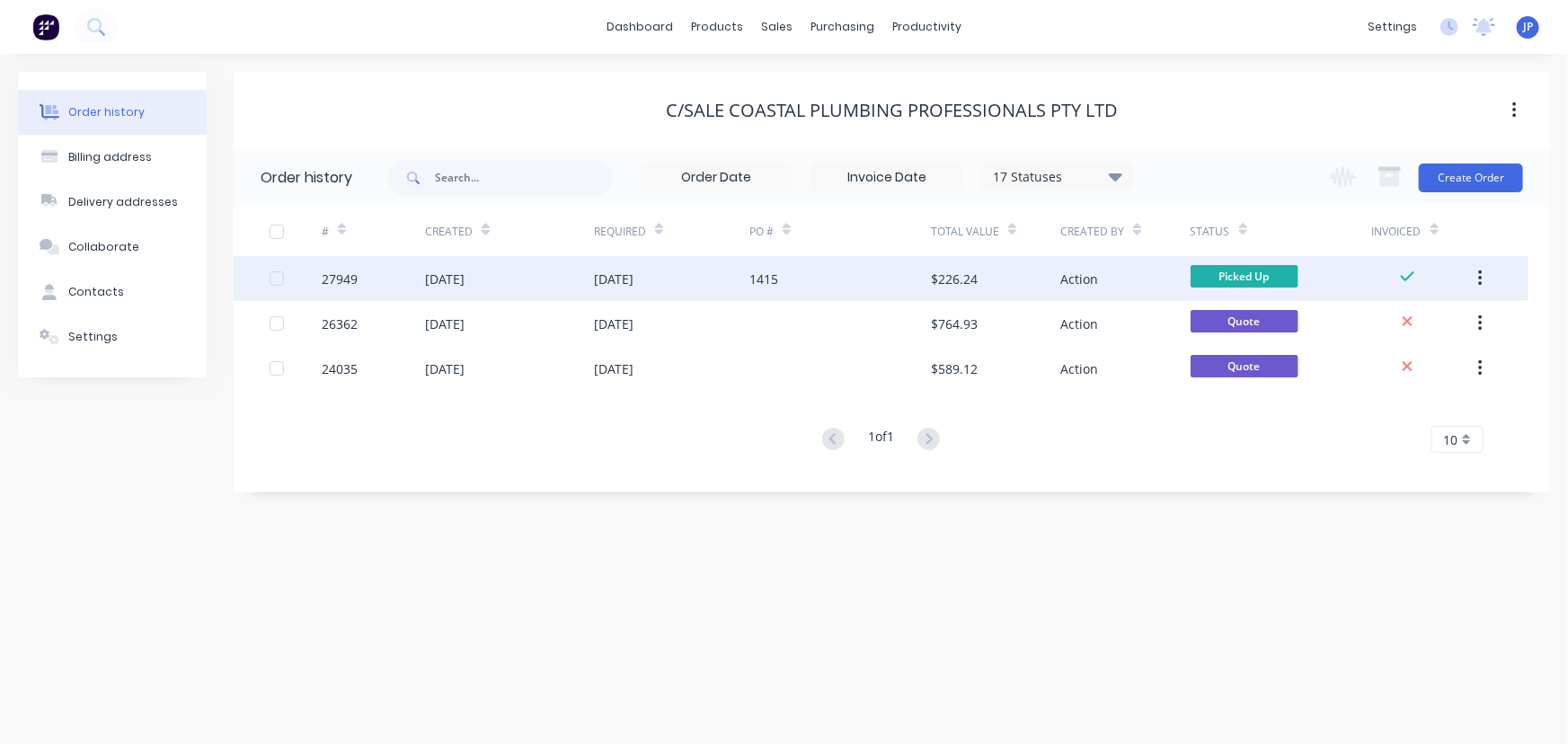
click at [1478, 278] on icon "button" at bounding box center [1480, 278] width 5 height 20
click at [1402, 322] on div "Archive" at bounding box center [1415, 325] width 138 height 26
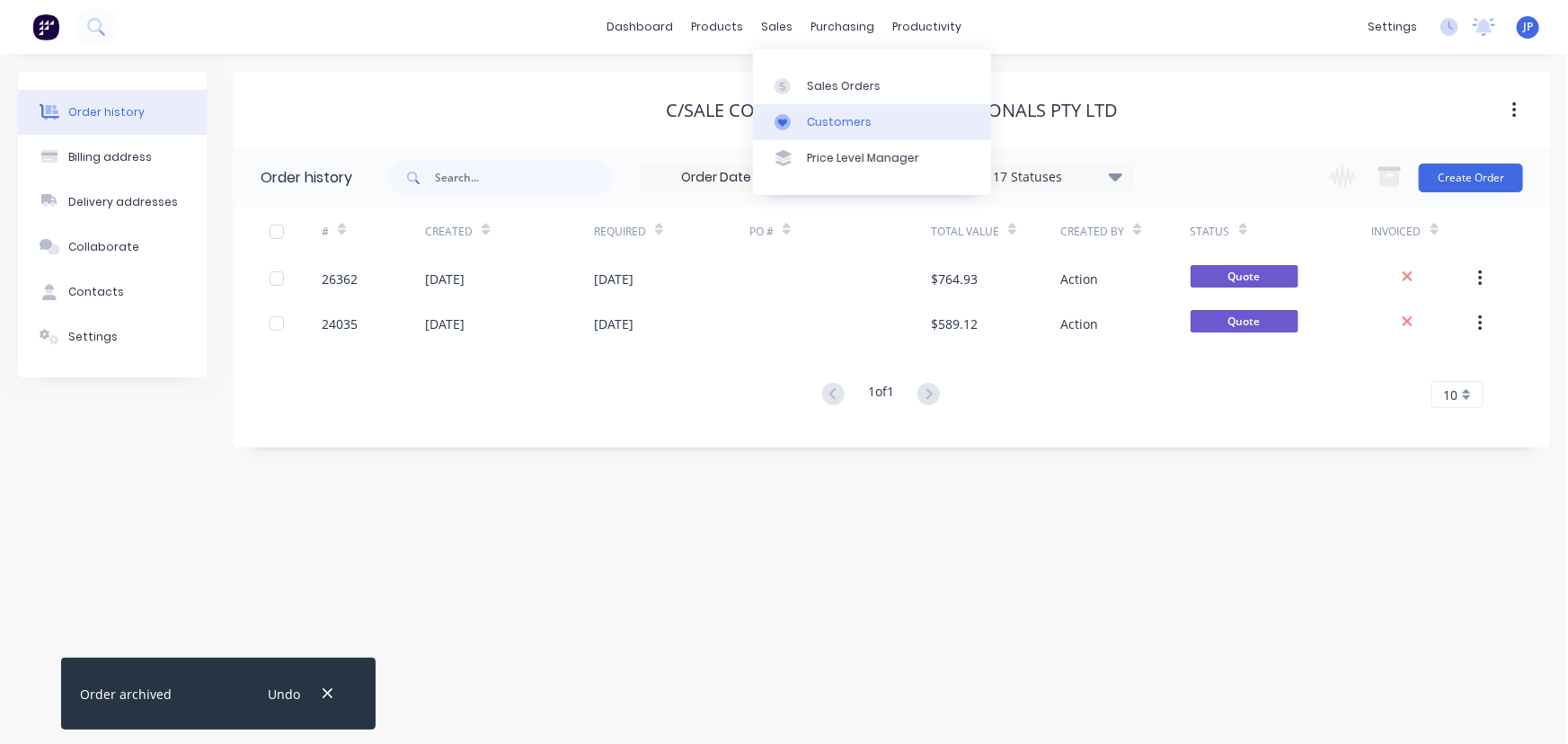
click at [823, 121] on div "Customers" at bounding box center [839, 121] width 65 height 16
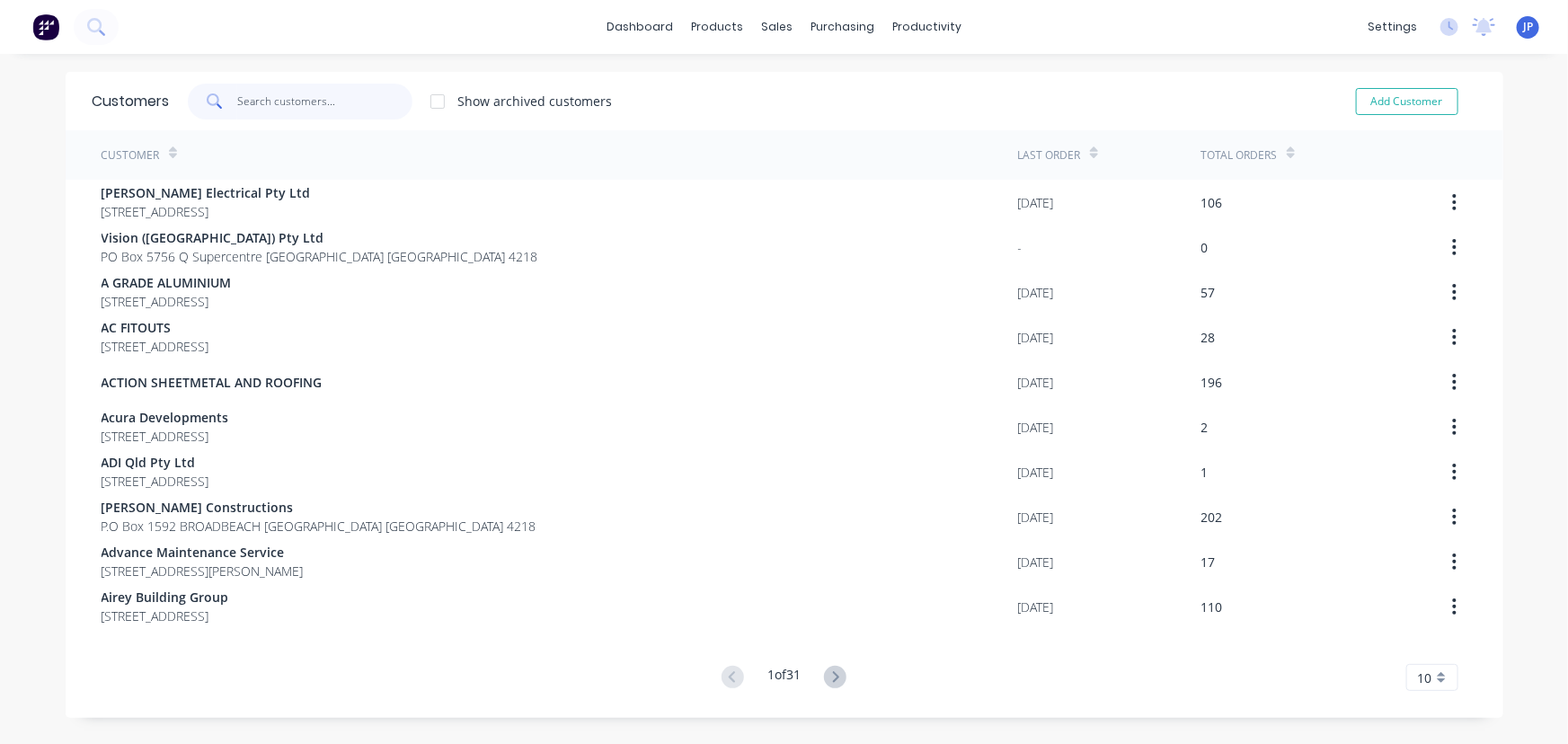
click at [297, 111] on input "text" at bounding box center [324, 102] width 175 height 36
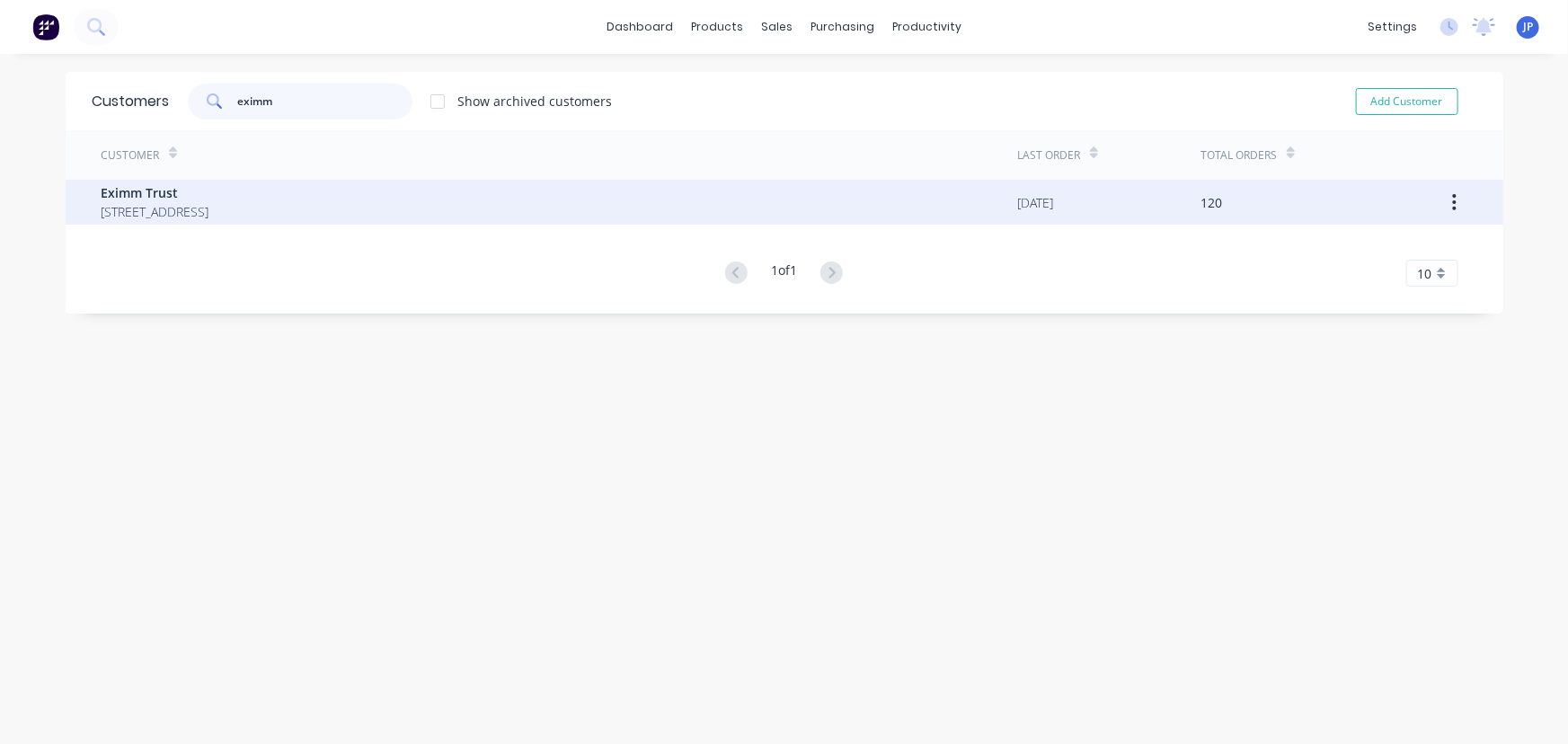
type input "eximm"
click at [209, 214] on span "[STREET_ADDRESS]" at bounding box center [155, 212] width 108 height 19
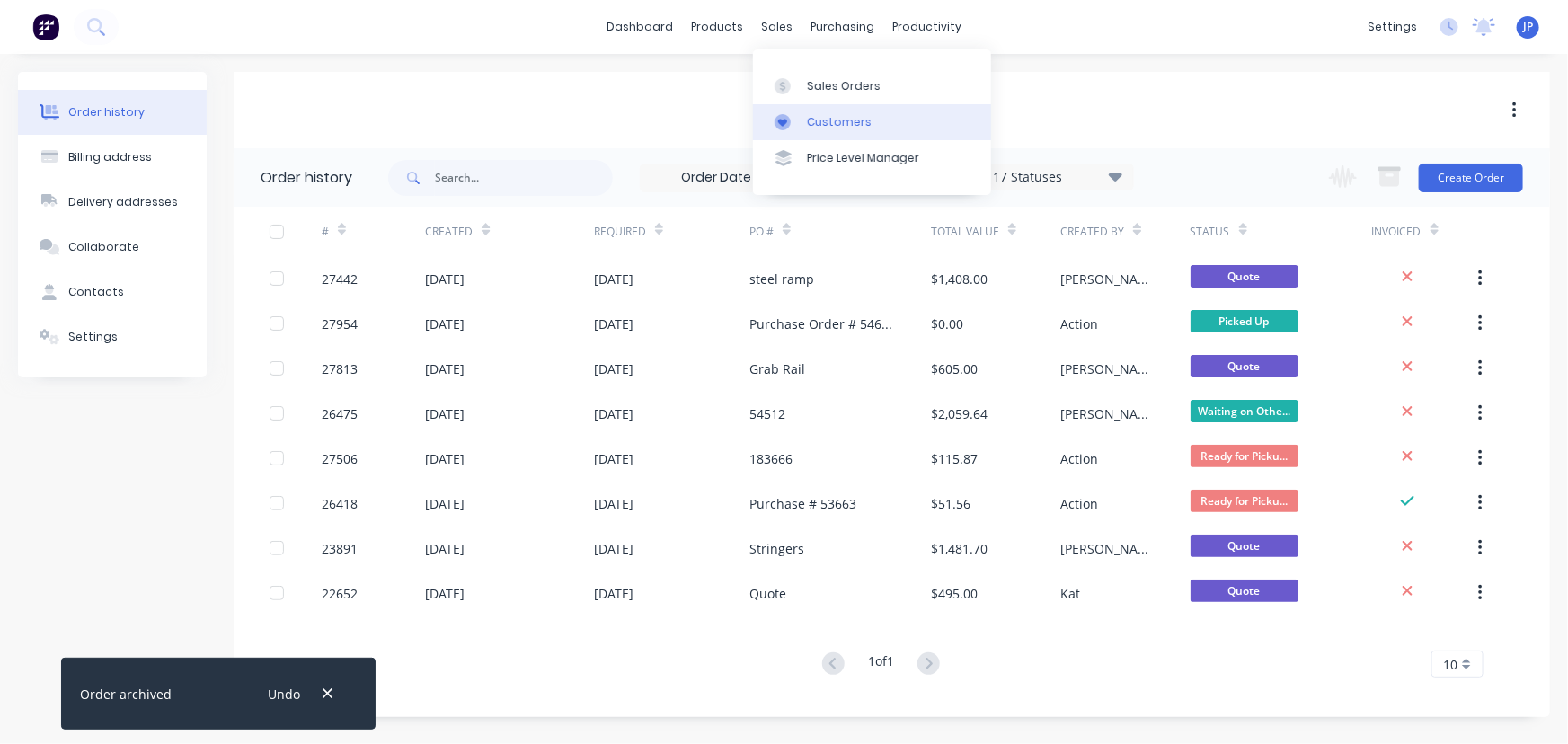
click at [816, 120] on div "Customers" at bounding box center [839, 121] width 65 height 16
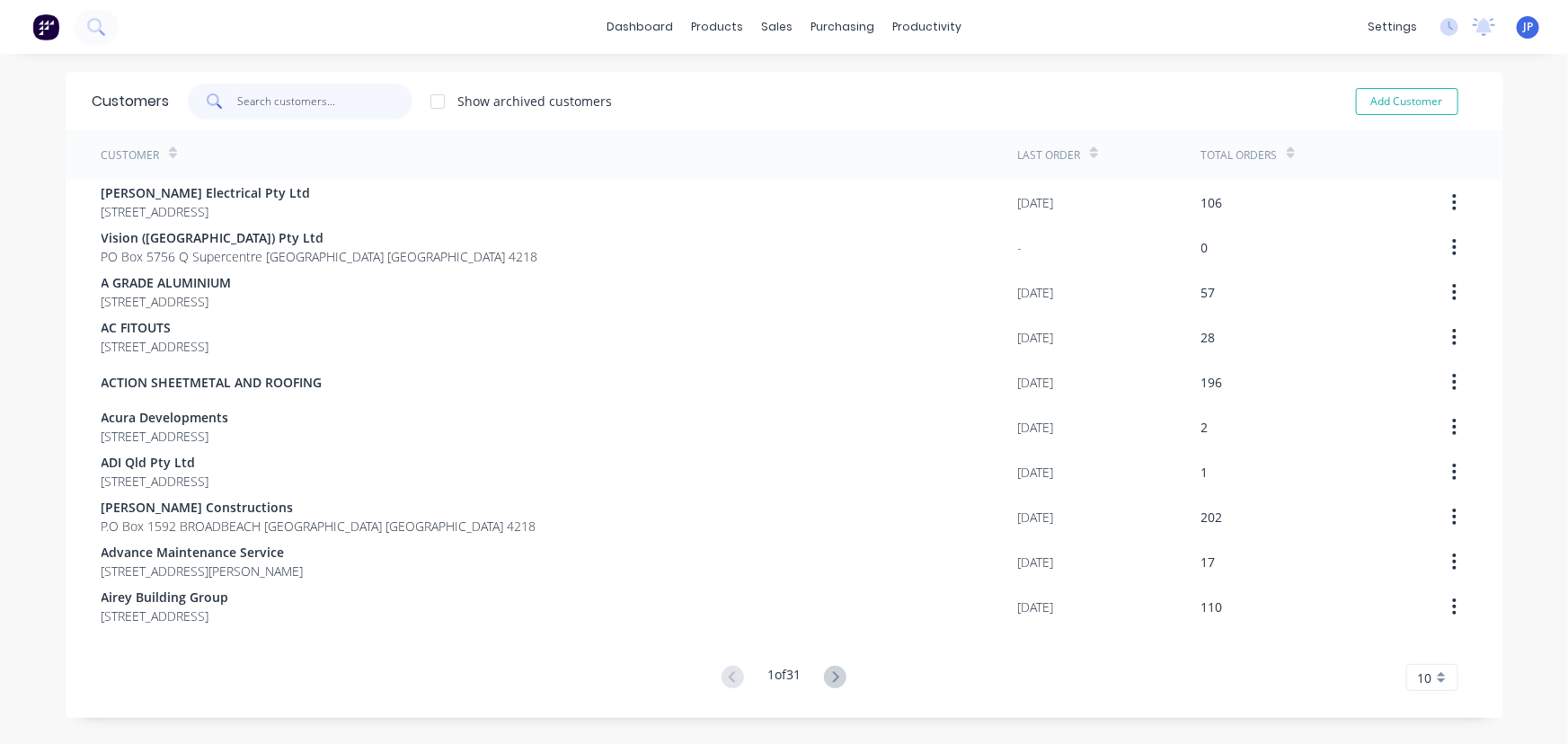
click at [387, 110] on input "text" at bounding box center [324, 102] width 175 height 36
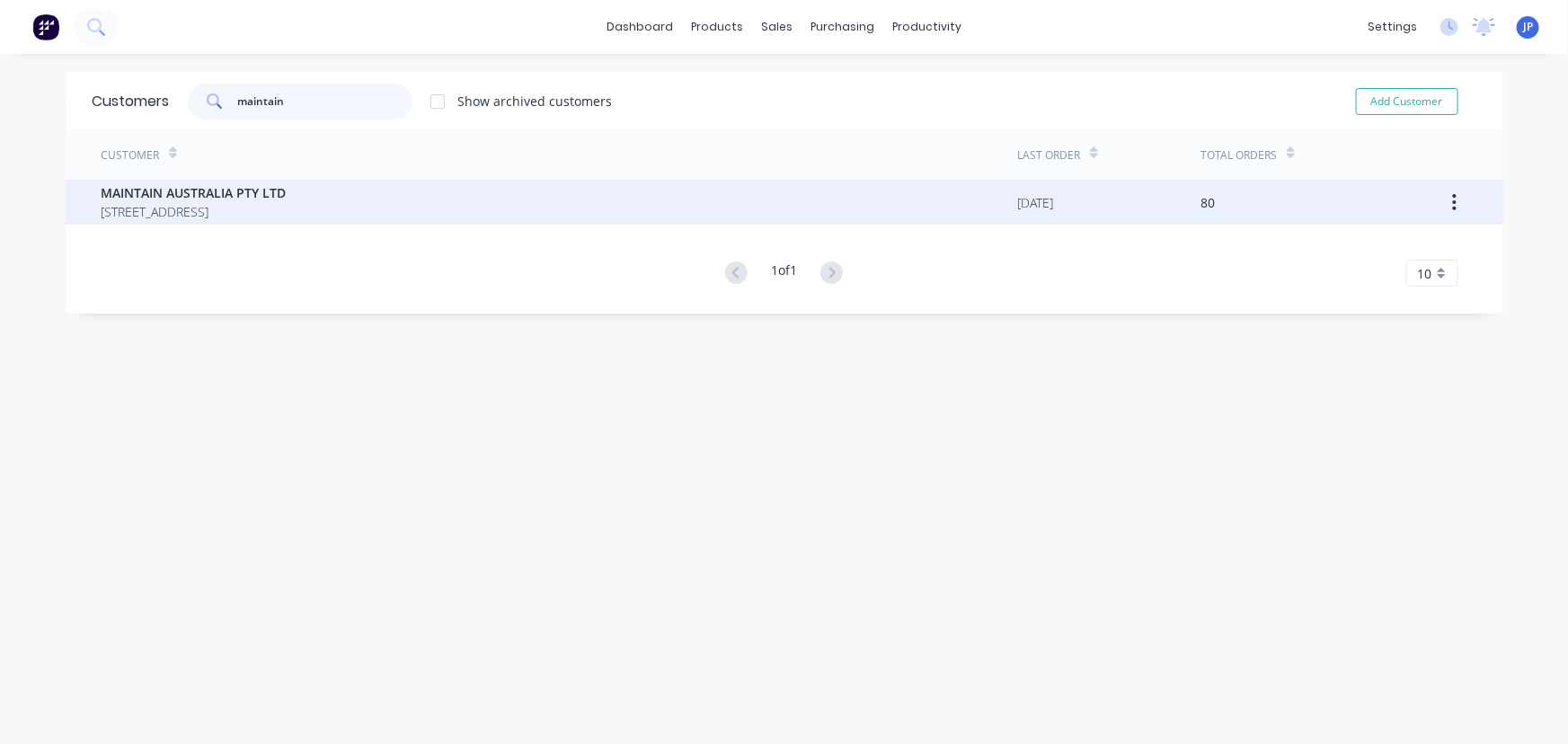
type input "maintain"
click at [159, 191] on span "MAINTAIN AUSTRALIA PTY LTD" at bounding box center [194, 193] width 185 height 19
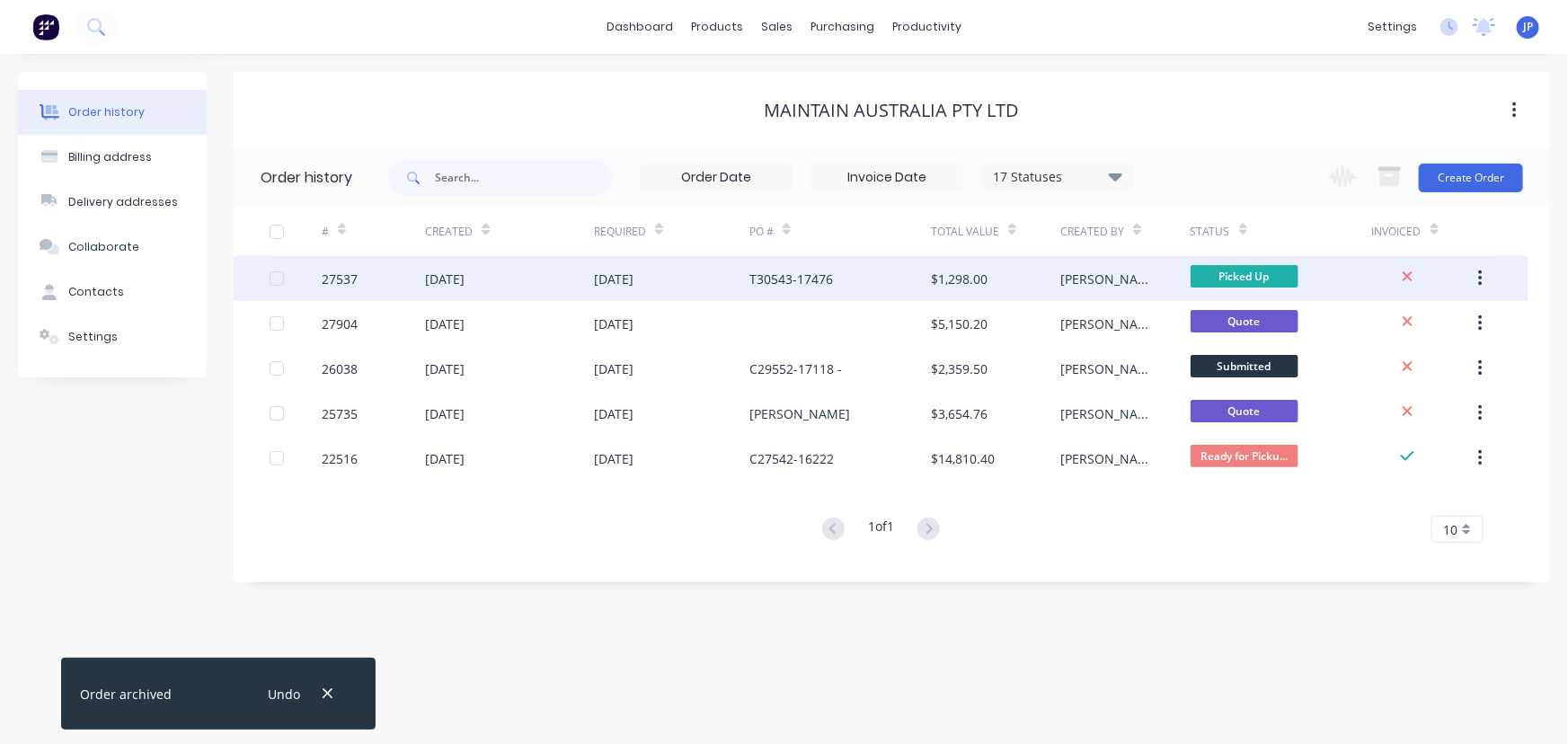
click at [415, 279] on div "27537" at bounding box center [373, 278] width 103 height 45
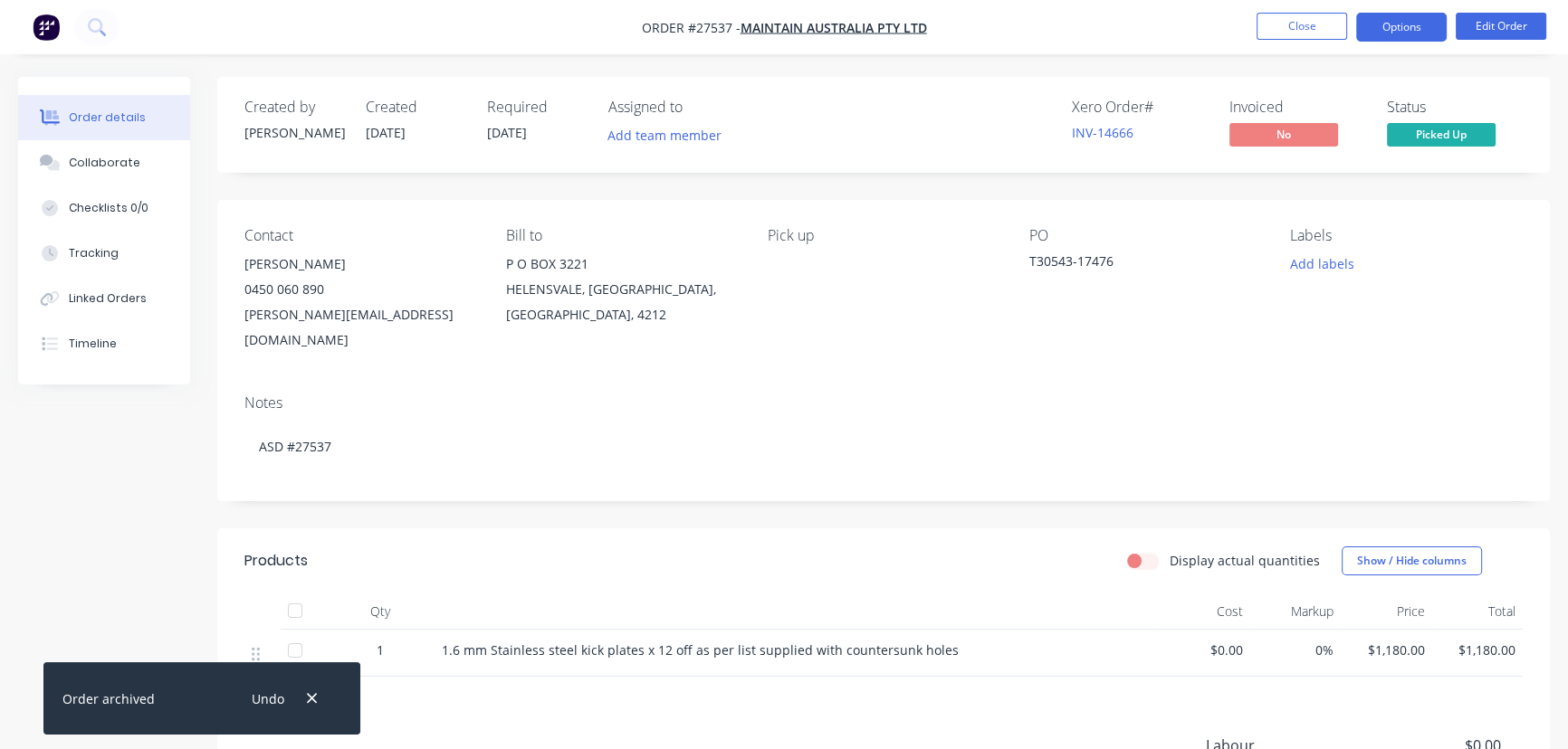
click at [1378, 25] on button "Options" at bounding box center [1401, 27] width 90 height 29
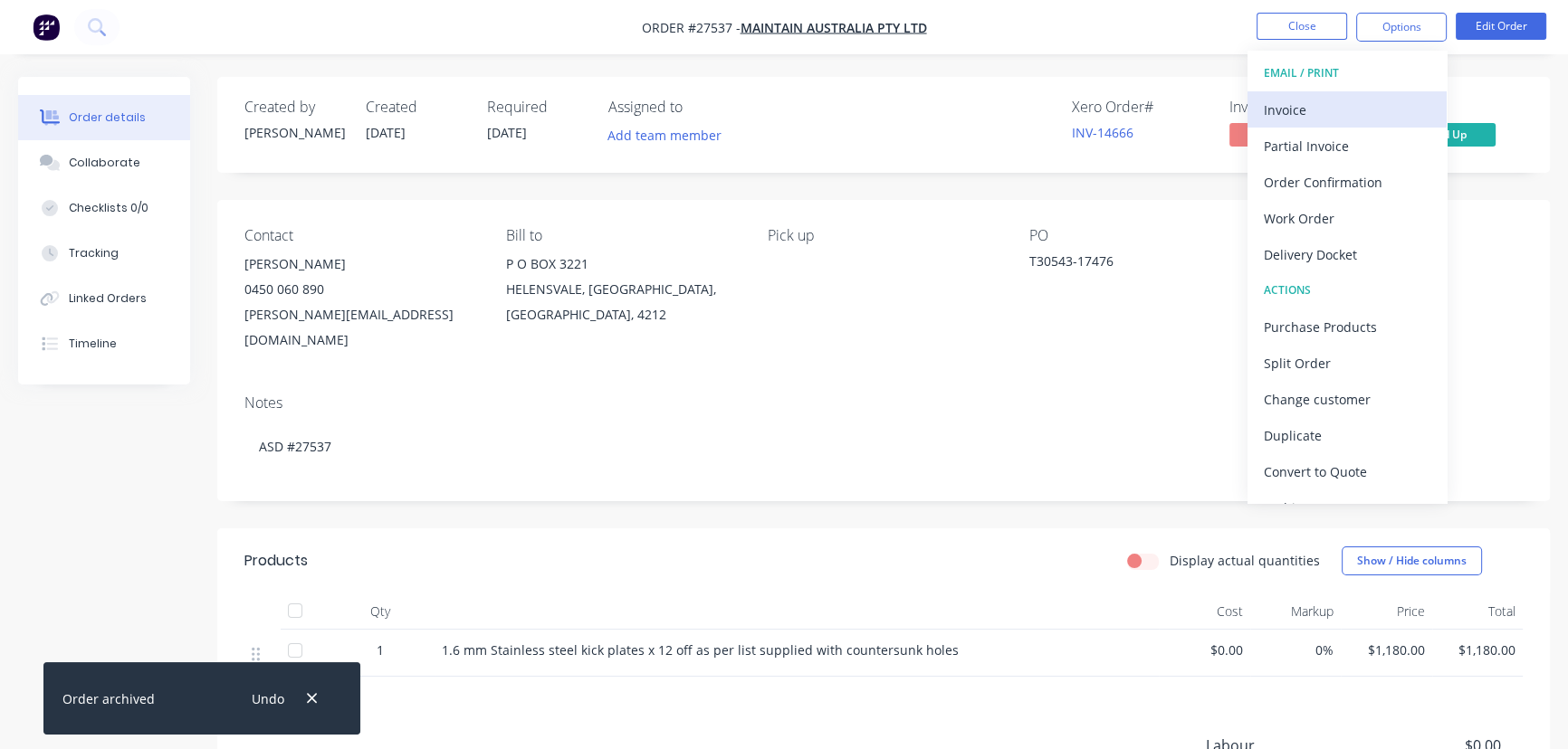
click at [1340, 114] on div "Invoice" at bounding box center [1346, 110] width 166 height 26
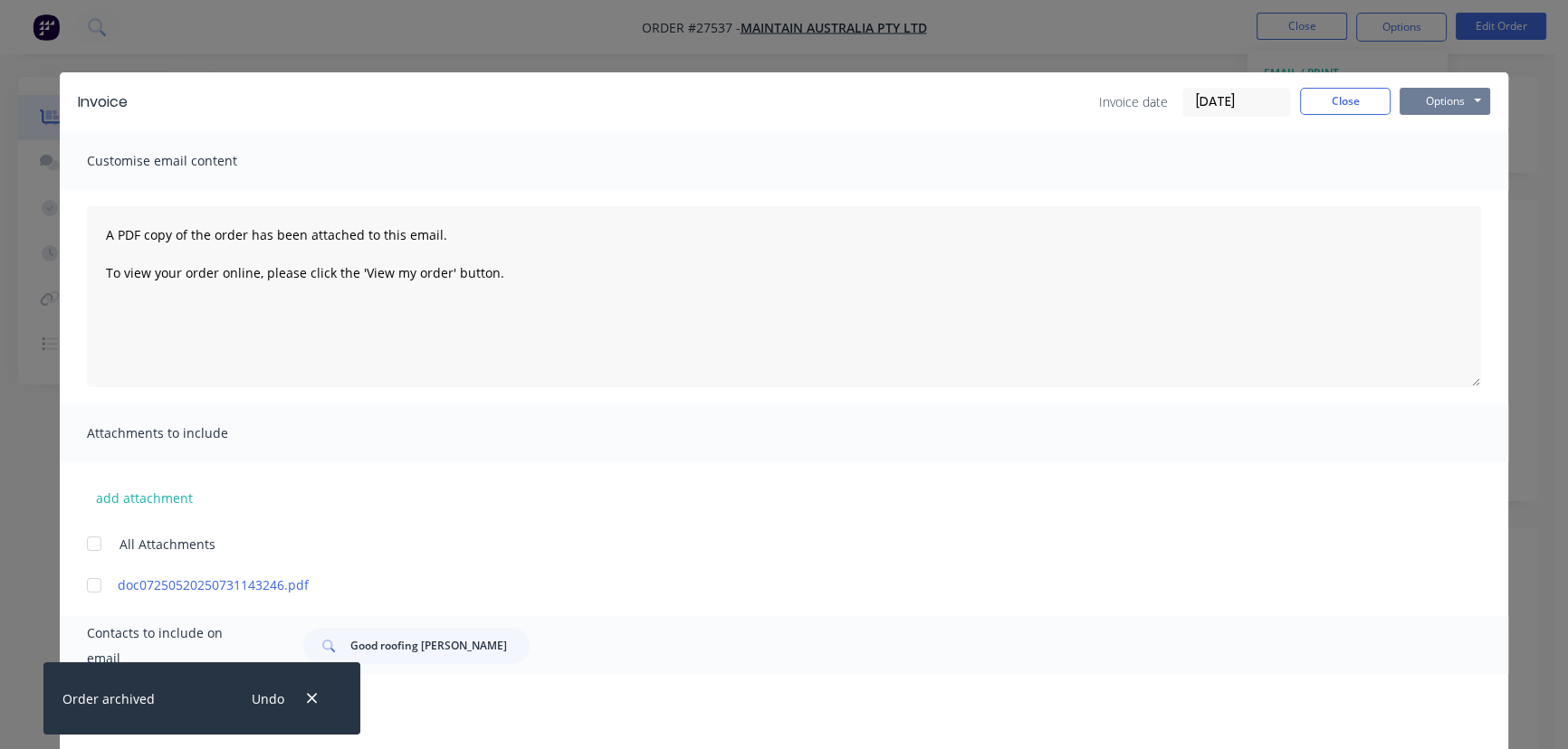
click at [1430, 108] on button "Options" at bounding box center [1445, 101] width 90 height 27
click at [1436, 164] on button "Print" at bounding box center [1457, 162] width 115 height 30
click at [1346, 101] on button "Close" at bounding box center [1345, 101] width 90 height 27
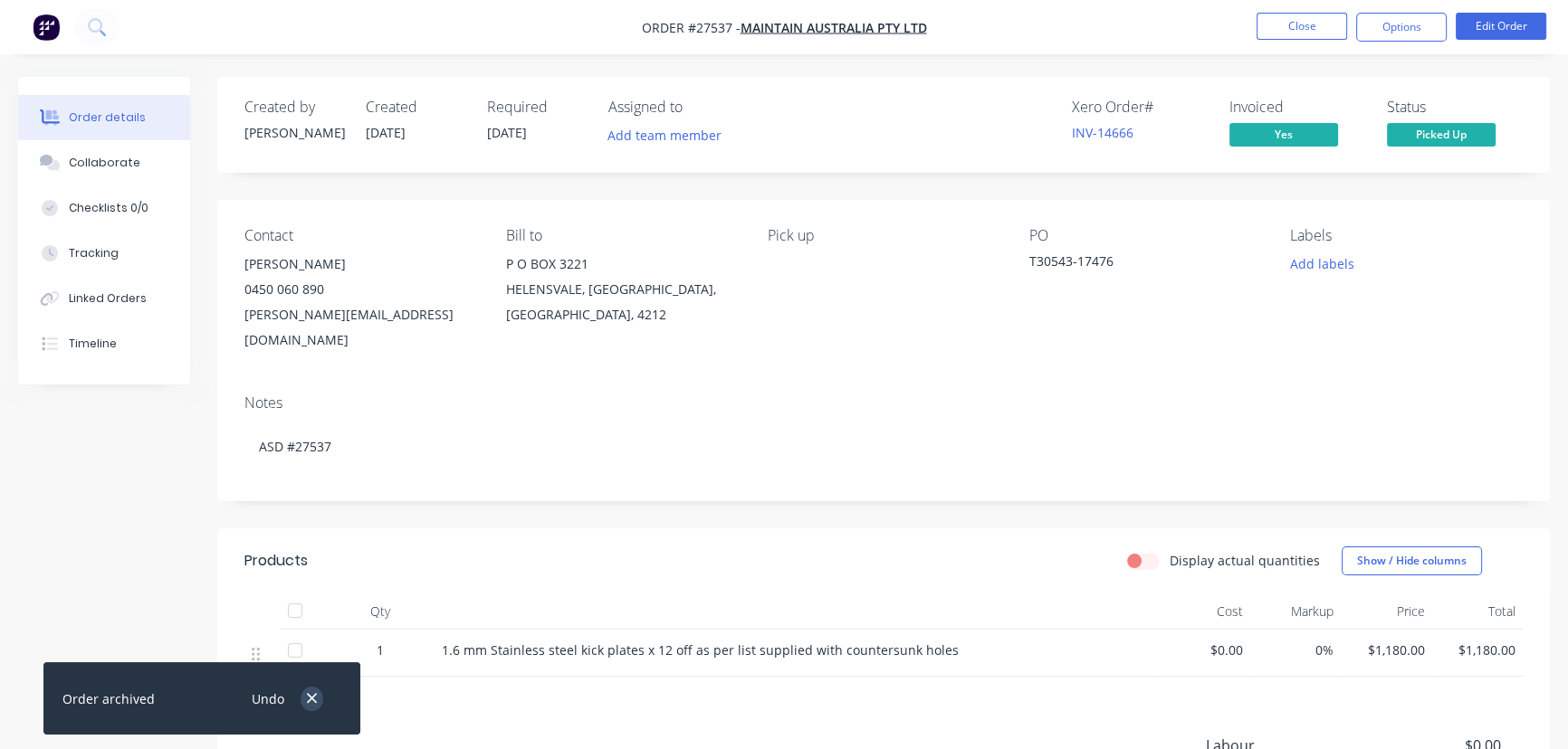
click at [306, 696] on icon "button" at bounding box center [312, 698] width 12 height 16
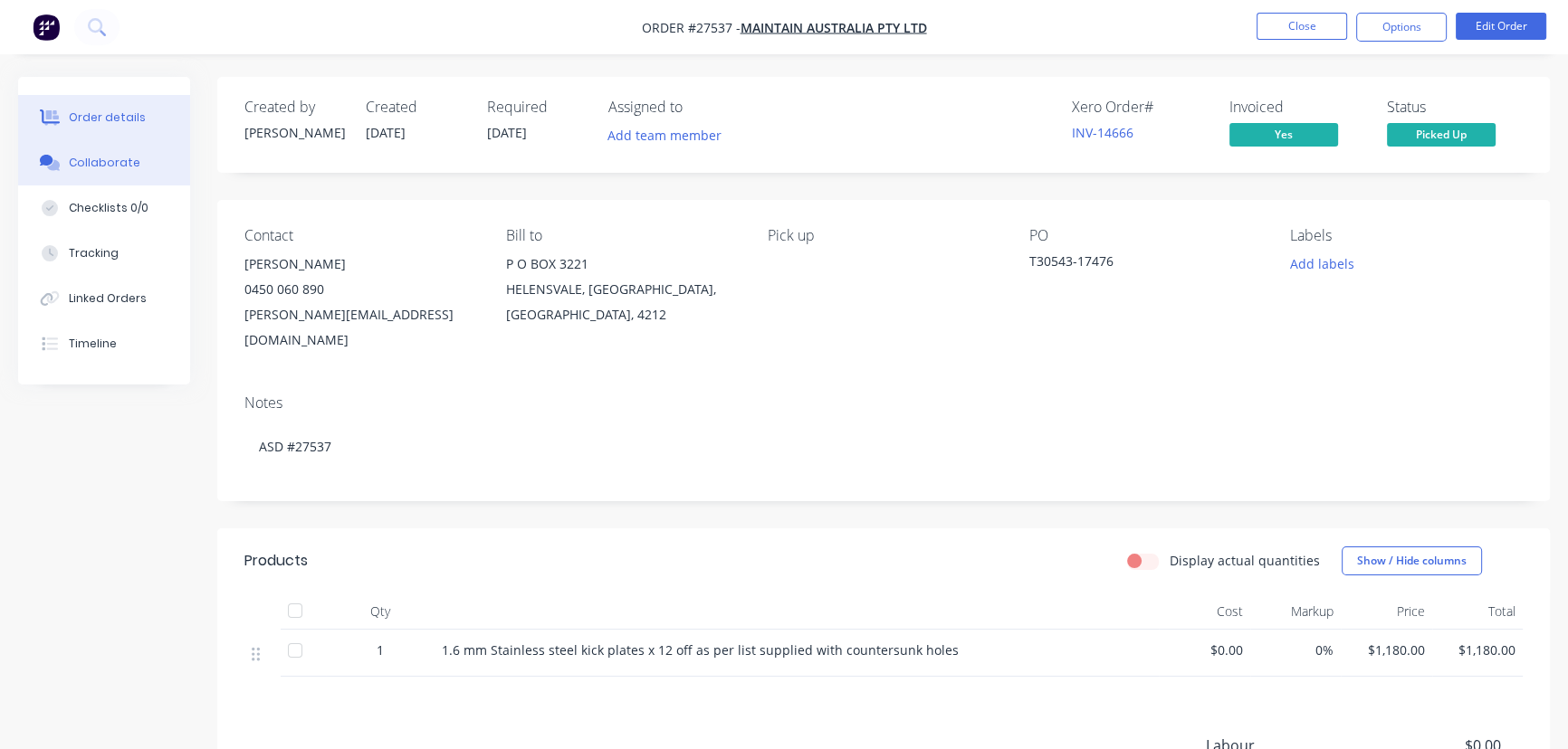
click at [117, 149] on button "Collaborate" at bounding box center [104, 162] width 172 height 45
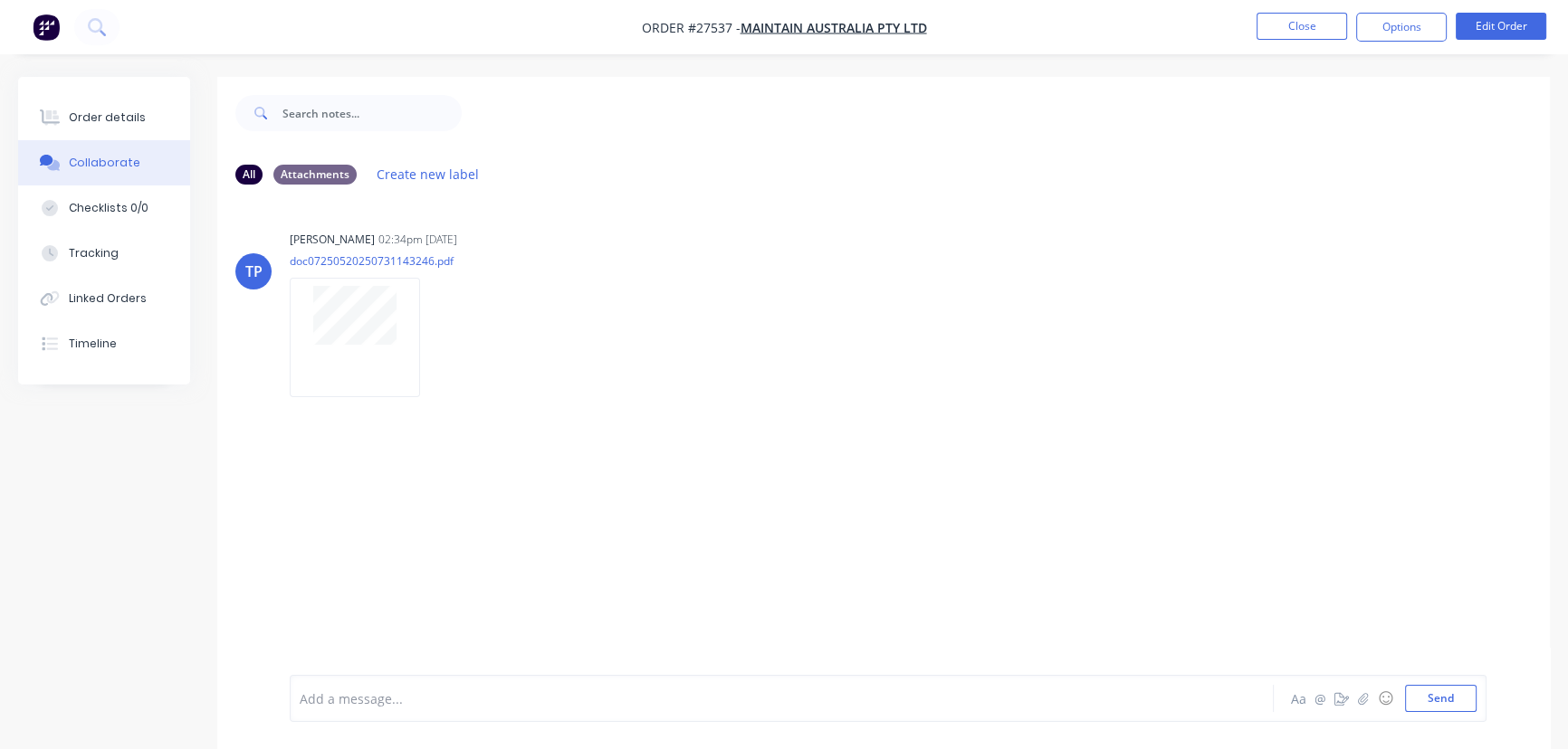
click at [341, 689] on div at bounding box center [741, 699] width 881 height 19
click at [1421, 700] on button "Send" at bounding box center [1440, 698] width 71 height 27
click at [1292, 37] on button "Close" at bounding box center [1302, 26] width 90 height 27
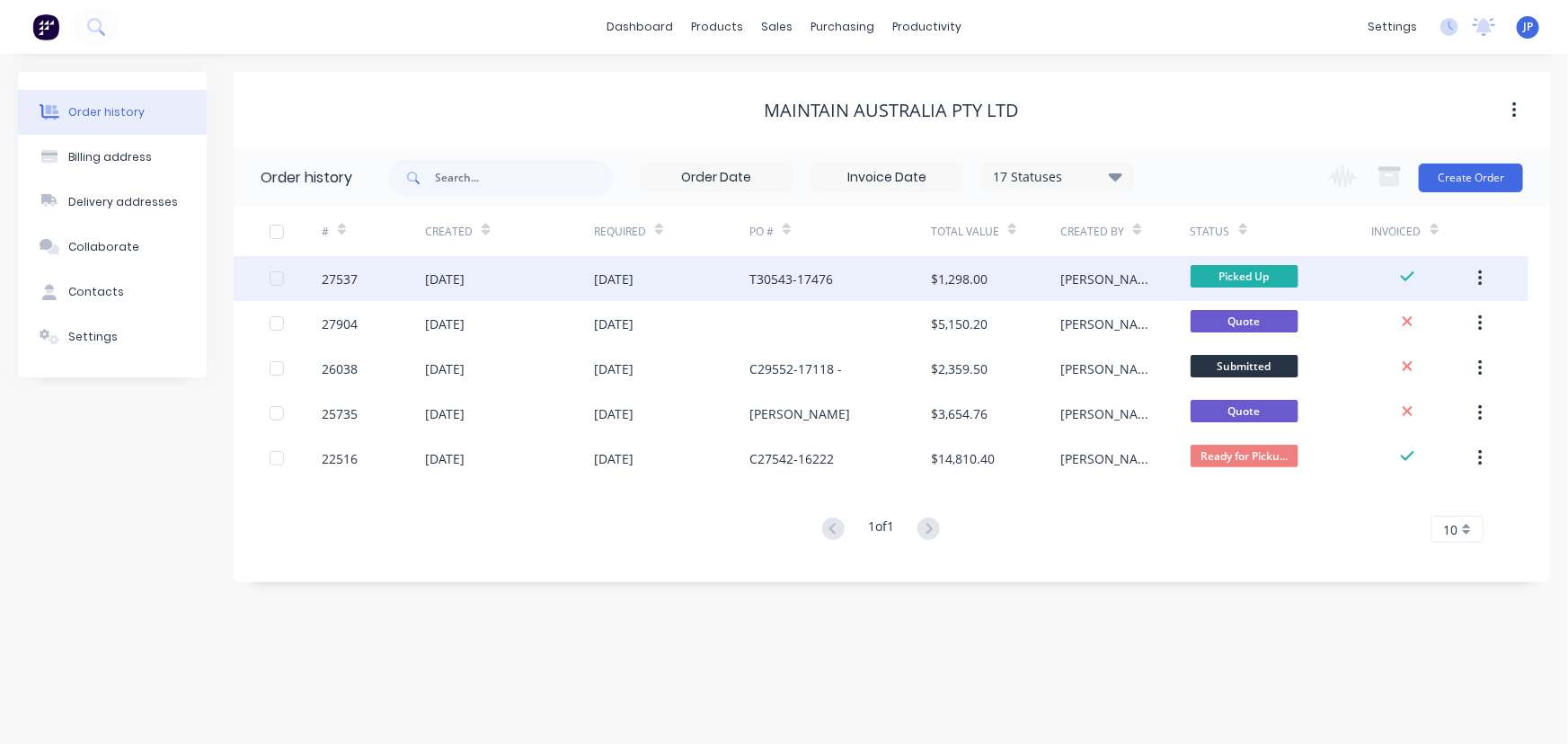
click at [1480, 281] on icon "button" at bounding box center [1480, 278] width 5 height 20
click at [1422, 326] on div "Archive" at bounding box center [1415, 325] width 138 height 26
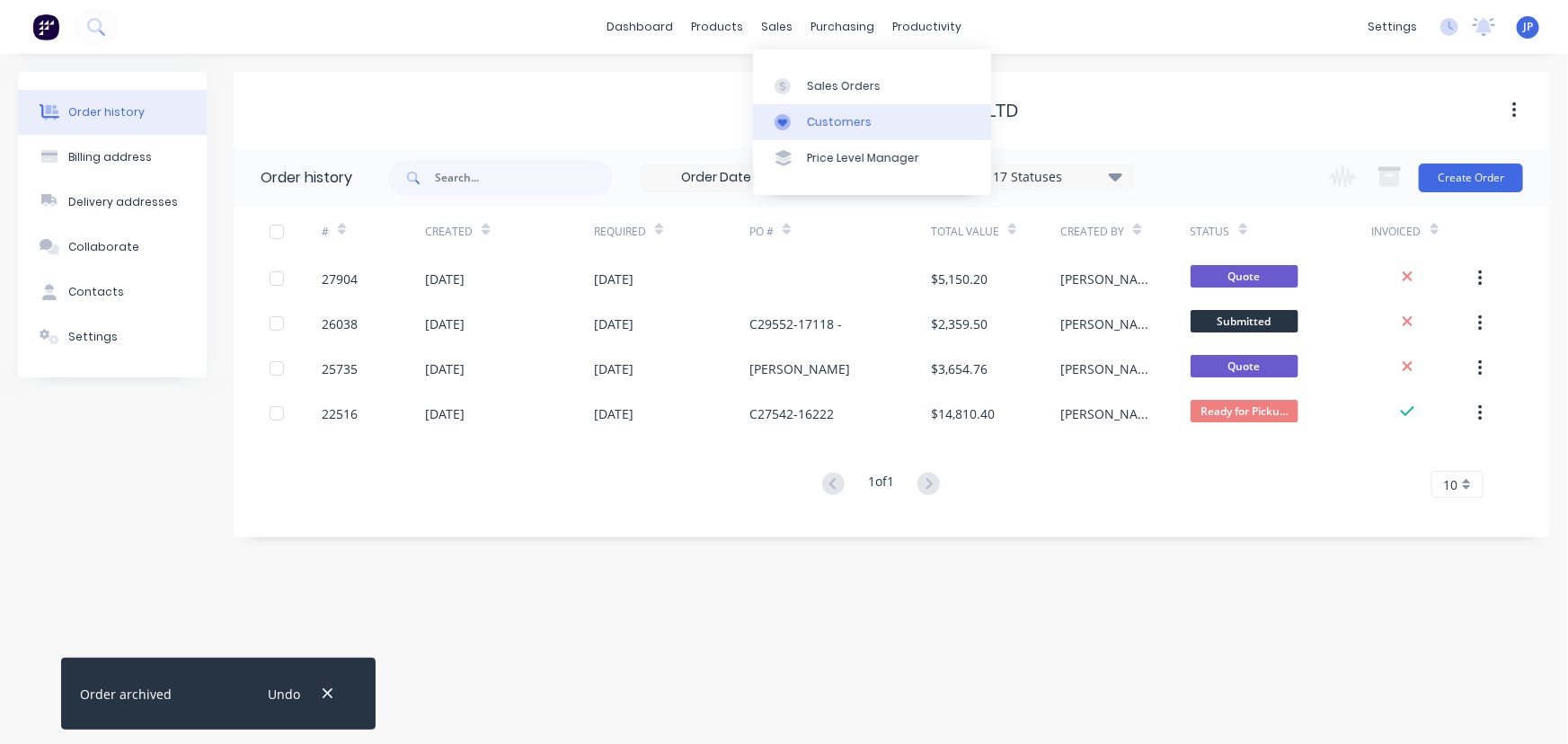
click at [818, 111] on link "Customers" at bounding box center [871, 122] width 238 height 36
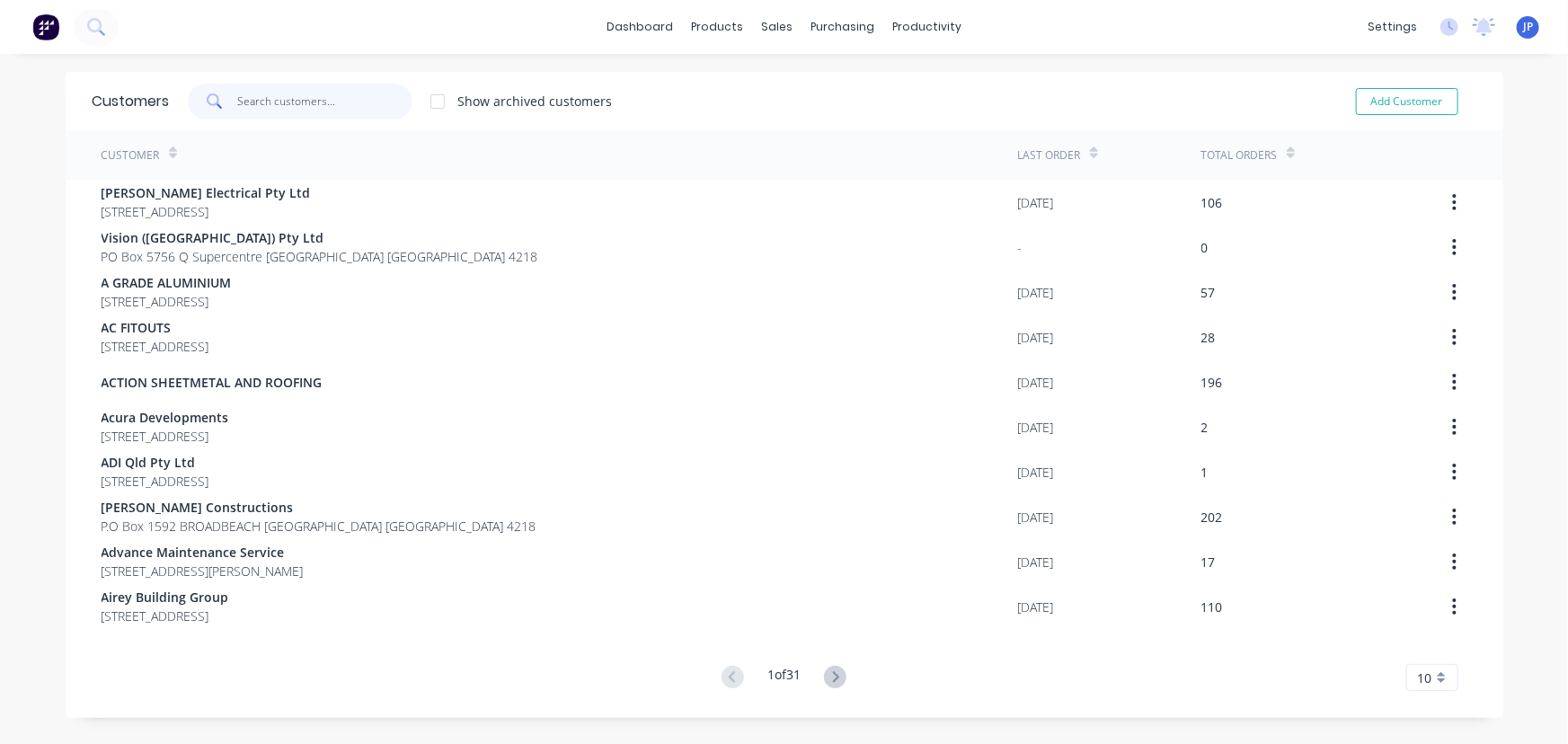
click at [327, 95] on input "text" at bounding box center [324, 102] width 175 height 36
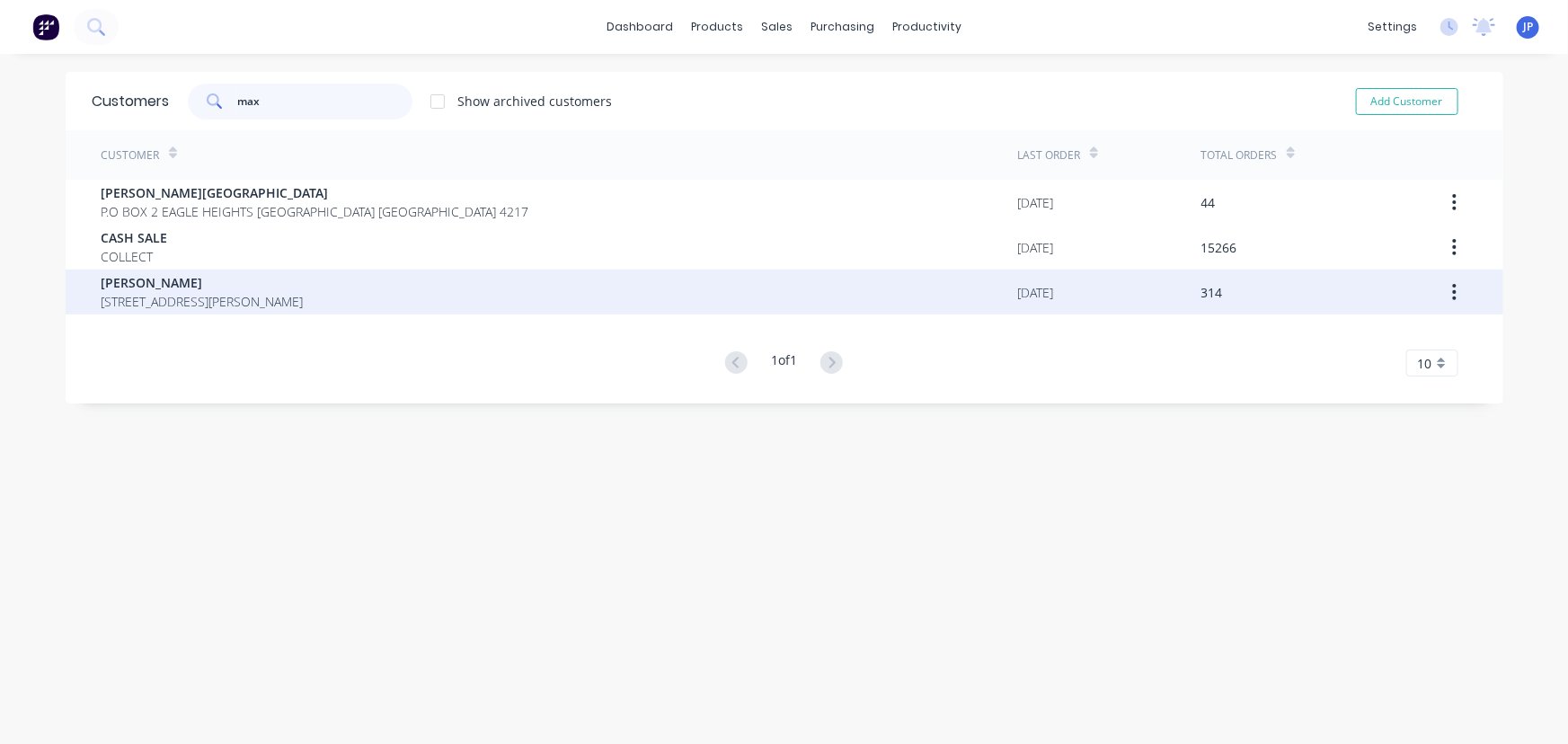
type input "max"
click at [231, 296] on span "[STREET_ADDRESS][PERSON_NAME]" at bounding box center [202, 302] width 202 height 19
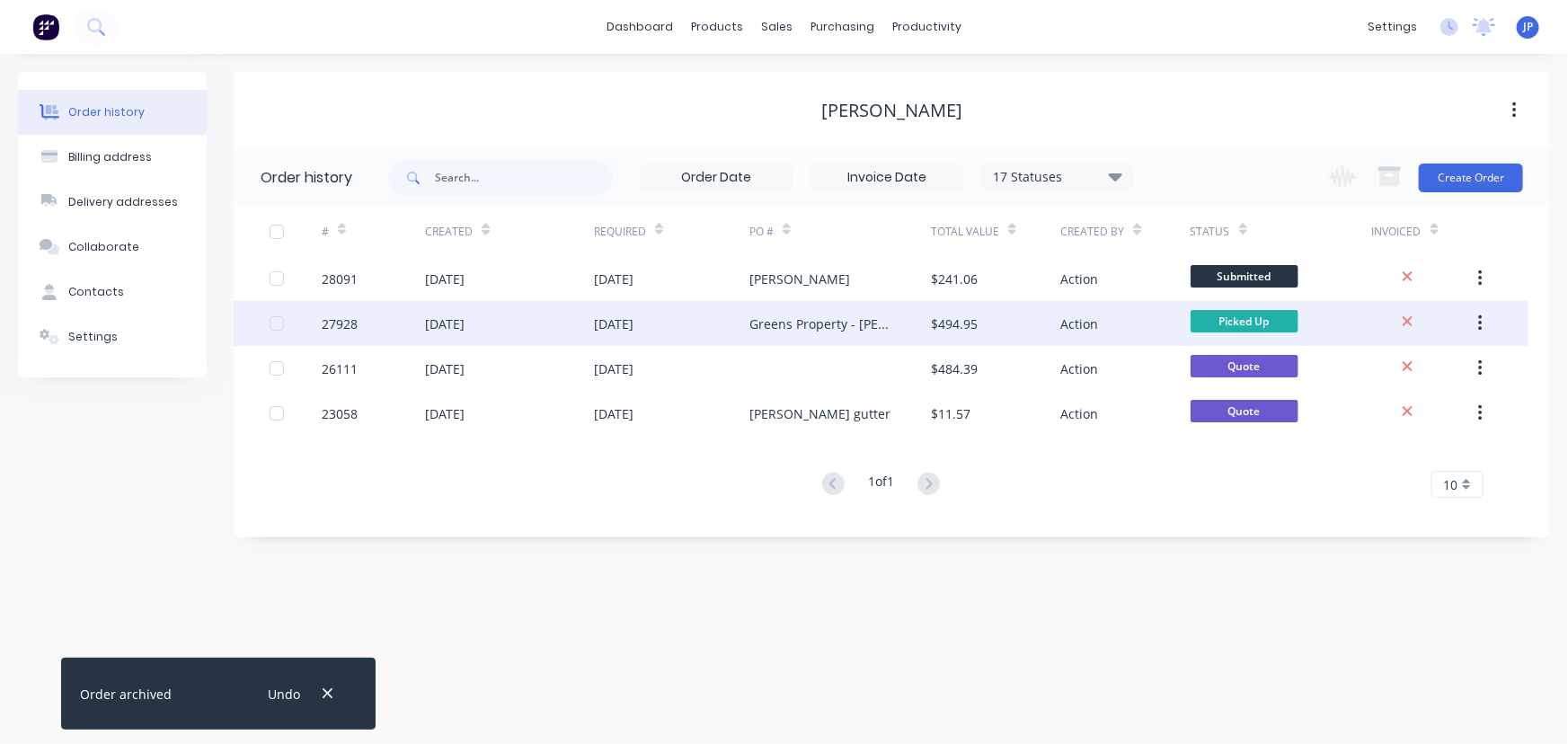
click at [540, 339] on div "[DATE]" at bounding box center [509, 323] width 169 height 45
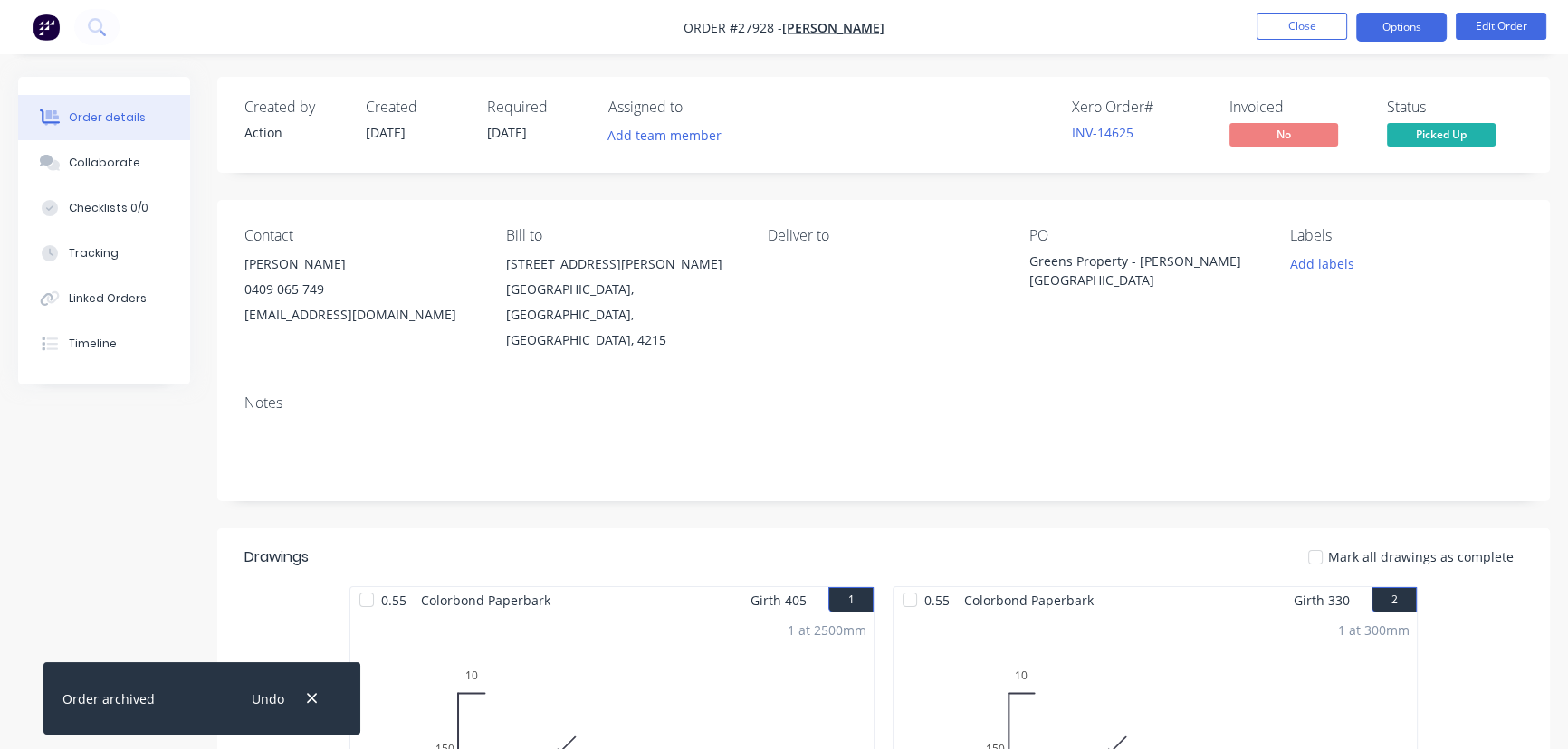
click at [1387, 34] on button "Options" at bounding box center [1401, 27] width 90 height 29
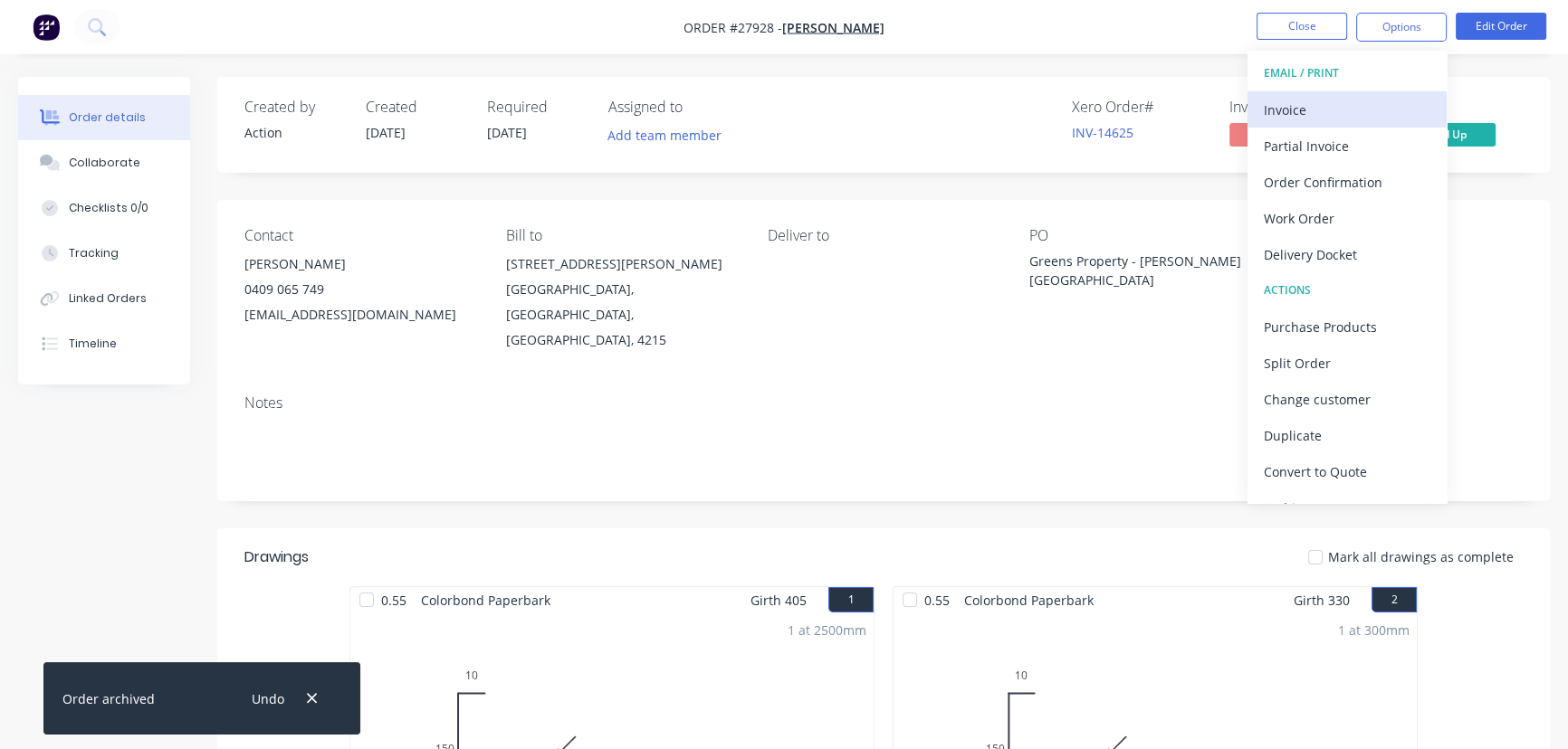
click at [1310, 99] on div "Invoice" at bounding box center [1346, 110] width 166 height 26
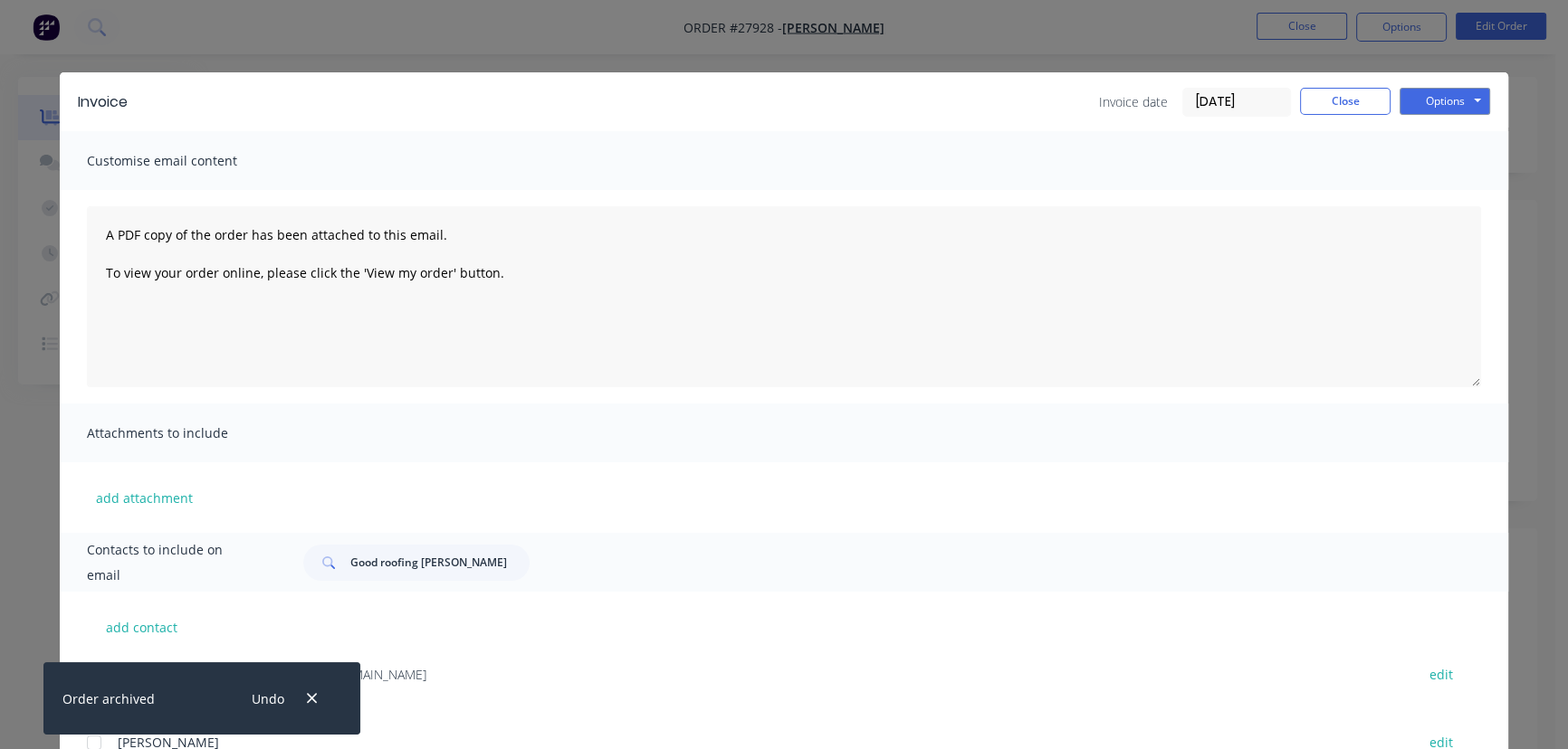
click at [1436, 86] on div "Invoice Invoice date [DATE] Close Options Preview Print Email" at bounding box center [783, 101] width 1448 height 59
click at [1436, 99] on button "Options" at bounding box center [1445, 101] width 90 height 27
click at [1427, 164] on button "Print" at bounding box center [1457, 162] width 115 height 30
click at [1353, 108] on button "Close" at bounding box center [1345, 101] width 90 height 27
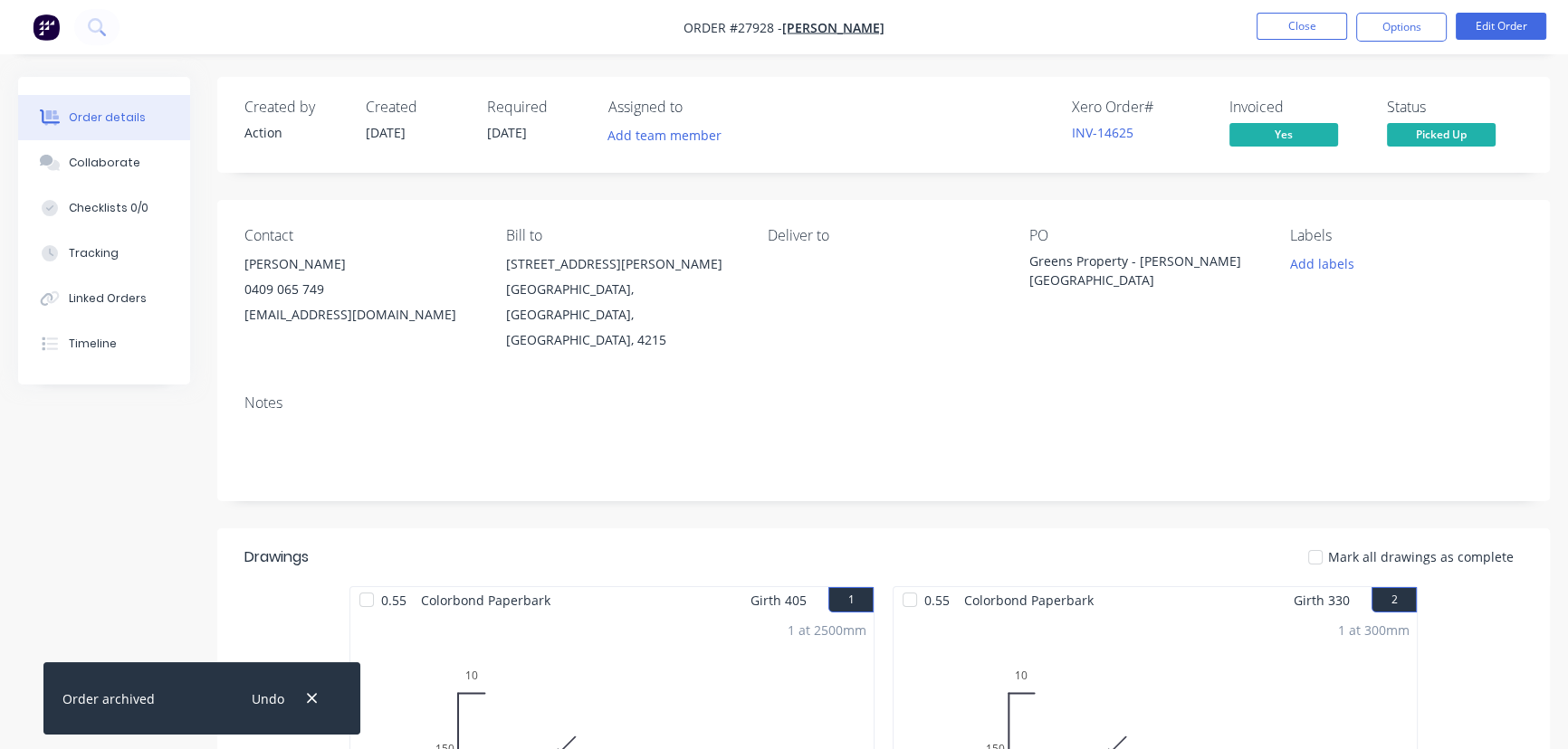
click at [320, 710] on div "Undo" at bounding box center [282, 699] width 117 height 46
drag, startPoint x: 308, startPoint y: 696, endPoint x: 250, endPoint y: 559, distance: 148.8
click at [308, 696] on icon "button" at bounding box center [312, 698] width 12 height 16
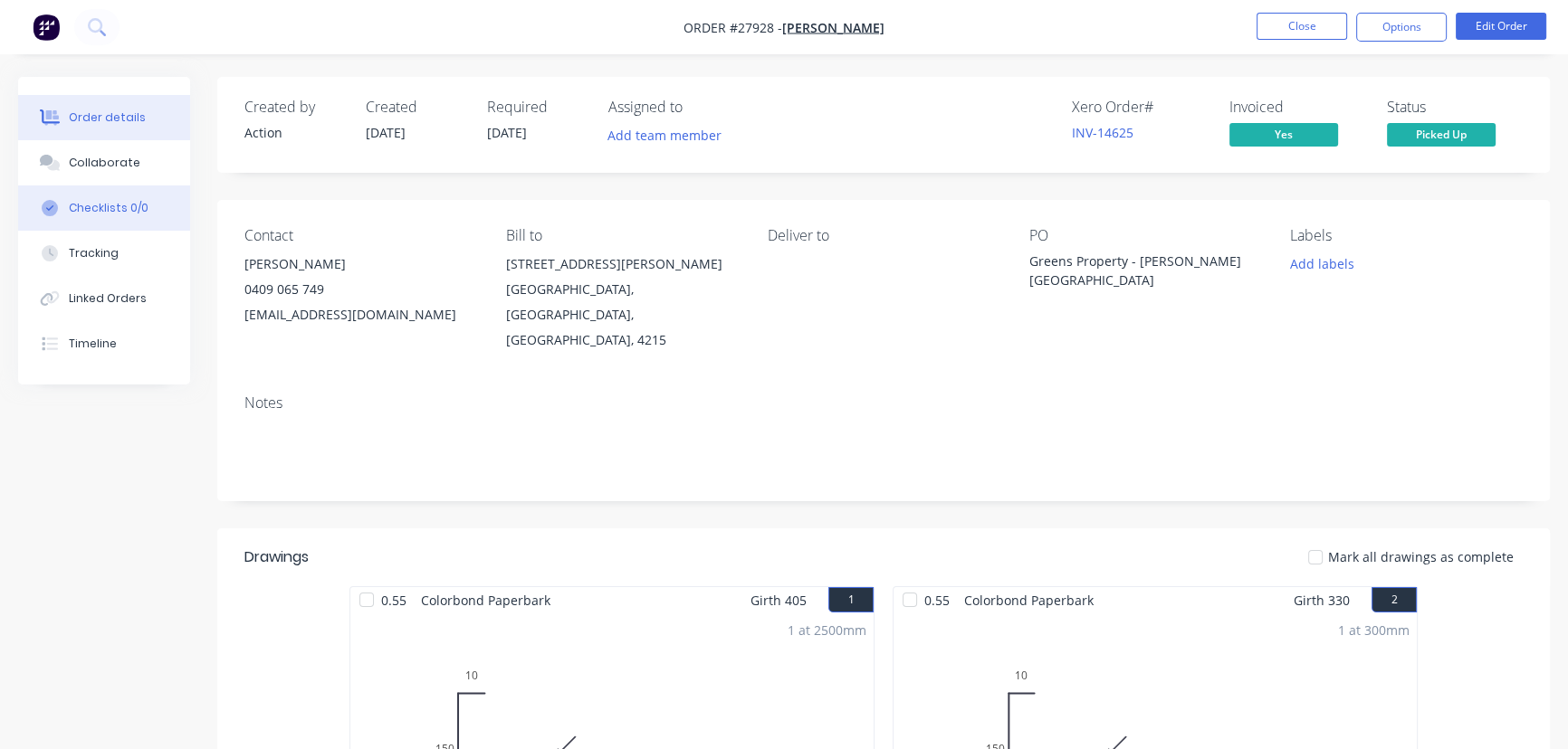
drag, startPoint x: 74, startPoint y: 157, endPoint x: 94, endPoint y: 191, distance: 39.4
click at [79, 161] on div "Collaborate" at bounding box center [105, 162] width 71 height 16
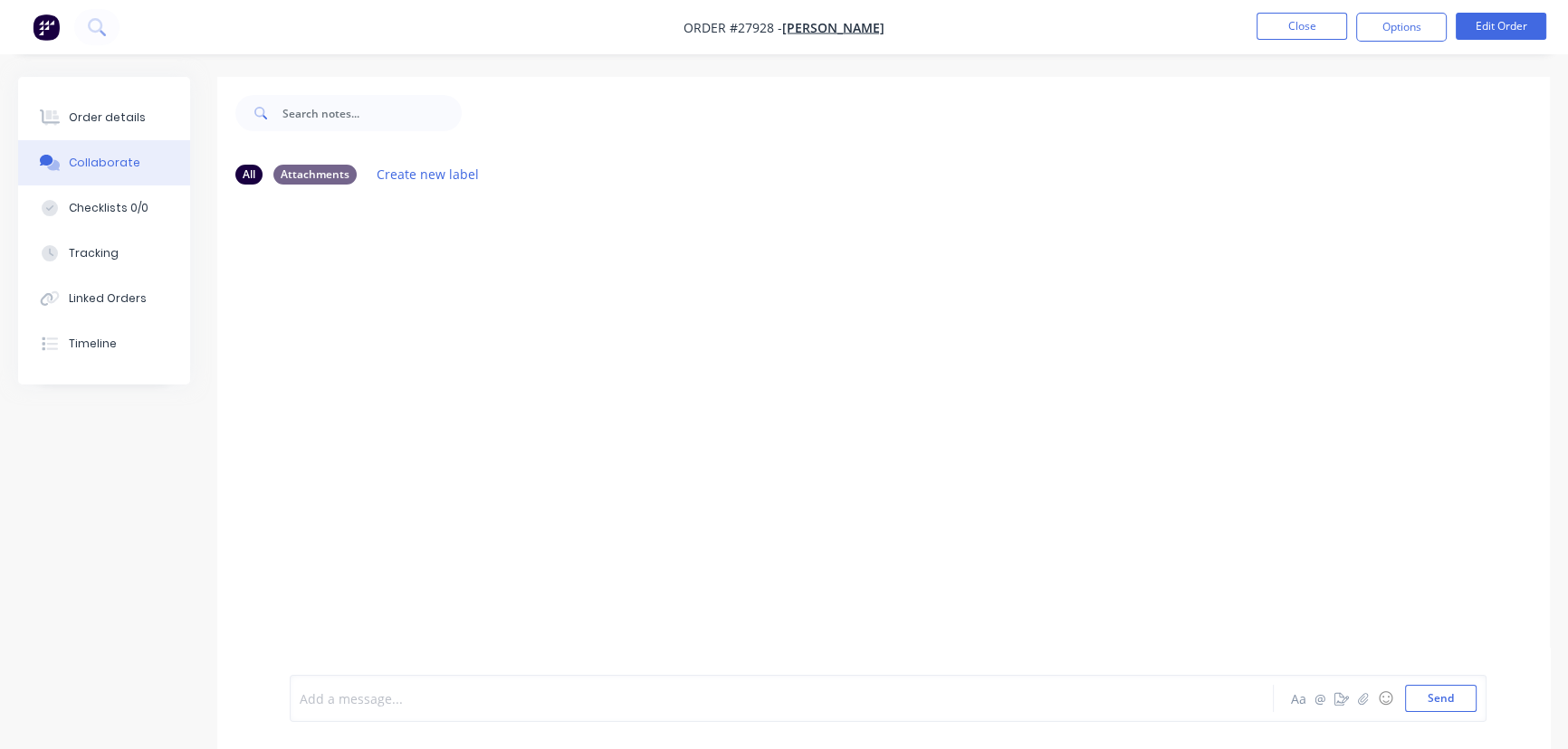
click at [337, 704] on div at bounding box center [741, 699] width 881 height 19
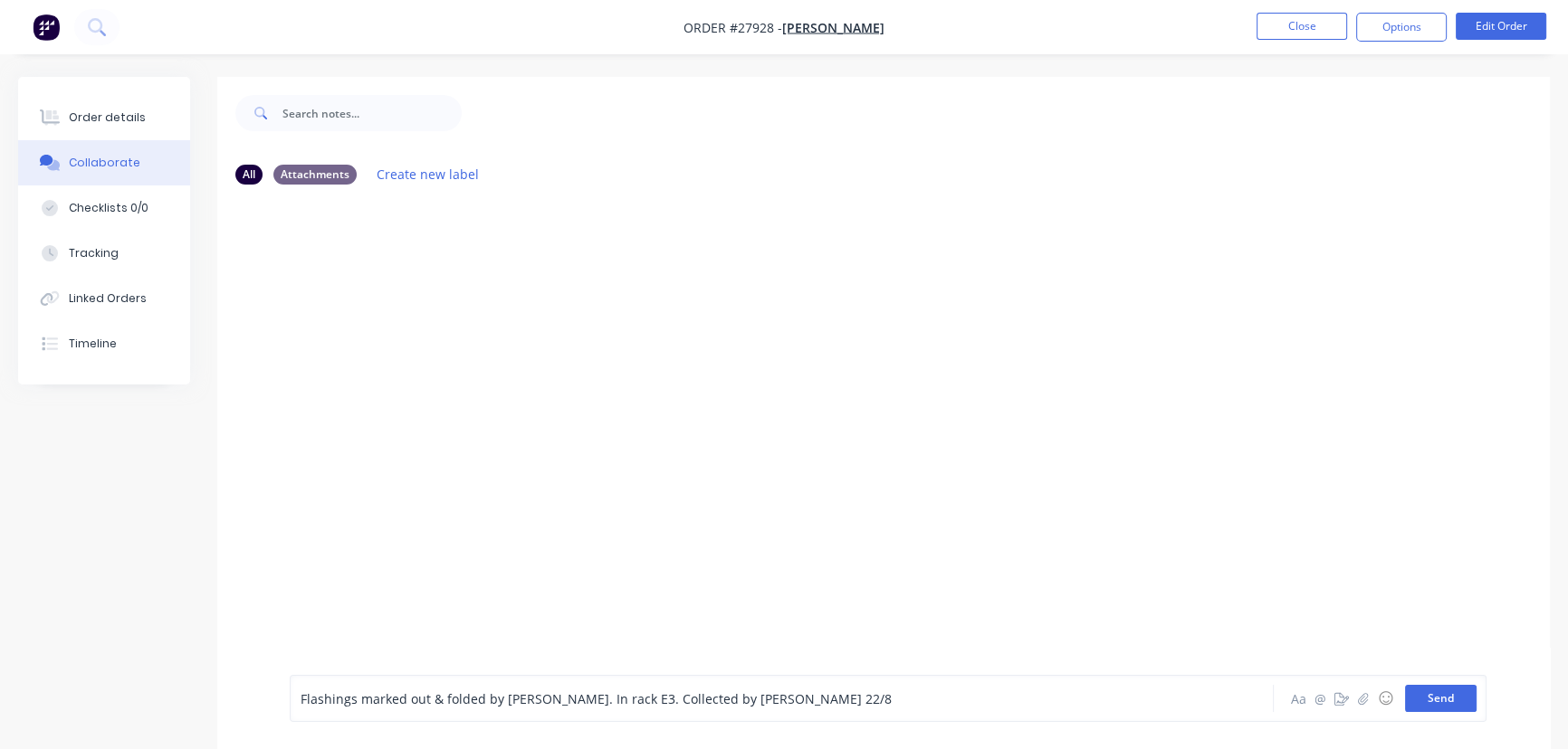
click at [1431, 703] on button "Send" at bounding box center [1440, 698] width 71 height 27
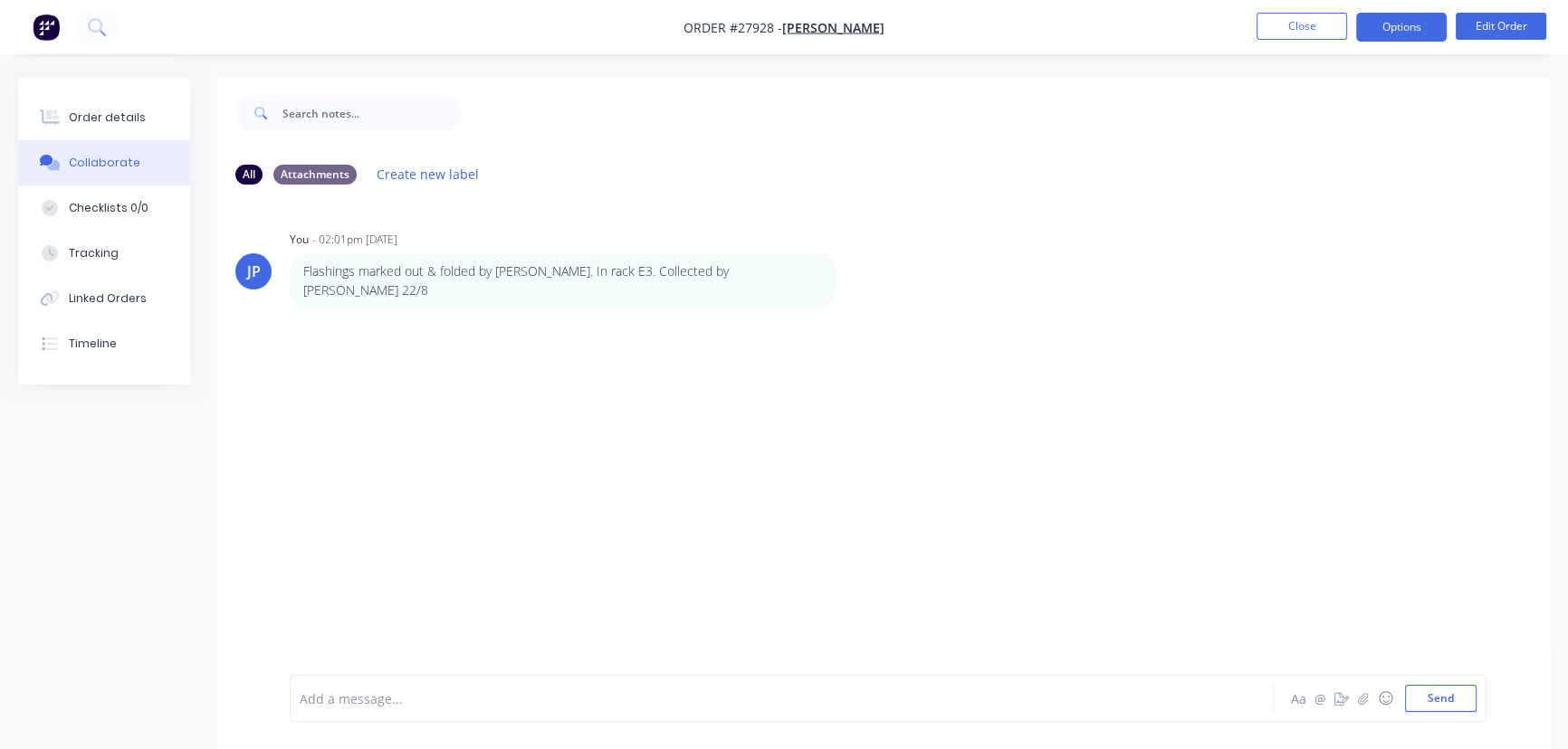
click at [1379, 37] on button "Options" at bounding box center [1401, 27] width 90 height 29
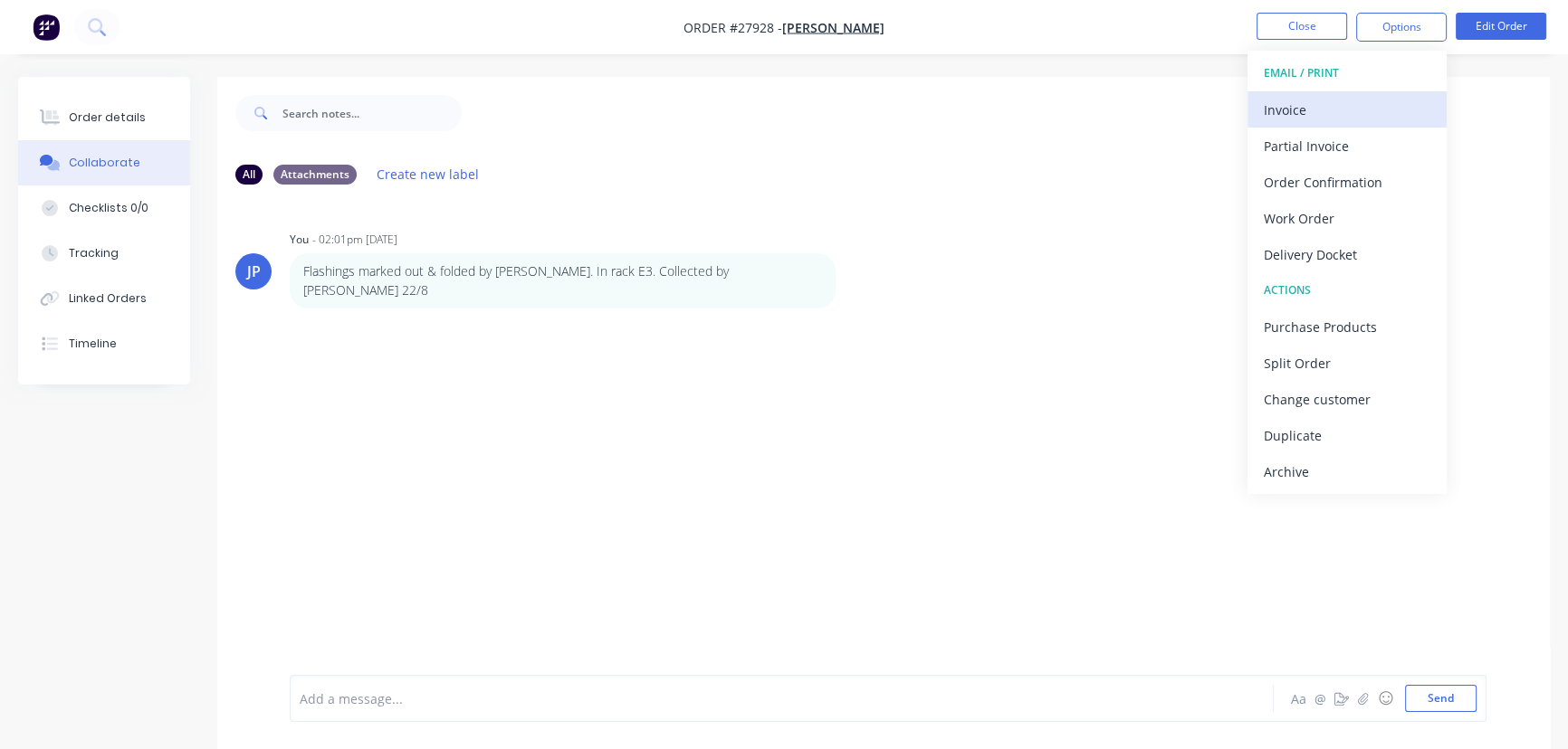
click at [1351, 105] on div "Invoice" at bounding box center [1346, 110] width 166 height 26
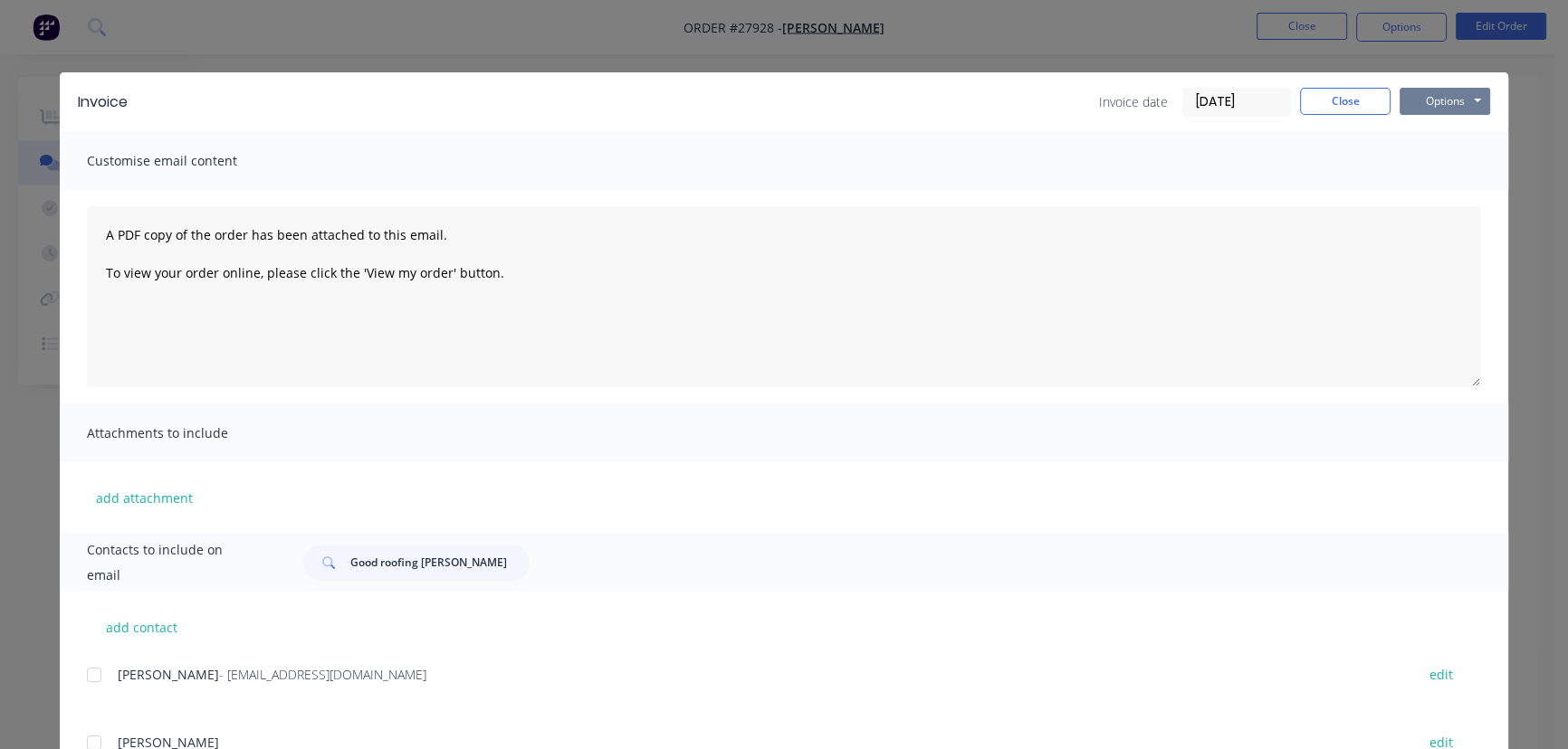
click at [1421, 105] on button "Options" at bounding box center [1445, 101] width 90 height 27
click at [1423, 157] on button "Print" at bounding box center [1457, 162] width 115 height 30
click at [1300, 106] on button "Close" at bounding box center [1345, 101] width 90 height 27
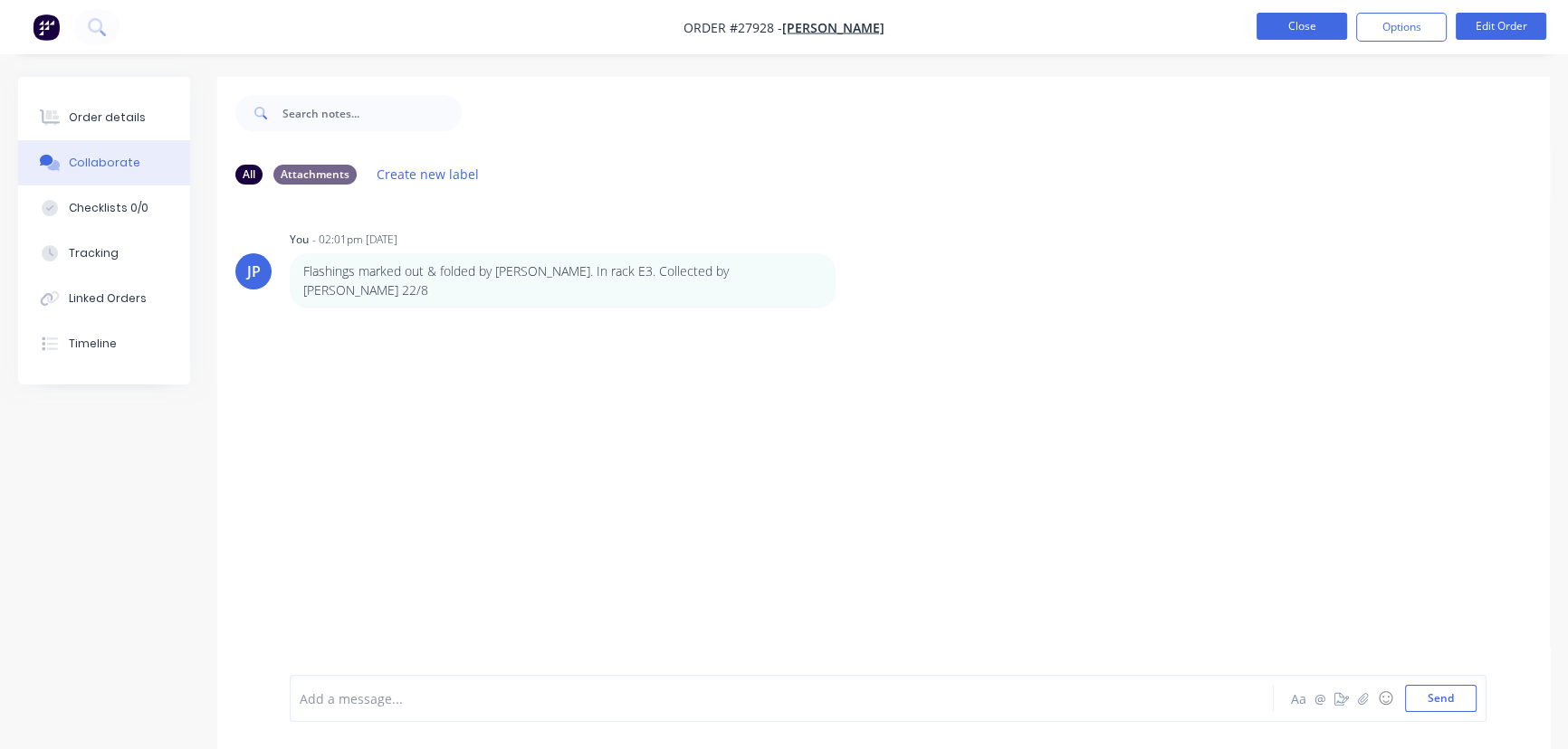
click at [1284, 33] on button "Close" at bounding box center [1302, 26] width 90 height 27
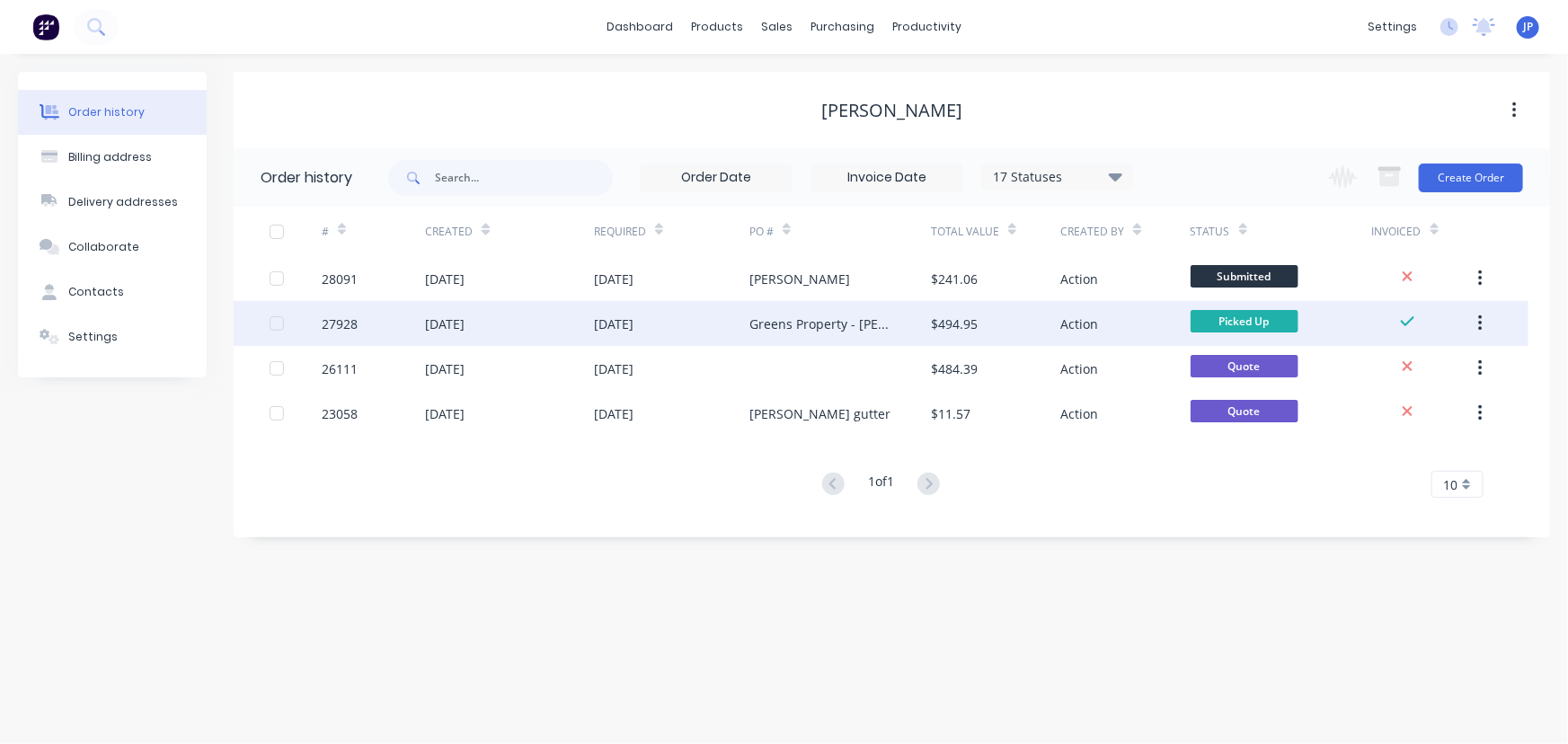
click at [1483, 324] on button "button" at bounding box center [1480, 324] width 42 height 32
click at [1423, 372] on div "Archive" at bounding box center [1415, 370] width 138 height 26
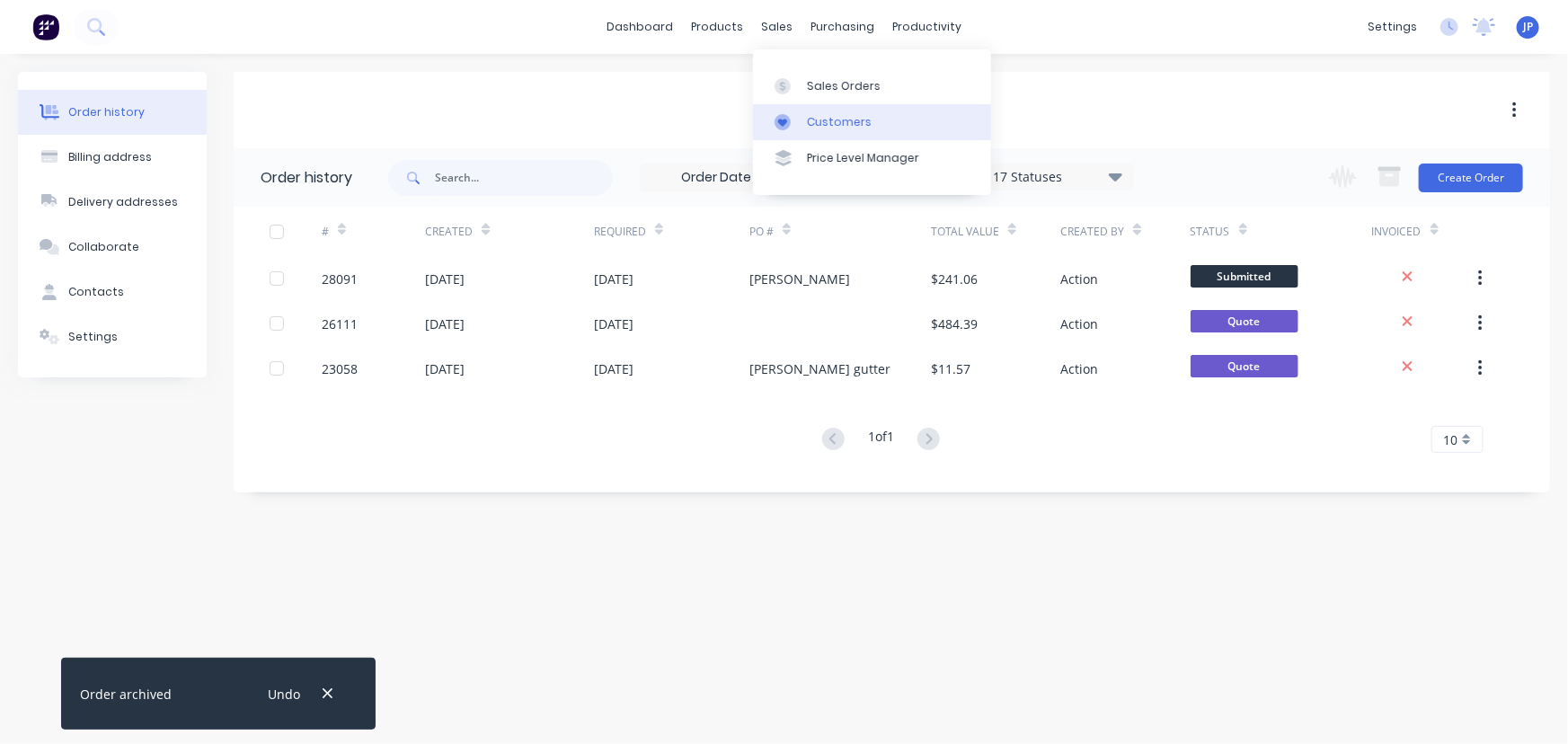
click at [815, 122] on div "Customers" at bounding box center [839, 121] width 65 height 16
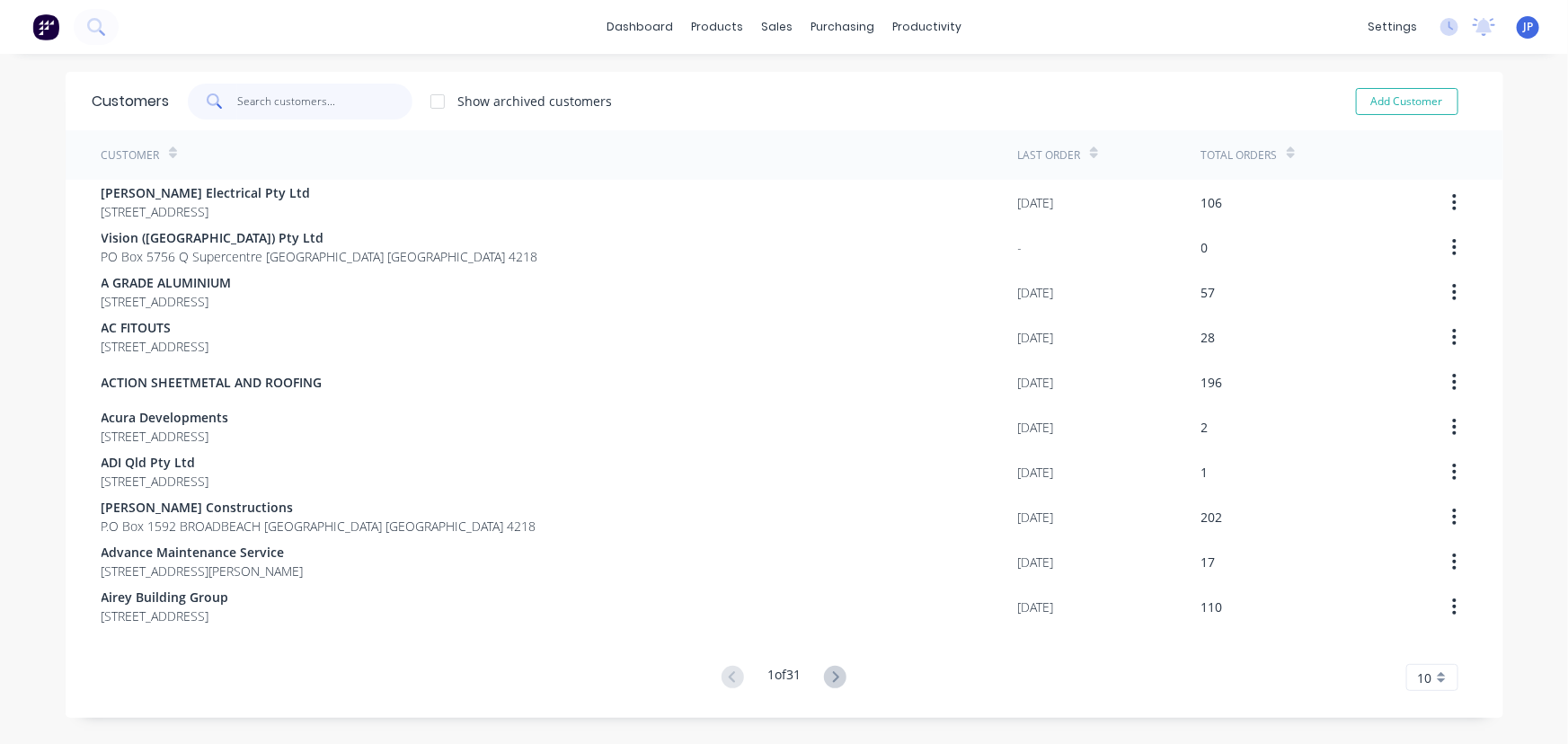
click at [316, 101] on input "text" at bounding box center [324, 102] width 175 height 36
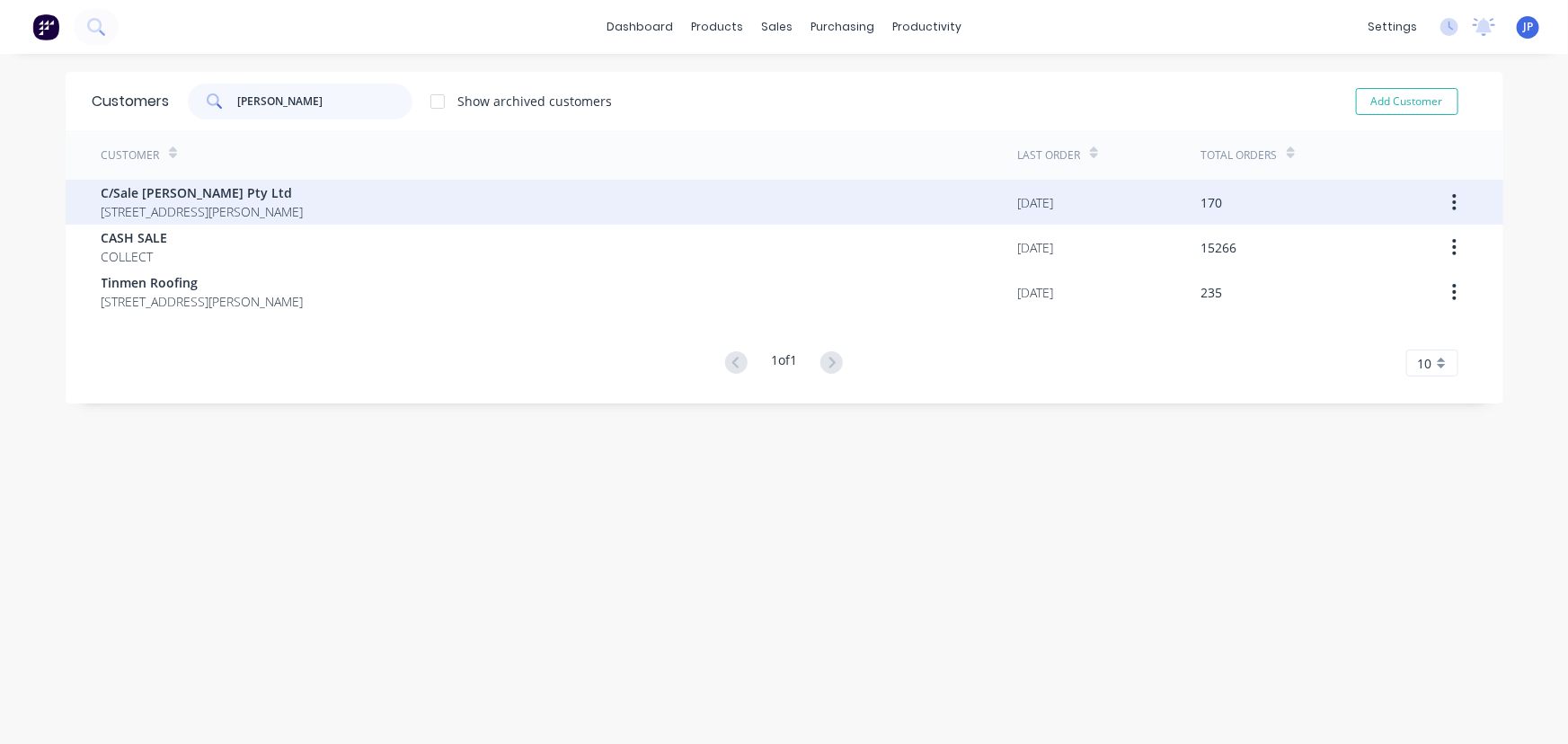
type input "[PERSON_NAME]"
click at [285, 222] on div "C/Sale [PERSON_NAME] Pty Ltd [STREET_ADDRESS][PERSON_NAME]" at bounding box center [560, 202] width 917 height 45
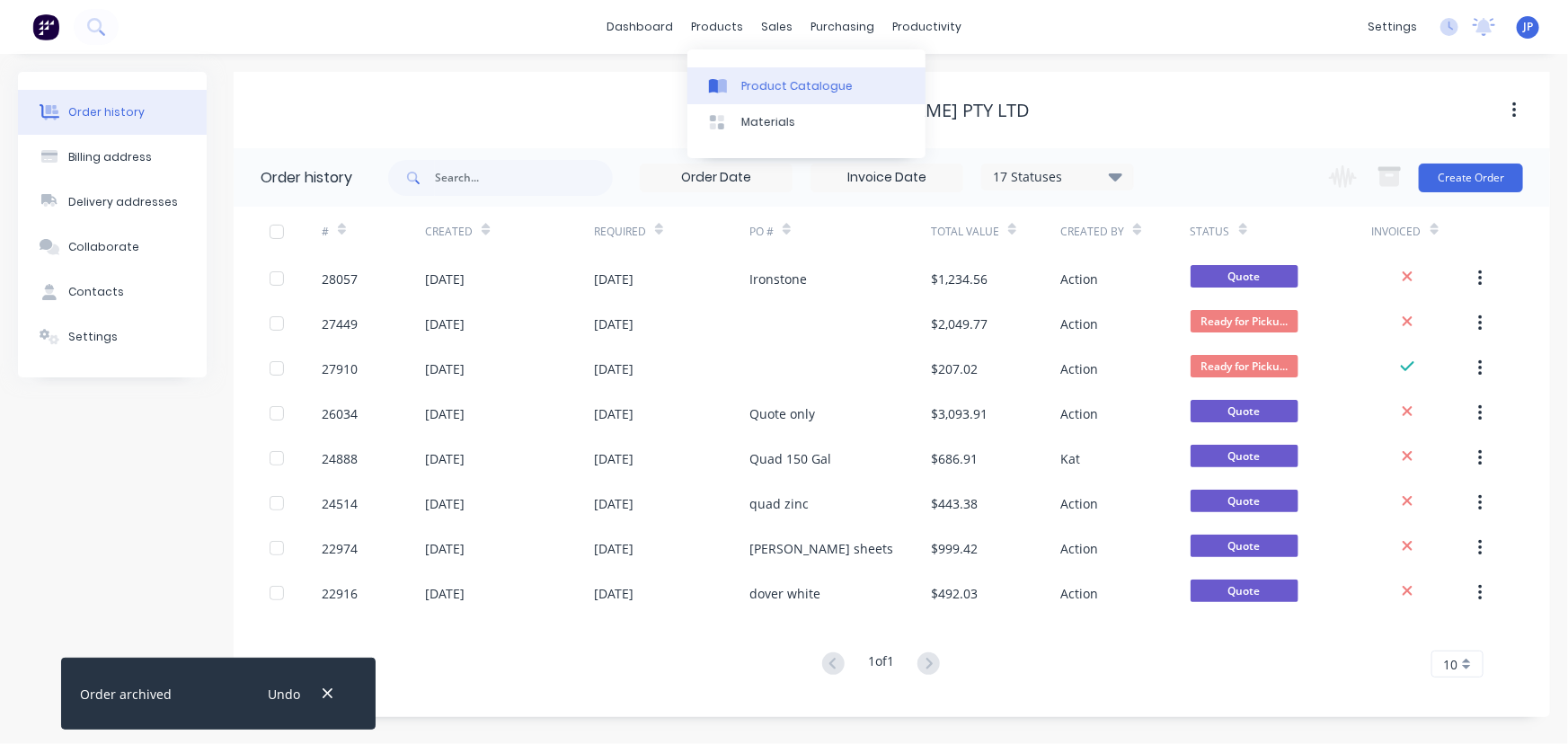
click at [738, 72] on link "Product Catalogue" at bounding box center [806, 86] width 238 height 36
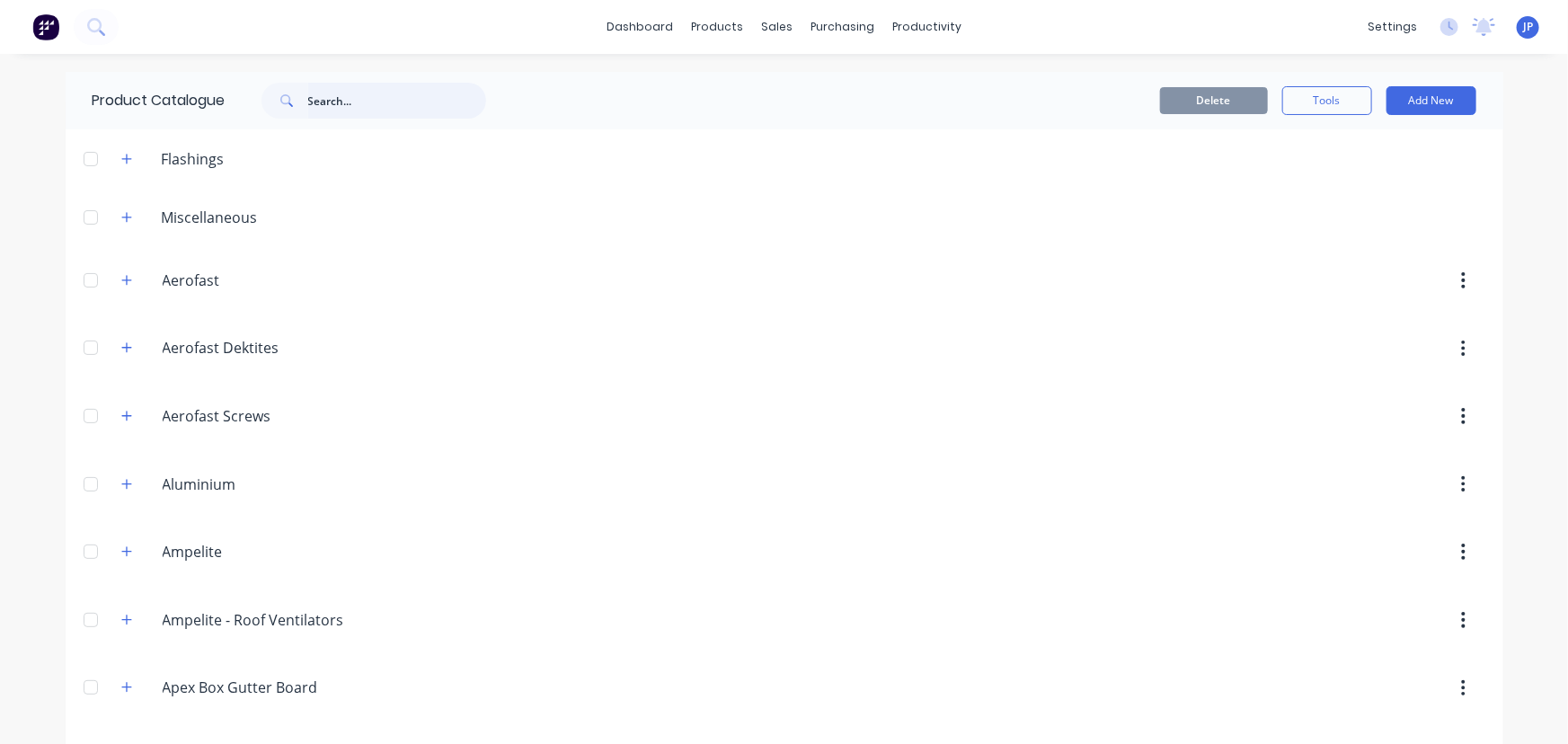
click at [322, 106] on input "text" at bounding box center [397, 101] width 178 height 36
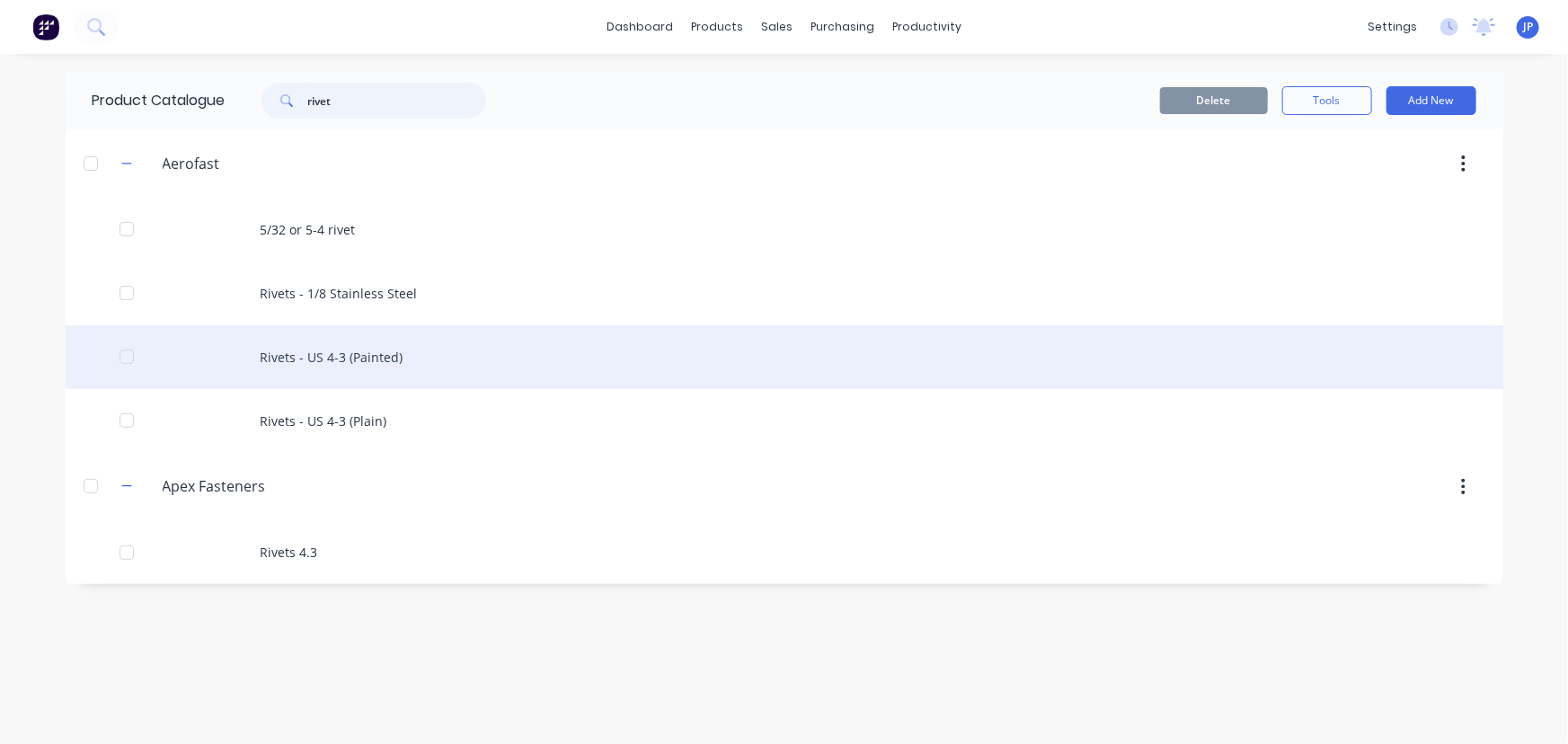
type input "rivet"
click at [328, 362] on div "Rivets - US 4-3 (Painted)" at bounding box center [784, 357] width 1437 height 64
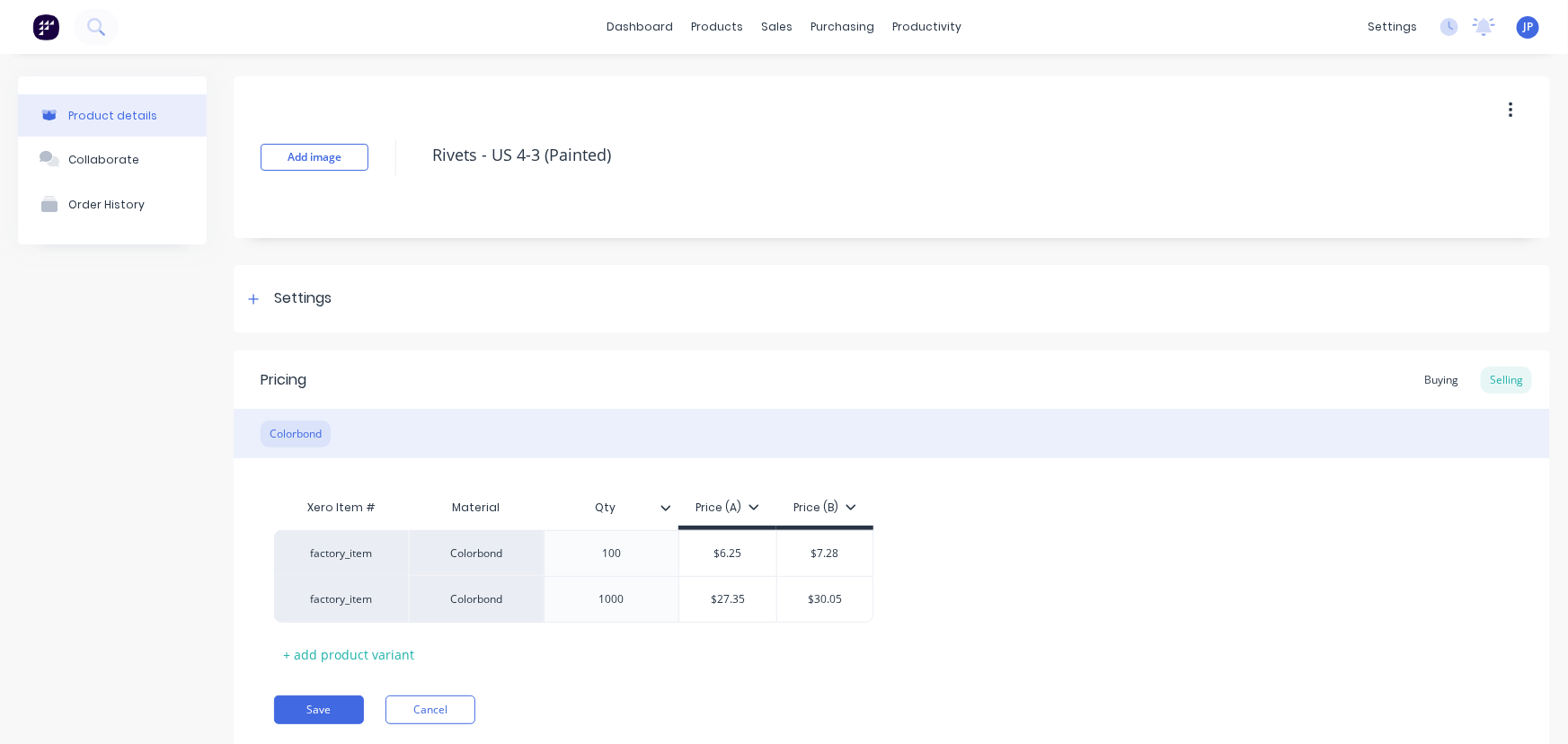
type textarea "x"
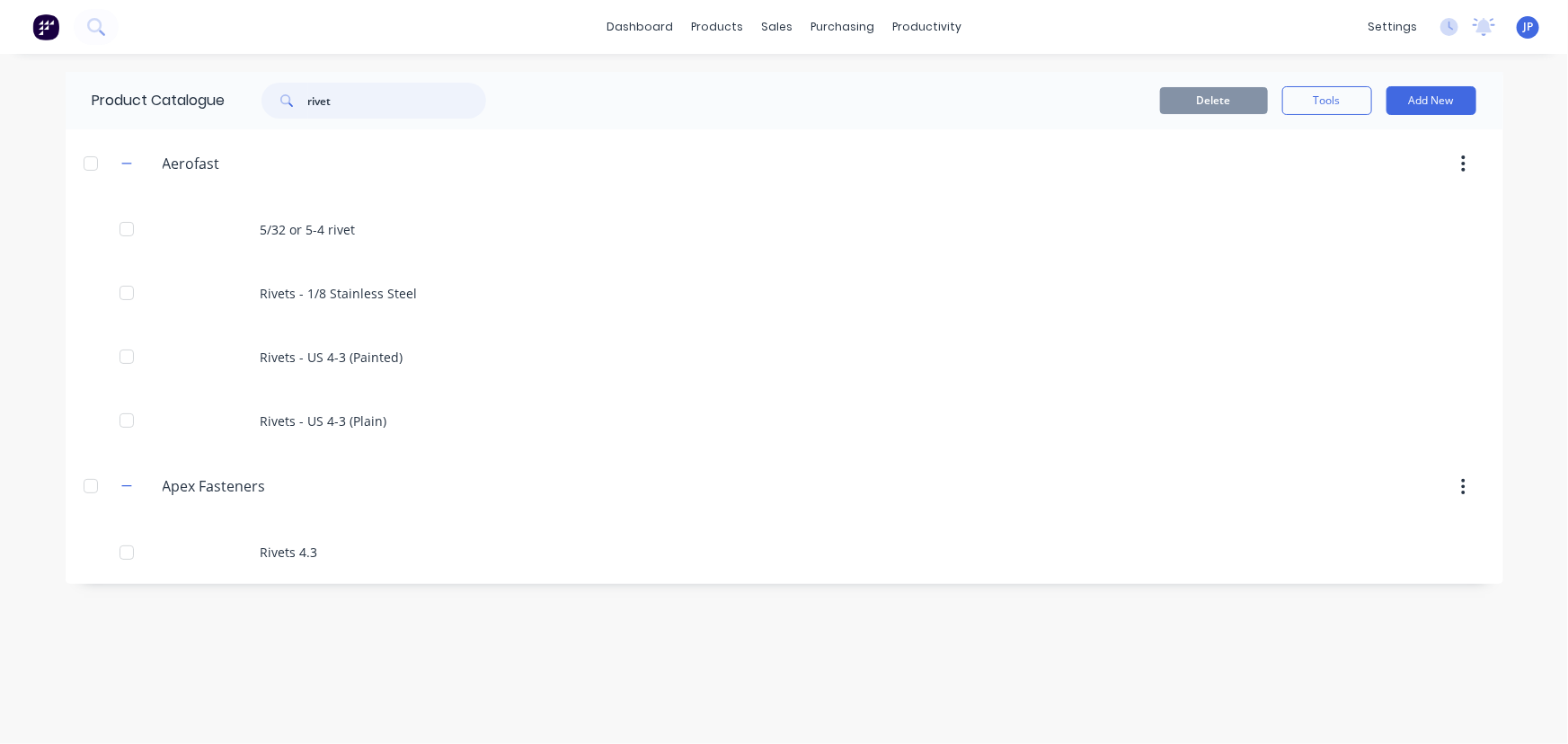
drag, startPoint x: 346, startPoint y: 93, endPoint x: 282, endPoint y: 125, distance: 71.6
click at [282, 125] on div "Product Catalogue rivet" at bounding box center [298, 100] width 465 height 57
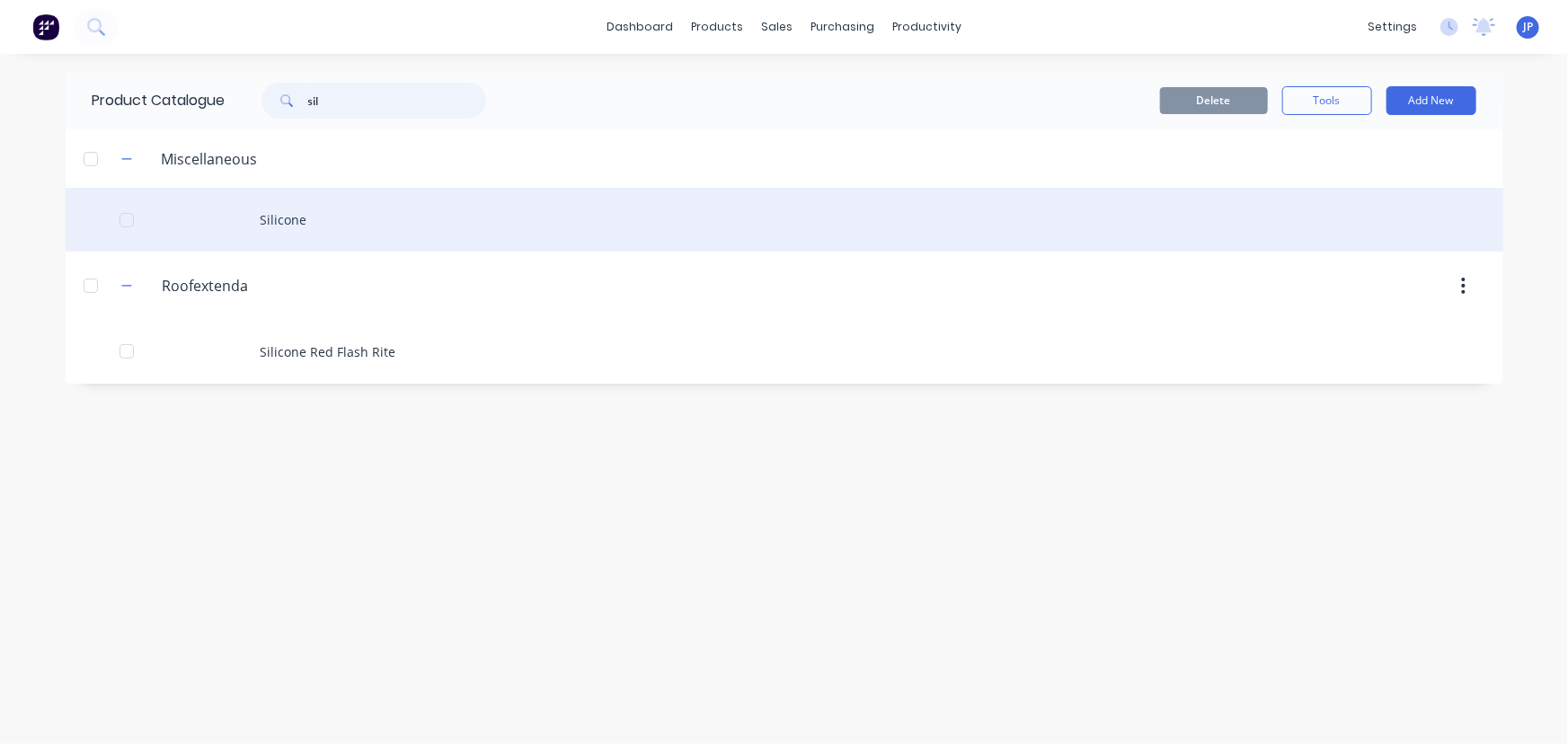
type input "sil"
click at [271, 223] on div "Silicone" at bounding box center [784, 220] width 1437 height 64
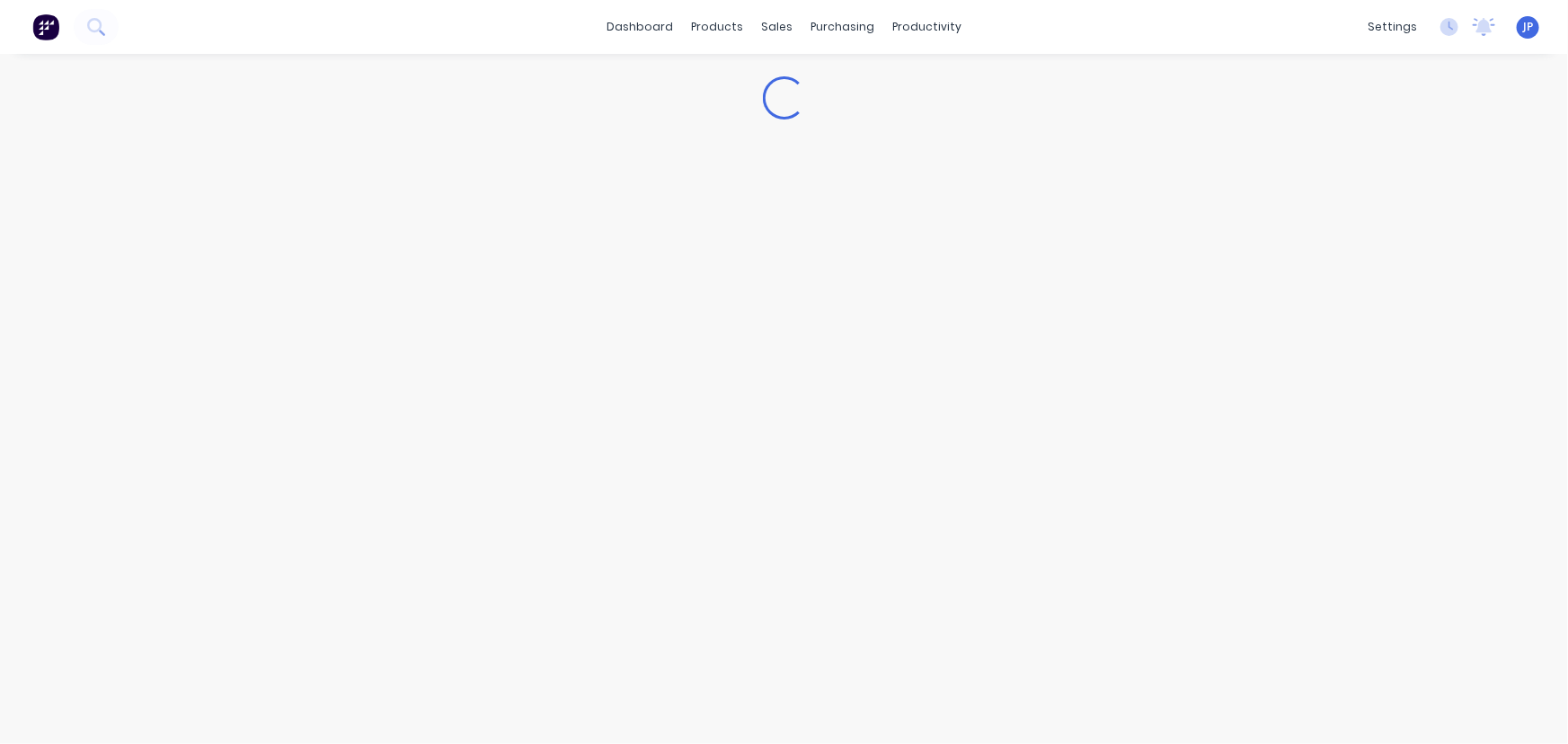
type textarea "x"
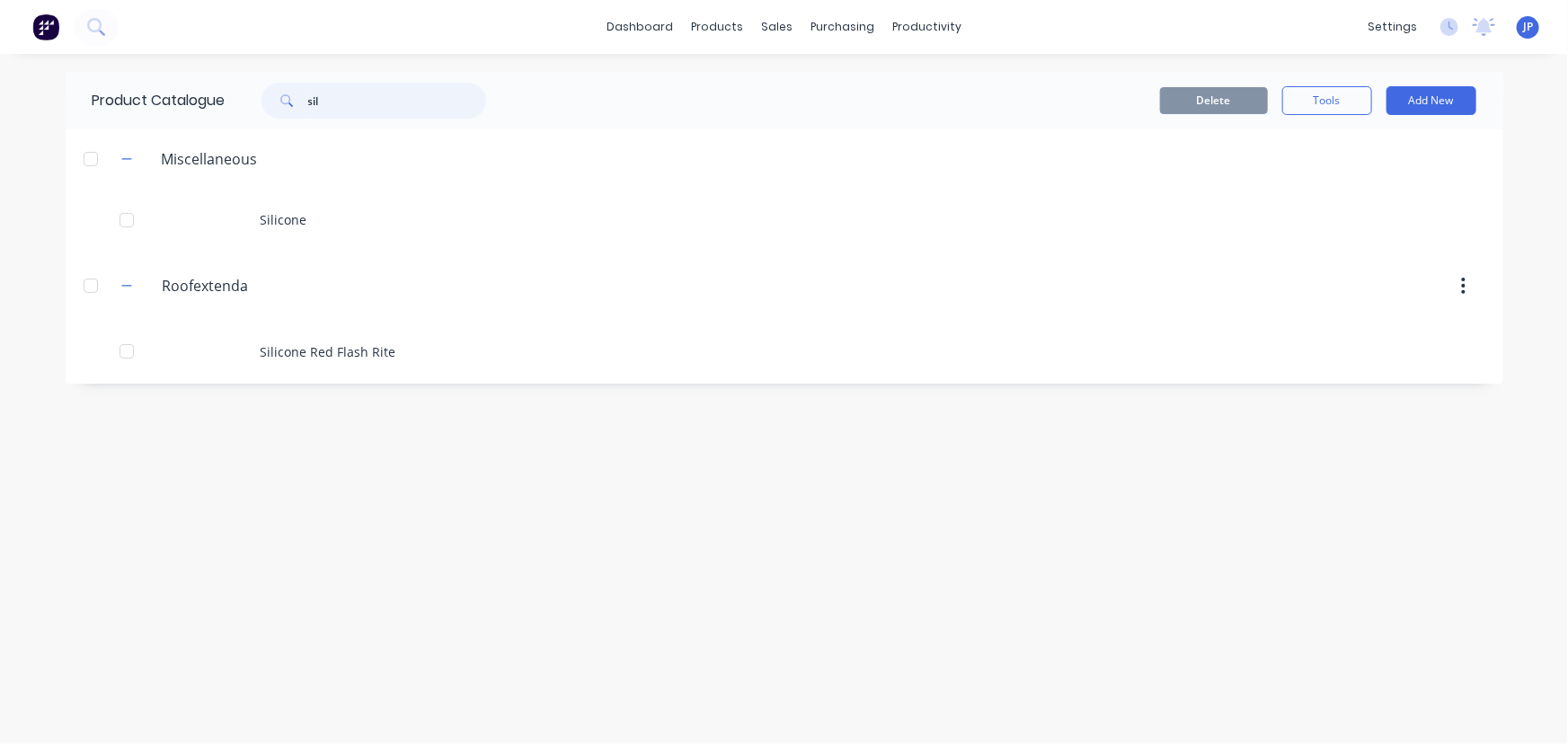
drag, startPoint x: 335, startPoint y: 99, endPoint x: 290, endPoint y: 104, distance: 45.3
click at [290, 104] on div "sil" at bounding box center [373, 101] width 224 height 36
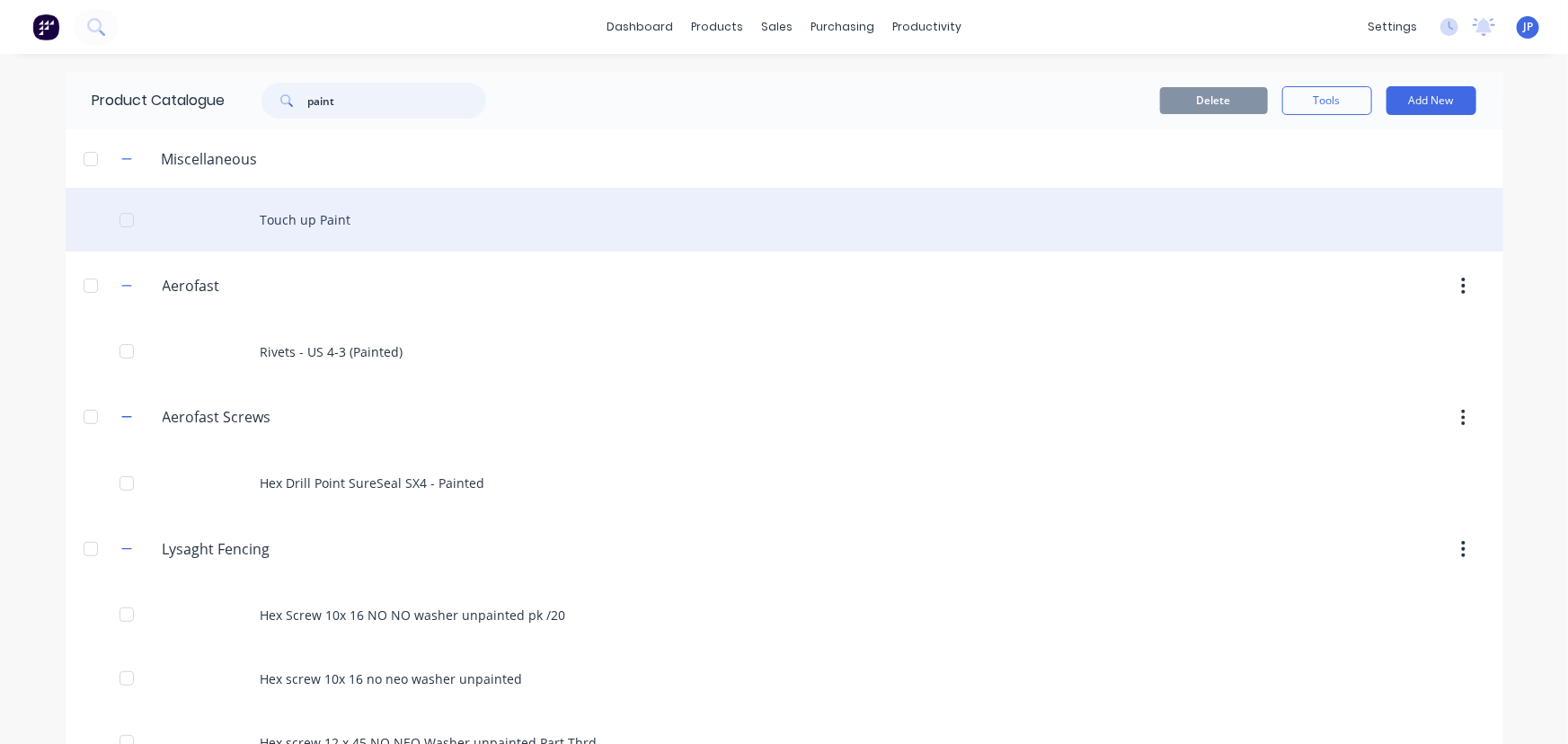
type input "paint"
click at [291, 208] on div "Touch up Paint" at bounding box center [784, 220] width 1437 height 64
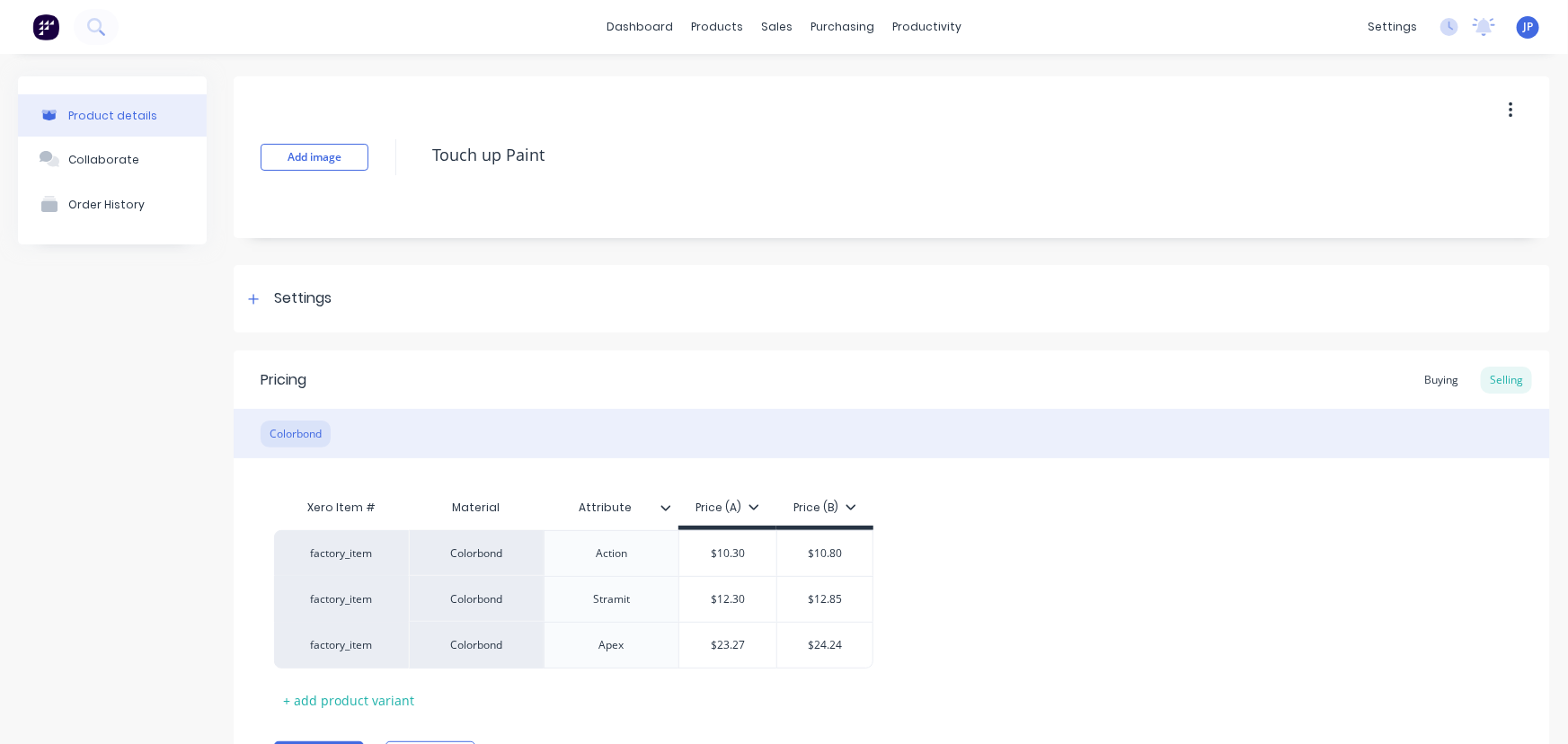
type textarea "x"
click at [803, 115] on div "Customers" at bounding box center [833, 121] width 65 height 16
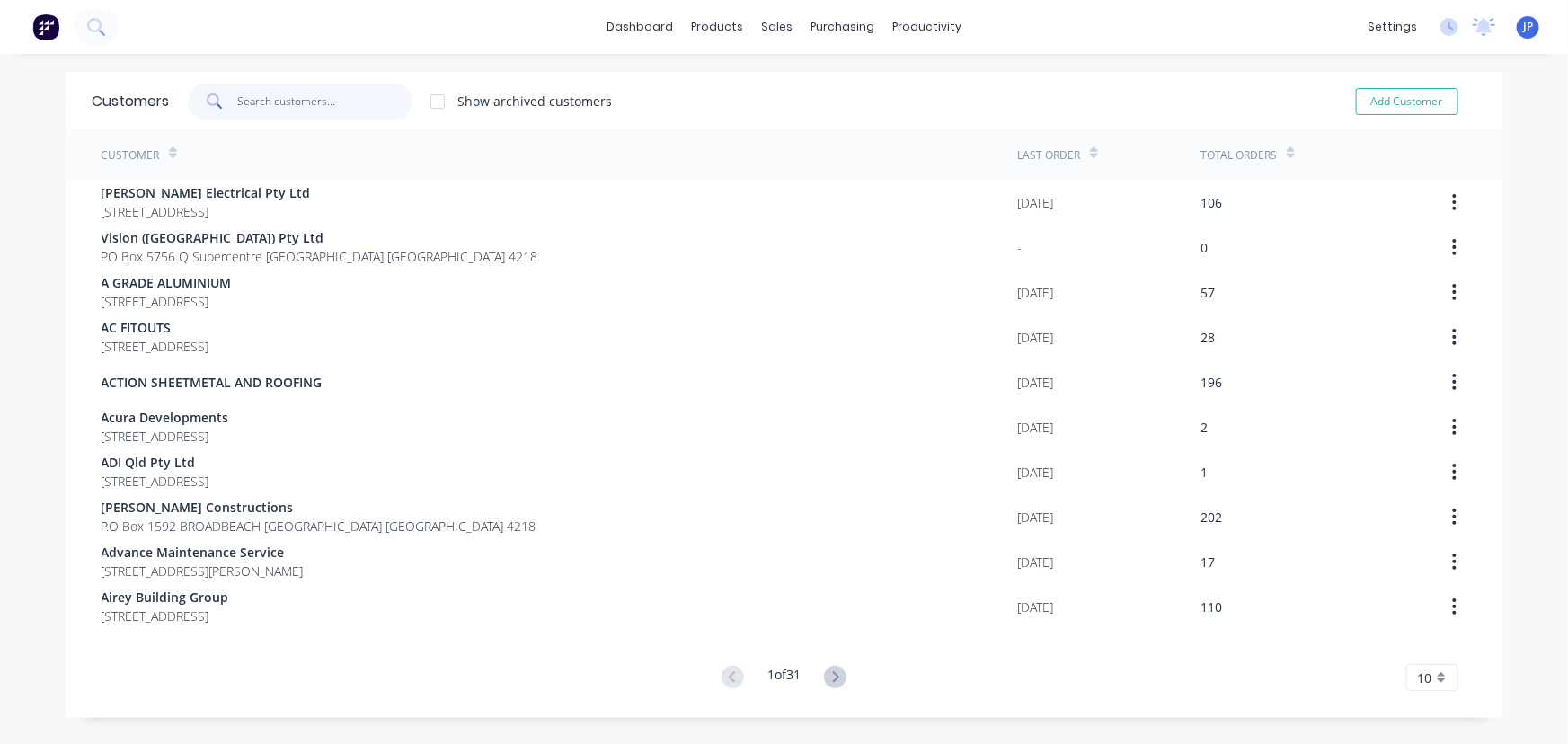
click at [317, 96] on input "text" at bounding box center [324, 102] width 175 height 36
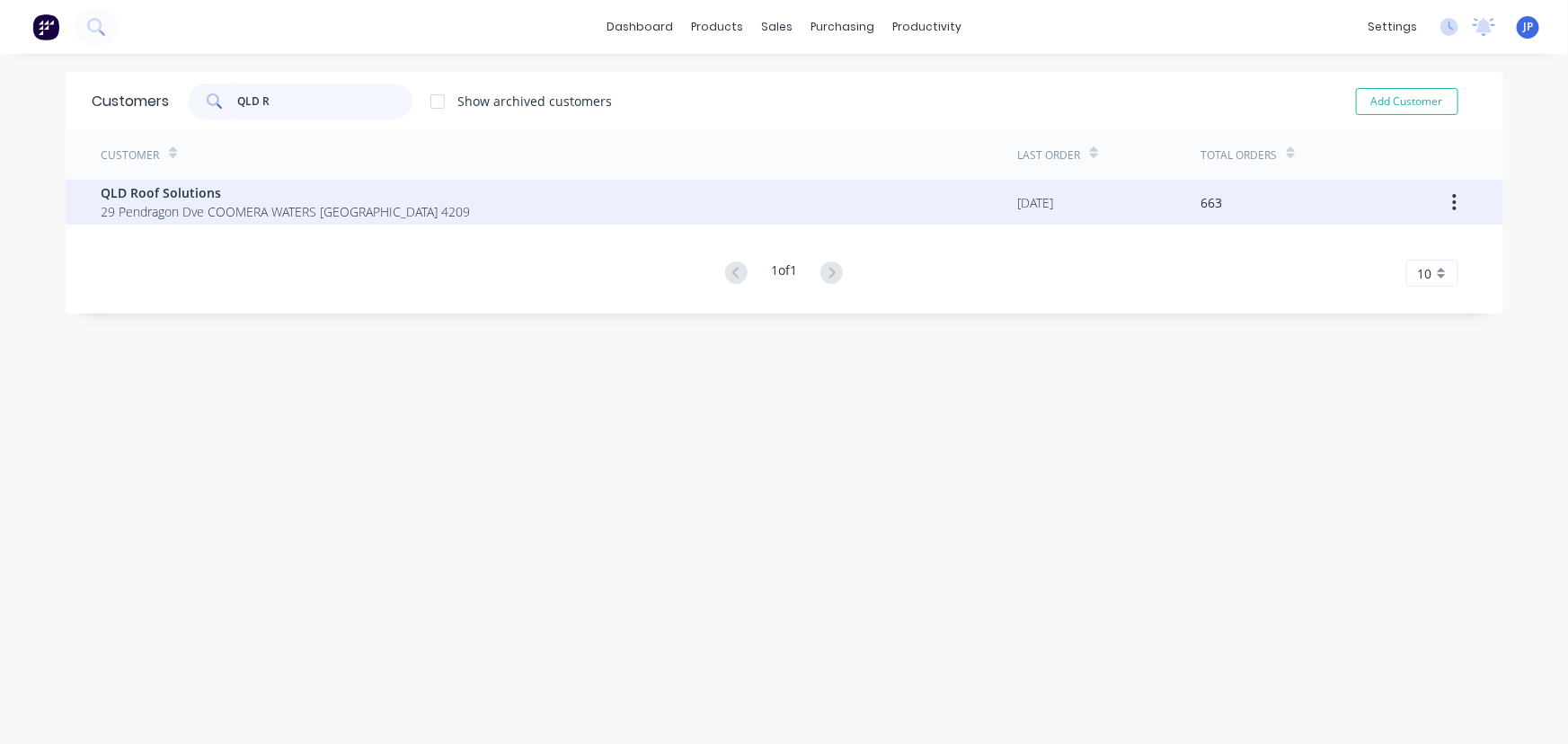
type input "QLD R"
click at [175, 187] on span "QLD Roof Solutions" at bounding box center [286, 193] width 370 height 19
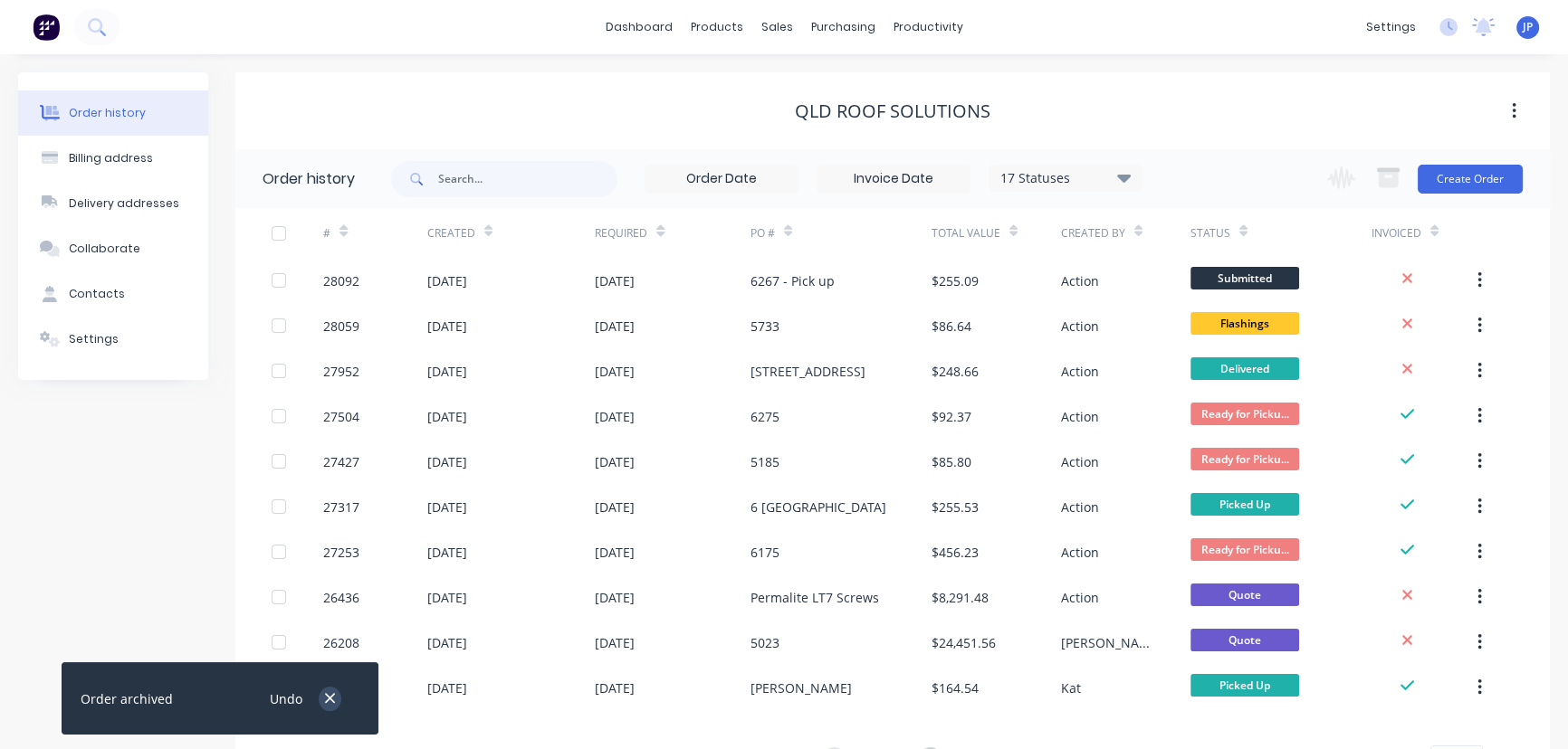
click at [328, 691] on icon "button" at bounding box center [330, 698] width 12 height 16
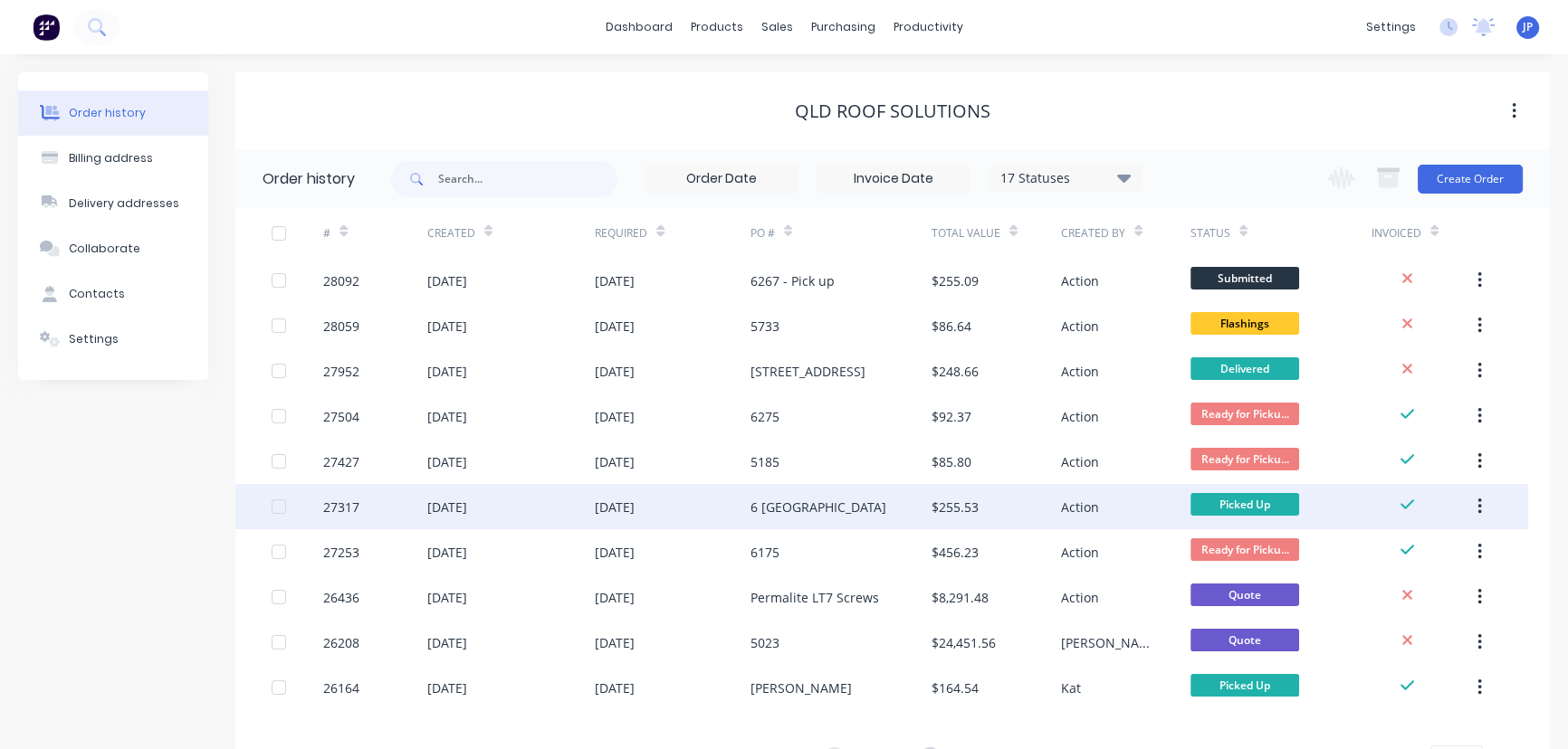
click at [467, 507] on div "[DATE]" at bounding box center [446, 507] width 39 height 19
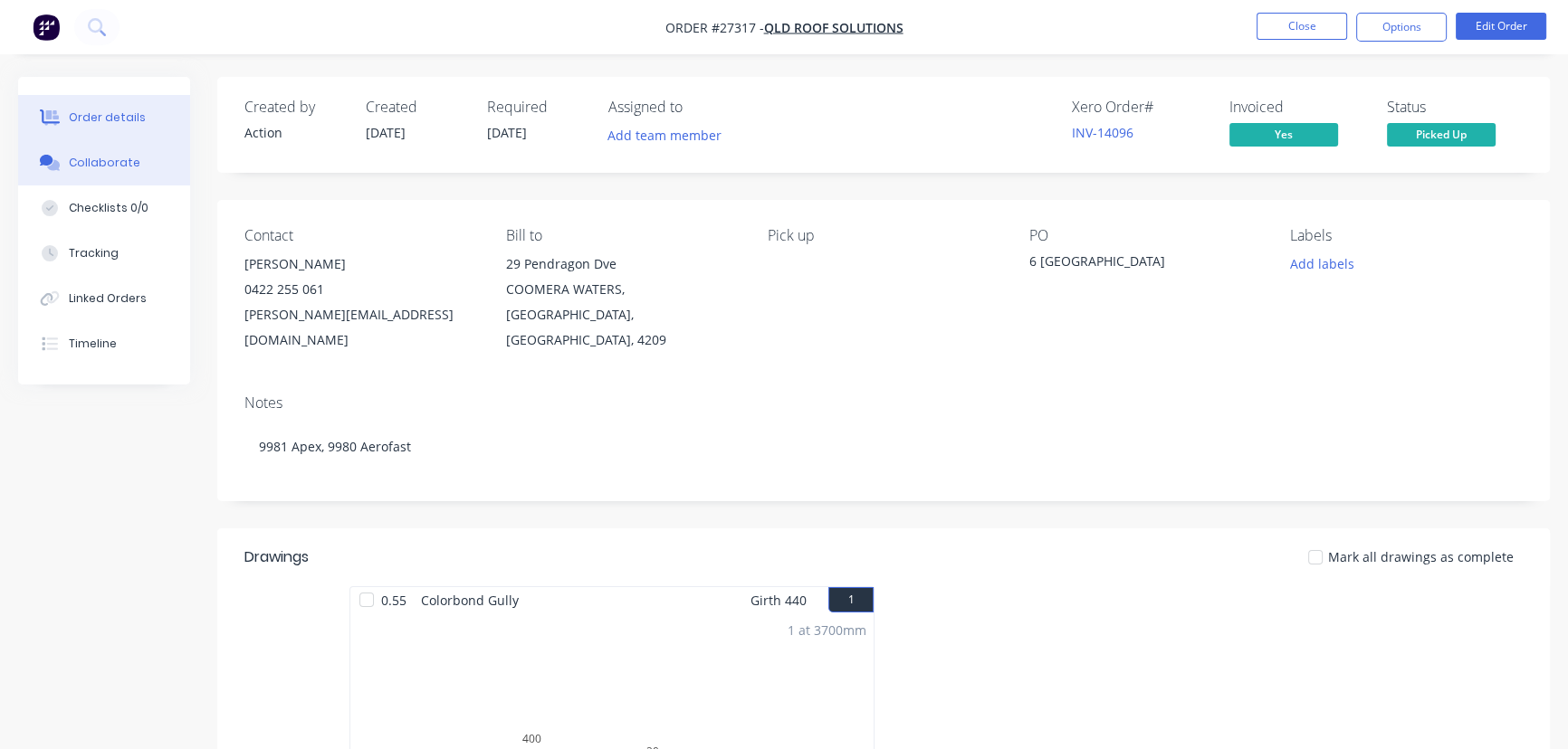
click at [139, 162] on button "Collaborate" at bounding box center [104, 162] width 172 height 45
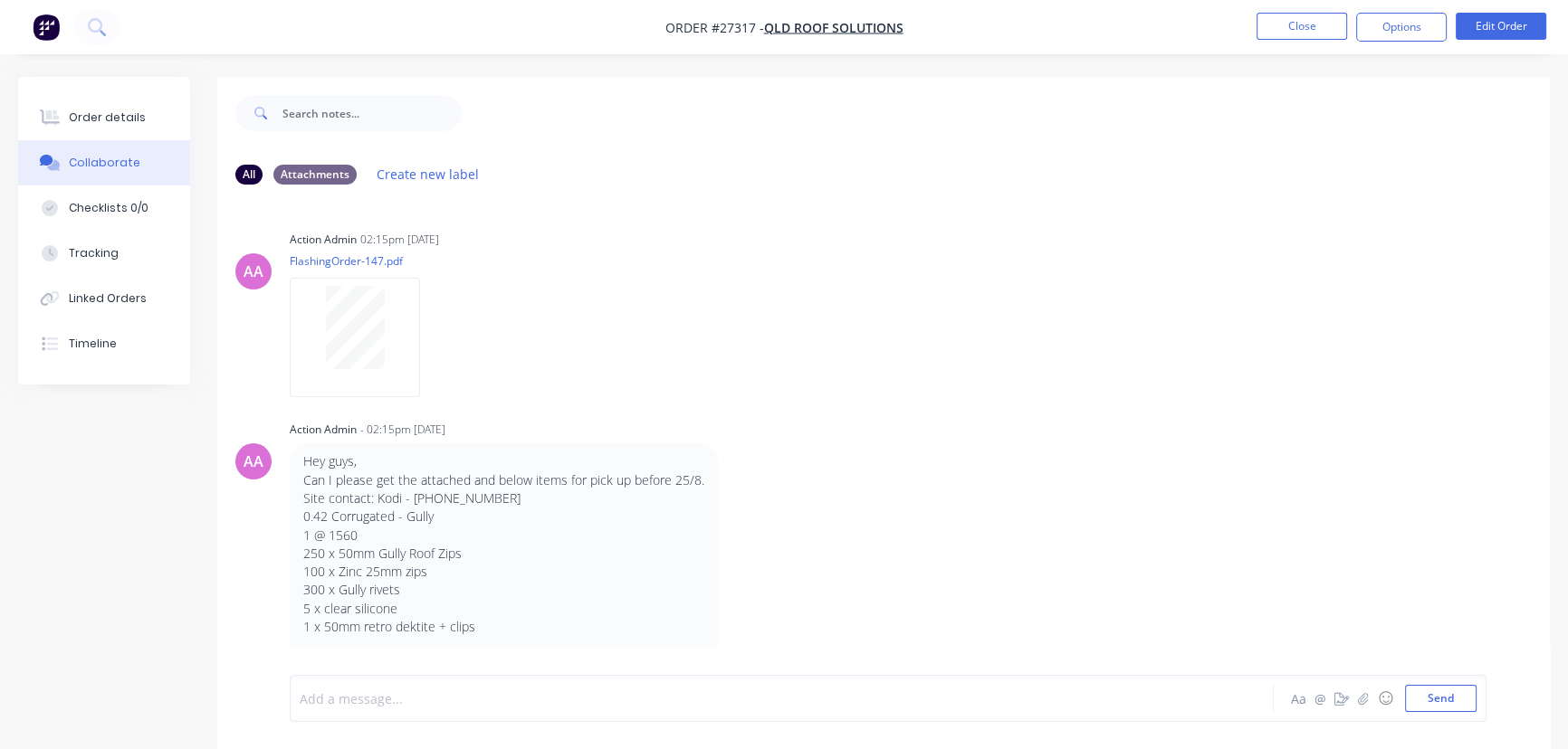
click at [327, 704] on div at bounding box center [741, 699] width 881 height 19
click at [1418, 699] on button "Send" at bounding box center [1440, 698] width 71 height 27
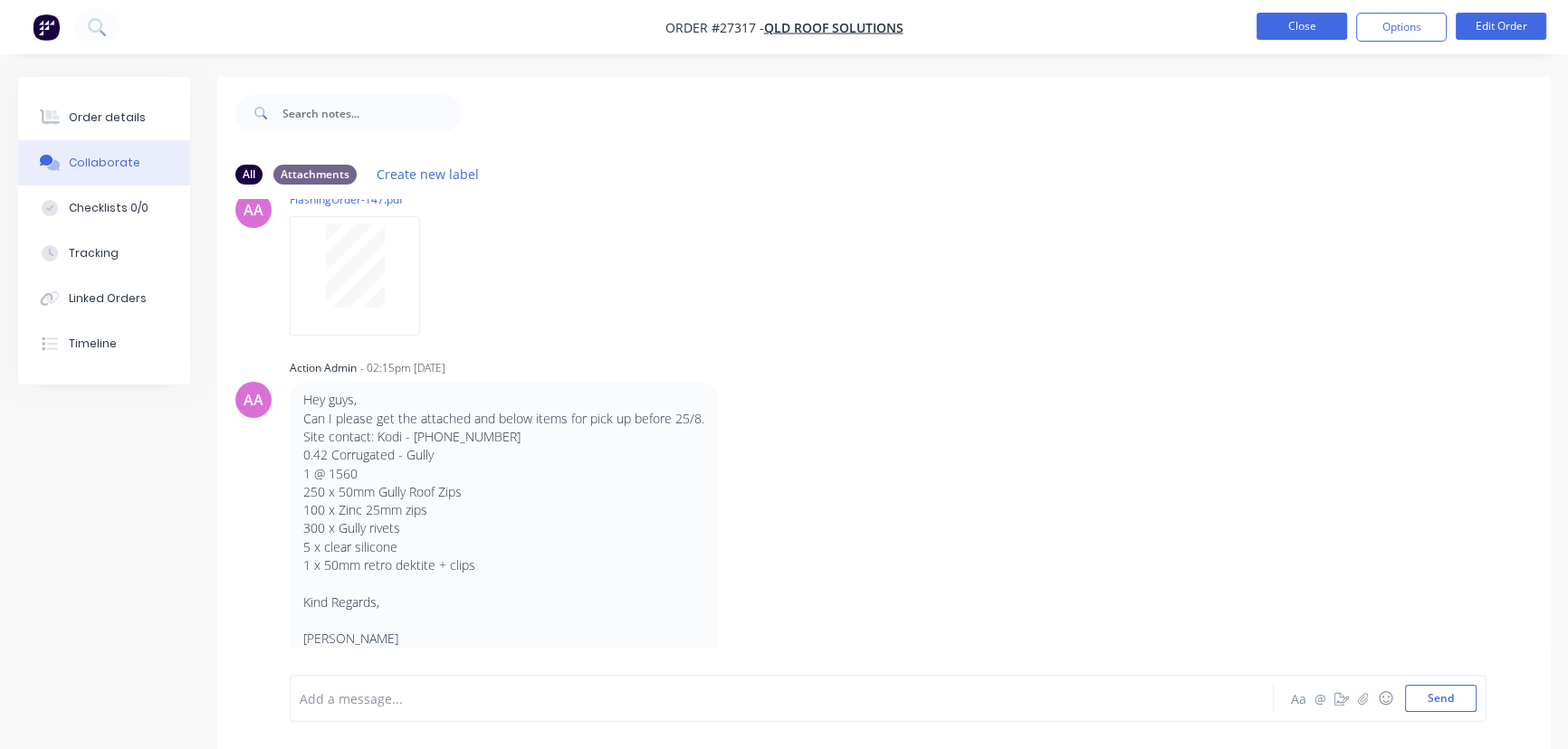
click at [1292, 29] on button "Close" at bounding box center [1302, 26] width 90 height 27
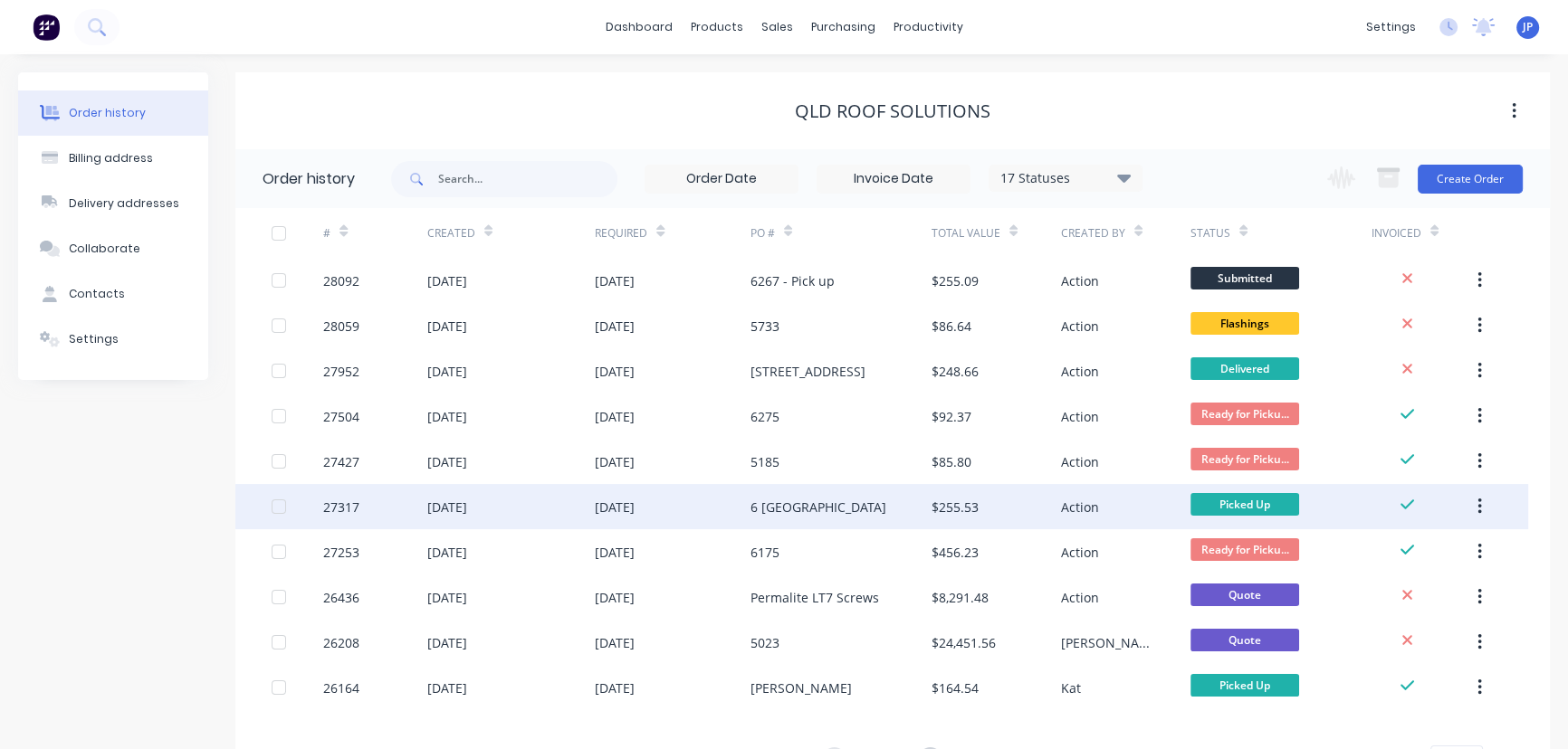
click at [1478, 506] on icon "button" at bounding box center [1479, 506] width 4 height 16
click at [1372, 552] on div "Archive" at bounding box center [1414, 554] width 139 height 26
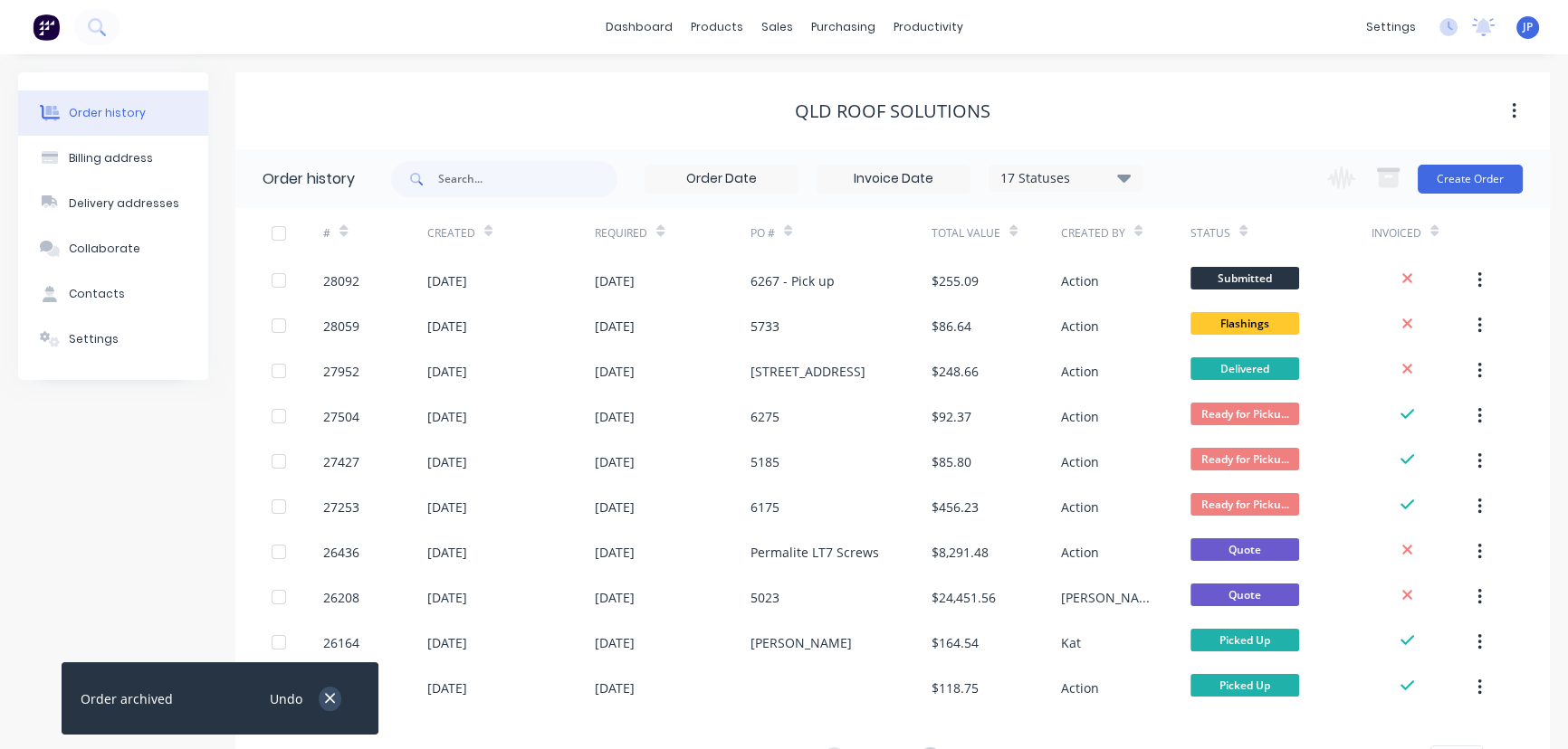
click at [338, 696] on button "button" at bounding box center [330, 698] width 23 height 24
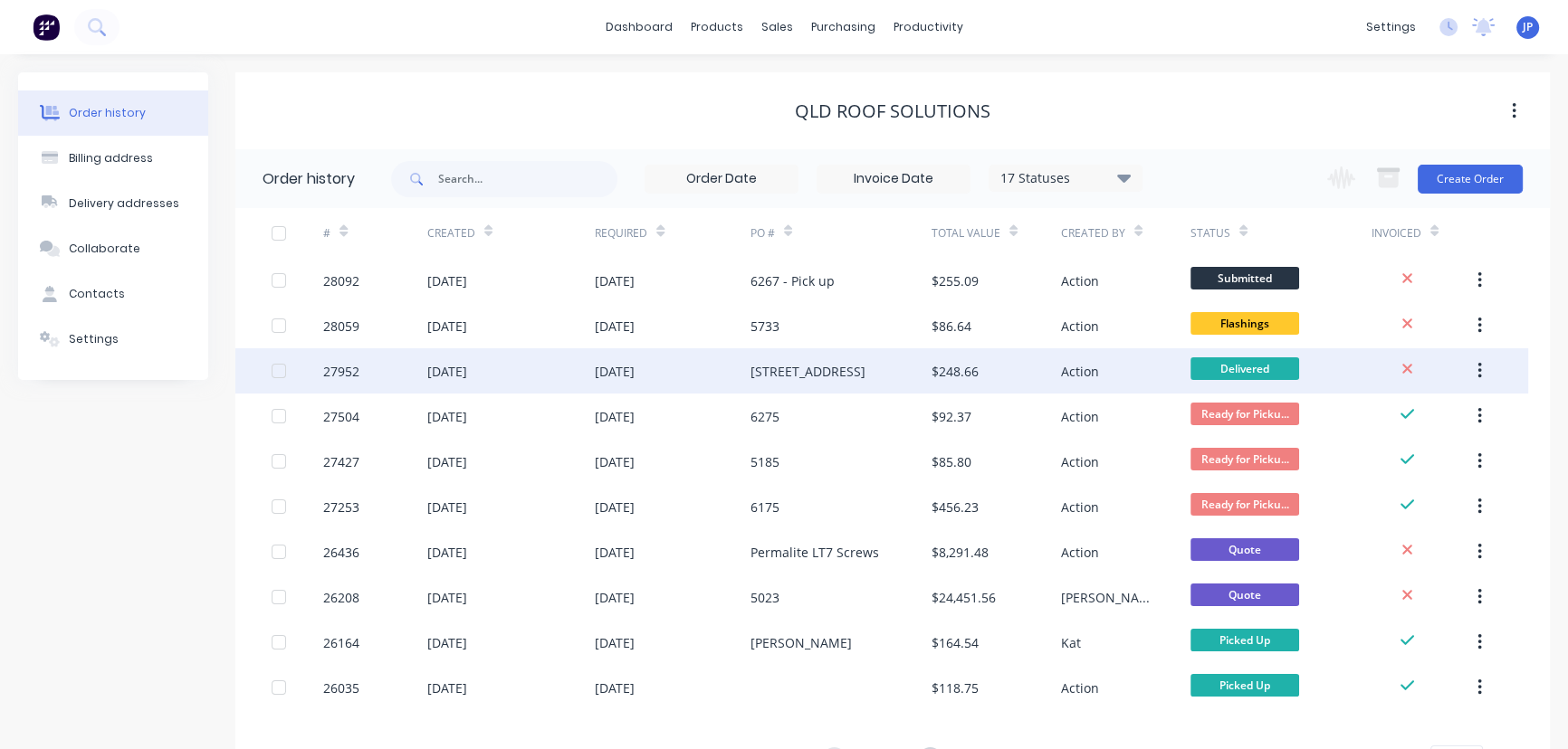
click at [441, 364] on div "[DATE]" at bounding box center [446, 371] width 39 height 19
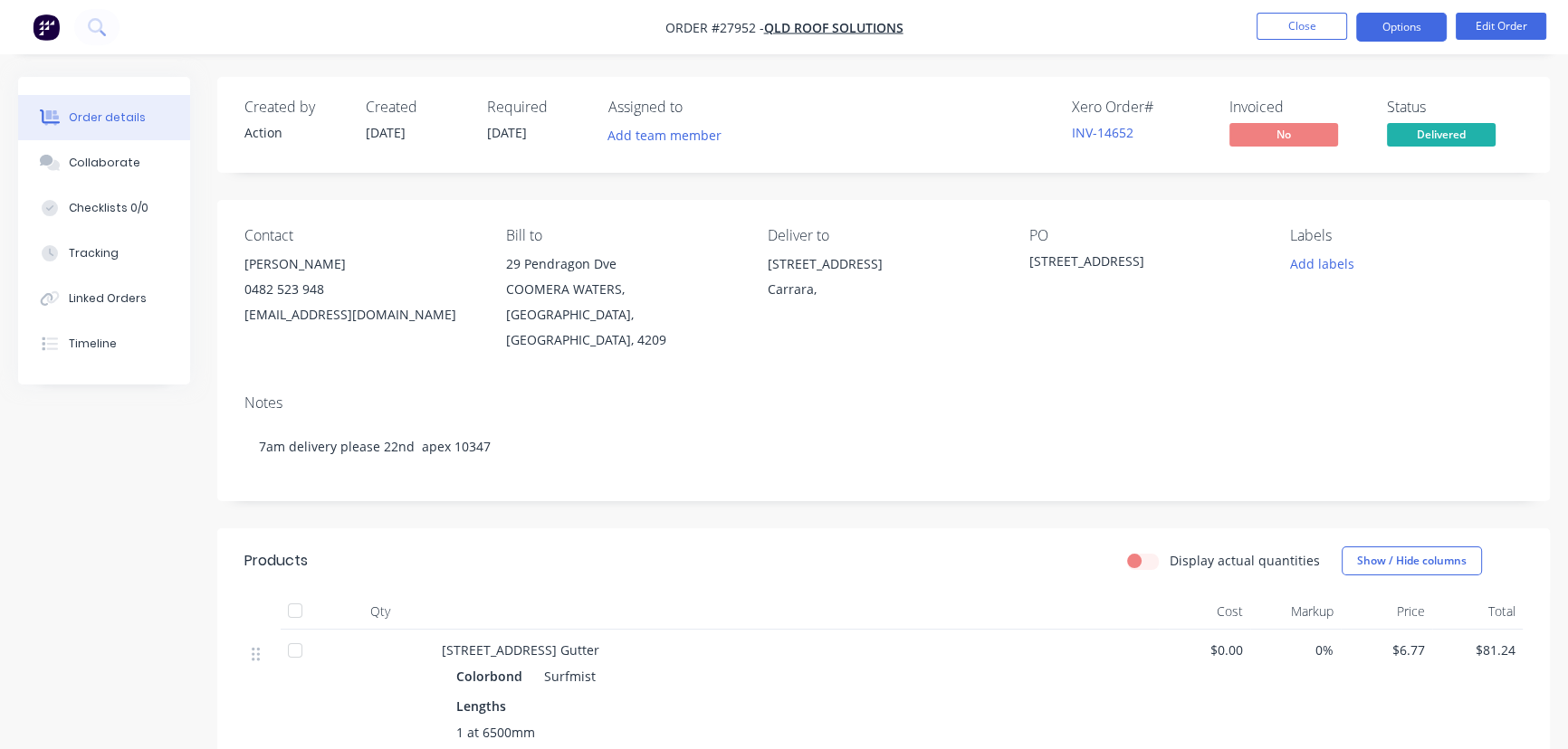
click at [1405, 26] on button "Options" at bounding box center [1401, 27] width 90 height 29
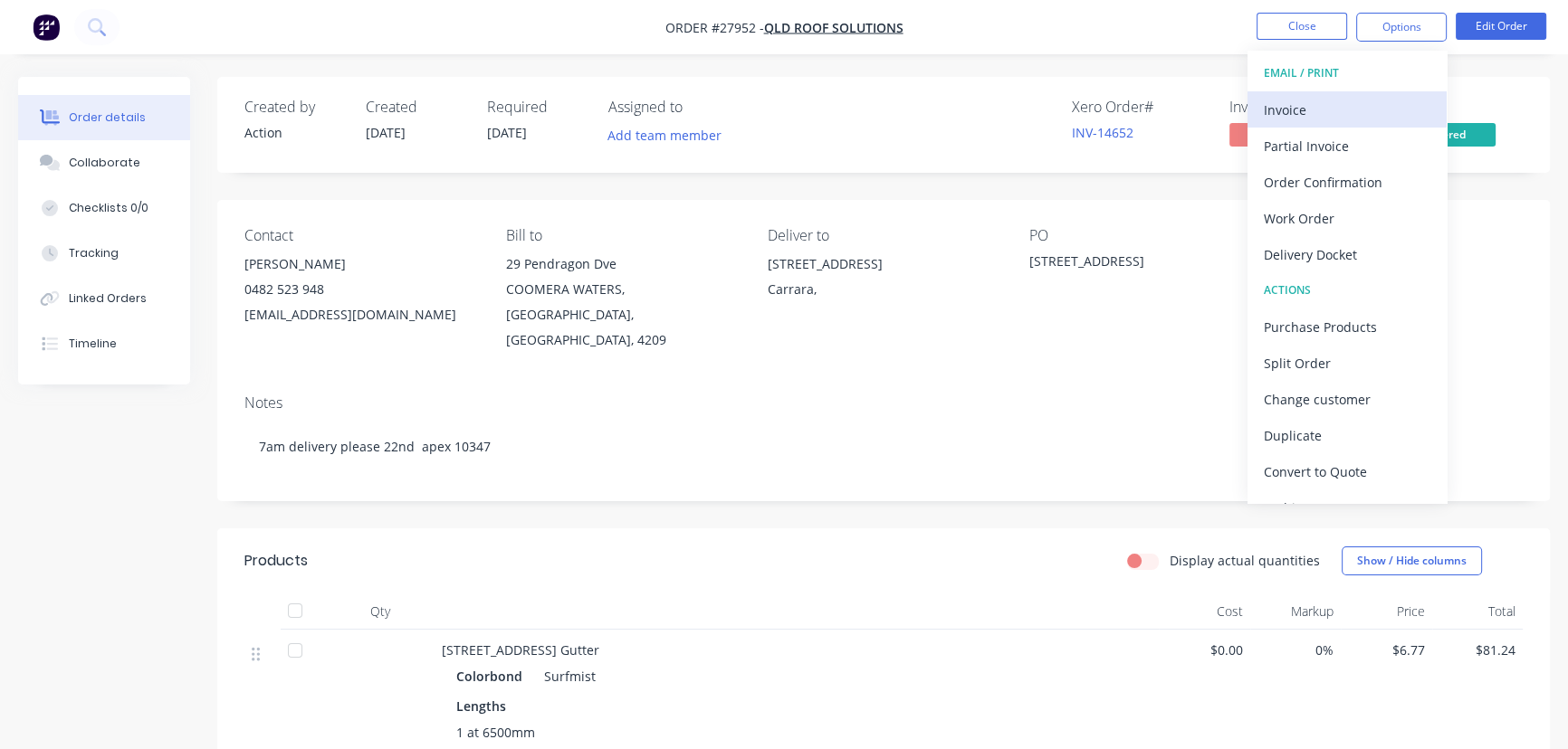
click at [1318, 113] on div "Invoice" at bounding box center [1346, 110] width 166 height 26
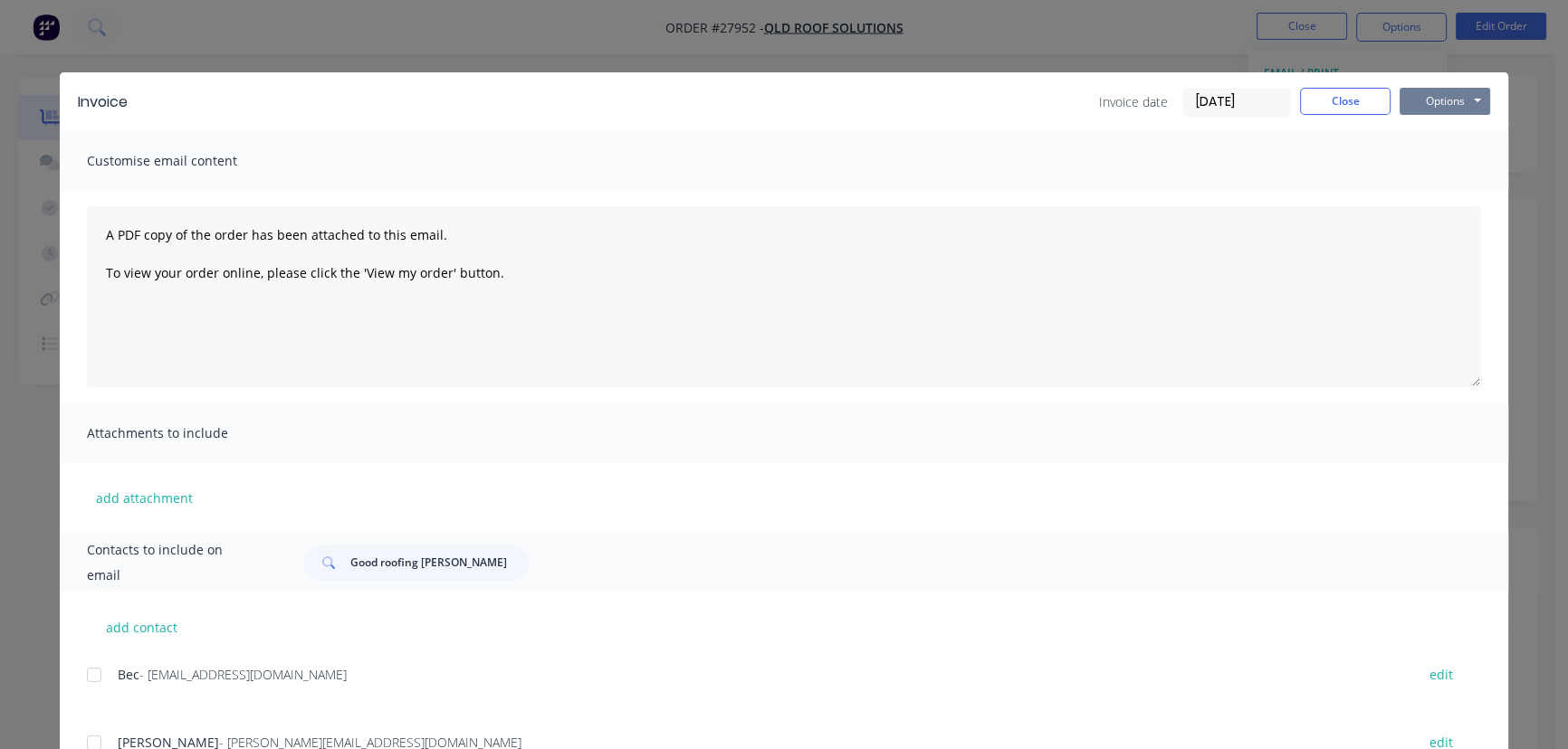
click at [1416, 106] on button "Options" at bounding box center [1445, 101] width 90 height 27
click at [1421, 169] on button "Print" at bounding box center [1457, 162] width 115 height 30
click at [1302, 104] on button "Close" at bounding box center [1345, 101] width 90 height 27
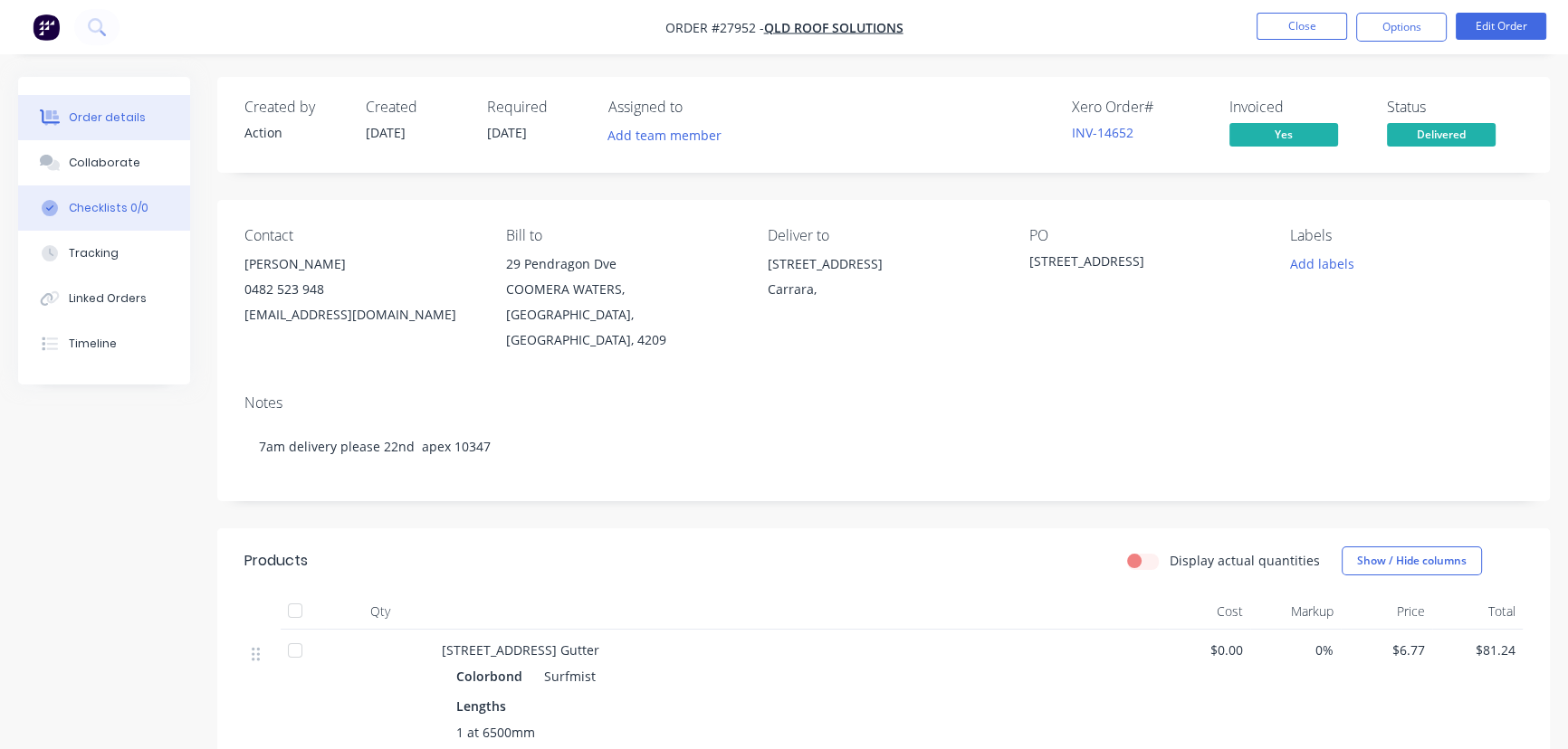
drag, startPoint x: 127, startPoint y: 161, endPoint x: 135, endPoint y: 197, distance: 36.9
click at [130, 165] on div "Collaborate" at bounding box center [105, 162] width 71 height 16
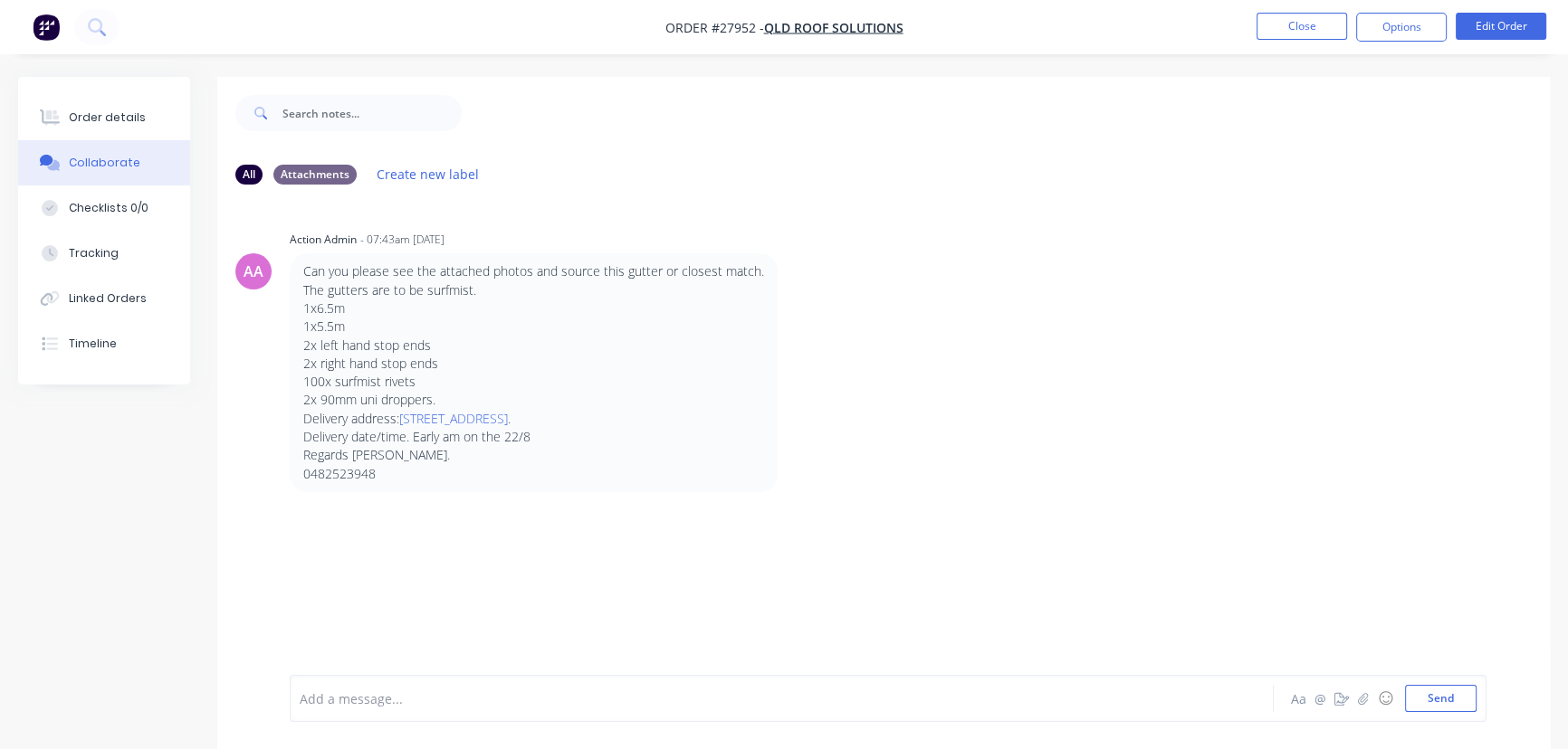
click at [366, 696] on div at bounding box center [741, 699] width 881 height 19
click at [1418, 703] on button "Send" at bounding box center [1440, 698] width 71 height 27
click at [1311, 37] on button "Close" at bounding box center [1302, 26] width 90 height 27
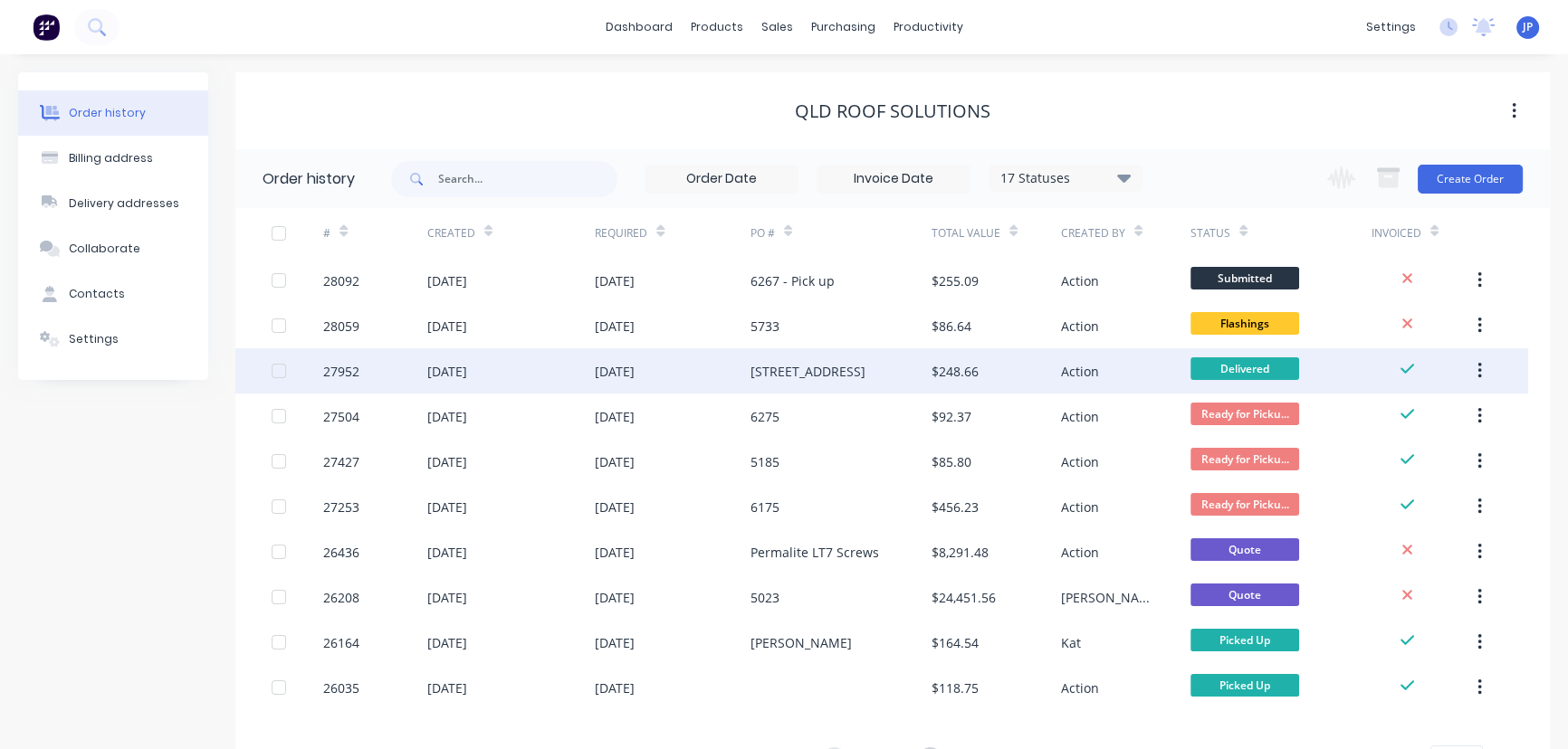
click at [1480, 367] on icon "button" at bounding box center [1479, 370] width 5 height 20
click at [1409, 411] on div "Archive" at bounding box center [1414, 418] width 139 height 26
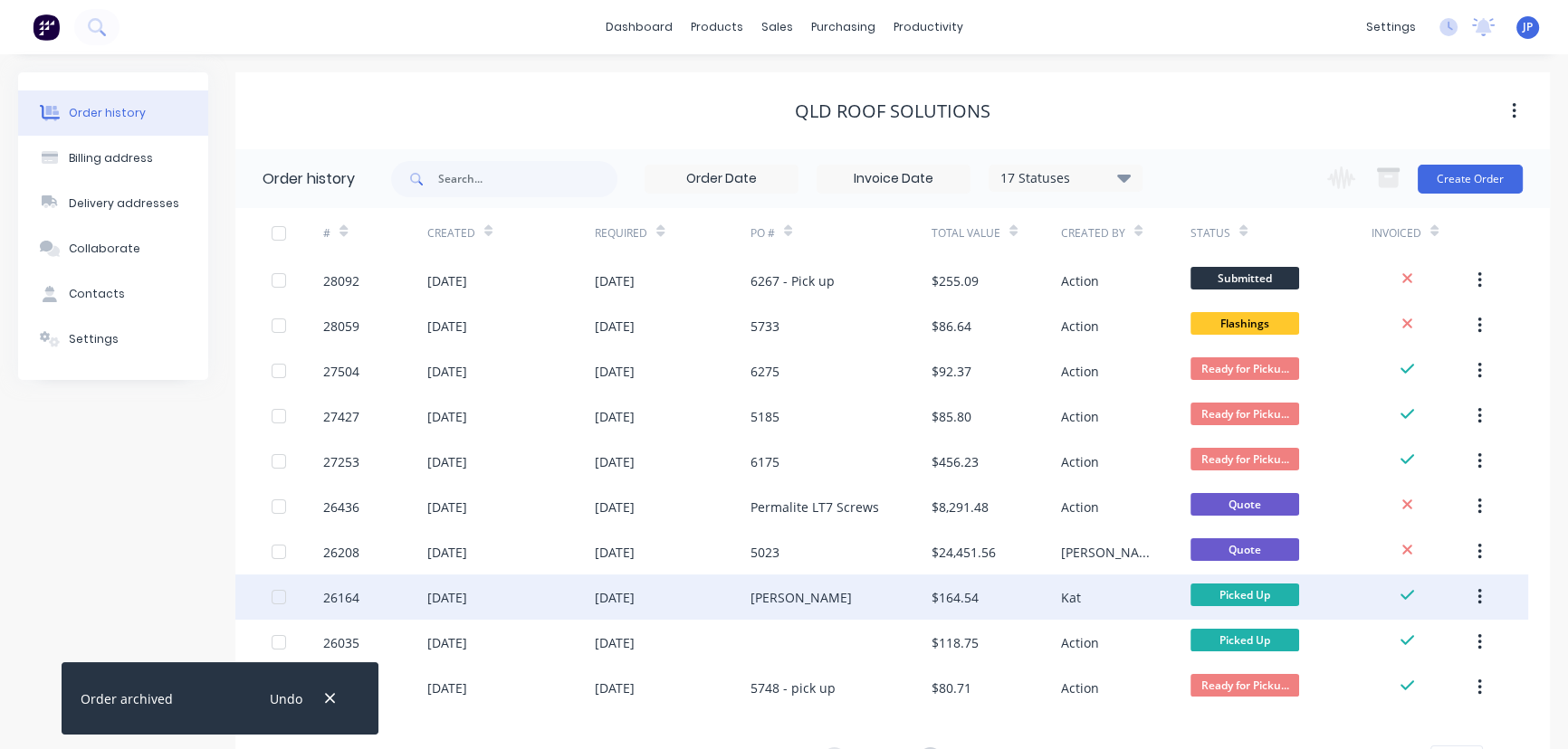
click at [1478, 599] on icon "button" at bounding box center [1479, 597] width 5 height 20
click at [1397, 638] on div "Archive" at bounding box center [1414, 644] width 139 height 26
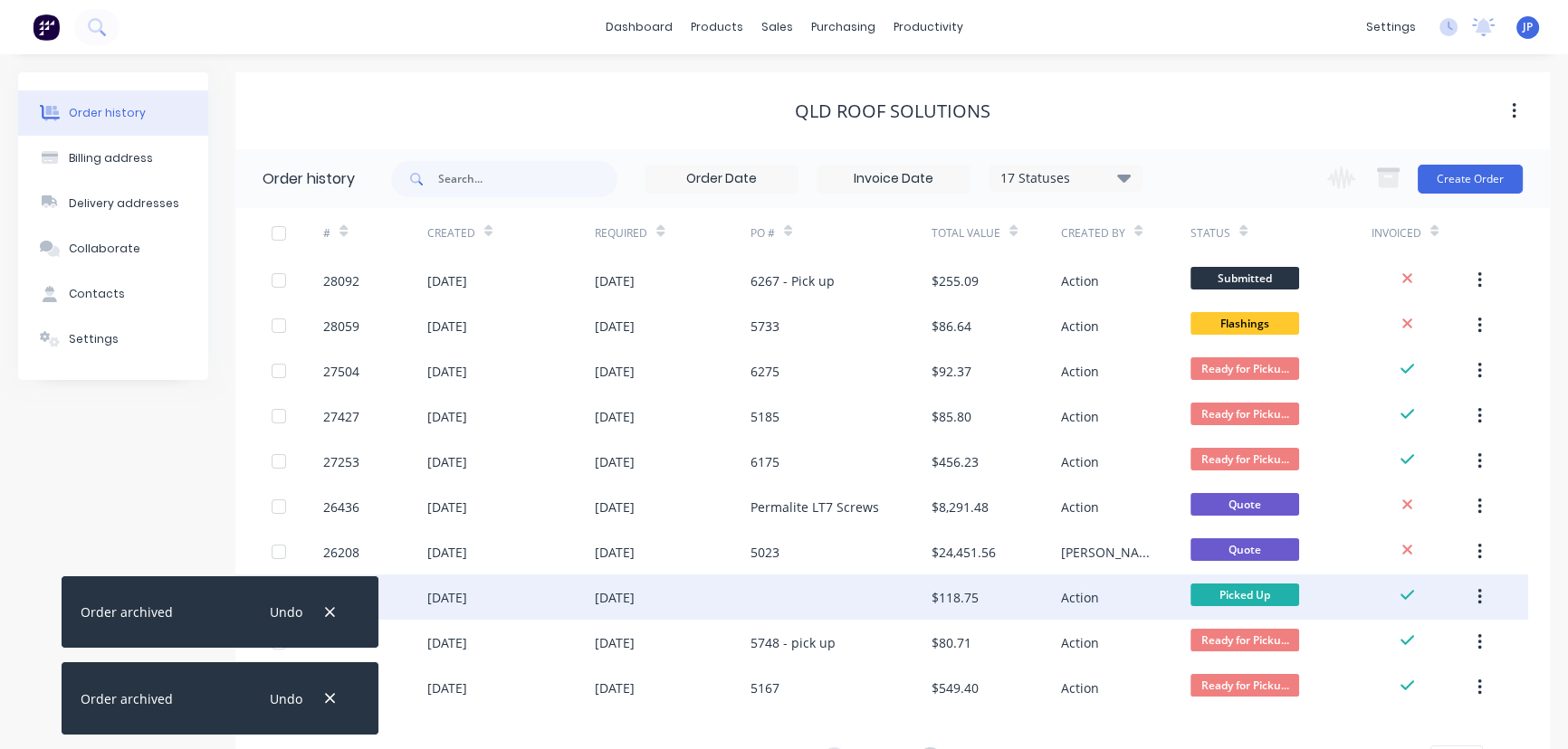
click at [1478, 593] on icon "button" at bounding box center [1479, 597] width 5 height 20
click at [1388, 638] on div "Archive" at bounding box center [1414, 644] width 139 height 26
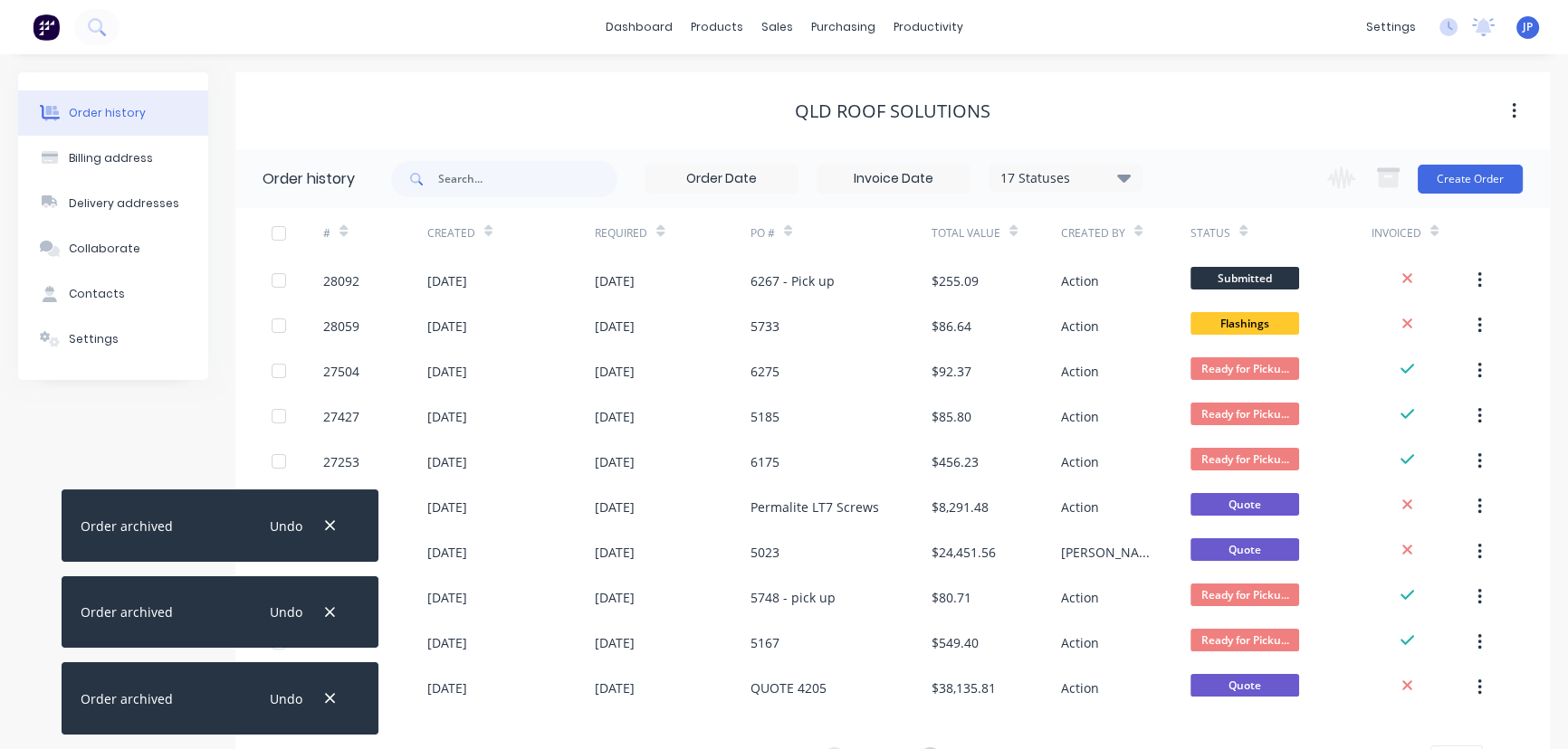
drag, startPoint x: 331, startPoint y: 610, endPoint x: 320, endPoint y: 655, distance: 46.3
click at [332, 612] on icon "button" at bounding box center [330, 612] width 12 height 16
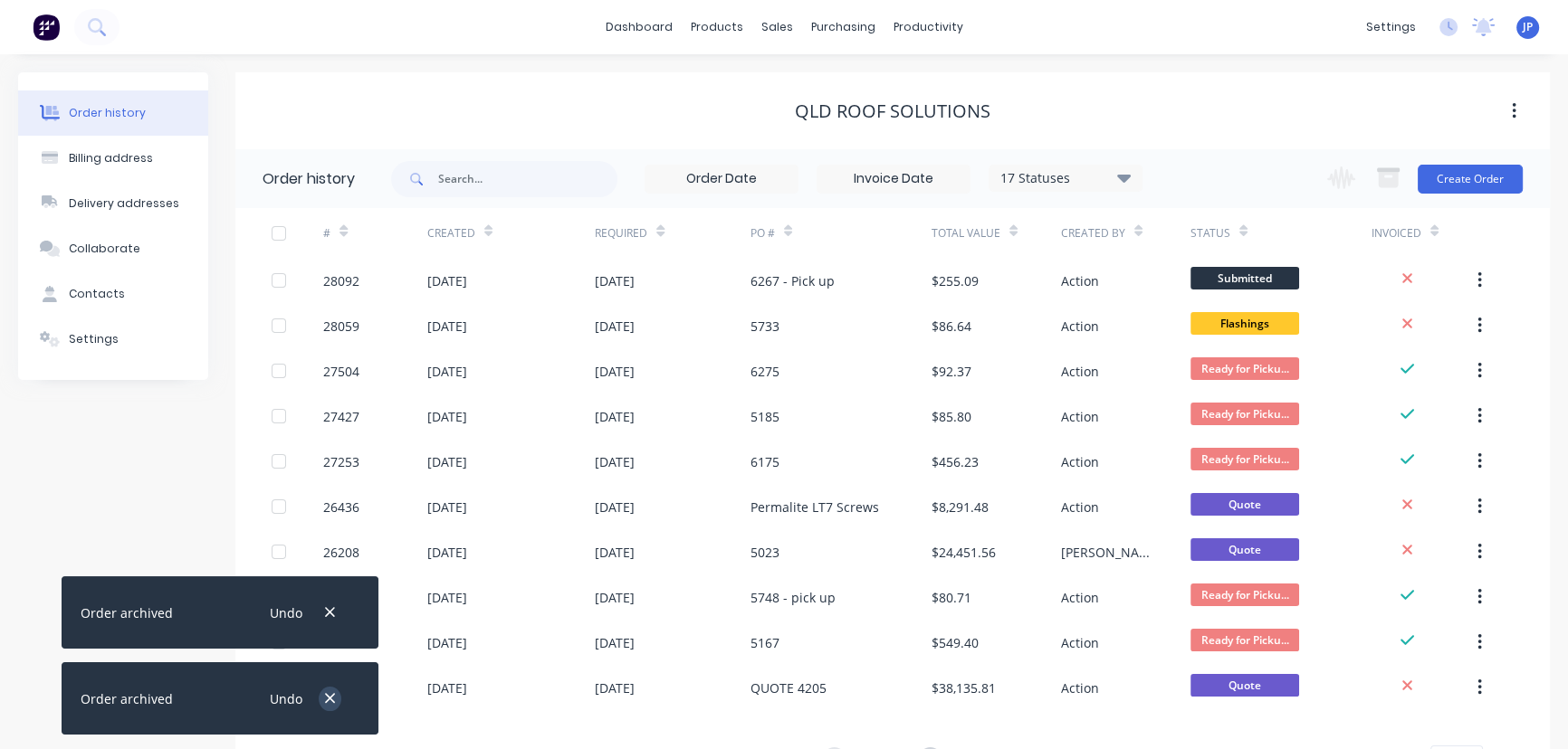
click at [330, 697] on icon "button" at bounding box center [330, 699] width 10 height 10
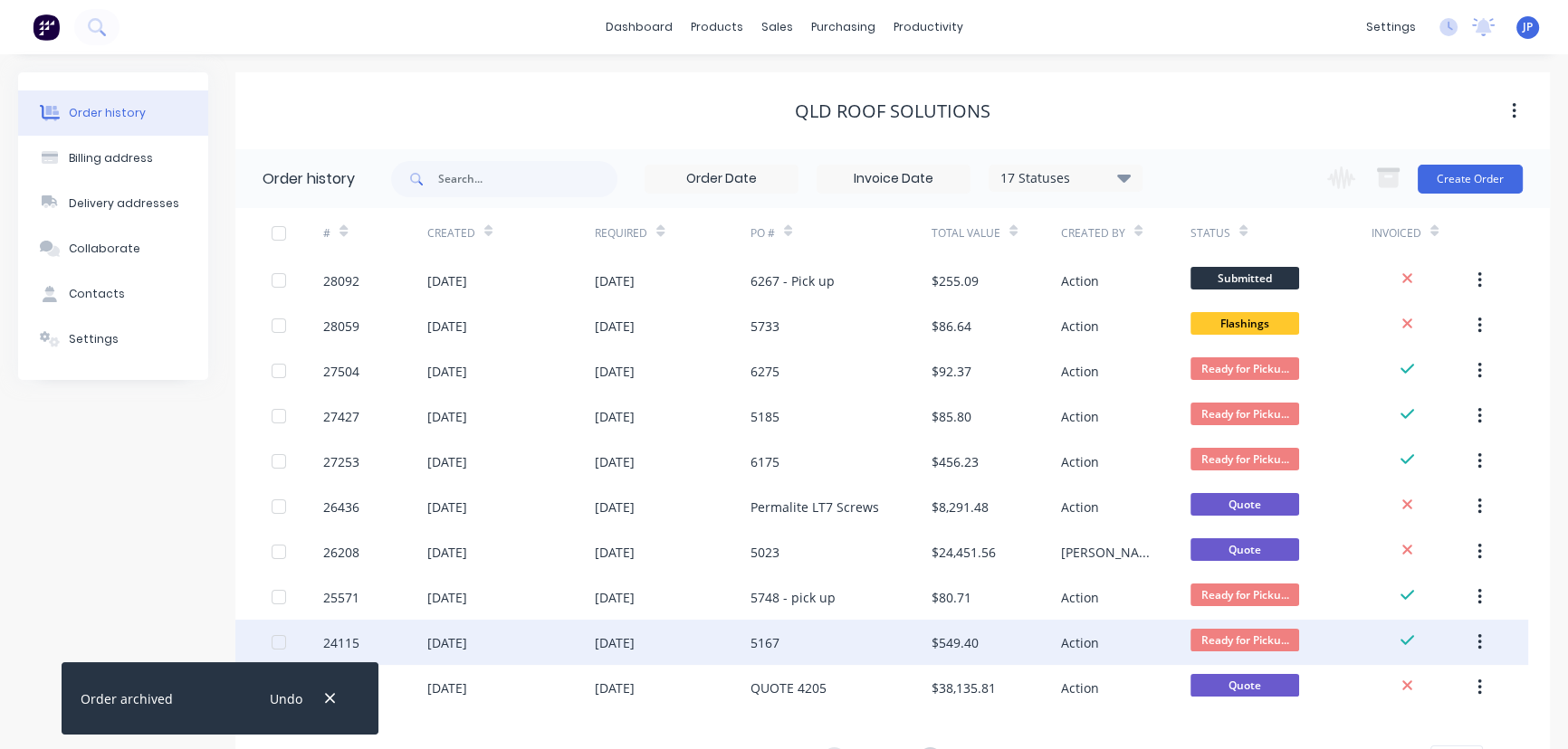
drag, startPoint x: 335, startPoint y: 699, endPoint x: 407, endPoint y: 624, distance: 104.0
click at [335, 698] on icon "button" at bounding box center [330, 698] width 12 height 16
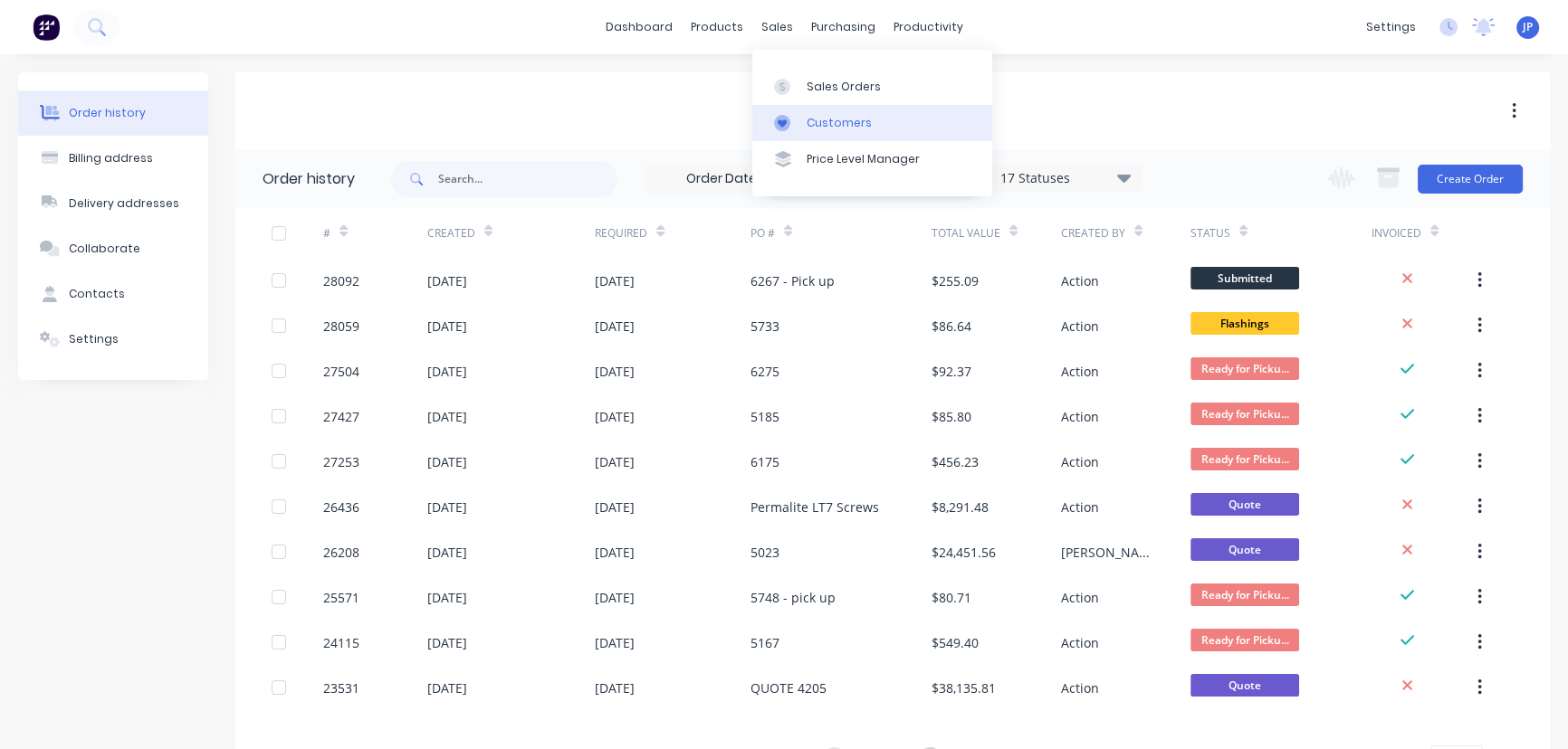
click at [809, 117] on div "Customers" at bounding box center [839, 122] width 65 height 16
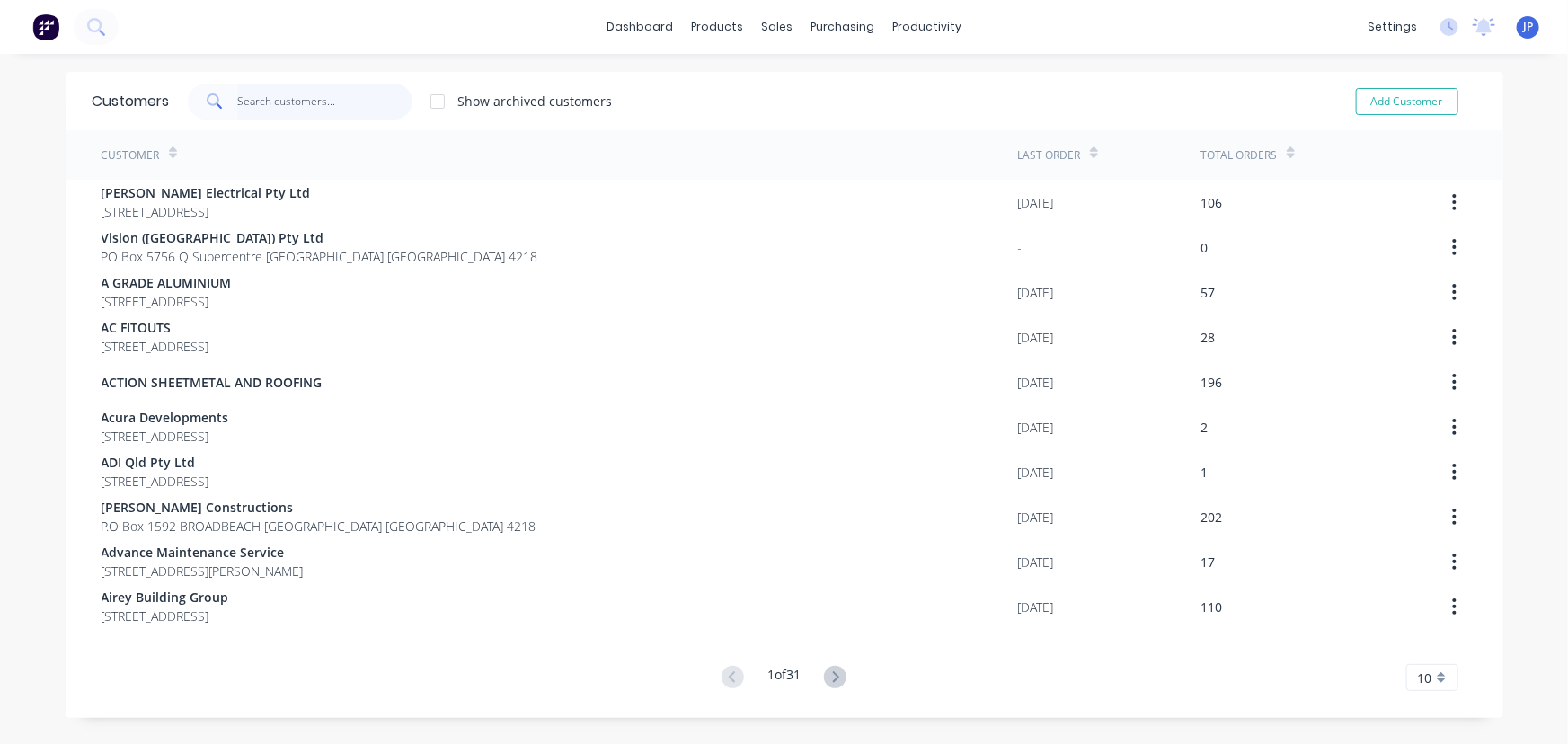
click at [301, 102] on input "text" at bounding box center [324, 102] width 175 height 36
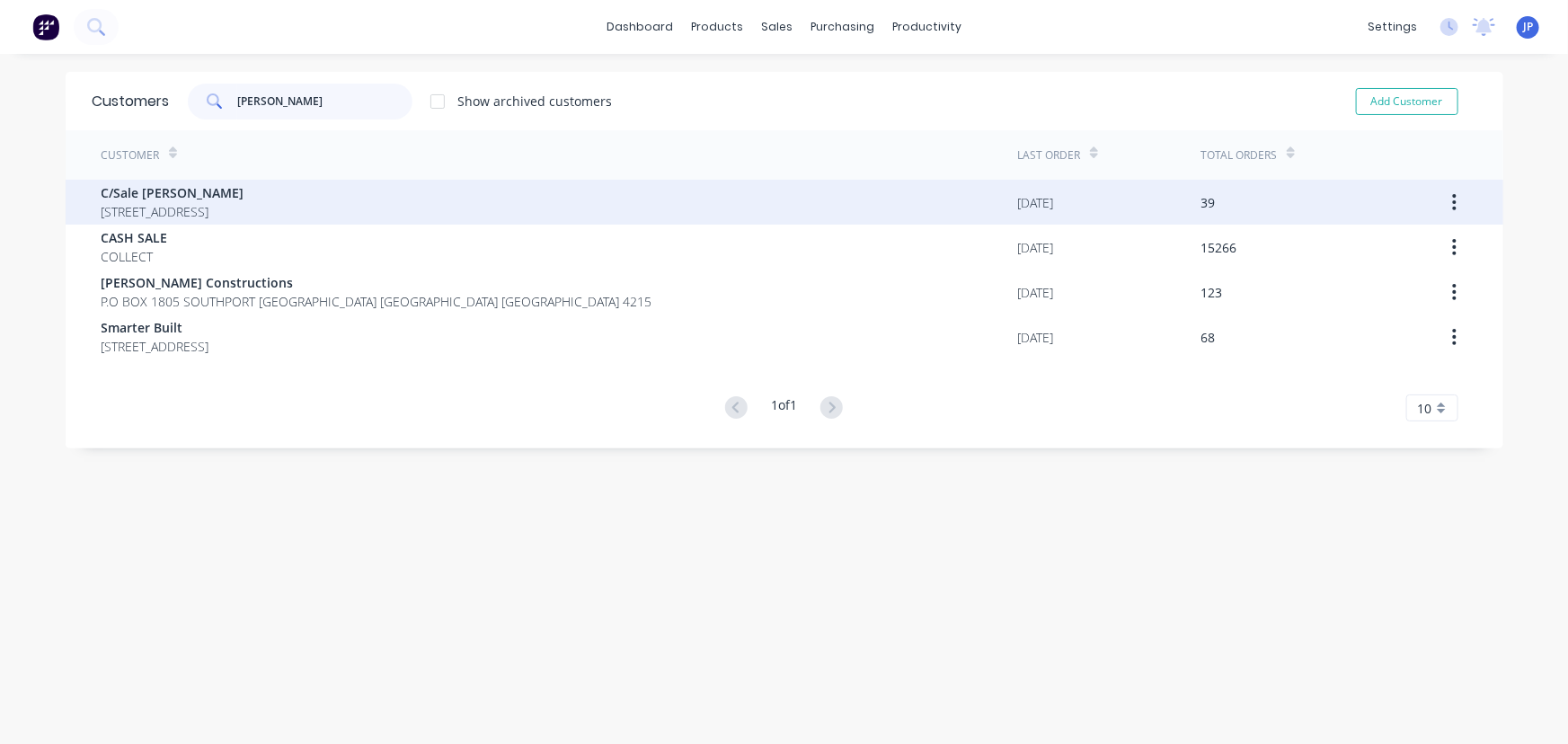
type input "[PERSON_NAME]"
click at [244, 216] on span "[STREET_ADDRESS]" at bounding box center [173, 212] width 143 height 19
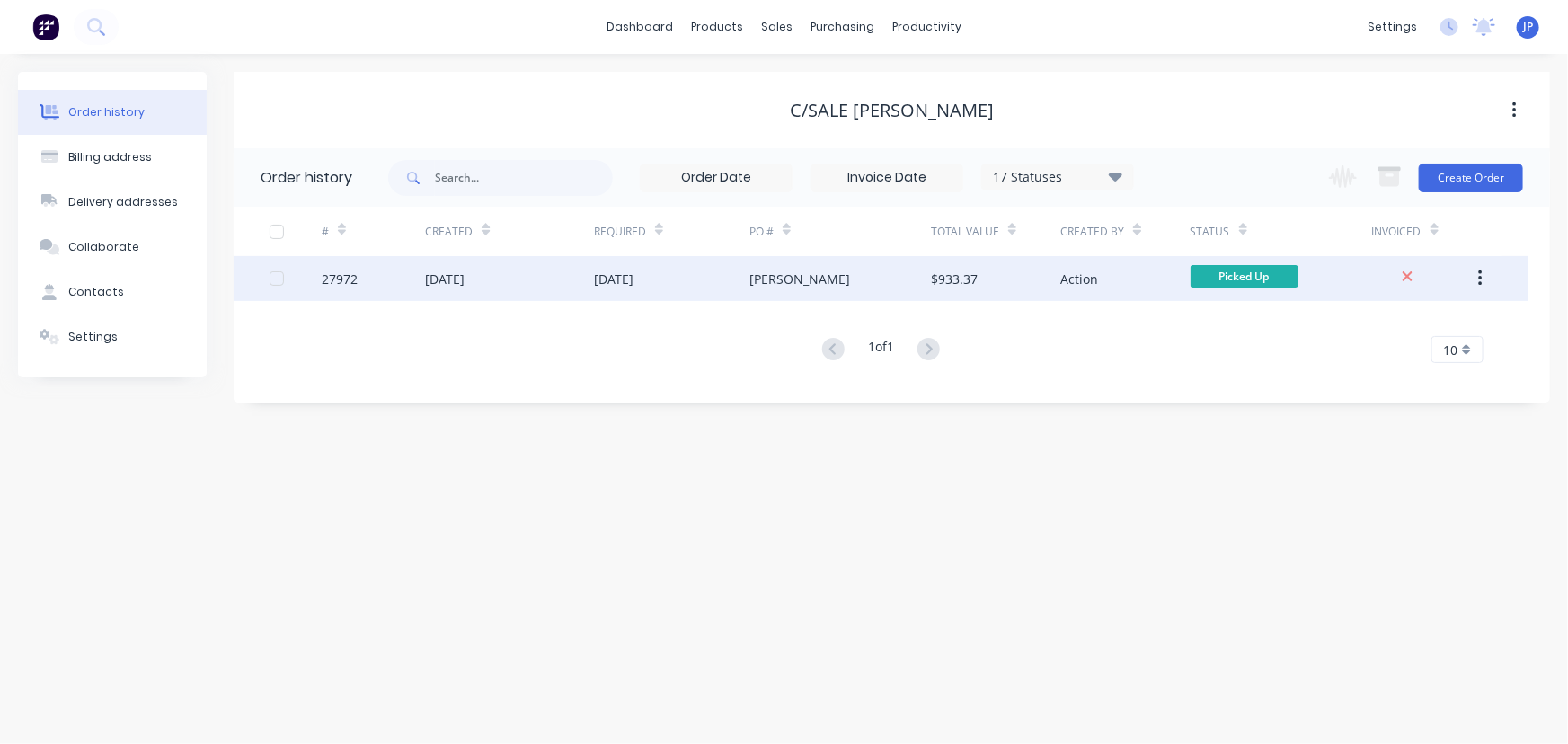
click at [827, 279] on div "[PERSON_NAME]" at bounding box center [840, 278] width 181 height 45
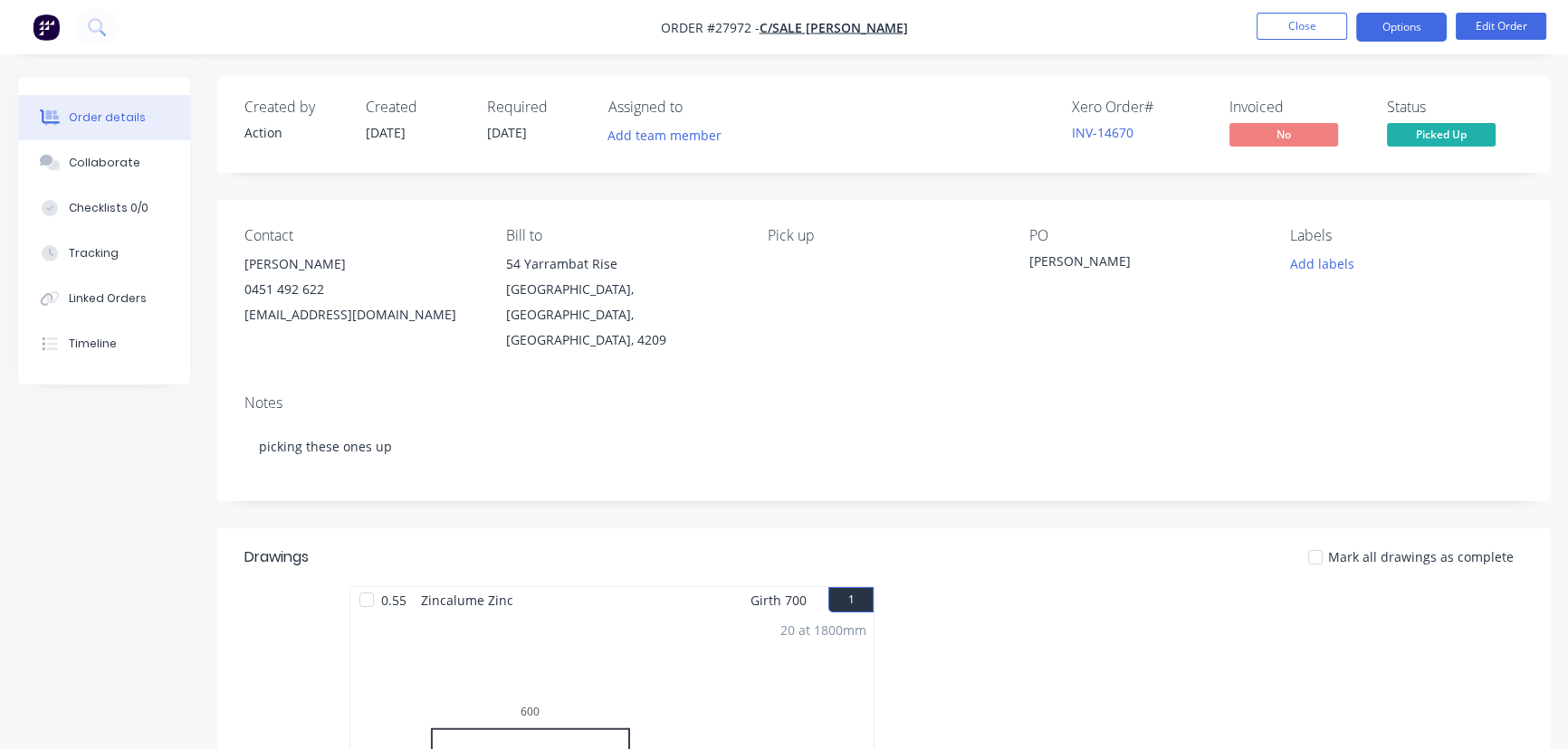
click at [1412, 22] on button "Options" at bounding box center [1401, 27] width 90 height 29
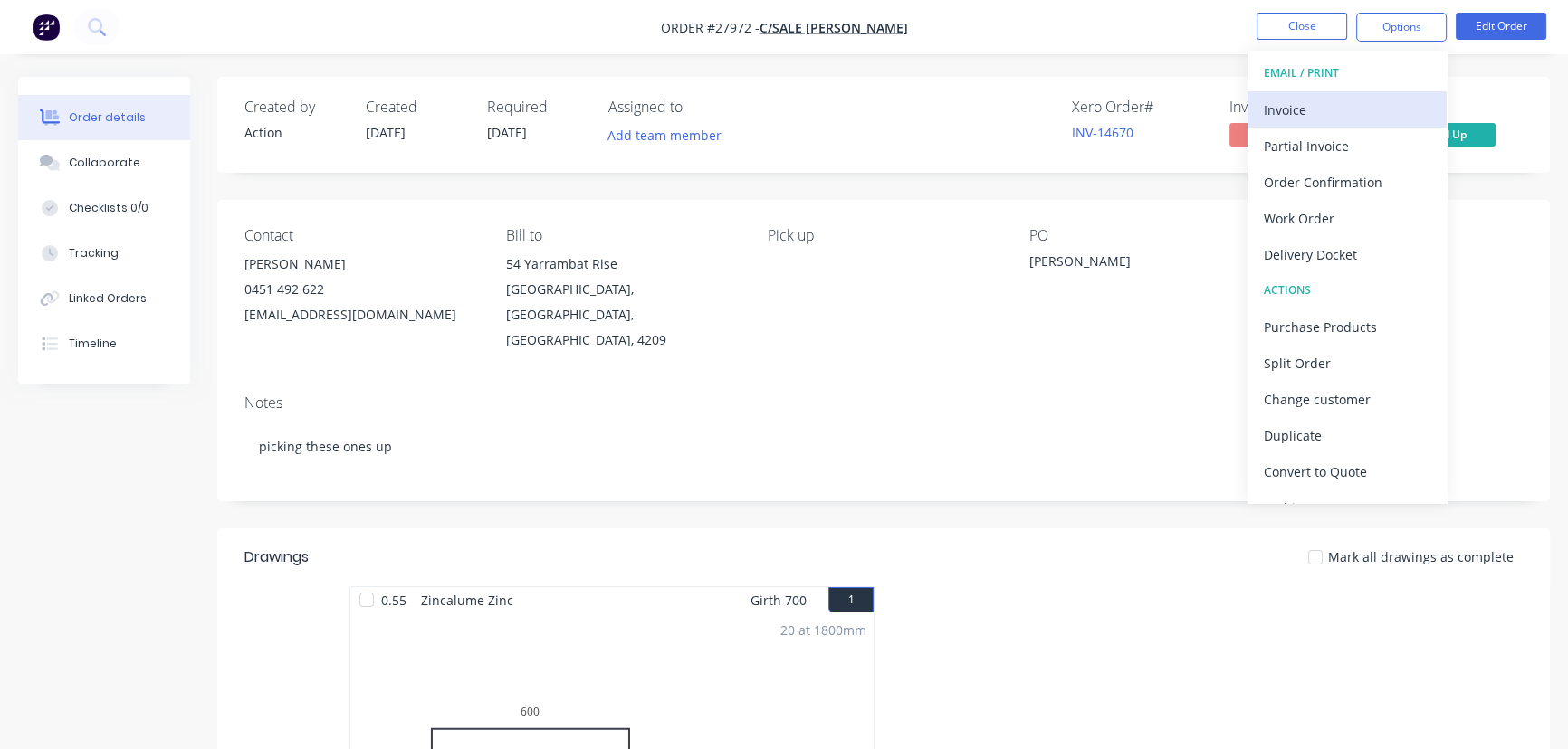
click at [1344, 115] on div "Invoice" at bounding box center [1346, 110] width 166 height 26
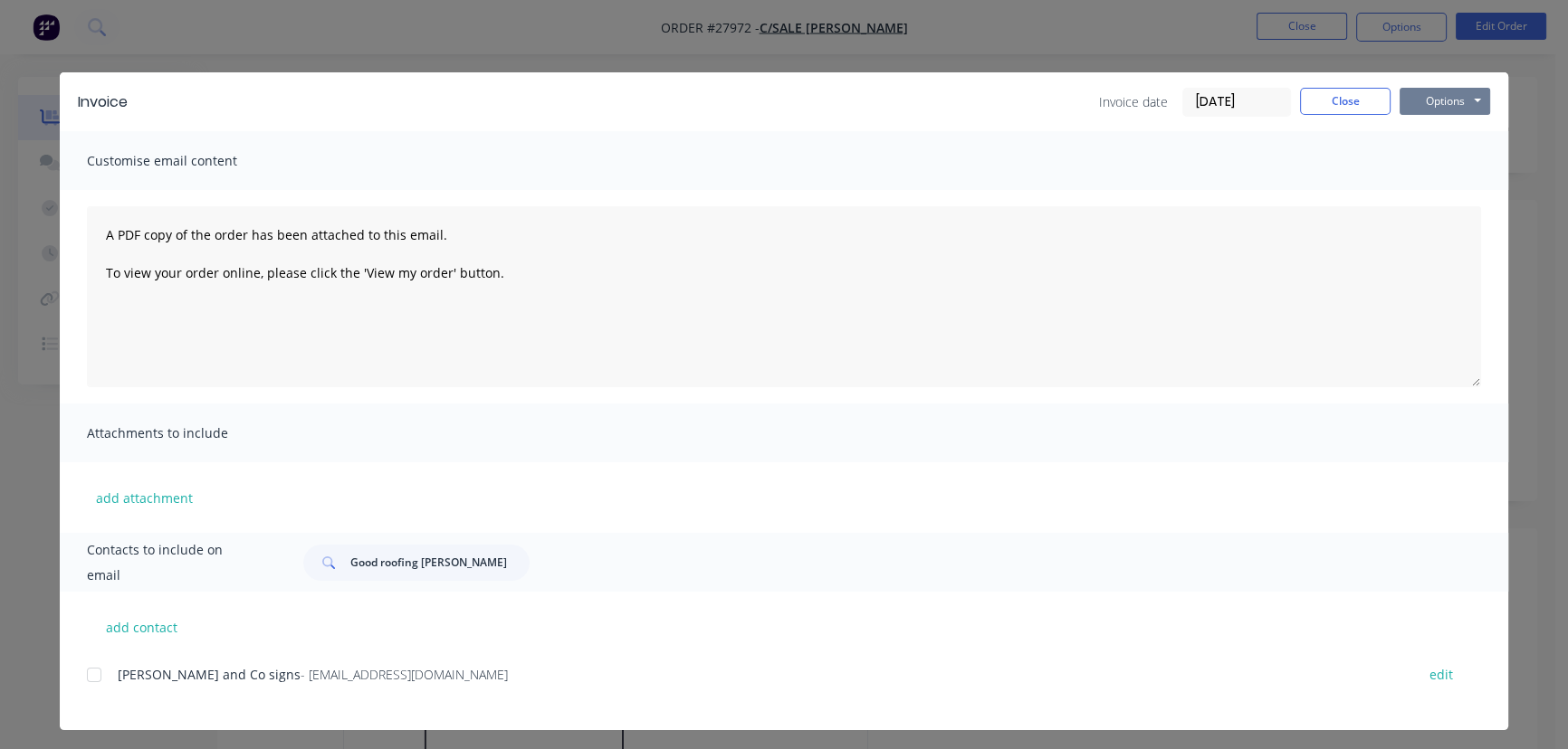
click at [1430, 101] on button "Options" at bounding box center [1445, 101] width 90 height 27
click at [1436, 166] on button "Print" at bounding box center [1457, 162] width 115 height 30
click at [1328, 106] on button "Close" at bounding box center [1345, 101] width 90 height 27
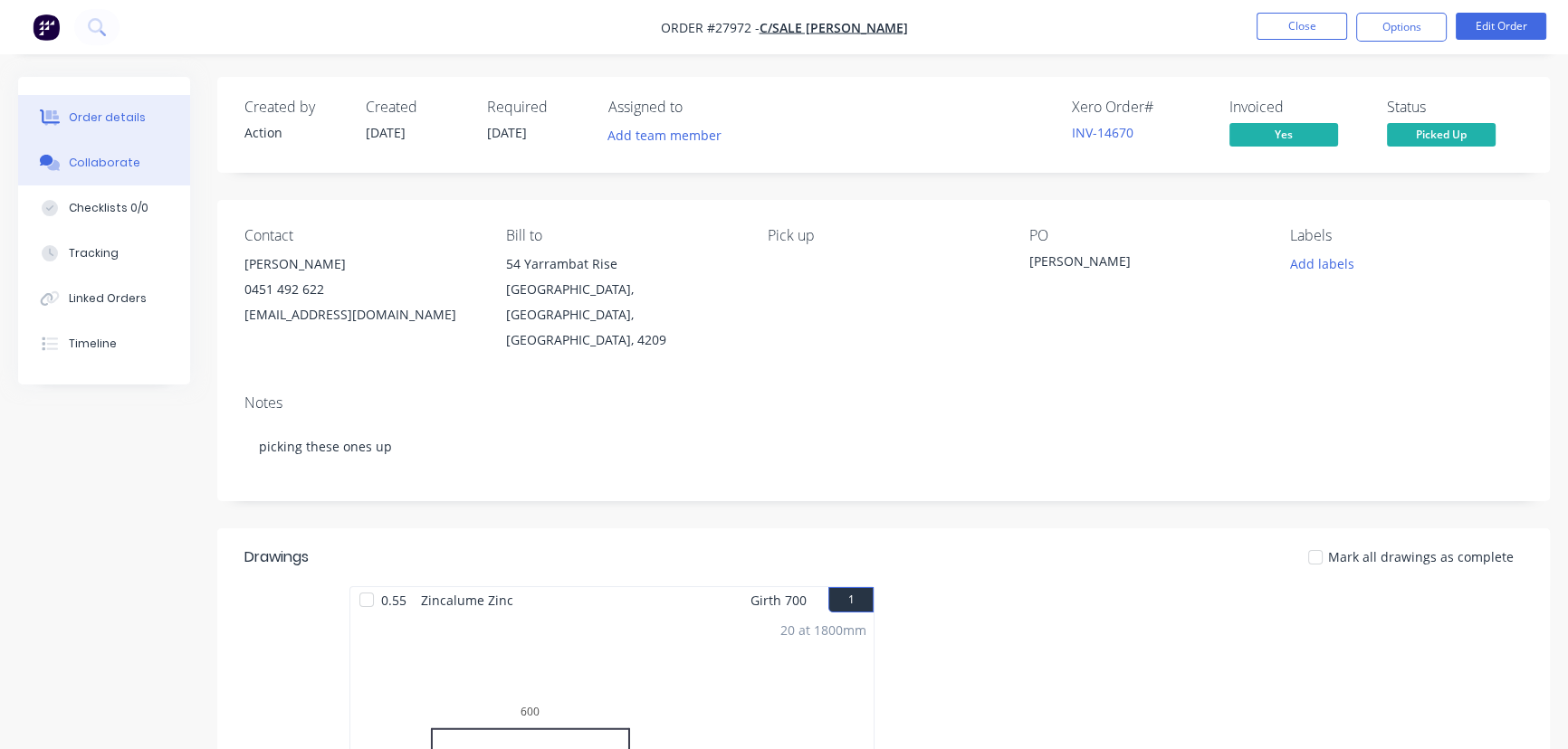
click at [148, 164] on button "Collaborate" at bounding box center [104, 162] width 172 height 45
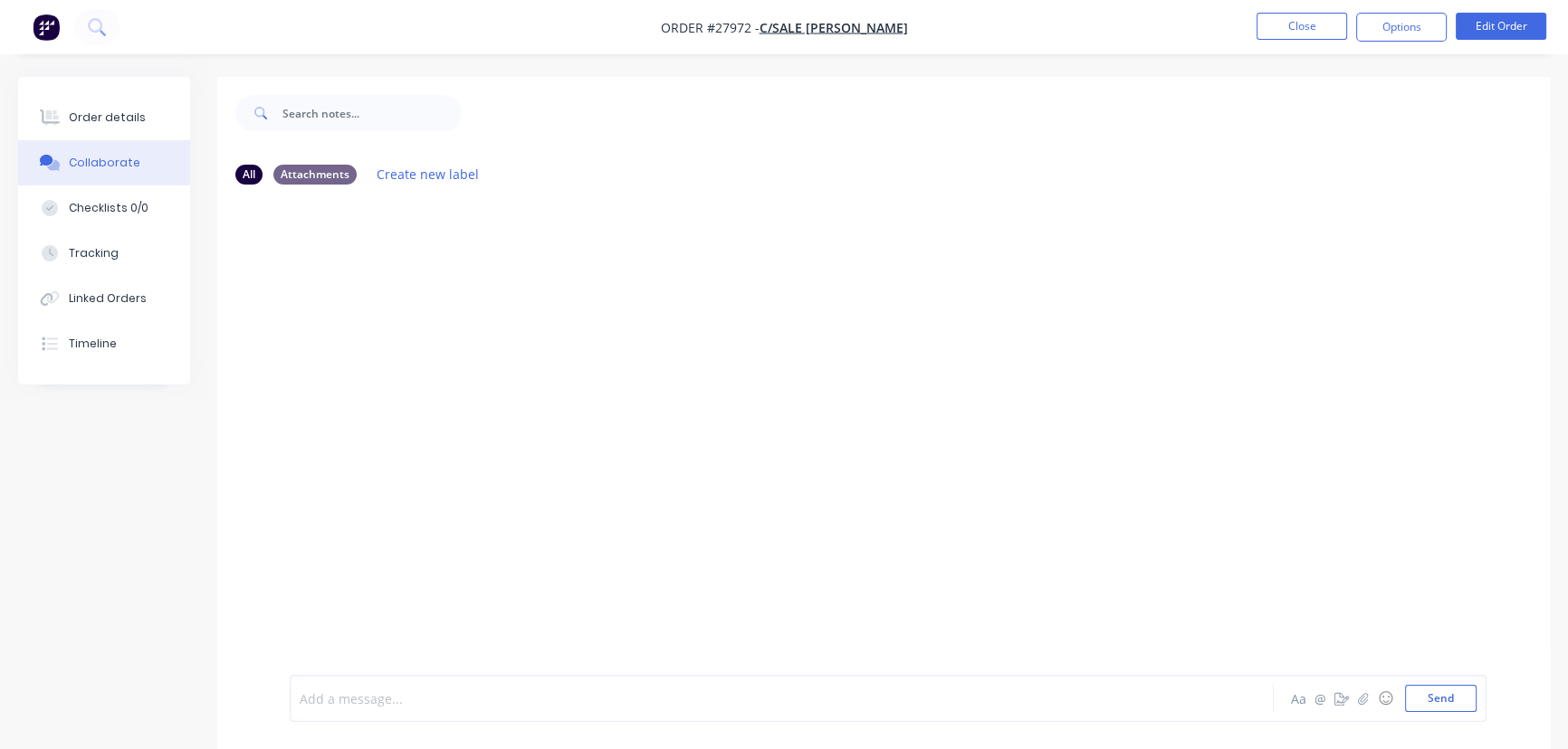
click at [365, 700] on div at bounding box center [741, 699] width 881 height 19
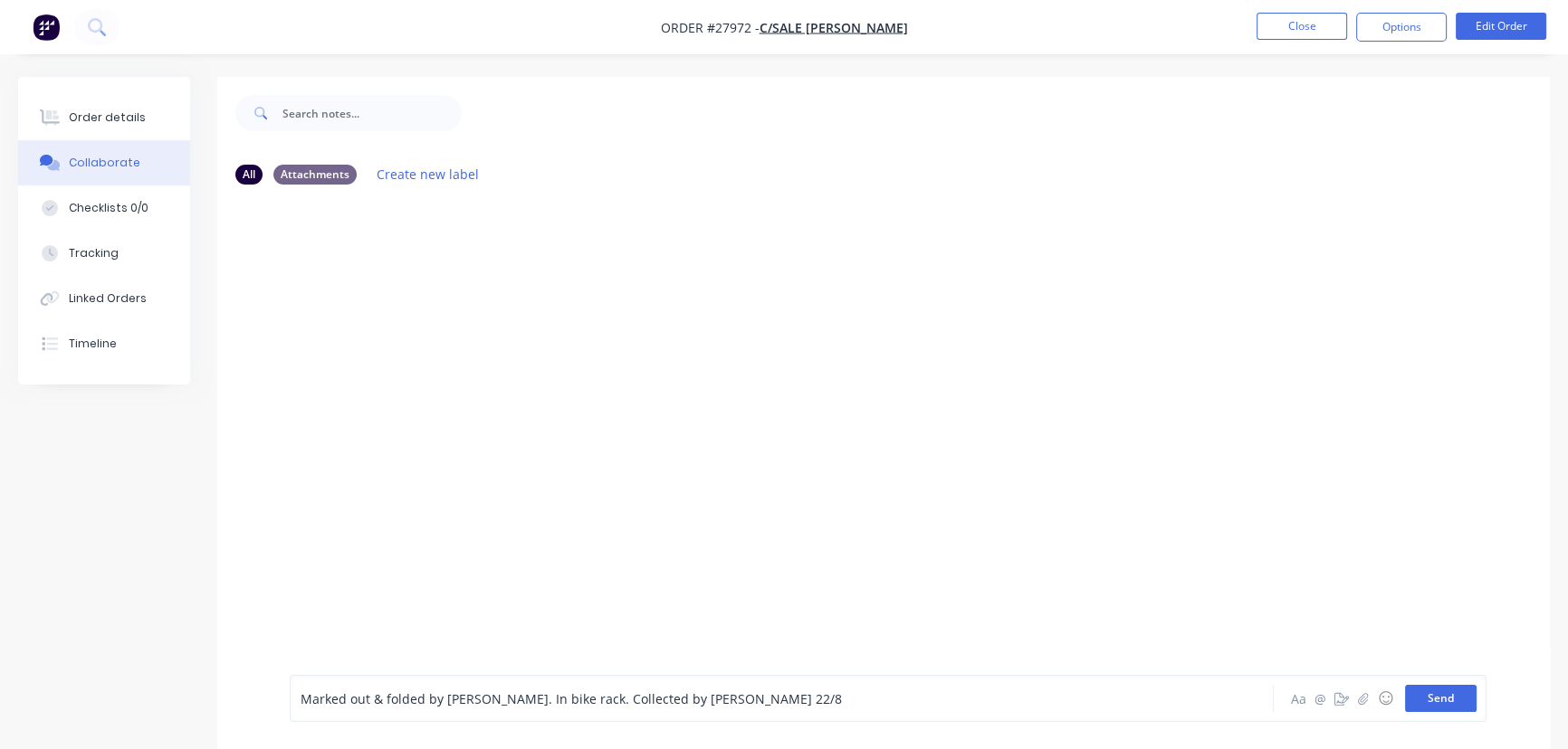
click at [1418, 694] on button "Send" at bounding box center [1440, 698] width 71 height 27
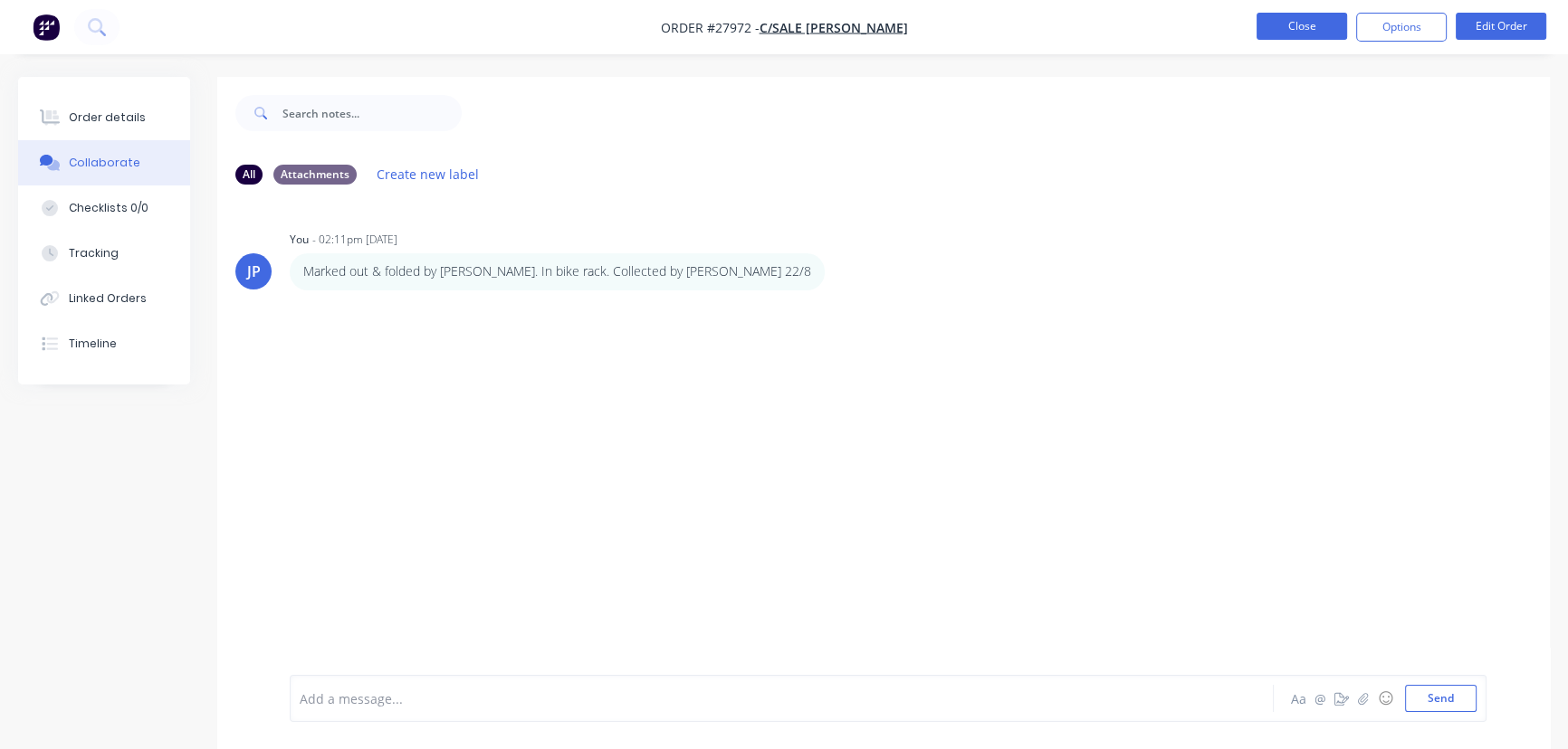
click at [1279, 37] on button "Close" at bounding box center [1302, 26] width 90 height 27
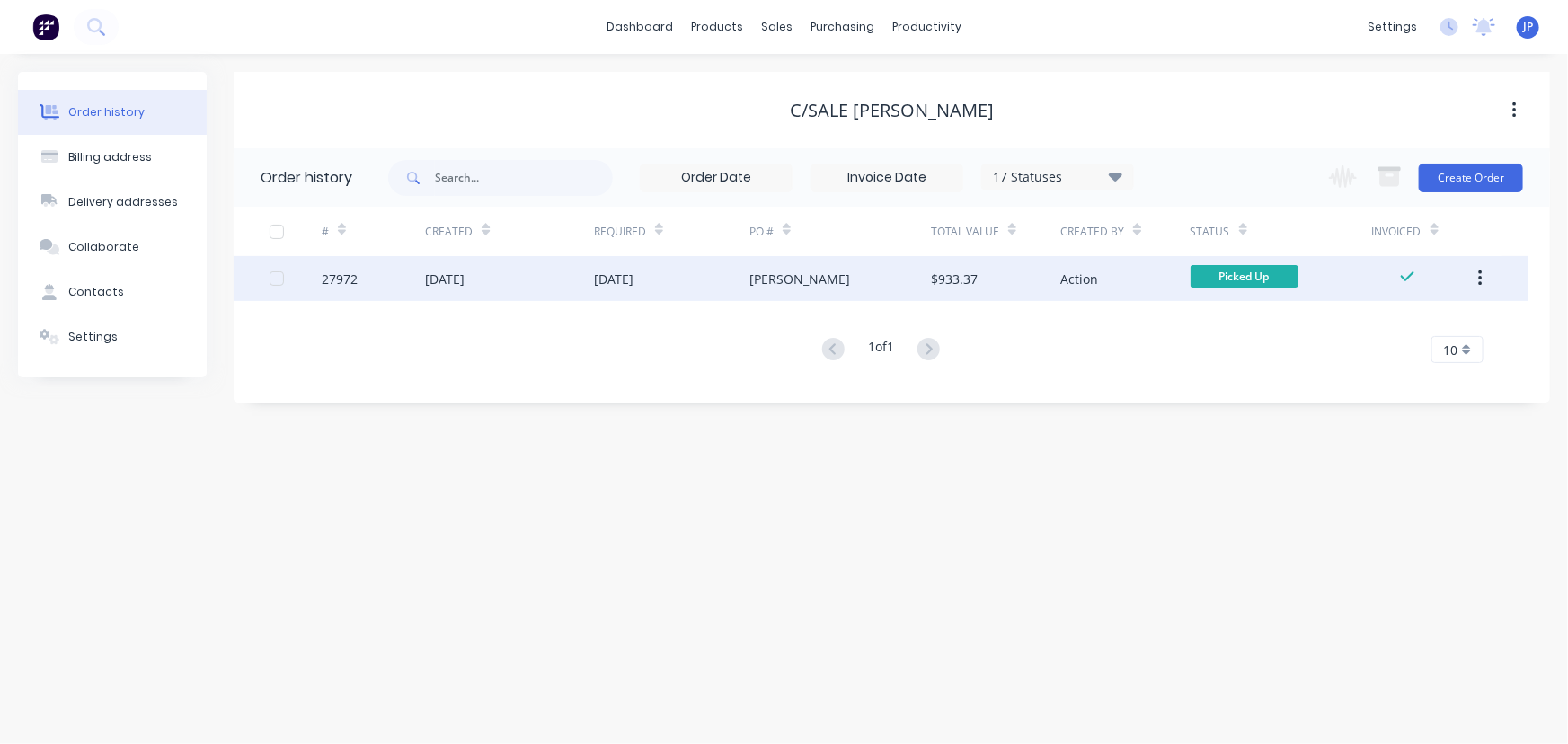
click at [1476, 279] on button "button" at bounding box center [1480, 279] width 42 height 32
click at [1429, 327] on div "Archive" at bounding box center [1415, 325] width 138 height 26
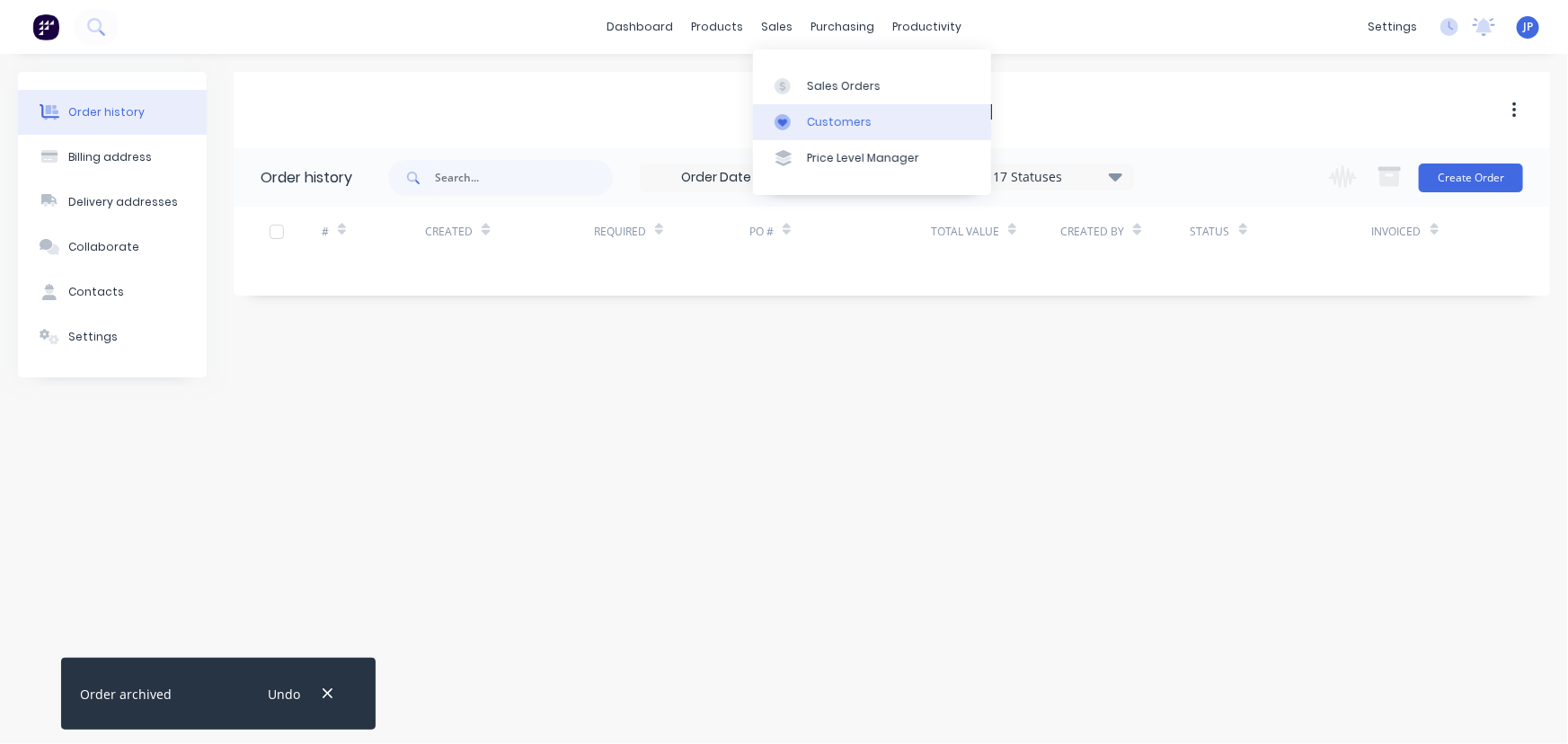
click at [804, 118] on link "Customers" at bounding box center [871, 122] width 238 height 36
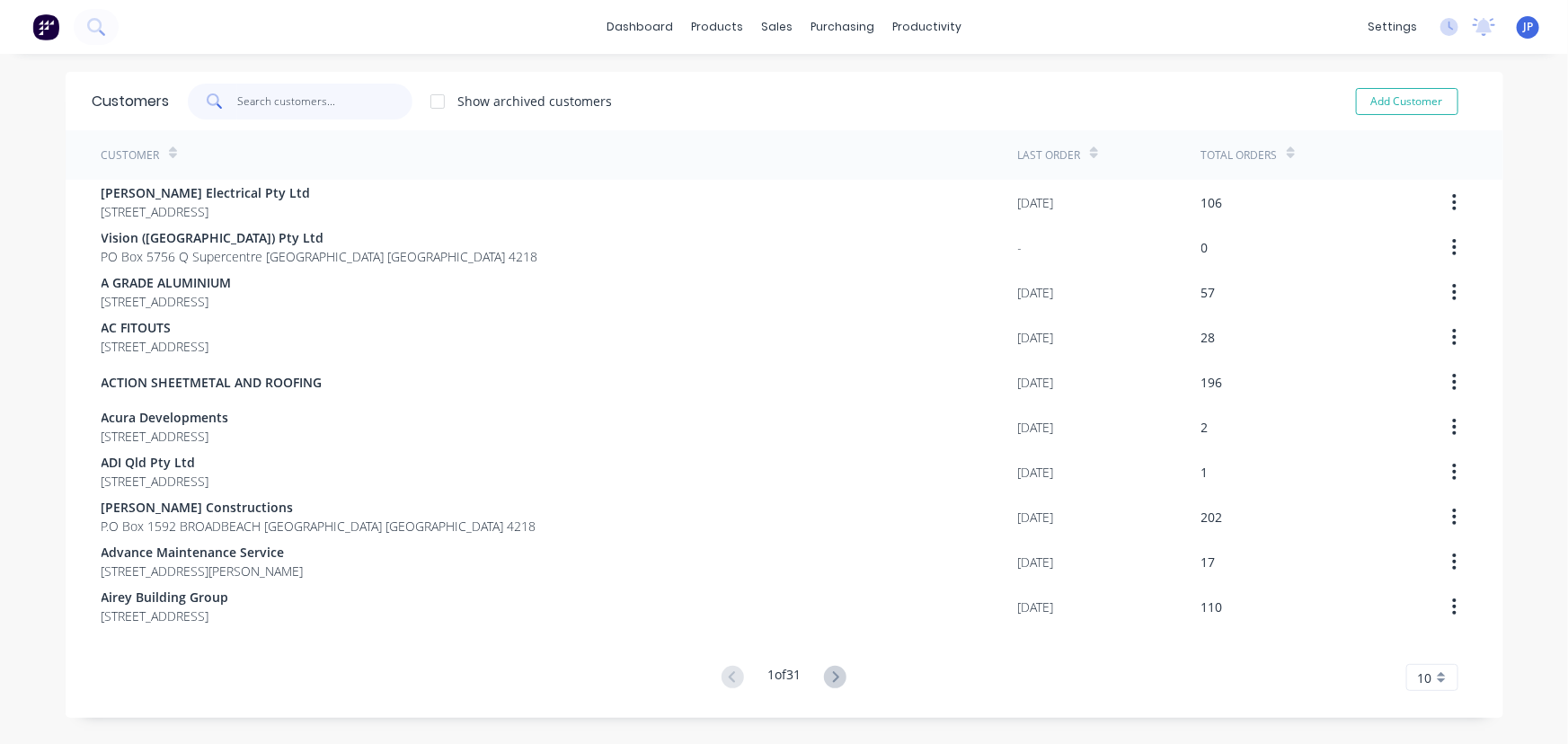
click at [324, 110] on input "text" at bounding box center [324, 102] width 175 height 36
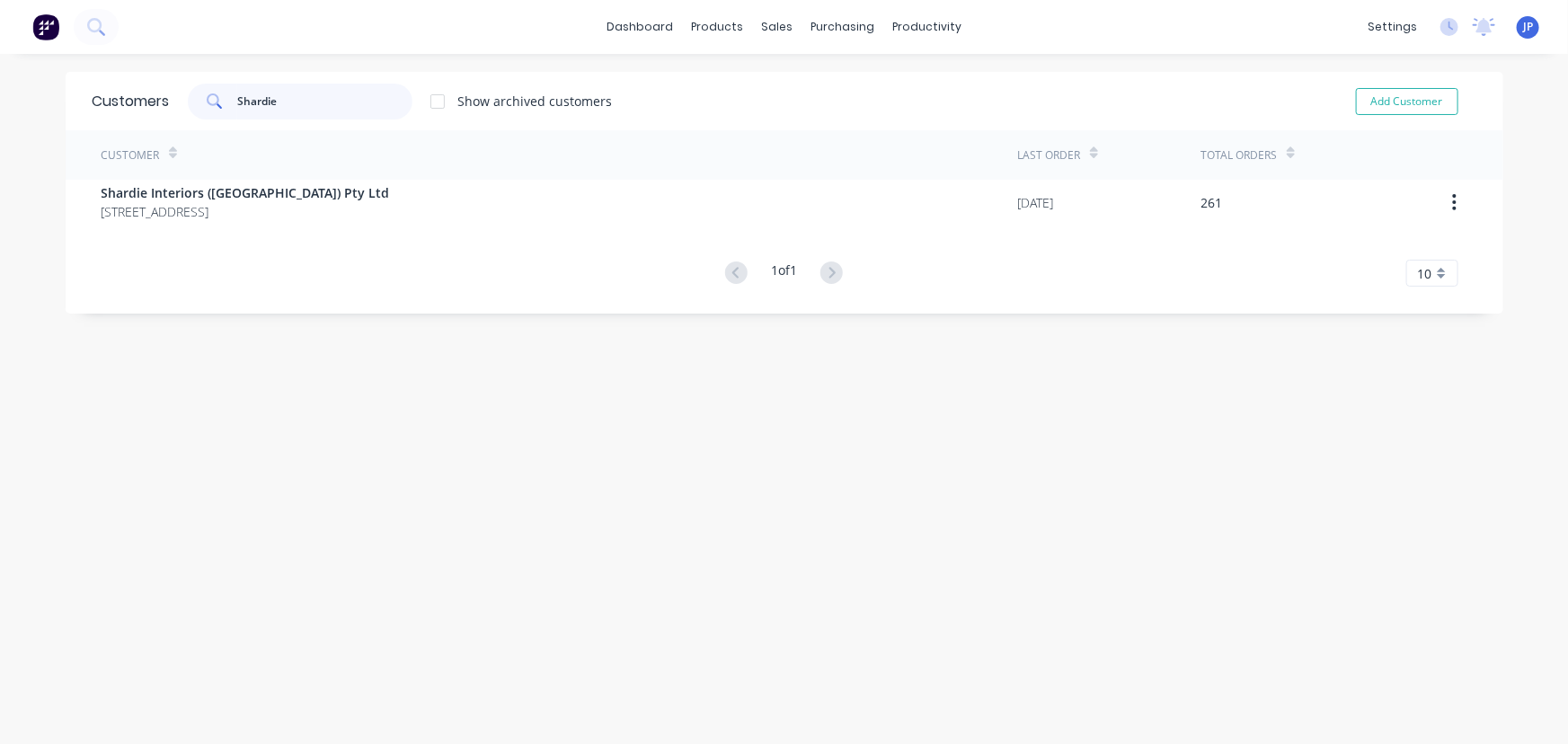
type input "Shardie"
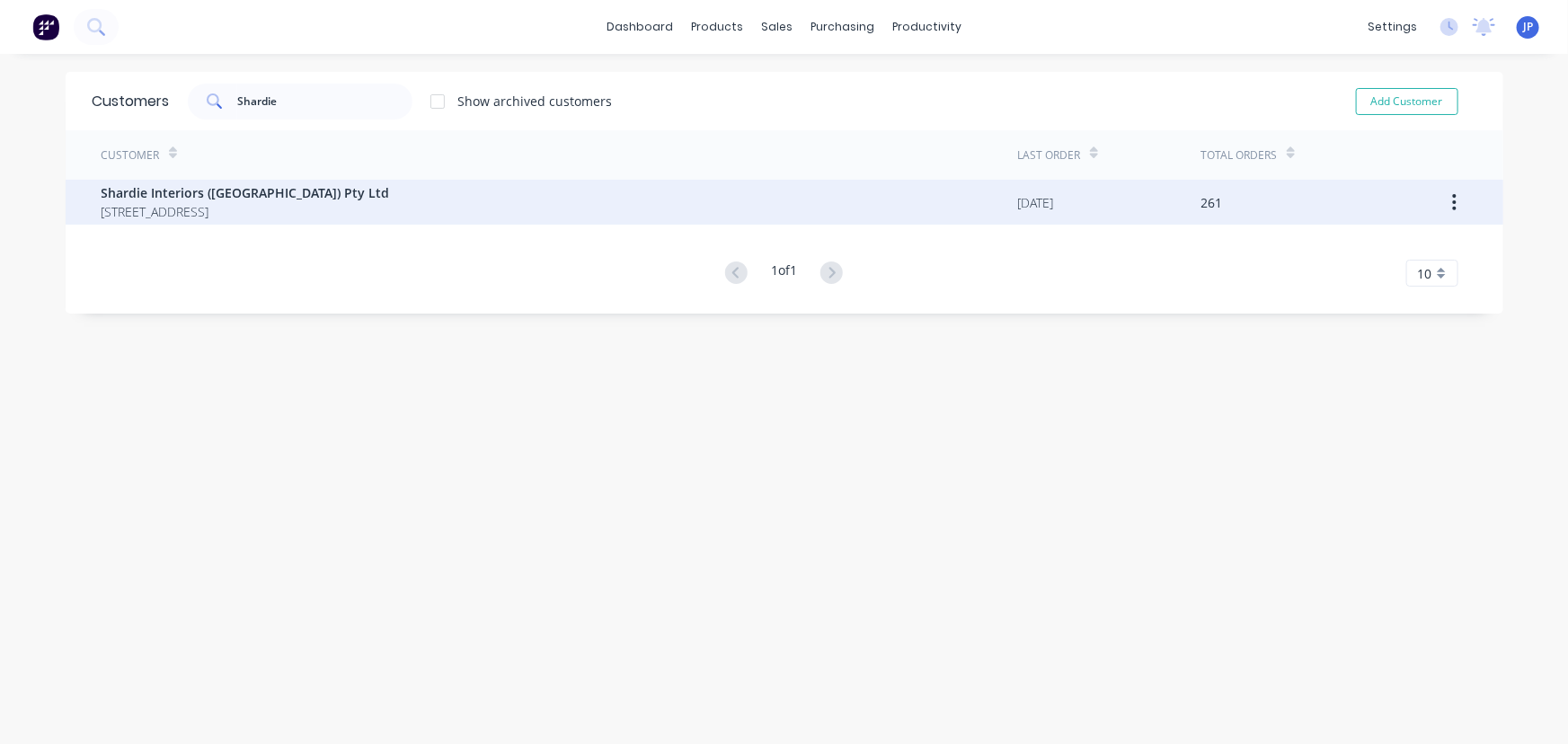
click at [274, 208] on span "[STREET_ADDRESS]" at bounding box center [245, 212] width 288 height 19
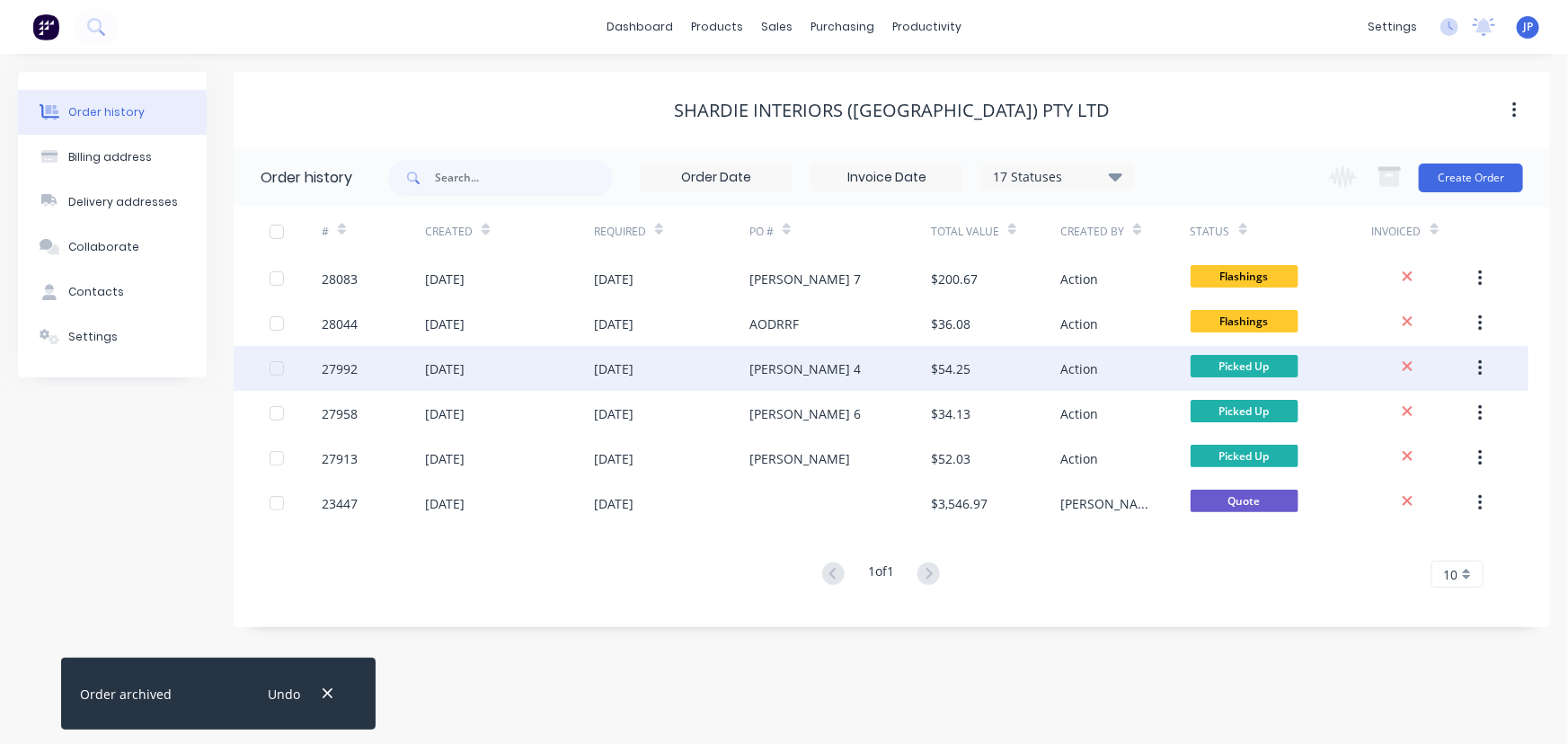
click at [574, 355] on div "[DATE]" at bounding box center [509, 368] width 169 height 45
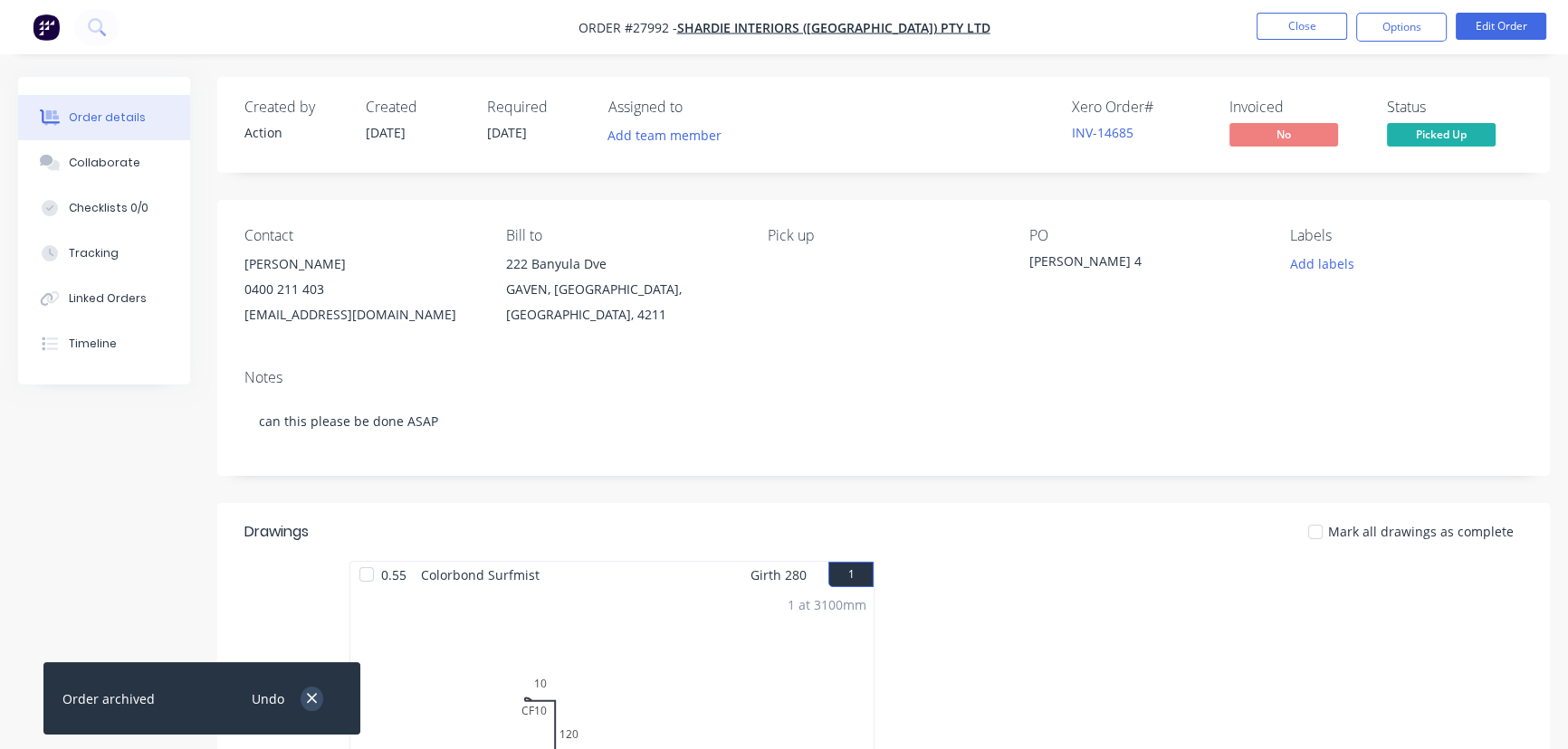
click at [311, 698] on icon "button" at bounding box center [312, 699] width 10 height 10
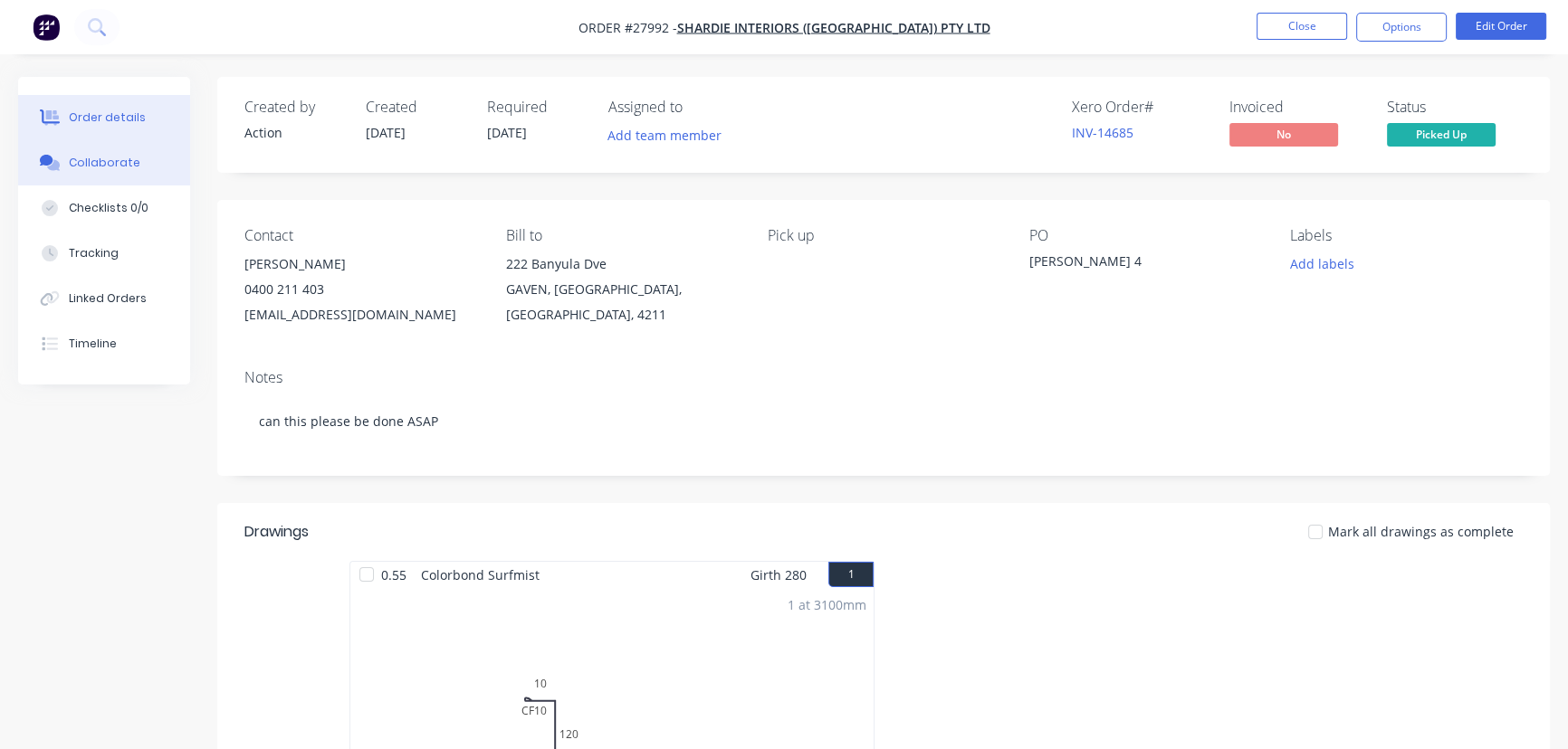
click at [122, 166] on div "Collaborate" at bounding box center [105, 162] width 71 height 16
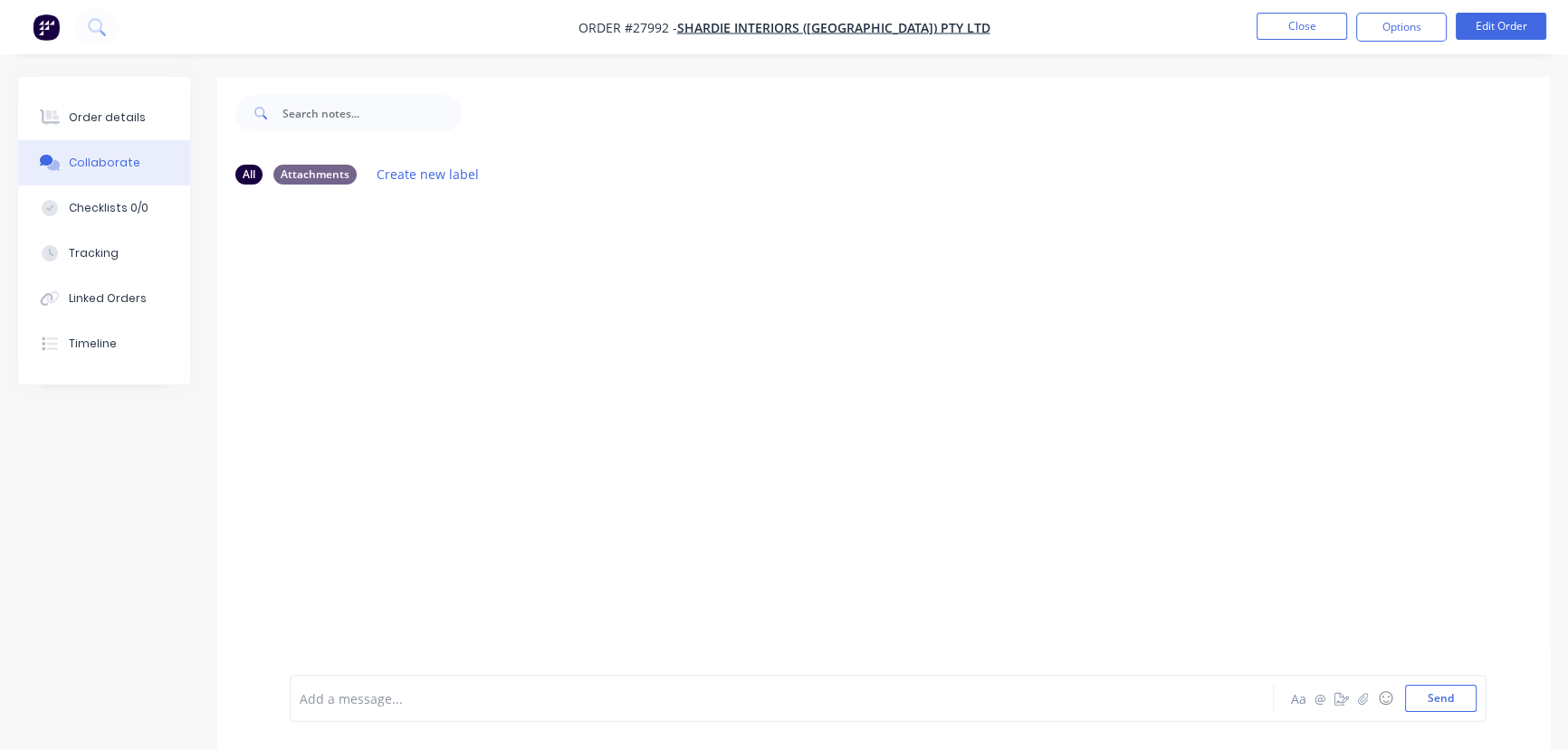
click at [355, 701] on div at bounding box center [741, 699] width 881 height 19
click at [1412, 27] on button "Options" at bounding box center [1401, 27] width 90 height 29
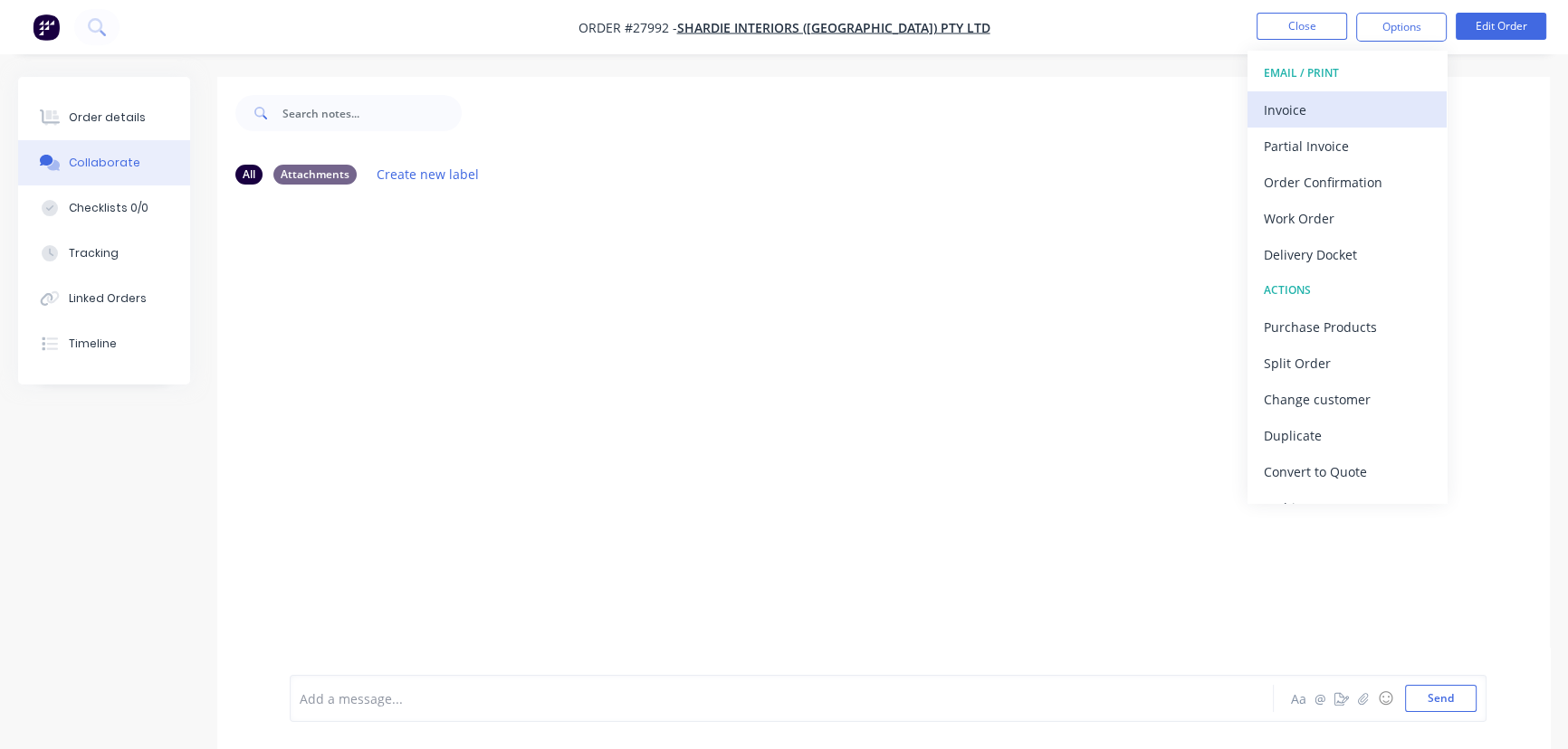
click at [1358, 105] on div "Invoice" at bounding box center [1346, 110] width 166 height 26
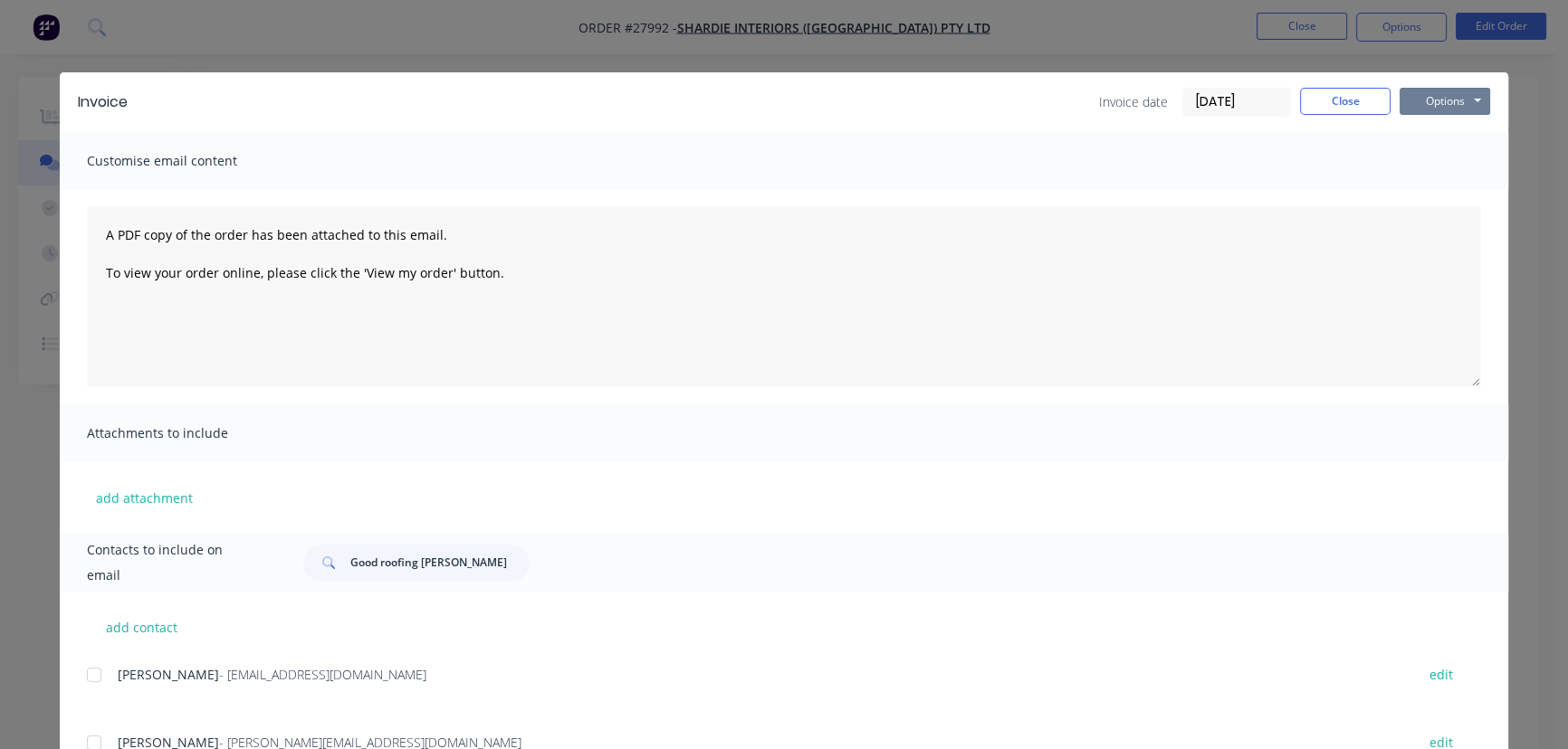
drag, startPoint x: 1430, startPoint y: 94, endPoint x: 1431, endPoint y: 115, distance: 21.0
click at [1431, 99] on button "Options" at bounding box center [1445, 101] width 90 height 27
click at [1433, 156] on button "Print" at bounding box center [1457, 162] width 115 height 30
click at [1349, 90] on button "Close" at bounding box center [1345, 101] width 90 height 27
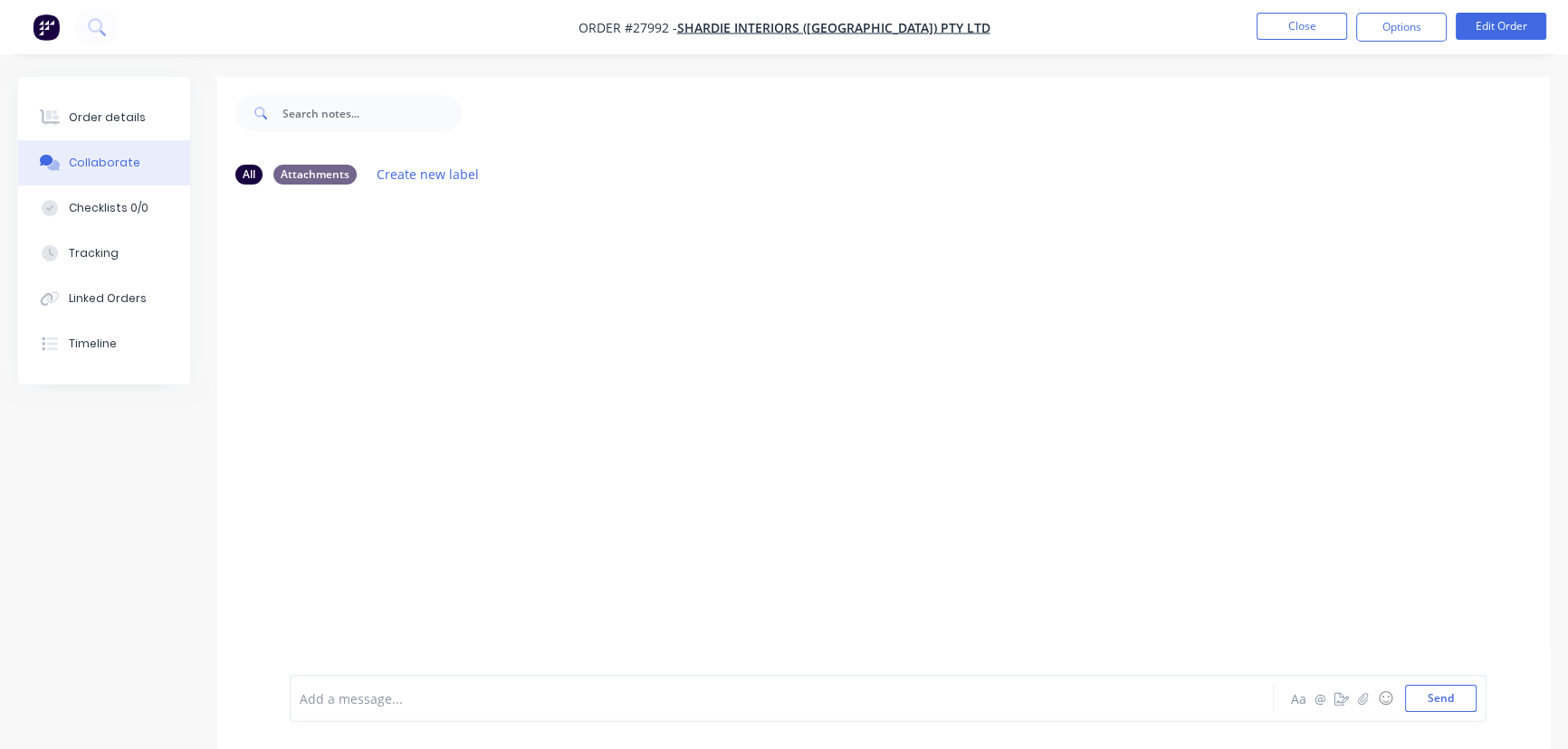
click at [337, 709] on div "Add a message..." at bounding box center [740, 698] width 882 height 27
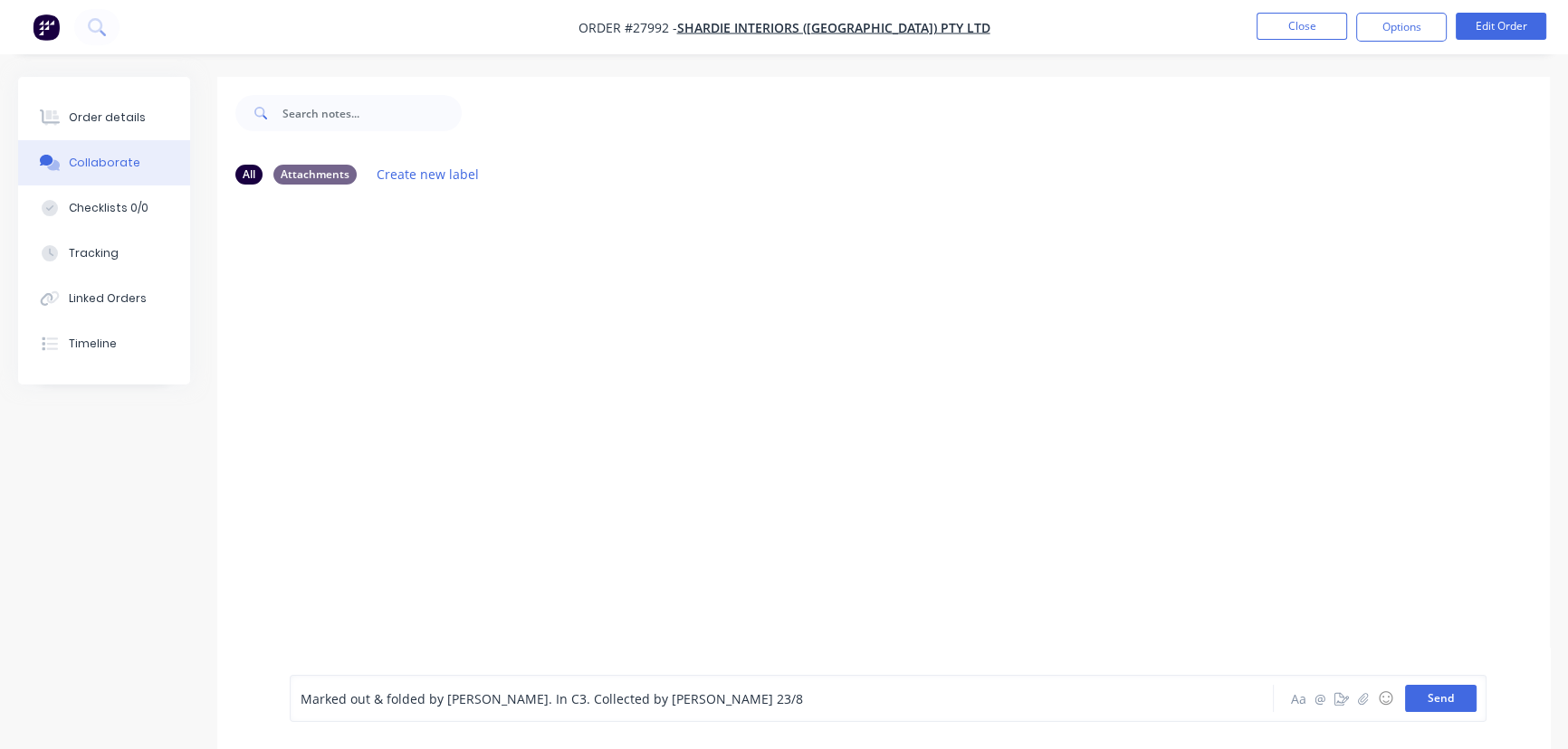
click at [1429, 705] on button "Send" at bounding box center [1440, 698] width 71 height 27
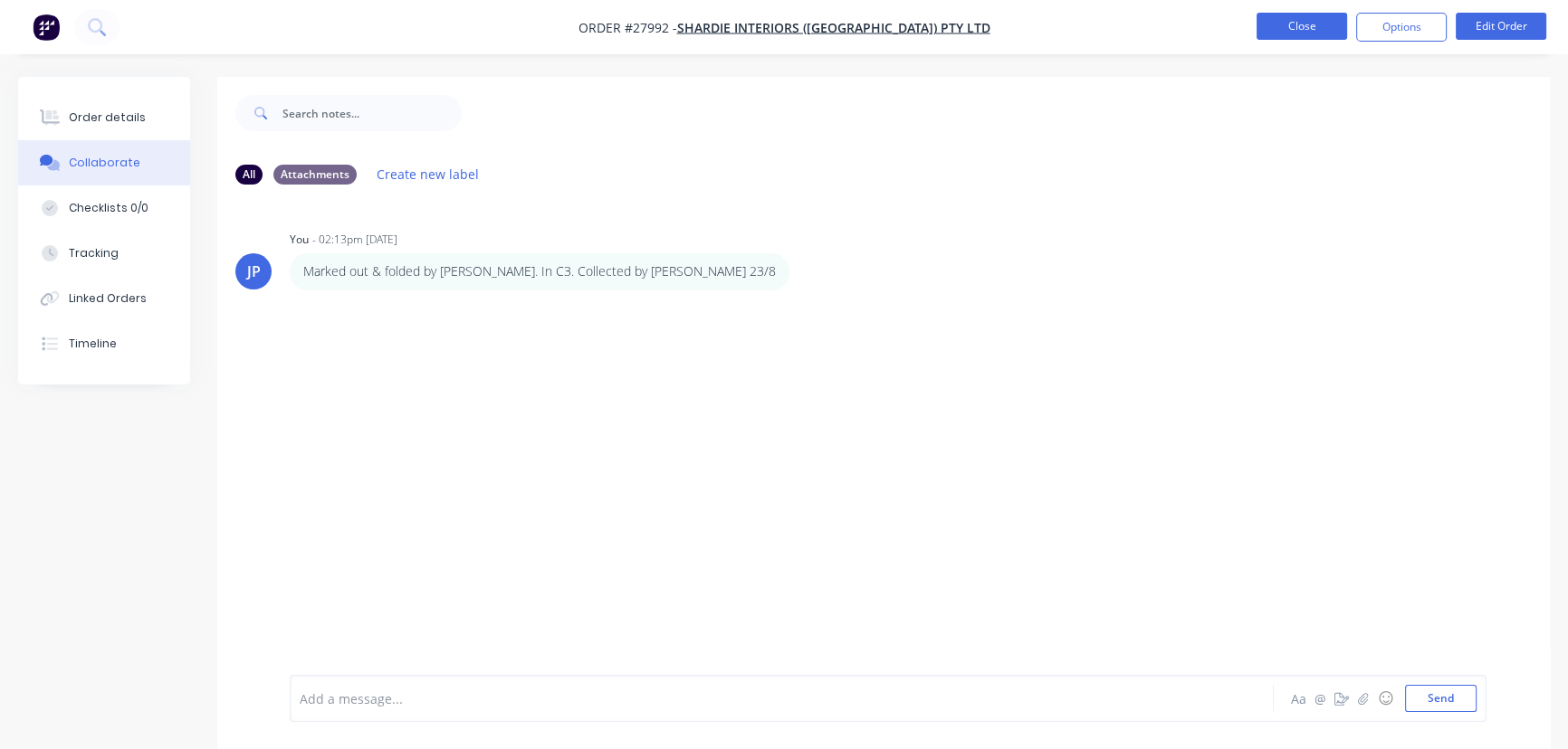
click at [1283, 25] on button "Close" at bounding box center [1302, 26] width 90 height 27
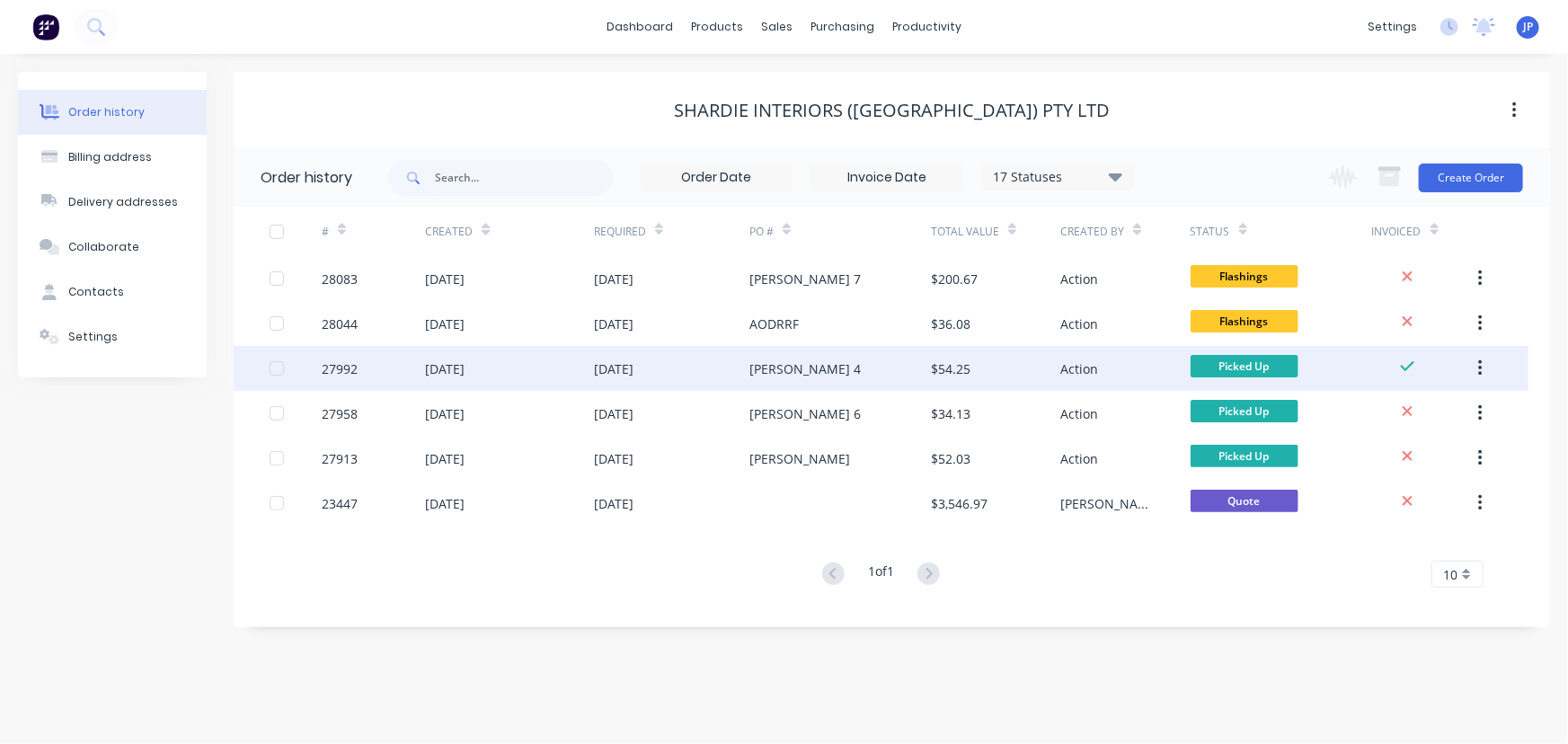
click at [1488, 364] on button "button" at bounding box center [1480, 369] width 42 height 32
click at [1408, 415] on div "Archive" at bounding box center [1415, 415] width 138 height 26
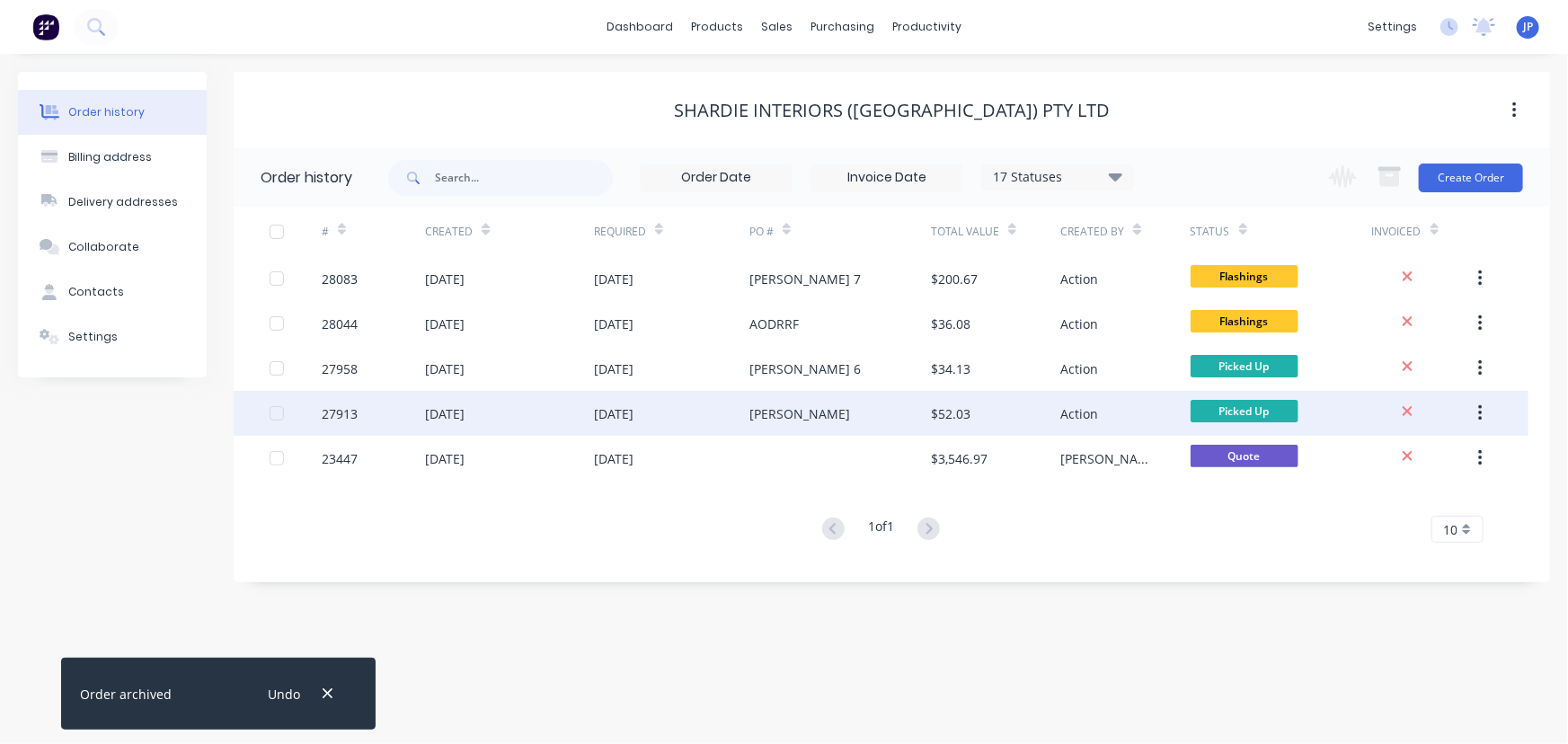
click at [879, 403] on div "[PERSON_NAME]" at bounding box center [840, 413] width 181 height 45
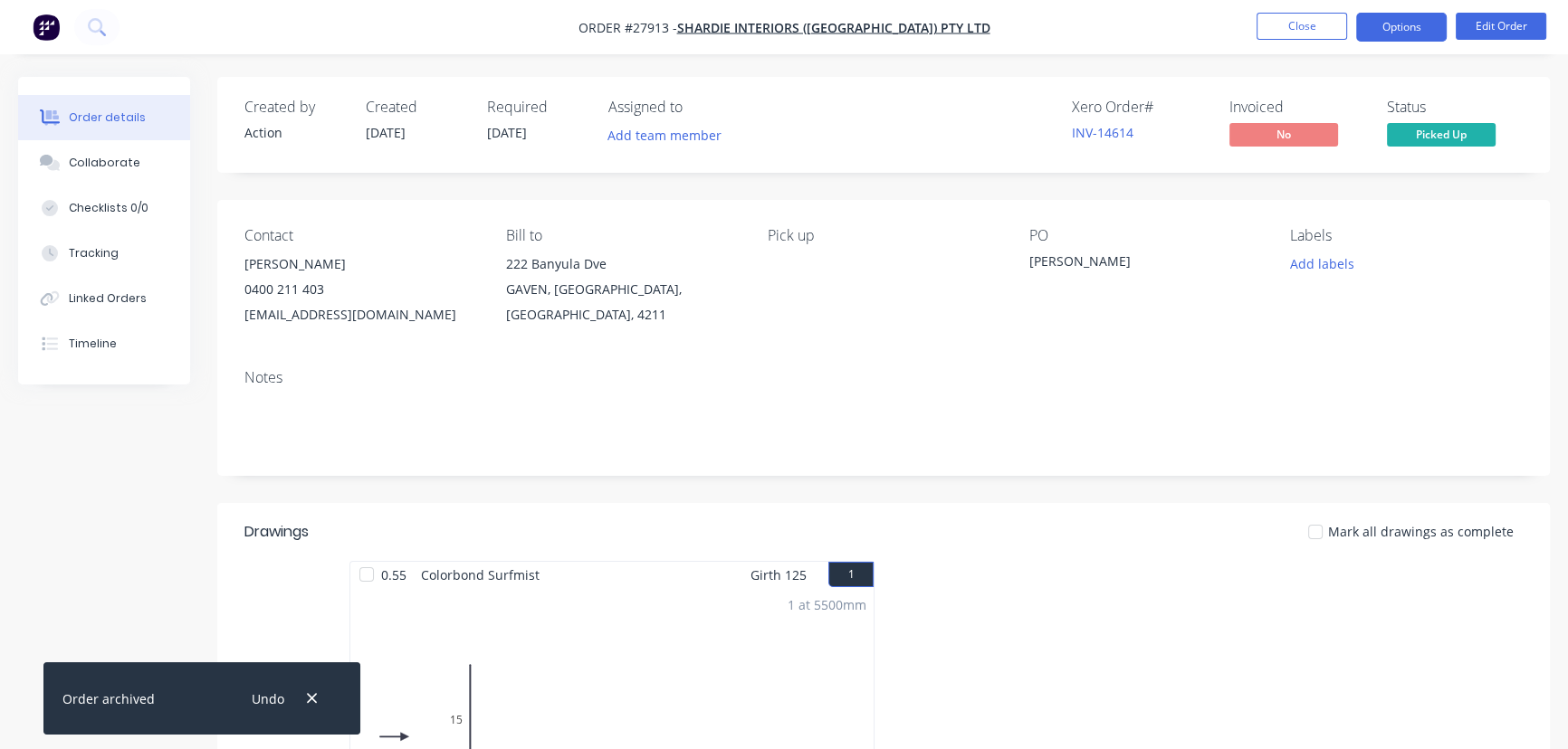
click at [1378, 38] on button "Options" at bounding box center [1401, 27] width 90 height 29
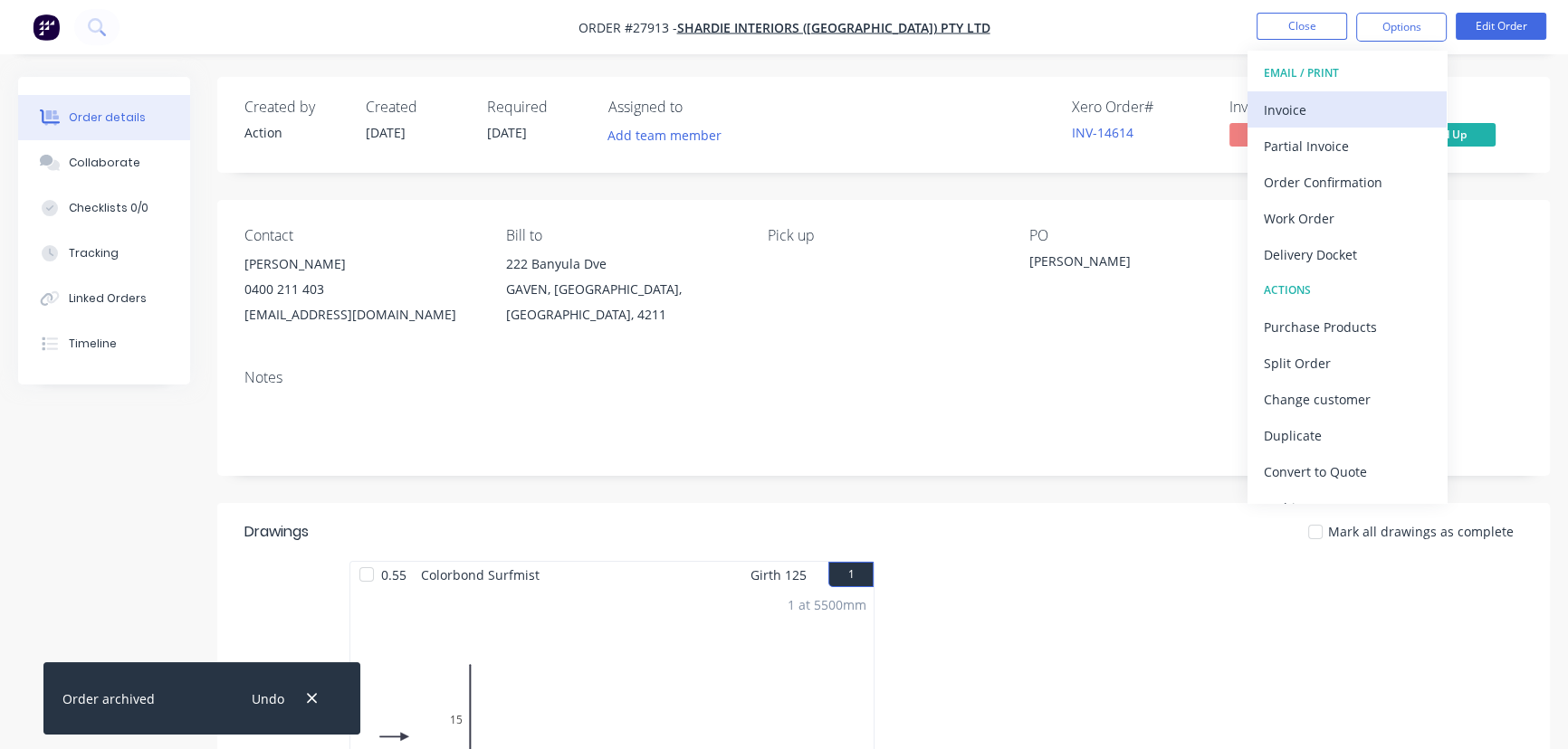
click at [1338, 113] on div "Invoice" at bounding box center [1346, 110] width 166 height 26
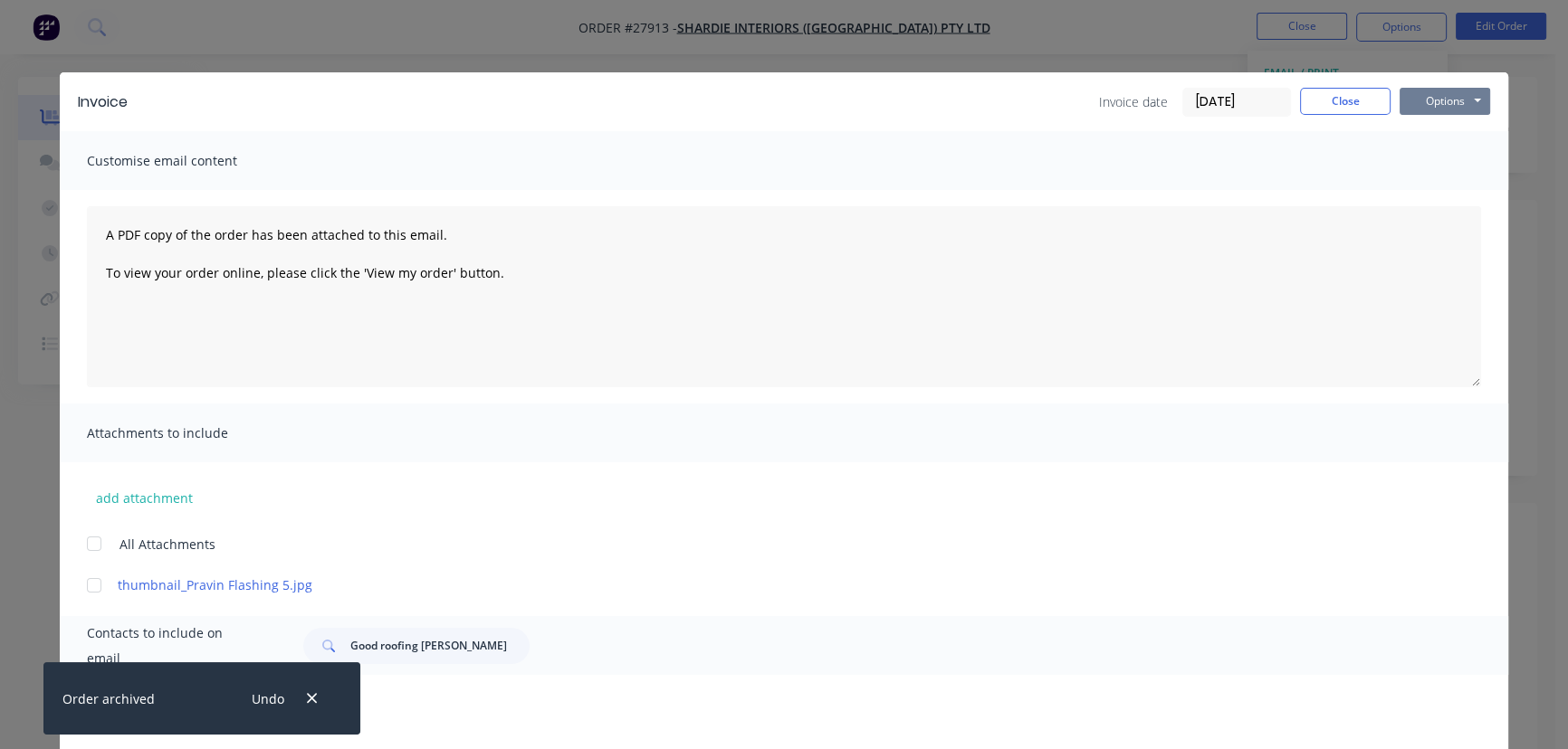
drag, startPoint x: 1412, startPoint y: 108, endPoint x: 1413, endPoint y: 116, distance: 8.1
click at [1413, 109] on button "Options" at bounding box center [1445, 101] width 90 height 27
click at [1413, 164] on button "Print" at bounding box center [1457, 162] width 115 height 30
click at [1334, 104] on button "Close" at bounding box center [1345, 101] width 90 height 27
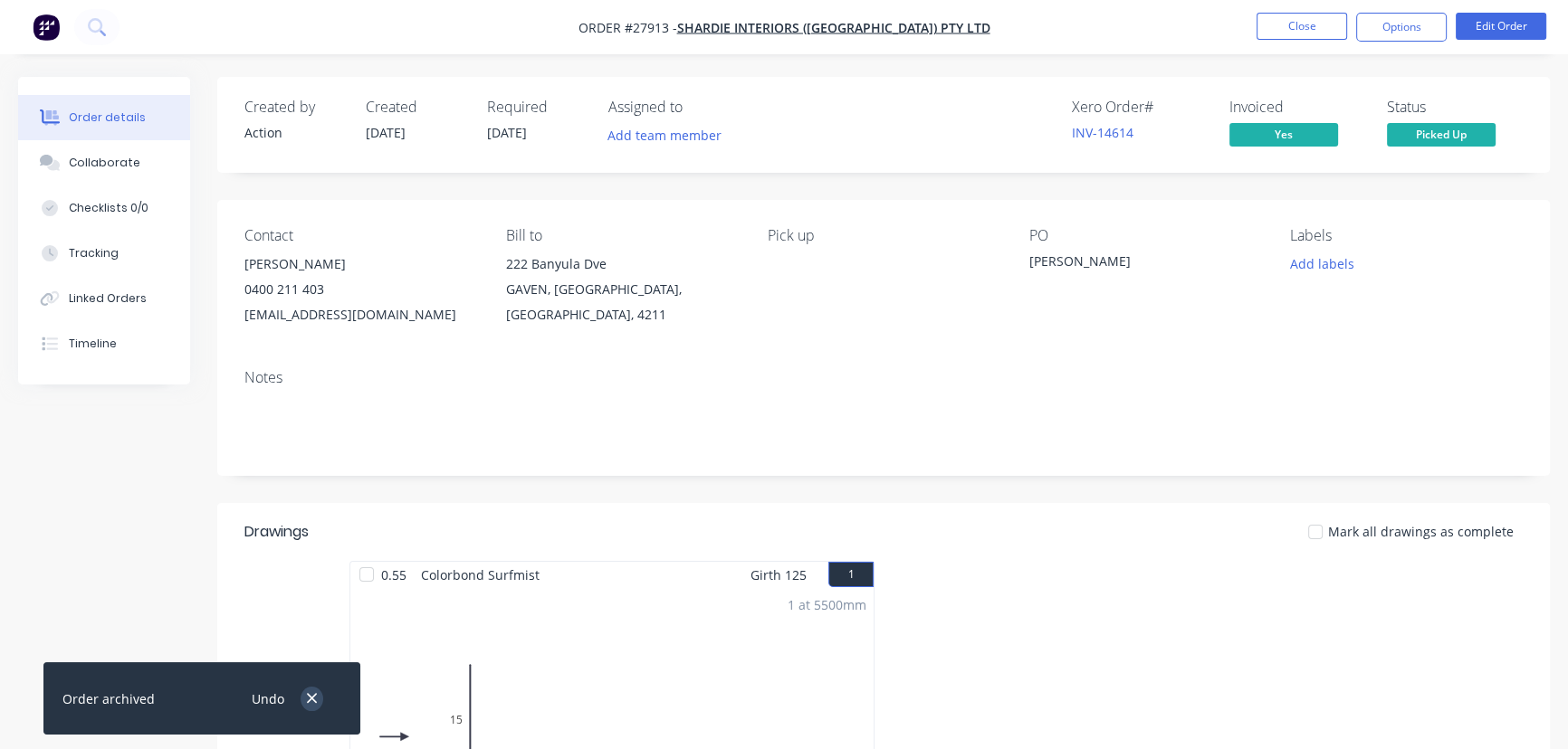
click at [307, 691] on icon "button" at bounding box center [312, 698] width 12 height 16
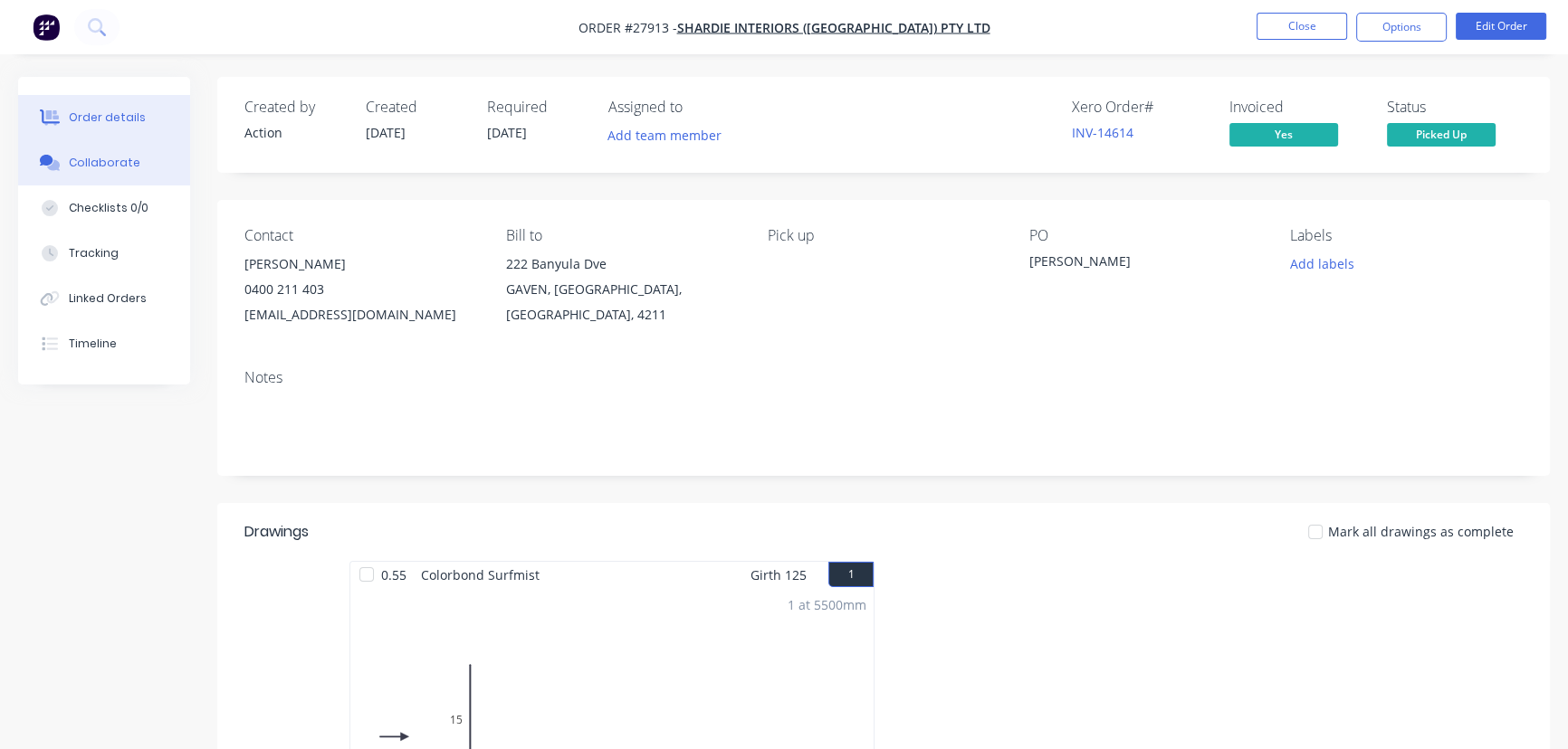
click at [102, 173] on button "Collaborate" at bounding box center [104, 162] width 172 height 45
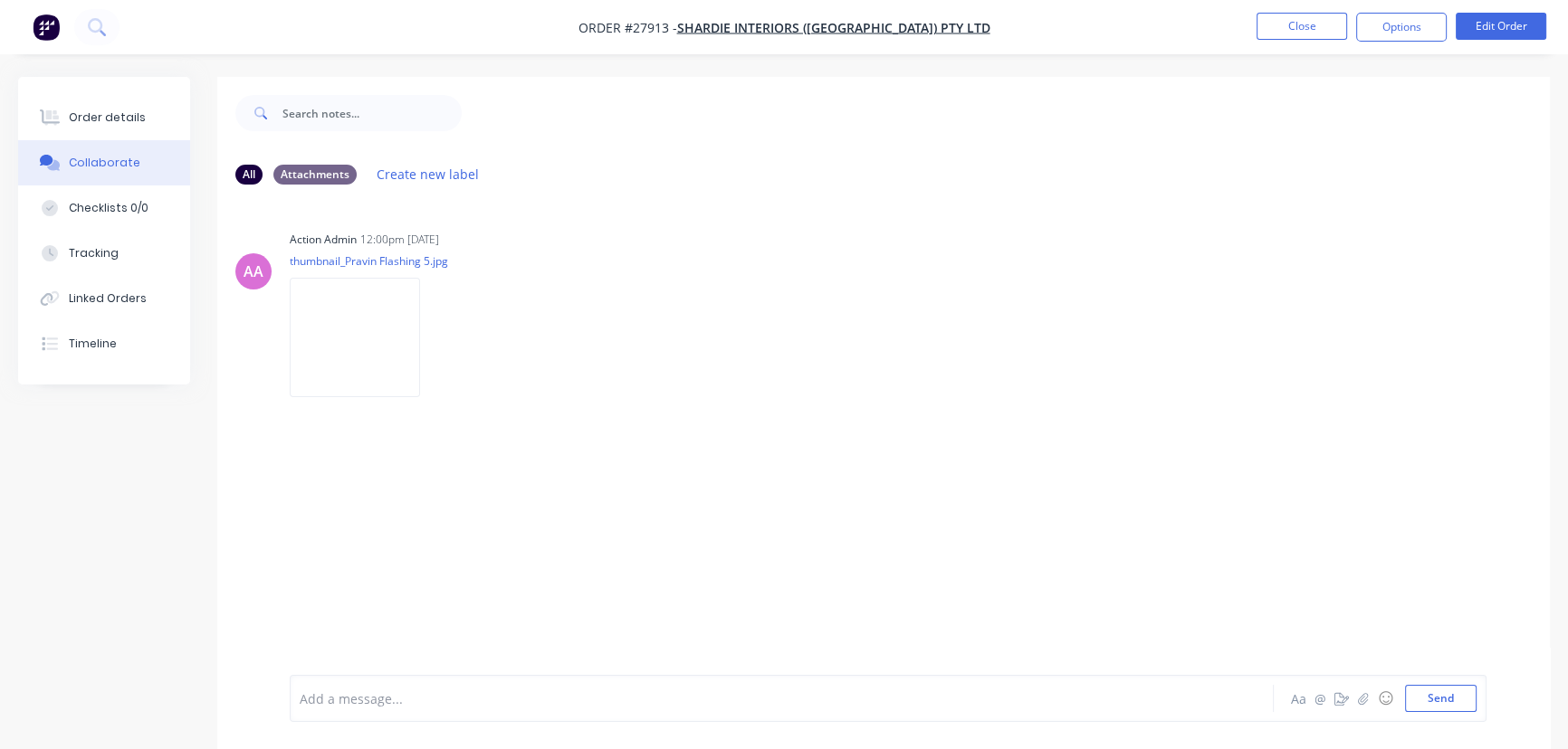
click at [373, 706] on div at bounding box center [741, 699] width 881 height 19
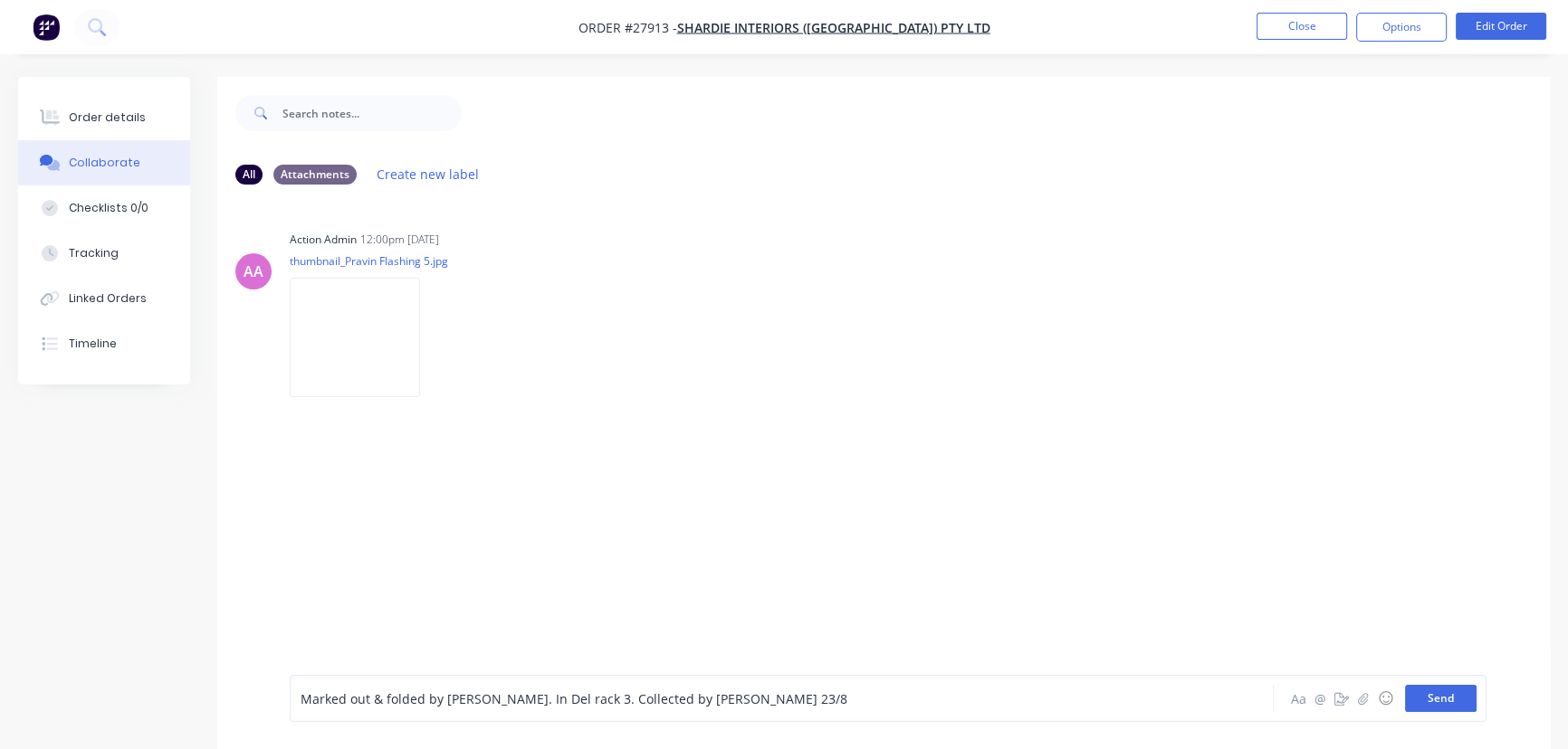
click at [1426, 696] on button "Send" at bounding box center [1440, 698] width 71 height 27
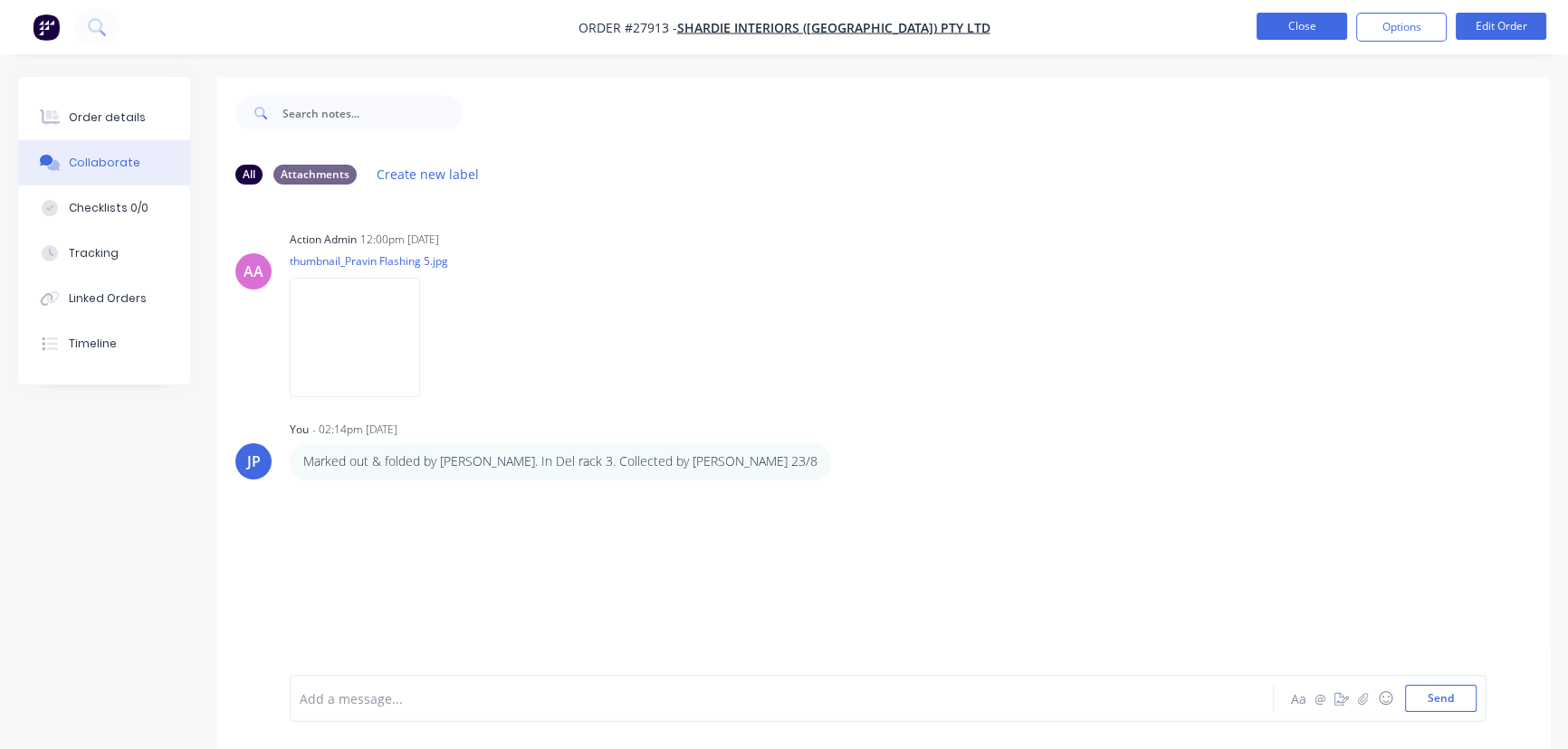
click at [1291, 37] on button "Close" at bounding box center [1302, 26] width 90 height 27
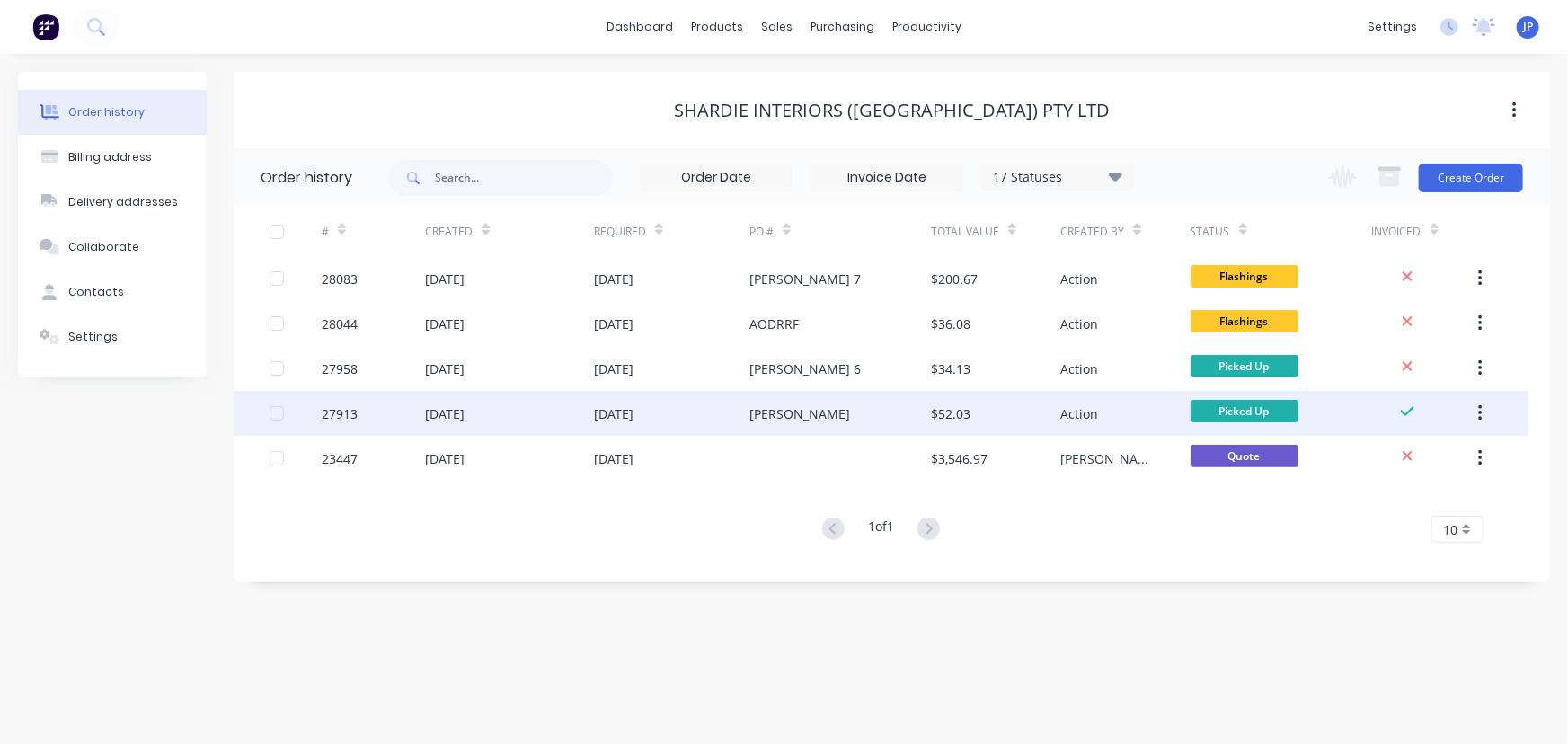
click at [1479, 409] on icon "button" at bounding box center [1480, 413] width 5 height 20
click at [1436, 457] on div "Archive" at bounding box center [1415, 460] width 138 height 26
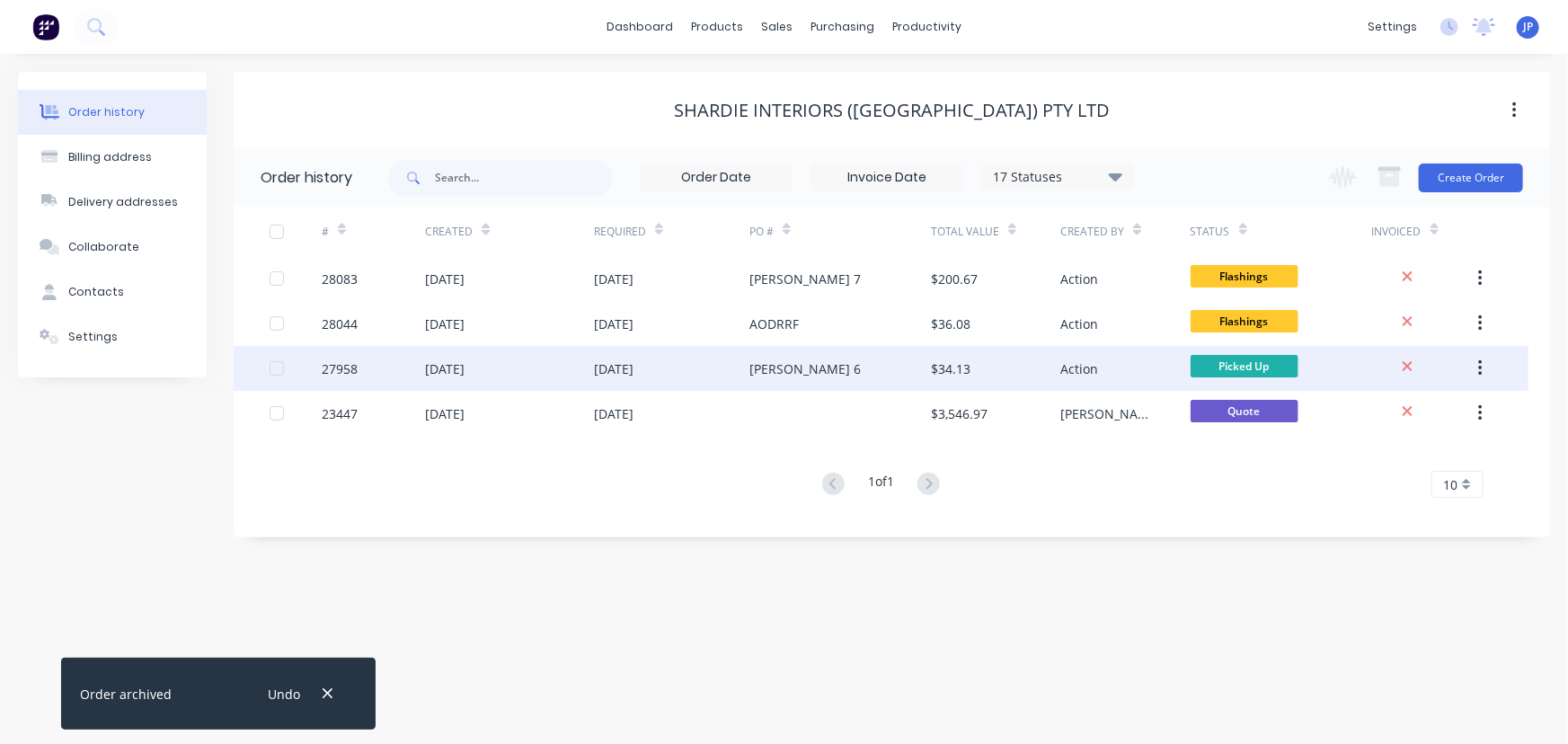
click at [683, 356] on div "[DATE]" at bounding box center [671, 368] width 156 height 45
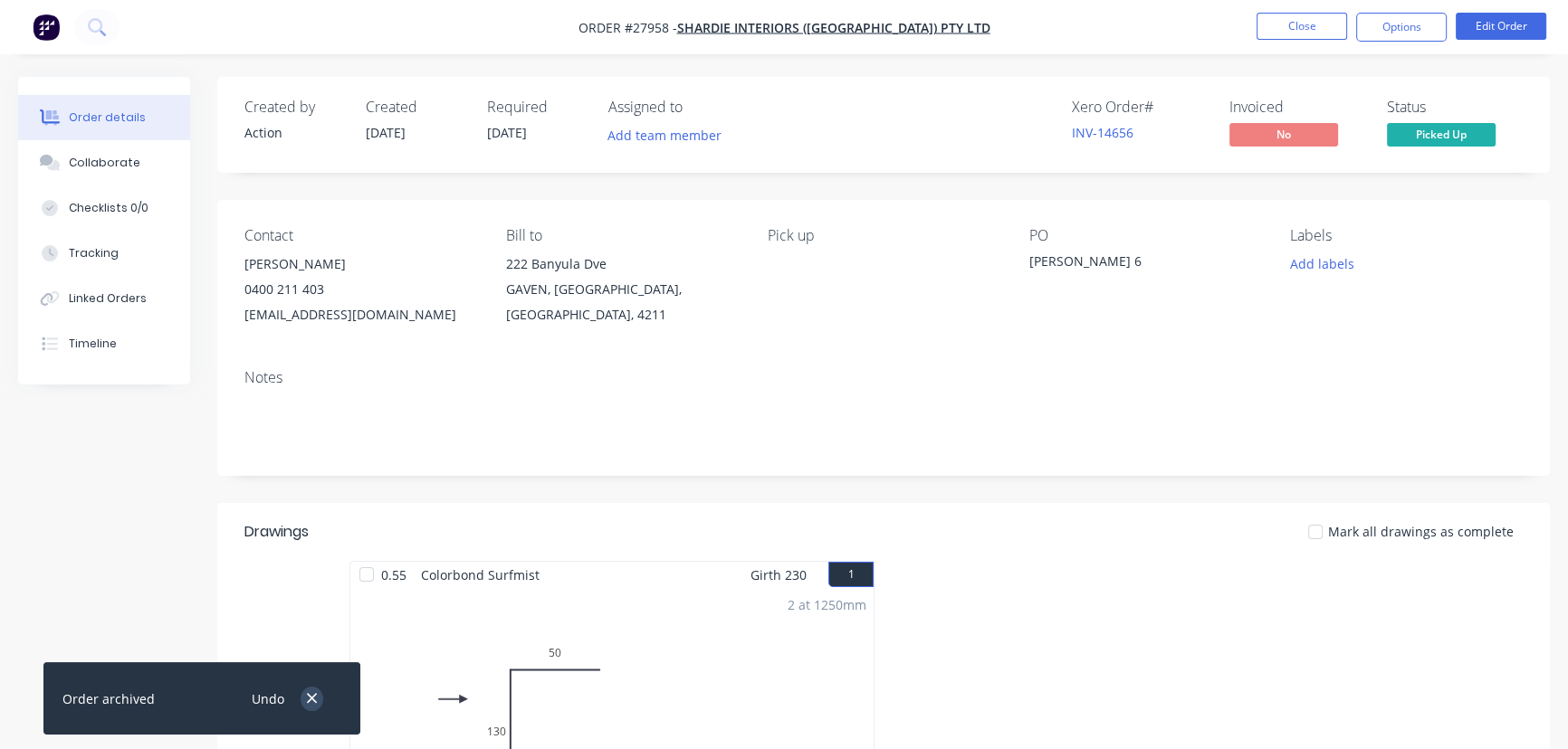
click at [315, 700] on icon "button" at bounding box center [312, 698] width 12 height 16
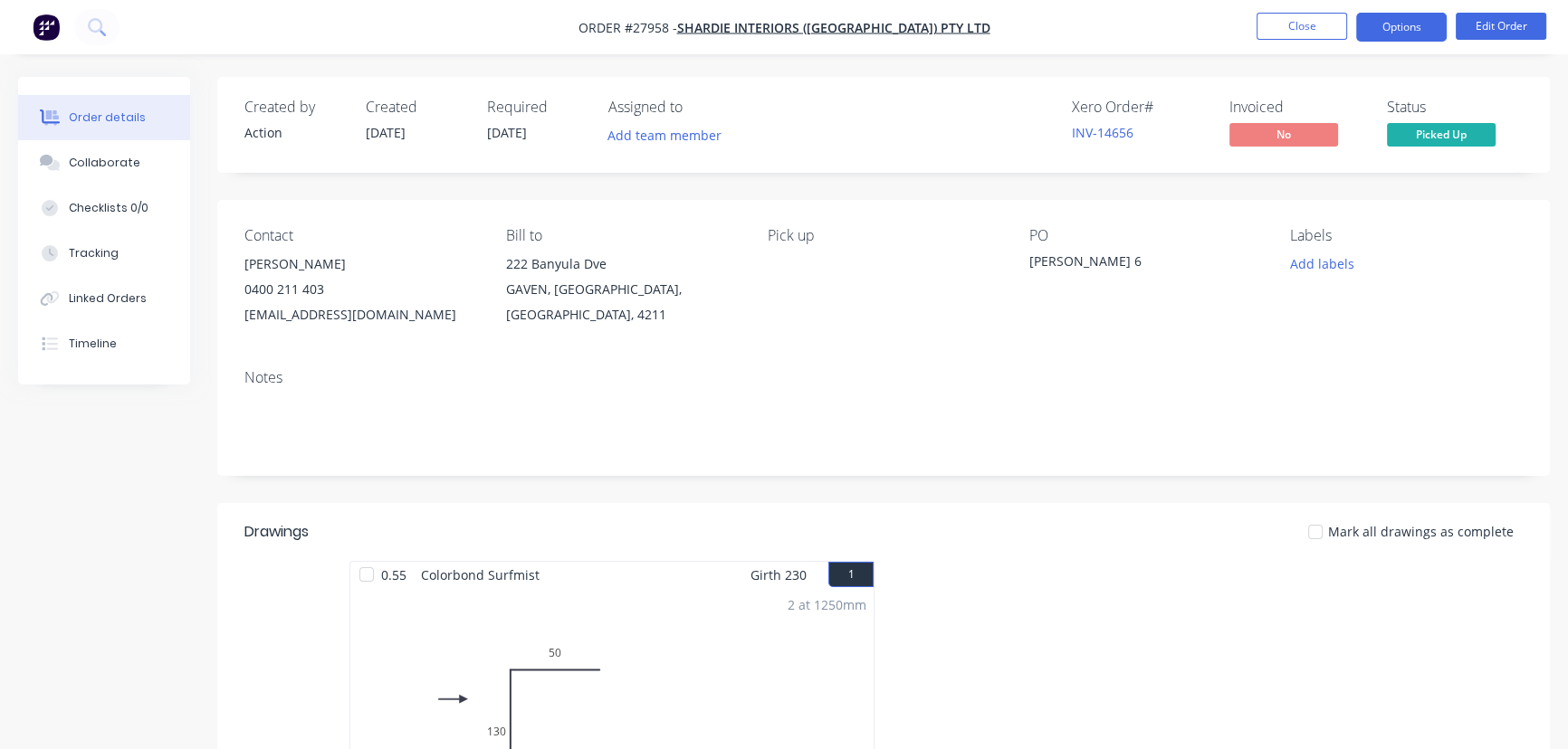
click at [1388, 26] on button "Options" at bounding box center [1401, 27] width 90 height 29
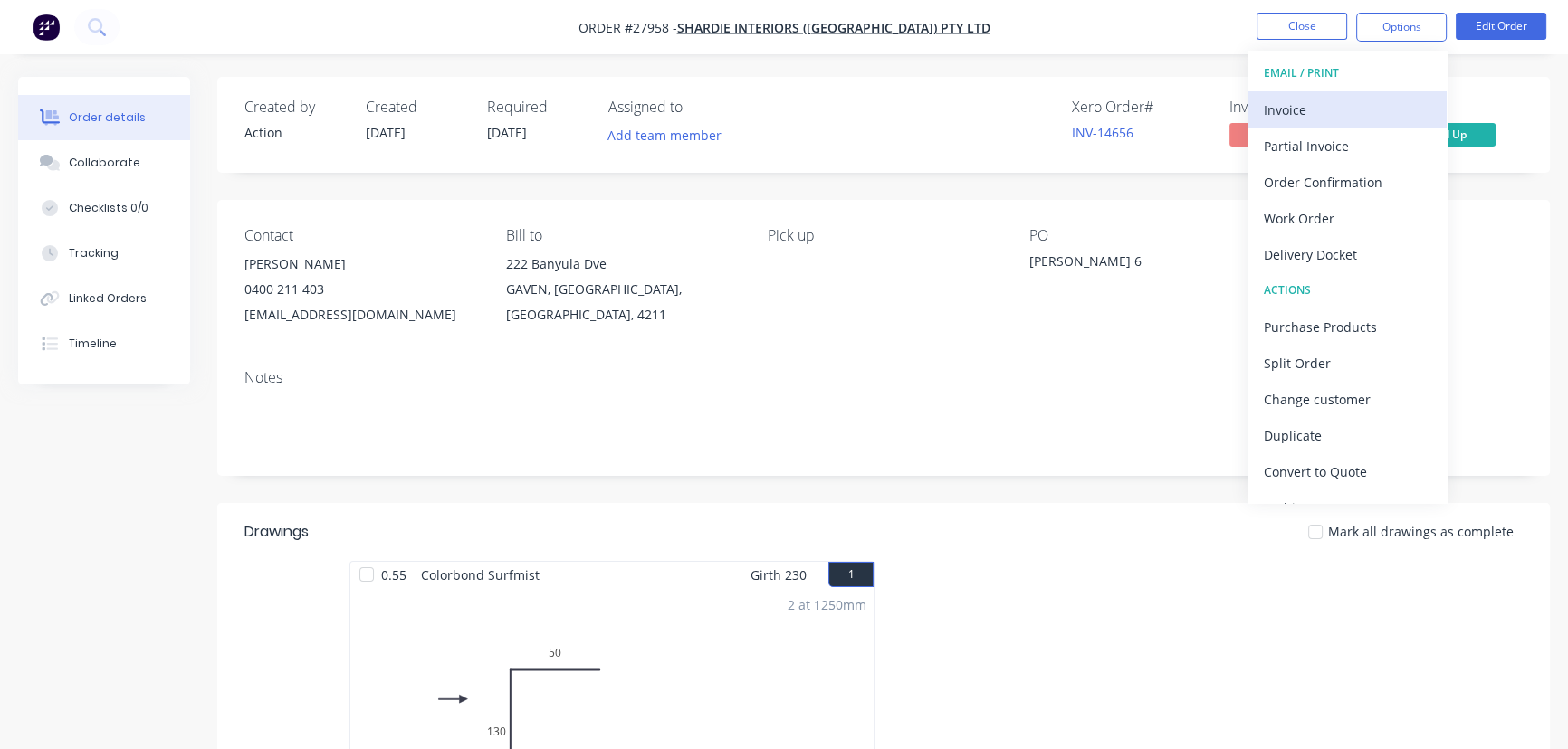
click at [1332, 115] on div "Invoice" at bounding box center [1346, 110] width 166 height 26
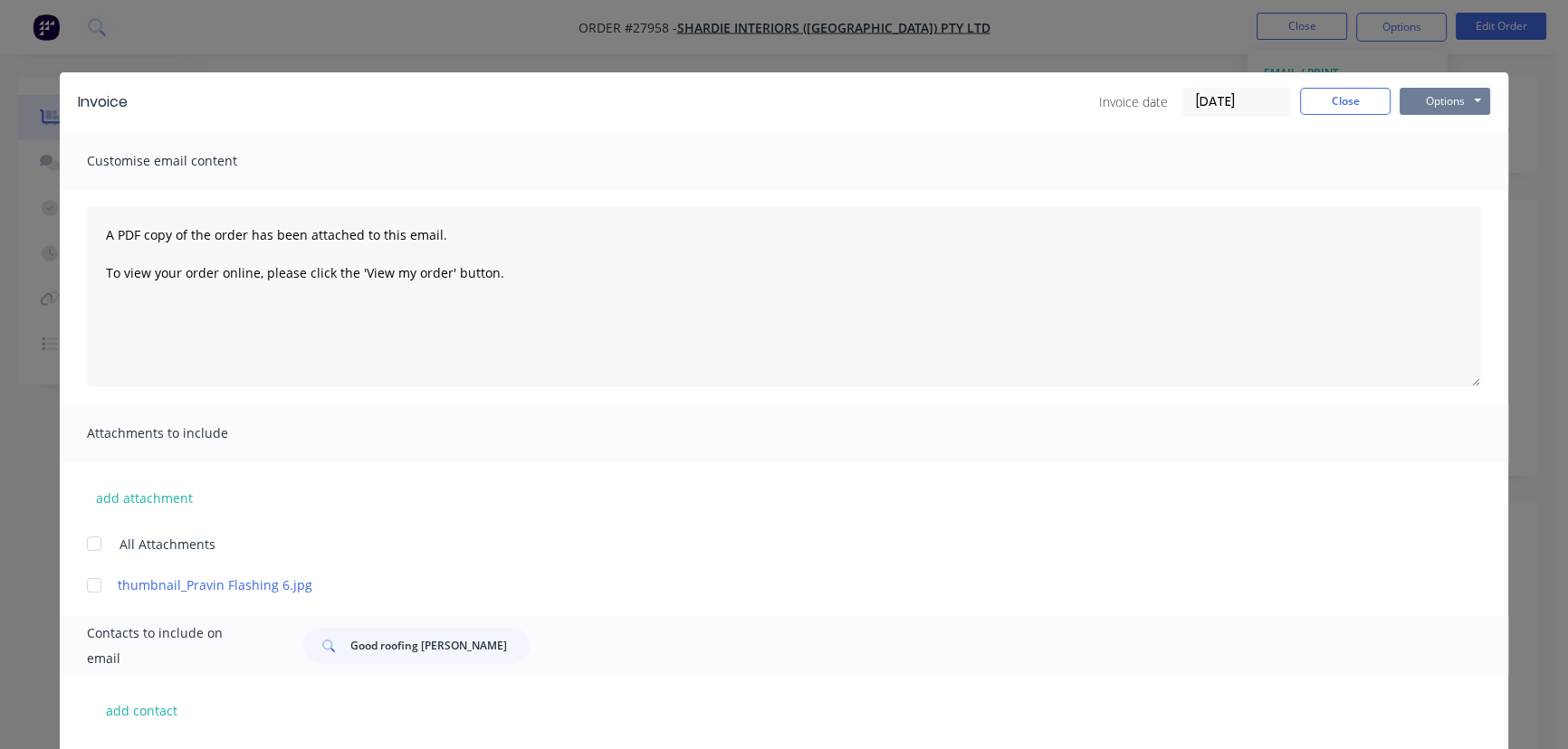
drag, startPoint x: 1448, startPoint y: 96, endPoint x: 1447, endPoint y: 109, distance: 13.0
click at [1449, 97] on button "Options" at bounding box center [1445, 101] width 90 height 27
click at [1430, 169] on button "Print" at bounding box center [1457, 162] width 115 height 30
click at [1305, 90] on button "Close" at bounding box center [1345, 101] width 90 height 27
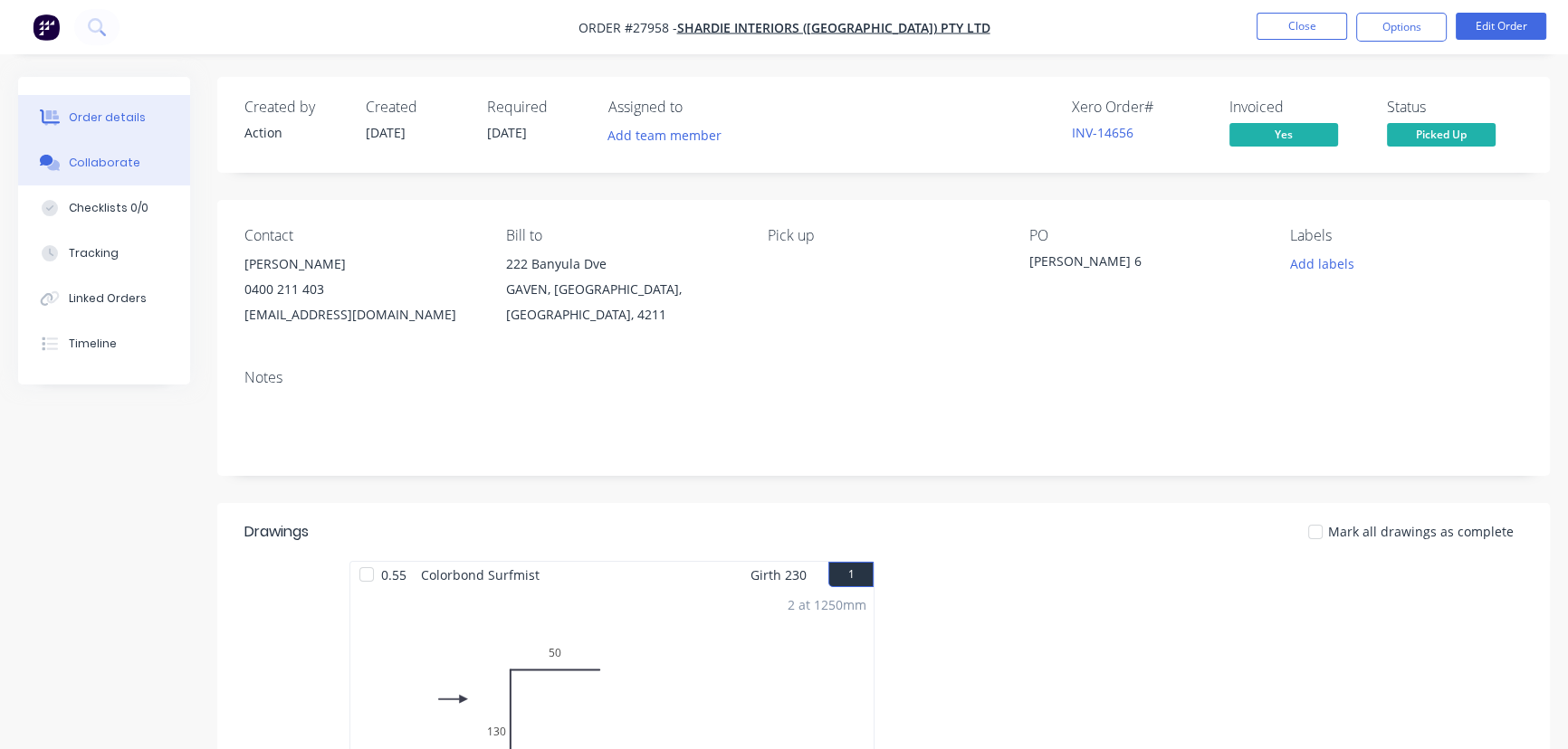
click at [109, 162] on div "Collaborate" at bounding box center [105, 162] width 71 height 16
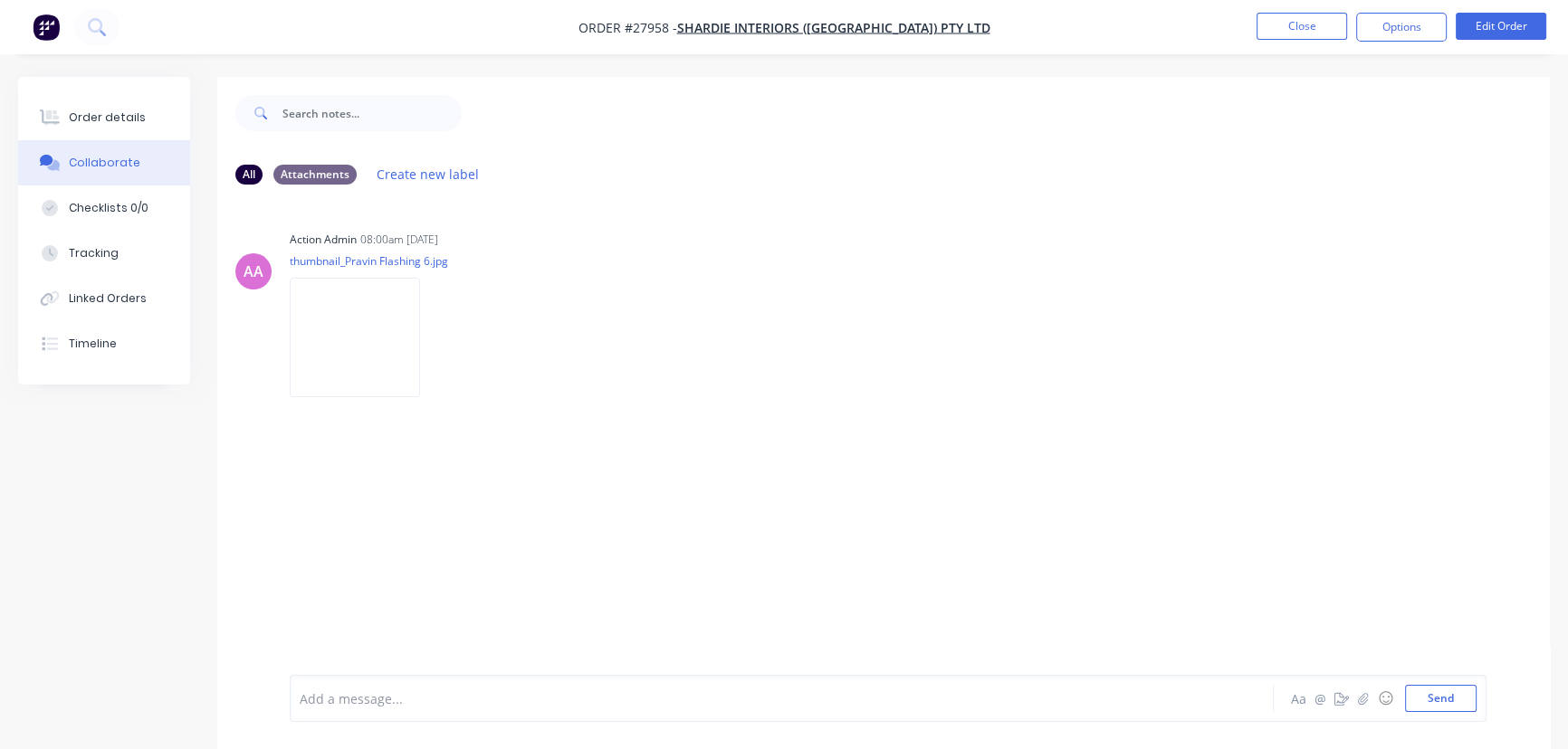
click at [343, 698] on div at bounding box center [741, 699] width 881 height 19
drag, startPoint x: 1431, startPoint y: 704, endPoint x: 1400, endPoint y: 684, distance: 36.9
click at [1430, 705] on button "Send" at bounding box center [1440, 698] width 71 height 27
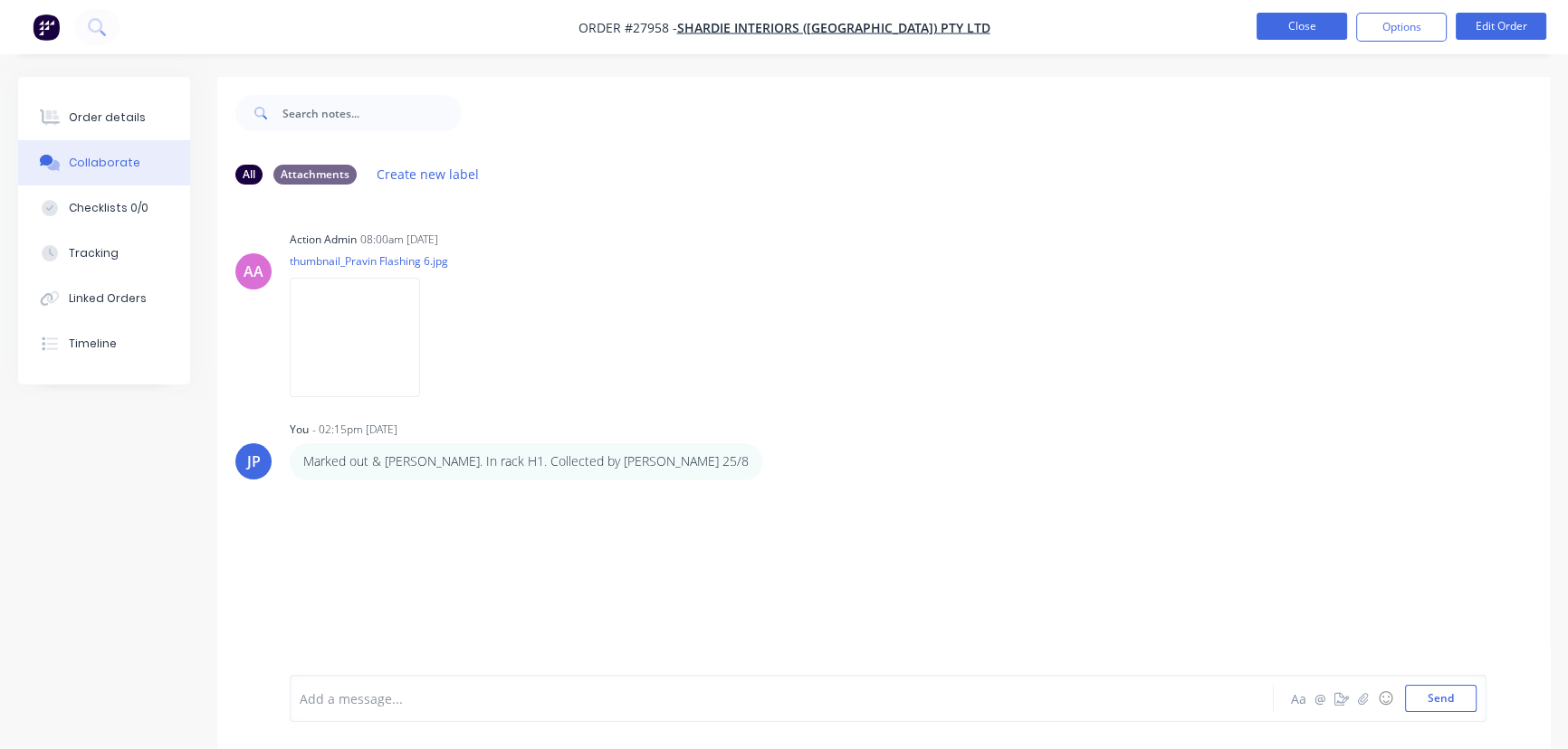
click at [1274, 37] on button "Close" at bounding box center [1302, 26] width 90 height 27
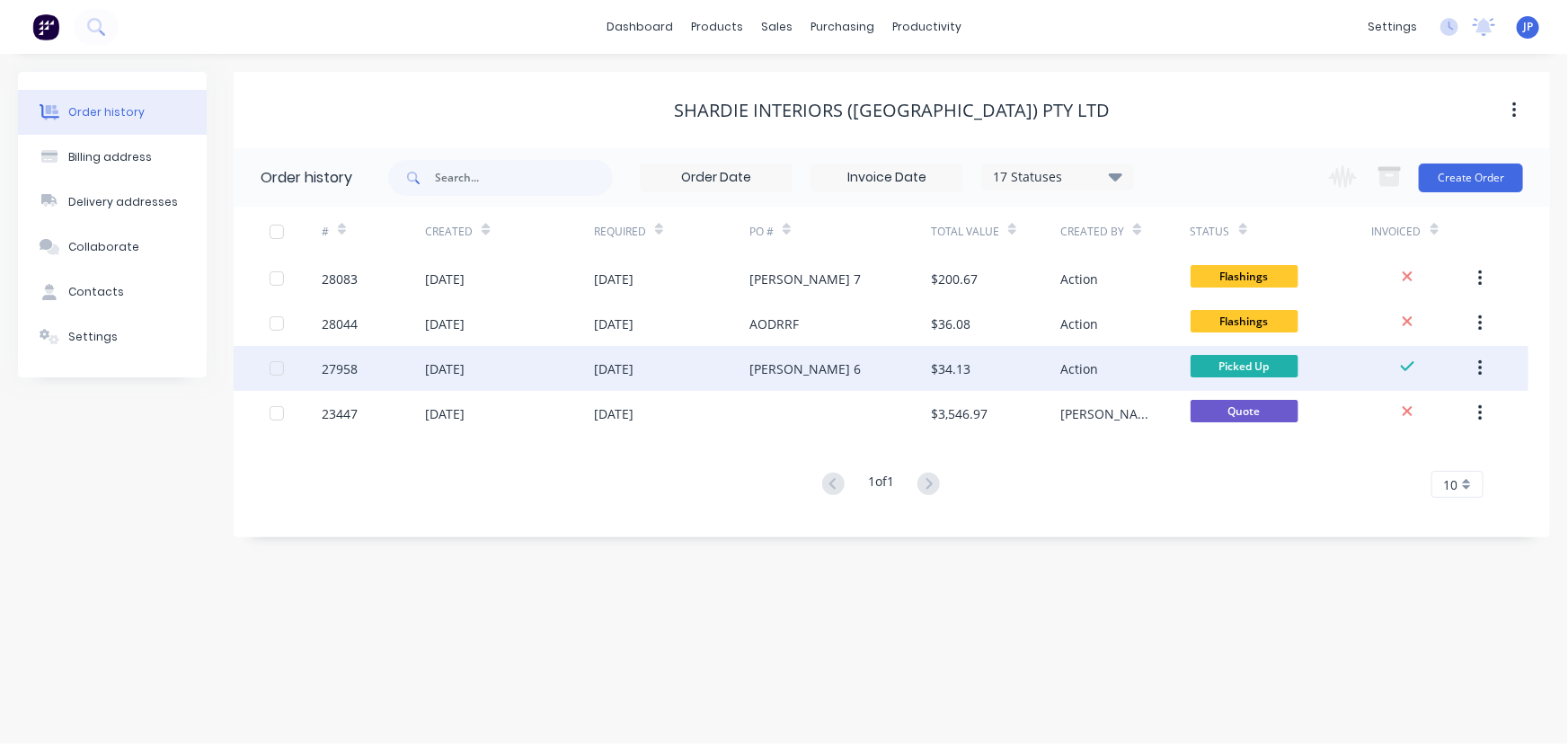
click at [1473, 372] on button "button" at bounding box center [1480, 369] width 42 height 32
click at [1414, 416] on div "Archive" at bounding box center [1415, 415] width 138 height 26
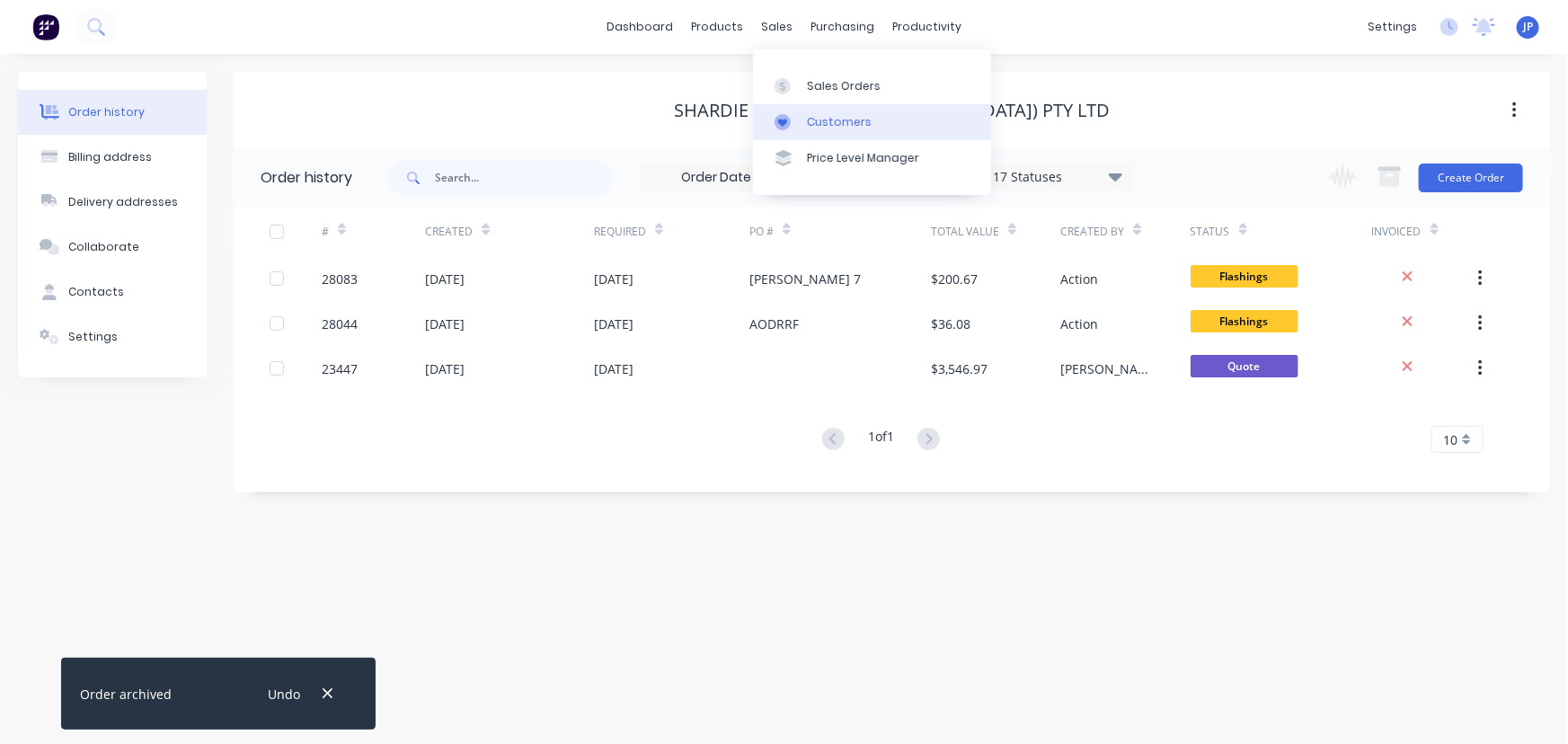
click at [828, 122] on div "Customers" at bounding box center [839, 121] width 65 height 16
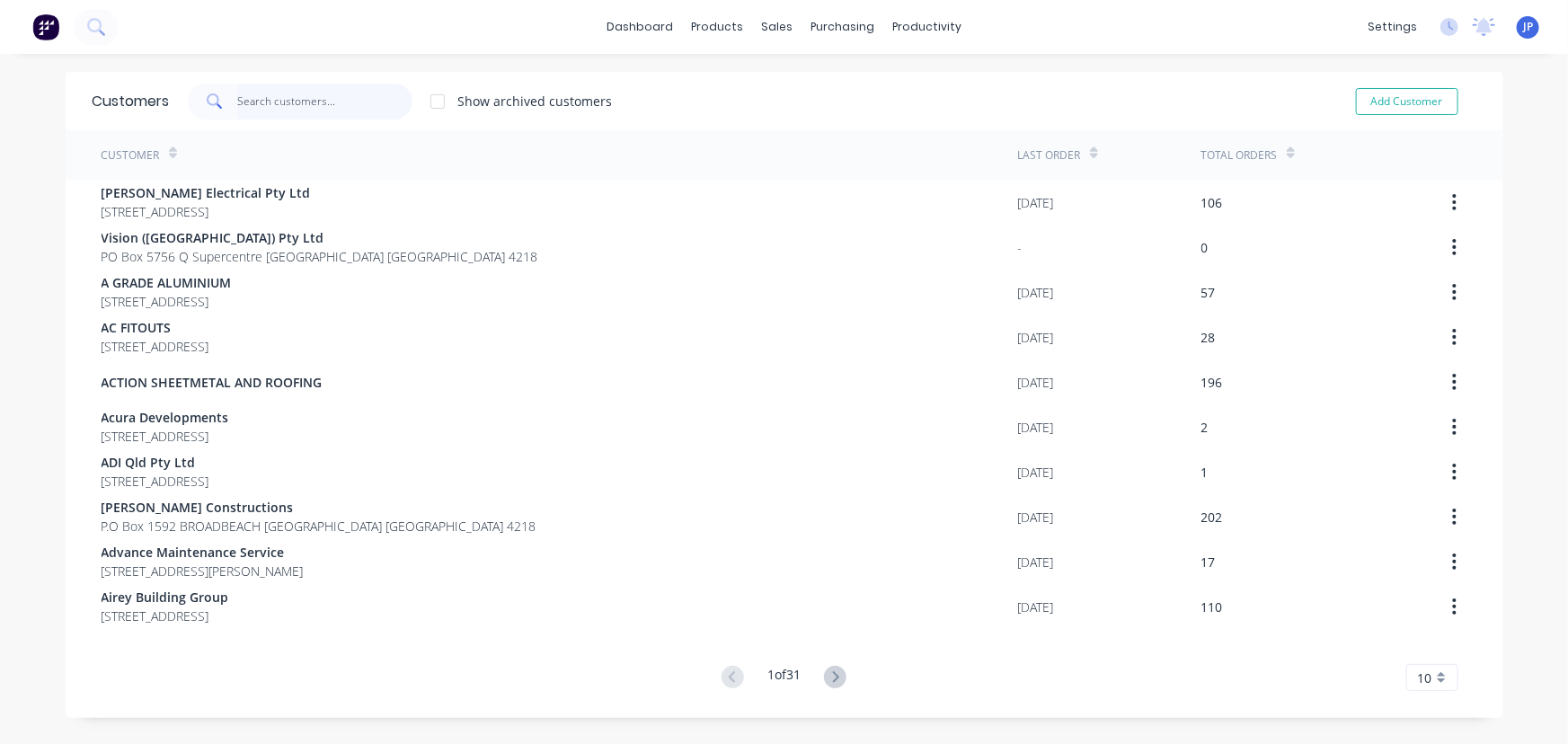
click at [270, 99] on input "text" at bounding box center [324, 102] width 175 height 36
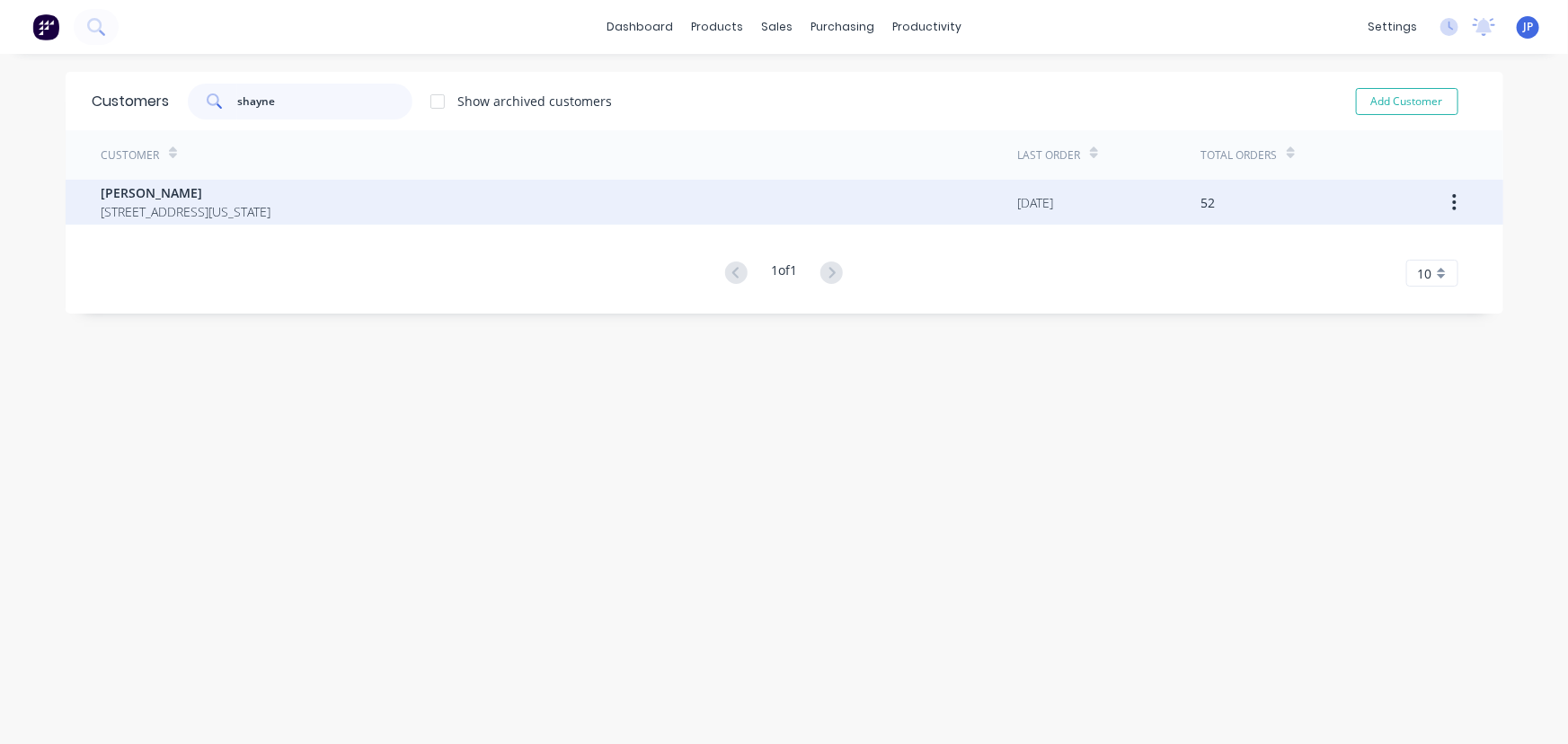
type input "shayne"
click at [147, 205] on span "[STREET_ADDRESS][US_STATE]" at bounding box center [186, 212] width 170 height 19
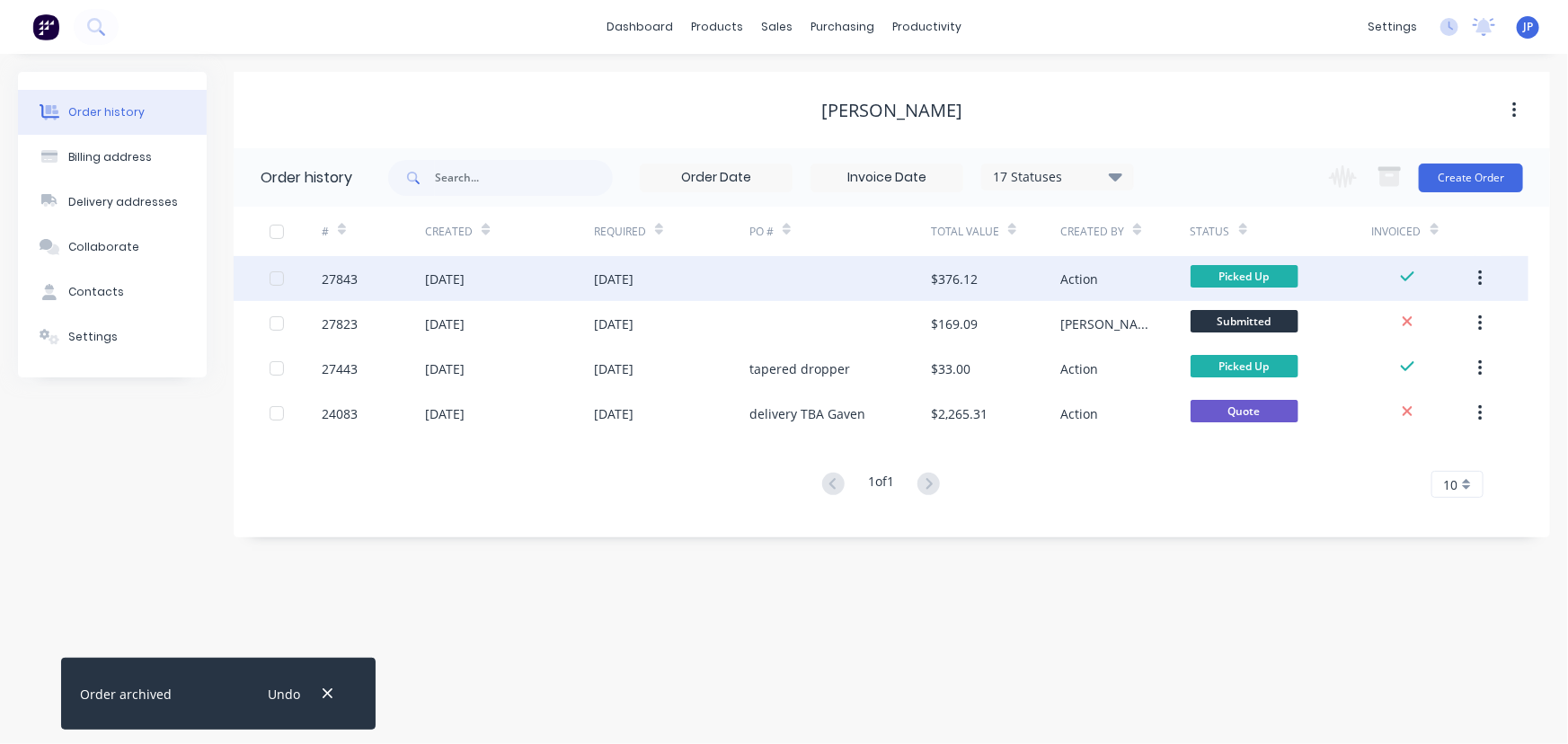
click at [569, 277] on div "[DATE]" at bounding box center [509, 278] width 169 height 45
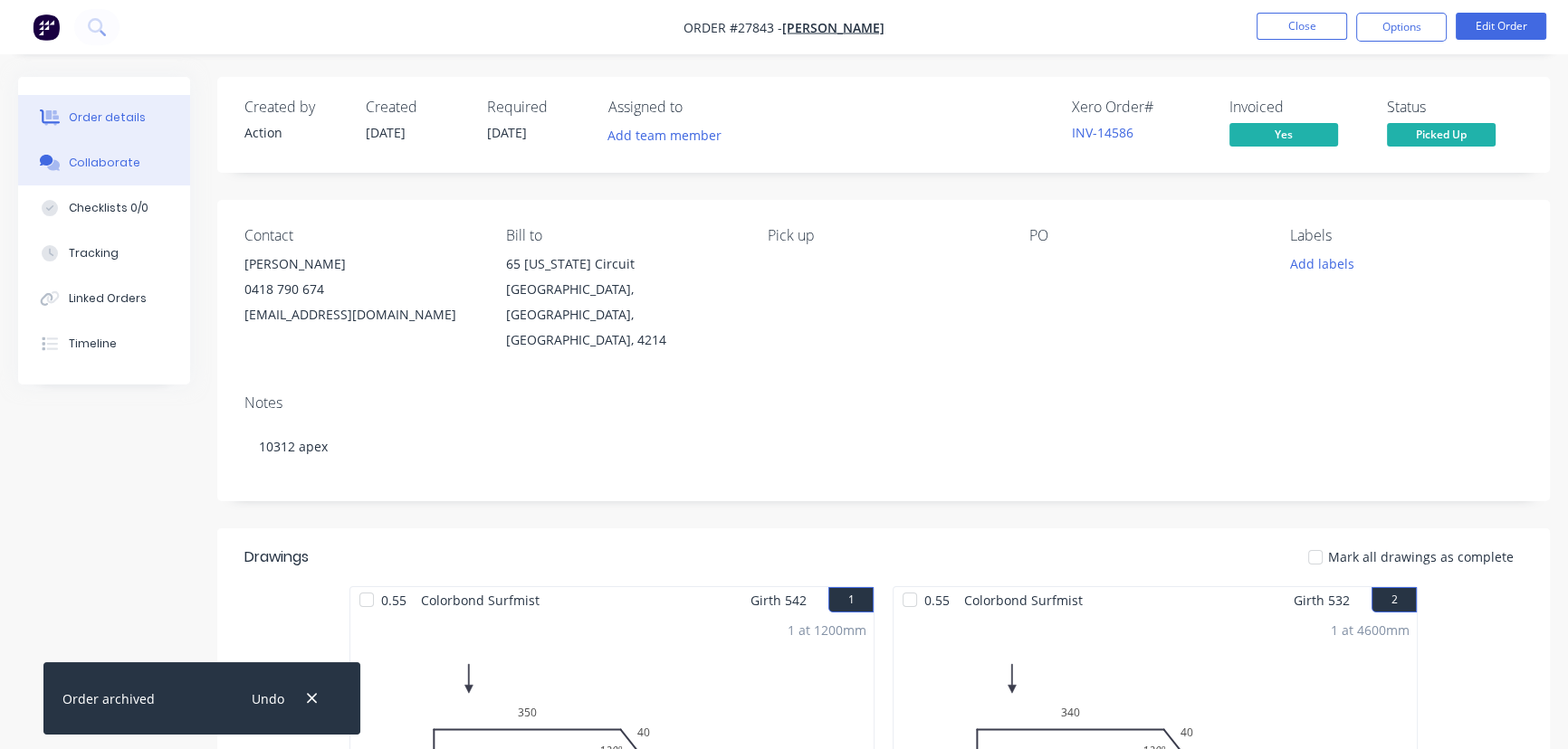
click at [136, 152] on button "Collaborate" at bounding box center [104, 162] width 172 height 45
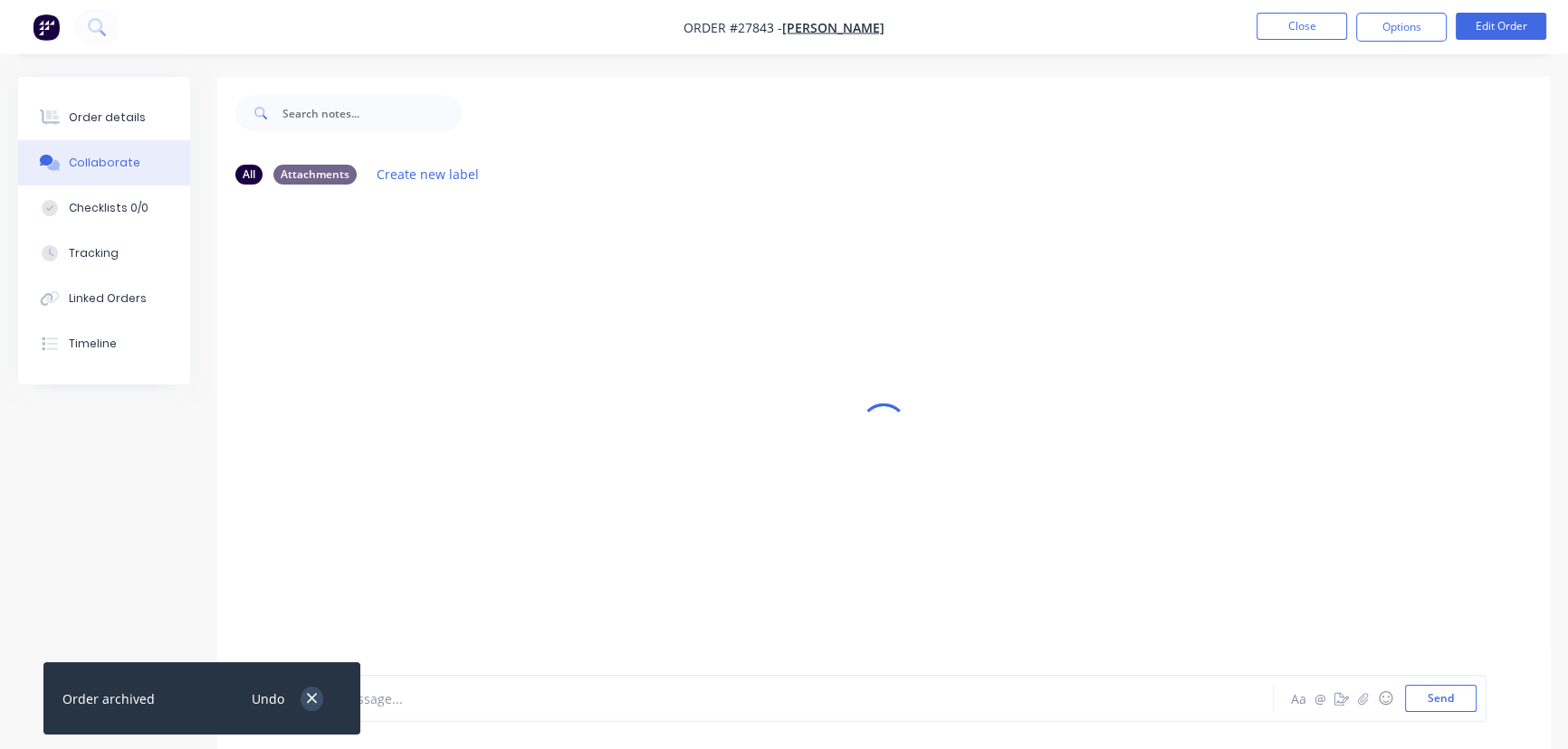
click at [309, 698] on icon "button" at bounding box center [312, 698] width 12 height 16
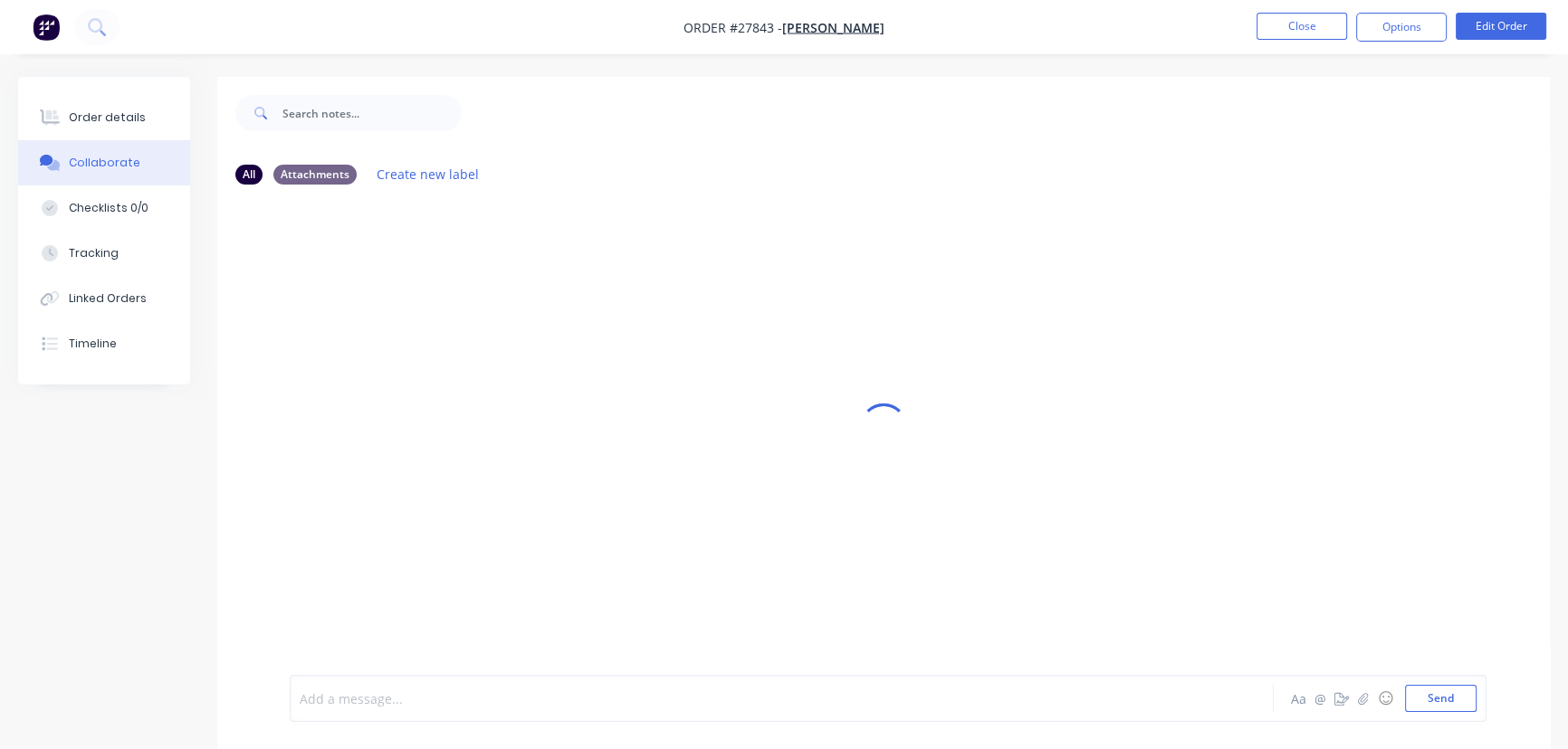
click at [362, 695] on div at bounding box center [741, 699] width 881 height 19
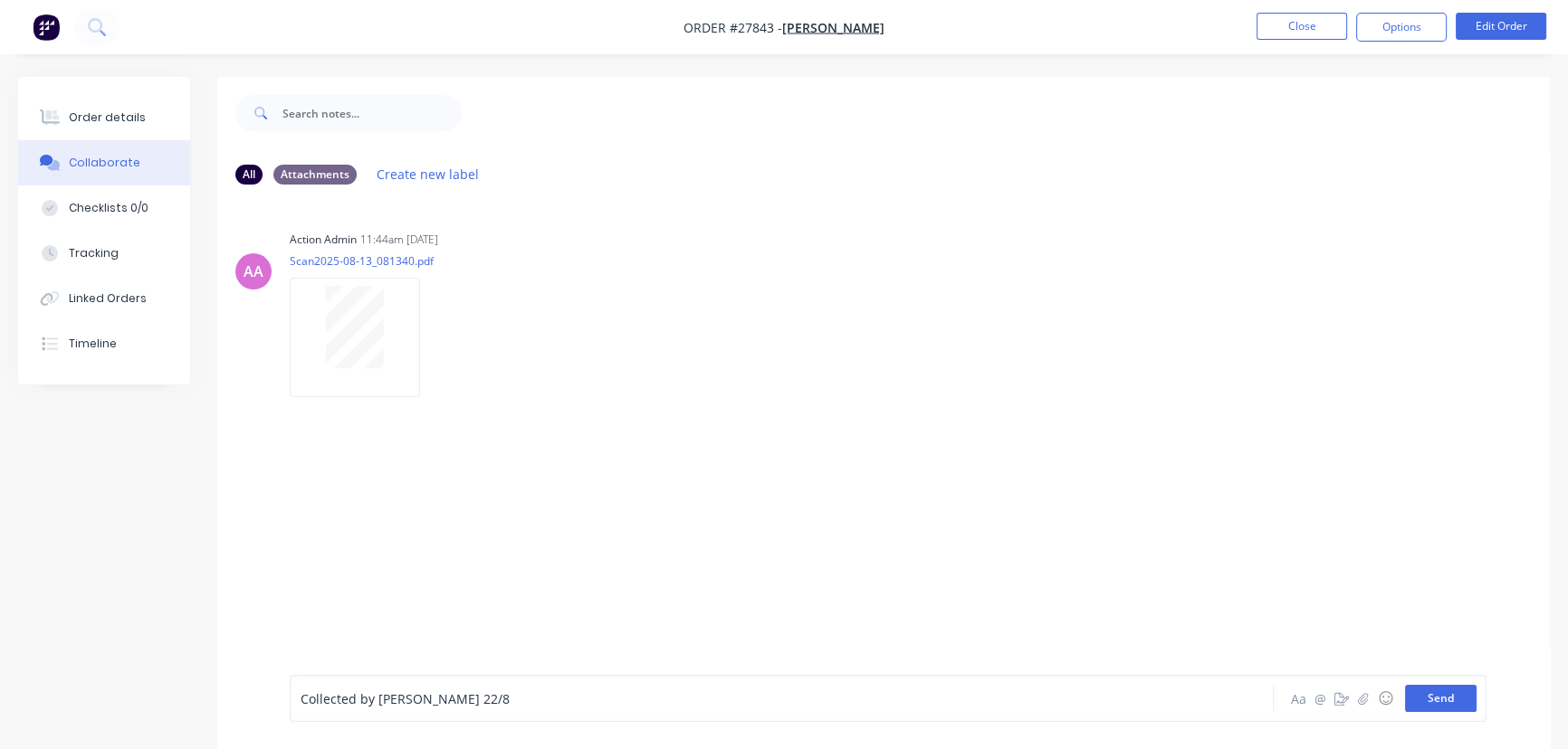
click at [1429, 695] on button "Send" at bounding box center [1440, 698] width 71 height 27
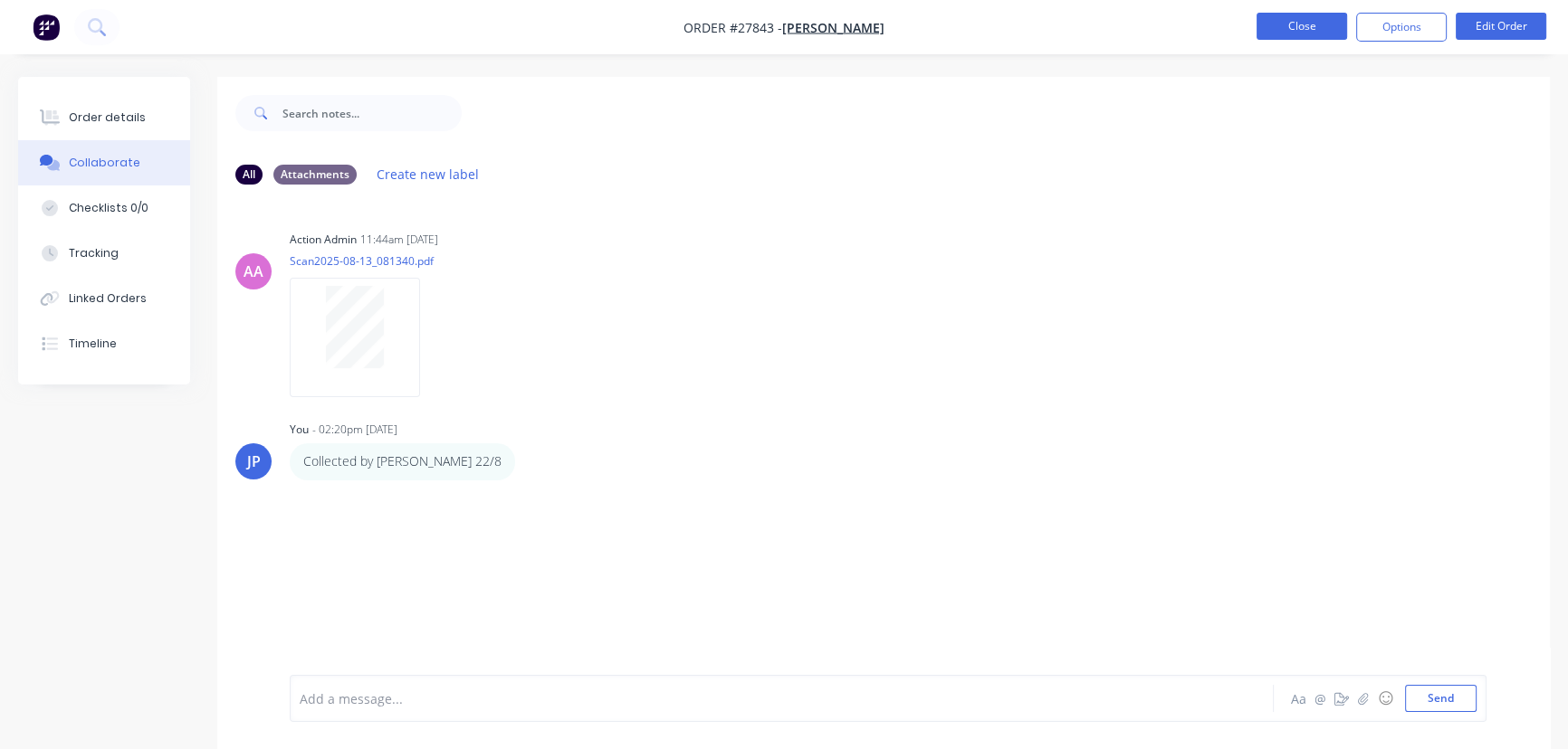
click at [1274, 29] on button "Close" at bounding box center [1302, 26] width 90 height 27
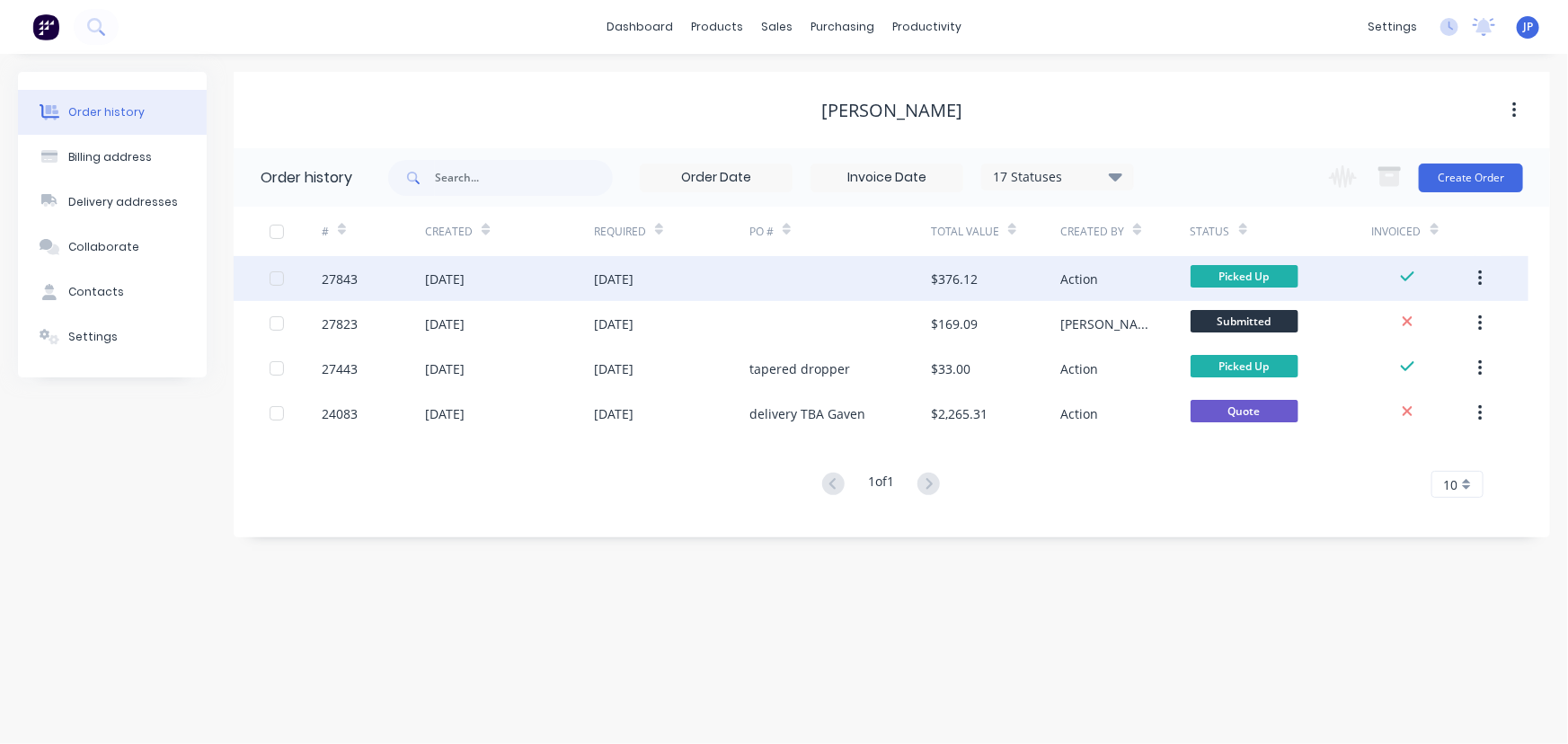
click at [1480, 281] on icon "button" at bounding box center [1480, 278] width 5 height 20
click at [1401, 332] on div "Archive" at bounding box center [1415, 325] width 138 height 26
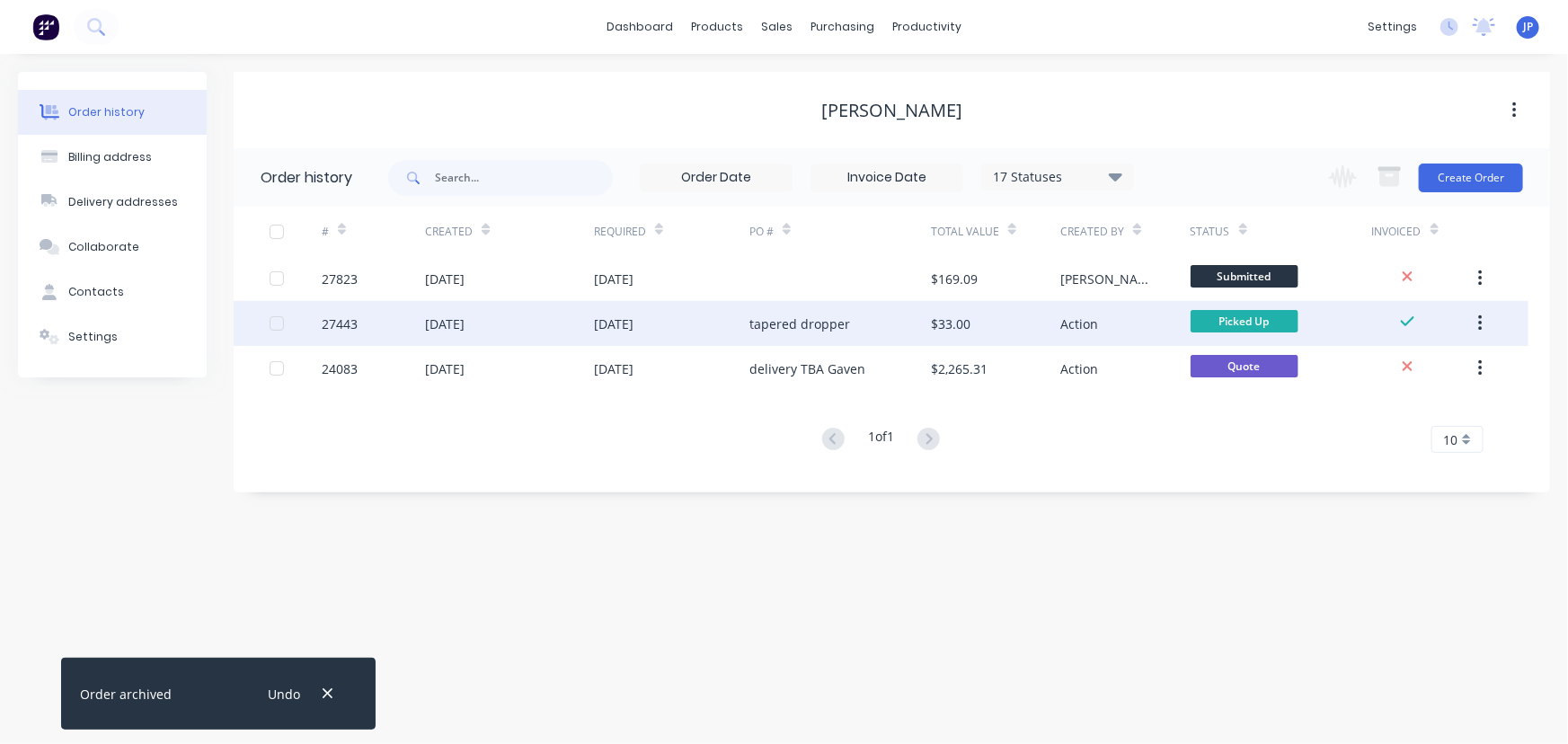
click at [1484, 322] on button "button" at bounding box center [1480, 324] width 42 height 32
click at [1385, 365] on div "Archive" at bounding box center [1415, 370] width 138 height 26
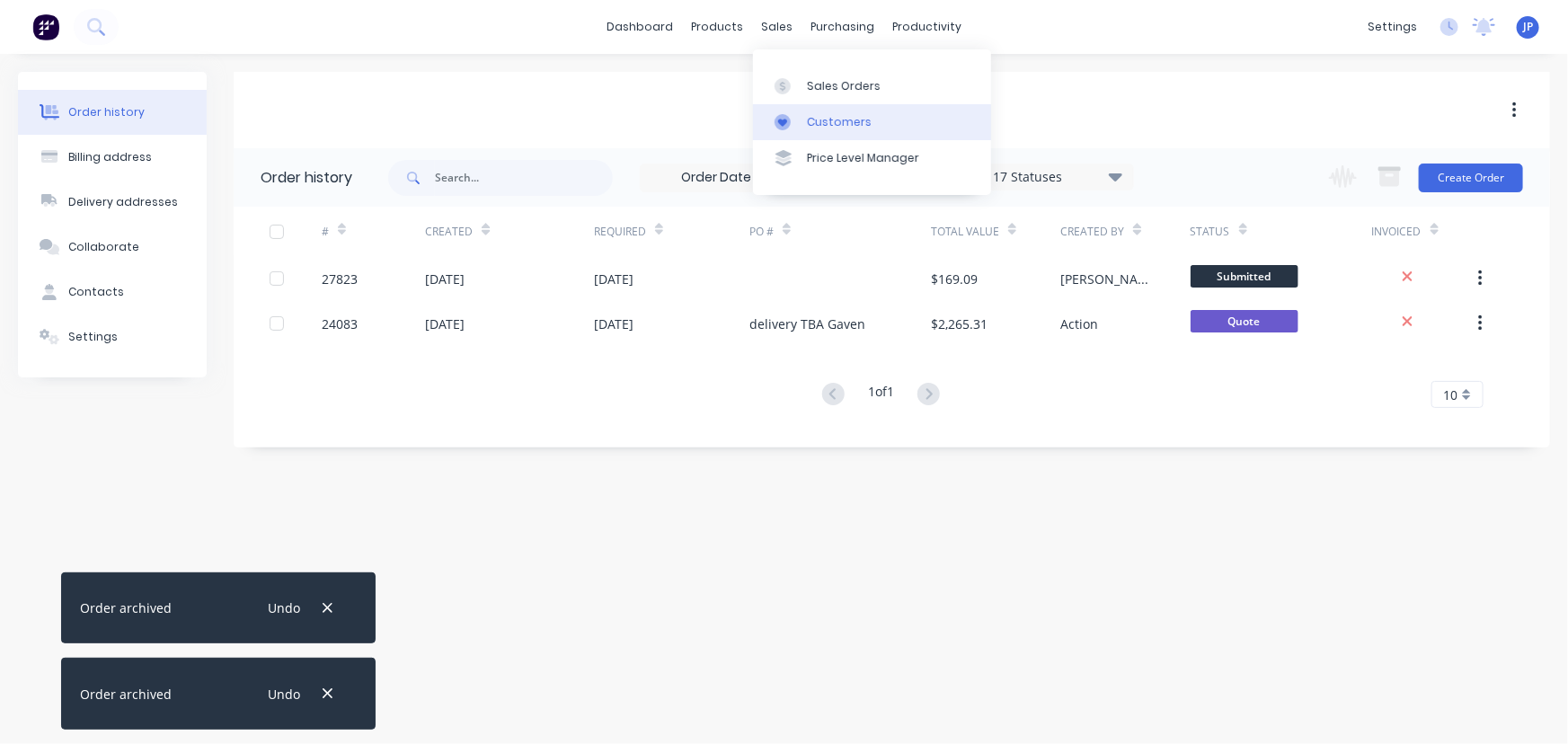
click at [819, 116] on div "Customers" at bounding box center [839, 121] width 65 height 16
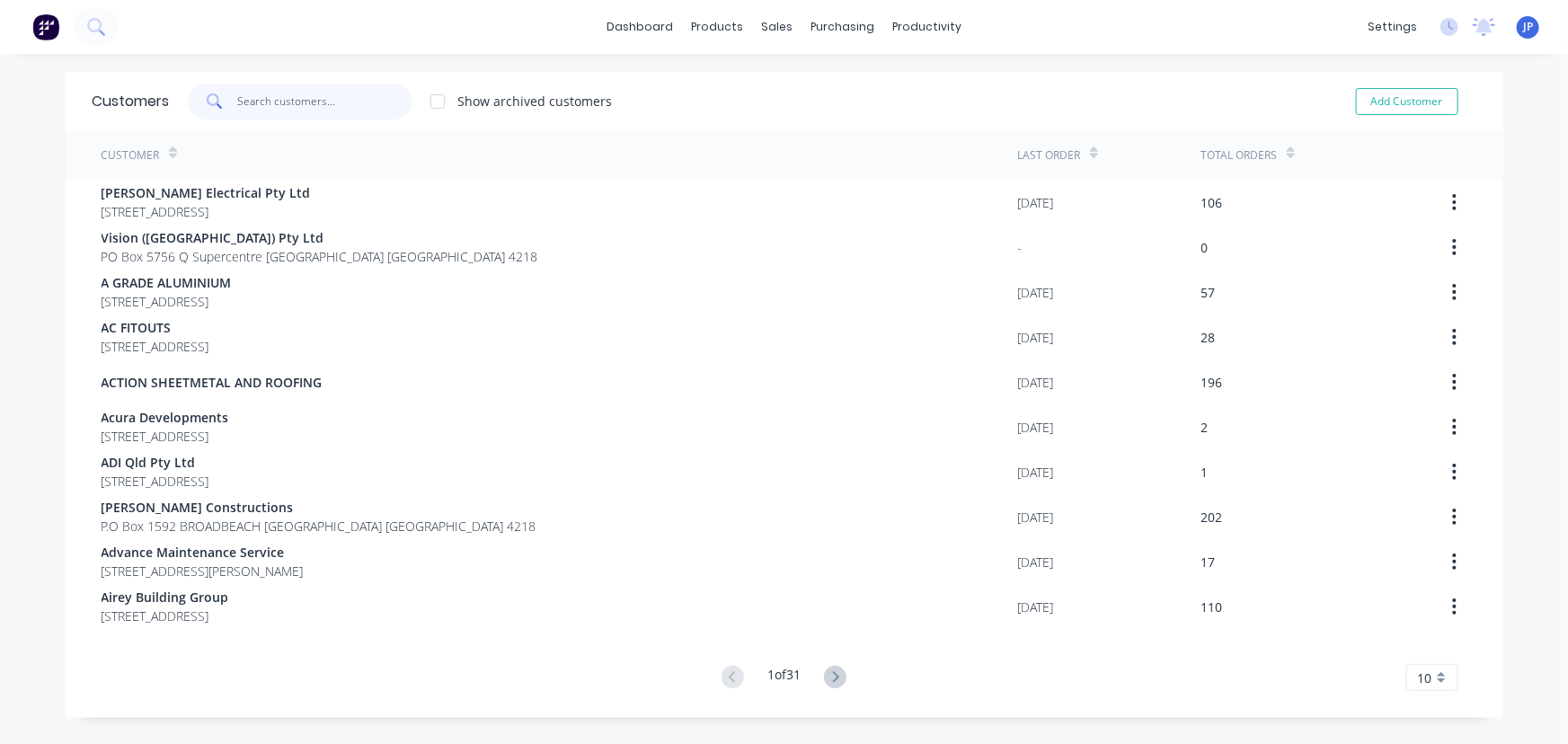
click at [239, 108] on input "text" at bounding box center [324, 102] width 175 height 36
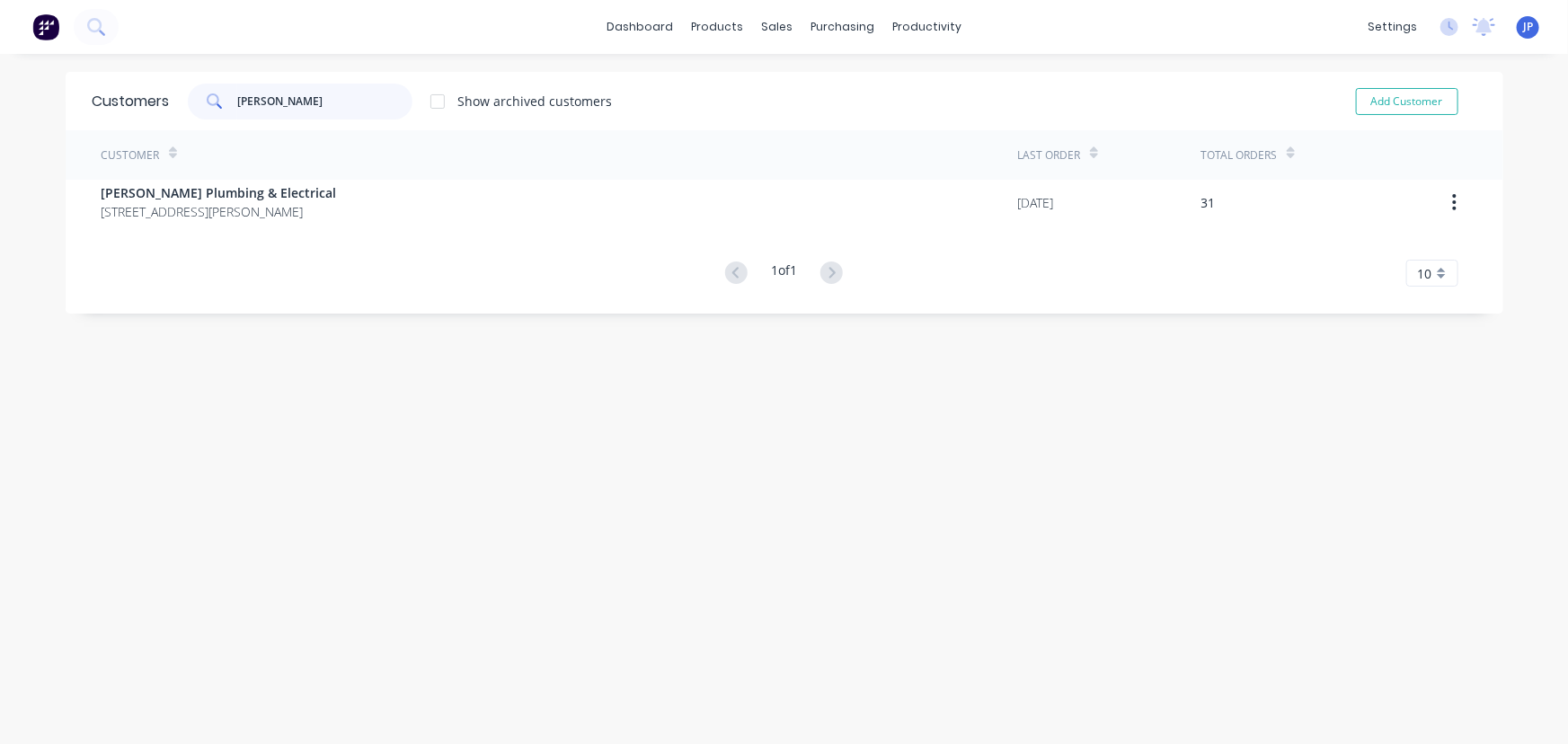
type input "[PERSON_NAME]"
click at [181, 243] on div "Customer Last Order Total Orders [PERSON_NAME] Plumbing & Electrical [STREET_AD…" at bounding box center [784, 208] width 1437 height 157
click at [185, 224] on div "Customer Last Order Total Orders [PERSON_NAME] Plumbing & Electrical [STREET_AD…" at bounding box center [784, 208] width 1437 height 157
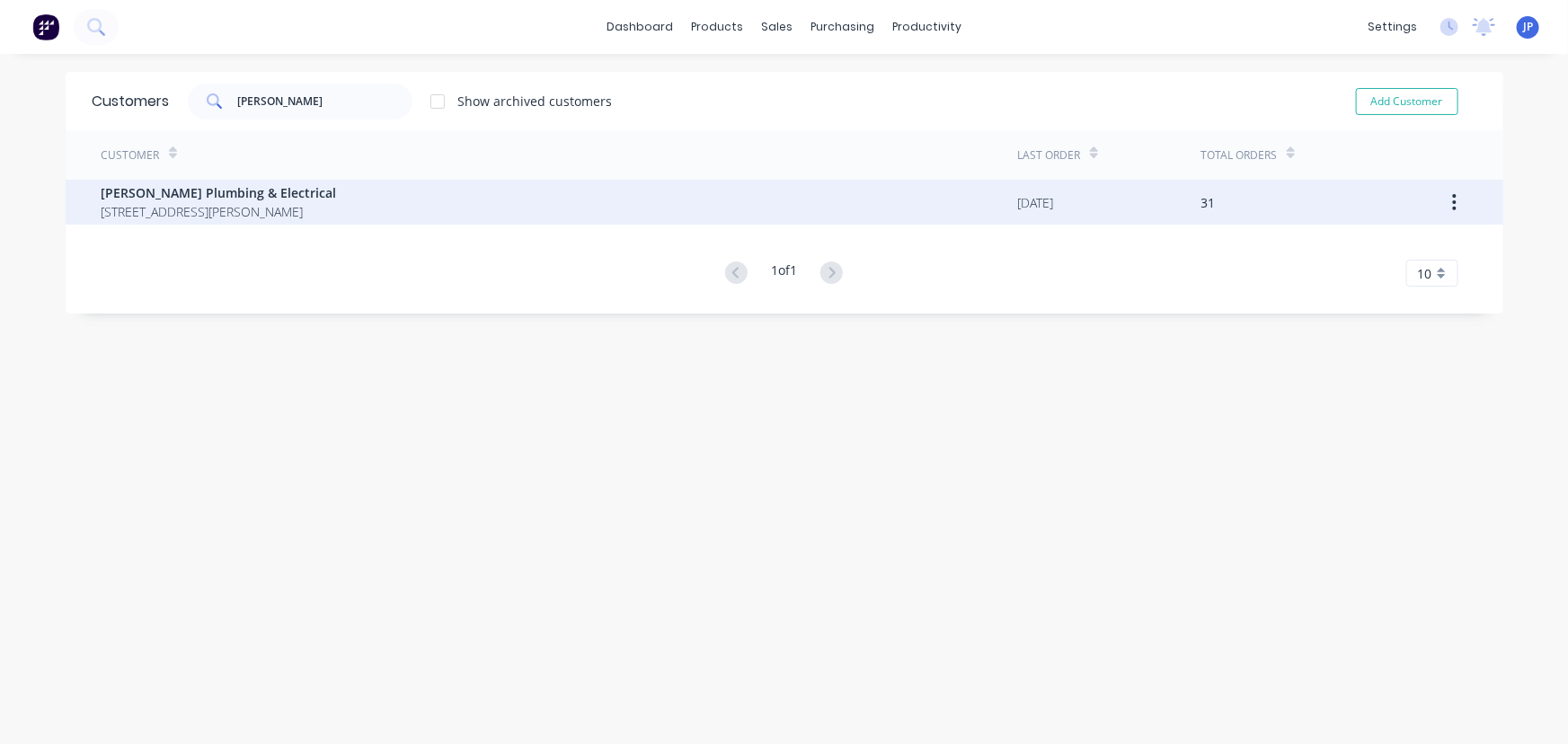
click at [190, 211] on span "[STREET_ADDRESS][PERSON_NAME]" at bounding box center [219, 212] width 236 height 19
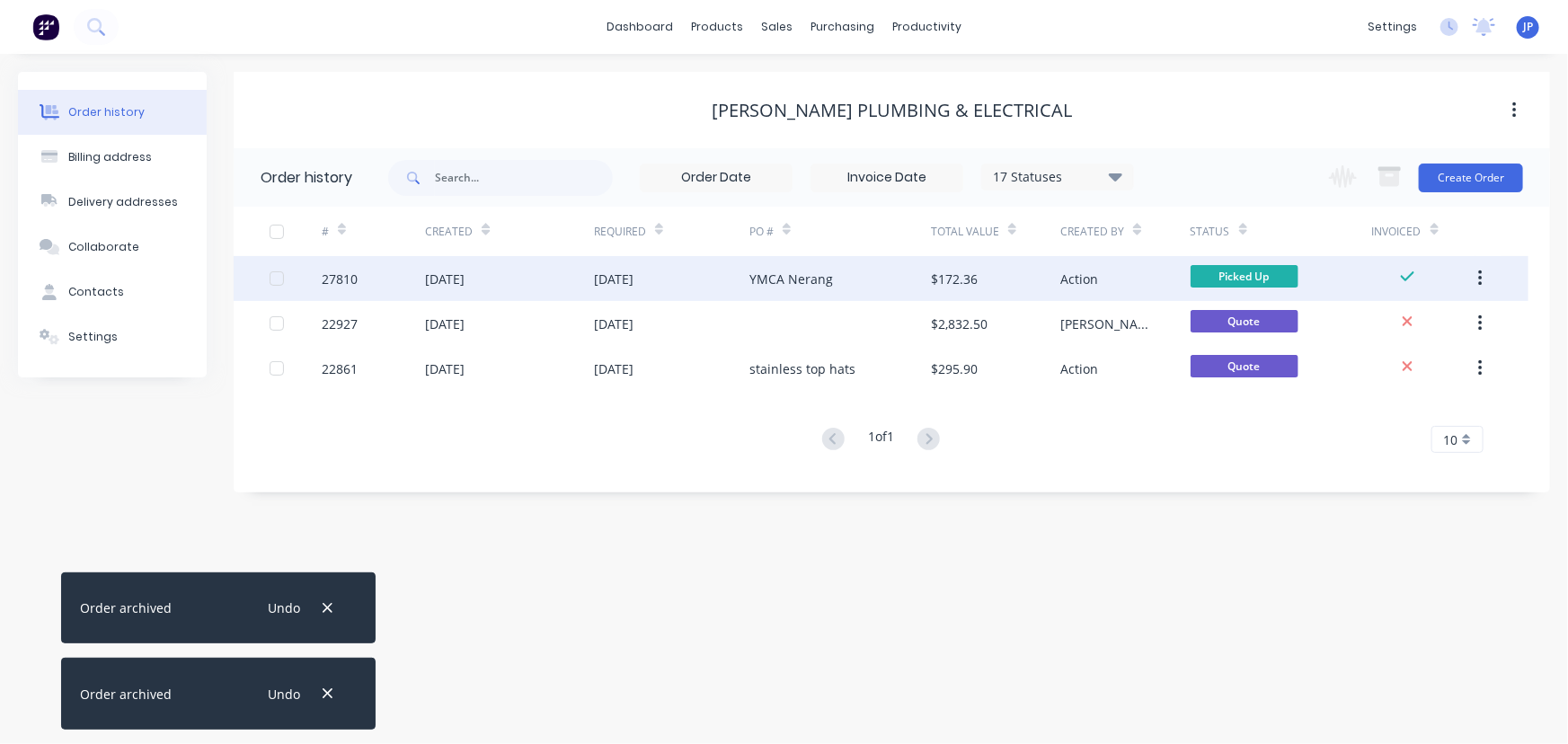
click at [464, 271] on div "[DATE]" at bounding box center [444, 279] width 39 height 19
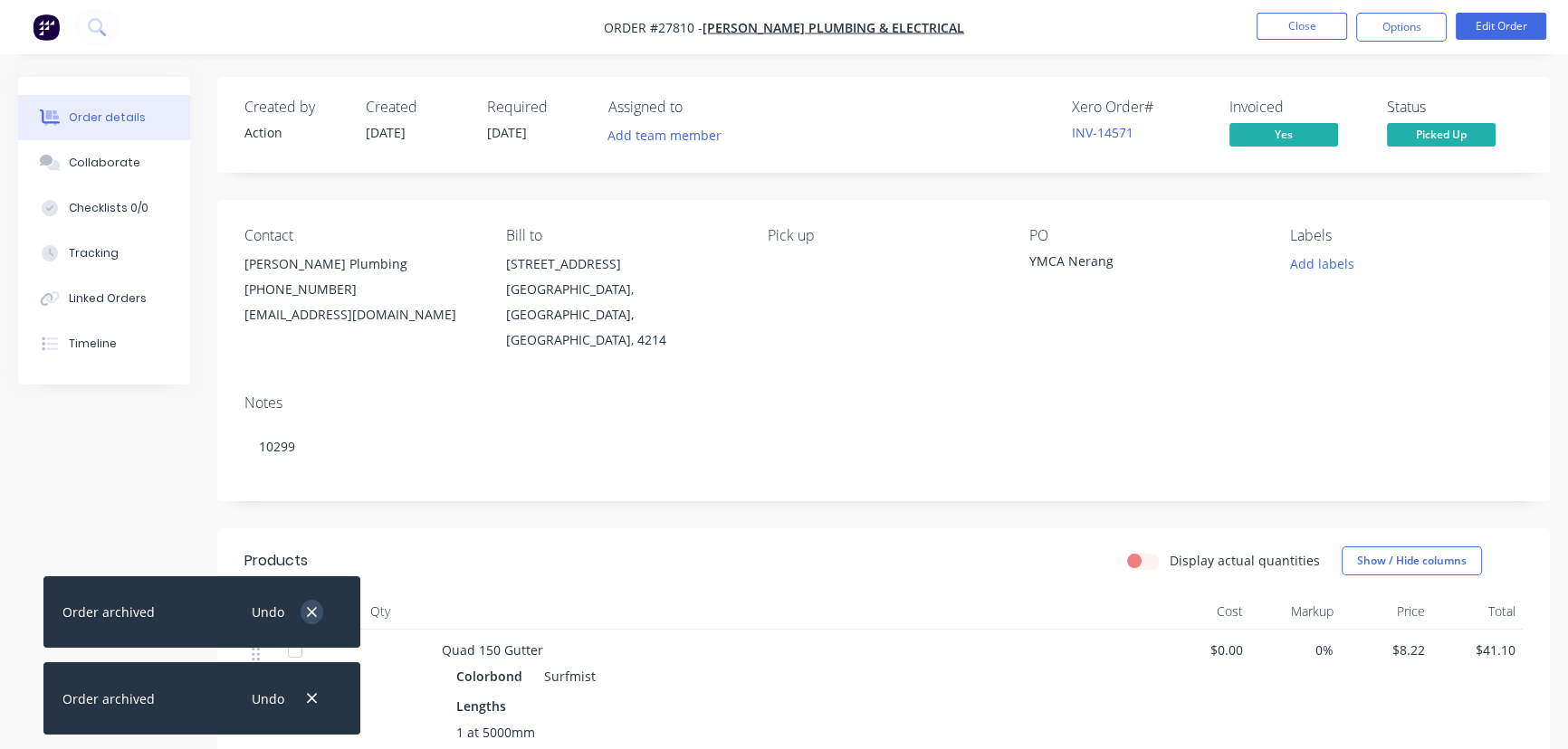
click at [316, 606] on icon "button" at bounding box center [312, 612] width 12 height 16
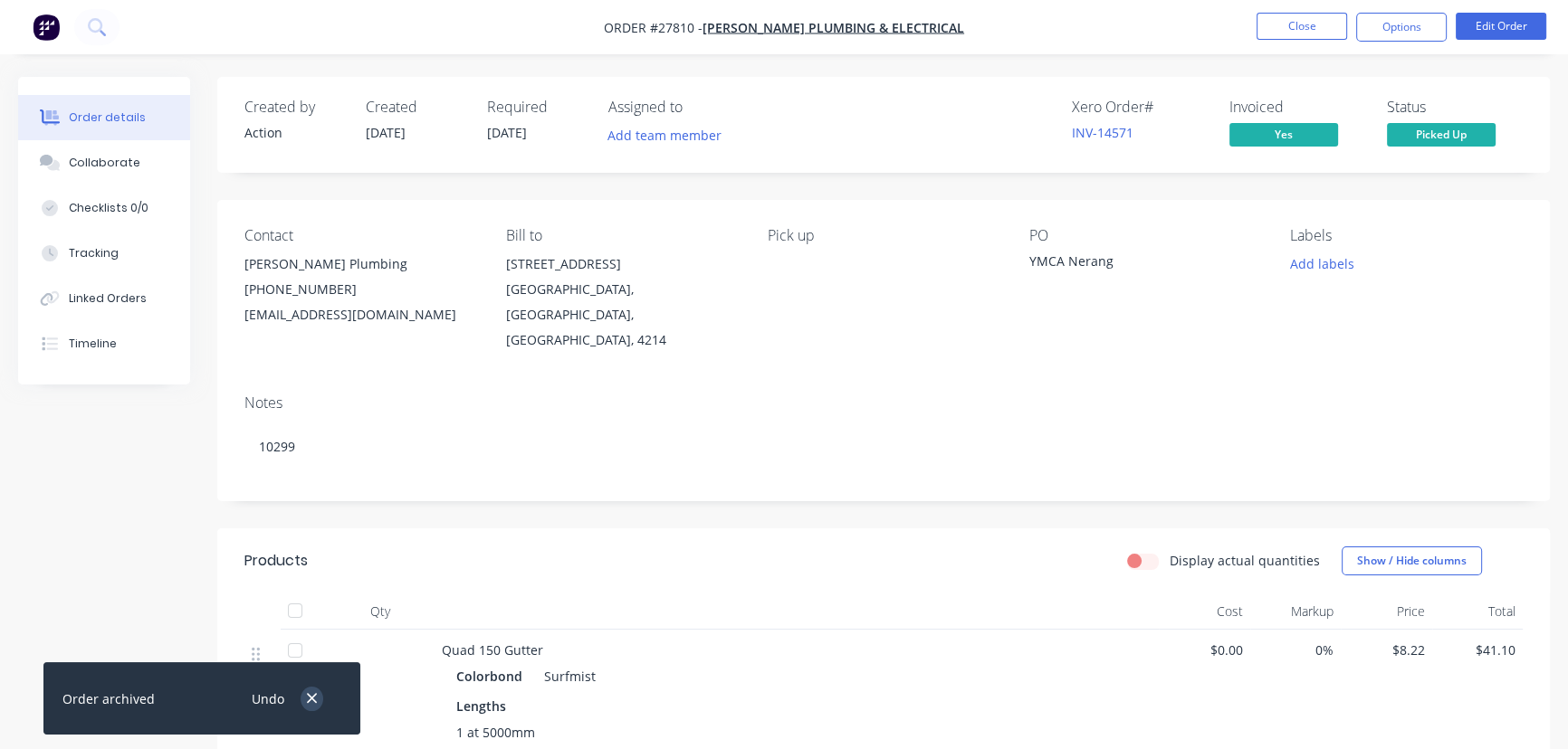
click at [311, 702] on icon "button" at bounding box center [312, 698] width 12 height 16
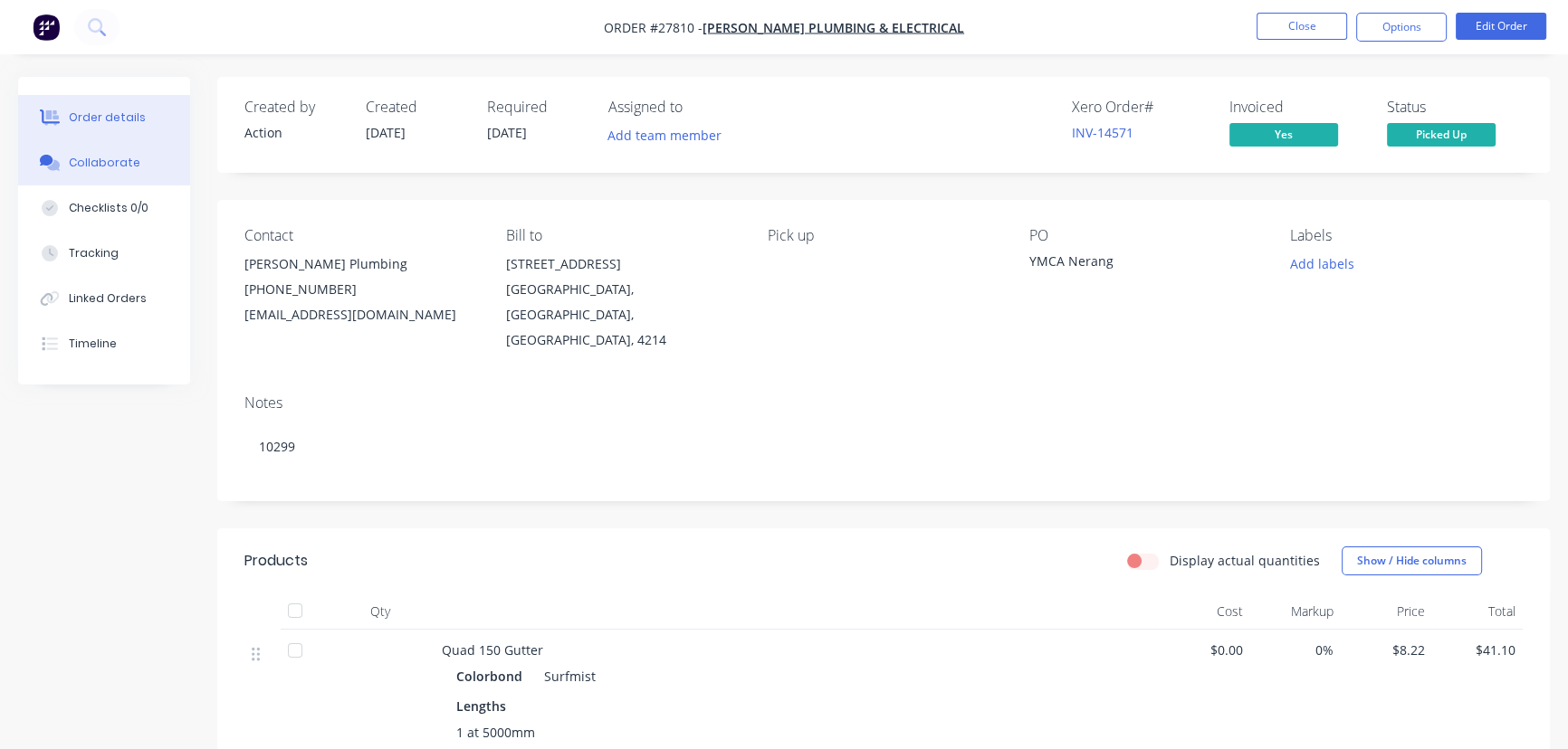
click at [112, 164] on div "Collaborate" at bounding box center [105, 162] width 71 height 16
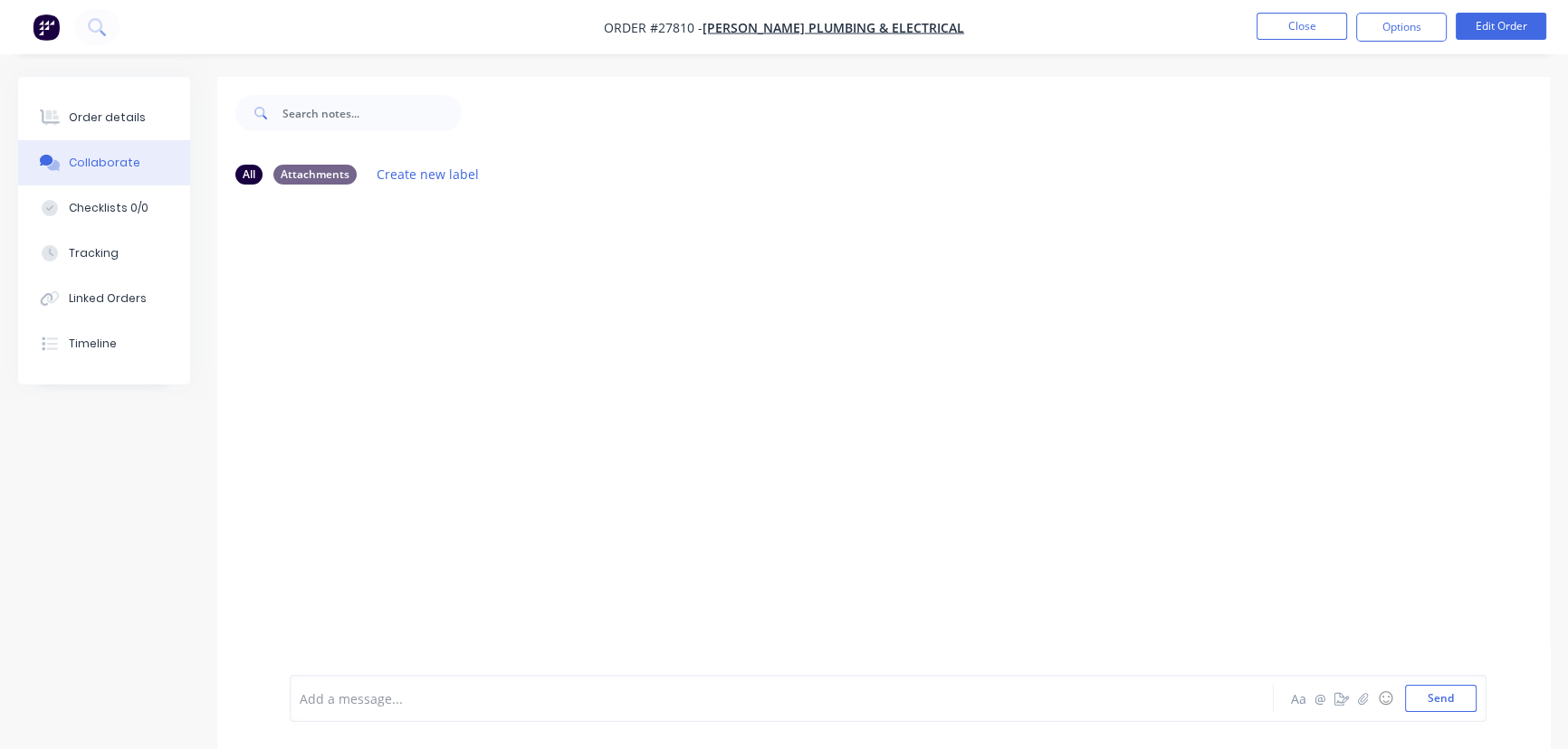
click at [385, 697] on div at bounding box center [741, 699] width 881 height 19
click at [1431, 697] on button "Send" at bounding box center [1440, 698] width 71 height 27
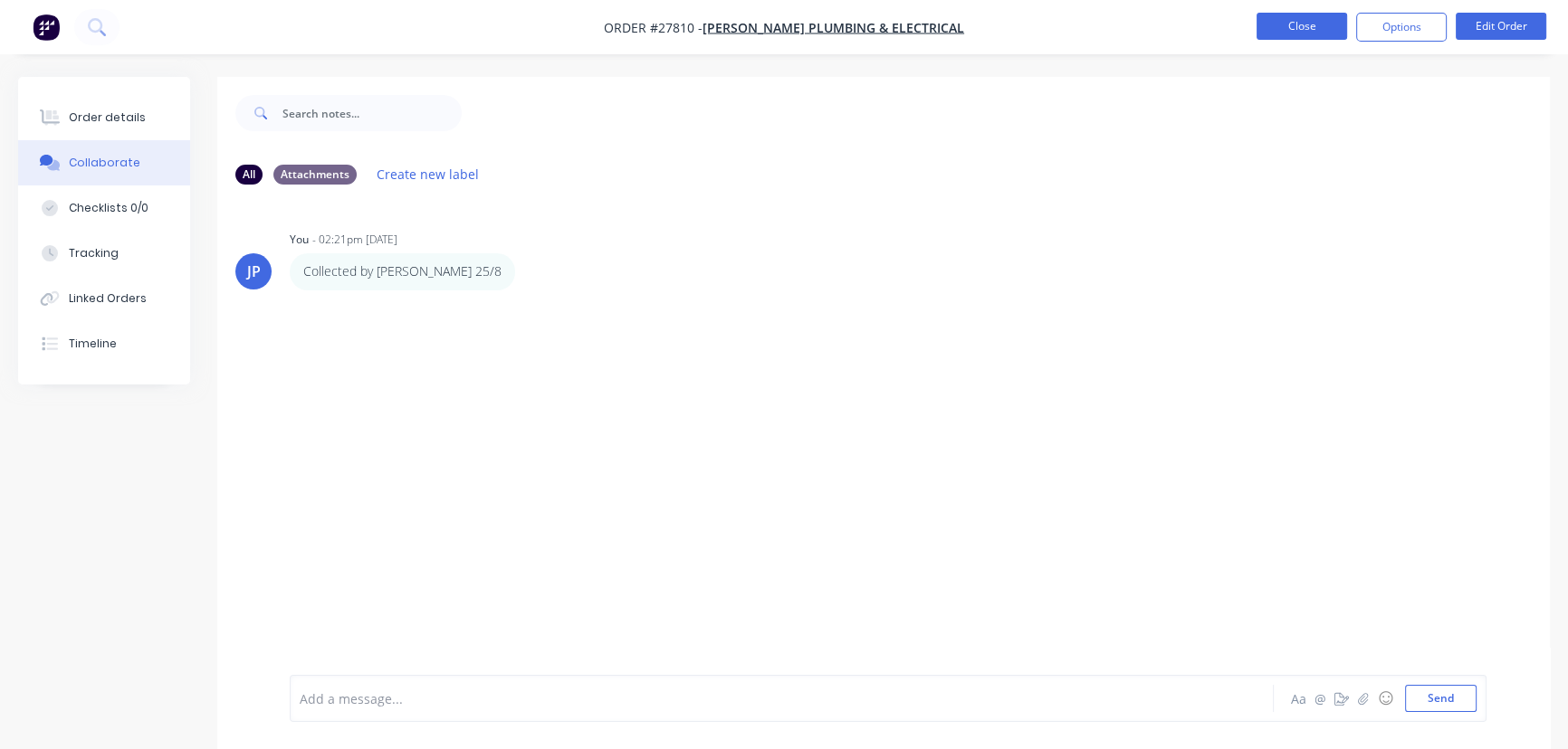
click at [1288, 35] on button "Close" at bounding box center [1302, 26] width 90 height 27
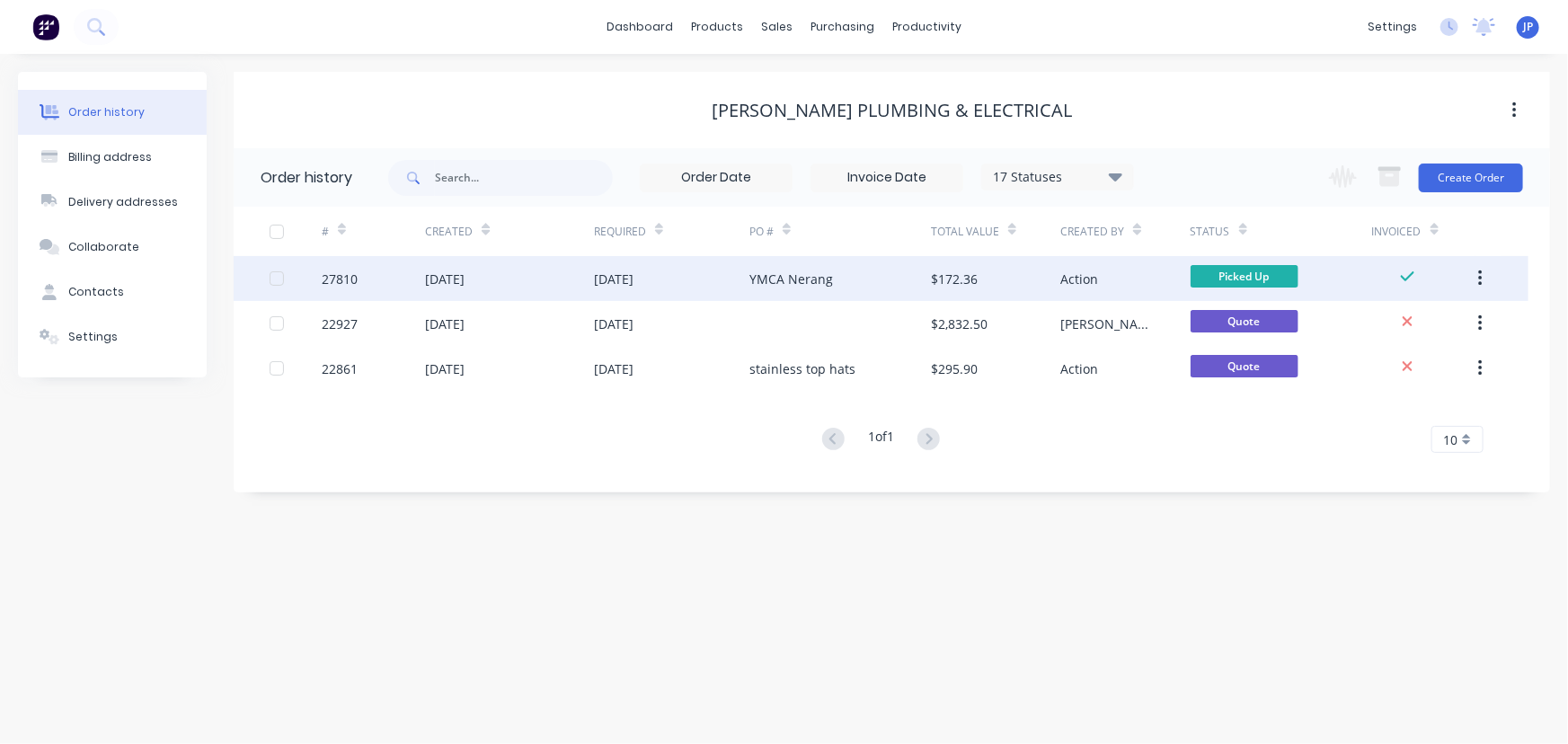
click at [1475, 274] on button "button" at bounding box center [1480, 279] width 42 height 32
click at [1405, 323] on div "Archive" at bounding box center [1415, 325] width 138 height 26
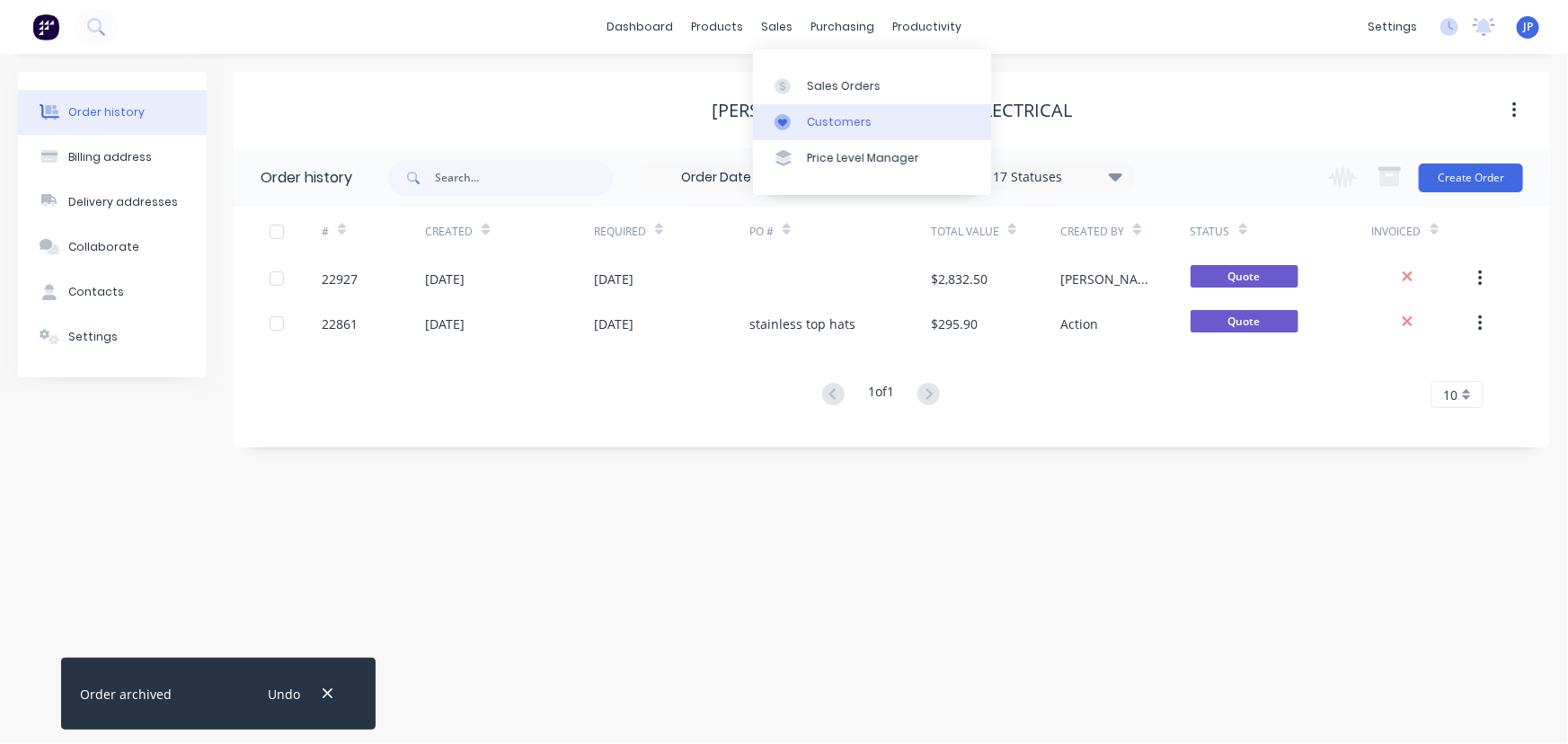
click at [807, 120] on div "Customers" at bounding box center [839, 121] width 65 height 16
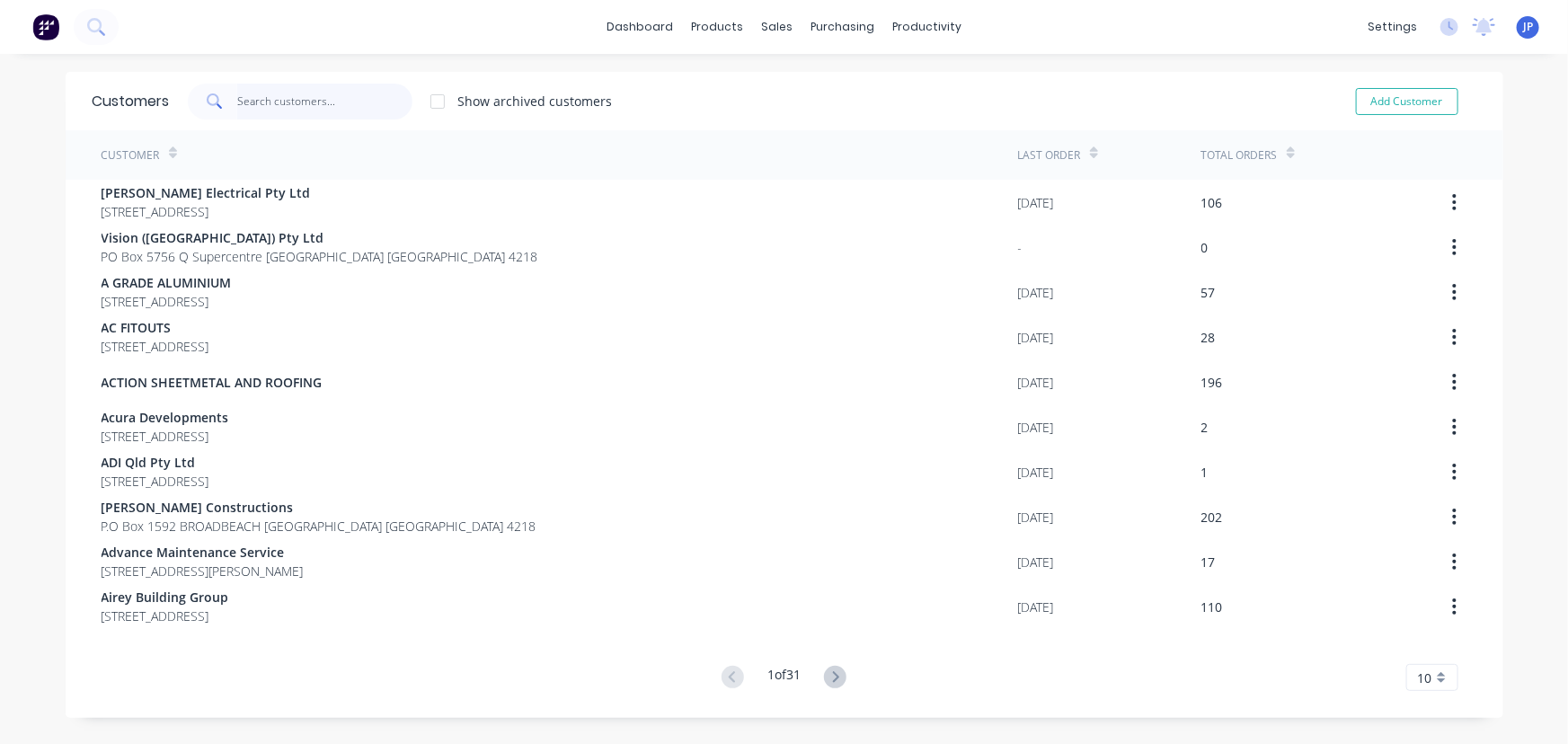
click at [305, 104] on input "text" at bounding box center [324, 102] width 175 height 36
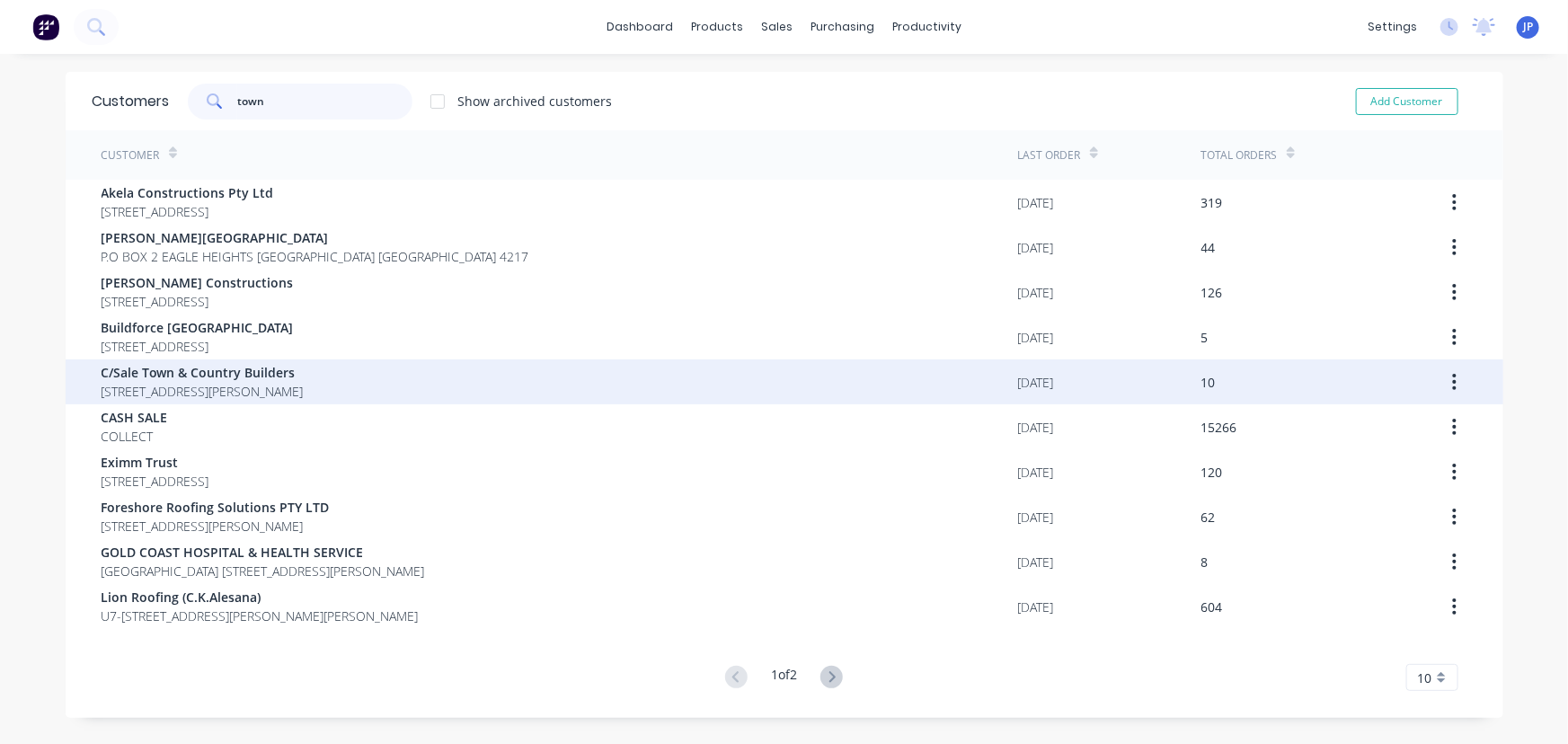
type input "town"
click at [238, 369] on span "C/Sale Town & Country Builders" at bounding box center [202, 372] width 202 height 19
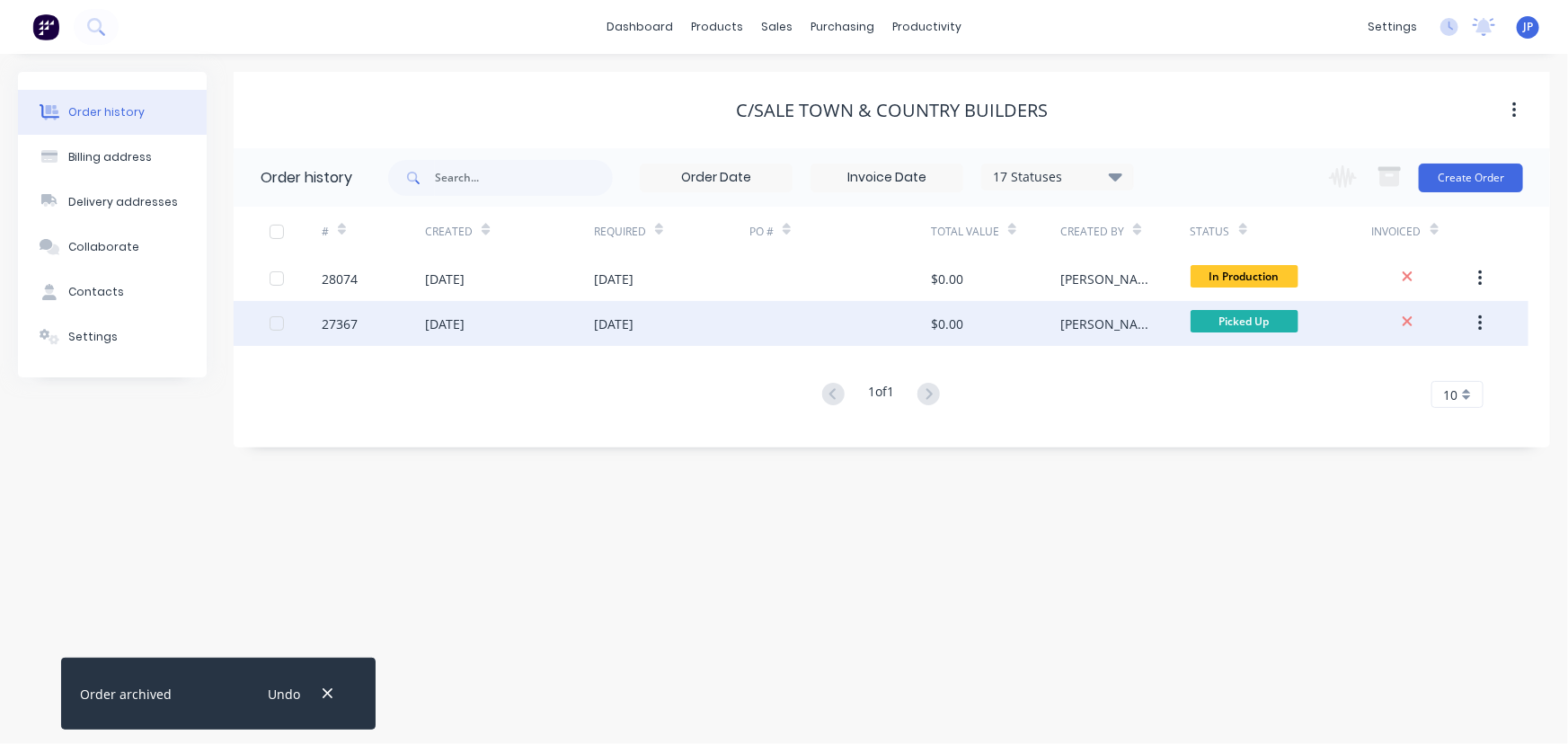
click at [497, 317] on div "[DATE]" at bounding box center [509, 323] width 169 height 45
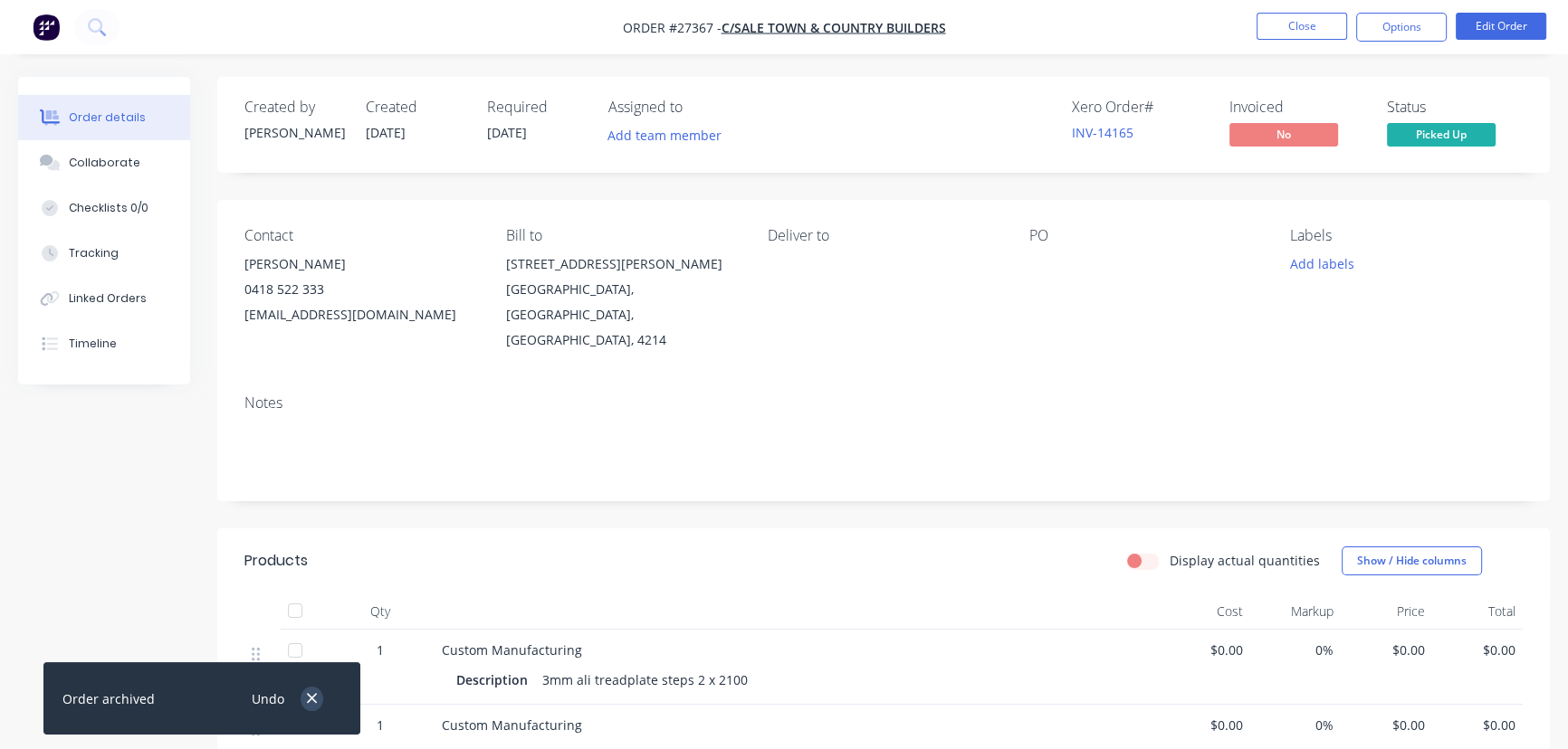
click at [314, 689] on button "button" at bounding box center [312, 698] width 23 height 24
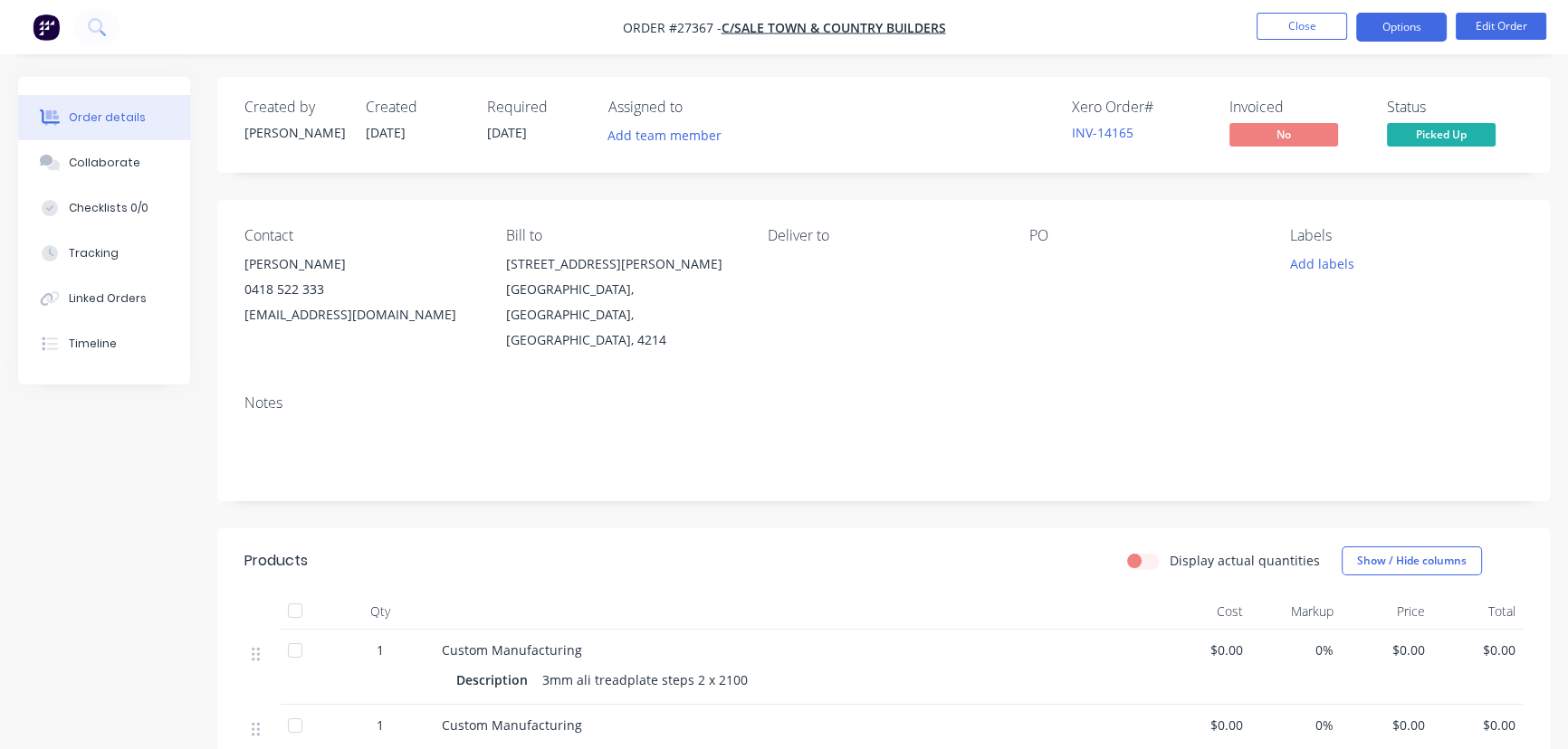
drag, startPoint x: 1384, startPoint y: 23, endPoint x: 1384, endPoint y: 37, distance: 14.0
click at [1384, 24] on button "Options" at bounding box center [1401, 27] width 90 height 29
click at [1310, 27] on button "Close" at bounding box center [1302, 26] width 90 height 27
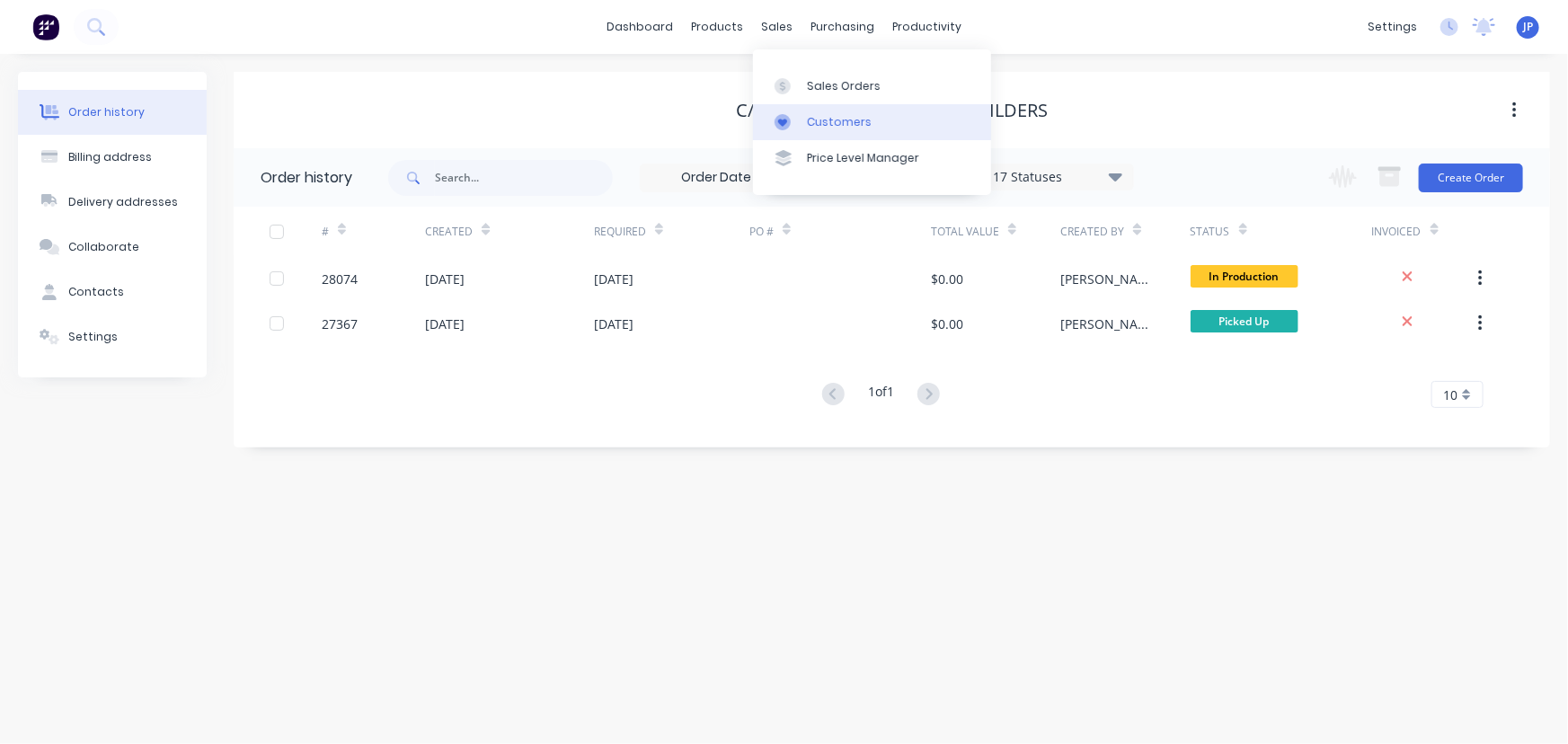
click at [821, 122] on div "Customers" at bounding box center [839, 121] width 65 height 16
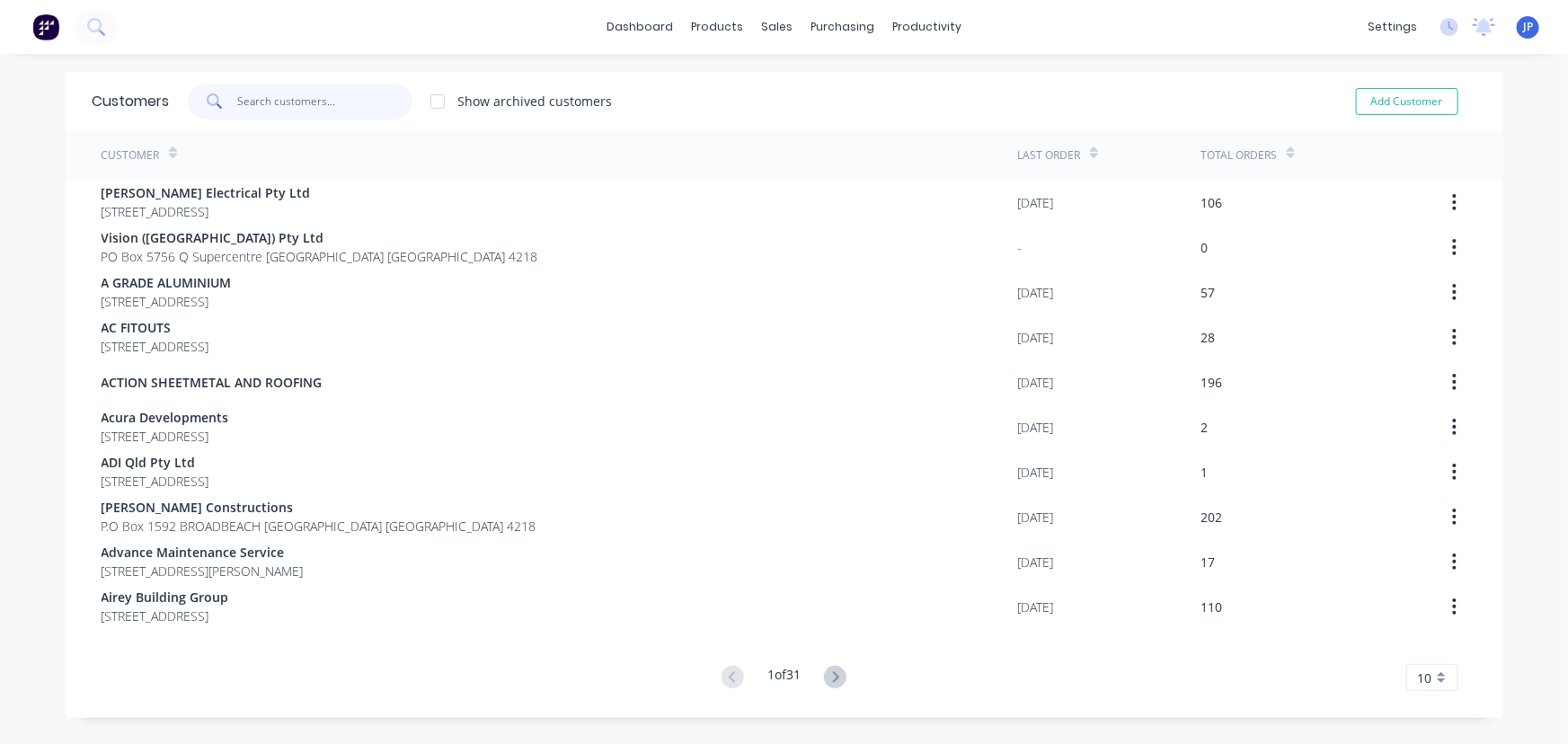
click at [271, 95] on input "text" at bounding box center [324, 102] width 175 height 36
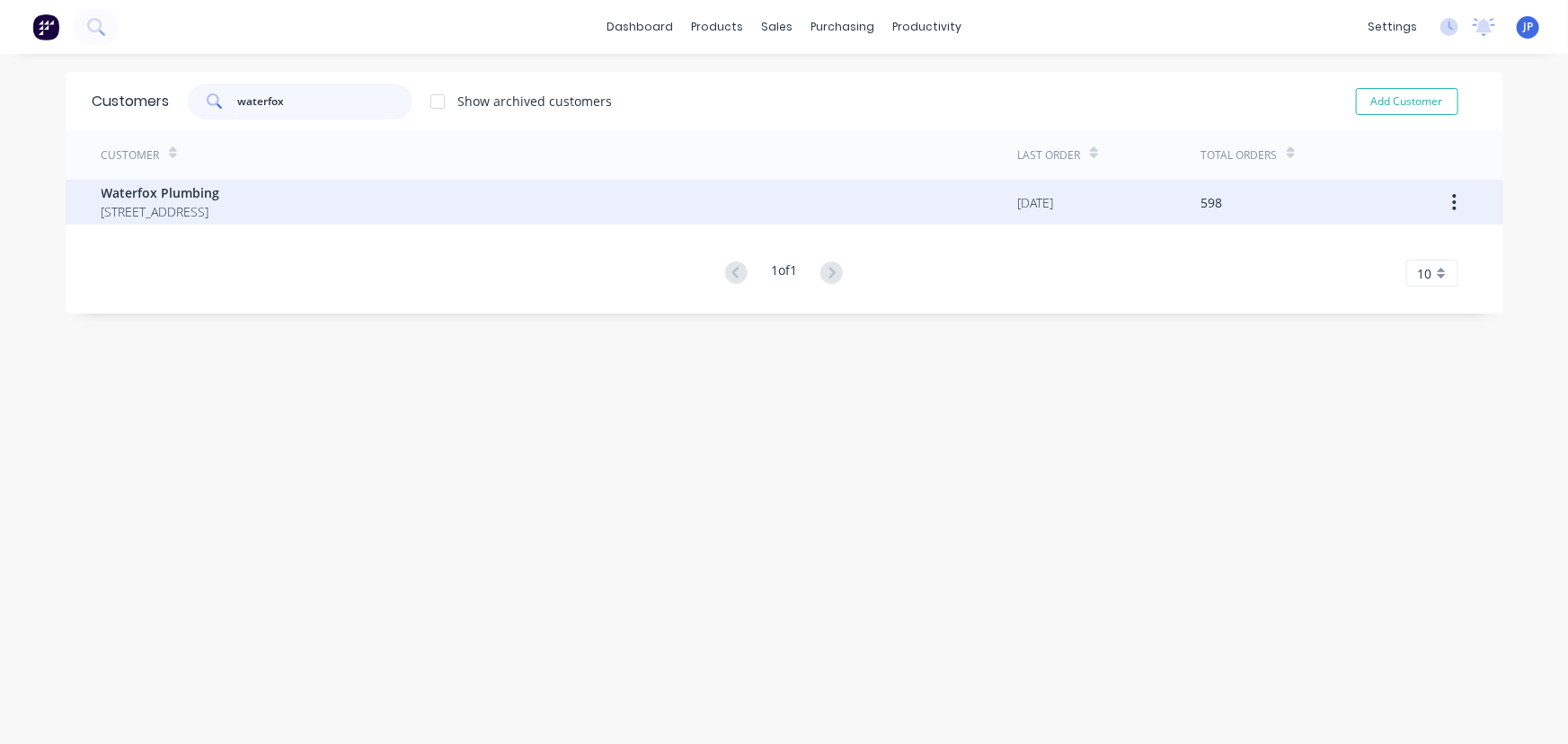
type input "waterfox"
click at [163, 188] on span "Waterfox Plumbing" at bounding box center [160, 193] width 118 height 19
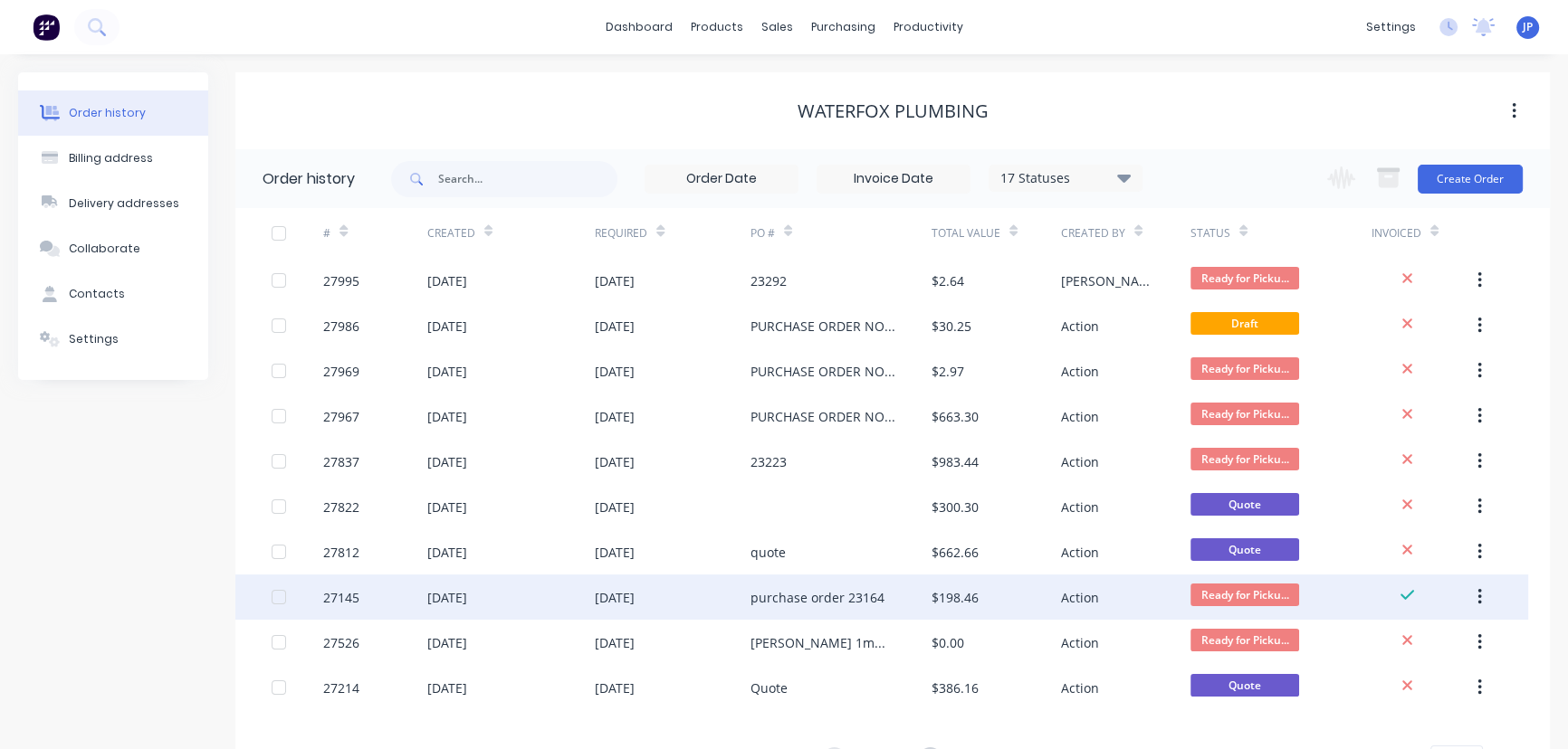
click at [635, 595] on div "[DATE]" at bounding box center [614, 598] width 39 height 19
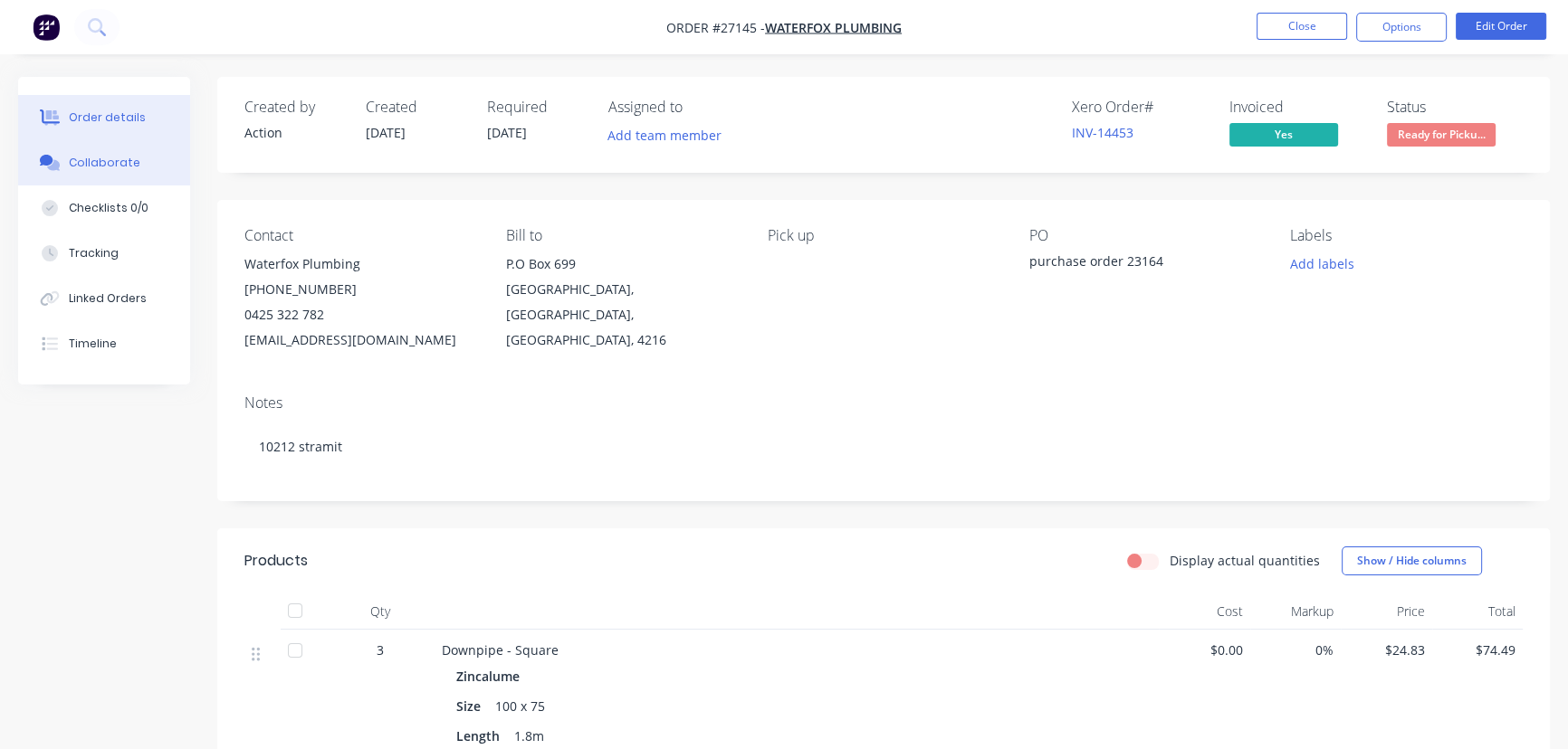
click at [95, 162] on div "Collaborate" at bounding box center [105, 162] width 71 height 16
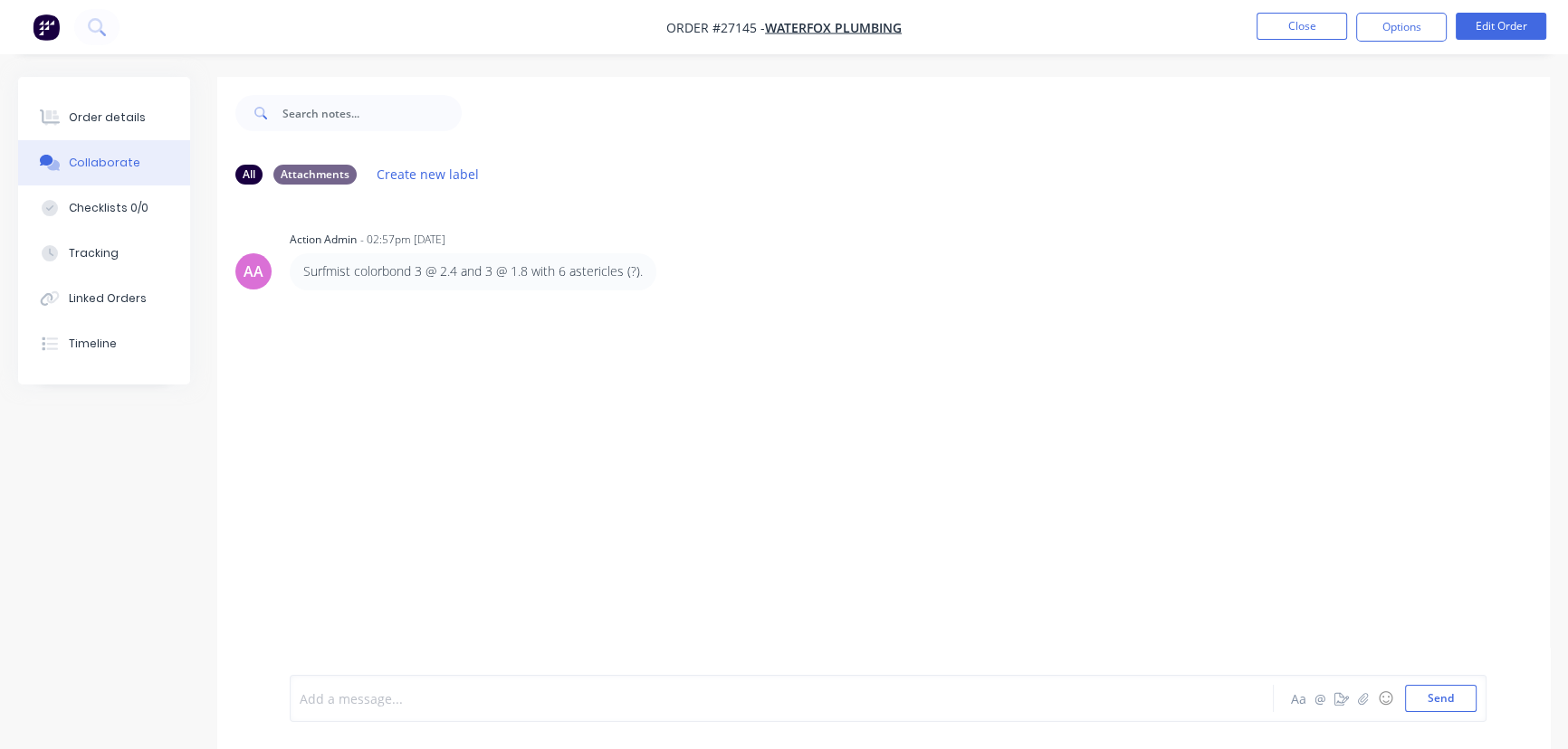
click at [379, 706] on div at bounding box center [741, 699] width 881 height 19
click at [1409, 701] on button "Send" at bounding box center [1440, 698] width 71 height 27
click at [1295, 22] on button "Close" at bounding box center [1302, 26] width 90 height 27
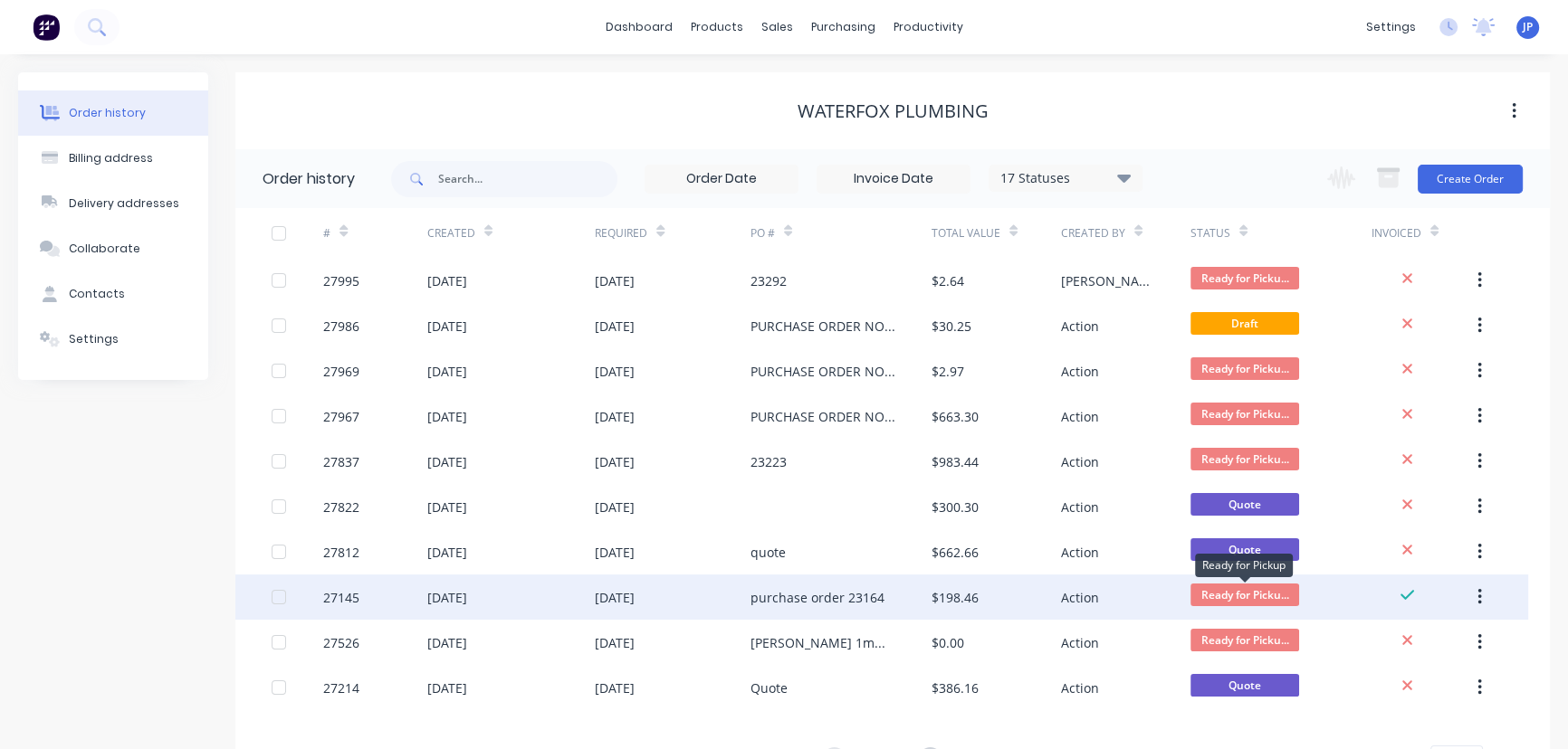
click at [1234, 597] on span "Ready for Picku..." at bounding box center [1244, 595] width 109 height 23
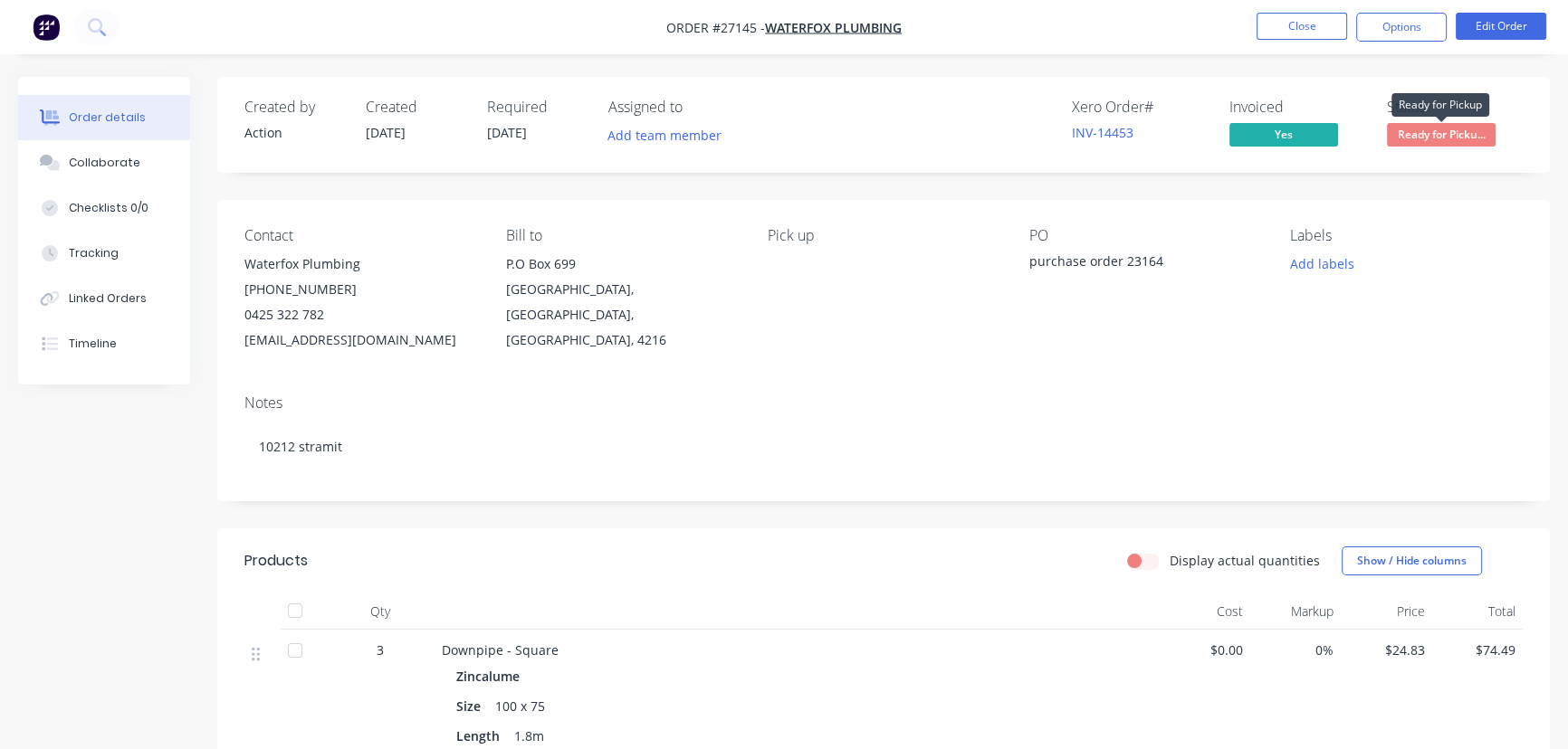
click at [1461, 143] on span "Ready for Picku..." at bounding box center [1440, 135] width 109 height 23
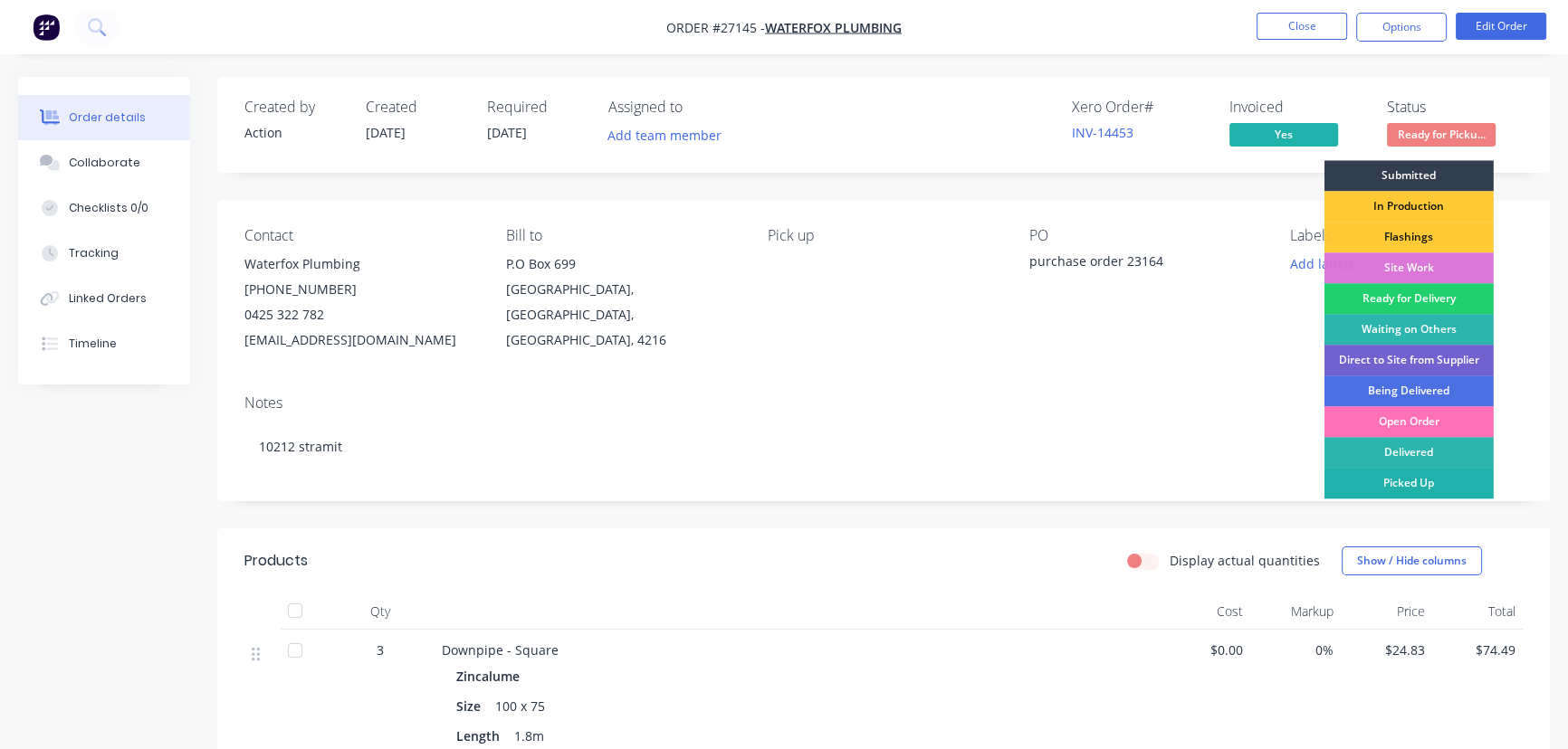
click at [1412, 483] on div "Picked Up" at bounding box center [1409, 483] width 169 height 31
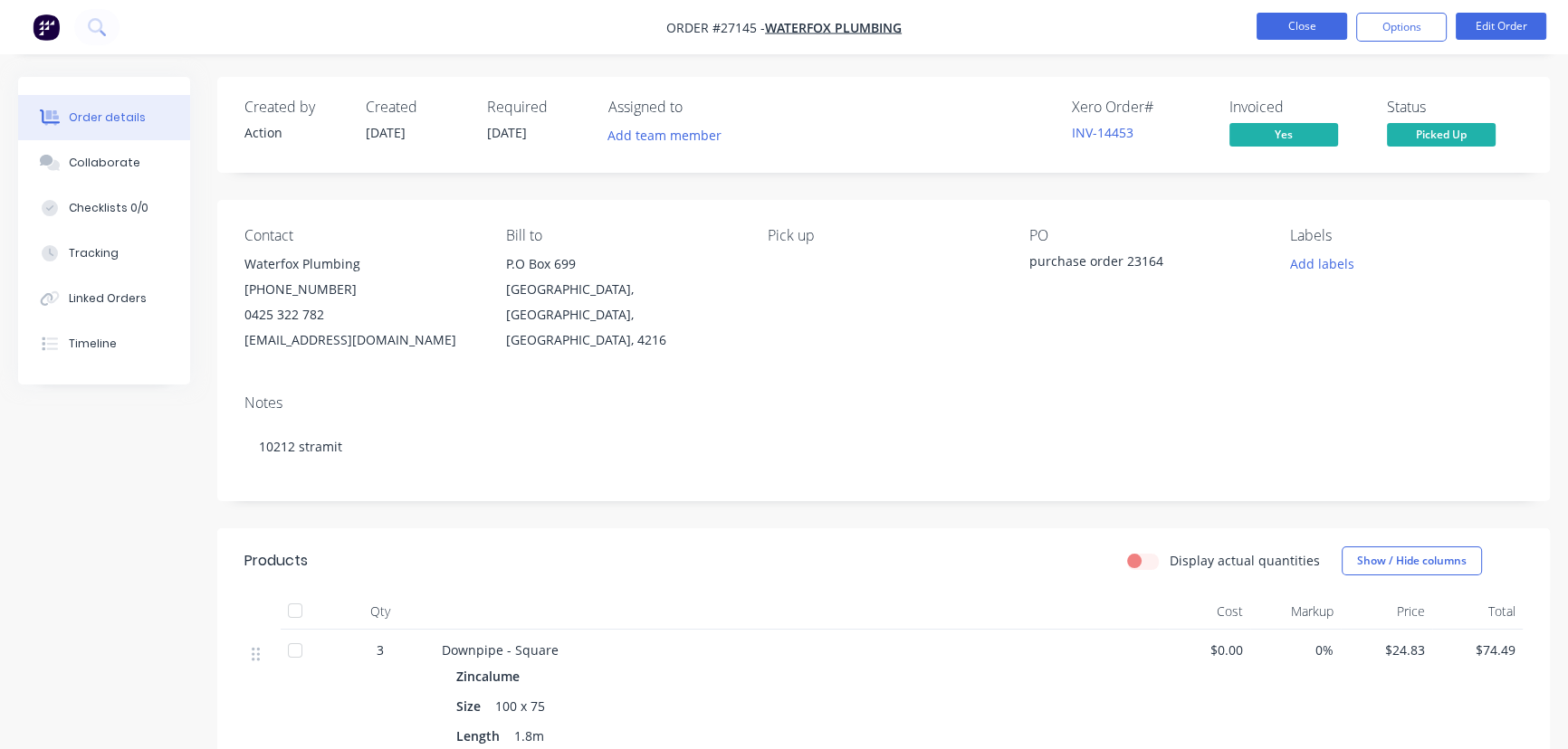
click at [1307, 31] on button "Close" at bounding box center [1302, 26] width 90 height 27
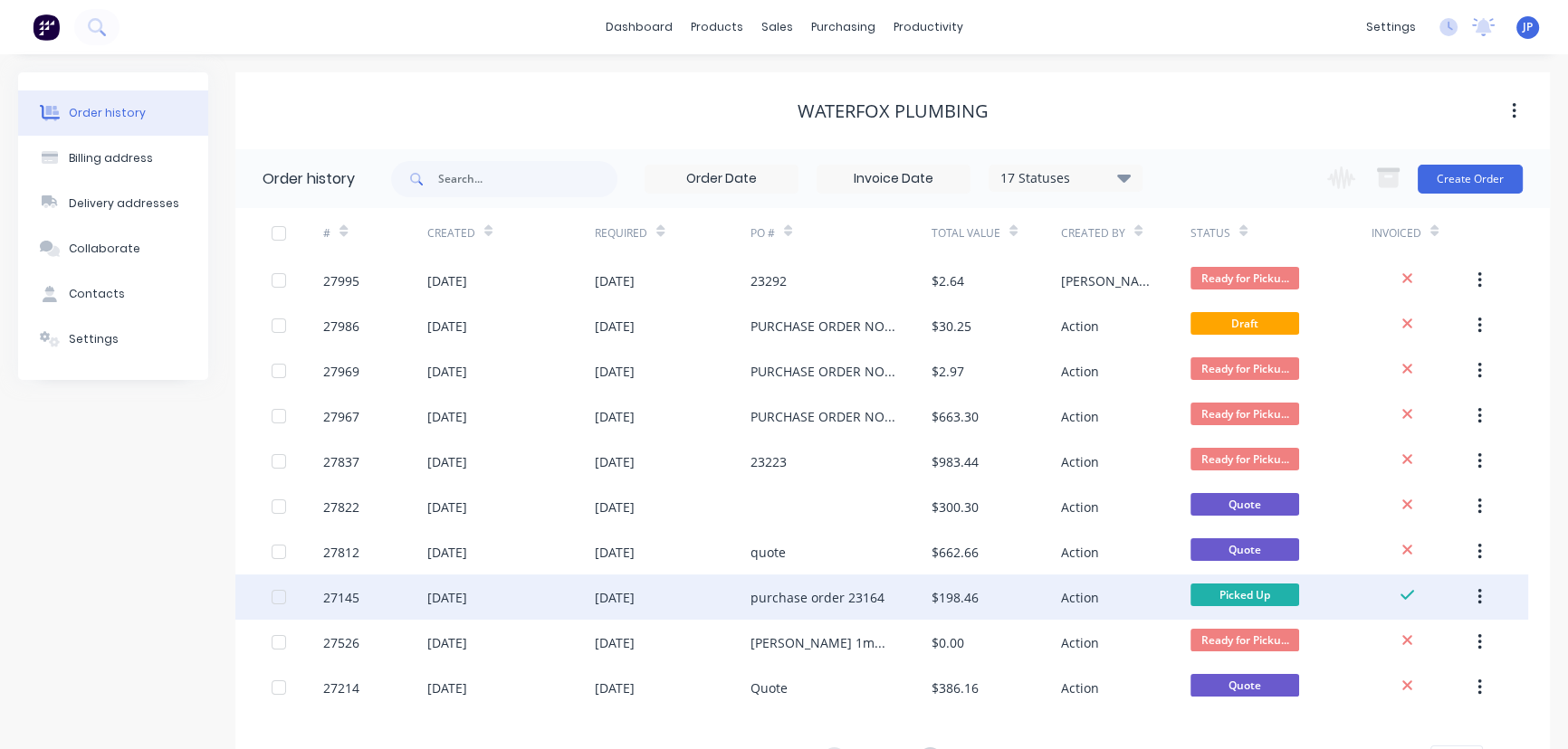
click at [1479, 599] on icon "button" at bounding box center [1479, 597] width 5 height 20
click at [1426, 646] on div "Archive" at bounding box center [1414, 644] width 139 height 26
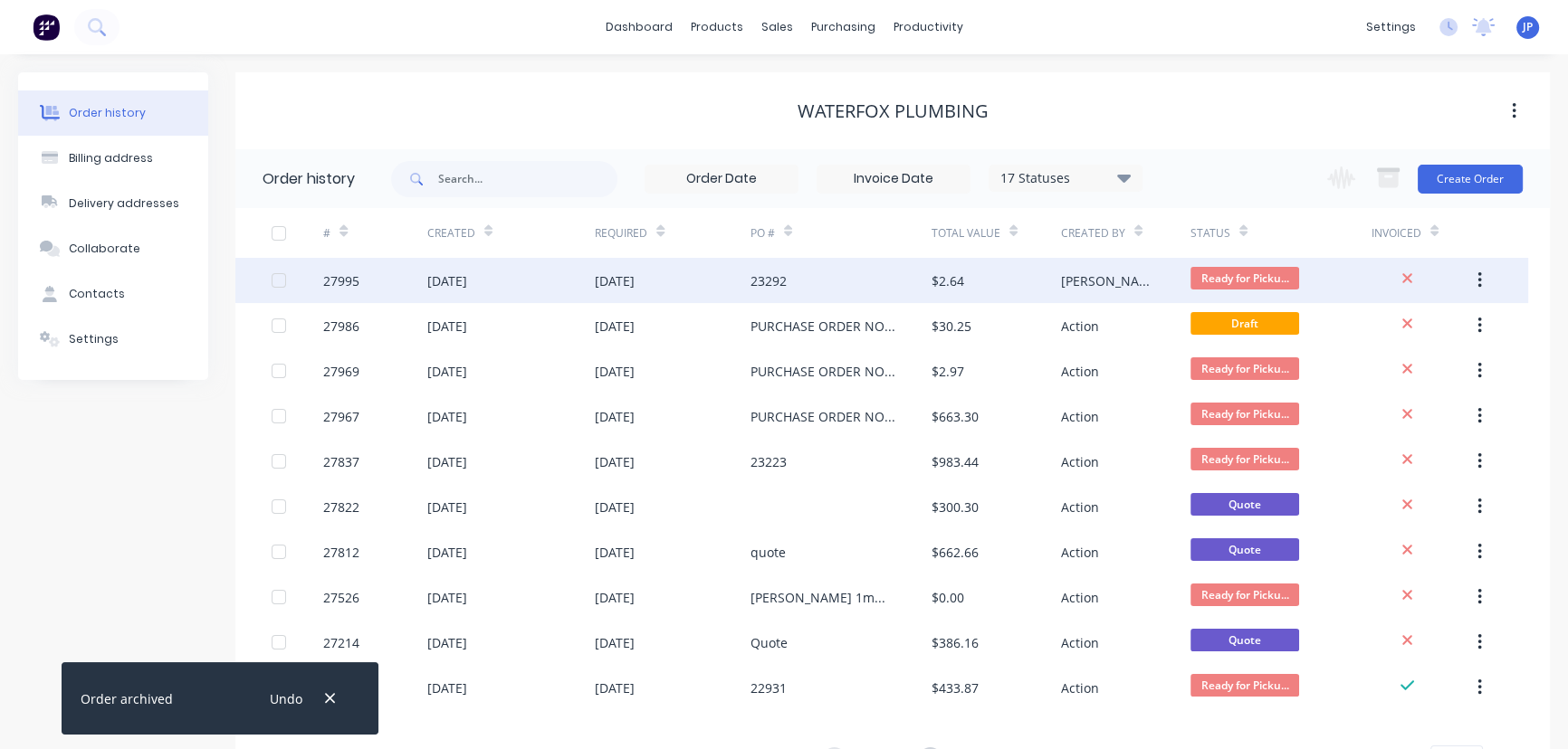
click at [1371, 280] on div at bounding box center [1406, 281] width 72 height 21
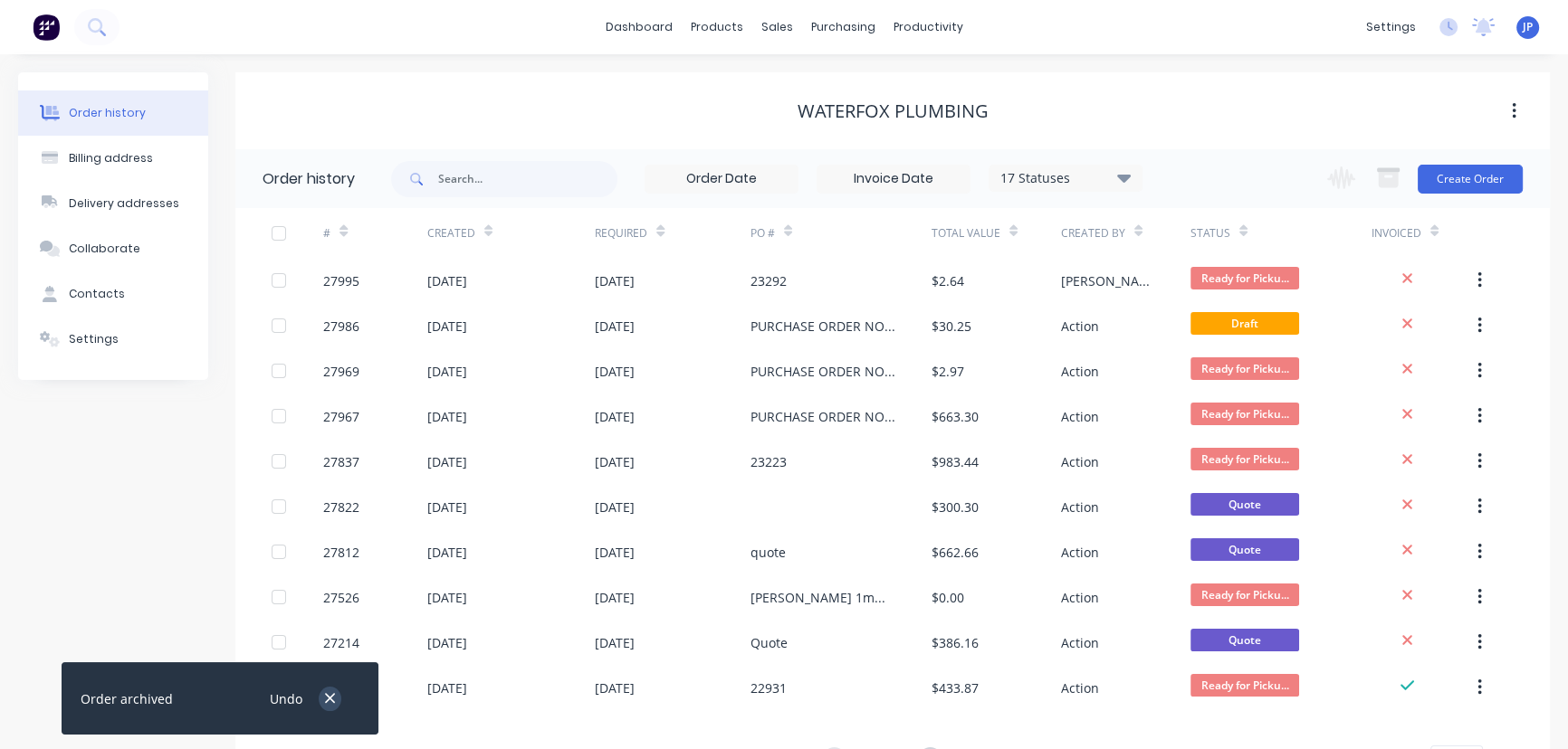
click at [324, 693] on icon "button" at bounding box center [330, 698] width 12 height 16
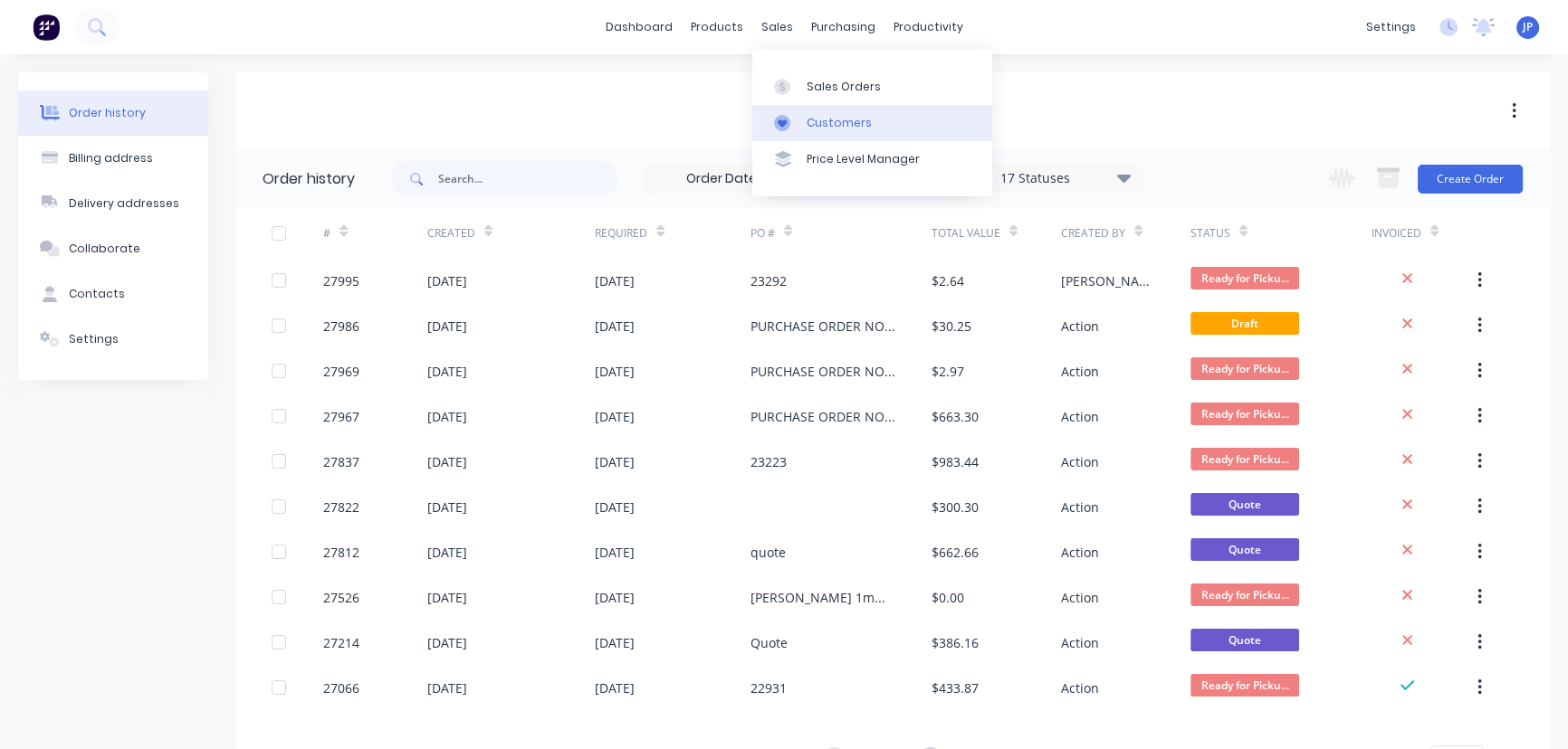
click at [814, 114] on div "Customers" at bounding box center [839, 122] width 65 height 16
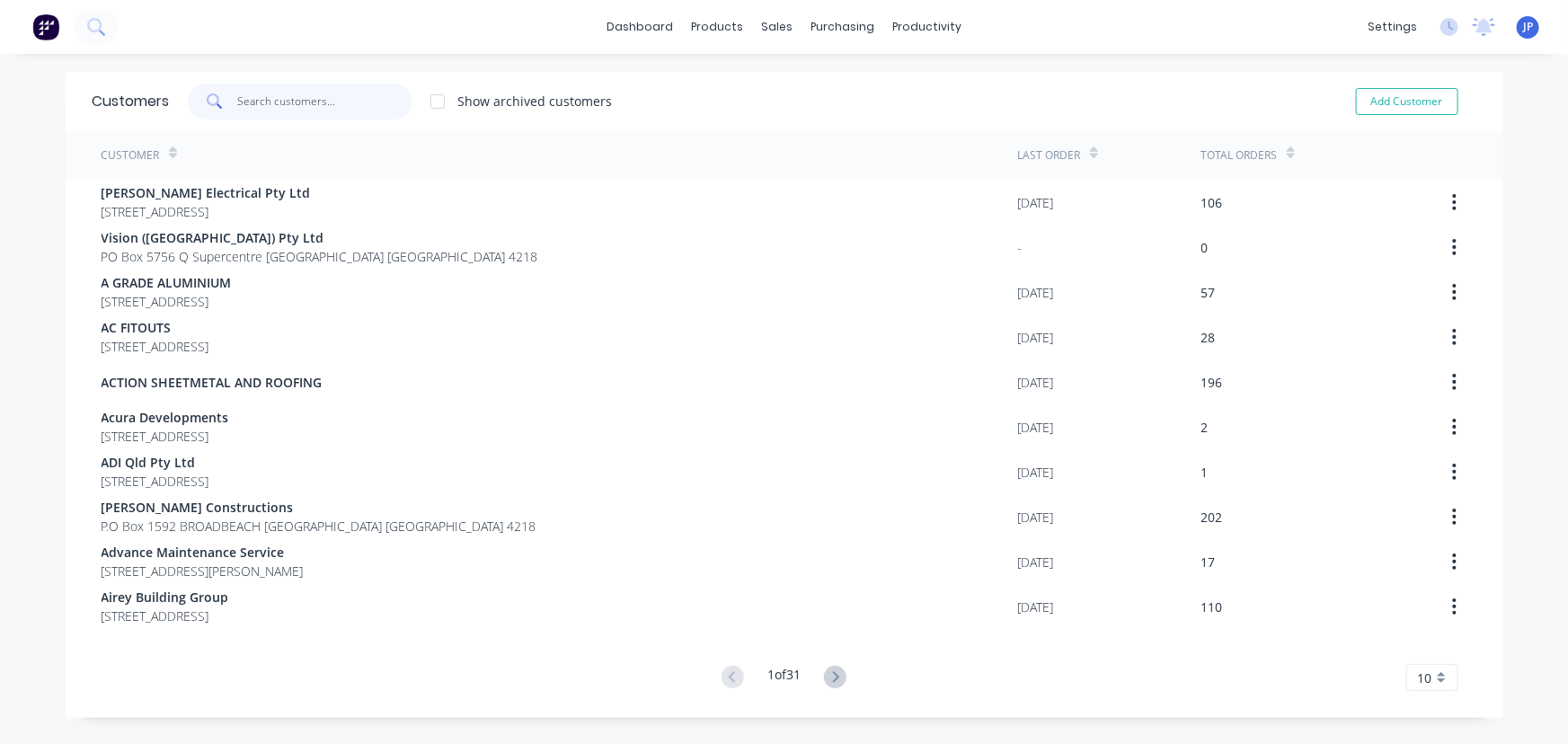
click at [292, 98] on input "text" at bounding box center [324, 102] width 175 height 36
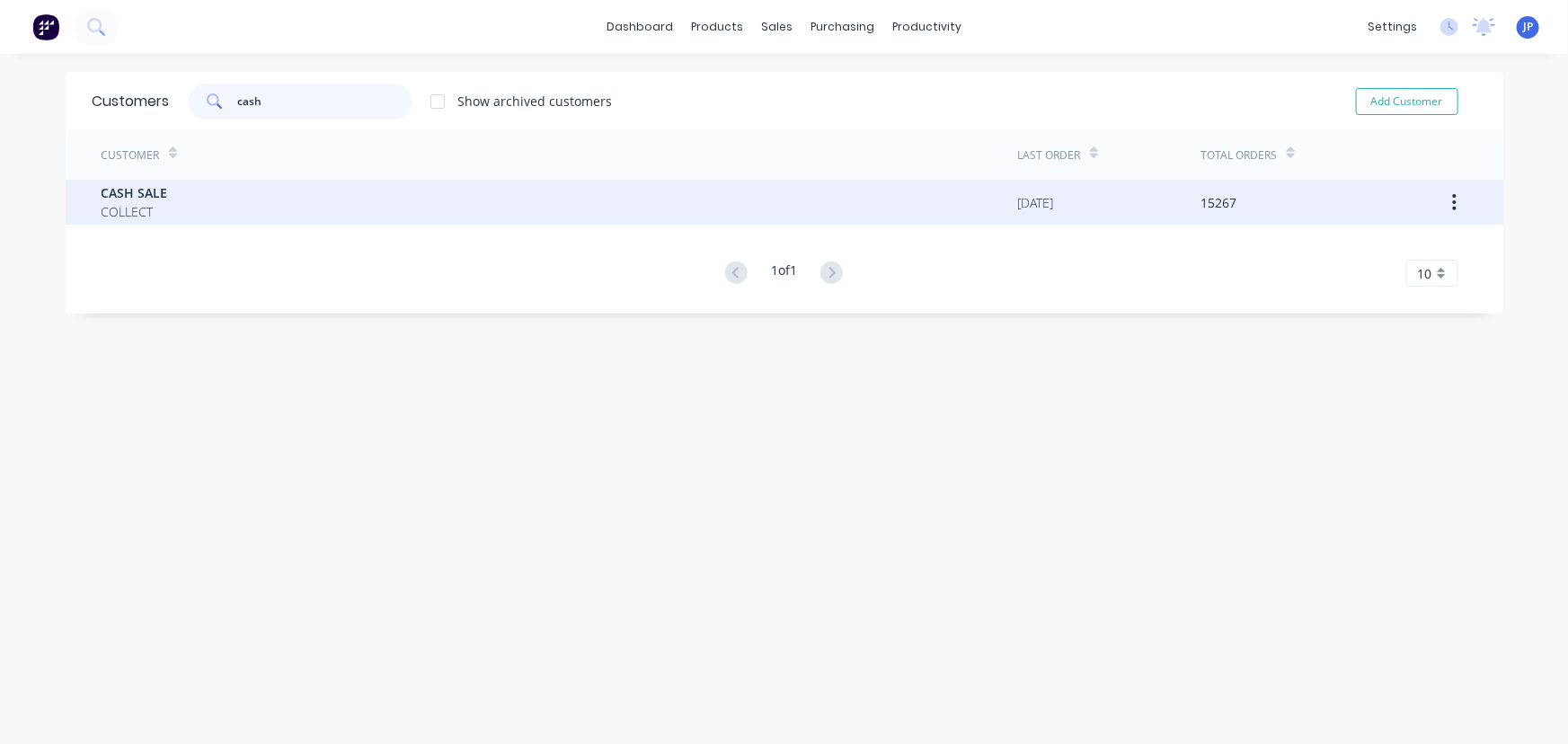
type input "cash"
click at [196, 203] on div "CASH SALE COLLECT" at bounding box center [560, 202] width 917 height 45
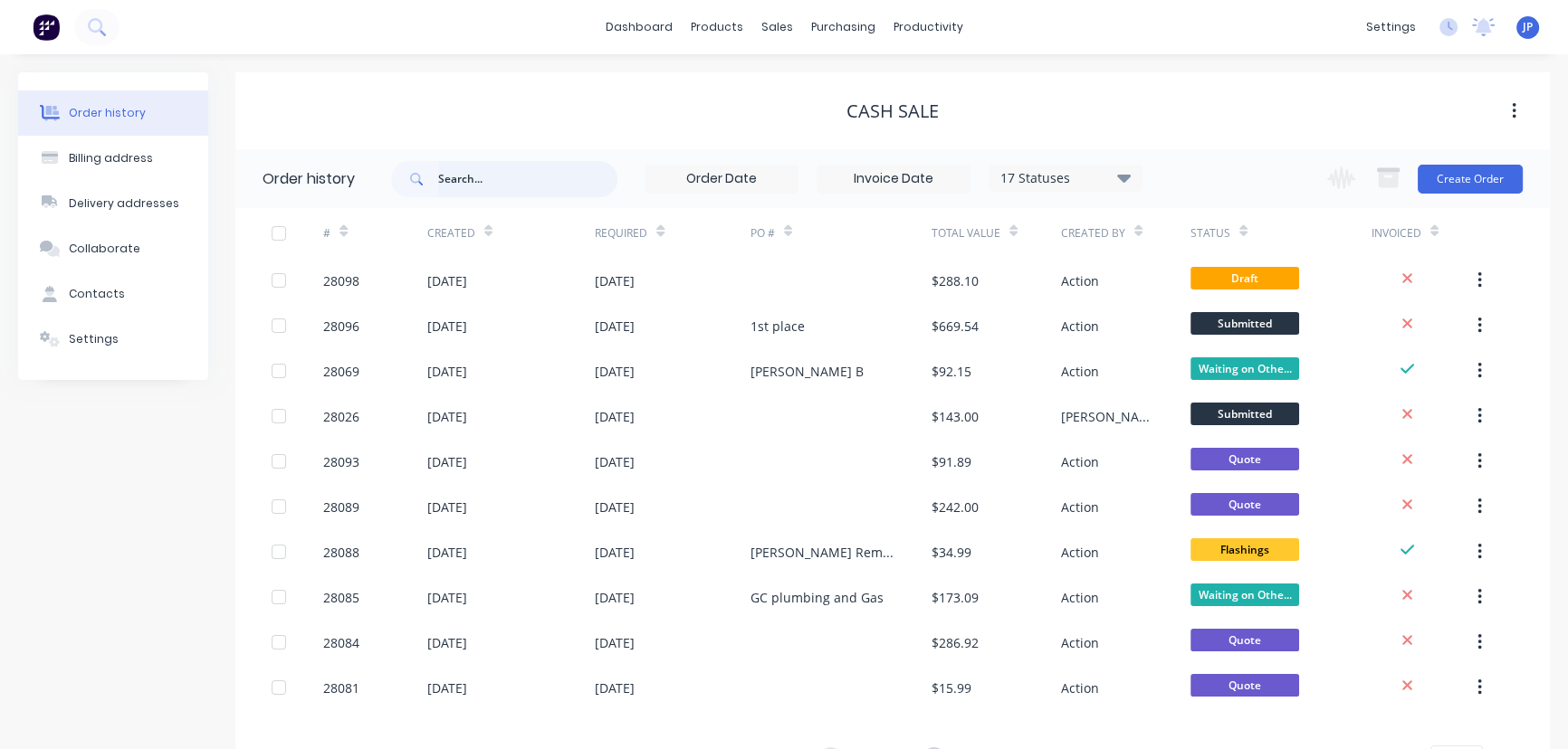
click at [464, 174] on input "text" at bounding box center [527, 179] width 179 height 37
type input "28096"
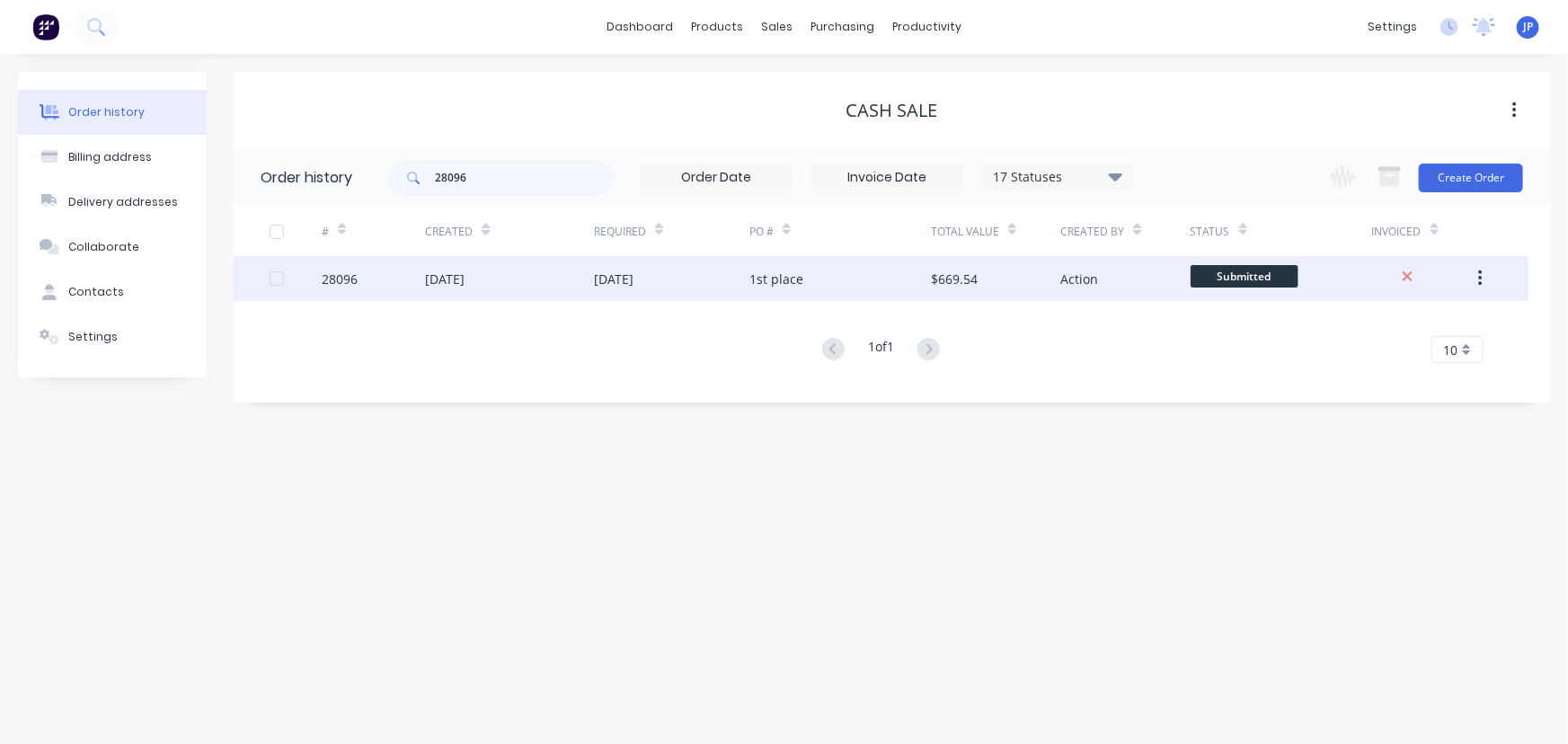
click at [397, 280] on div "28096" at bounding box center [373, 278] width 103 height 45
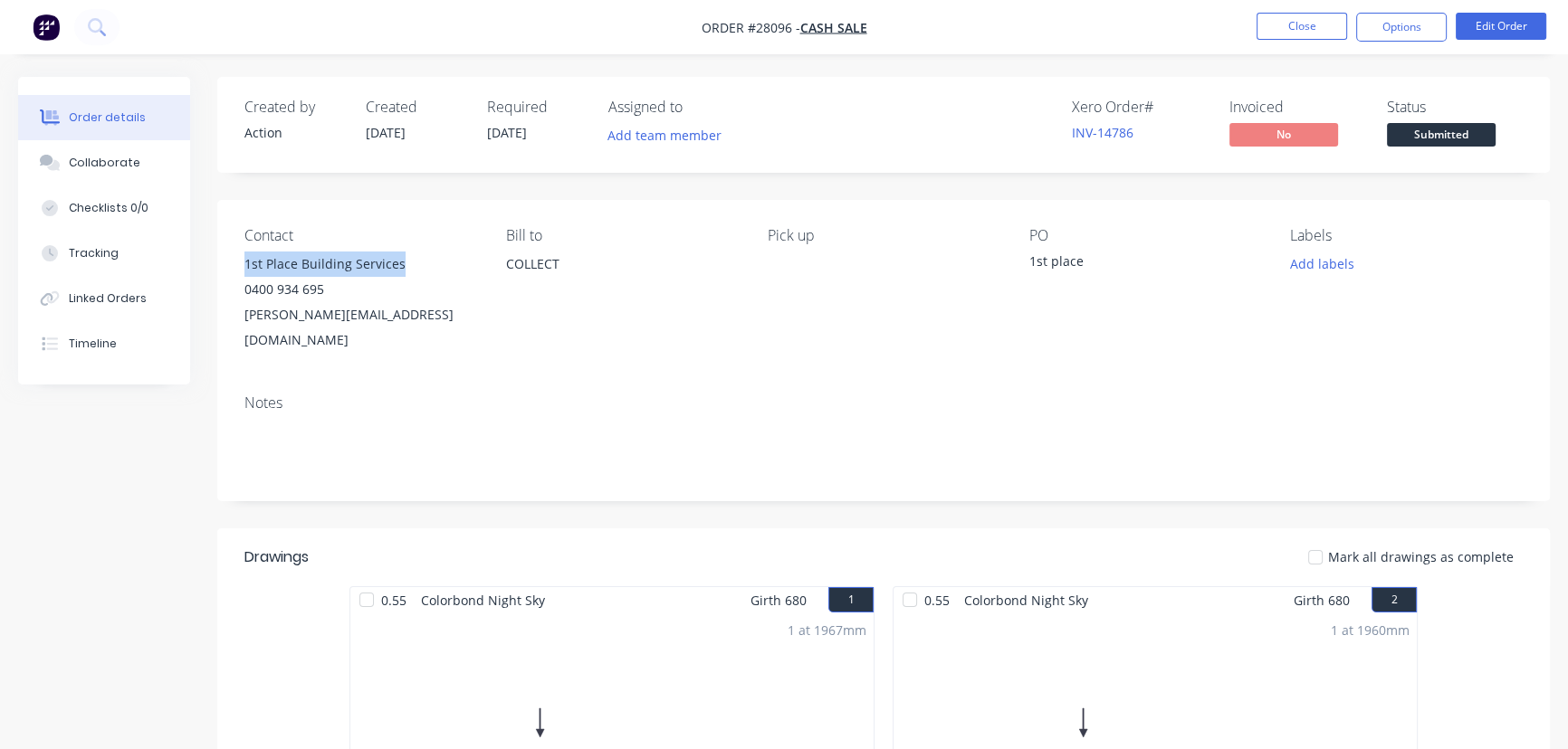
drag, startPoint x: 408, startPoint y: 261, endPoint x: 240, endPoint y: 272, distance: 168.4
click at [240, 272] on div "Contact 1st Place Building Services 0400 934 695 [PERSON_NAME][EMAIL_ADDRESS][D…" at bounding box center [883, 289] width 1332 height 180
copy div "1st Place Building Services"
click at [1417, 30] on button "Options" at bounding box center [1401, 27] width 90 height 29
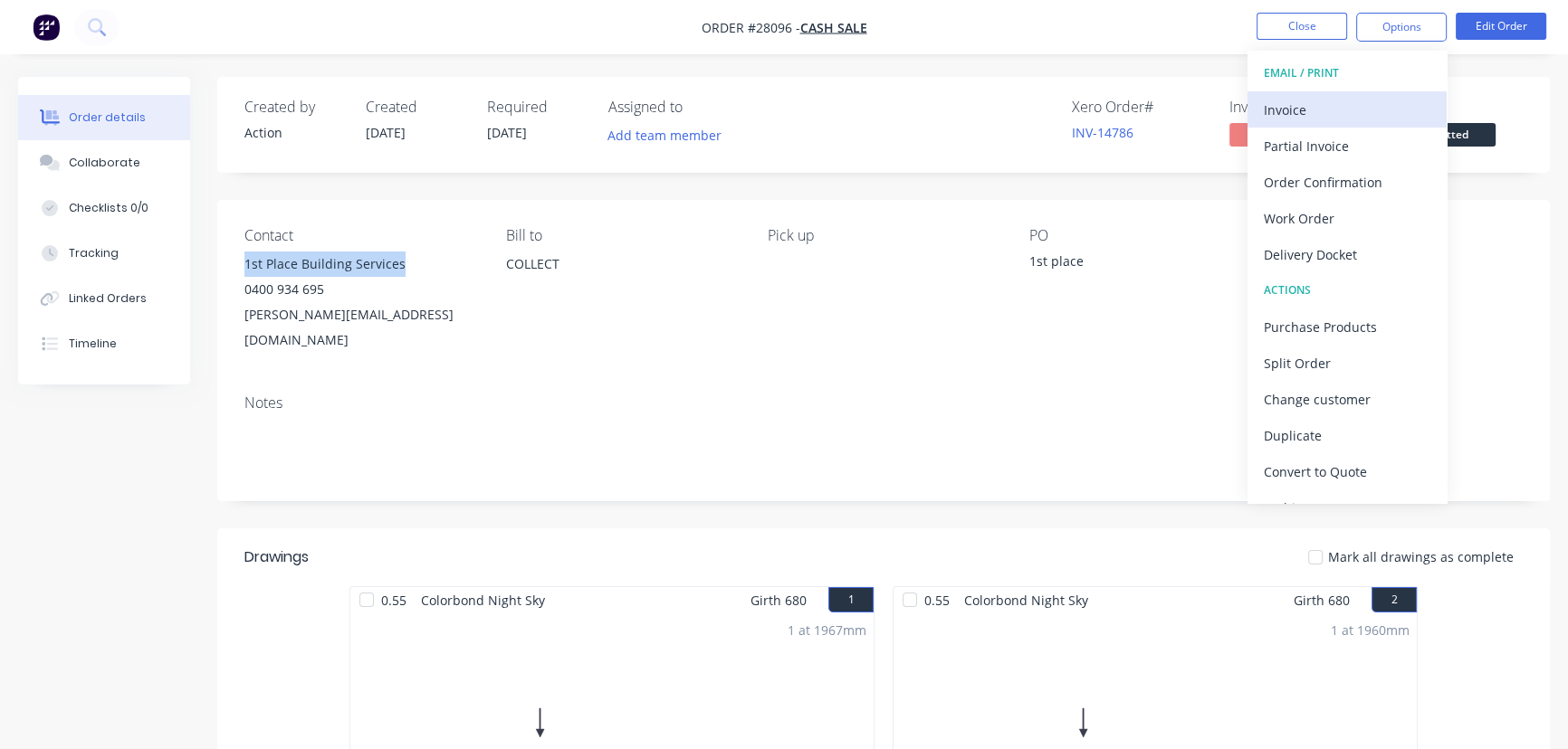
click at [1313, 108] on div "Invoice" at bounding box center [1346, 110] width 166 height 26
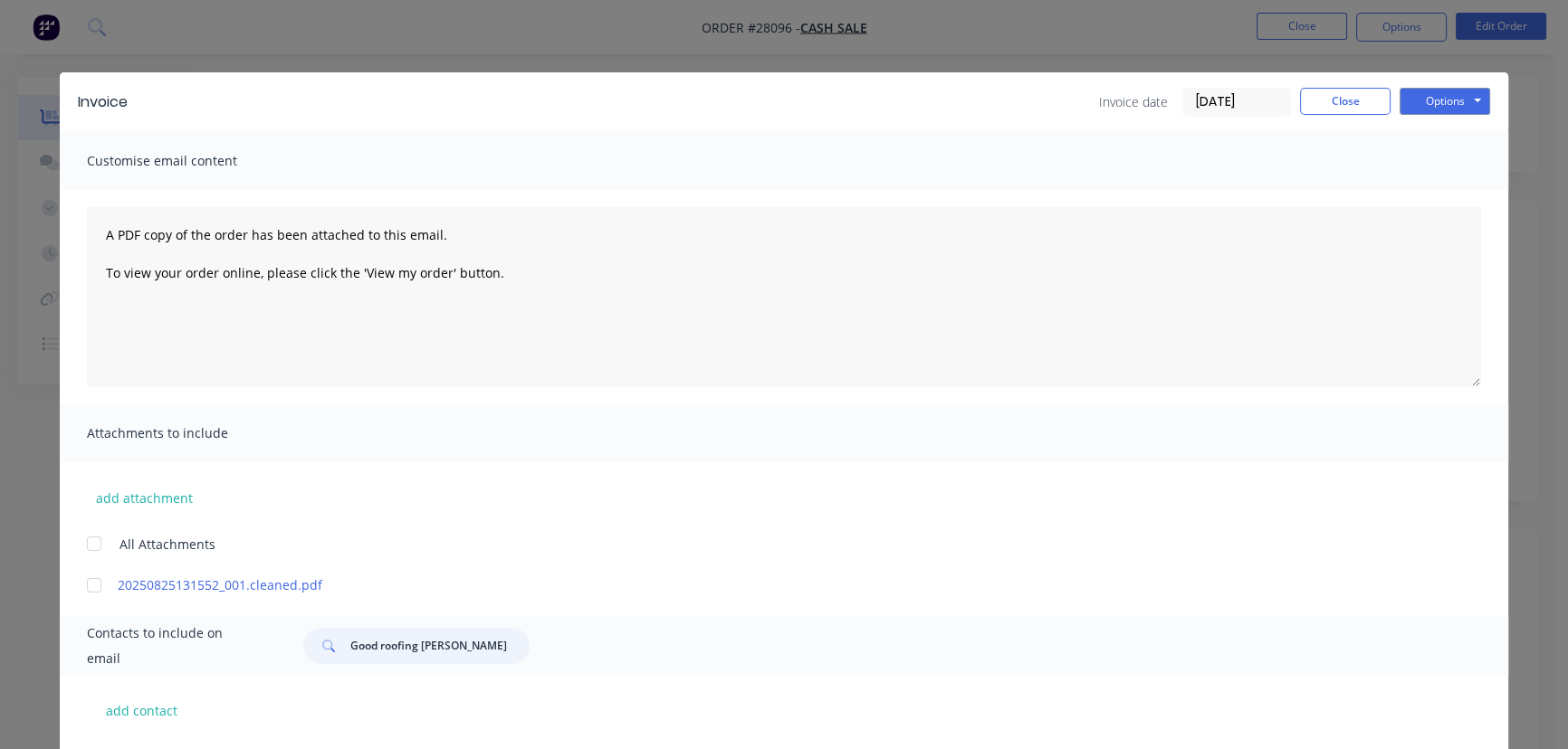
drag, startPoint x: 497, startPoint y: 650, endPoint x: 334, endPoint y: 669, distance: 164.1
click at [334, 669] on div "Contacts to include on email Good roofing [PERSON_NAME]" at bounding box center [783, 645] width 1448 height 59
paste input "1st Place Building Services"
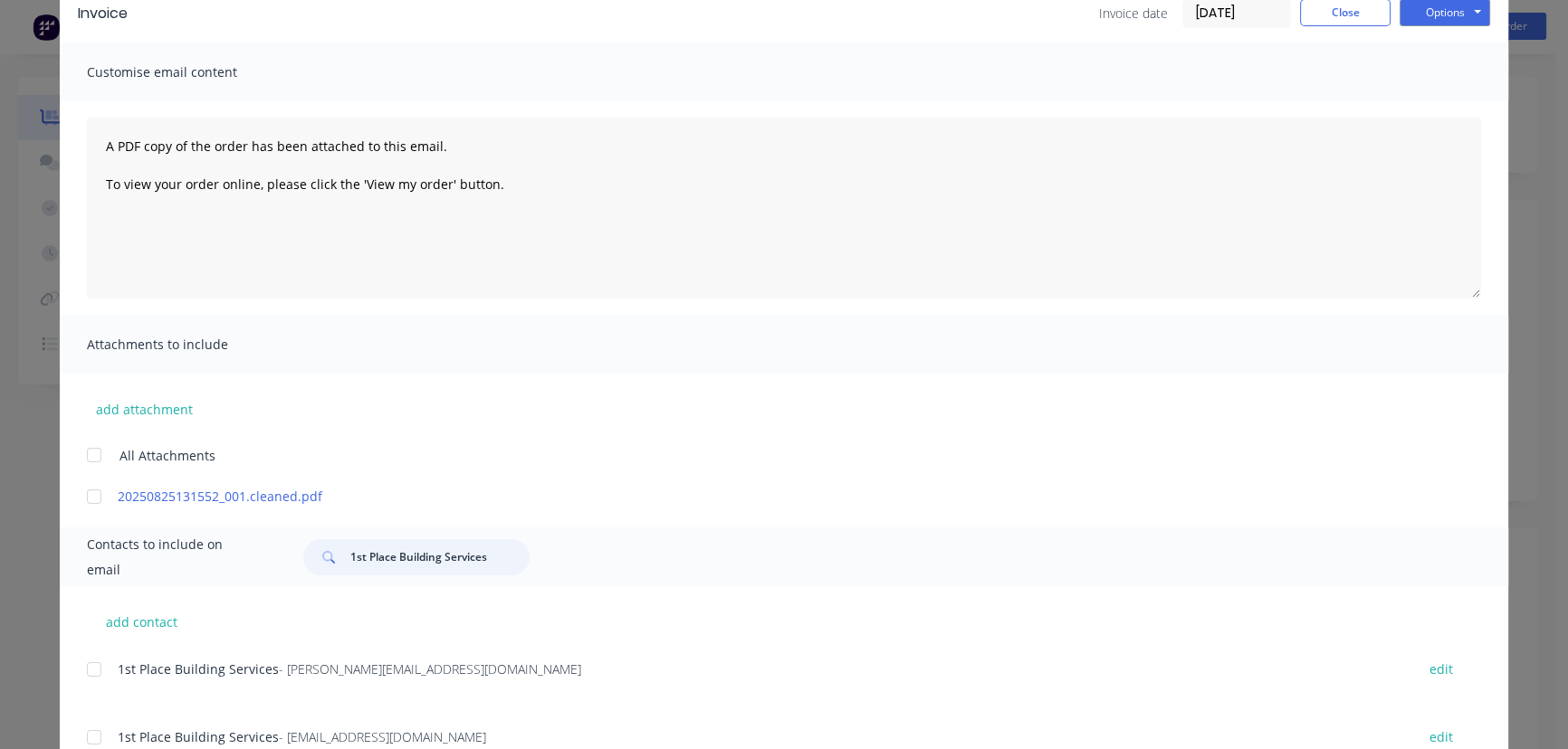
scroll to position [157, 0]
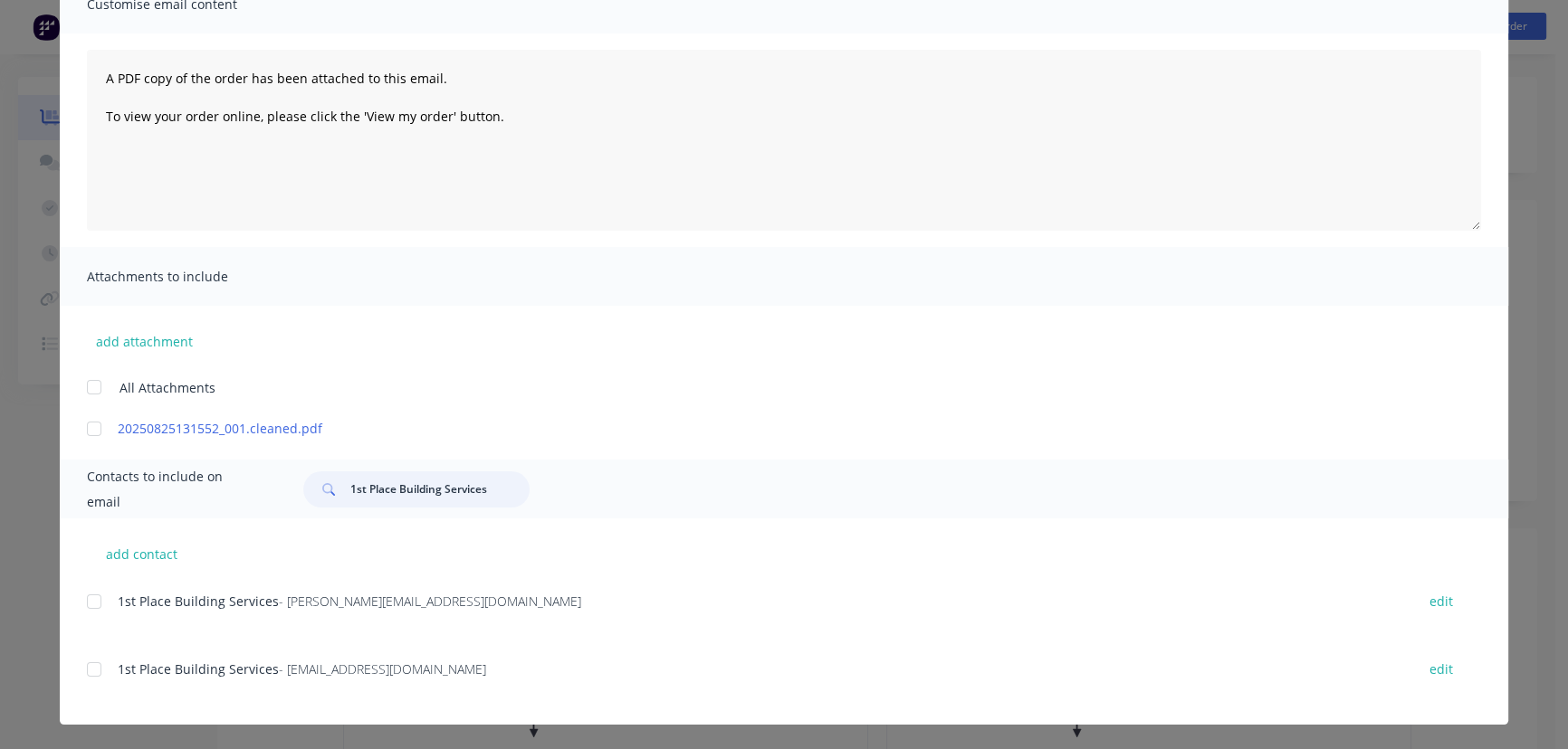
type input "1st Place Building Services"
drag, startPoint x: 497, startPoint y: 668, endPoint x: 109, endPoint y: 687, distance: 388.5
click at [109, 687] on div "1st Place Building Services - [EMAIL_ADDRESS][DOMAIN_NAME] edit" at bounding box center [797, 680] width 1421 height 46
copy div "1st Place Building Services - [EMAIL_ADDRESS][DOMAIN_NAME]"
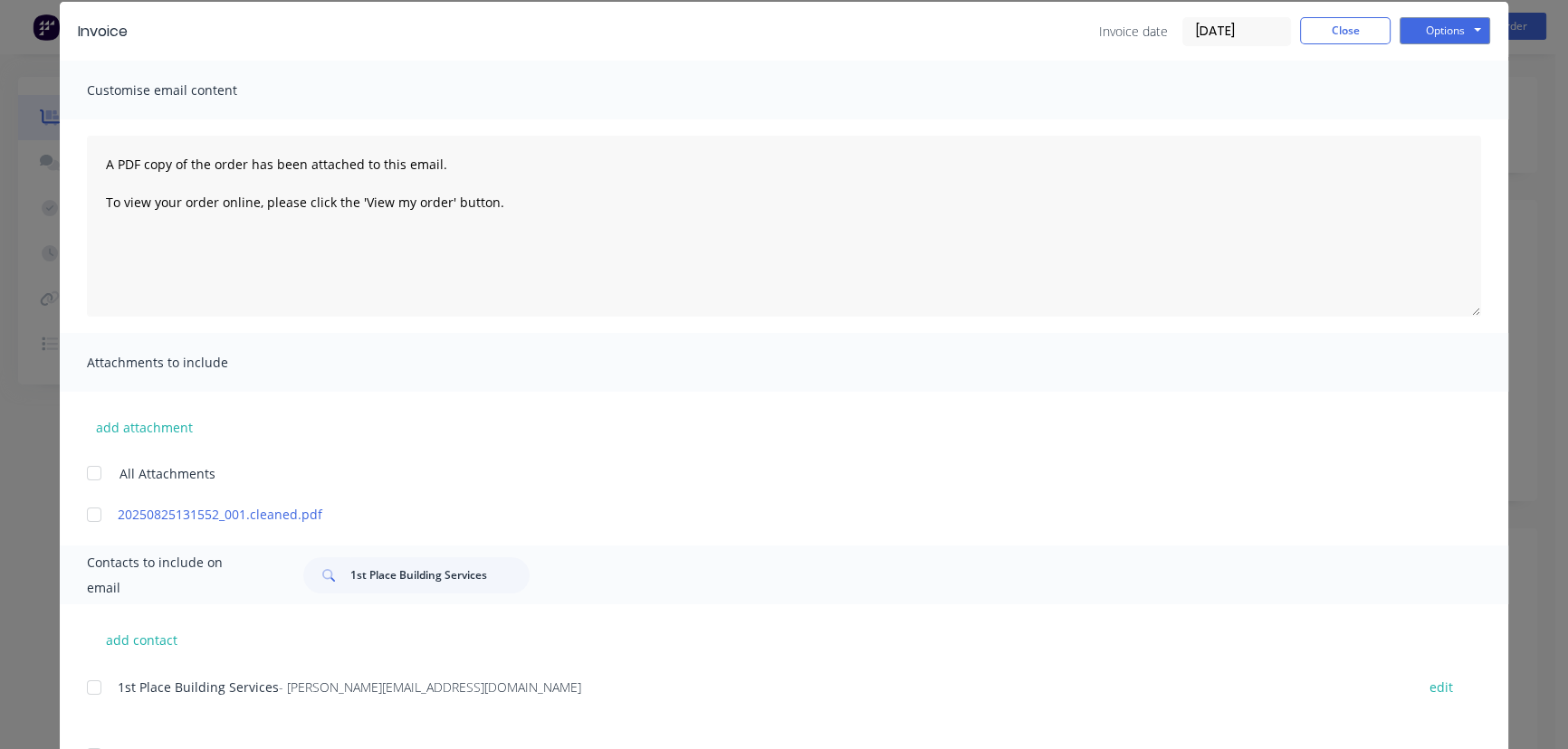
scroll to position [0, 0]
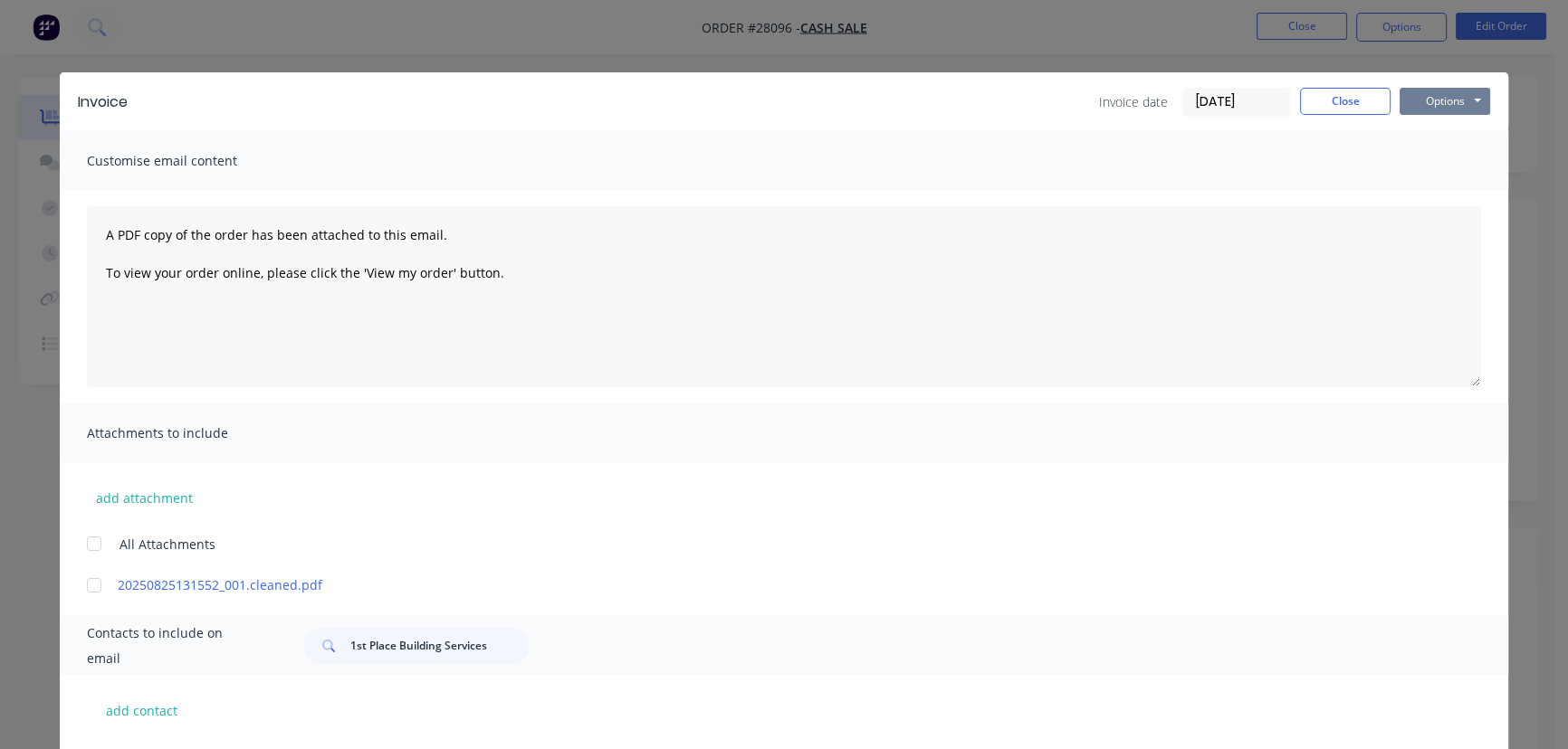
click at [1402, 101] on button "Options" at bounding box center [1445, 101] width 90 height 27
click at [1408, 167] on button "Print" at bounding box center [1457, 162] width 115 height 30
click at [1325, 107] on button "Close" at bounding box center [1345, 101] width 90 height 27
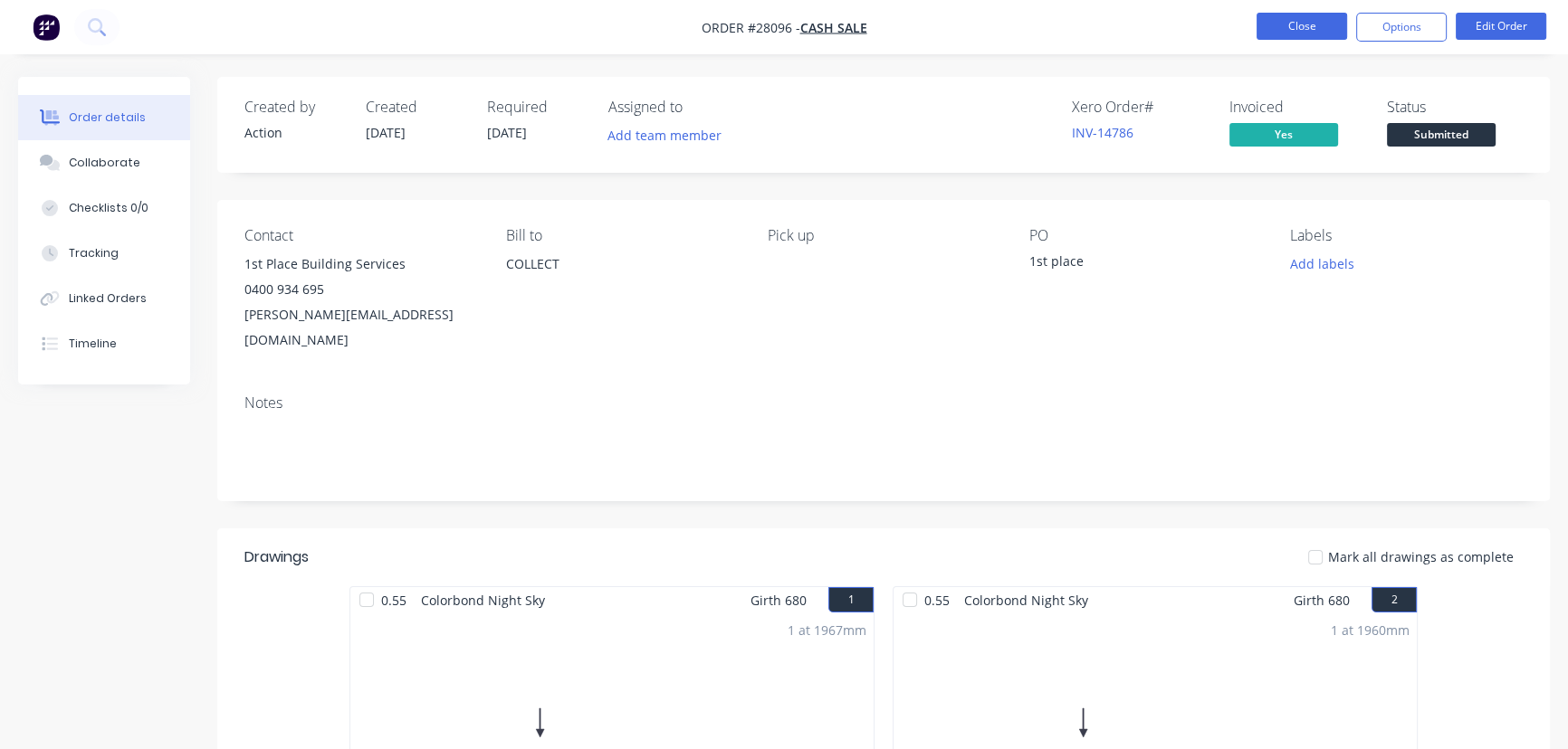
click at [1313, 30] on button "Close" at bounding box center [1302, 26] width 90 height 27
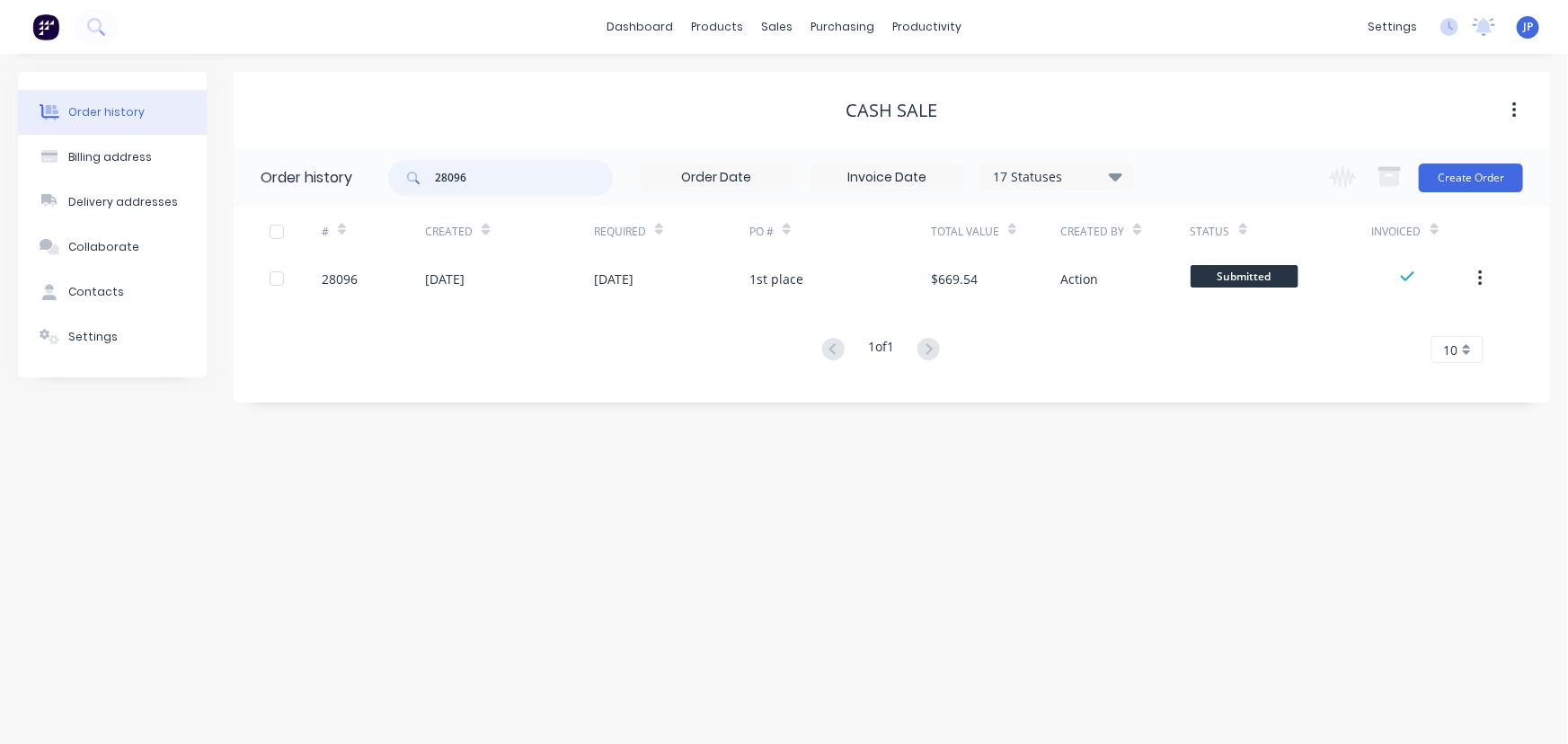
drag, startPoint x: 494, startPoint y: 176, endPoint x: 417, endPoint y: 190, distance: 78.3
click at [418, 190] on div "28096" at bounding box center [499, 178] width 224 height 36
type input "good roof"
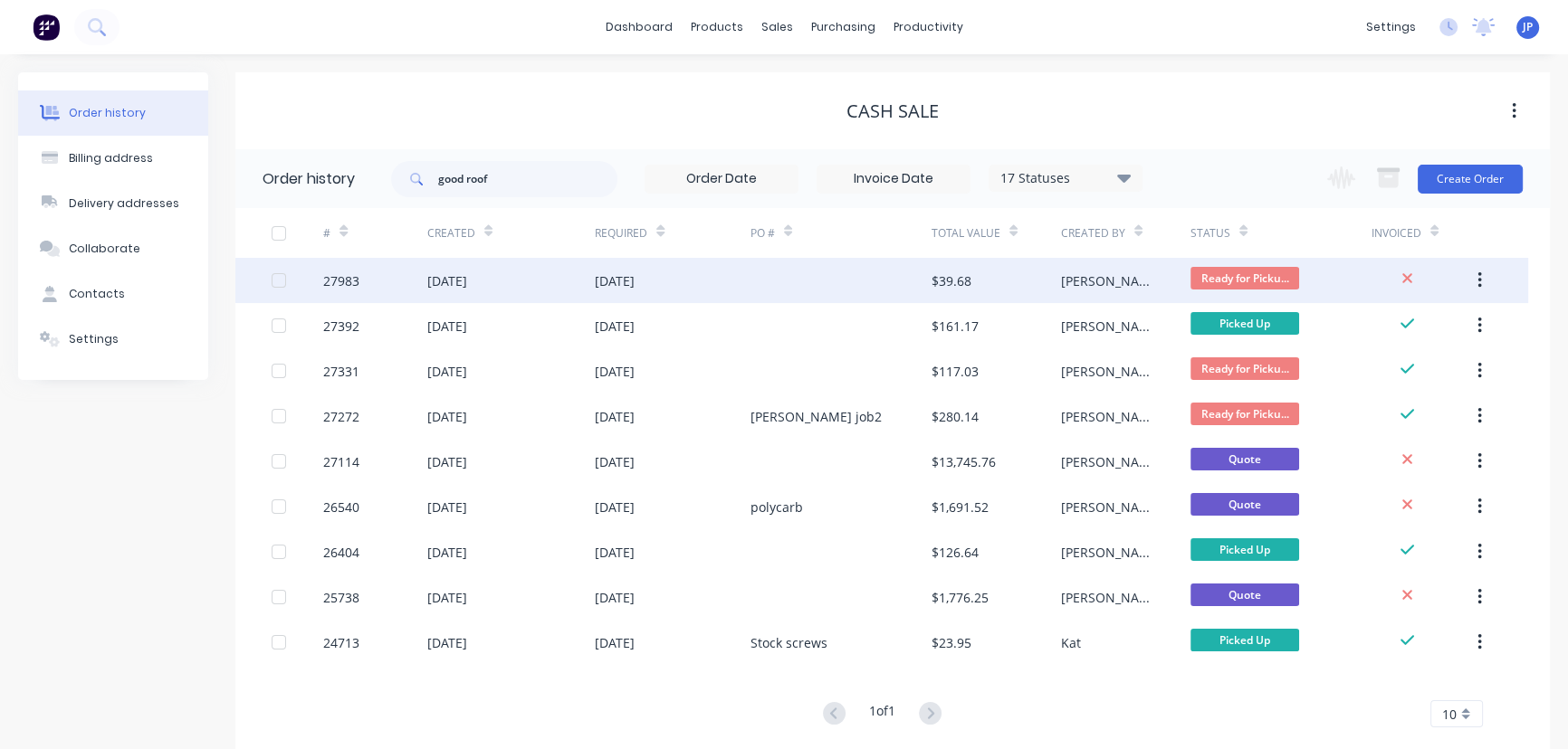
click at [470, 291] on div "[DATE]" at bounding box center [511, 280] width 168 height 45
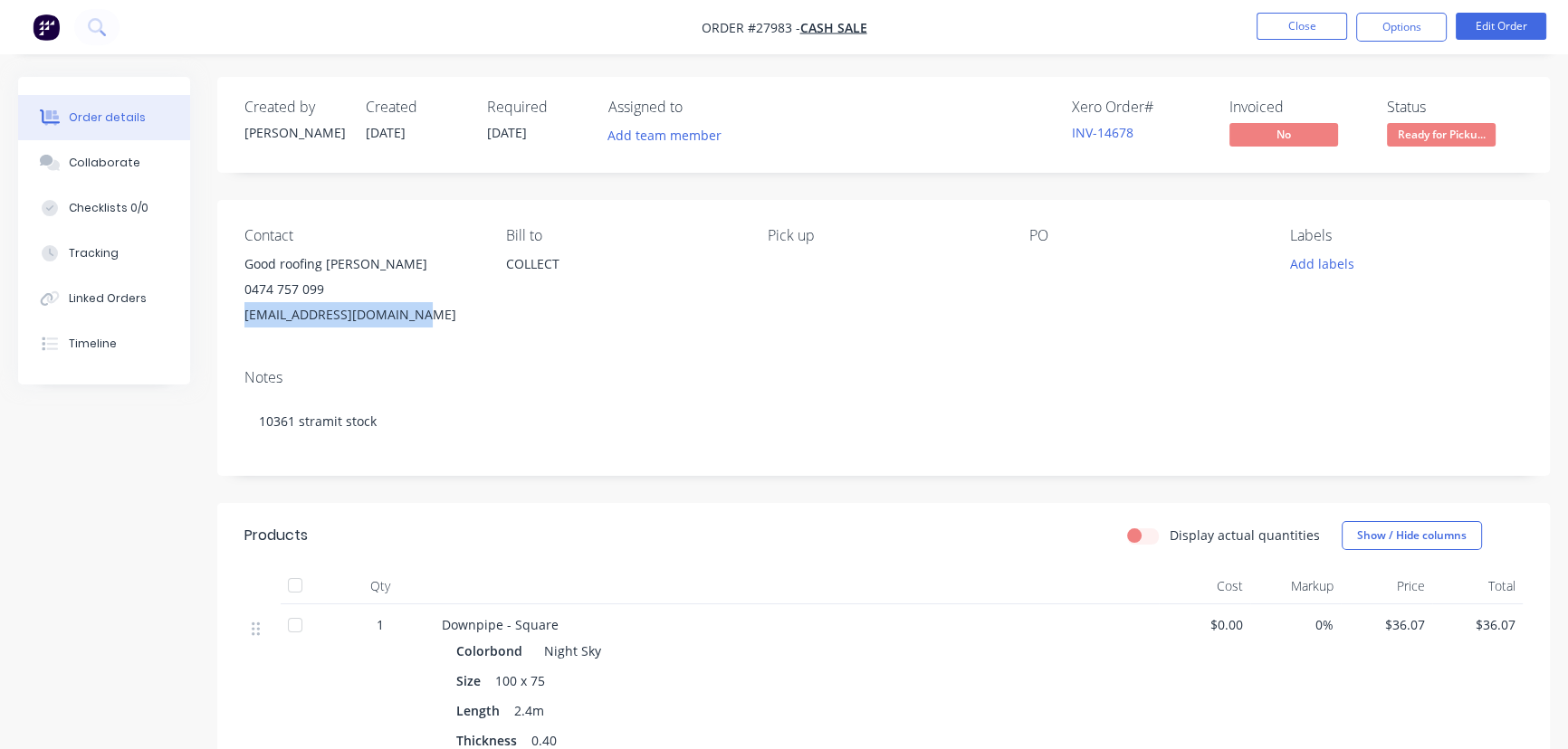
drag, startPoint x: 429, startPoint y: 315, endPoint x: 237, endPoint y: 334, distance: 192.9
click at [237, 334] on div "Contact Good roofing [PERSON_NAME] 0474 757 099 [EMAIL_ADDRESS][DOMAIN_NAME] [P…" at bounding box center [883, 277] width 1332 height 155
copy div "[EMAIL_ADDRESS][DOMAIN_NAME]"
click at [1308, 23] on button "Close" at bounding box center [1302, 26] width 90 height 27
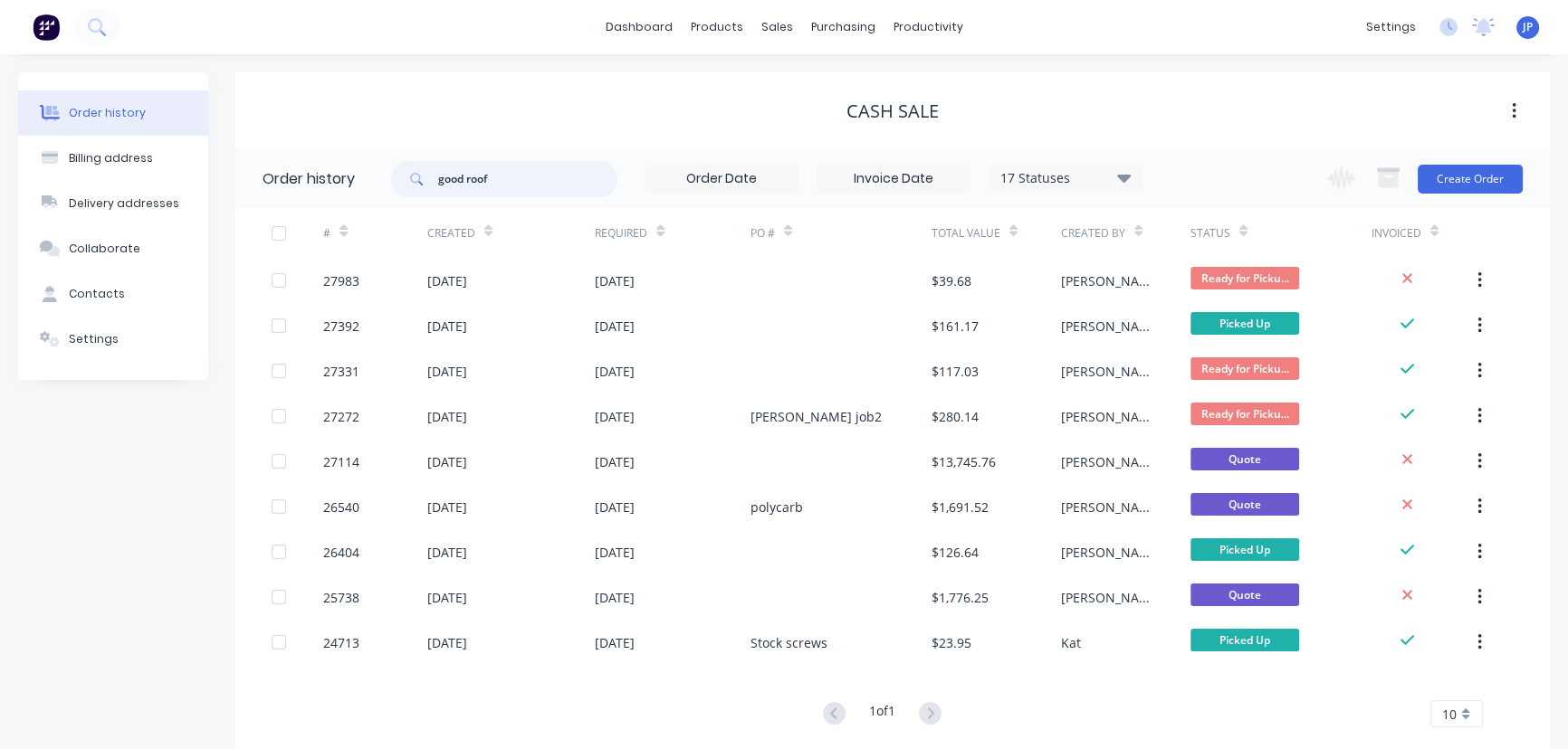
drag, startPoint x: 540, startPoint y: 183, endPoint x: 360, endPoint y: 193, distance: 180.3
click at [360, 193] on header "Order history good roof 17 Statuses Invoice Status Invoiced Not Invoiced Partia…" at bounding box center [893, 178] width 1314 height 59
type input "28096"
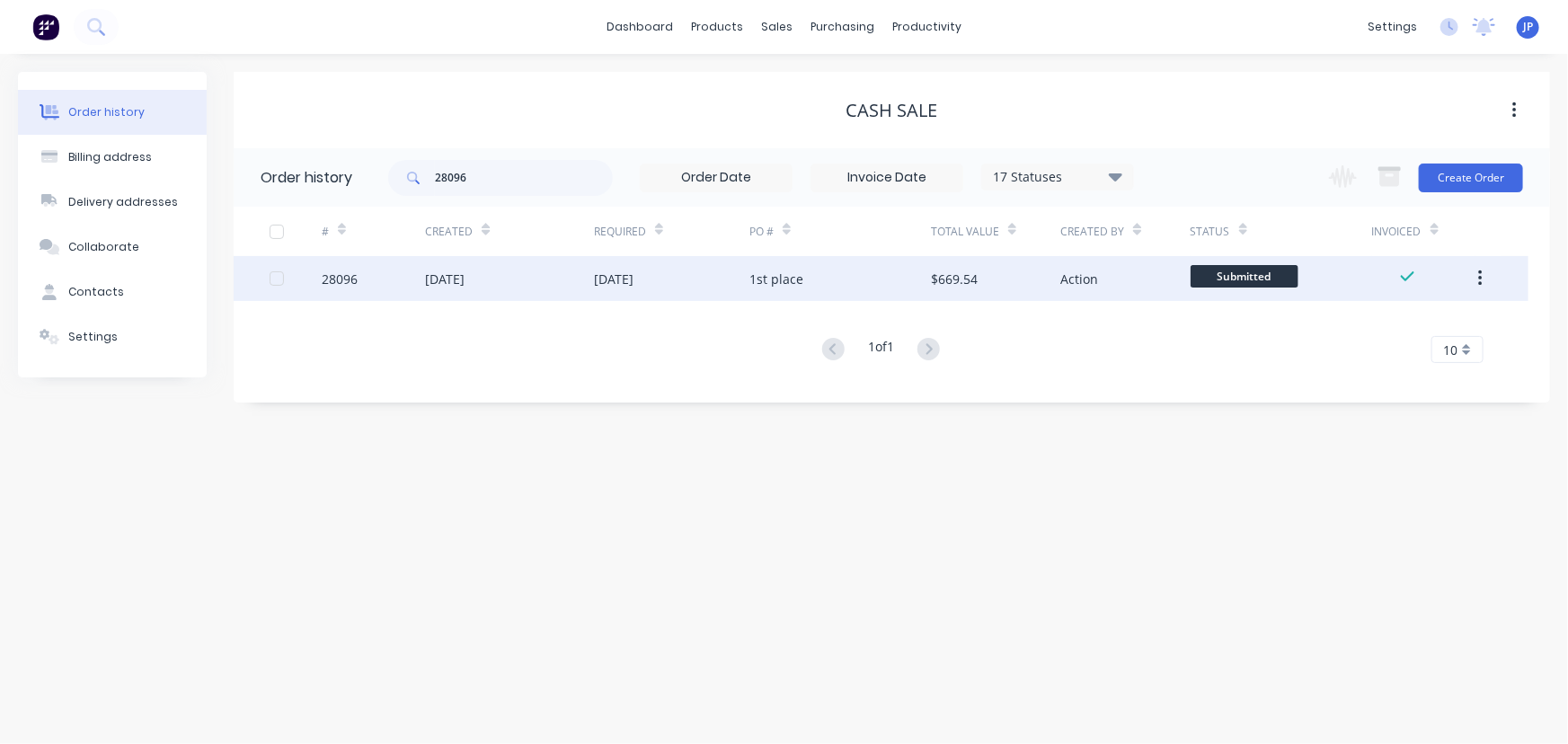
click at [434, 282] on div "[DATE]" at bounding box center [444, 279] width 39 height 19
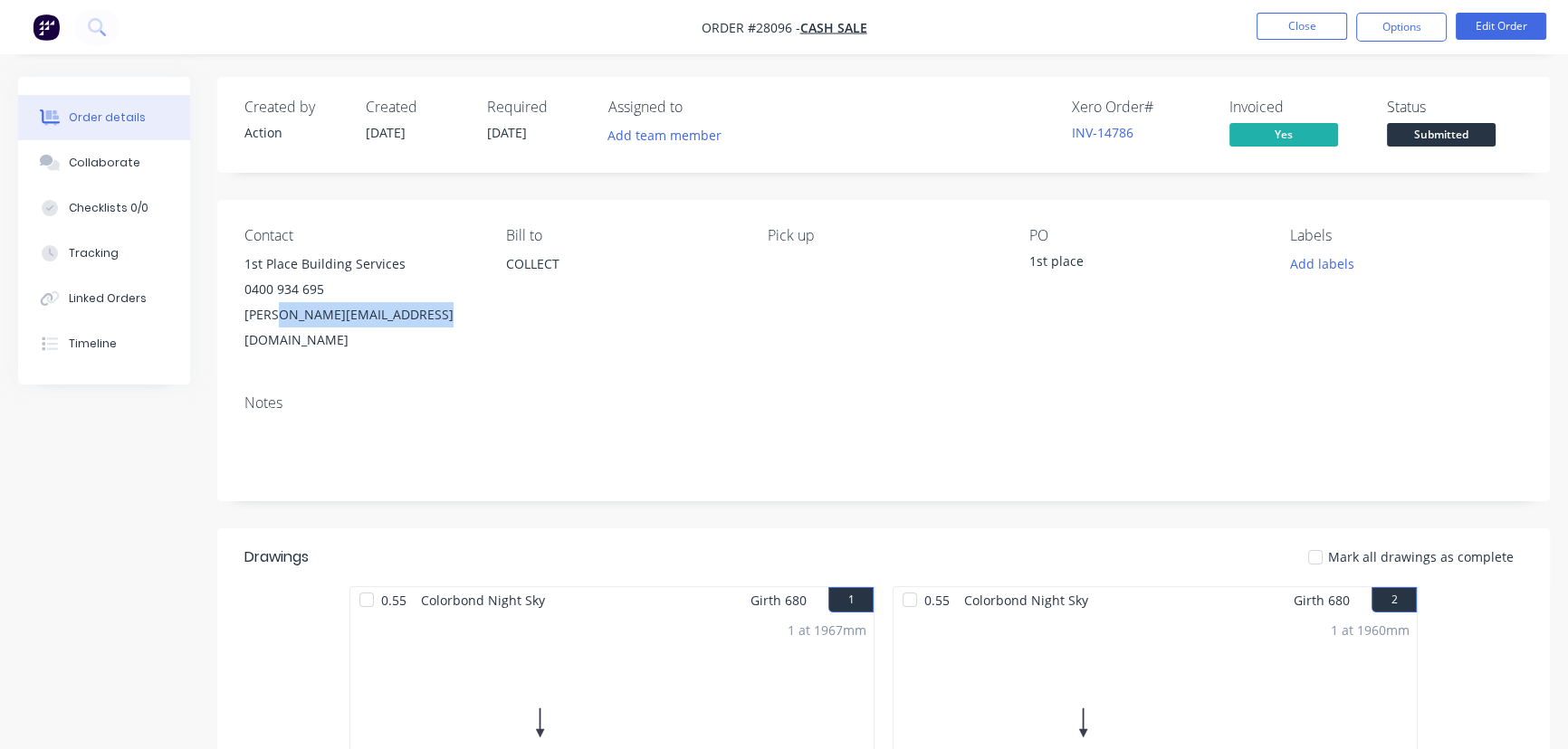
drag, startPoint x: 429, startPoint y: 318, endPoint x: 416, endPoint y: 325, distance: 14.8
click at [290, 316] on div "[PERSON_NAME][EMAIL_ADDRESS][DOMAIN_NAME]" at bounding box center [361, 327] width 233 height 51
click at [473, 328] on div "Contact 1st Place Building Services 0400 934 695 [PERSON_NAME][EMAIL_ADDRESS][D…" at bounding box center [883, 289] width 1332 height 180
drag, startPoint x: 424, startPoint y: 316, endPoint x: 255, endPoint y: 283, distance: 172.2
click at [227, 267] on div "Contact 1st Place Building Services 0400 934 695 [PERSON_NAME][EMAIL_ADDRESS][D…" at bounding box center [883, 289] width 1332 height 180
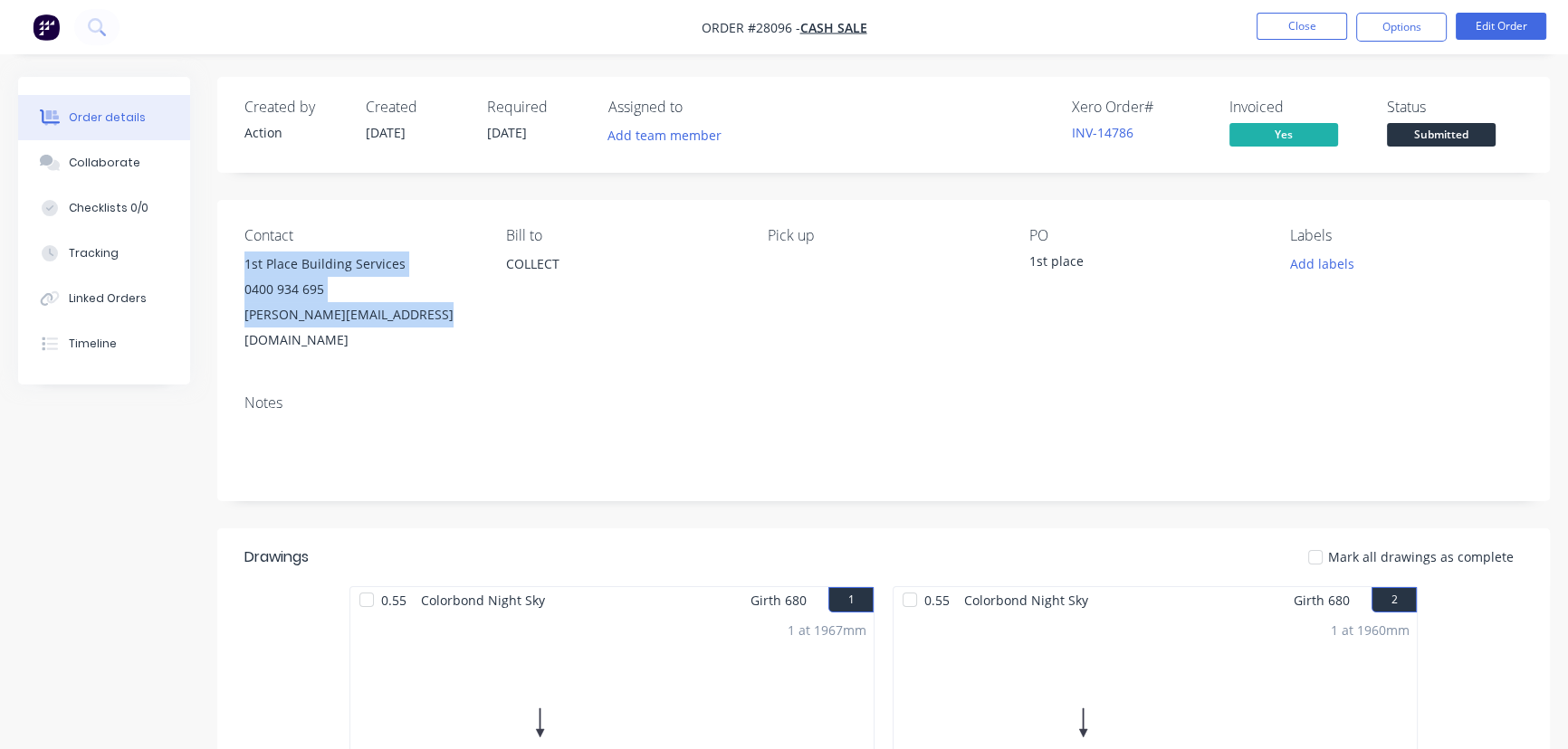
copy div "1st Place Building Services 0400 934 695 [PERSON_NAME][EMAIL_ADDRESS][DOMAIN_NA…"
click at [1302, 27] on button "Close" at bounding box center [1302, 26] width 90 height 27
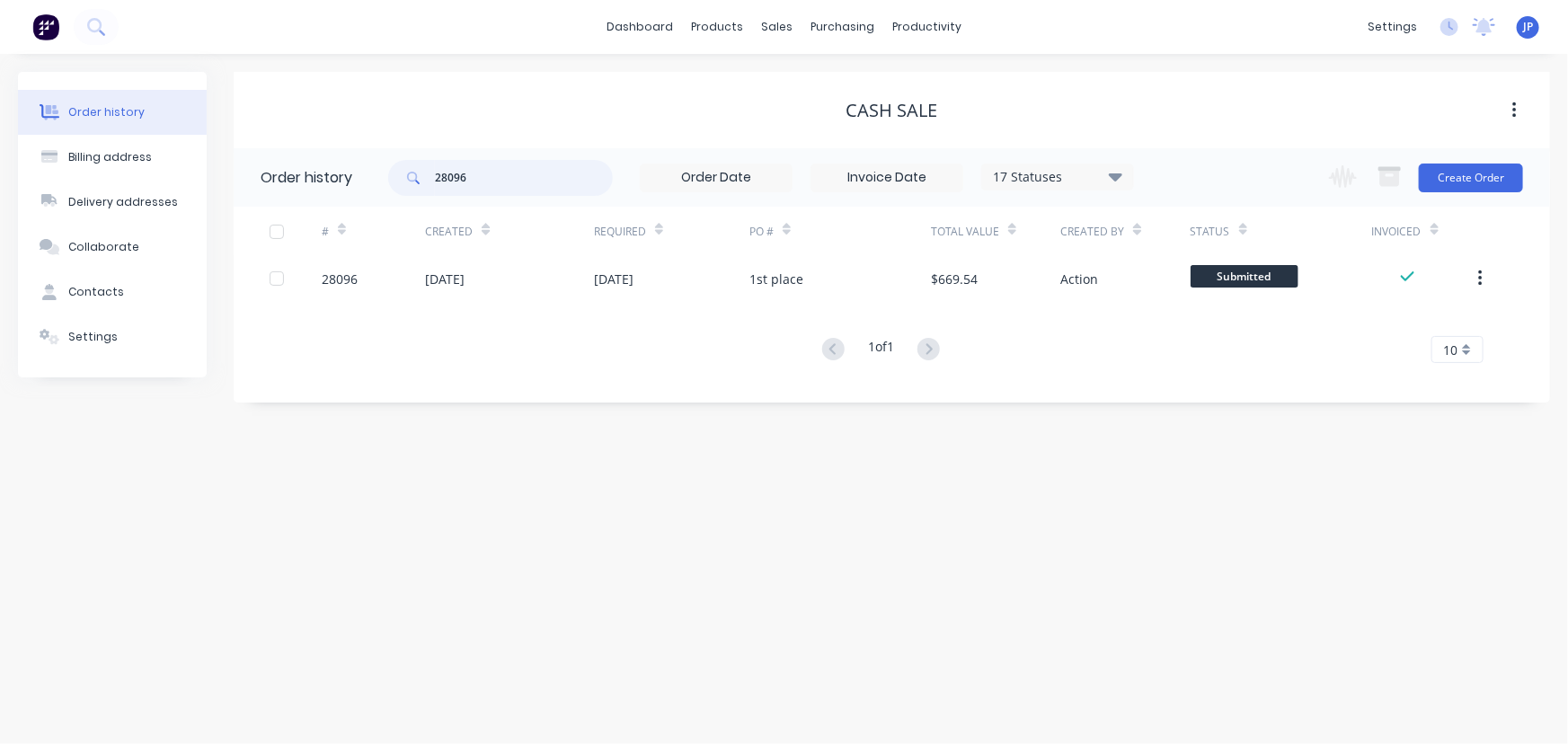
drag, startPoint x: 495, startPoint y: 181, endPoint x: 413, endPoint y: 183, distance: 82.0
click at [413, 183] on div "28096" at bounding box center [499, 178] width 224 height 36
type input "27918"
click at [1121, 180] on icon at bounding box center [1115, 176] width 13 height 22
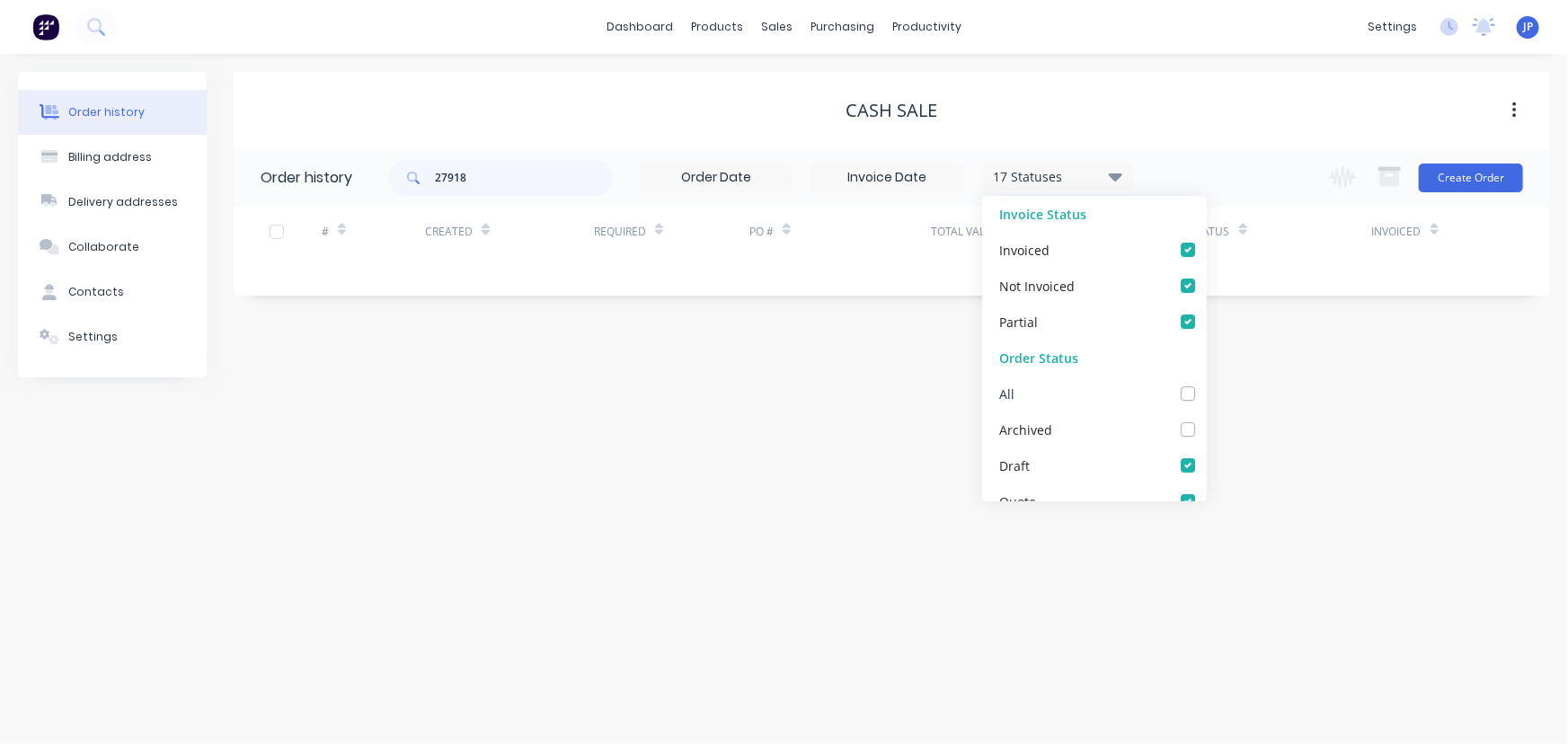
click at [1206, 384] on label at bounding box center [1206, 384] width 0 height 0
click at [1206, 391] on input "checkbox" at bounding box center [1213, 393] width 14 height 17
checkbox input "true"
click at [537, 187] on input "27918" at bounding box center [523, 178] width 178 height 36
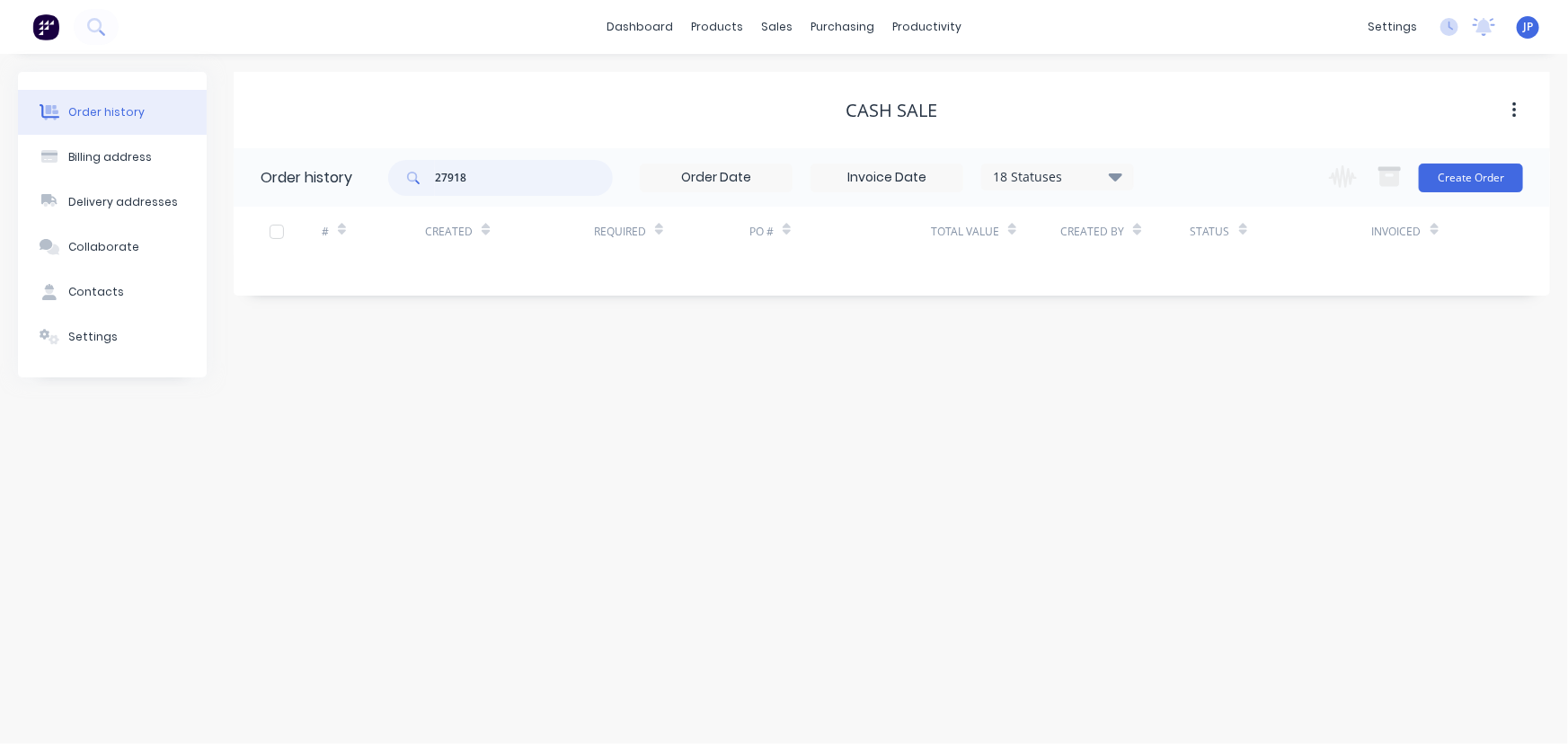
drag, startPoint x: 537, startPoint y: 189, endPoint x: 423, endPoint y: 186, distance: 114.0
click at [423, 186] on div "27918" at bounding box center [499, 178] width 224 height 36
type input "29718"
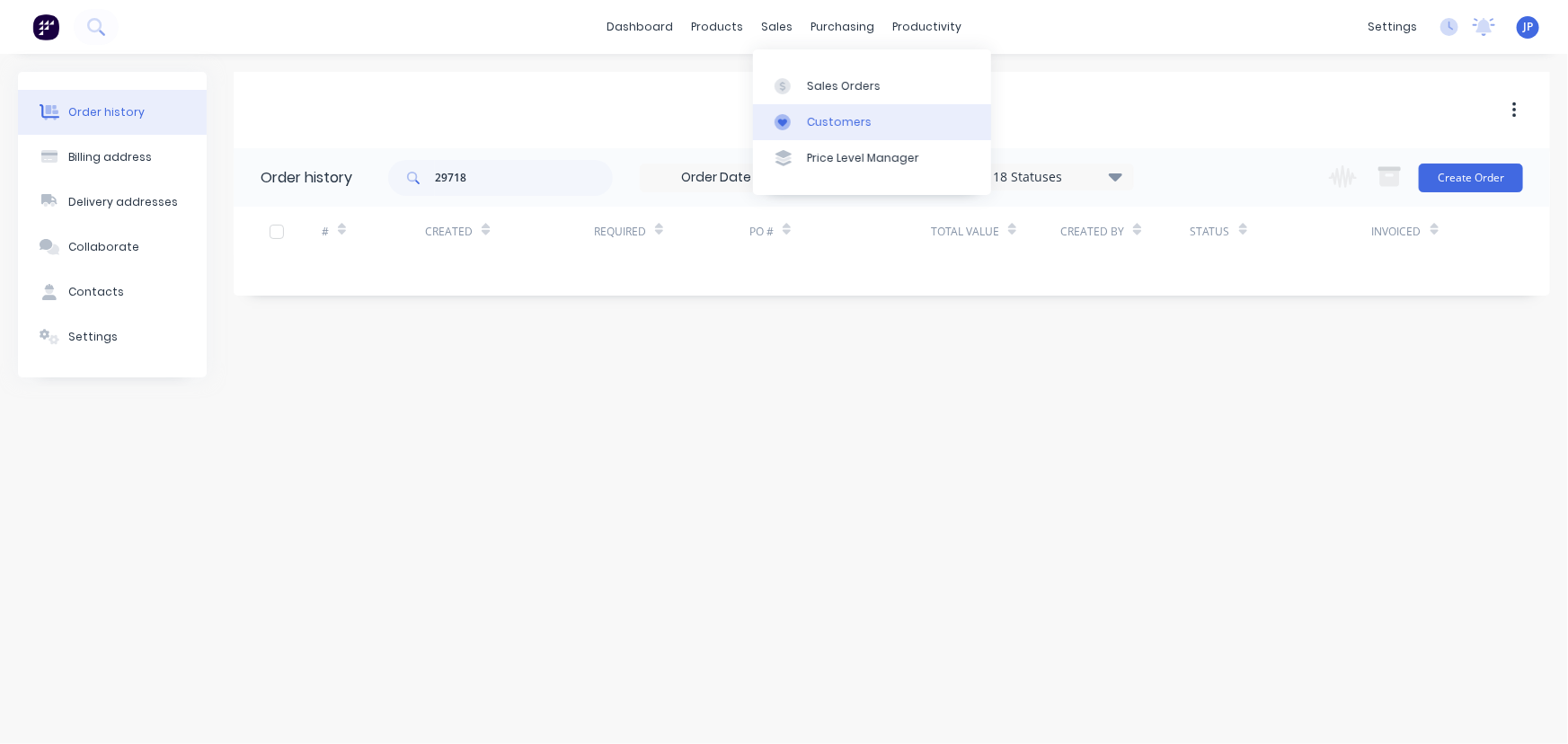
click at [825, 118] on div "Customers" at bounding box center [839, 121] width 65 height 16
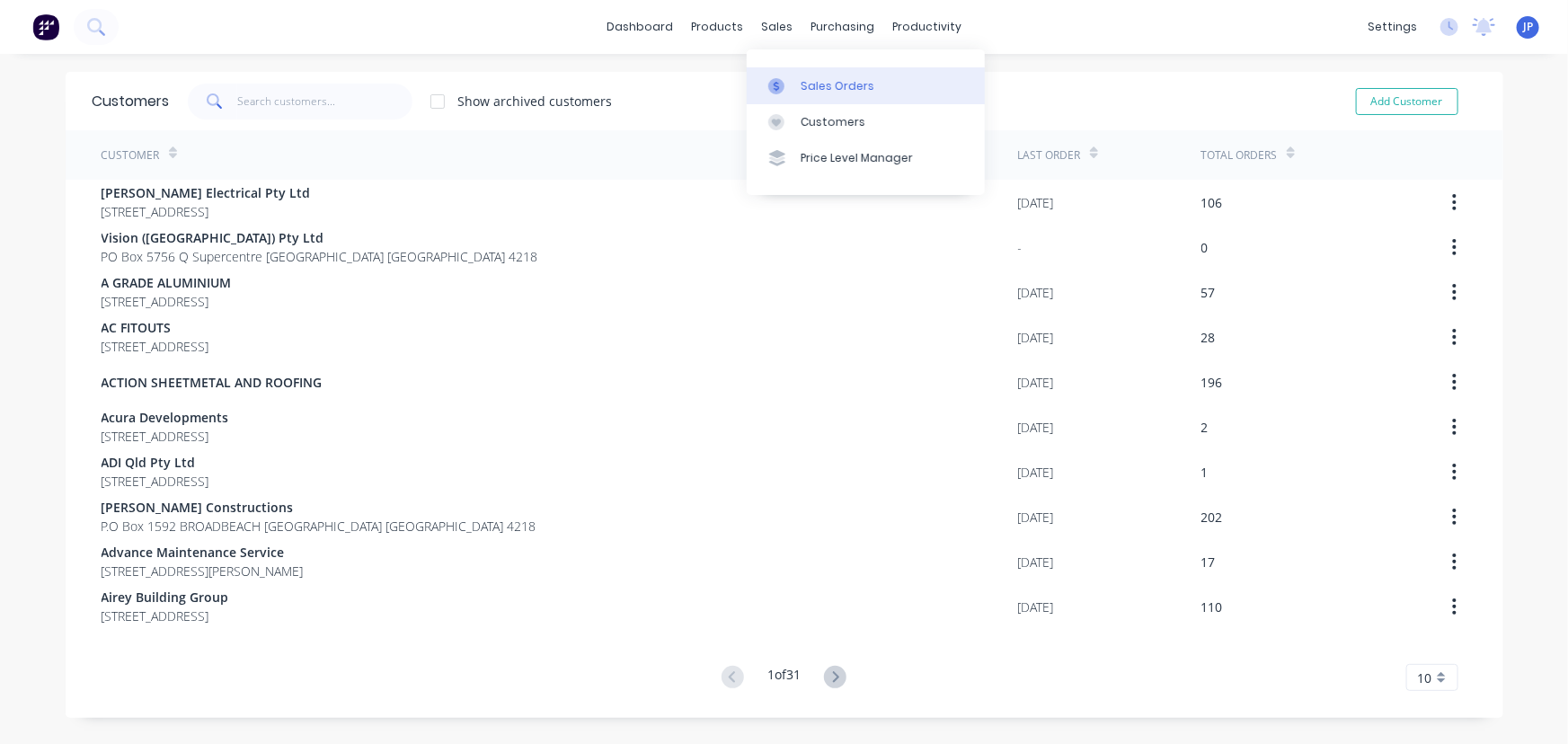
click at [813, 80] on div "Sales Orders" at bounding box center [837, 86] width 74 height 16
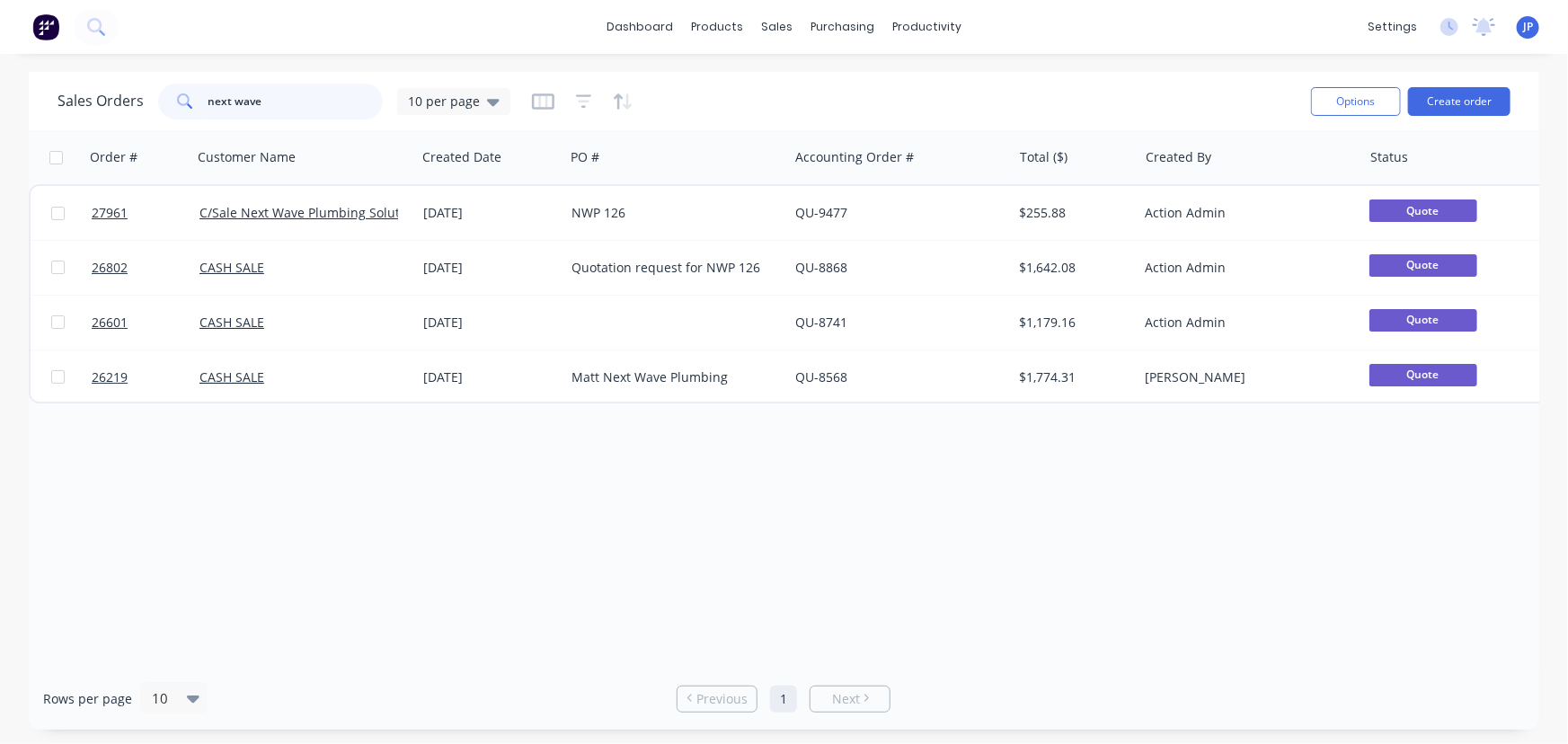
drag, startPoint x: 291, startPoint y: 105, endPoint x: 137, endPoint y: 91, distance: 154.6
click at [137, 91] on div "Sales Orders next wave 10 per page" at bounding box center [284, 102] width 453 height 36
type input "27918"
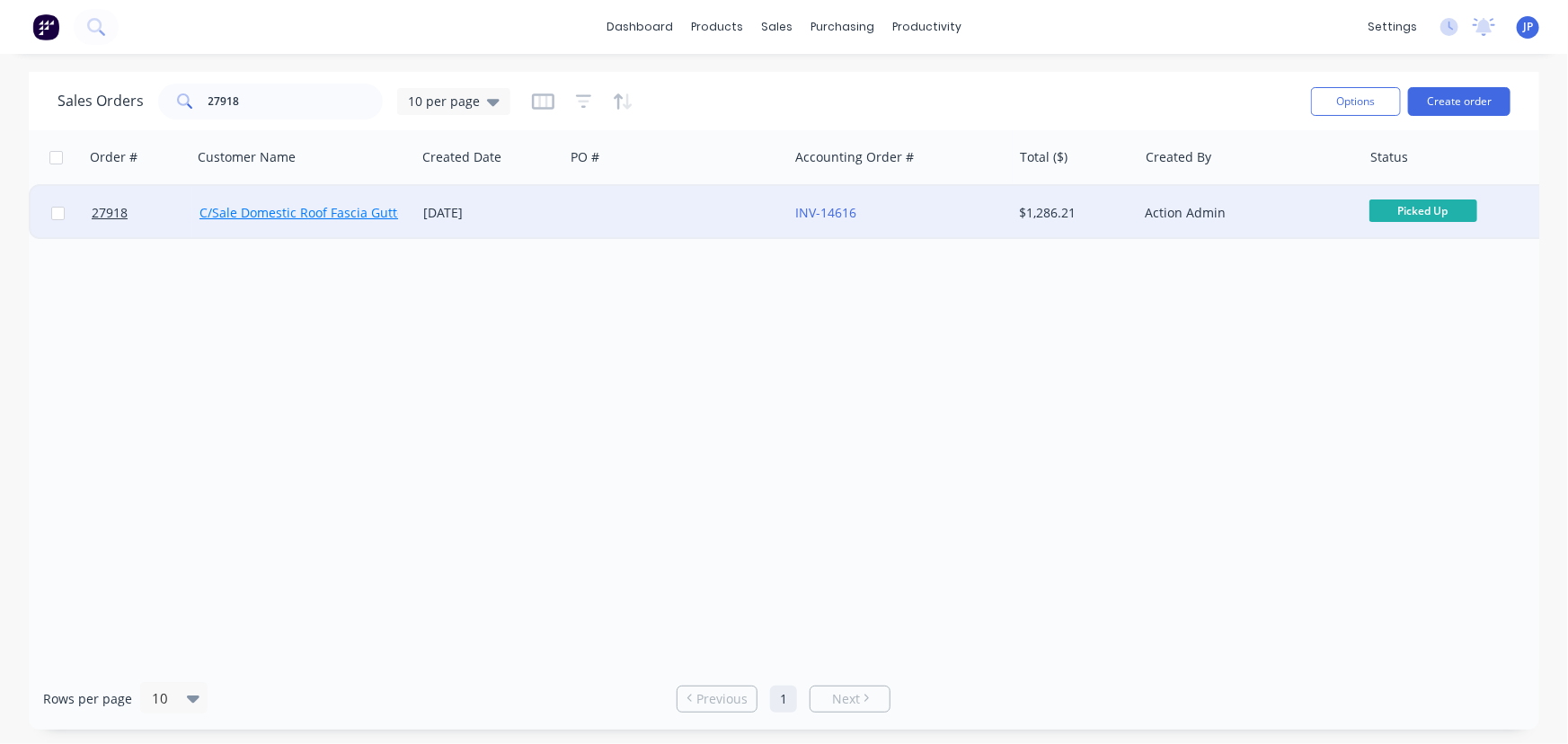
click at [355, 214] on link "C/Sale Domestic Roof Fascia Gutter Repairs" at bounding box center [329, 213] width 260 height 17
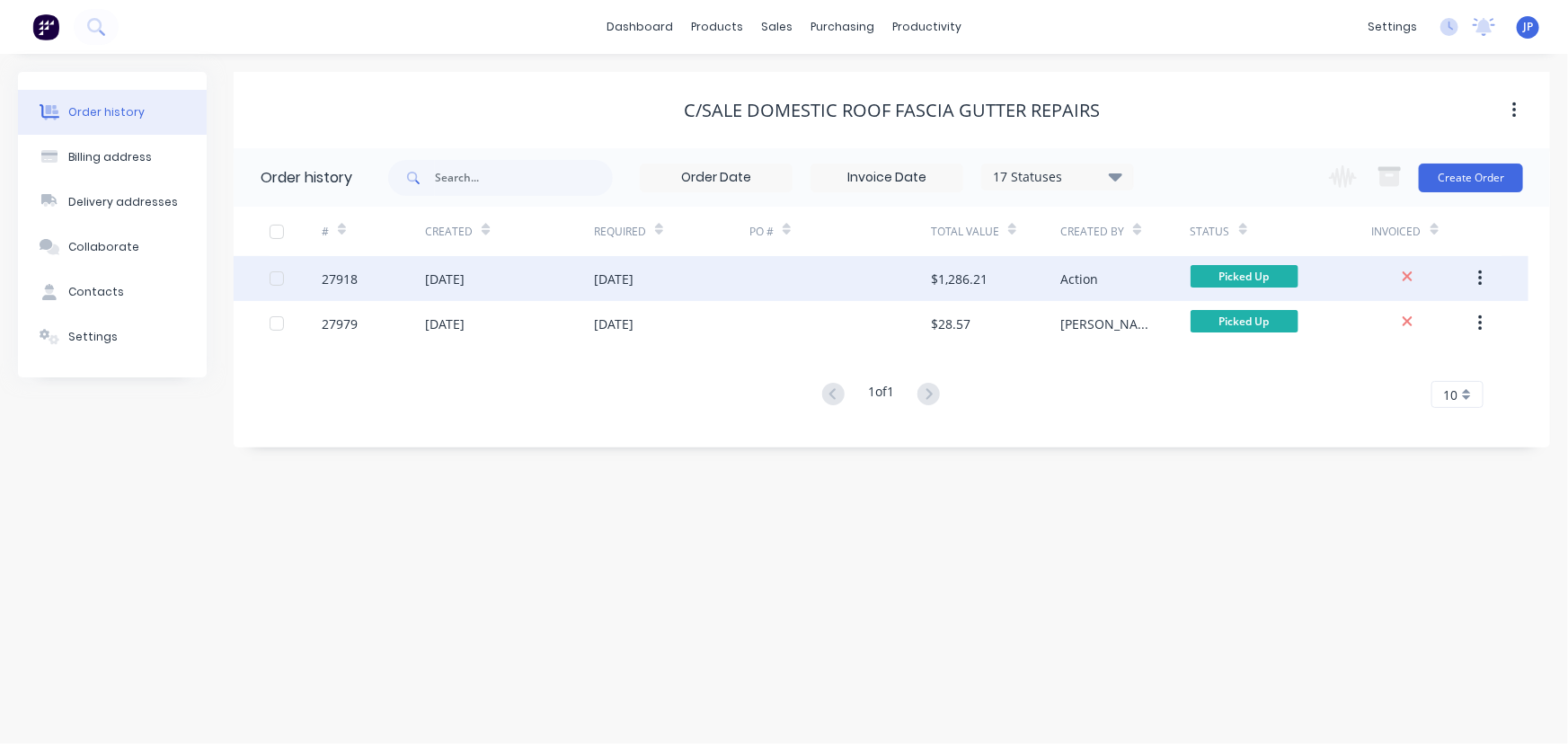
click at [459, 278] on div "[DATE]" at bounding box center [444, 279] width 39 height 19
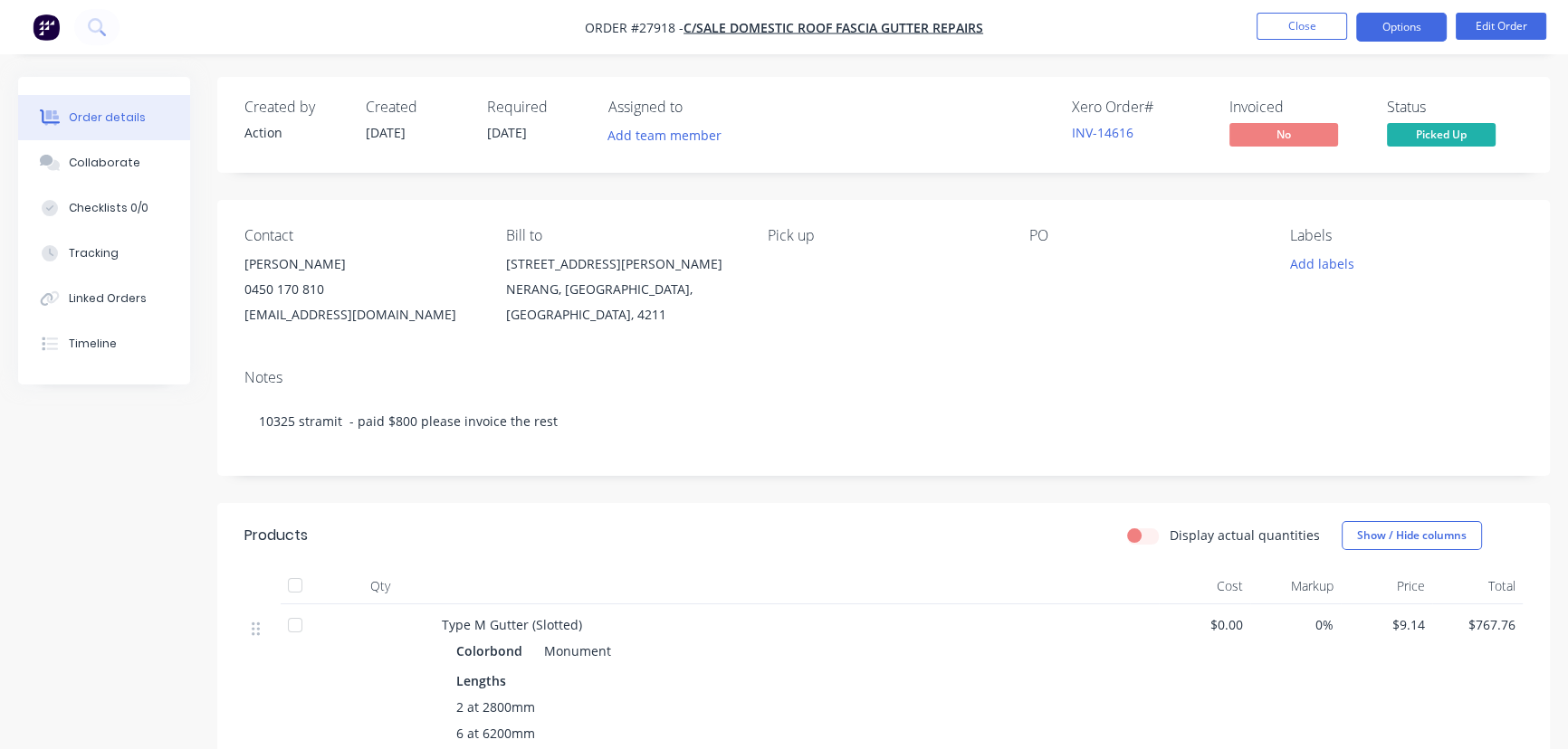
click at [1387, 23] on button "Options" at bounding box center [1401, 27] width 90 height 29
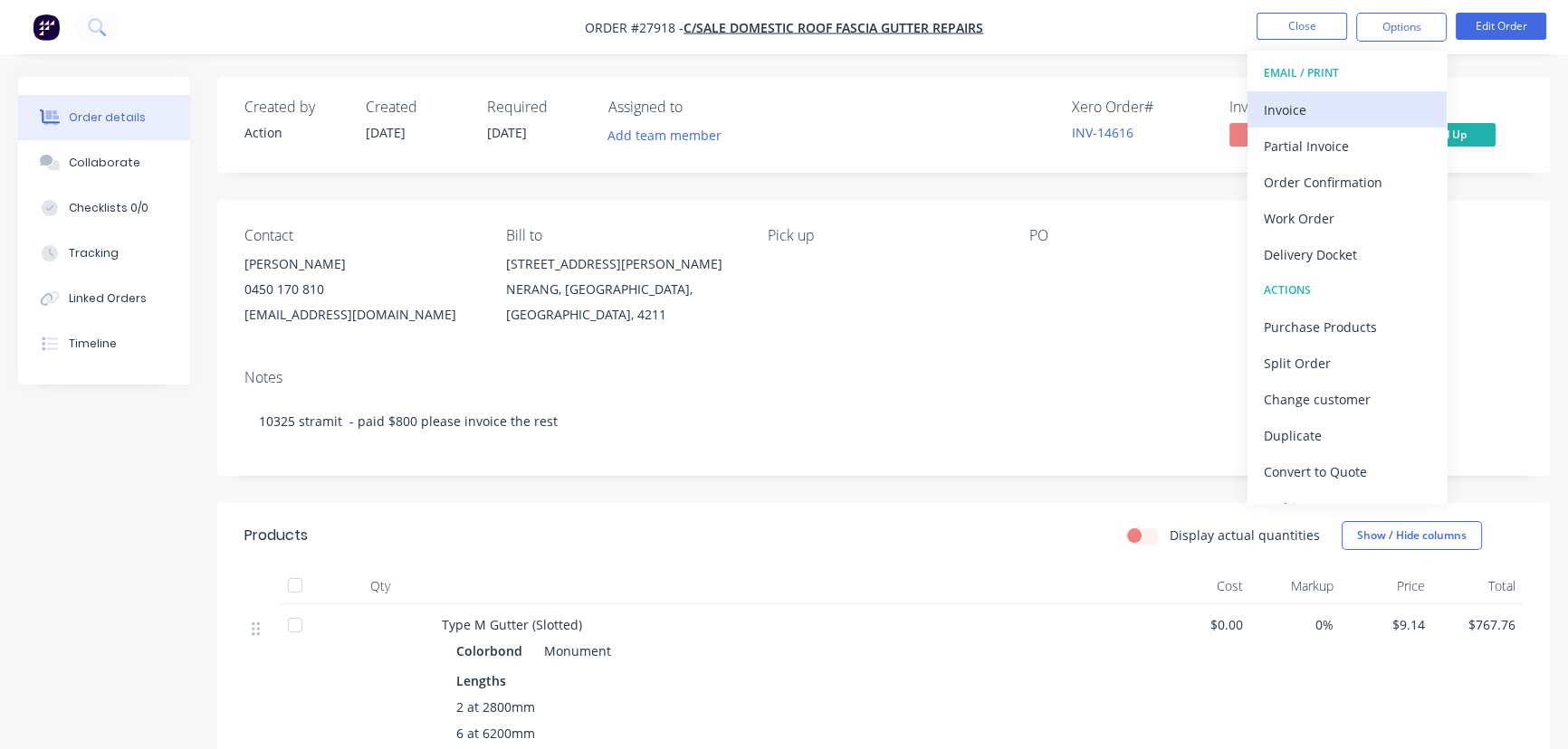
click at [1251, 121] on button "Invoice" at bounding box center [1347, 110] width 199 height 37
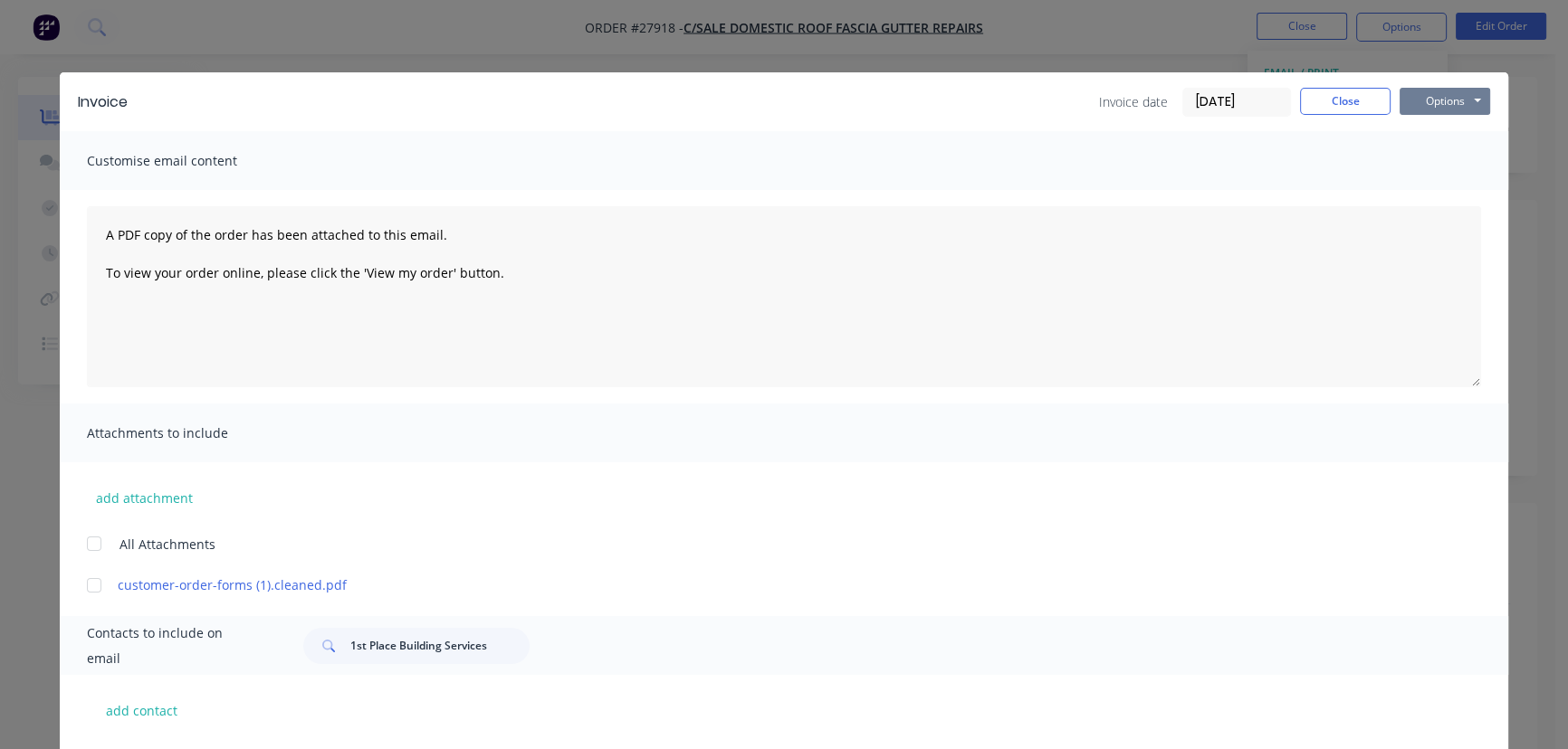
click at [1436, 106] on button "Options" at bounding box center [1445, 101] width 90 height 27
click at [1421, 163] on button "Print" at bounding box center [1457, 162] width 115 height 30
click at [1326, 94] on button "Close" at bounding box center [1345, 101] width 90 height 27
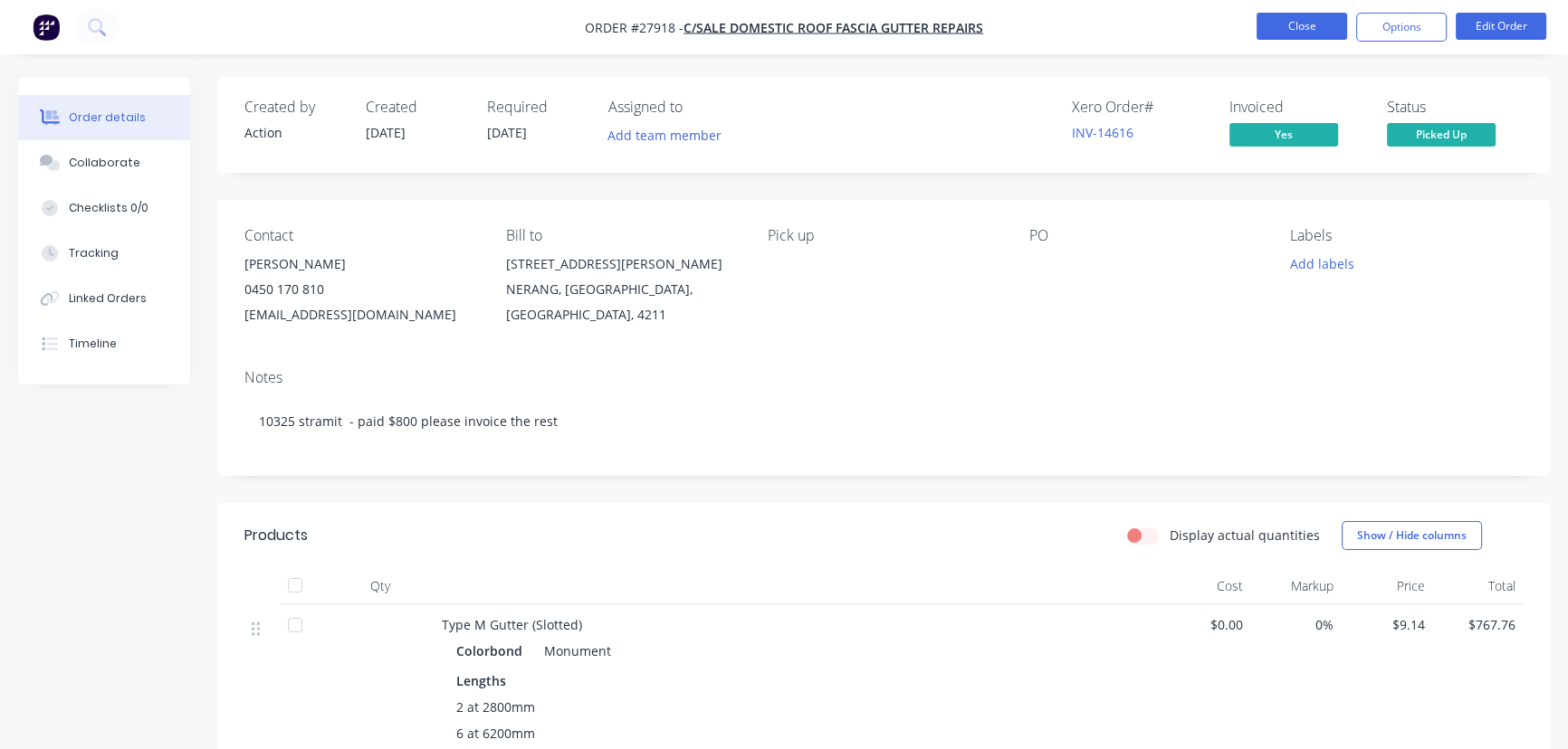
click at [1308, 26] on button "Close" at bounding box center [1302, 26] width 90 height 27
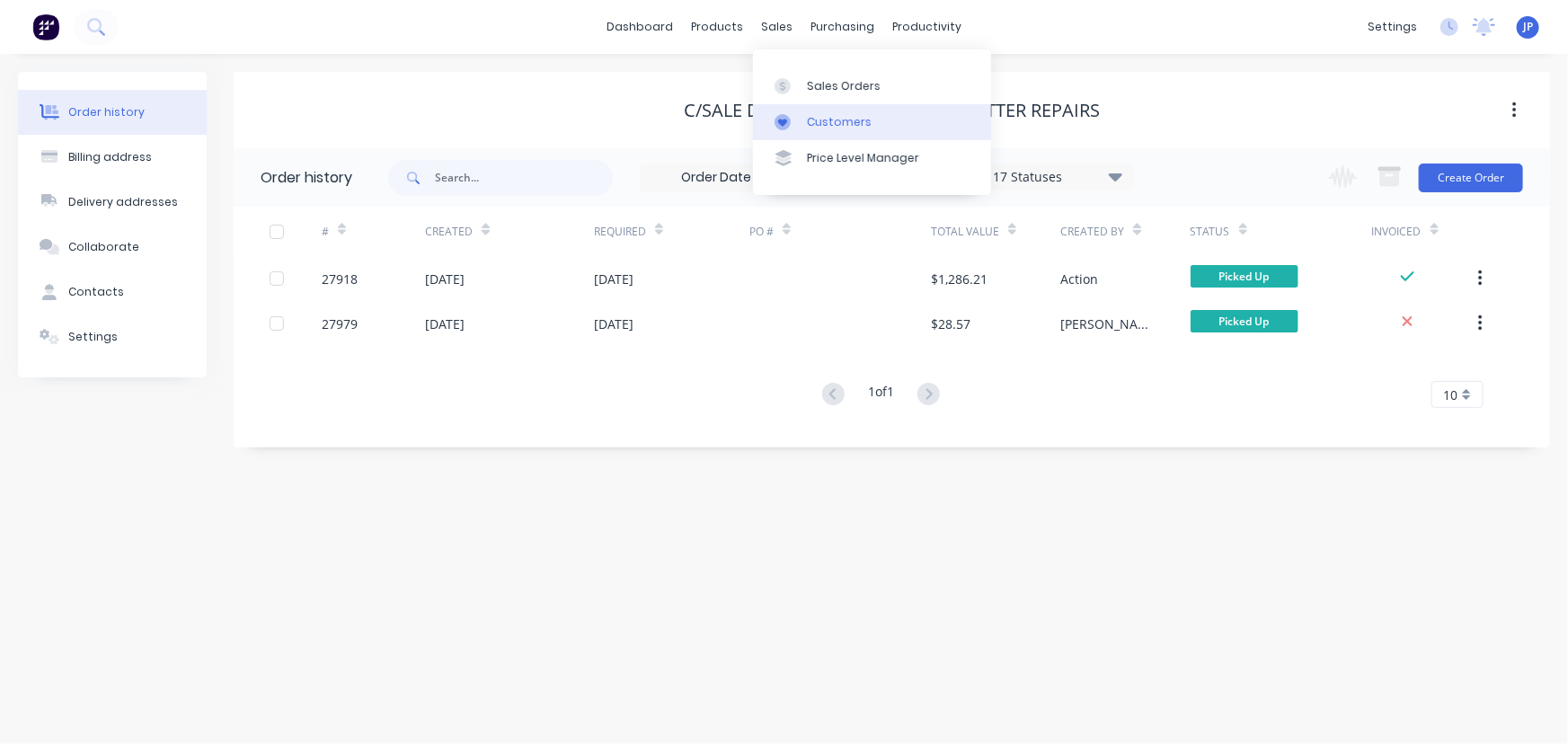
click at [825, 113] on link "Customers" at bounding box center [871, 122] width 238 height 36
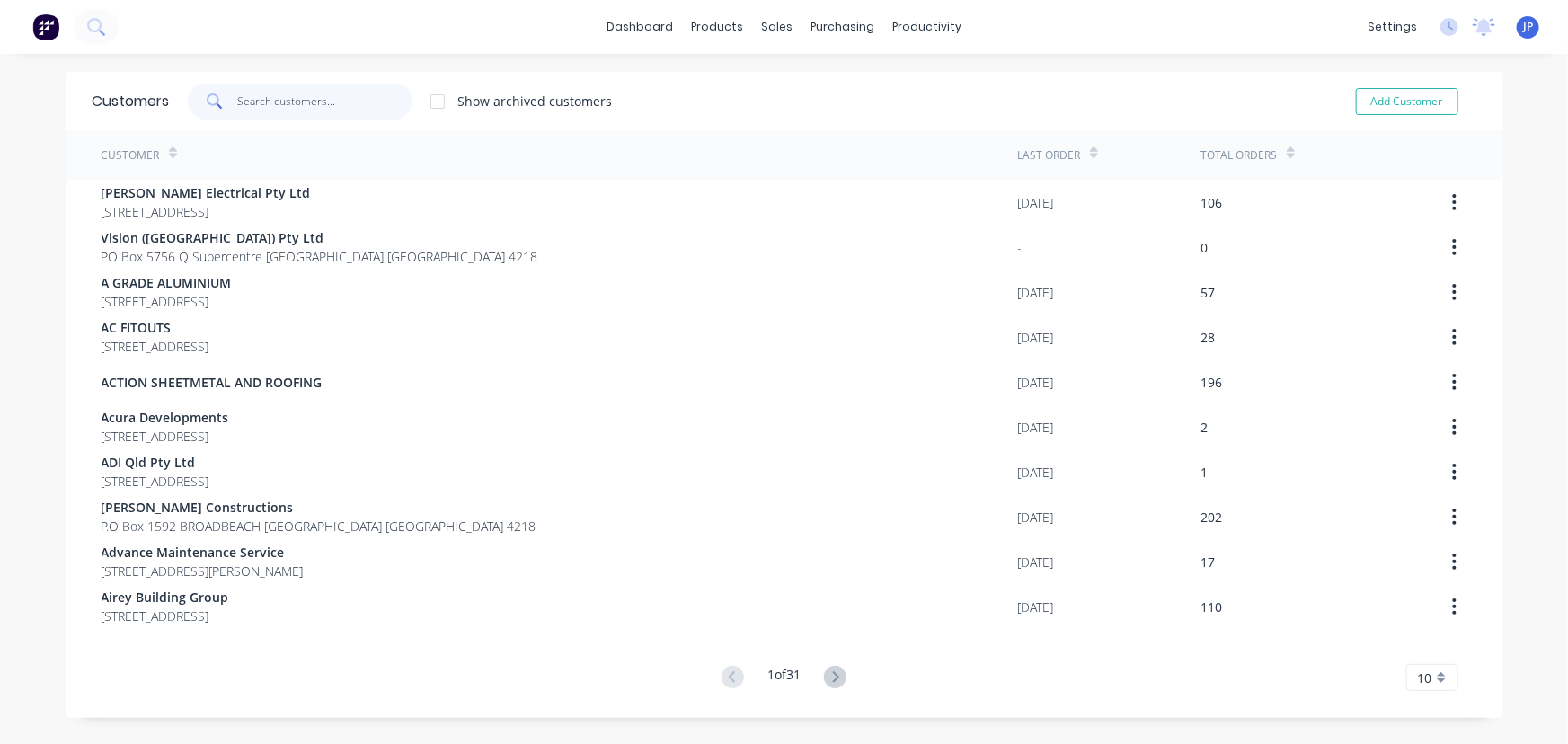
click at [335, 103] on input "text" at bounding box center [324, 102] width 175 height 36
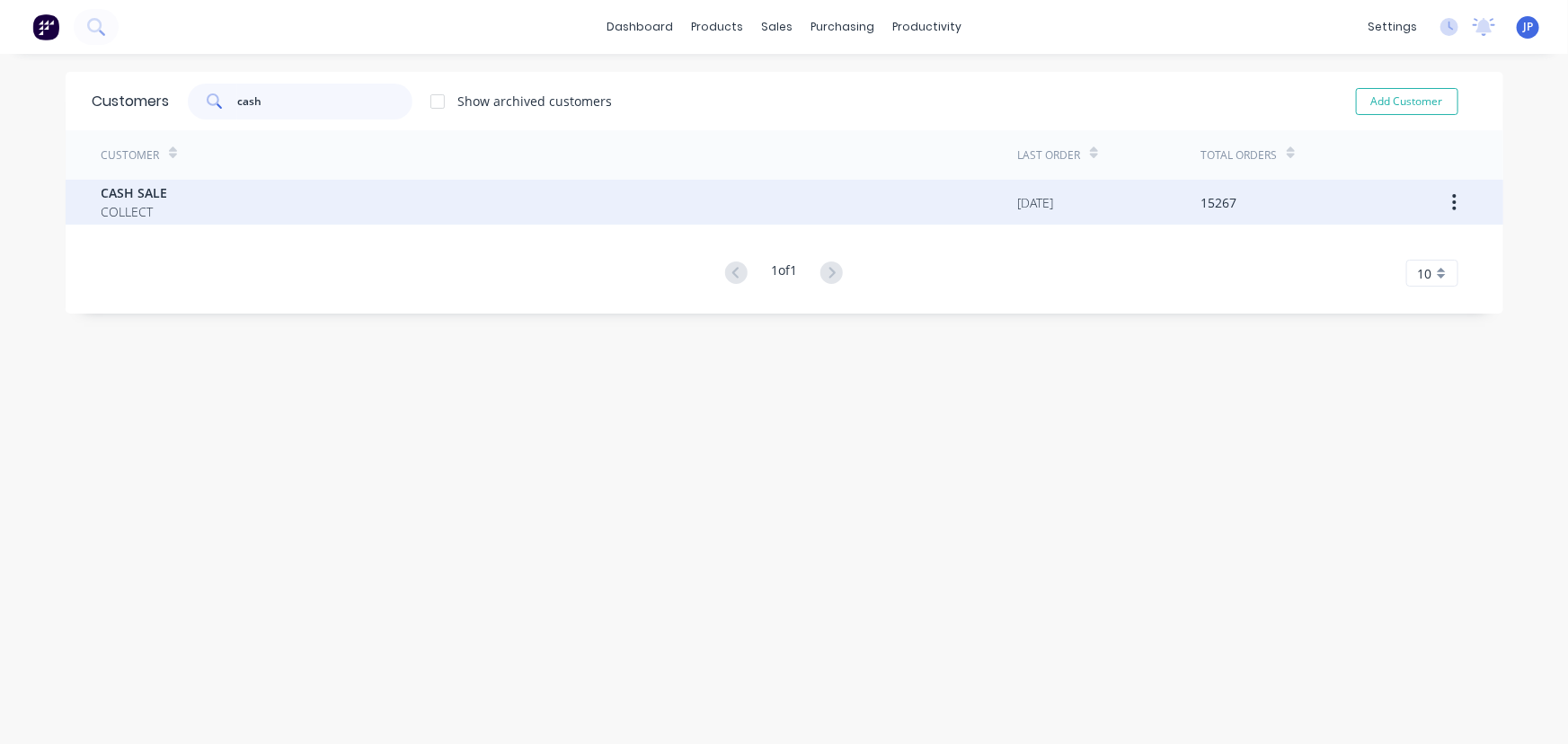
type input "cash"
click at [222, 215] on div "CASH SALE COLLECT" at bounding box center [560, 202] width 917 height 45
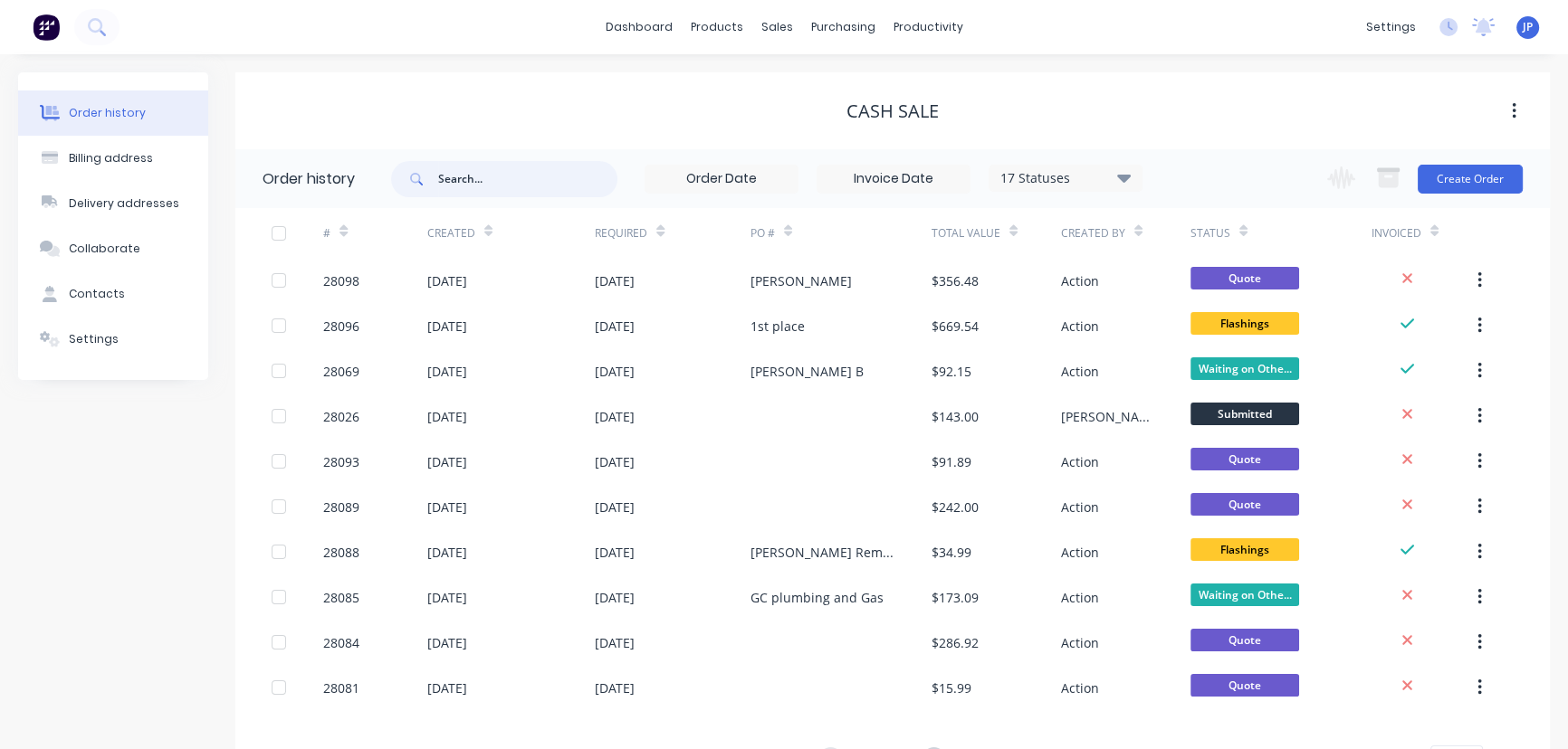
click at [470, 181] on input "text" at bounding box center [527, 179] width 179 height 37
type input "28085"
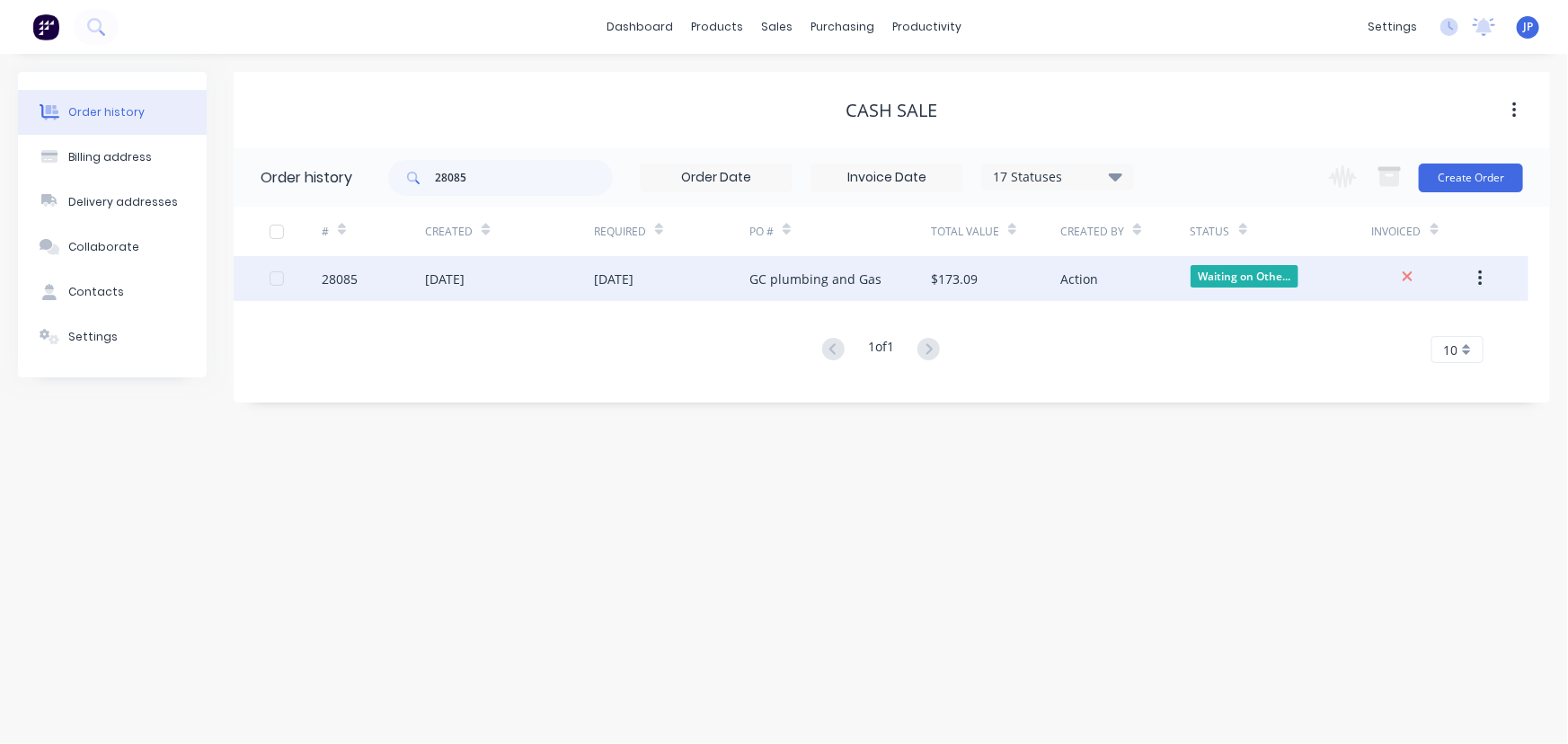
click at [633, 283] on div "[DATE]" at bounding box center [613, 279] width 39 height 19
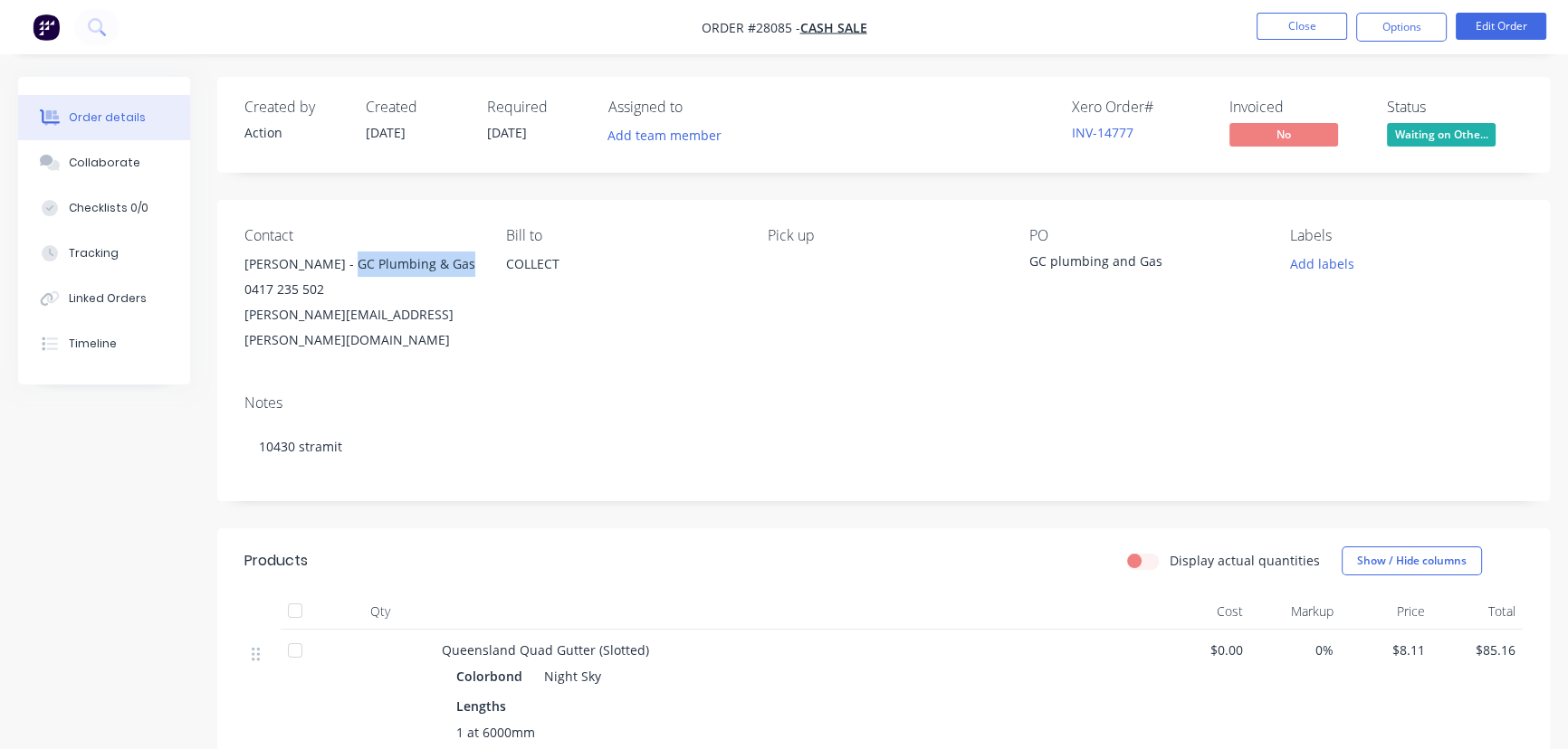
drag, startPoint x: 461, startPoint y: 267, endPoint x: 338, endPoint y: 268, distance: 123.0
click at [338, 268] on div "[PERSON_NAME] - GC Plumbing & Gas" at bounding box center [361, 264] width 233 height 25
copy div "GC Plumbing & Gas"
click at [1372, 34] on button "Options" at bounding box center [1401, 27] width 90 height 29
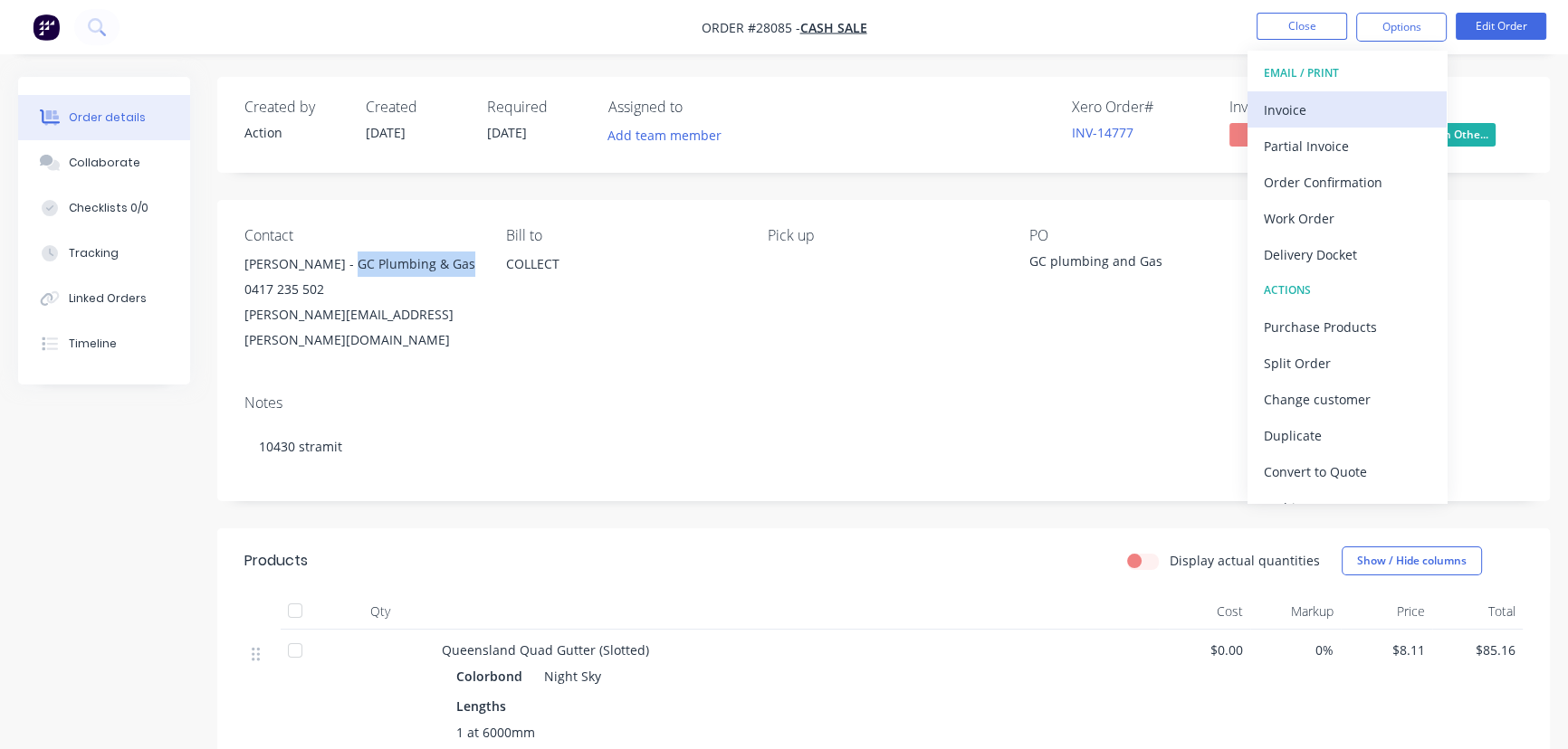
click at [1345, 99] on div "Invoice" at bounding box center [1346, 110] width 166 height 26
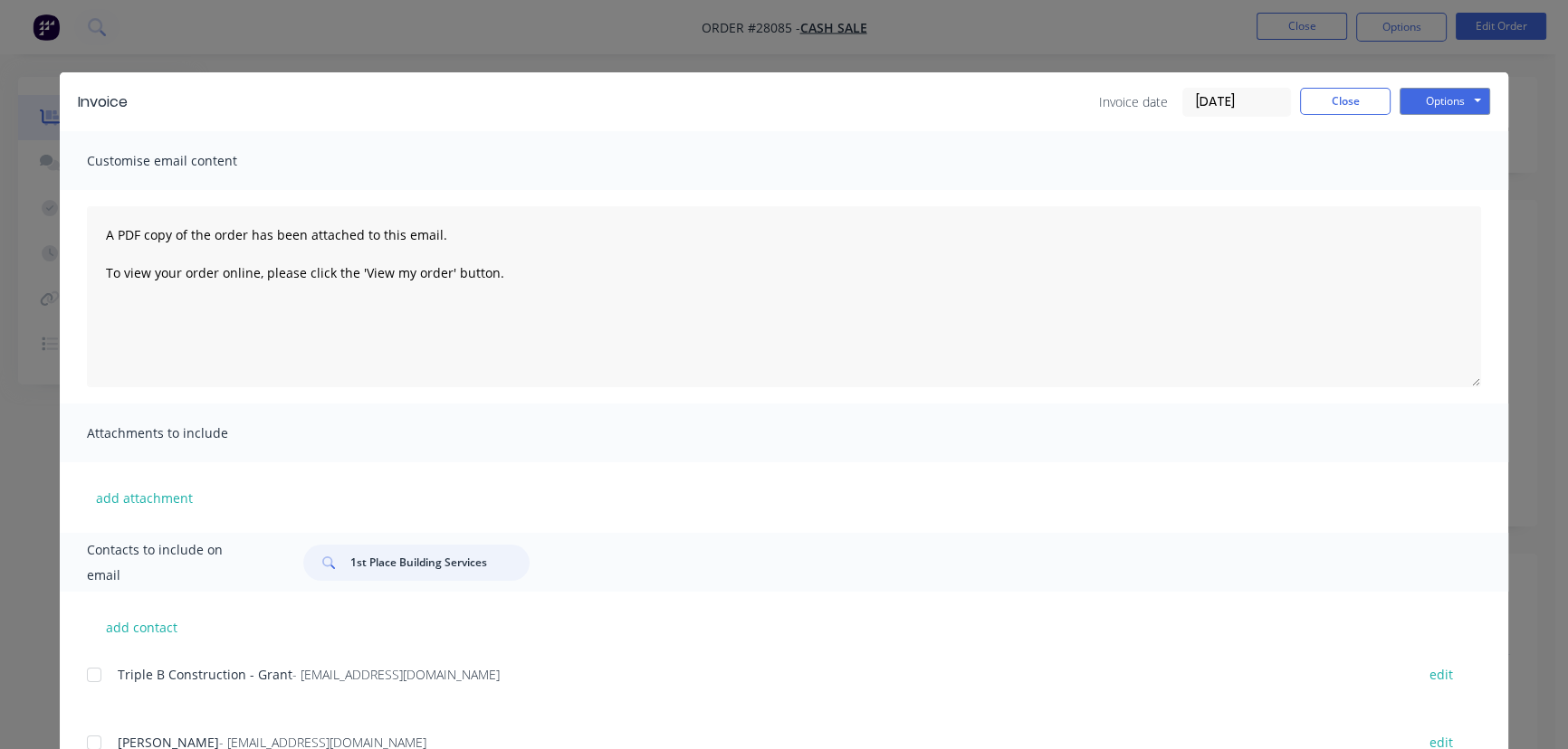
drag, startPoint x: 507, startPoint y: 569, endPoint x: 298, endPoint y: 574, distance: 209.1
click at [303, 574] on div "1st Place Building Services" at bounding box center [416, 562] width 226 height 37
paste input "GC Plumbing & Ga"
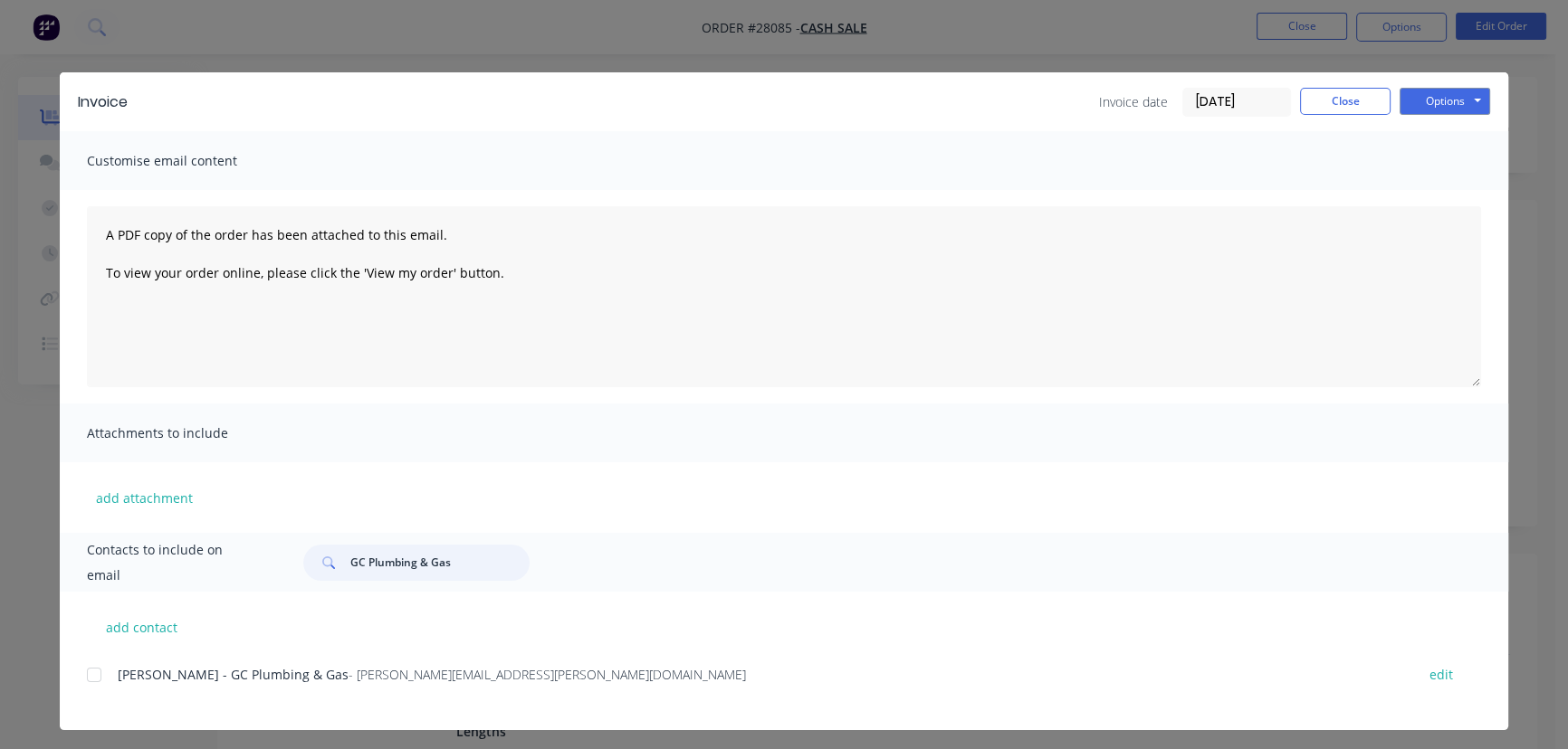
type input "GC Plumbing & Gas"
drag, startPoint x: 494, startPoint y: 682, endPoint x: 206, endPoint y: 687, distance: 288.0
click at [206, 687] on div "[PERSON_NAME] - GC Plumbing & Gas - [PERSON_NAME][EMAIL_ADDRESS][PERSON_NAME][D…" at bounding box center [797, 686] width 1421 height 46
copy div "GC Plumbing & Gas - [PERSON_NAME][EMAIL_ADDRESS][PERSON_NAME][DOMAIN_NAME]"
click at [1447, 101] on button "Options" at bounding box center [1445, 101] width 90 height 27
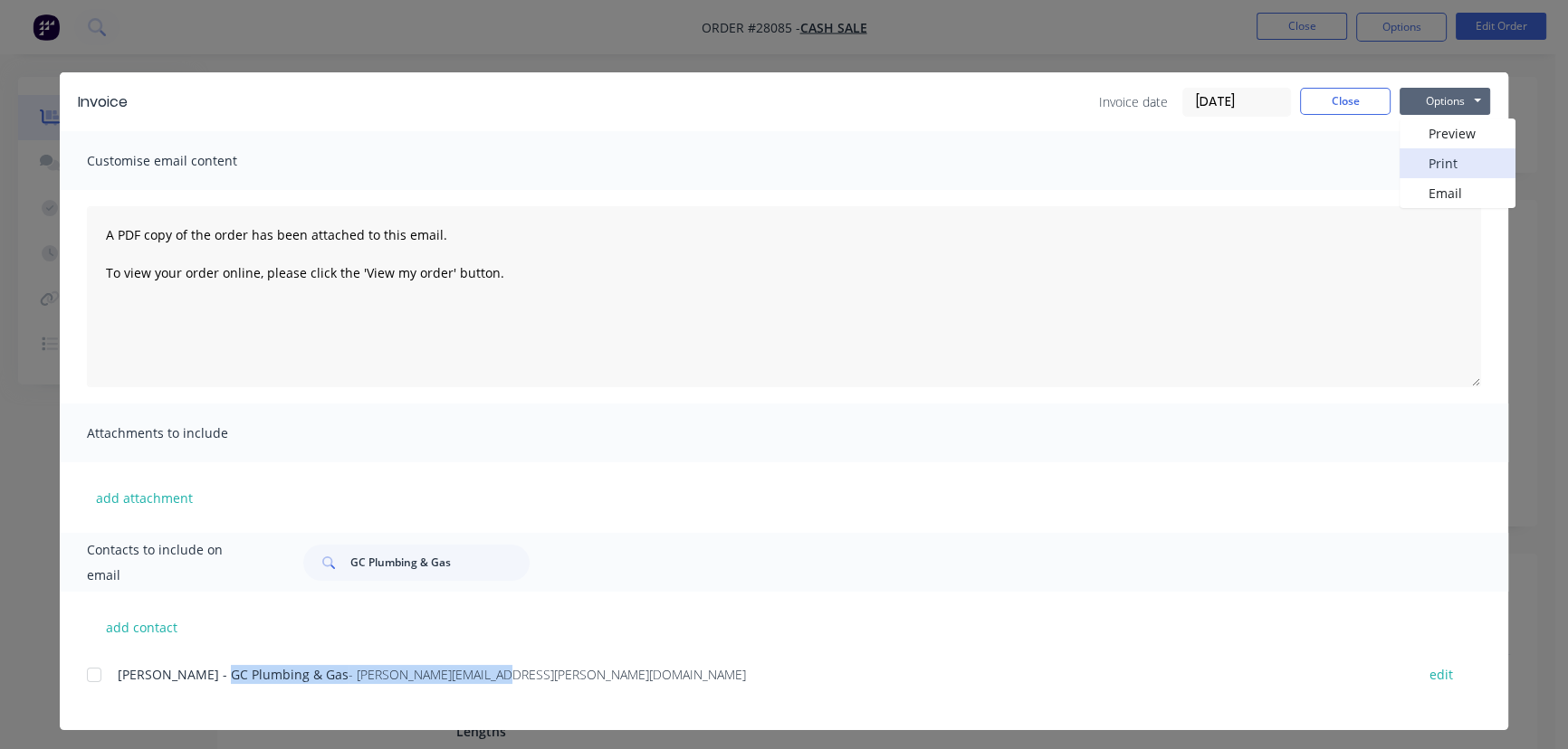
click at [1430, 162] on button "Print" at bounding box center [1457, 162] width 115 height 30
click at [1316, 99] on button "Close" at bounding box center [1345, 101] width 90 height 27
